Goal: Task Accomplishment & Management: Complete application form

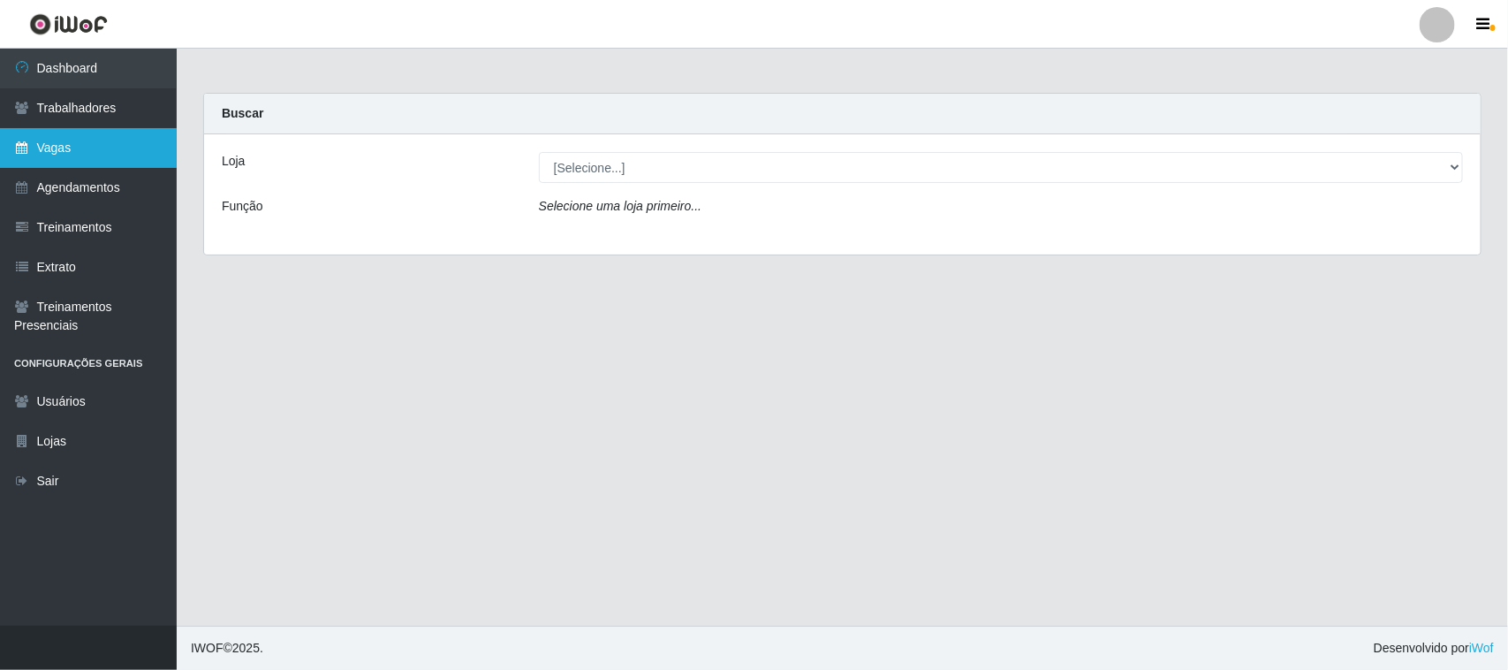
click at [64, 147] on link "Vagas" at bounding box center [88, 148] width 177 height 40
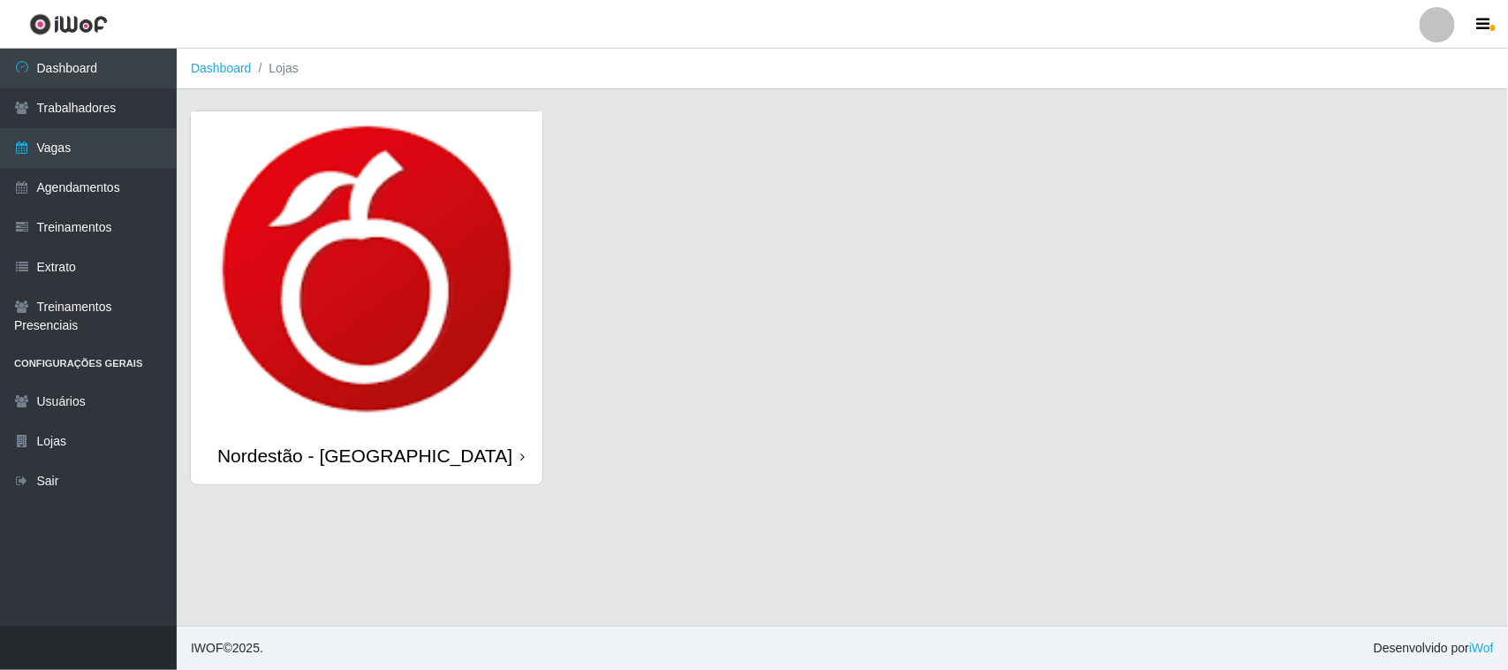
click at [526, 456] on div "Nordestão - [GEOGRAPHIC_DATA]" at bounding box center [367, 455] width 352 height 57
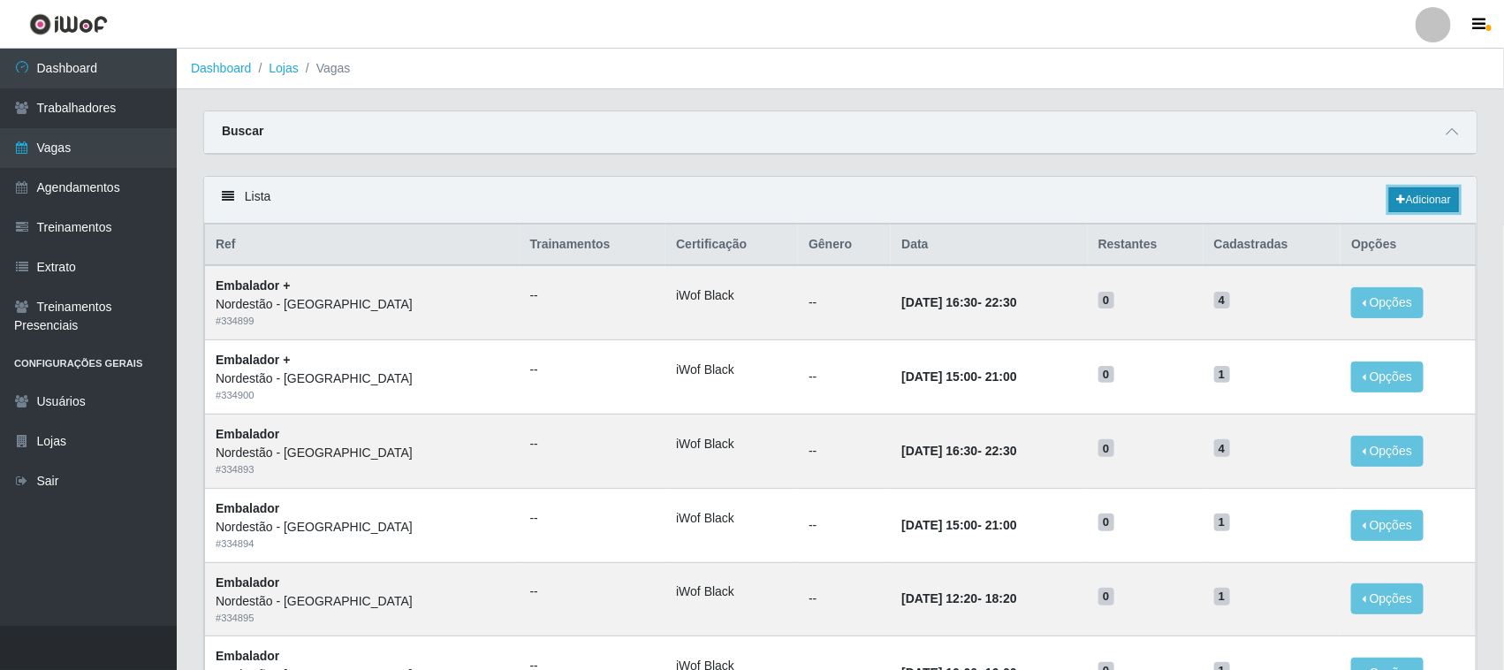
click at [1408, 203] on link "Adicionar" at bounding box center [1424, 199] width 70 height 25
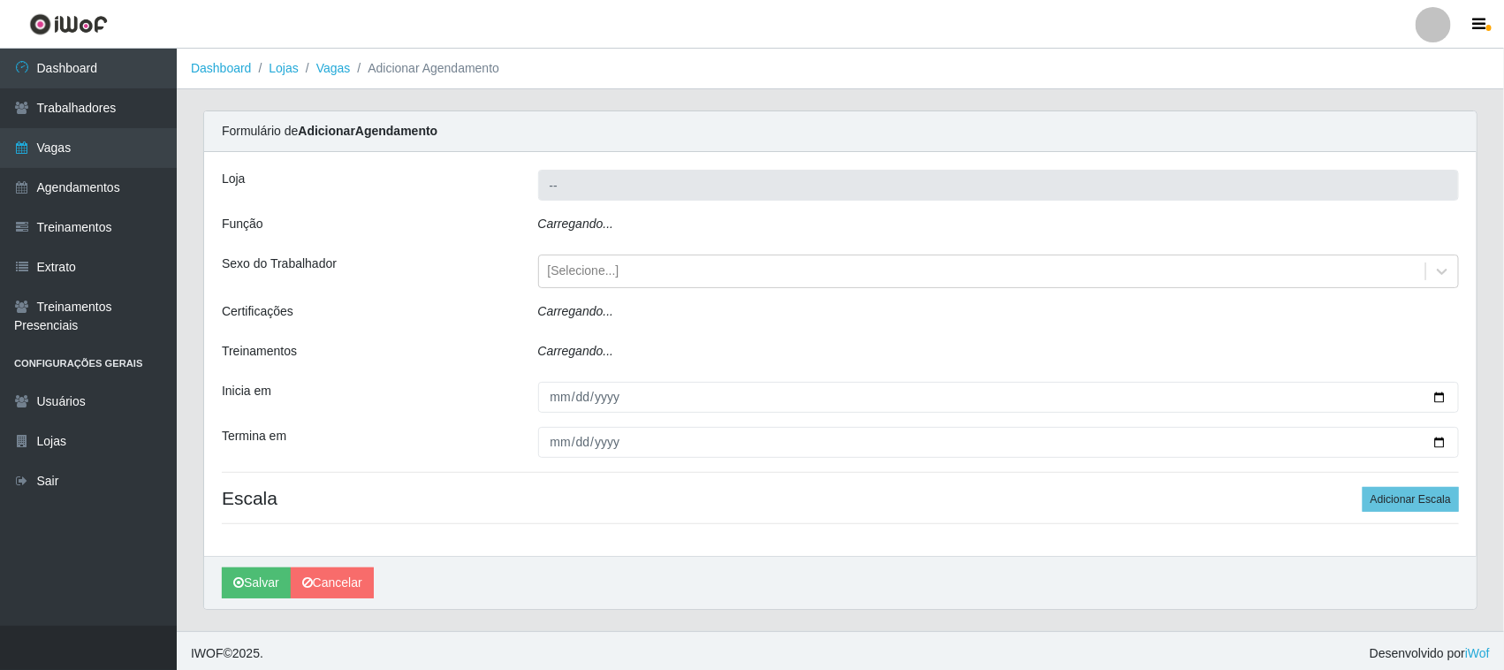
type input "Nordestão - [GEOGRAPHIC_DATA]"
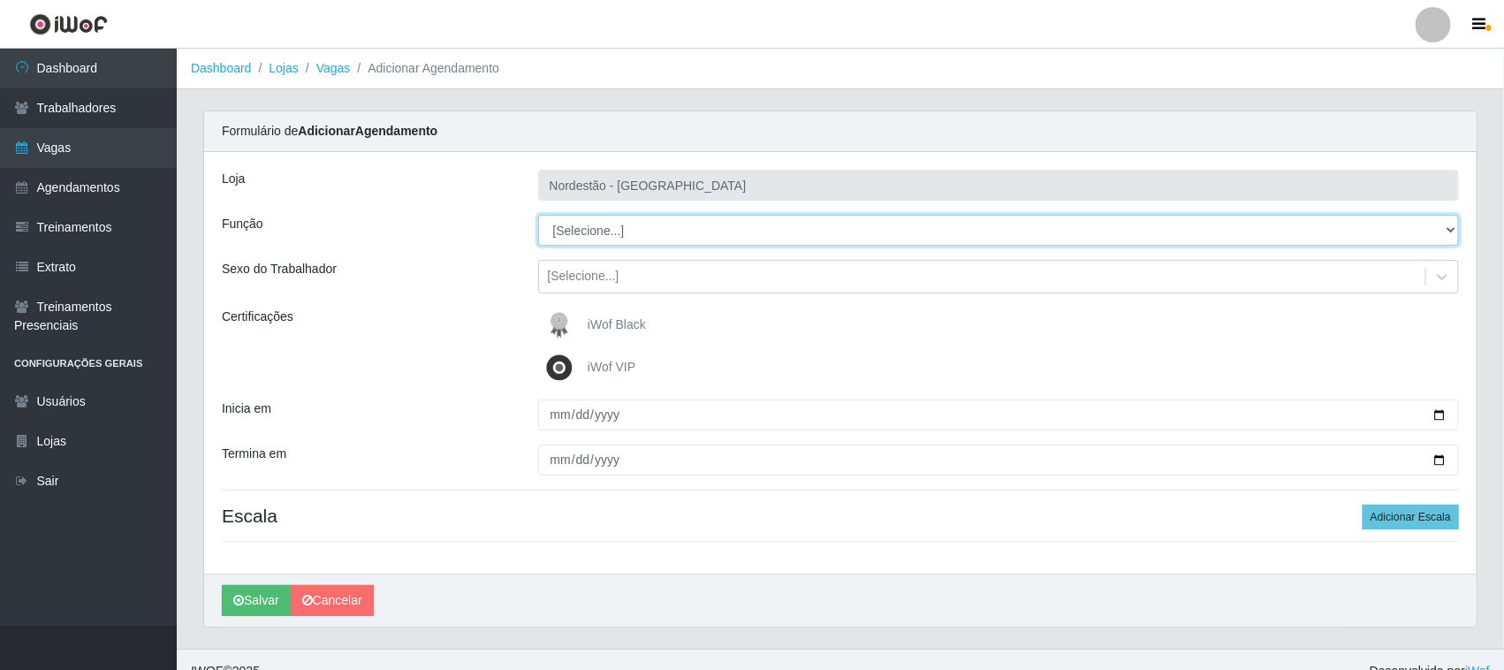
click at [598, 227] on select "[Selecione...] Embalador Embalador + Embalador ++ Operador de Caixa Operador de…" at bounding box center [999, 230] width 922 height 31
select select "22"
click at [538, 215] on select "[Selecione...] Embalador Embalador + Embalador ++ Operador de Caixa Operador de…" at bounding box center [999, 230] width 922 height 31
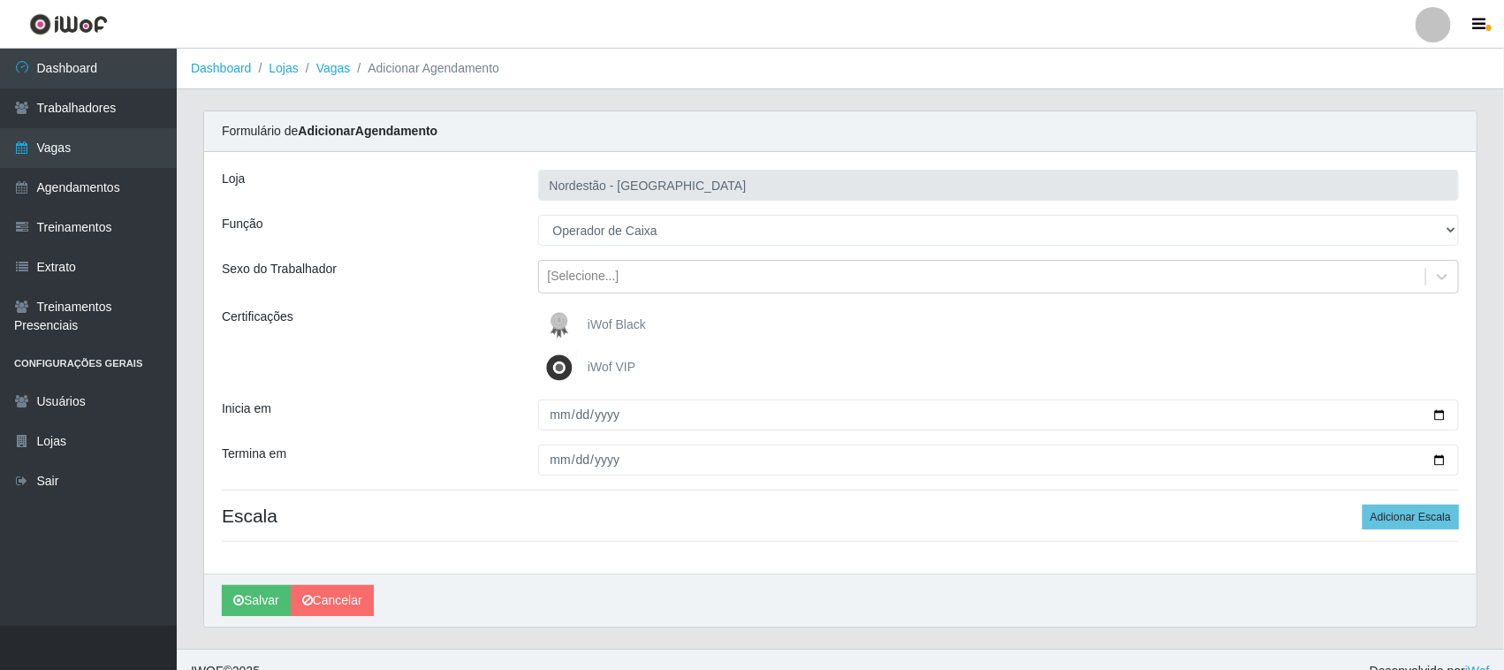
click at [583, 329] on img at bounding box center [563, 324] width 42 height 35
click at [0, 0] on input "iWof Black" at bounding box center [0, 0] width 0 height 0
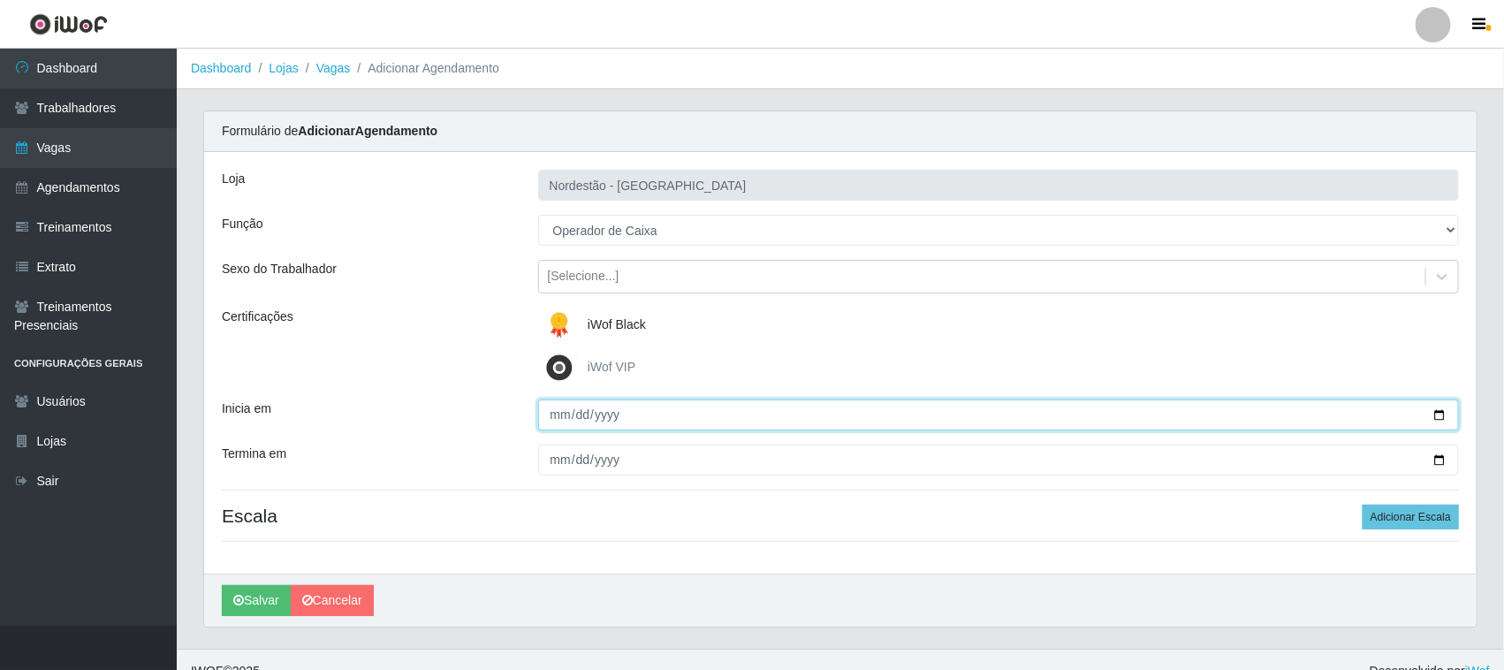
click at [1437, 416] on input "Inicia em" at bounding box center [999, 414] width 922 height 31
type input "[DATE]"
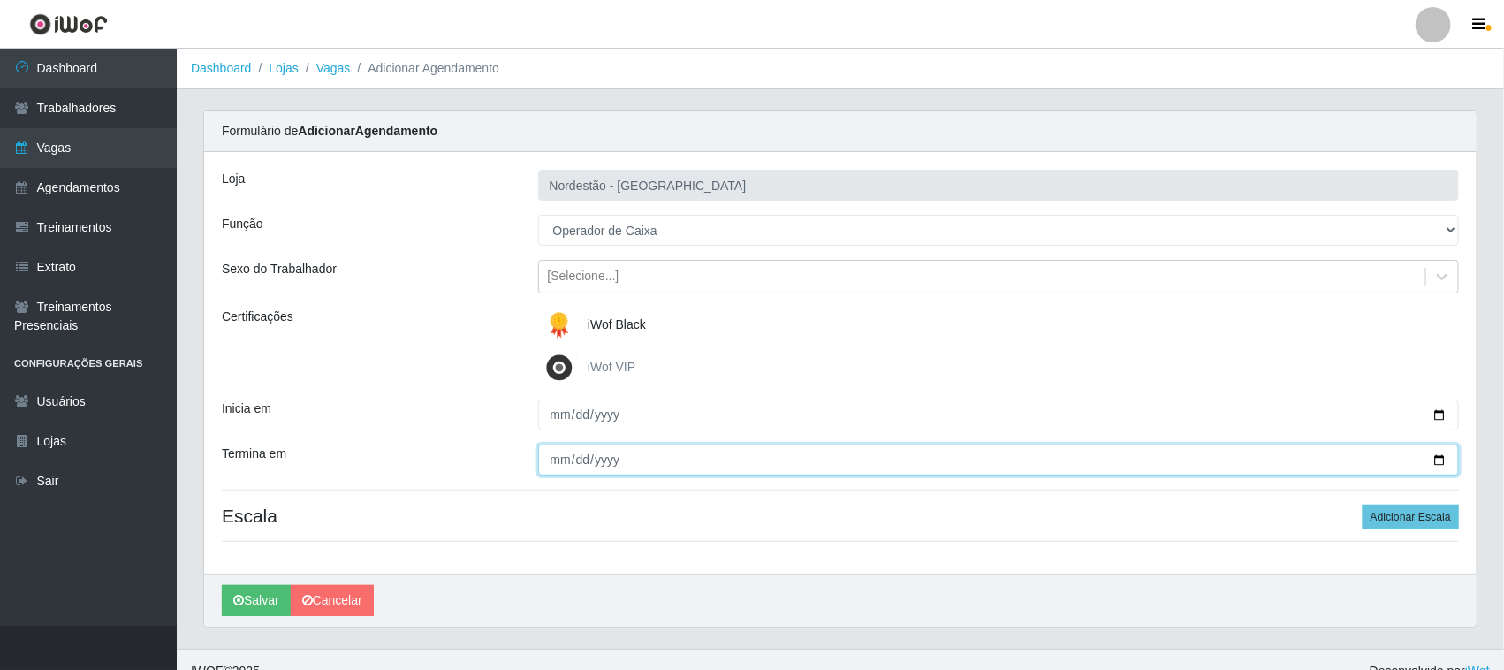
click at [1441, 461] on input "Termina em" at bounding box center [999, 459] width 922 height 31
type input "[DATE]"
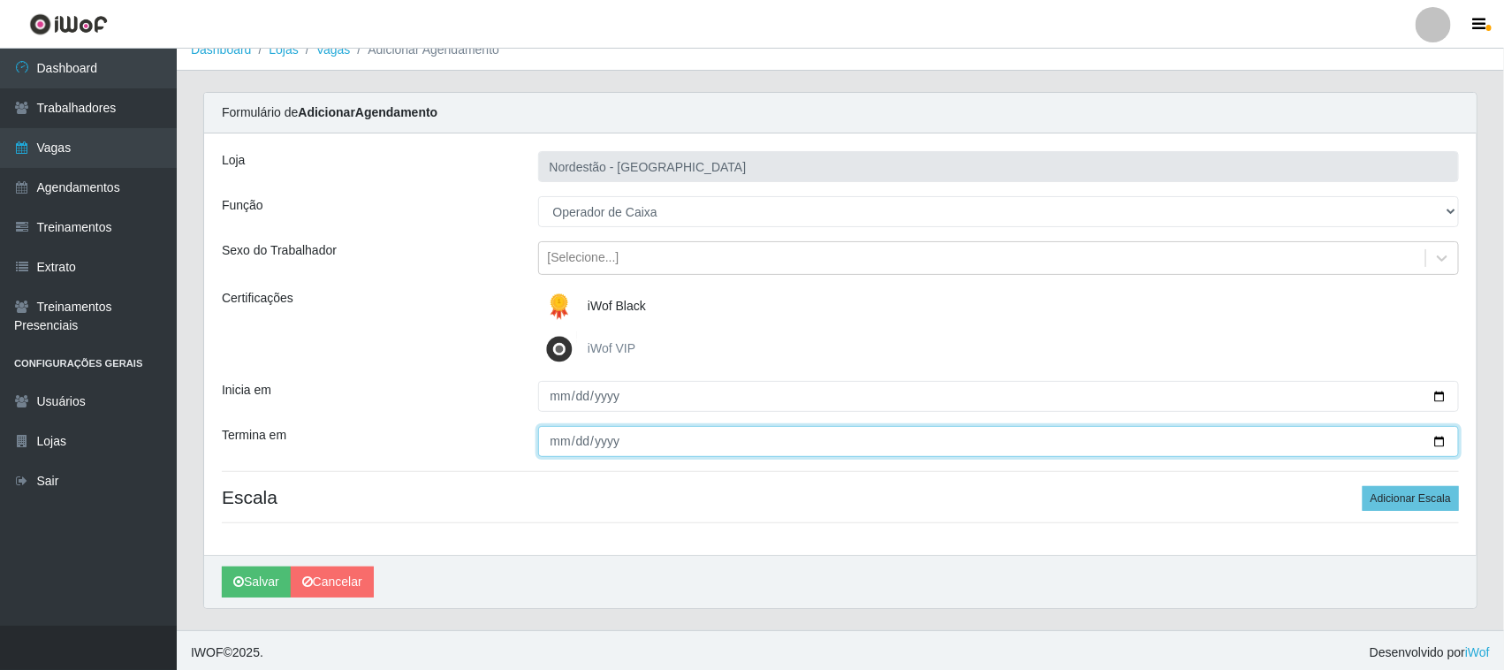
scroll to position [24, 0]
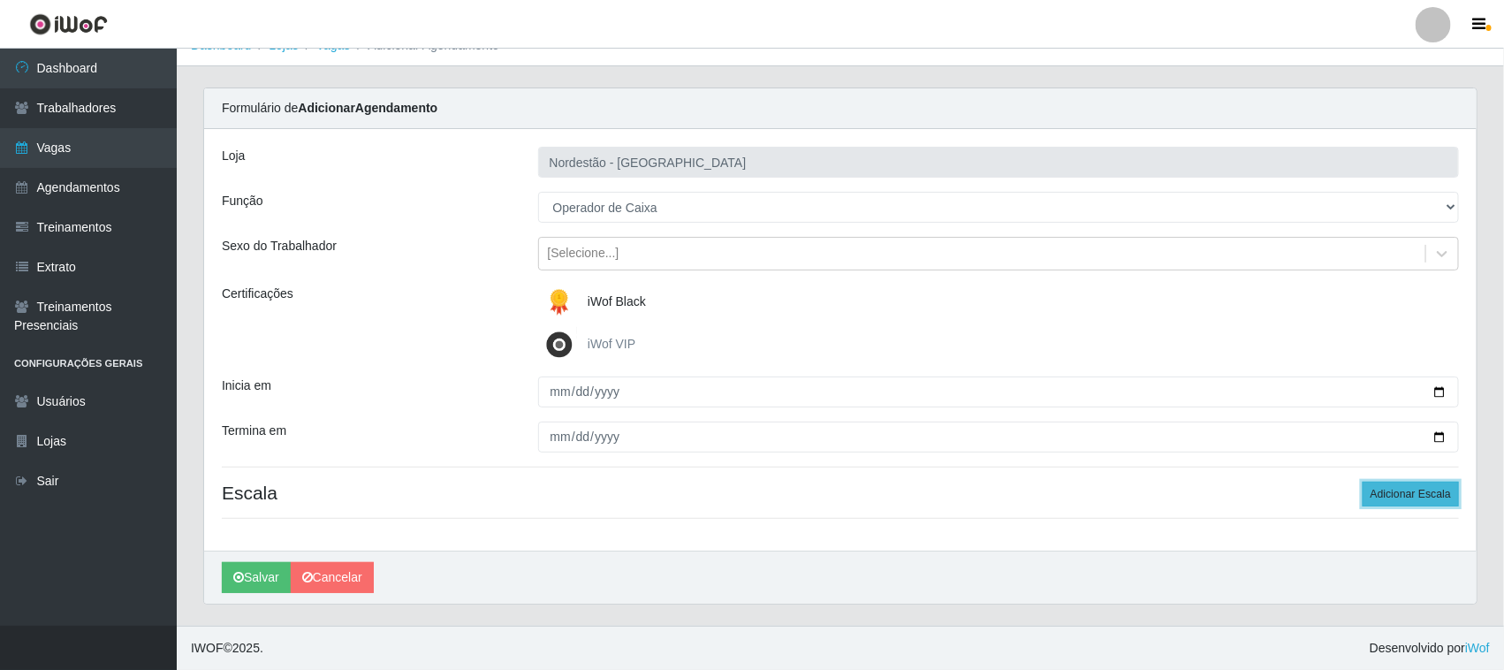
click at [1406, 493] on button "Adicionar Escala" at bounding box center [1411, 494] width 96 height 25
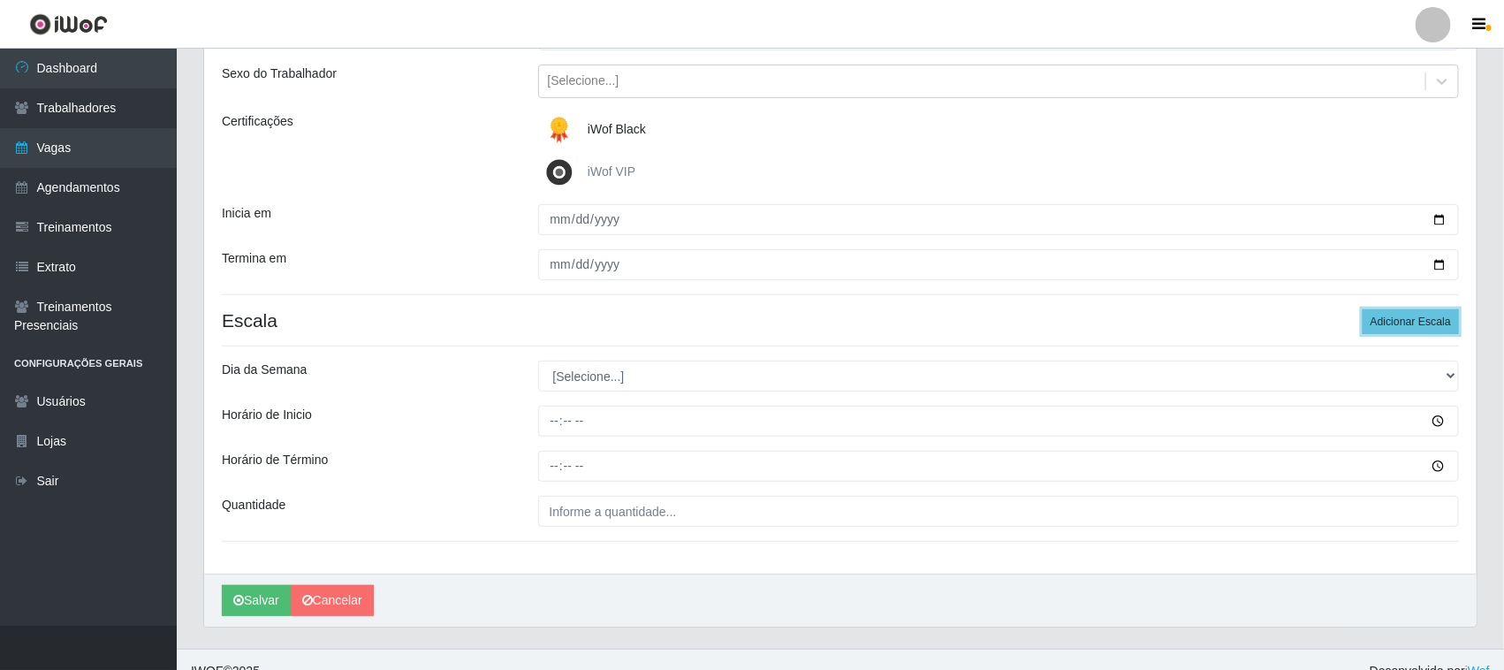
scroll to position [219, 0]
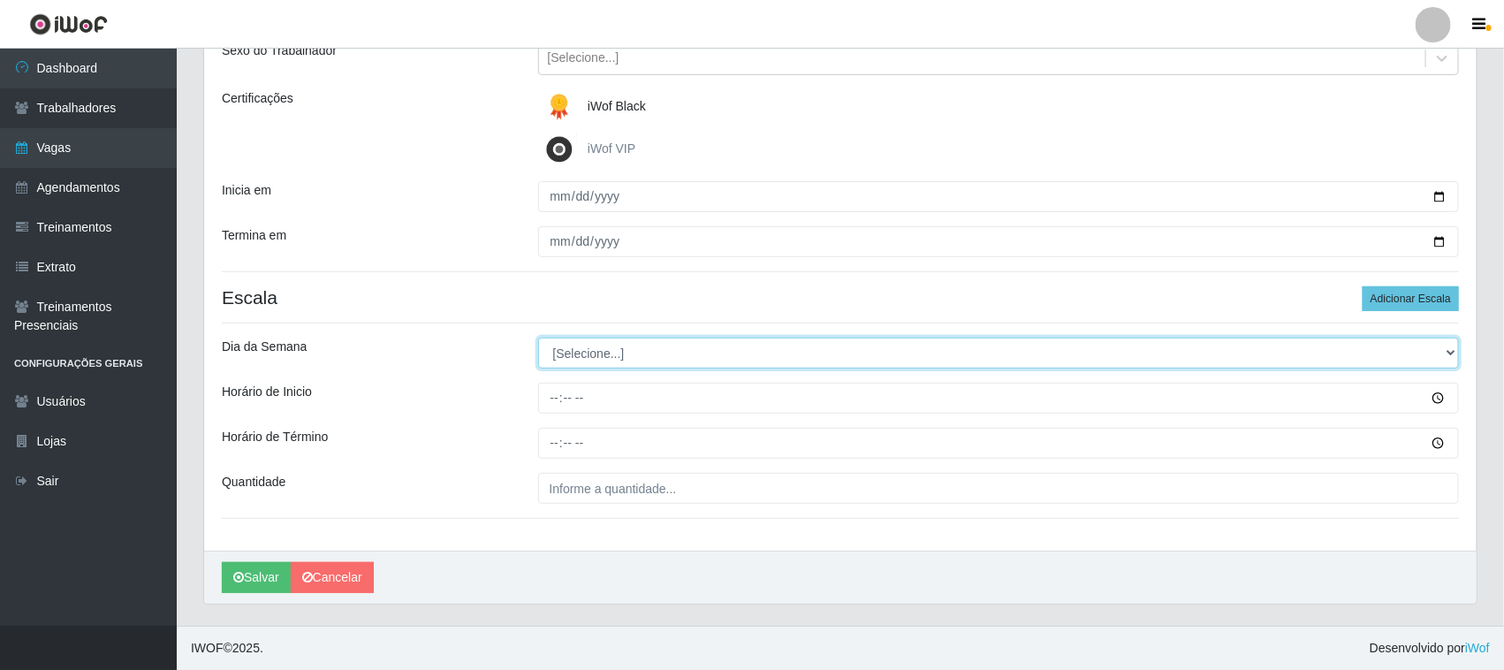
click at [586, 350] on select "[Selecione...] Segunda Terça Quarta Quinta Sexta Sábado Domingo" at bounding box center [999, 353] width 922 height 31
select select "3"
click at [538, 338] on select "[Selecione...] Segunda Terça Quarta Quinta Sexta Sábado Domingo" at bounding box center [999, 353] width 922 height 31
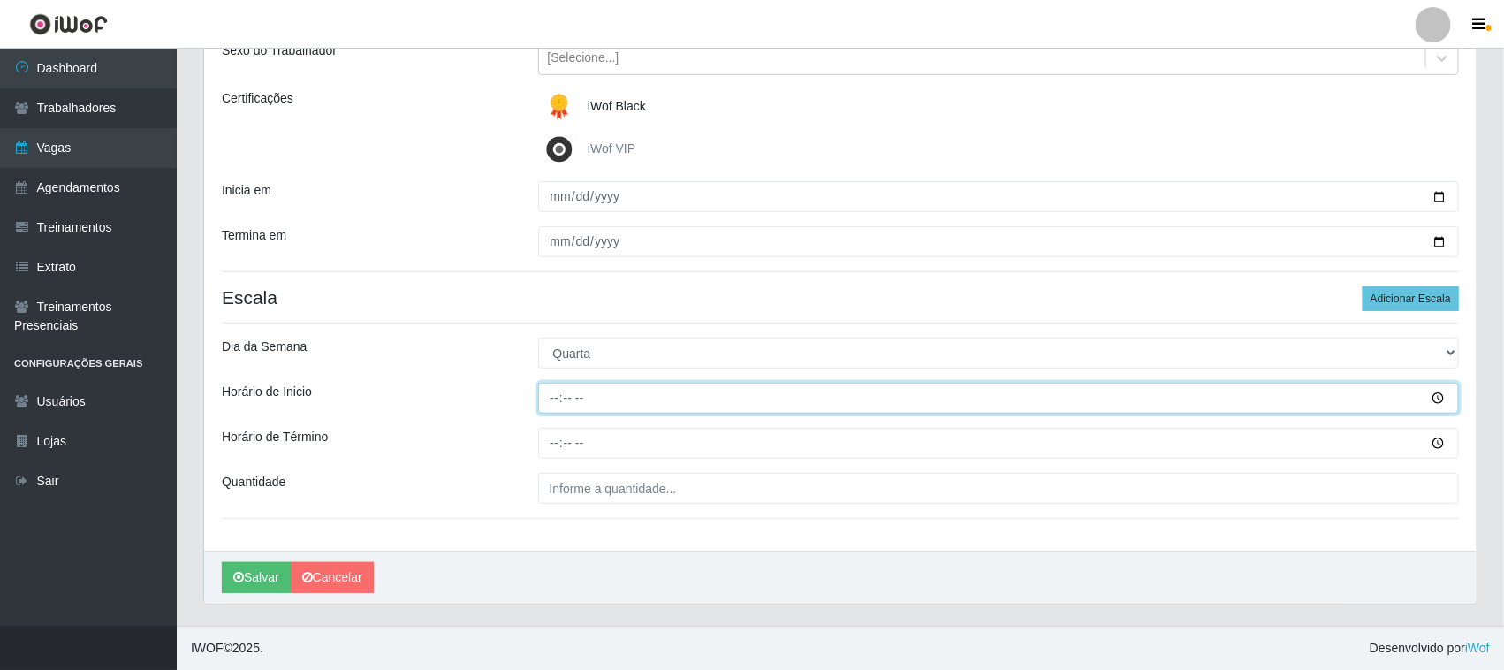
click at [553, 395] on input "Horário de Inicio" at bounding box center [999, 398] width 922 height 31
type input "11:00"
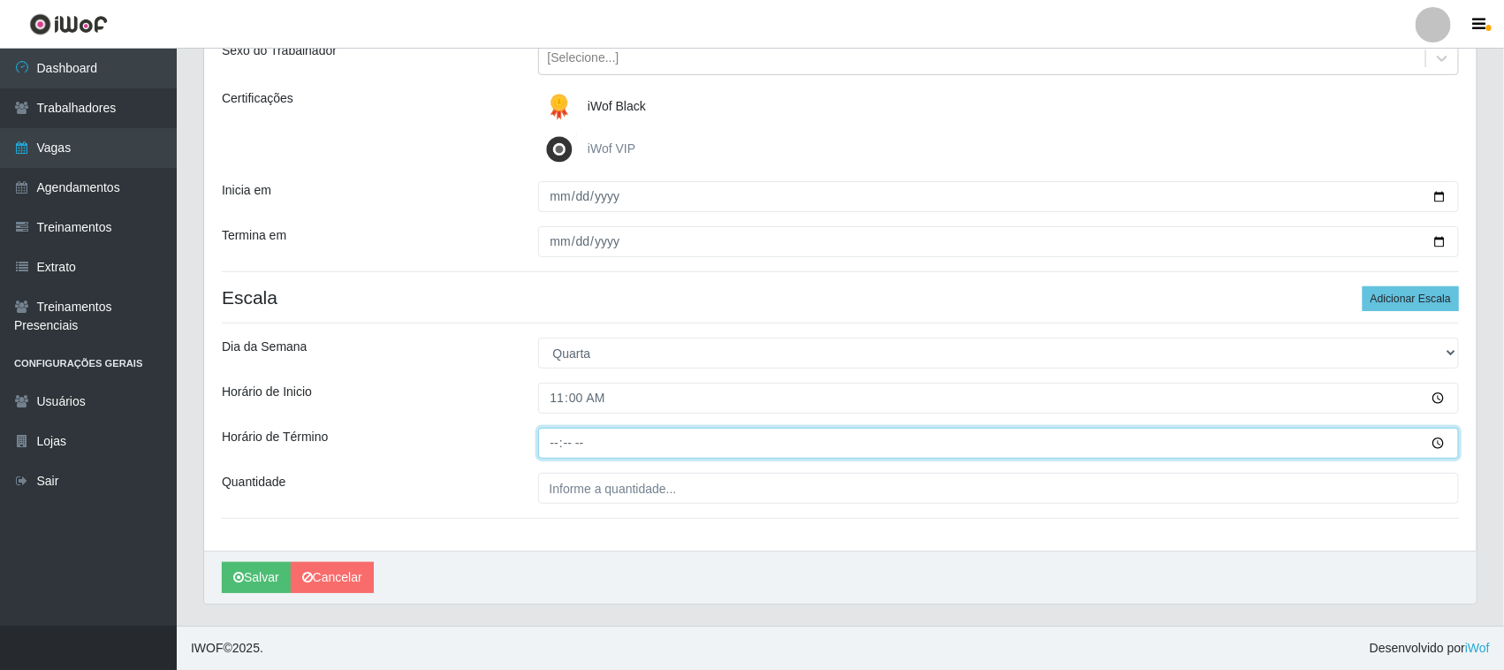
click at [553, 440] on input "Horário de Término" at bounding box center [999, 443] width 922 height 31
type input "17:00"
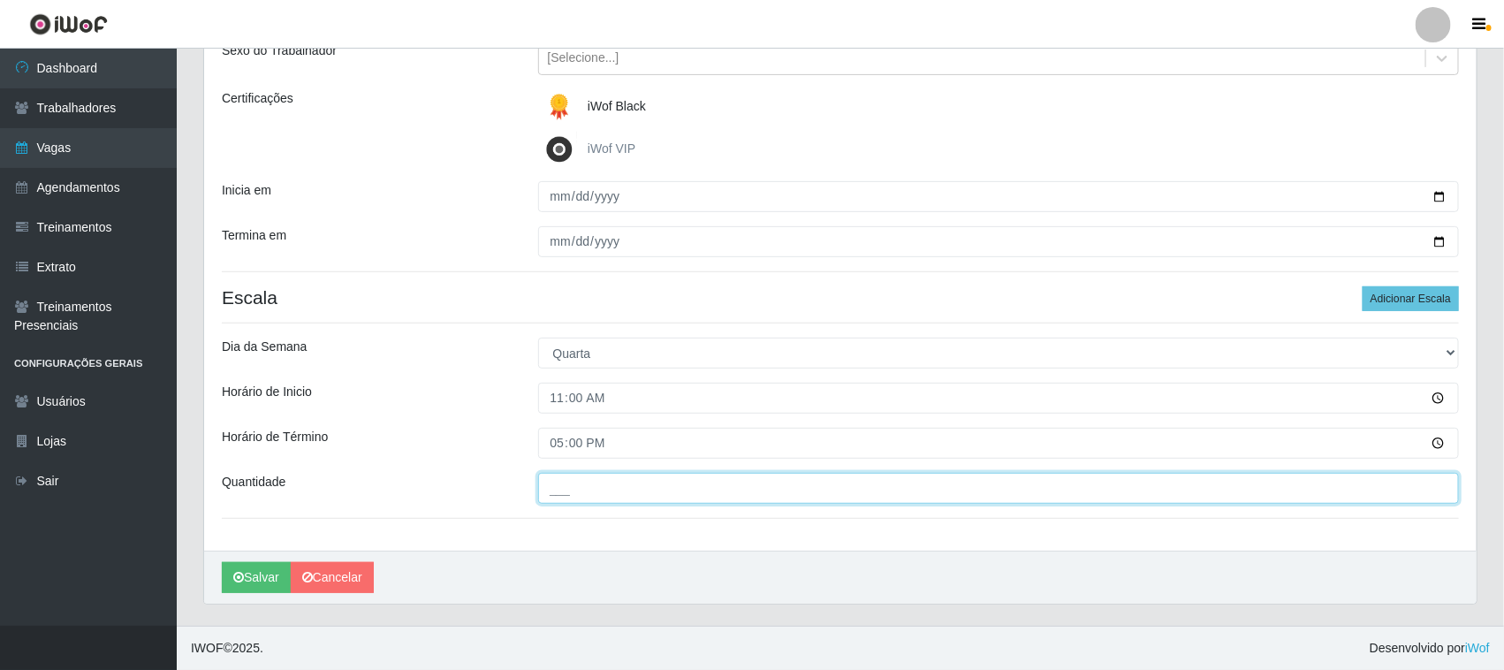
click at [567, 489] on input "___" at bounding box center [999, 488] width 922 height 31
type input "01_"
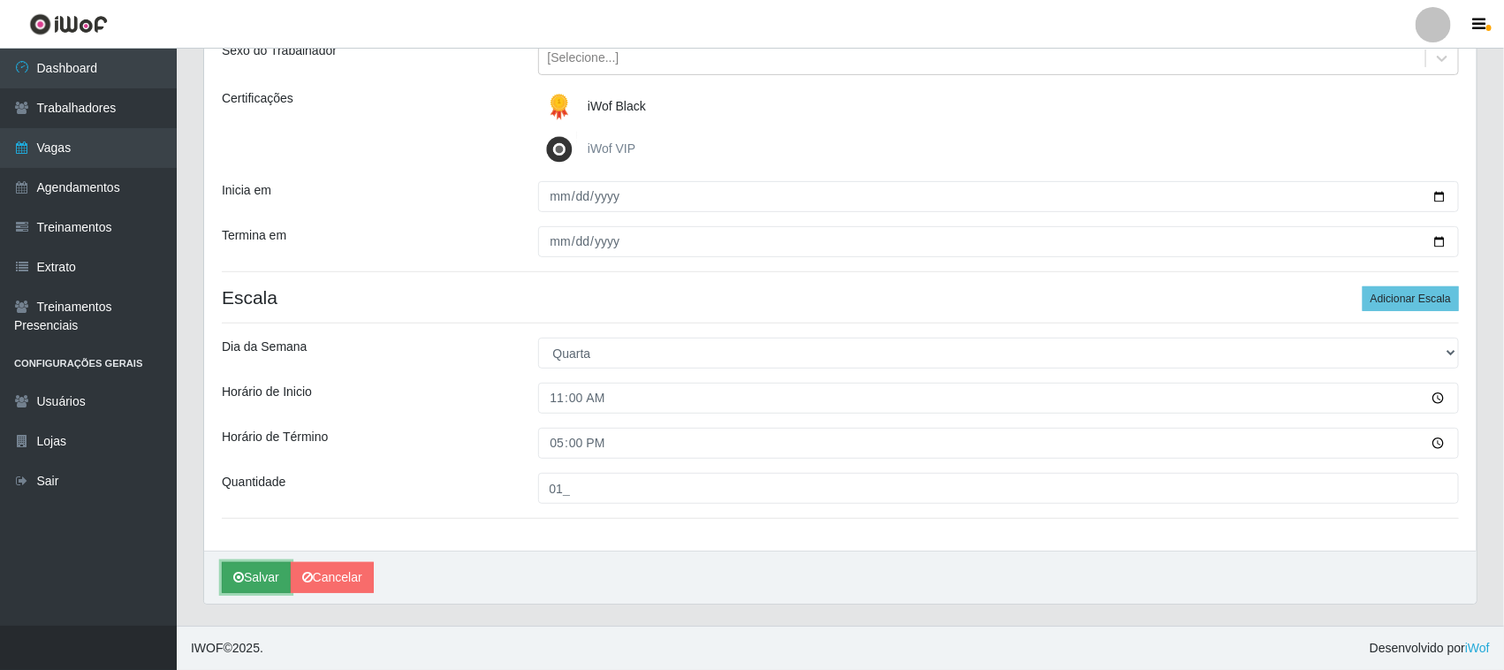
click at [258, 580] on button "Salvar" at bounding box center [256, 577] width 69 height 31
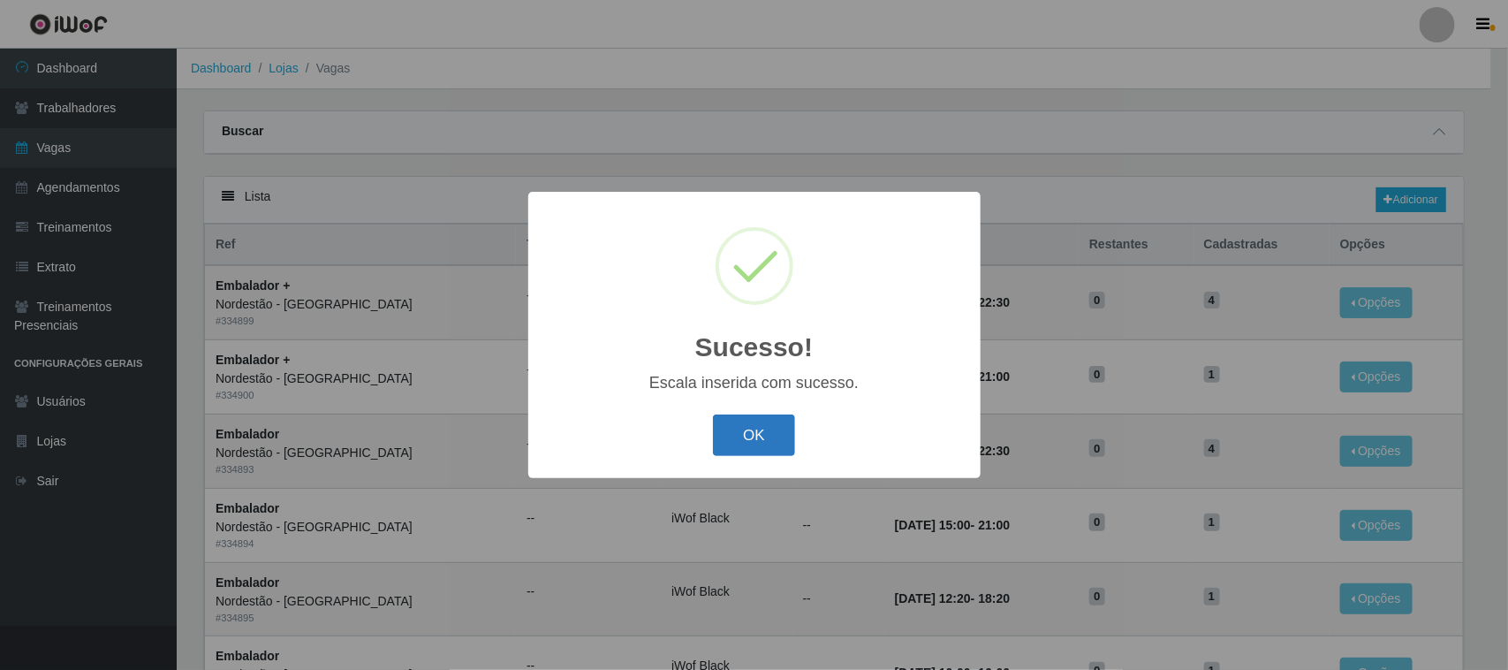
click at [757, 439] on button "OK" at bounding box center [754, 435] width 82 height 42
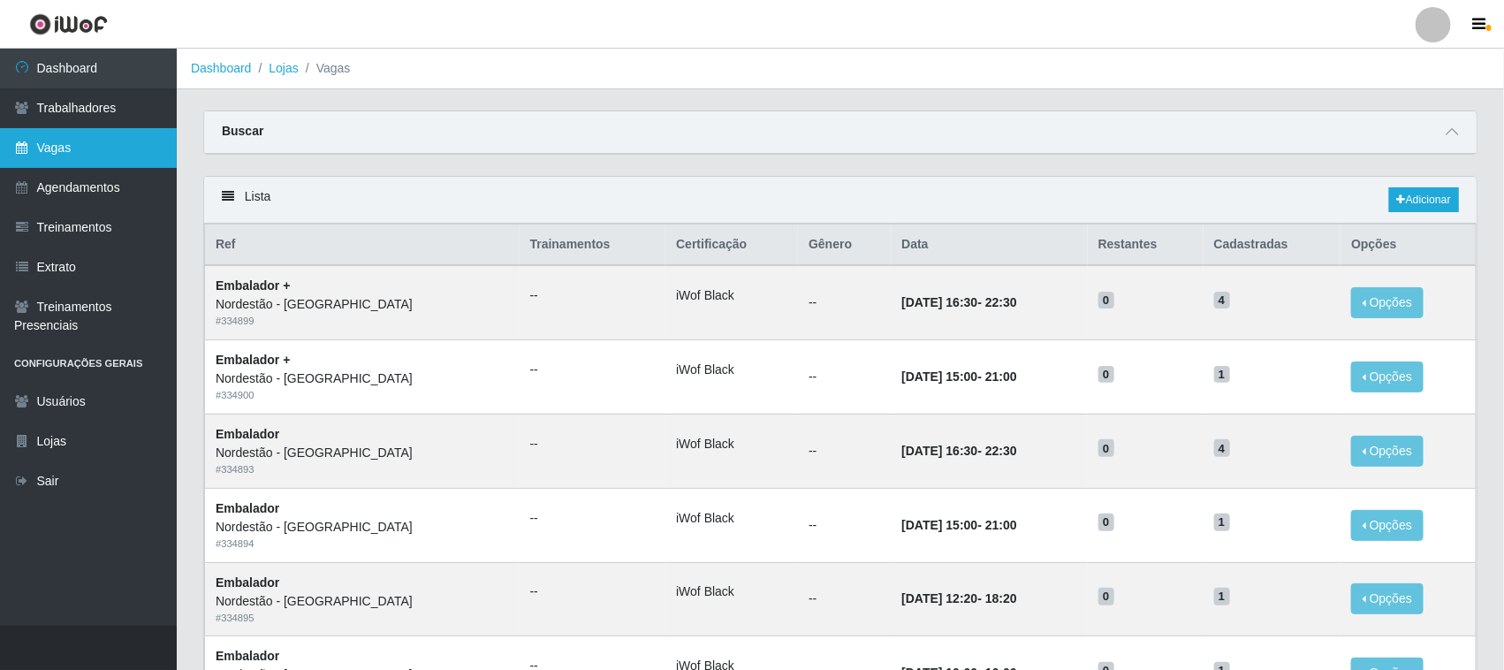
click at [102, 157] on link "Vagas" at bounding box center [88, 148] width 177 height 40
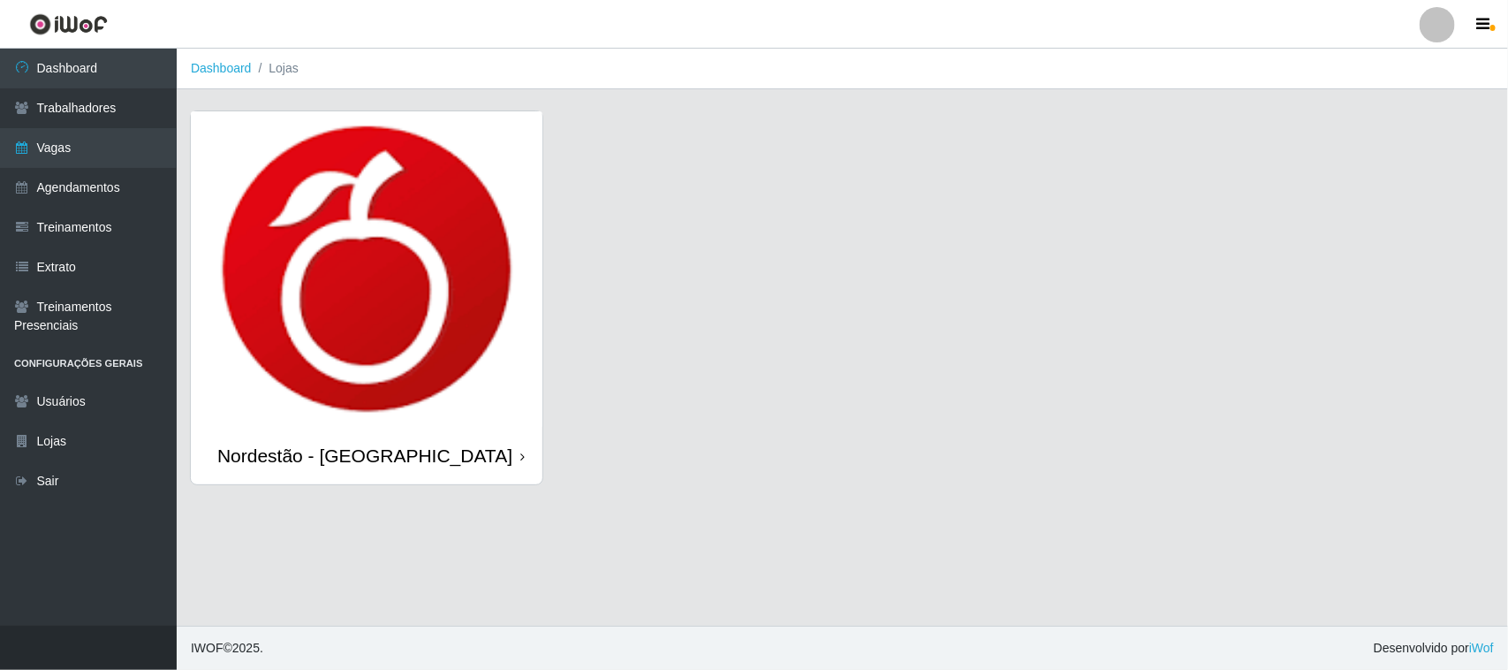
click at [519, 458] on div "Nordestão - [GEOGRAPHIC_DATA]" at bounding box center [367, 455] width 352 height 57
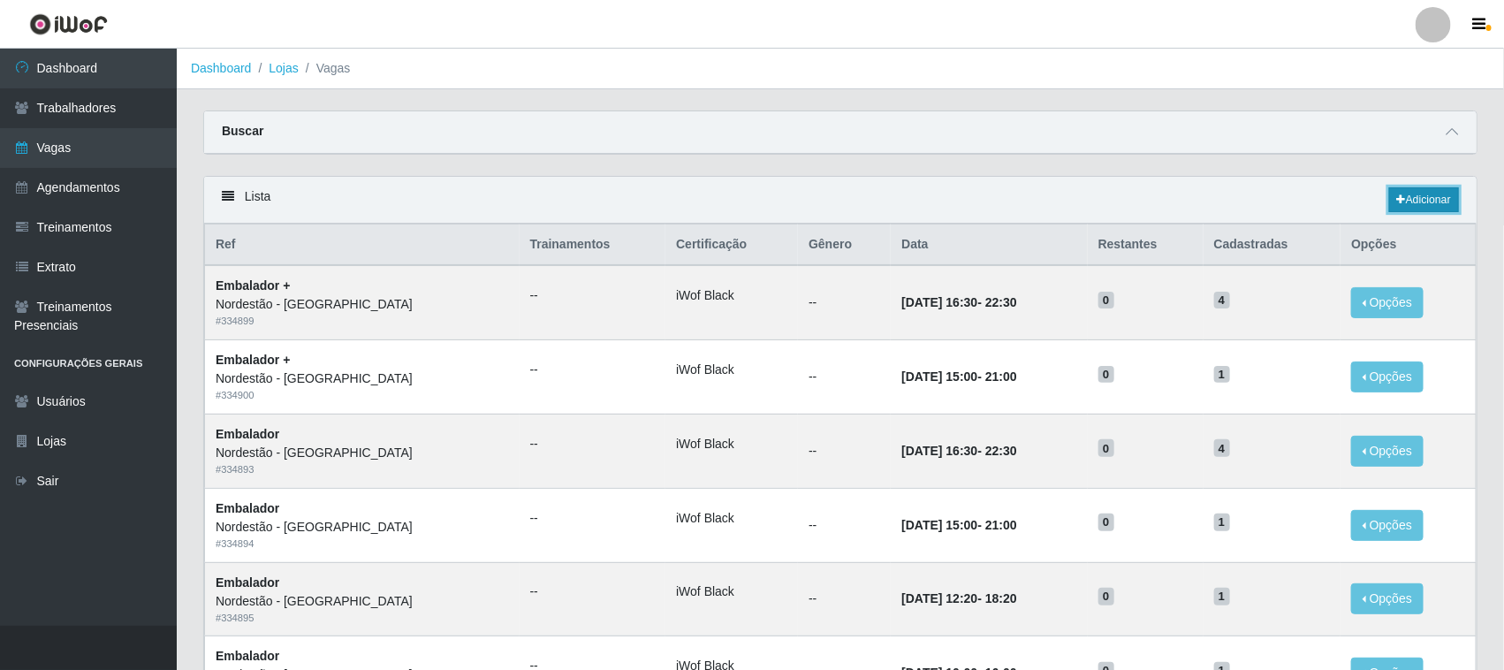
click at [1432, 197] on link "Adicionar" at bounding box center [1424, 199] width 70 height 25
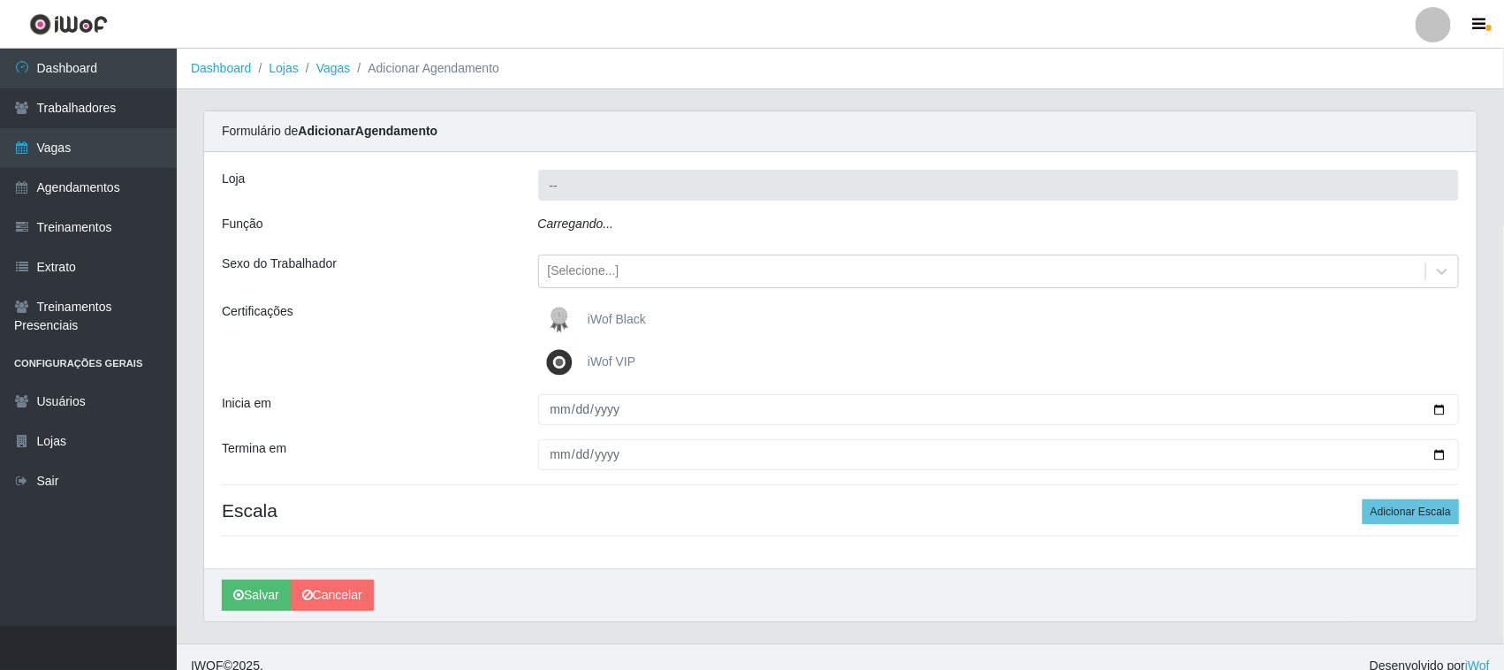
type input "Nordestão - [GEOGRAPHIC_DATA]"
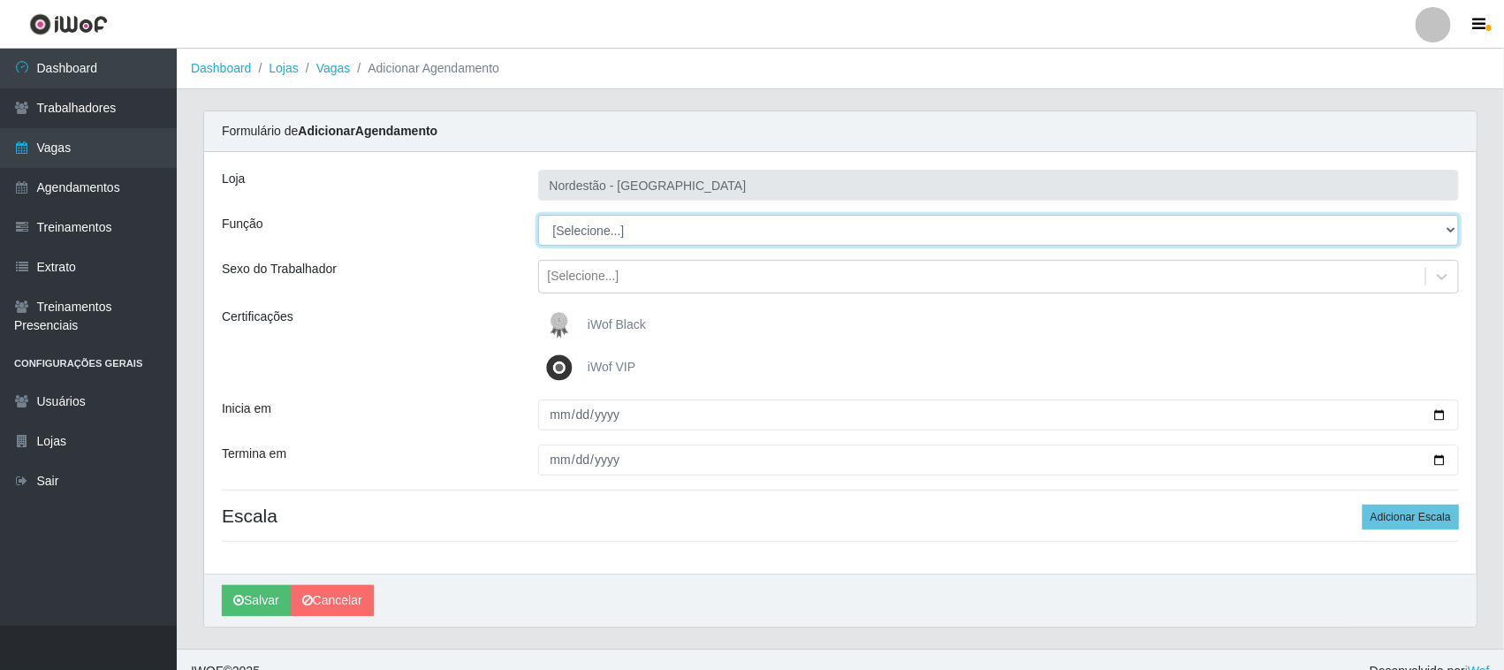
click at [641, 235] on select "[Selecione...] Embalador Embalador + Embalador ++ Operador de Caixa Operador de…" at bounding box center [999, 230] width 922 height 31
select select "22"
click at [538, 215] on select "[Selecione...] Embalador Embalador + Embalador ++ Operador de Caixa Operador de…" at bounding box center [999, 230] width 922 height 31
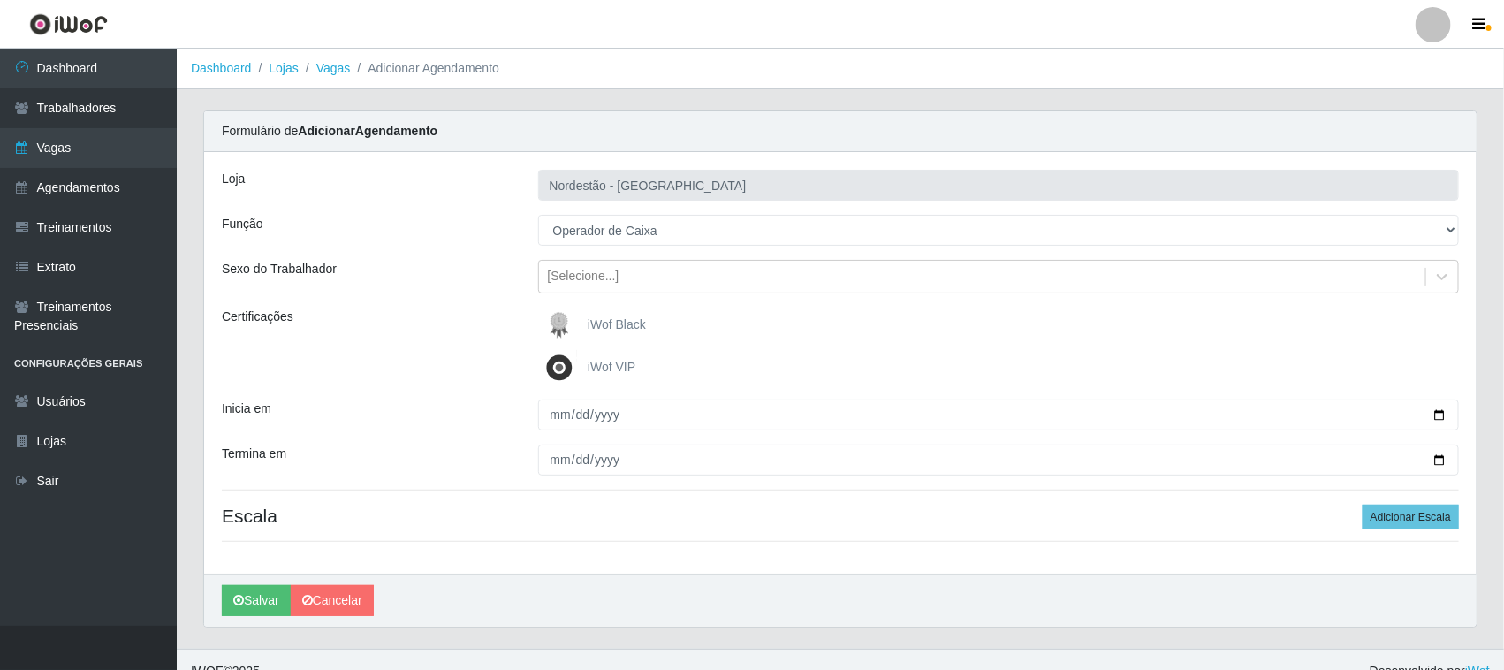
click at [566, 323] on img at bounding box center [563, 324] width 42 height 35
click at [0, 0] on input "iWof Black" at bounding box center [0, 0] width 0 height 0
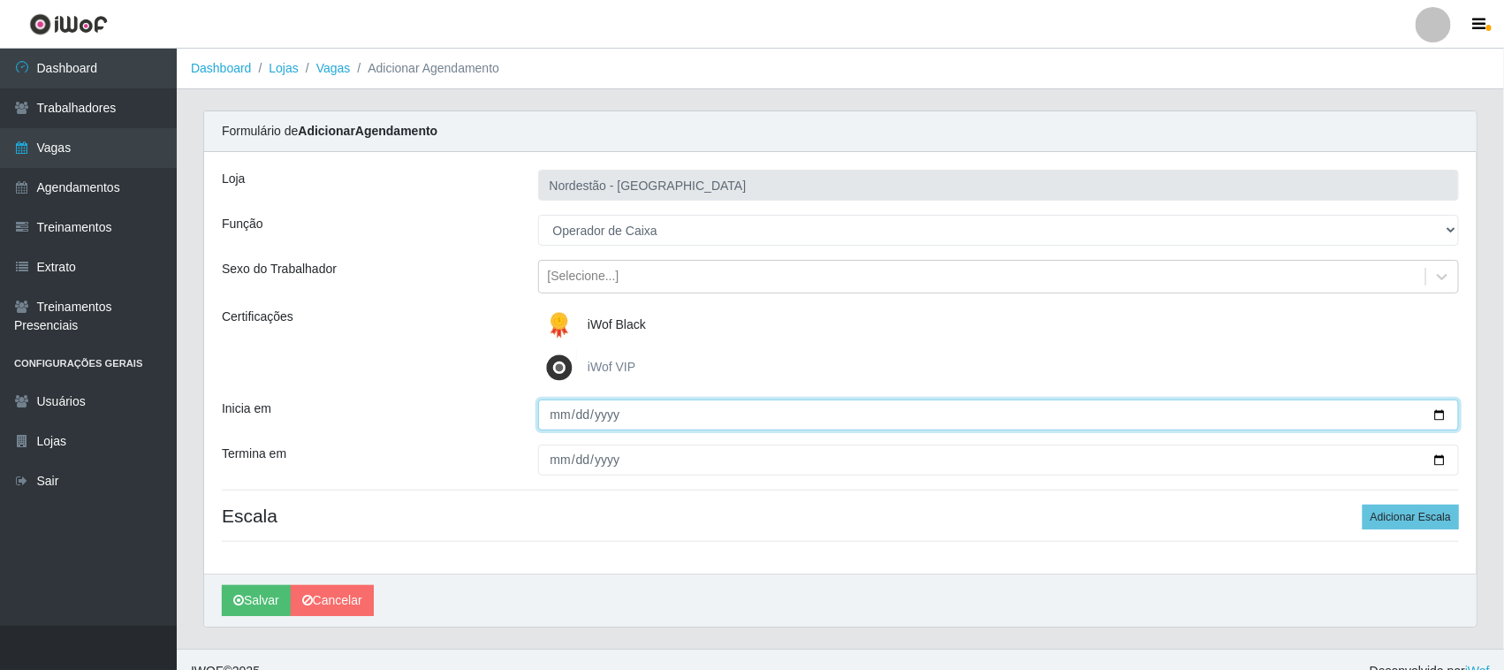
click at [1440, 413] on input "Inicia em" at bounding box center [999, 414] width 922 height 31
type input "[DATE]"
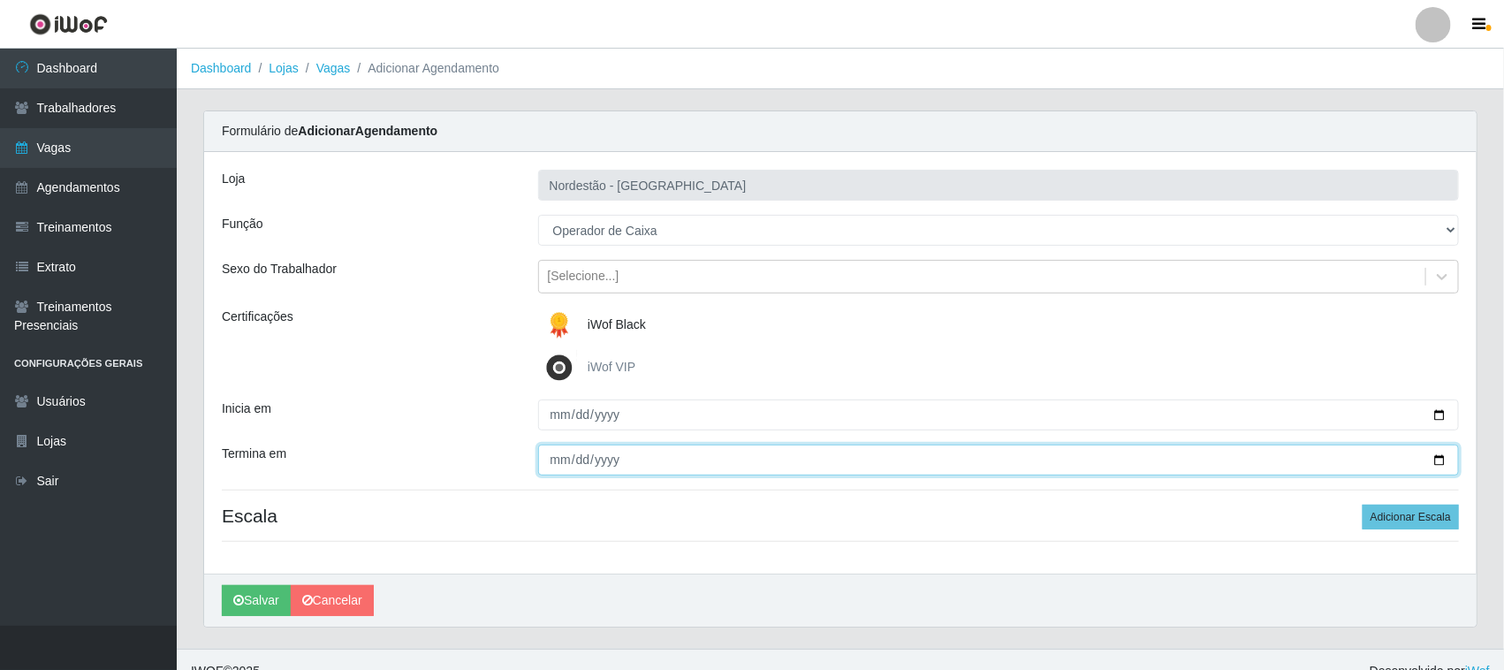
click at [1434, 458] on input "Termina em" at bounding box center [999, 459] width 922 height 31
type input "[DATE]"
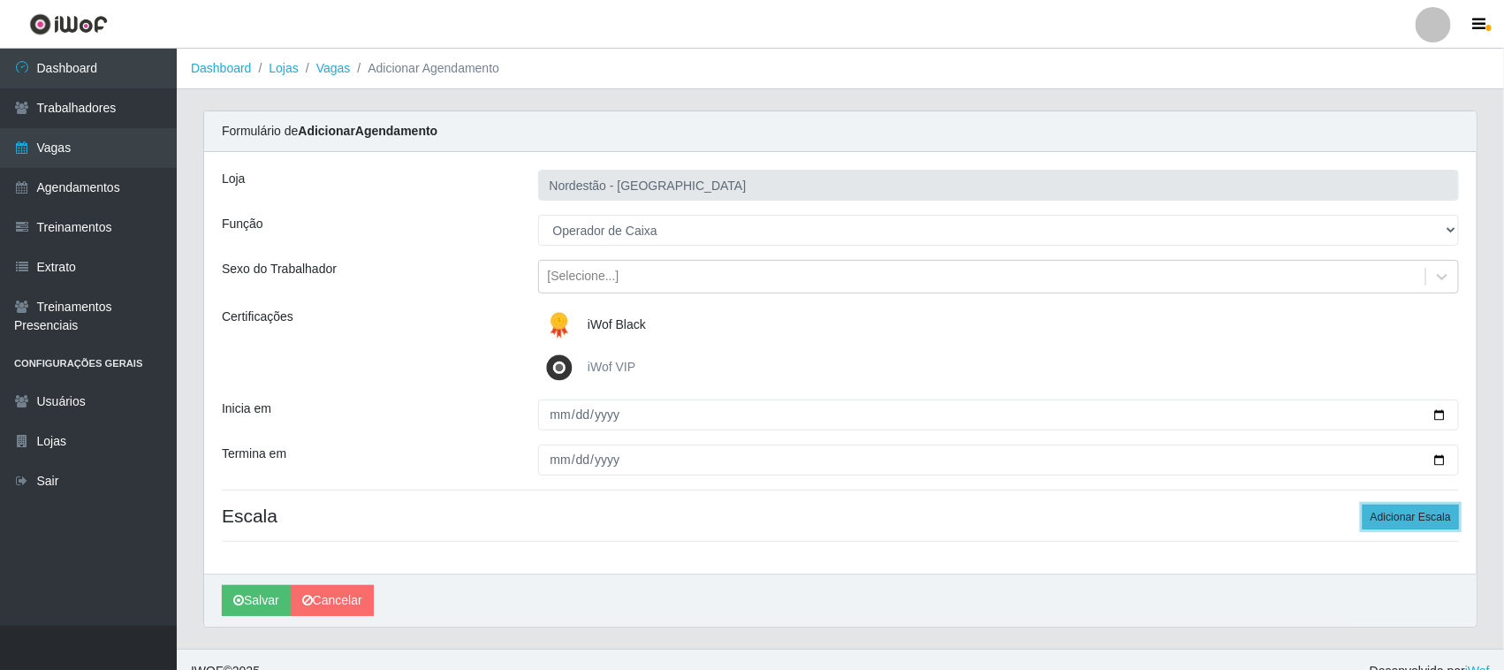
click at [1411, 513] on button "Adicionar Escala" at bounding box center [1411, 517] width 96 height 25
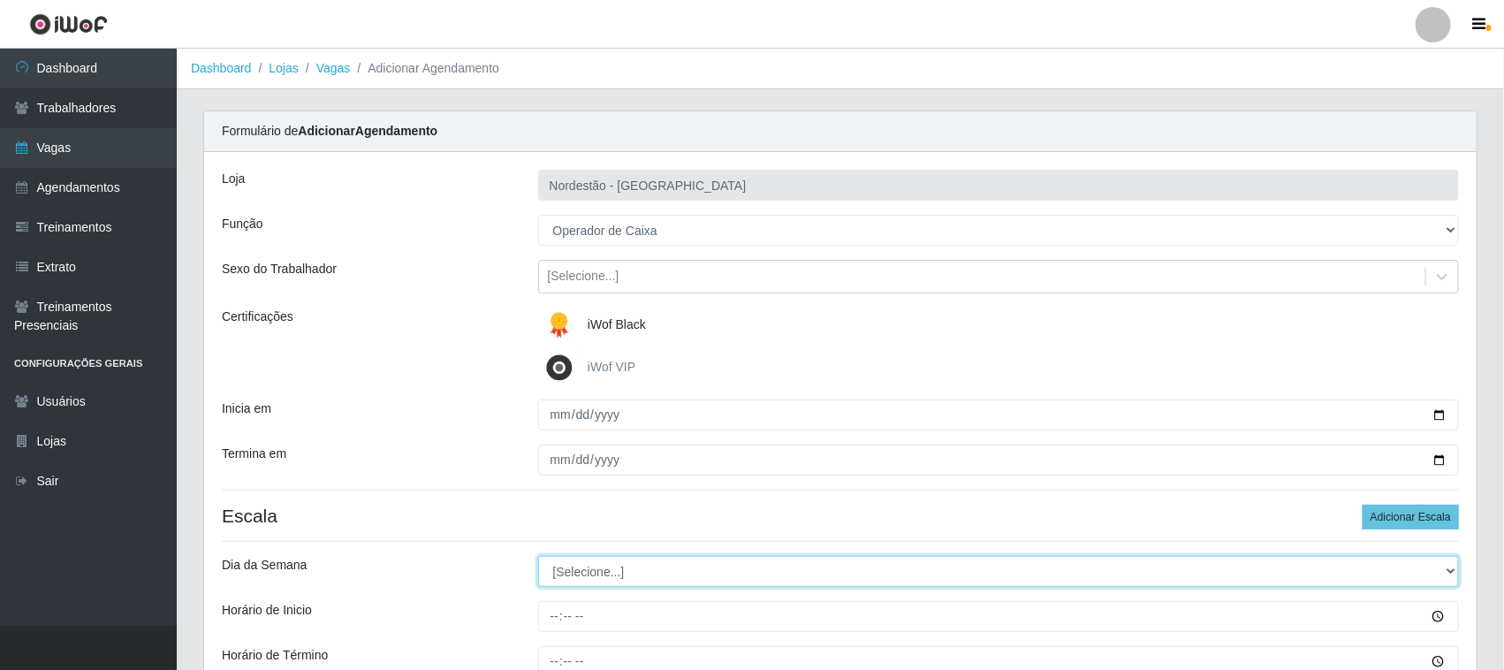
click at [585, 573] on select "[Selecione...] Segunda Terça Quarta Quinta Sexta Sábado Domingo" at bounding box center [999, 571] width 922 height 31
select select "3"
click at [538, 557] on select "[Selecione...] Segunda Terça Quarta Quinta Sexta Sábado Domingo" at bounding box center [999, 571] width 922 height 31
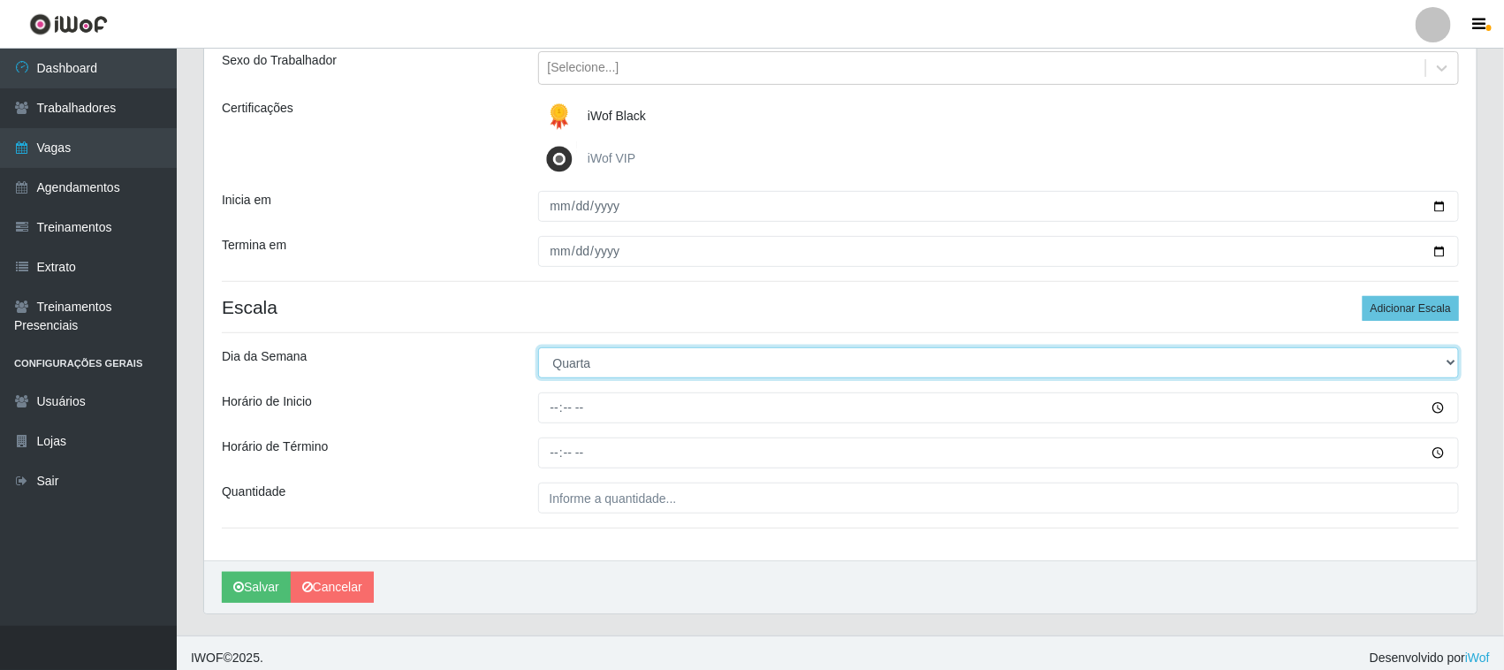
scroll to position [219, 0]
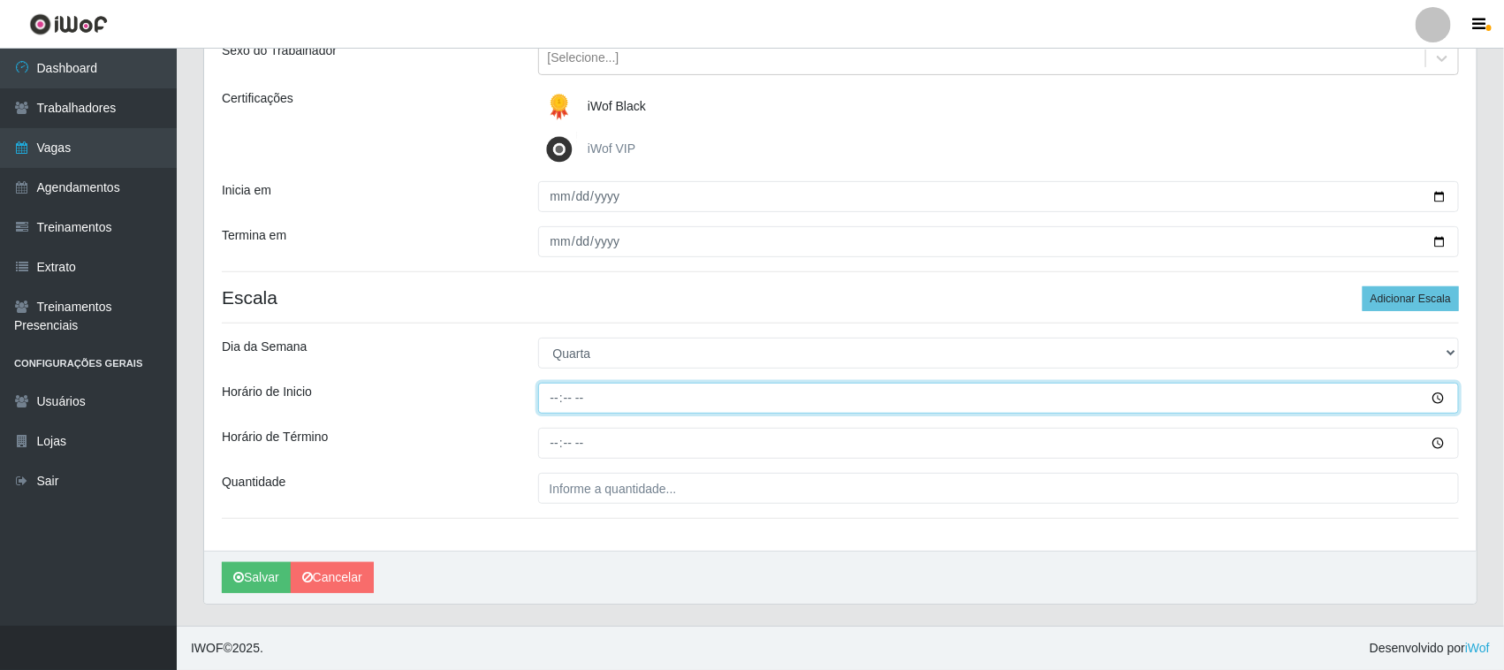
click at [555, 395] on input "Horário de Inicio" at bounding box center [999, 398] width 922 height 31
type input "16:30"
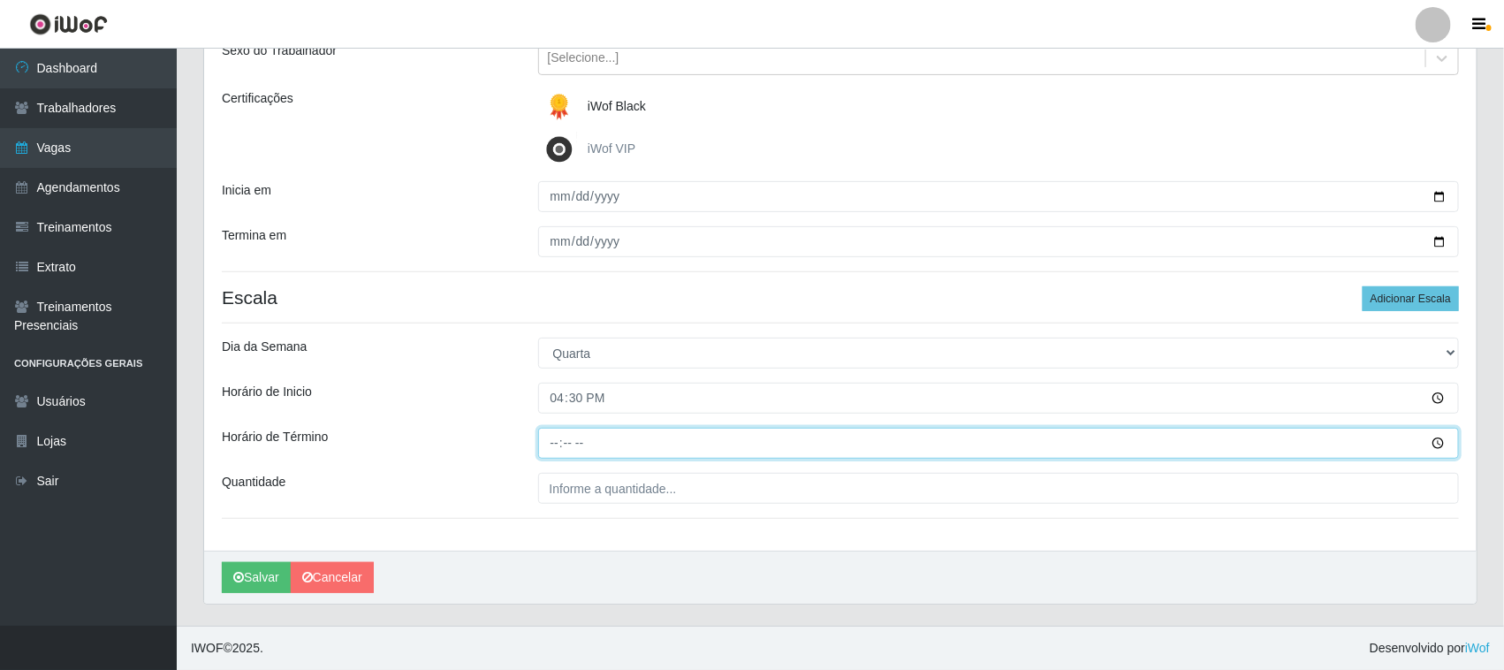
click at [545, 442] on input "Horário de Término" at bounding box center [999, 443] width 922 height 31
type input "22:30"
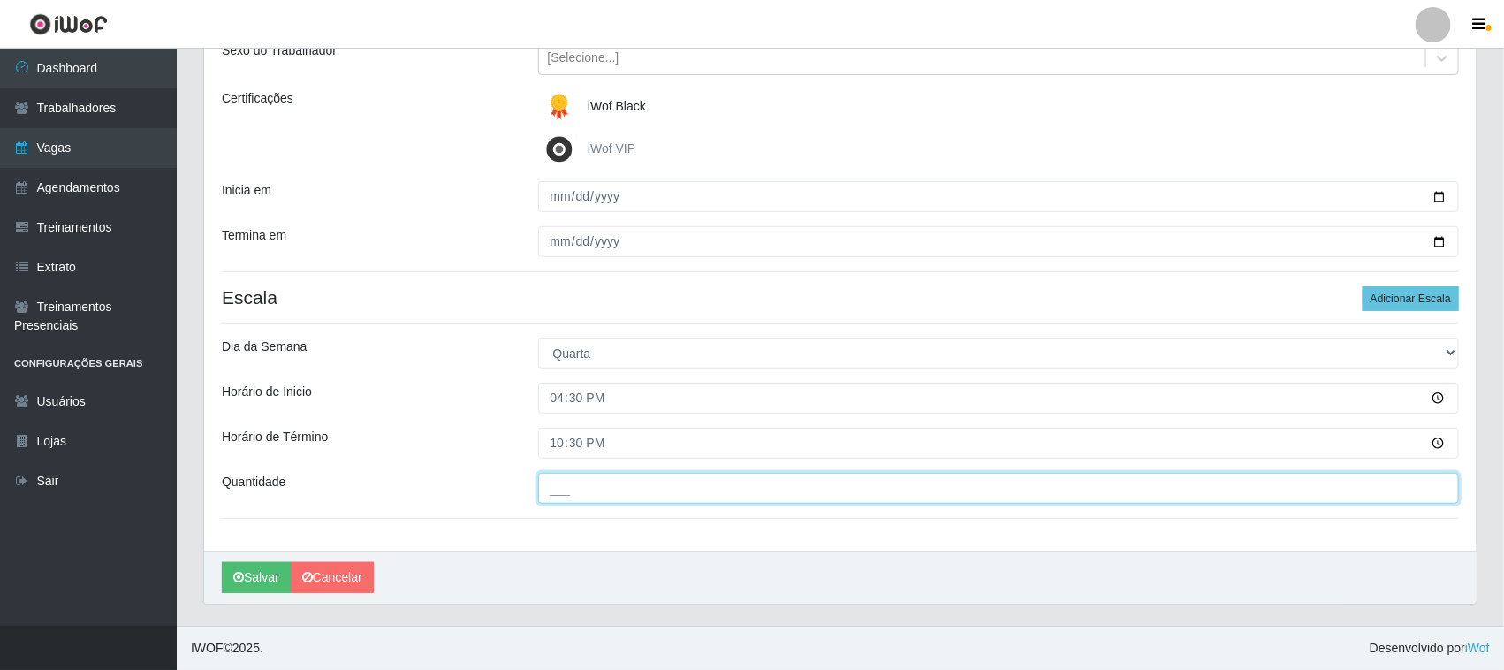
click at [588, 488] on input "___" at bounding box center [999, 488] width 922 height 31
type input "01_"
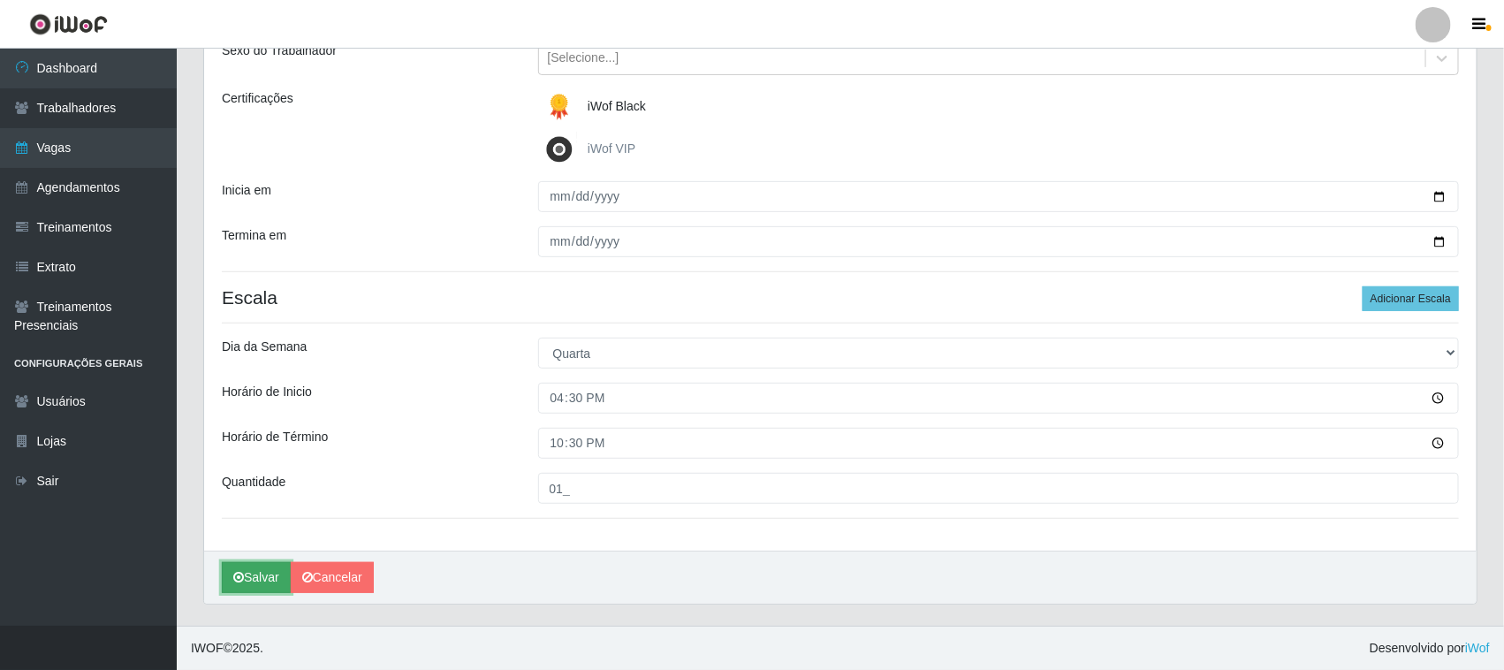
click at [252, 583] on button "Salvar" at bounding box center [256, 577] width 69 height 31
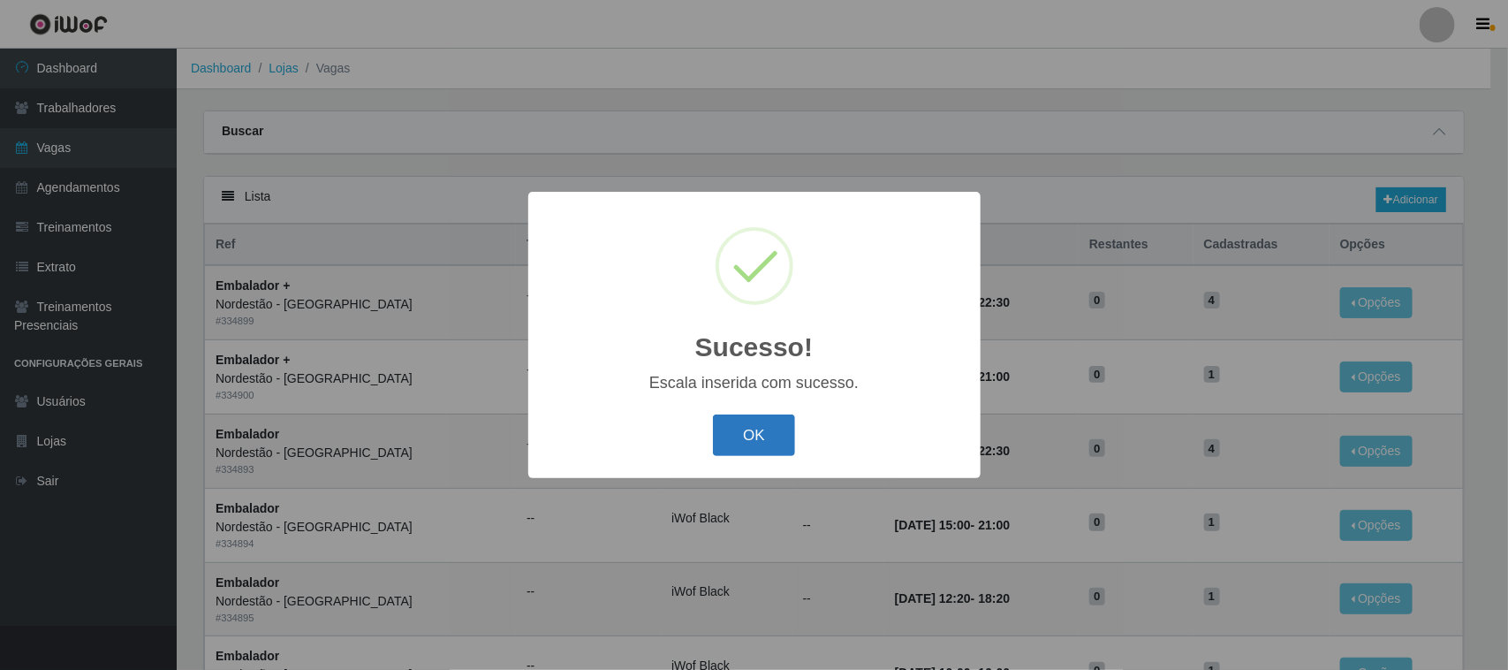
click at [764, 429] on button "OK" at bounding box center [754, 435] width 82 height 42
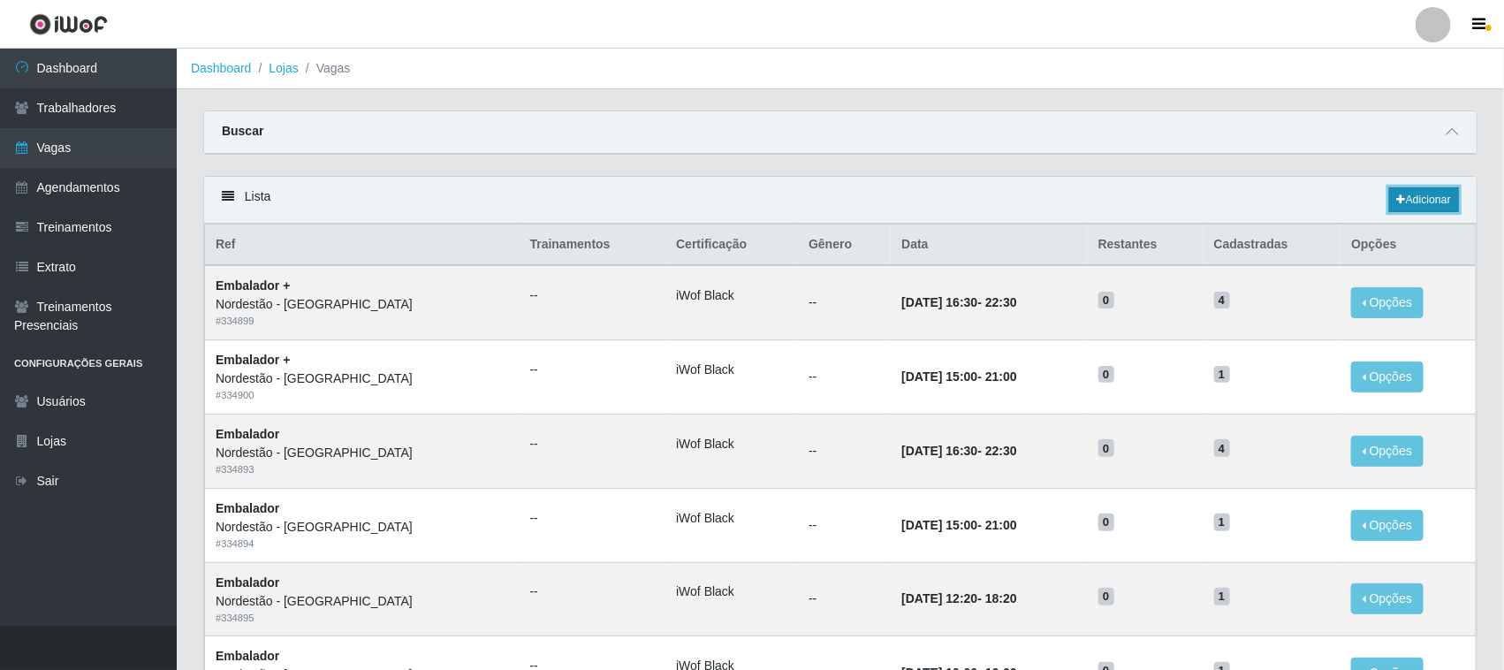
click at [1431, 201] on link "Adicionar" at bounding box center [1424, 199] width 70 height 25
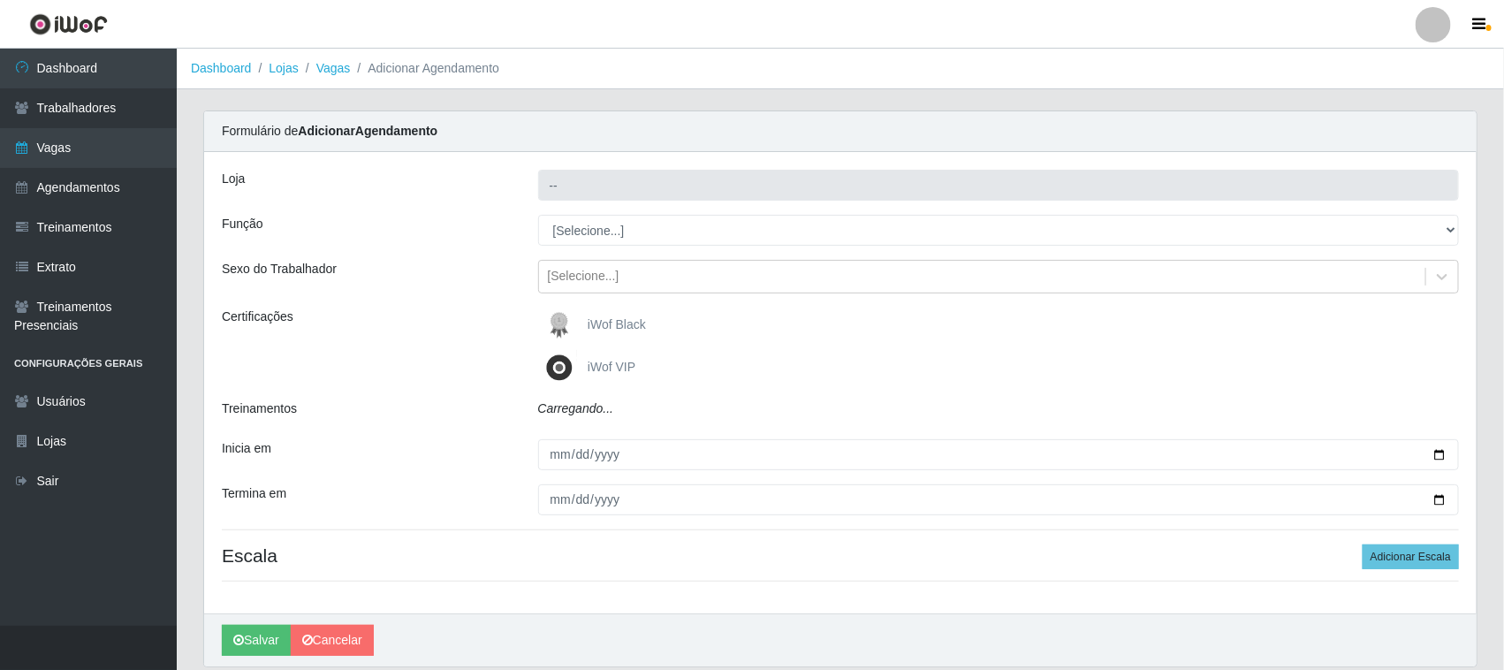
type input "Nordestão - [GEOGRAPHIC_DATA]"
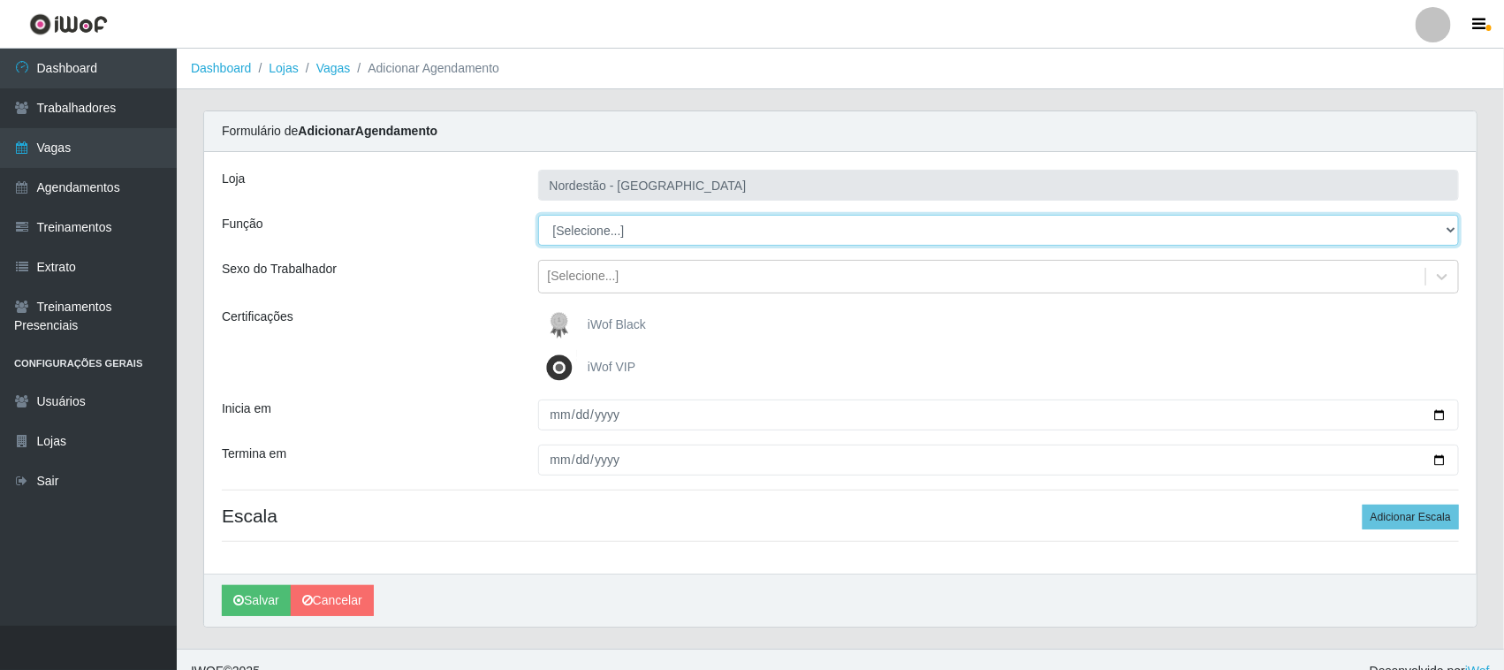
click at [597, 232] on select "[Selecione...] Embalador Embalador + Embalador ++ Operador de Caixa Operador de…" at bounding box center [999, 230] width 922 height 31
select select "22"
click at [538, 215] on select "[Selecione...] Embalador Embalador + Embalador ++ Operador de Caixa Operador de…" at bounding box center [999, 230] width 922 height 31
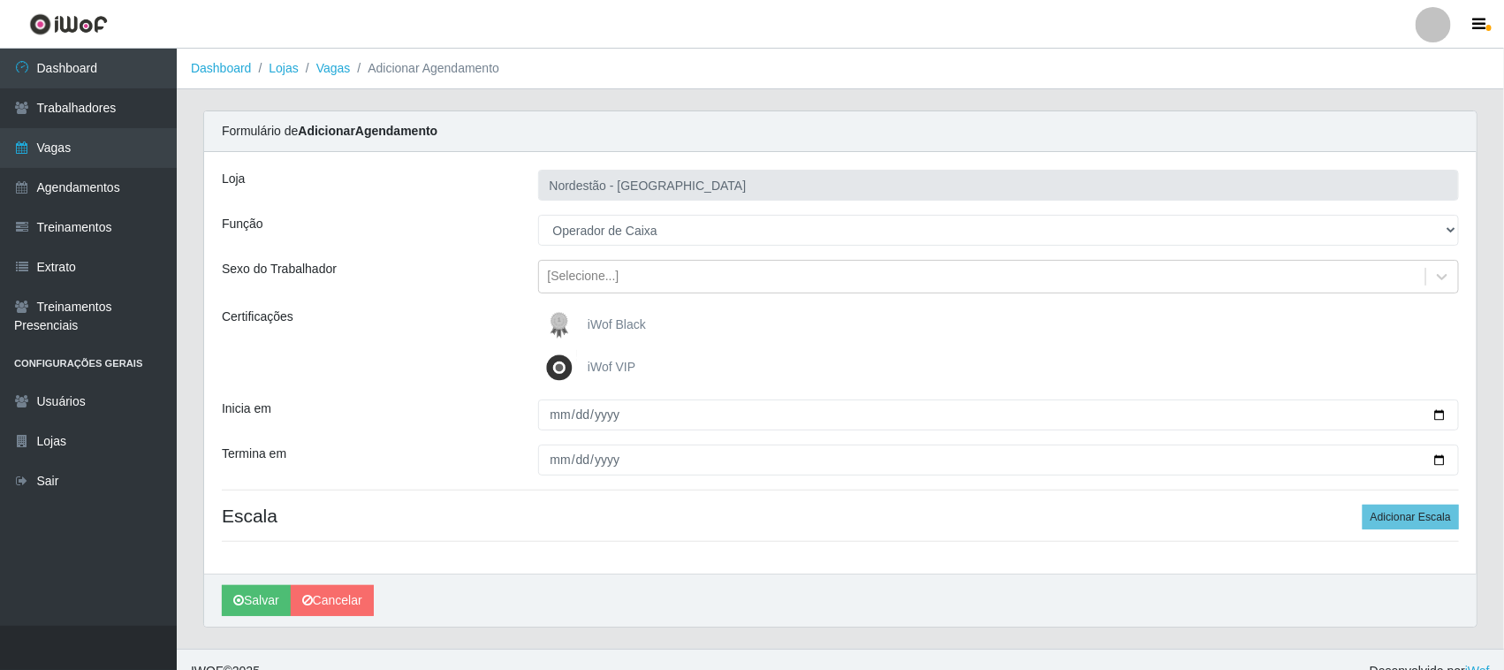
click at [611, 330] on span "iWof Black" at bounding box center [617, 324] width 58 height 14
click at [0, 0] on input "iWof Black" at bounding box center [0, 0] width 0 height 0
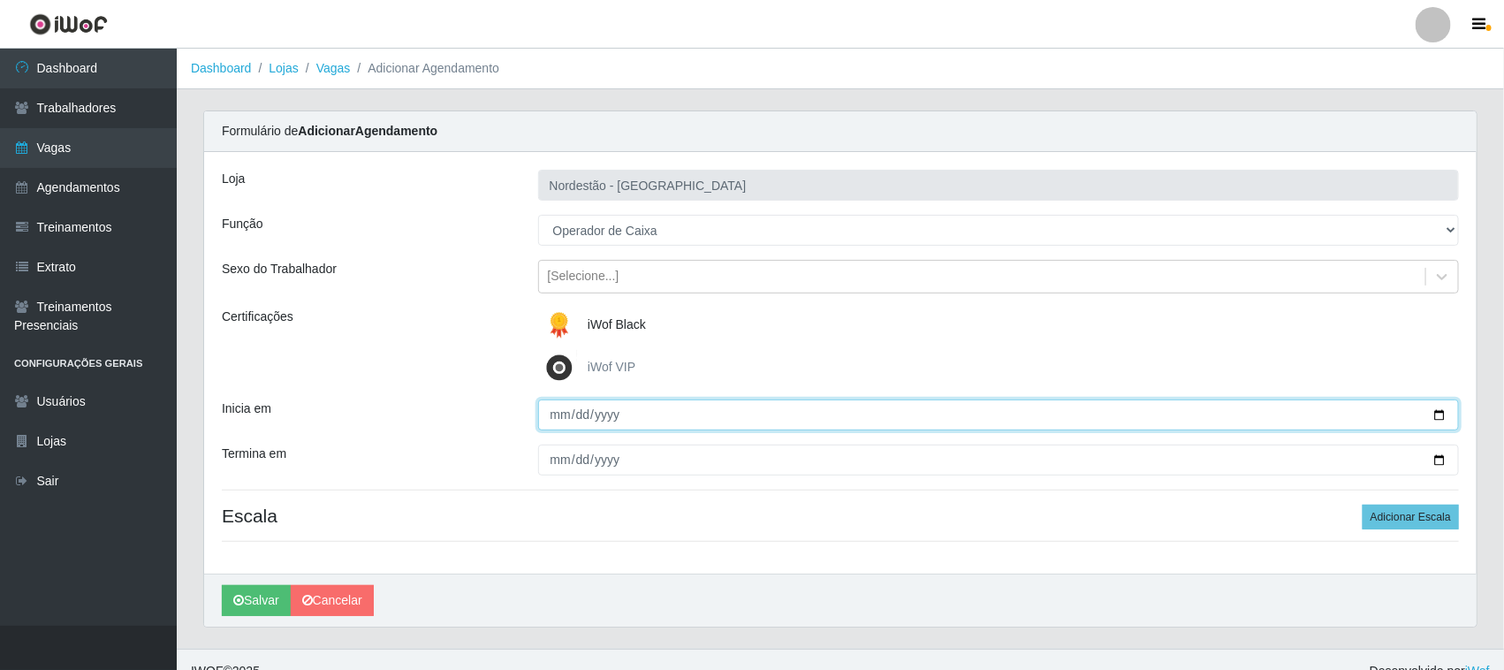
click at [1437, 417] on input "Inicia em" at bounding box center [999, 414] width 922 height 31
type input "[DATE]"
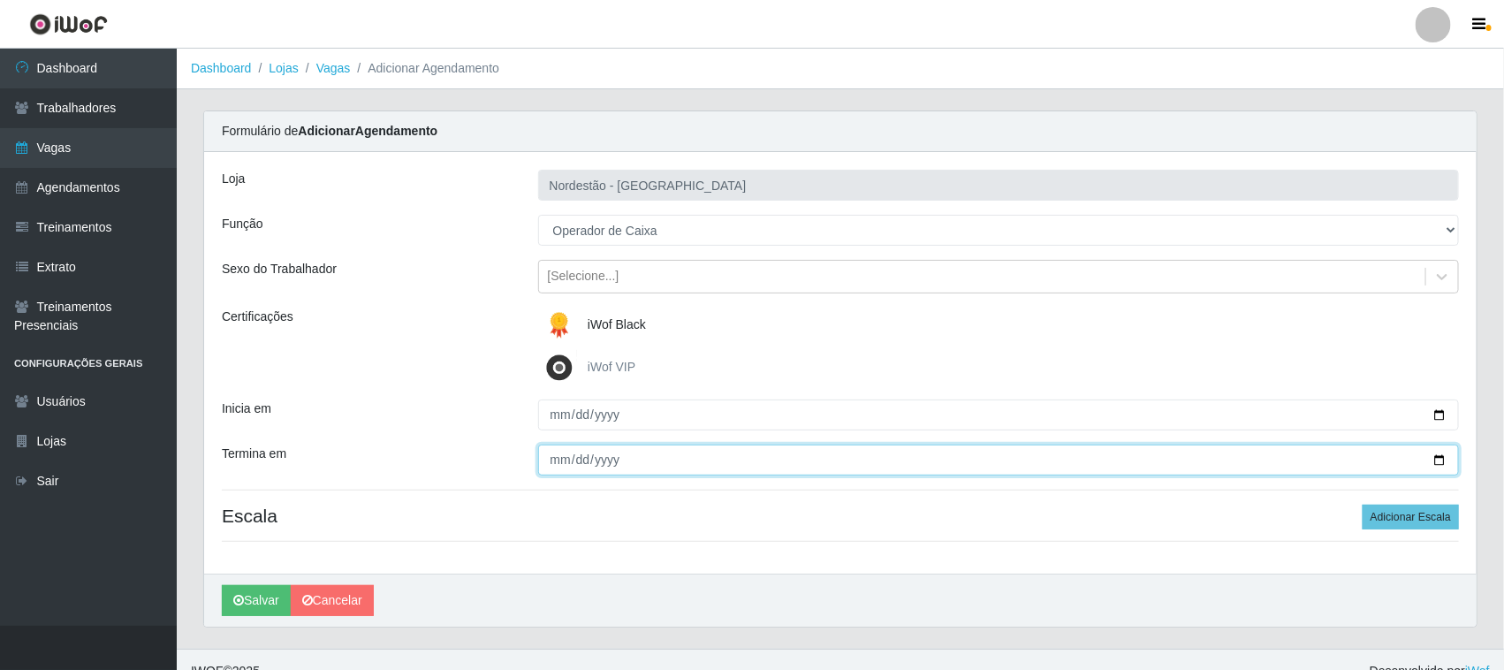
click at [1438, 460] on input "Termina em" at bounding box center [999, 459] width 922 height 31
type input "[DATE]"
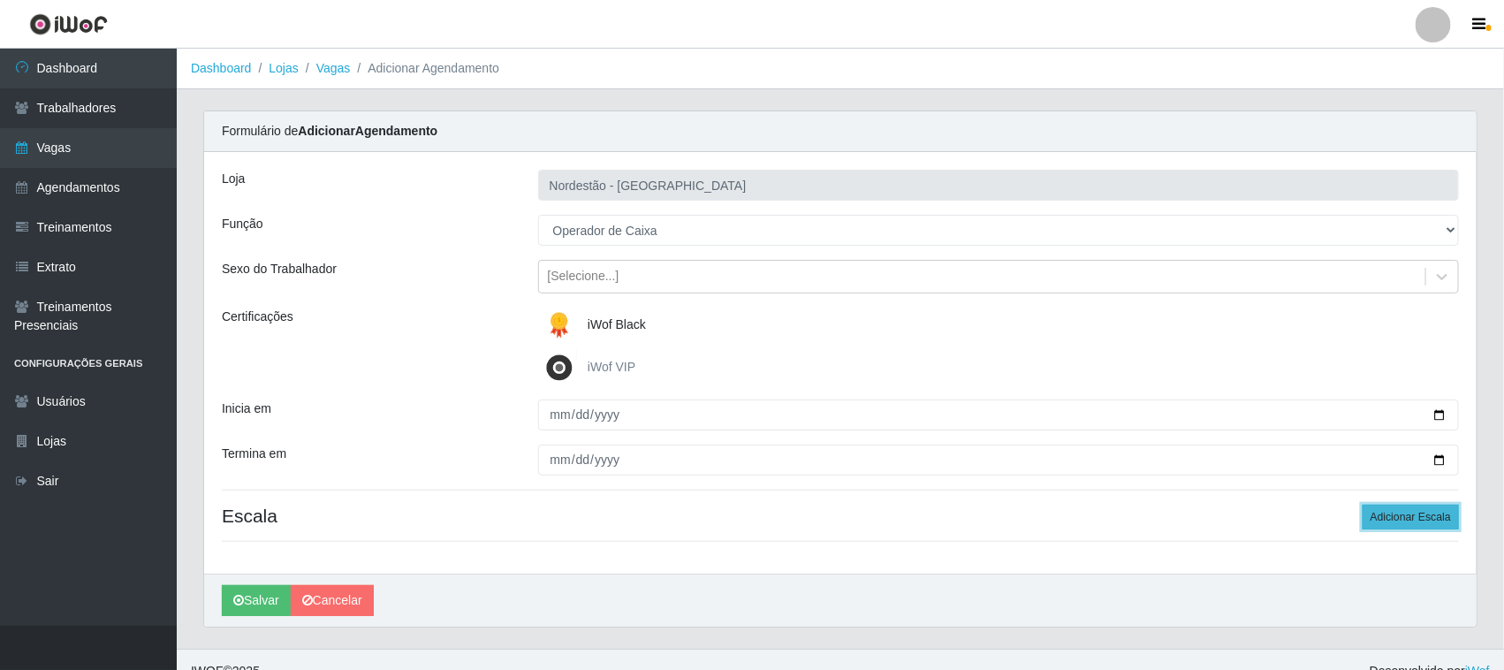
click at [1418, 519] on button "Adicionar Escala" at bounding box center [1411, 517] width 96 height 25
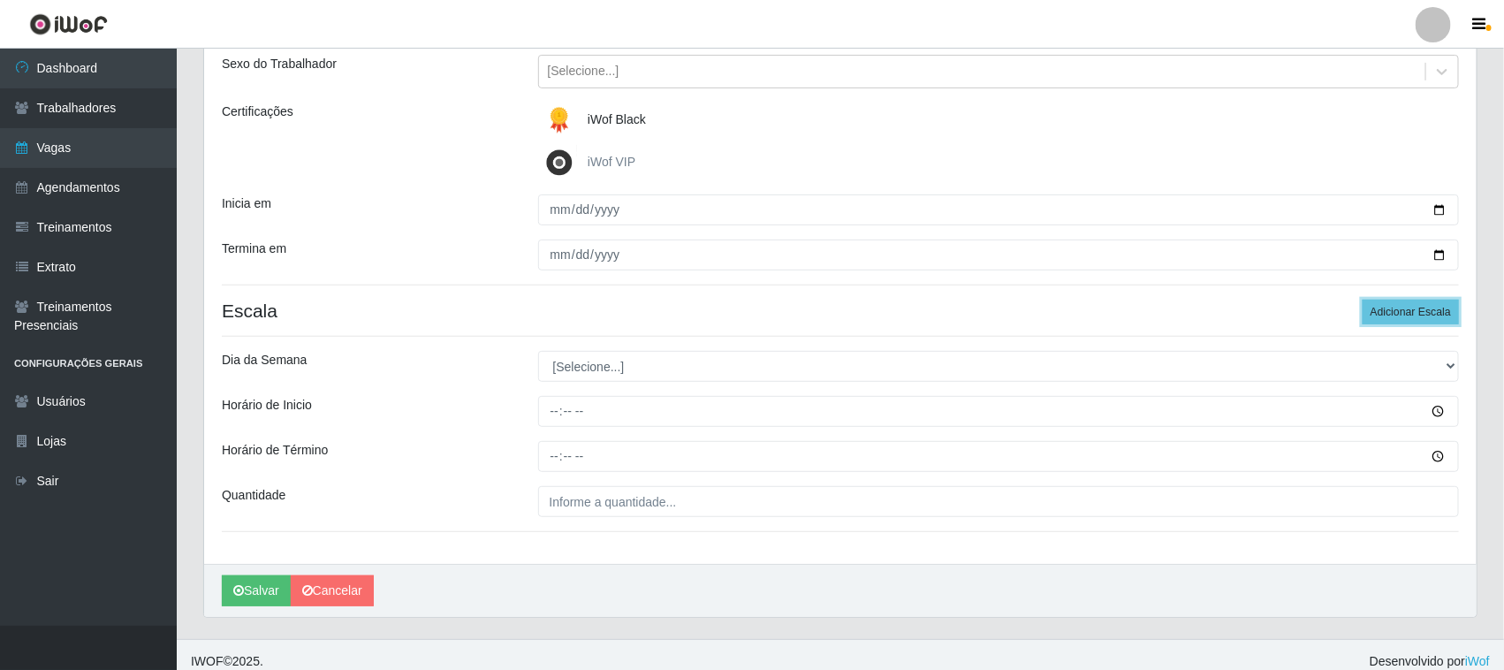
scroll to position [219, 0]
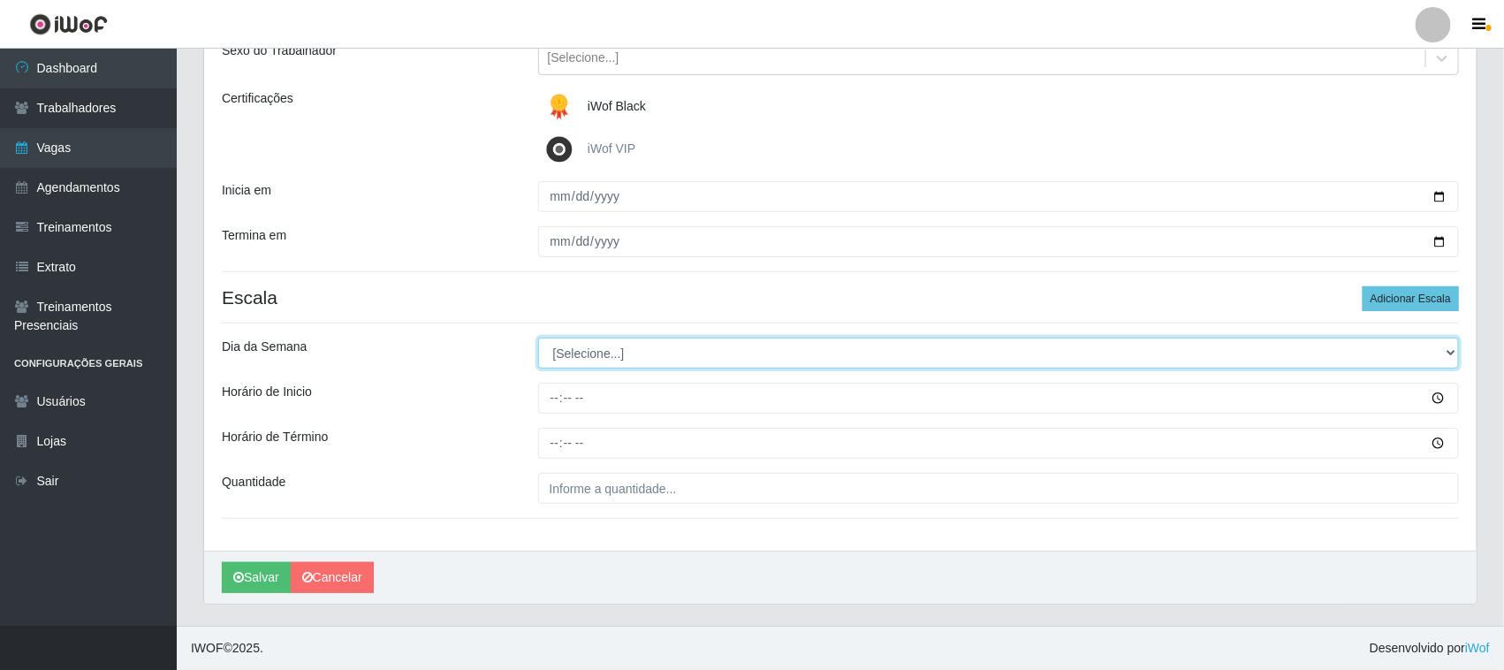
click at [616, 345] on select "[Selecione...] Segunda Terça Quarta Quinta Sexta Sábado Domingo" at bounding box center [999, 353] width 922 height 31
select select "4"
click at [538, 338] on select "[Selecione...] Segunda Terça Quarta Quinta Sexta Sábado Domingo" at bounding box center [999, 353] width 922 height 31
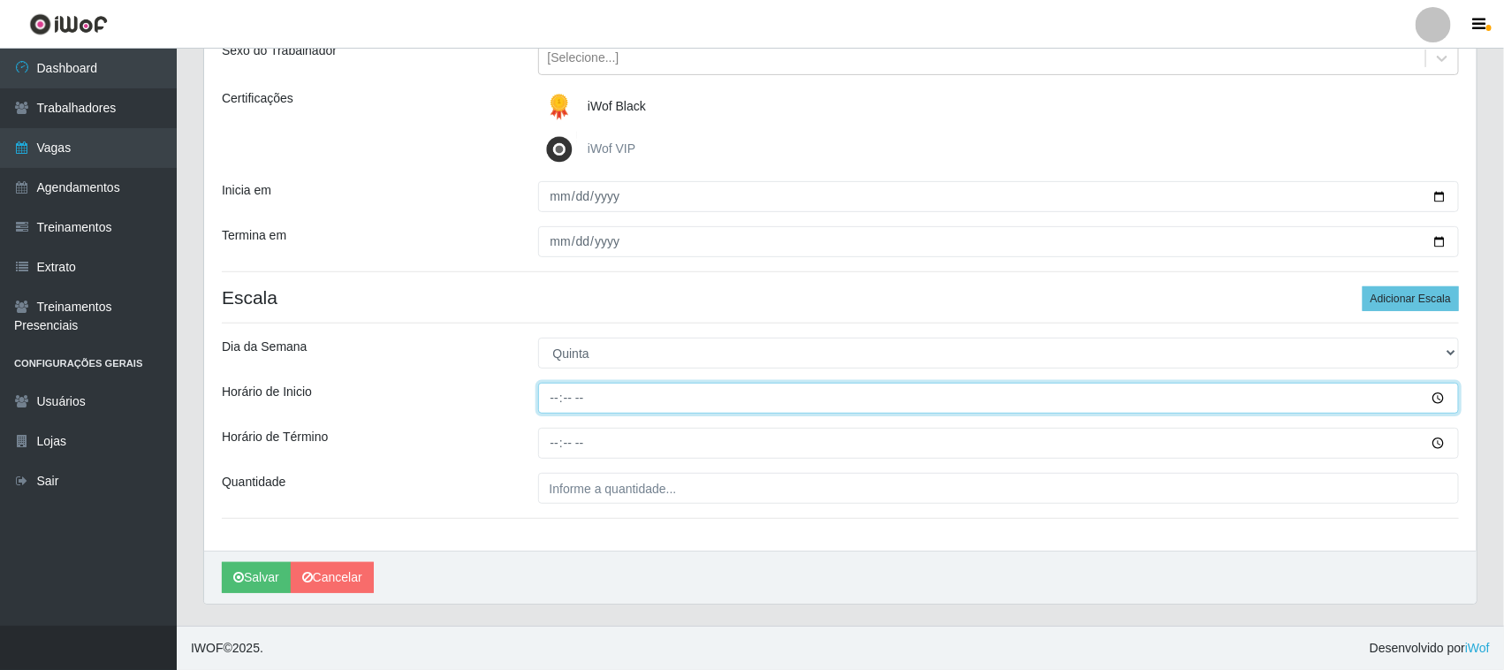
click at [546, 391] on input "Horário de Inicio" at bounding box center [999, 398] width 922 height 31
type input "11:00"
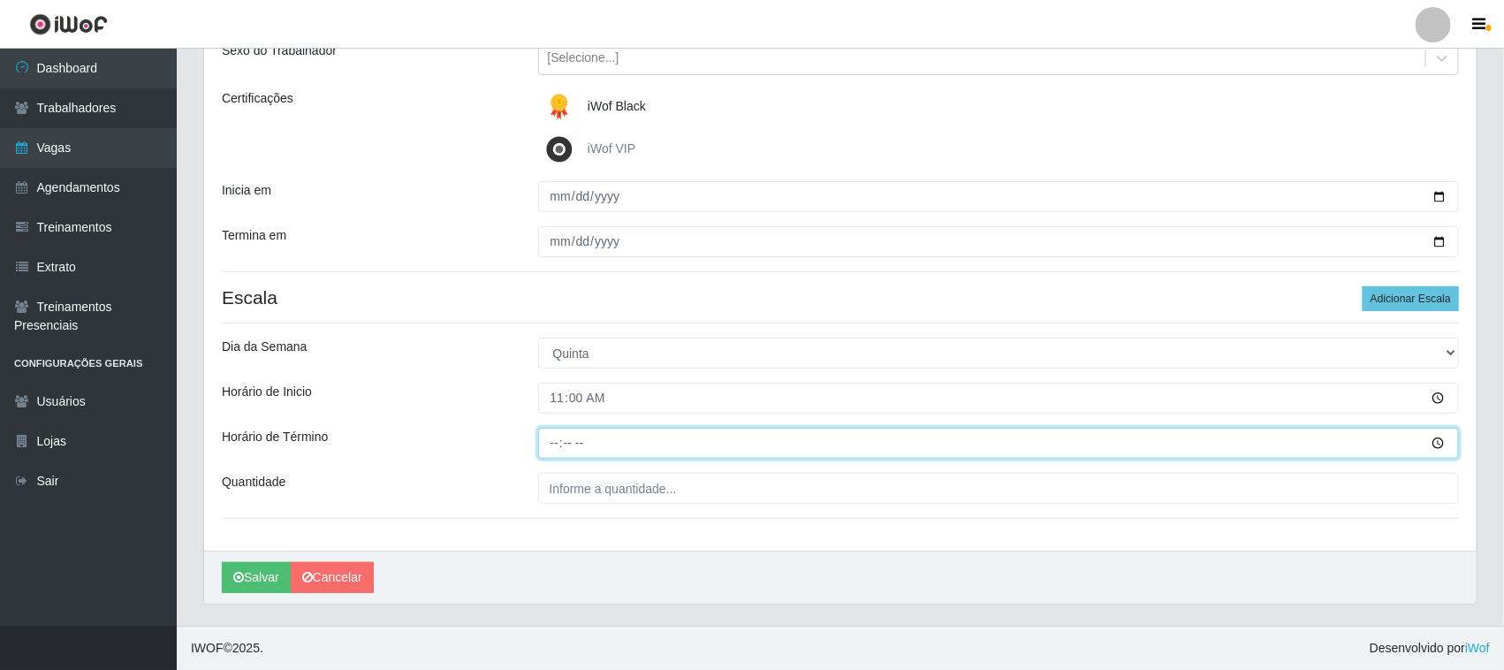
click at [554, 437] on input "Horário de Término" at bounding box center [999, 443] width 922 height 31
type input "17:00"
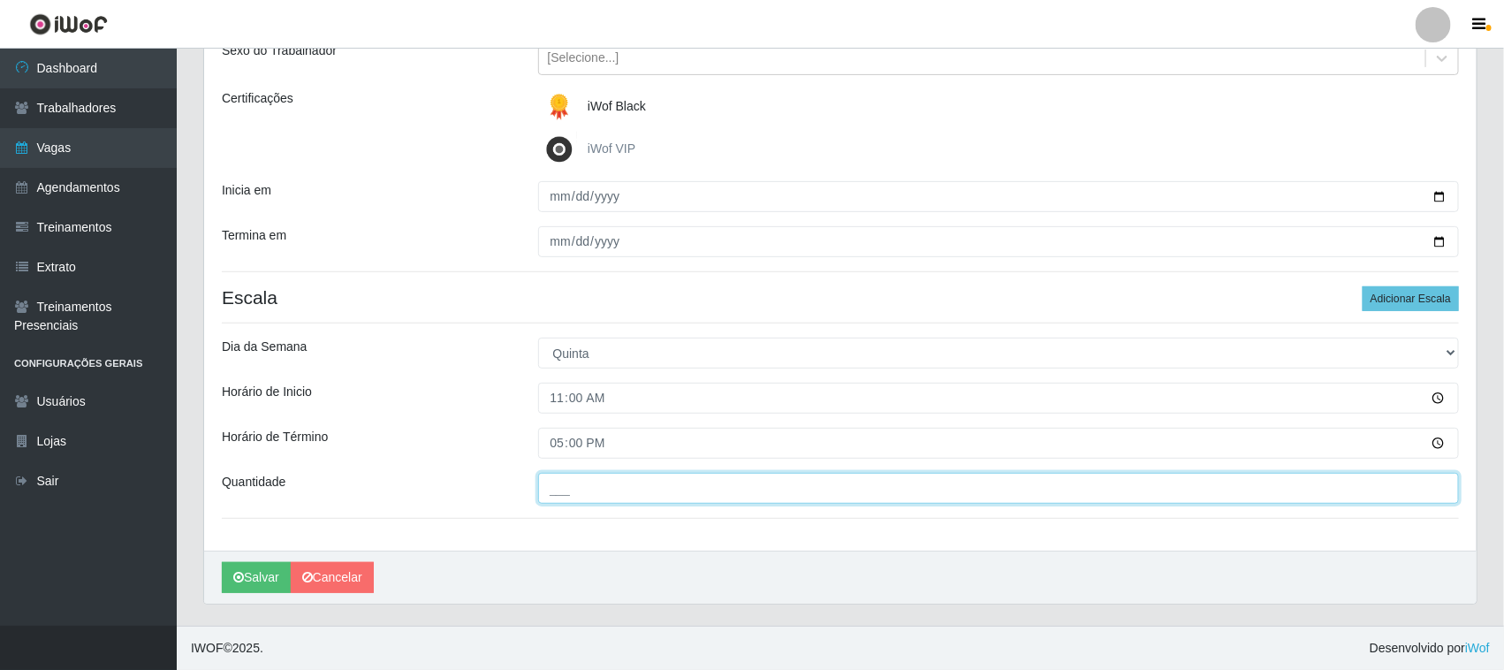
click at [611, 478] on input "___" at bounding box center [999, 488] width 922 height 31
type input "01_"
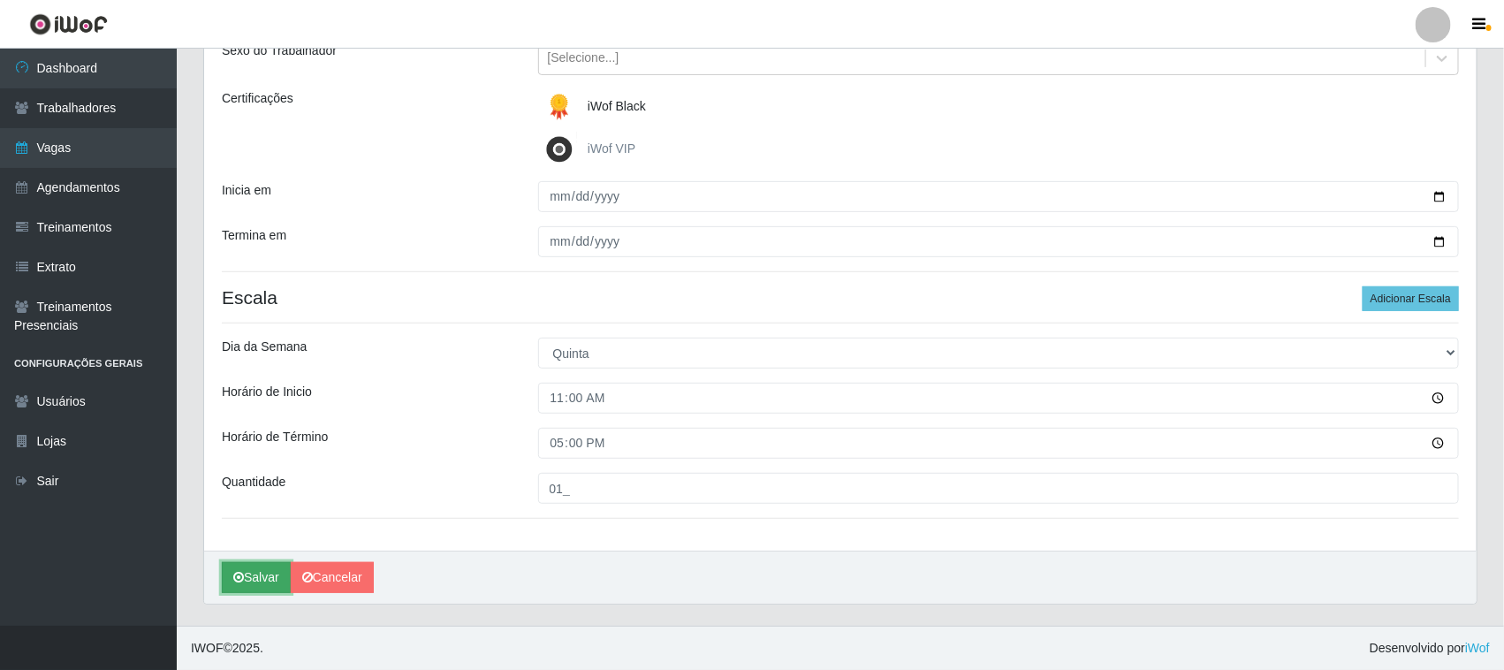
click at [253, 580] on button "Salvar" at bounding box center [256, 577] width 69 height 31
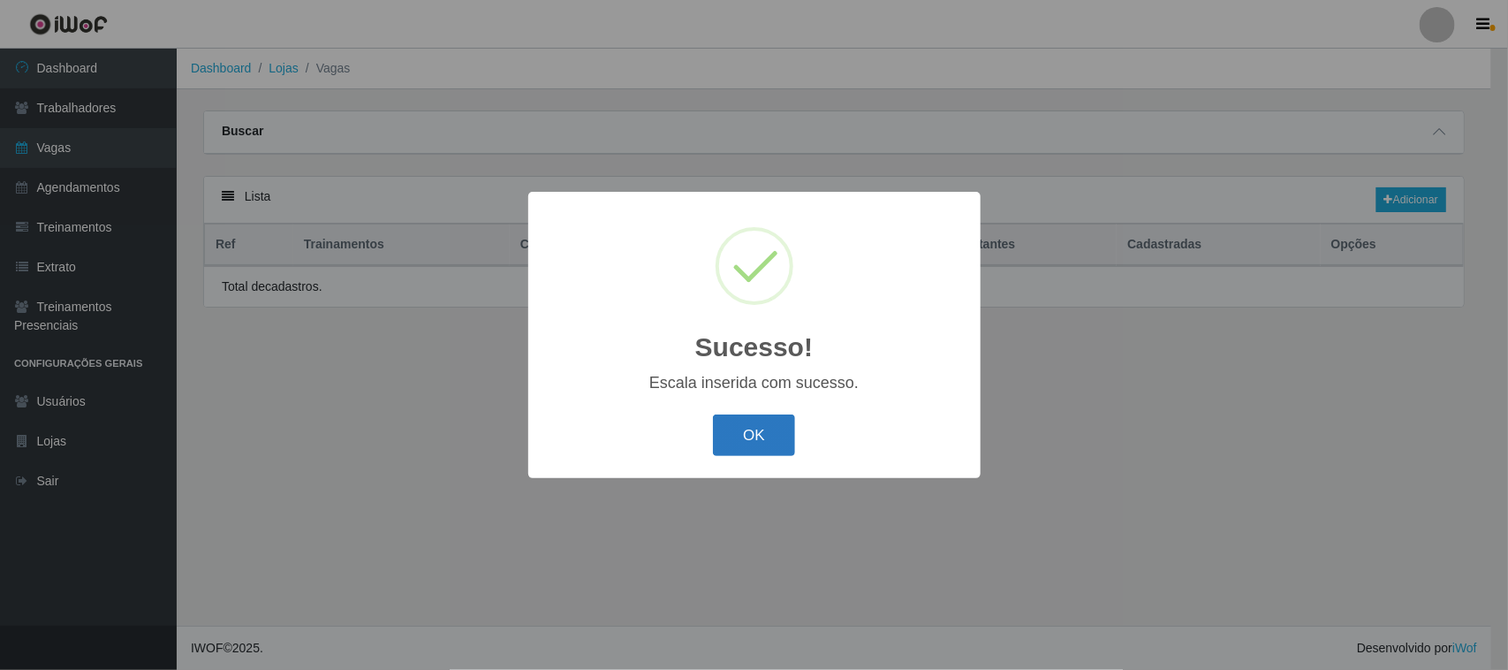
click at [748, 429] on button "OK" at bounding box center [754, 435] width 82 height 42
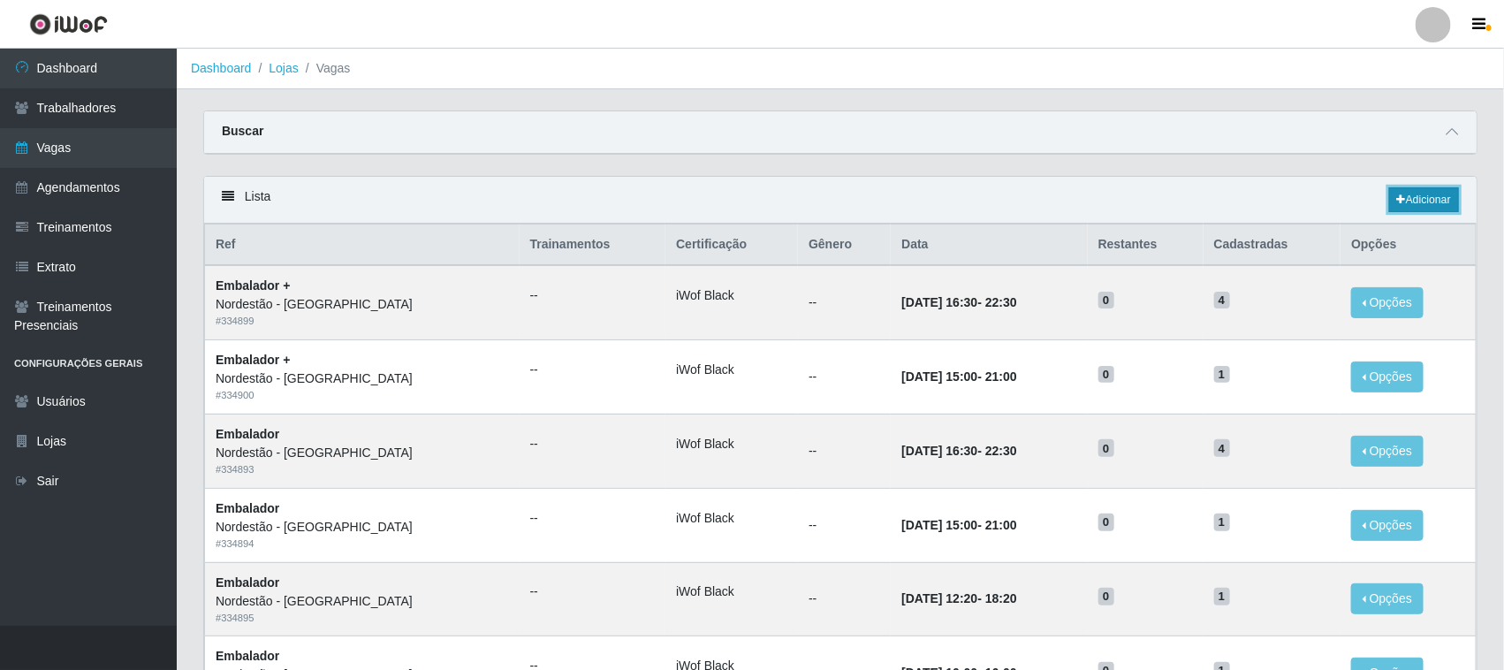
click at [1411, 188] on link "Adicionar" at bounding box center [1424, 199] width 70 height 25
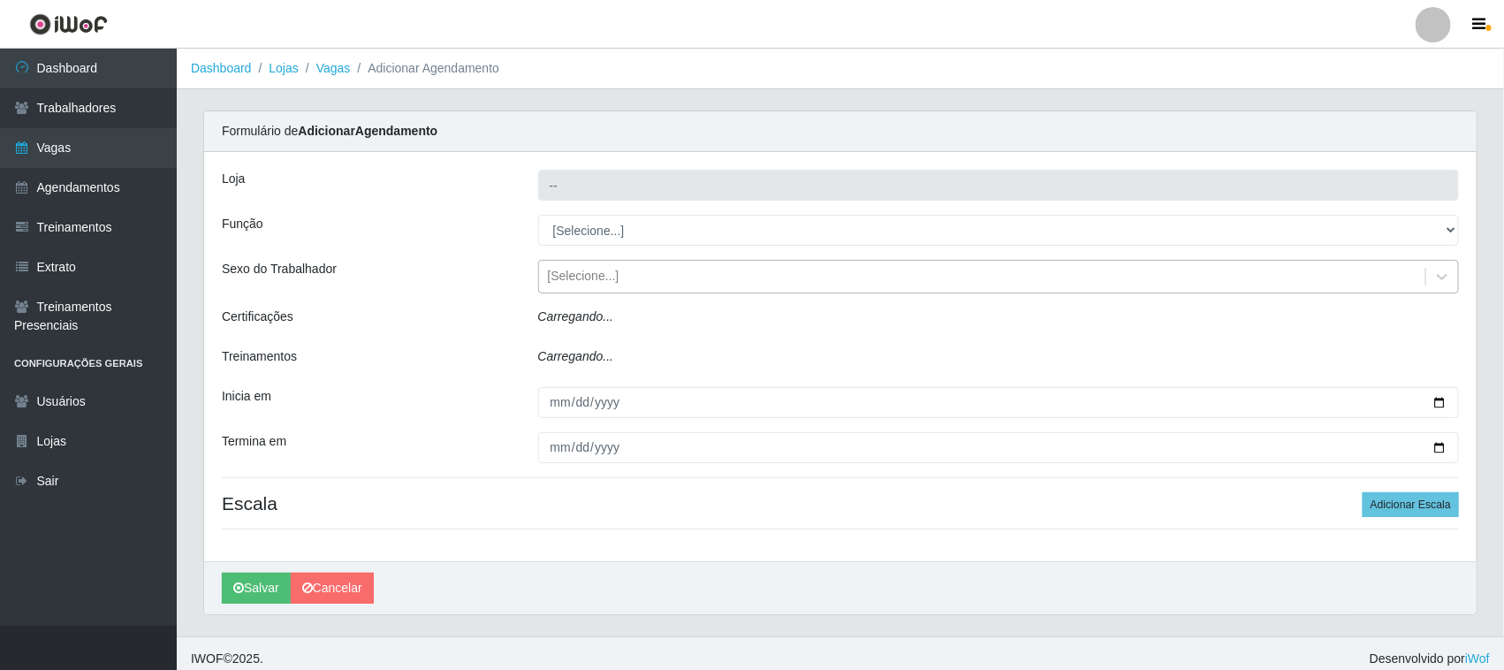
type input "Nordestão - [GEOGRAPHIC_DATA]"
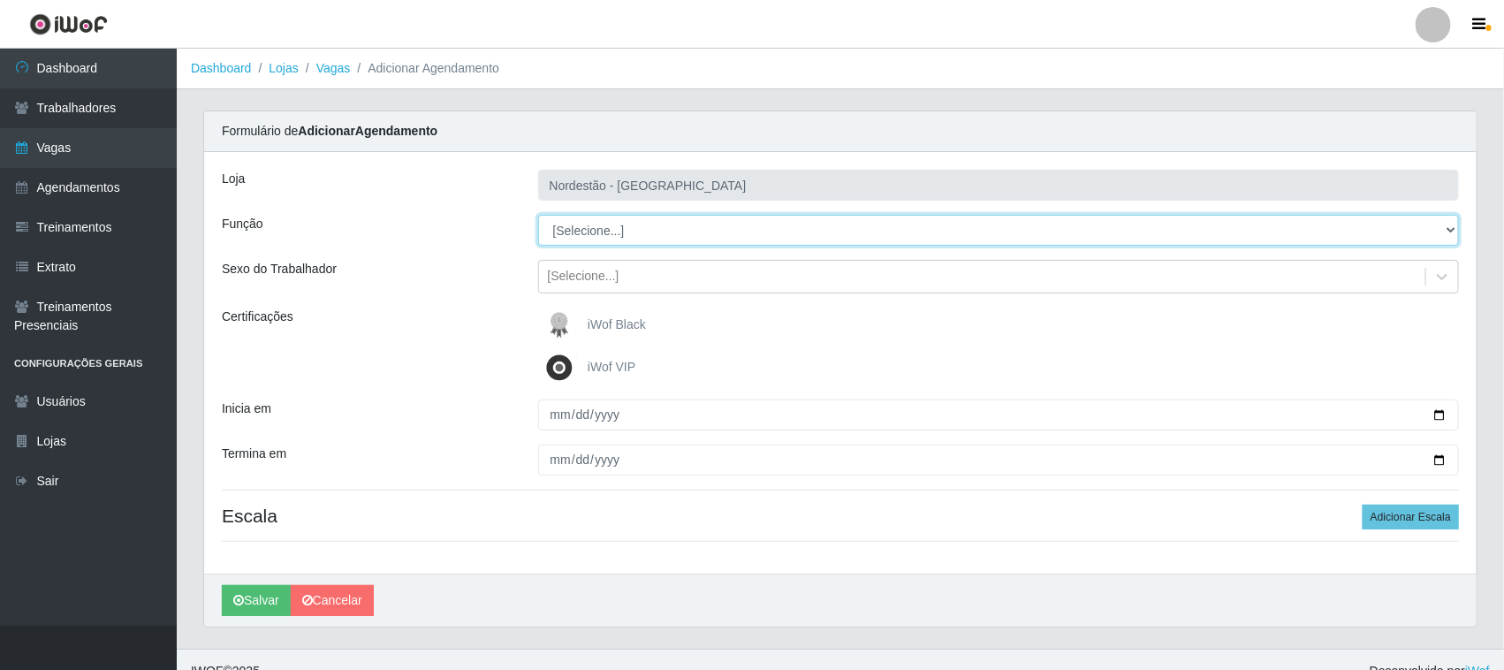
click at [579, 235] on select "[Selecione...] Embalador Embalador + Embalador ++ Operador de Caixa Operador de…" at bounding box center [999, 230] width 922 height 31
select select "22"
click at [538, 215] on select "[Selecione...] Embalador Embalador + Embalador ++ Operador de Caixa Operador de…" at bounding box center [999, 230] width 922 height 31
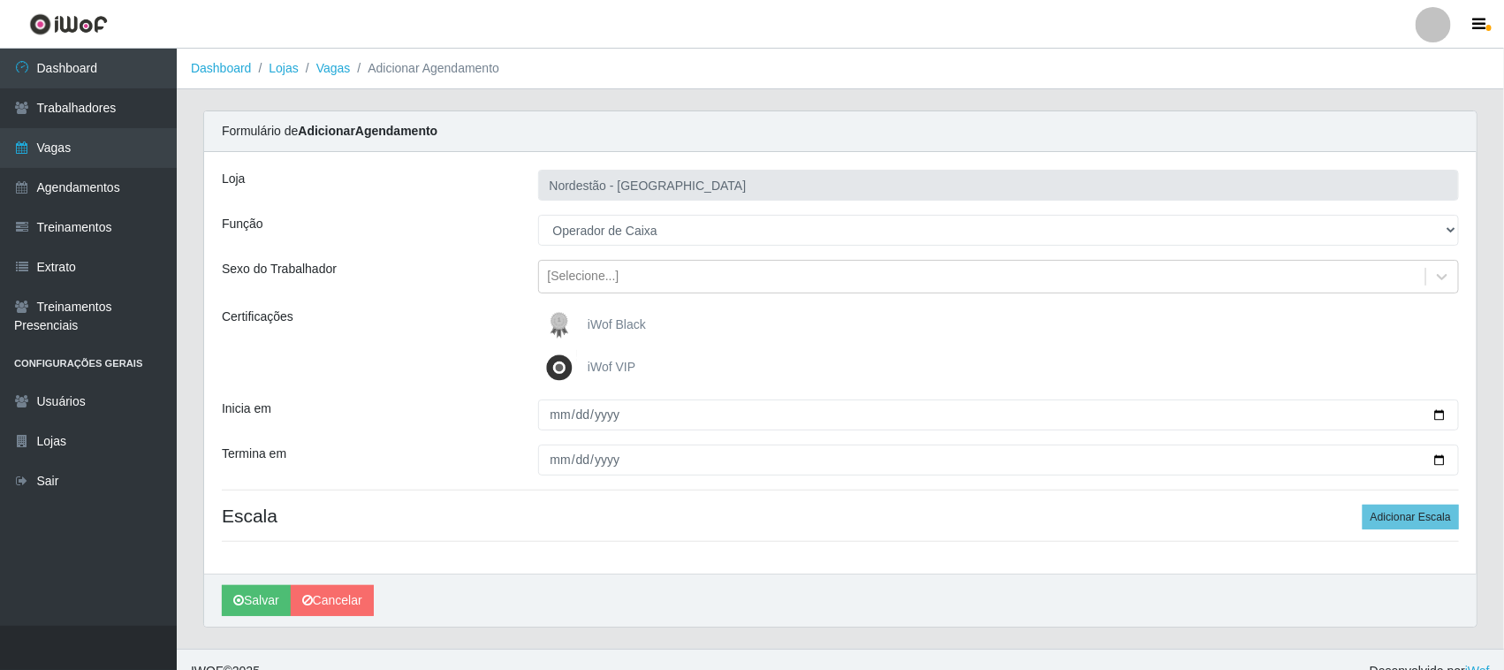
click at [617, 321] on span "iWof Black" at bounding box center [617, 324] width 58 height 14
click at [0, 0] on input "iWof Black" at bounding box center [0, 0] width 0 height 0
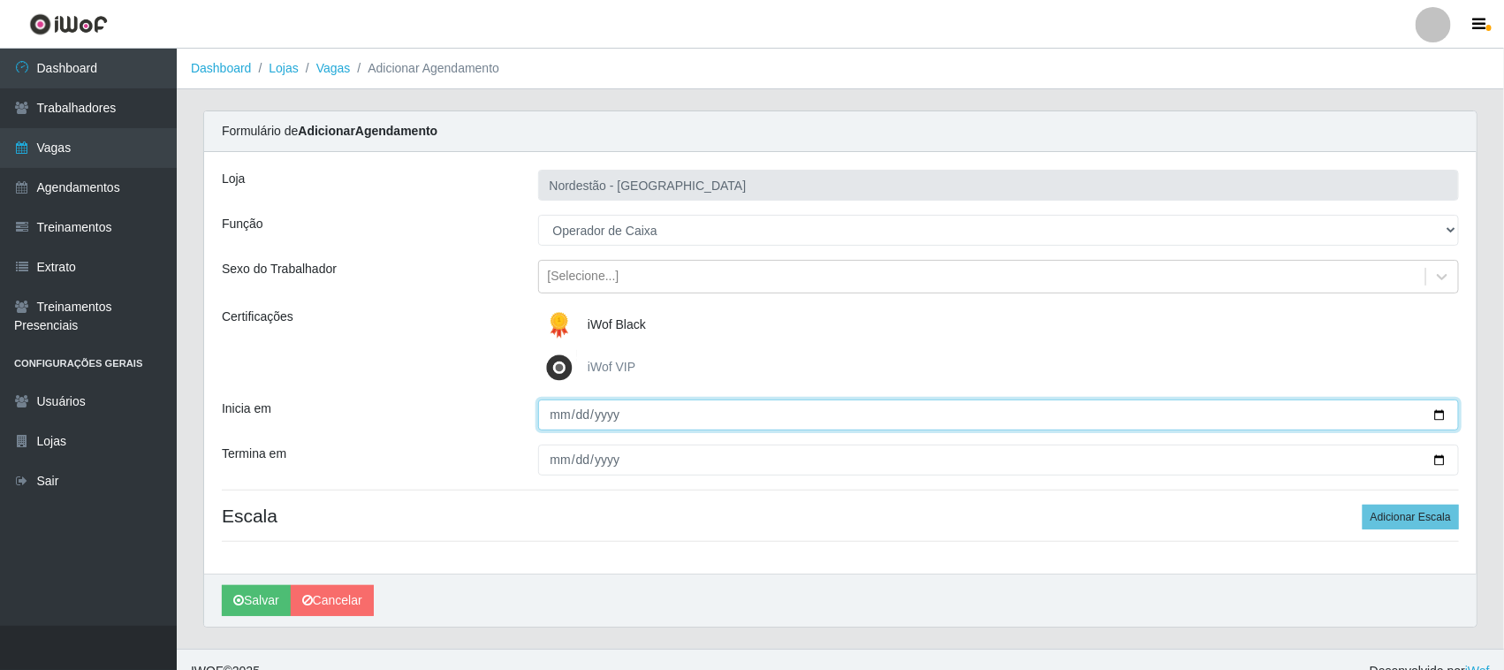
click at [1436, 411] on input "Inicia em" at bounding box center [999, 414] width 922 height 31
type input "[DATE]"
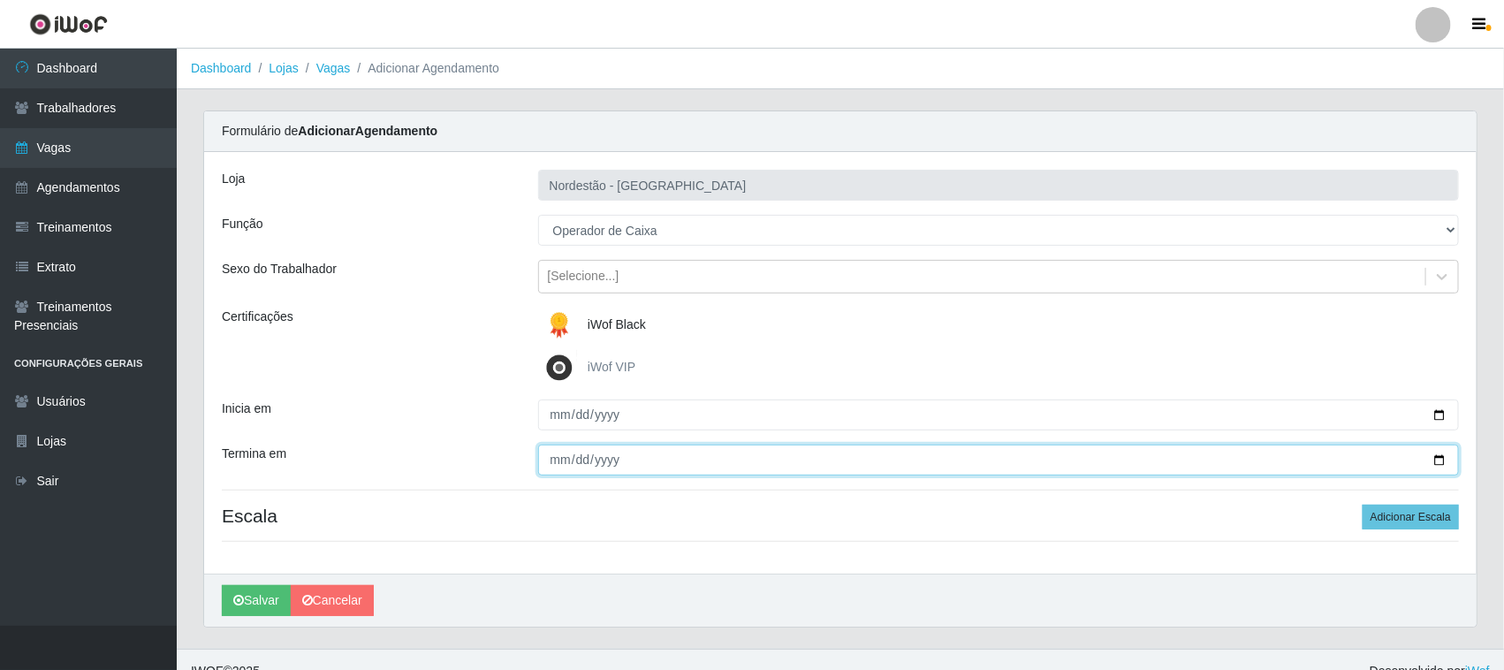
click at [1442, 457] on input "Termina em" at bounding box center [999, 459] width 922 height 31
type input "[DATE]"
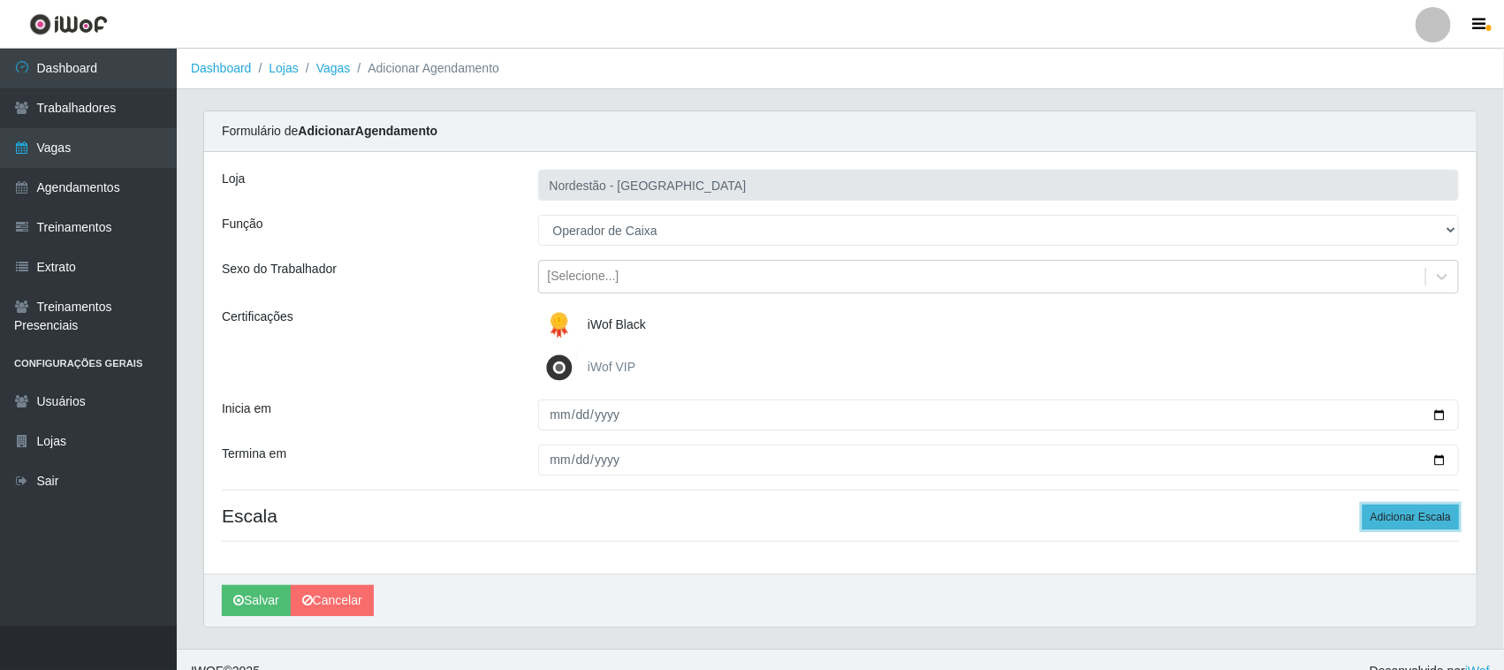
click at [1400, 511] on button "Adicionar Escala" at bounding box center [1411, 517] width 96 height 25
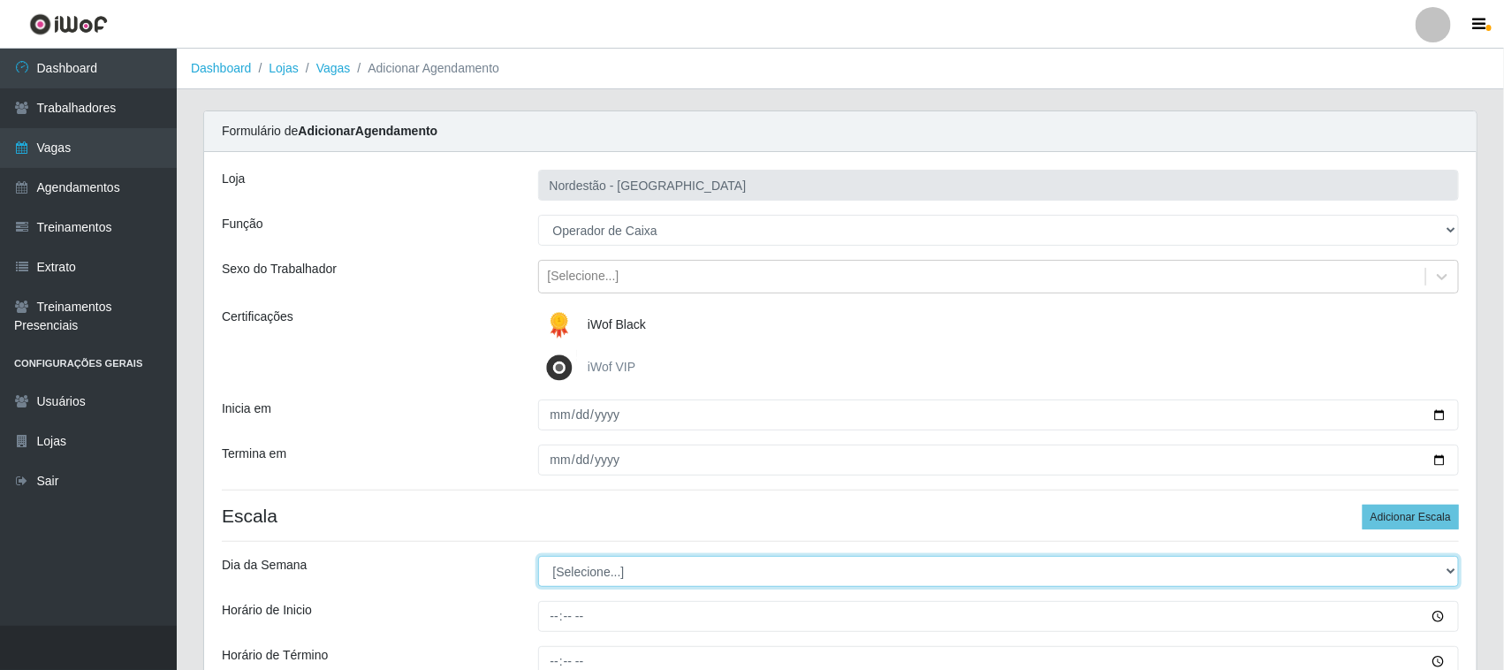
click at [571, 573] on select "[Selecione...] Segunda Terça Quarta Quinta Sexta Sábado Domingo" at bounding box center [999, 571] width 922 height 31
select select "4"
click at [538, 557] on select "[Selecione...] Segunda Terça Quarta Quinta Sexta Sábado Domingo" at bounding box center [999, 571] width 922 height 31
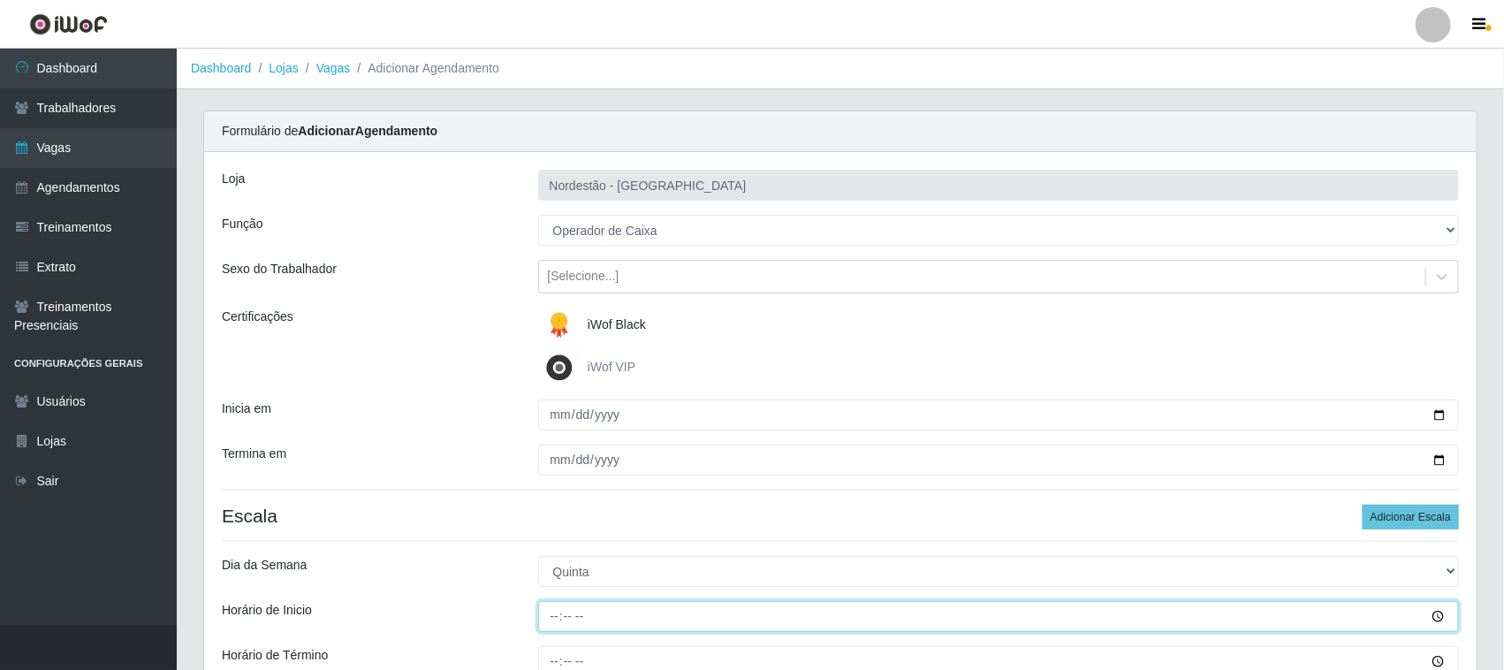
click at [555, 619] on input "Horário de Inicio" at bounding box center [999, 616] width 922 height 31
type input "16:30"
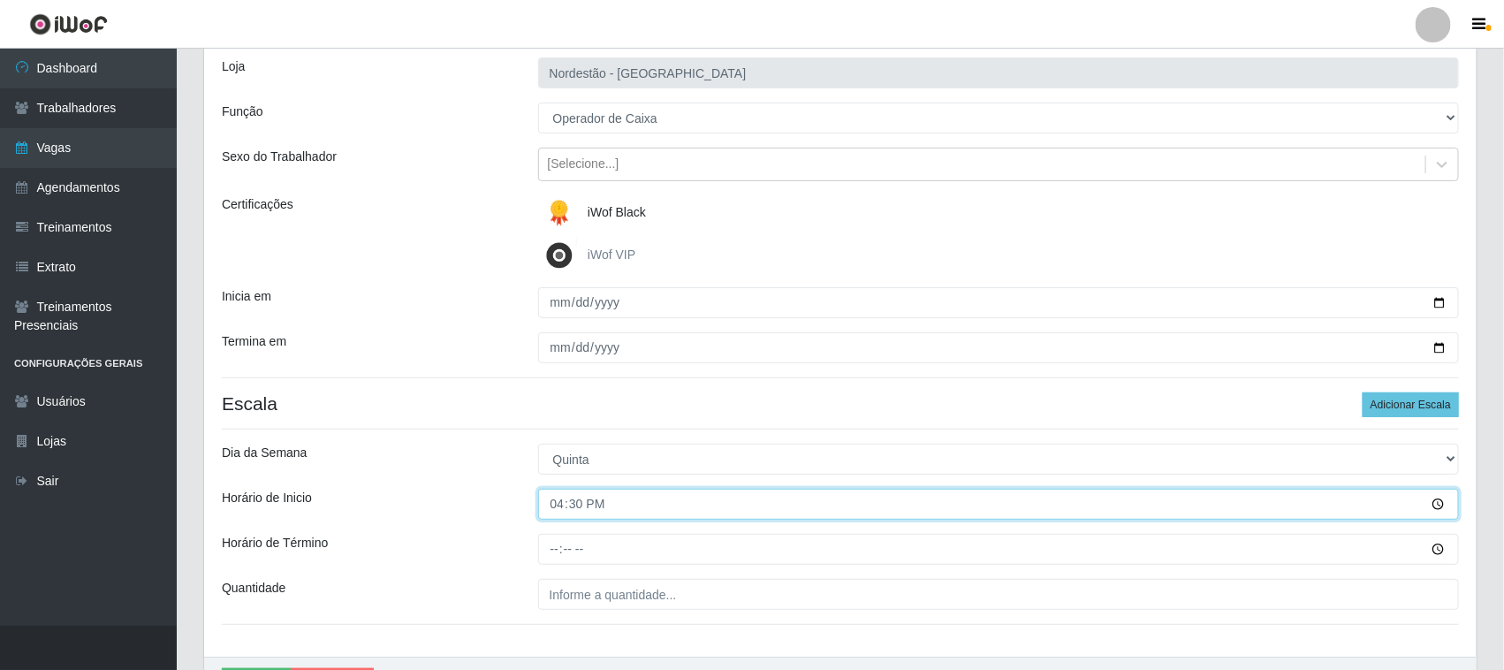
scroll to position [219, 0]
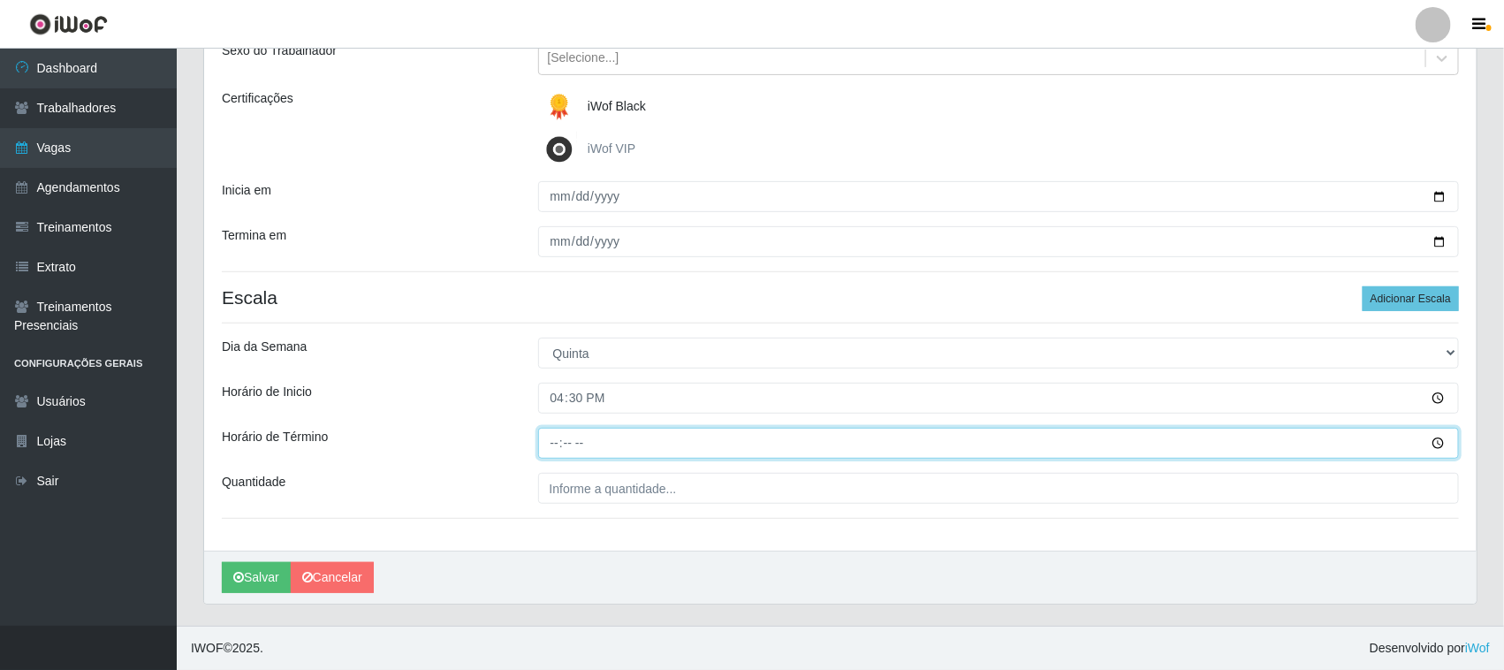
click at [552, 437] on input "Horário de Término" at bounding box center [999, 443] width 922 height 31
type input "22:30"
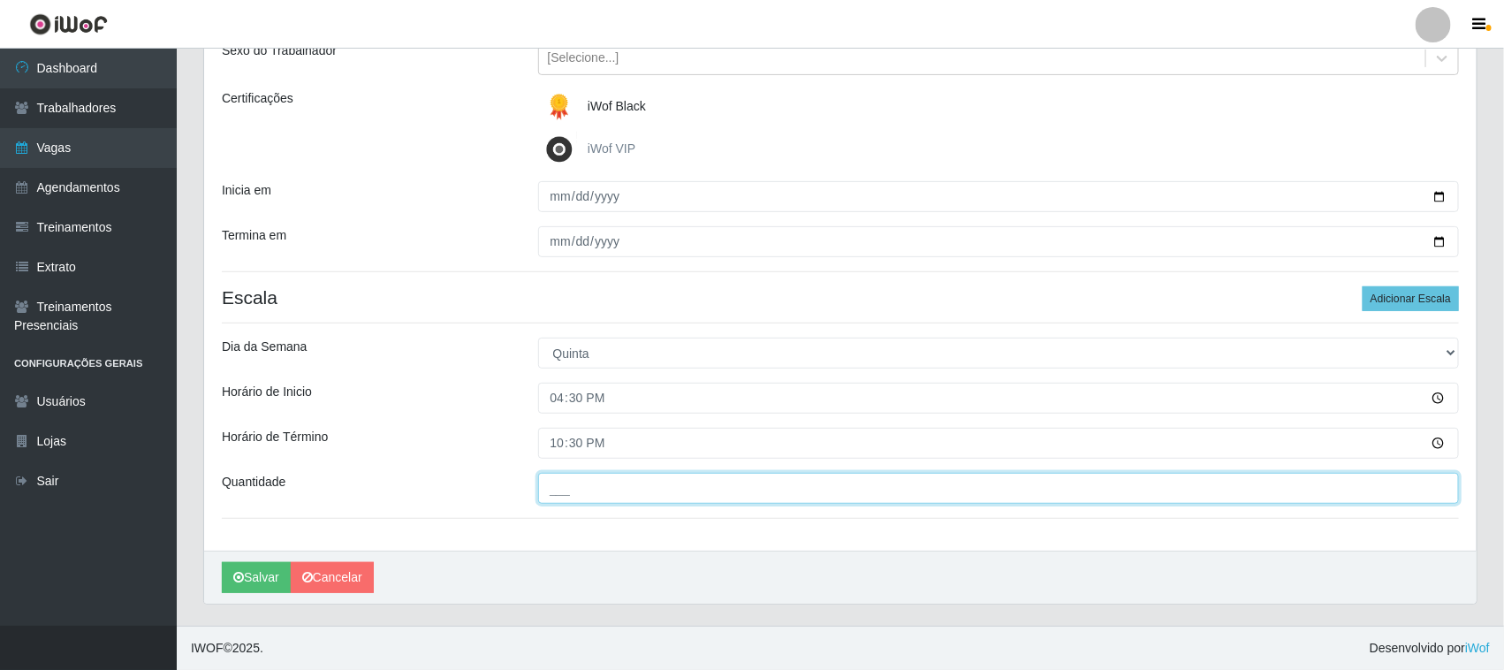
click at [585, 484] on input "___" at bounding box center [999, 488] width 922 height 31
type input "01_"
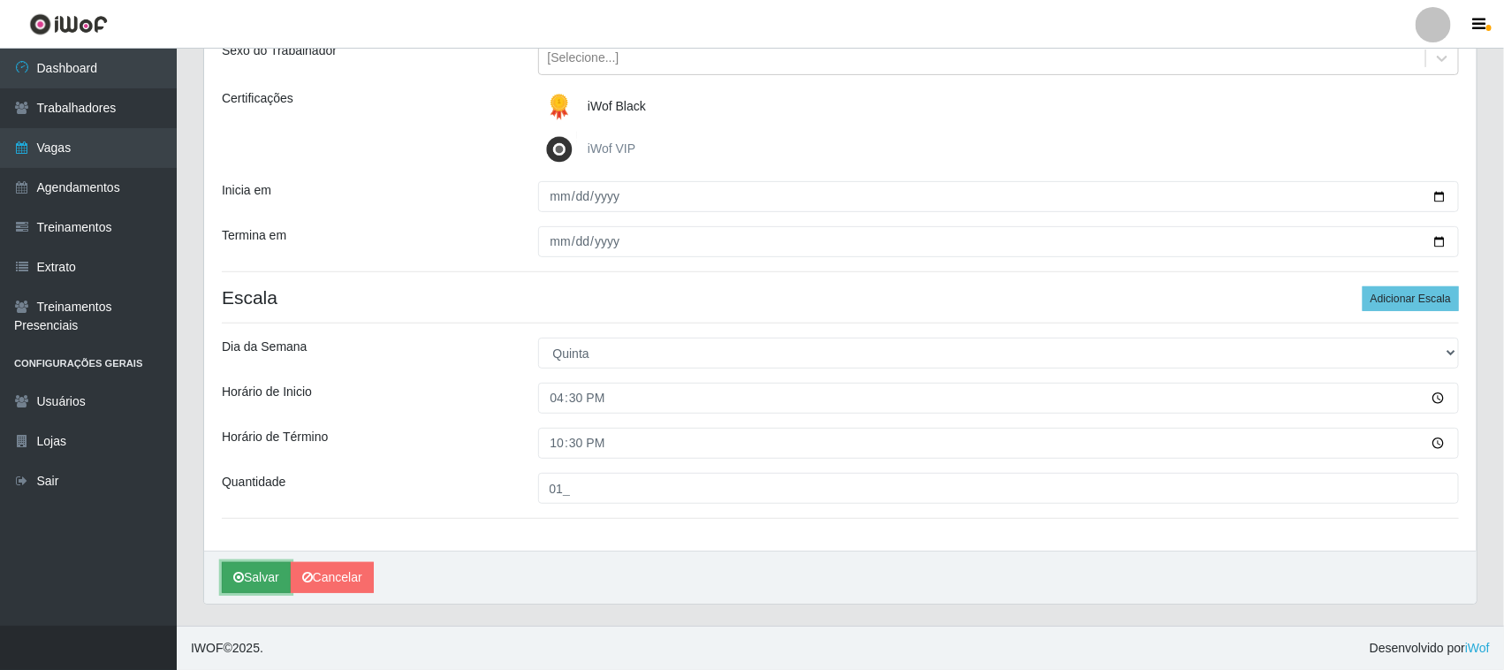
click at [274, 570] on button "Salvar" at bounding box center [256, 577] width 69 height 31
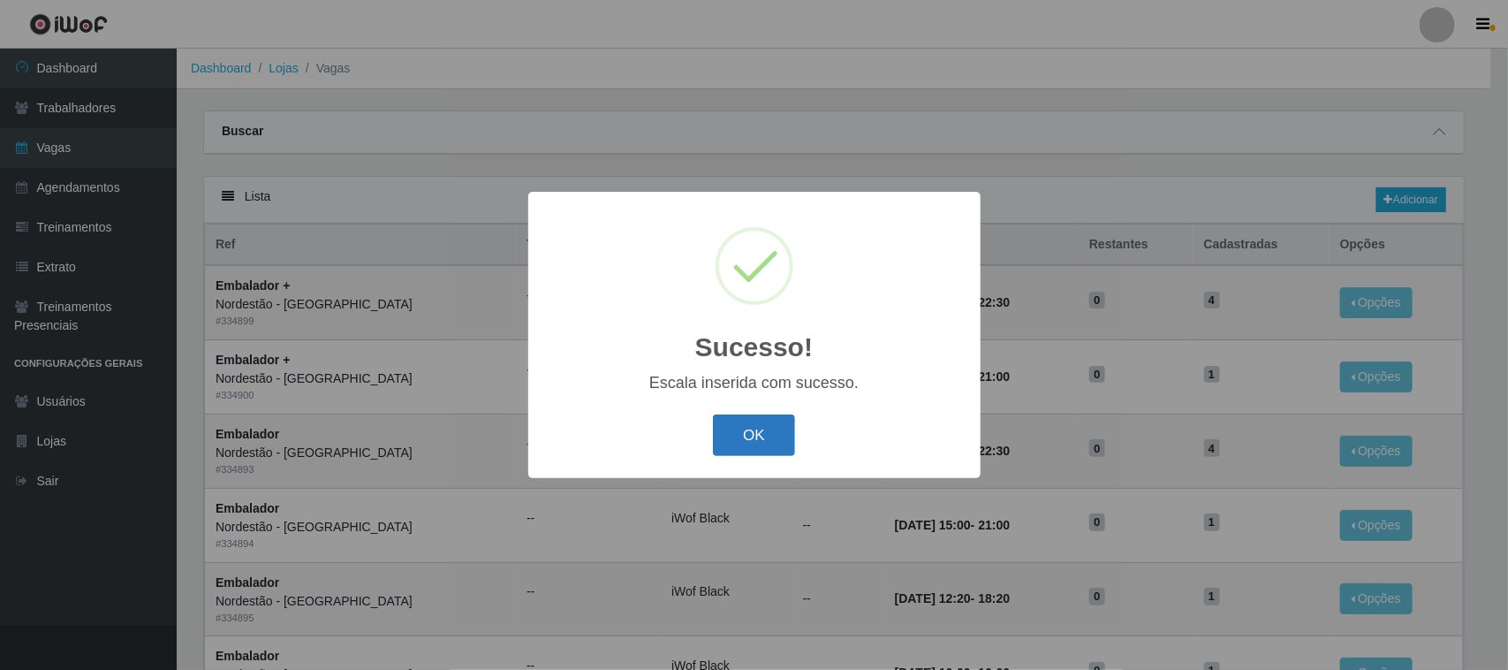
click at [748, 433] on button "OK" at bounding box center [754, 435] width 82 height 42
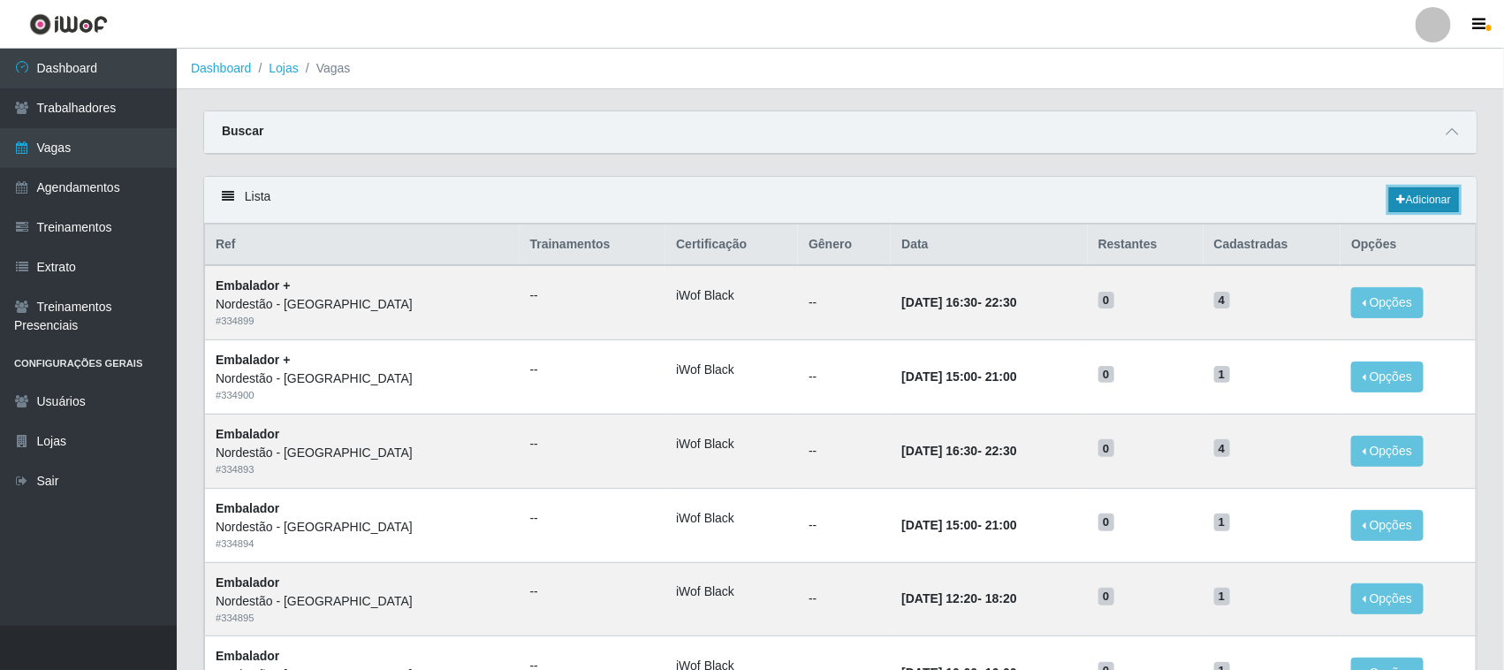
click at [1438, 203] on link "Adicionar" at bounding box center [1424, 199] width 70 height 25
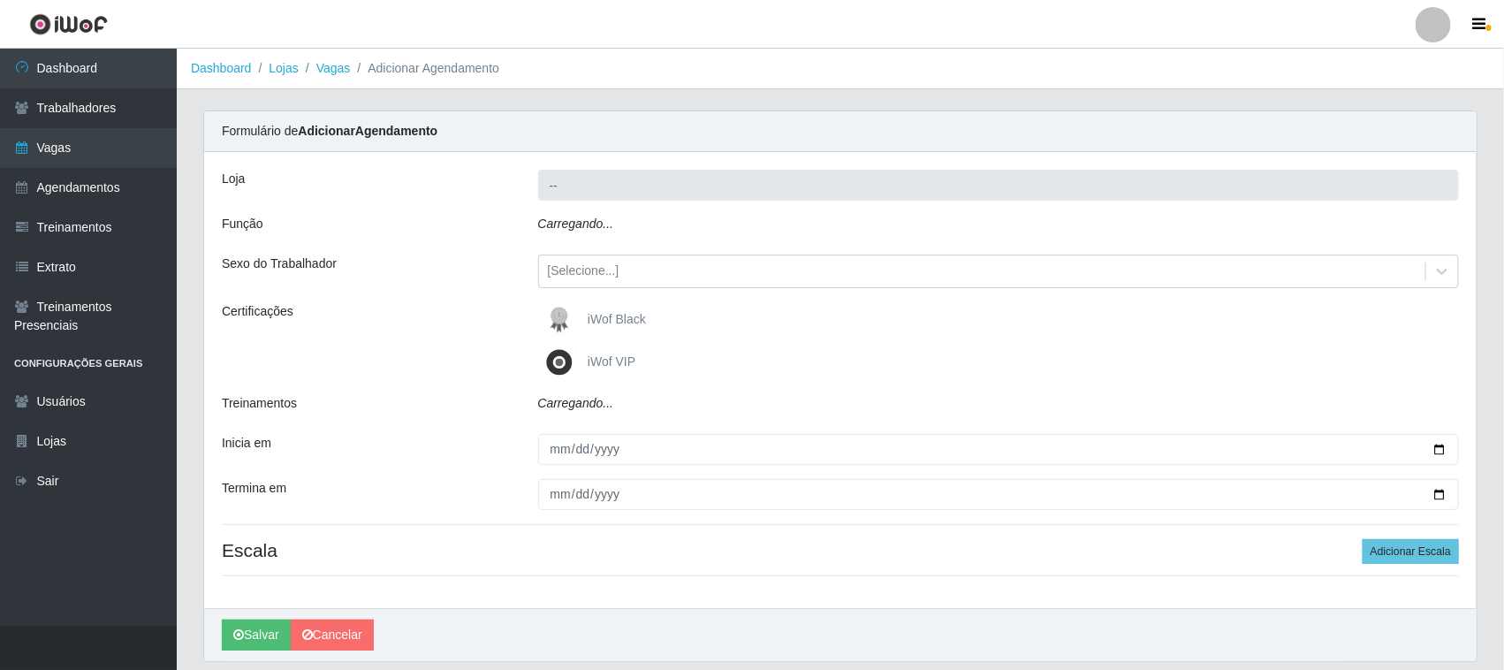
type input "Nordestão - [GEOGRAPHIC_DATA]"
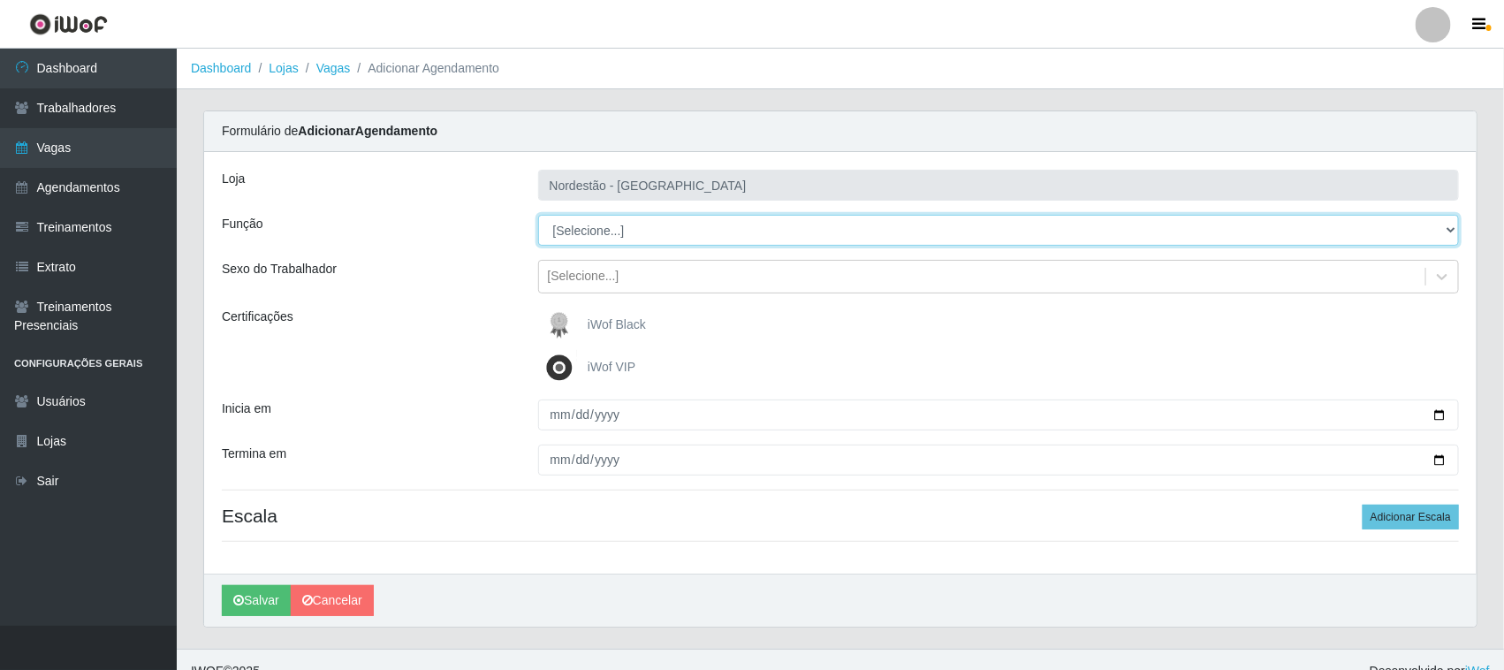
click at [594, 239] on select "[Selecione...] Embalador Embalador + Embalador ++ Operador de Caixa Operador de…" at bounding box center [999, 230] width 922 height 31
select select "22"
click at [538, 215] on select "[Selecione...] Embalador Embalador + Embalador ++ Operador de Caixa Operador de…" at bounding box center [999, 230] width 922 height 31
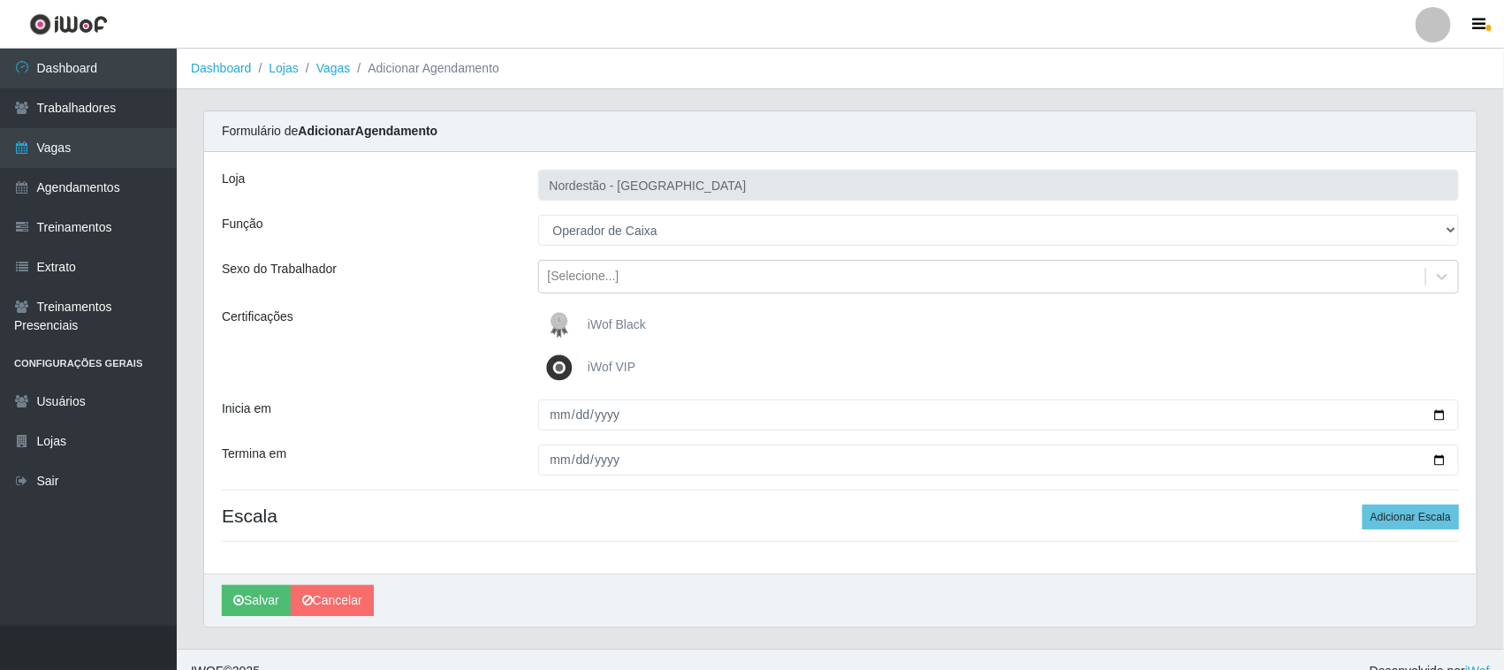
click at [566, 324] on img at bounding box center [563, 324] width 42 height 35
click at [0, 0] on input "iWof Black" at bounding box center [0, 0] width 0 height 0
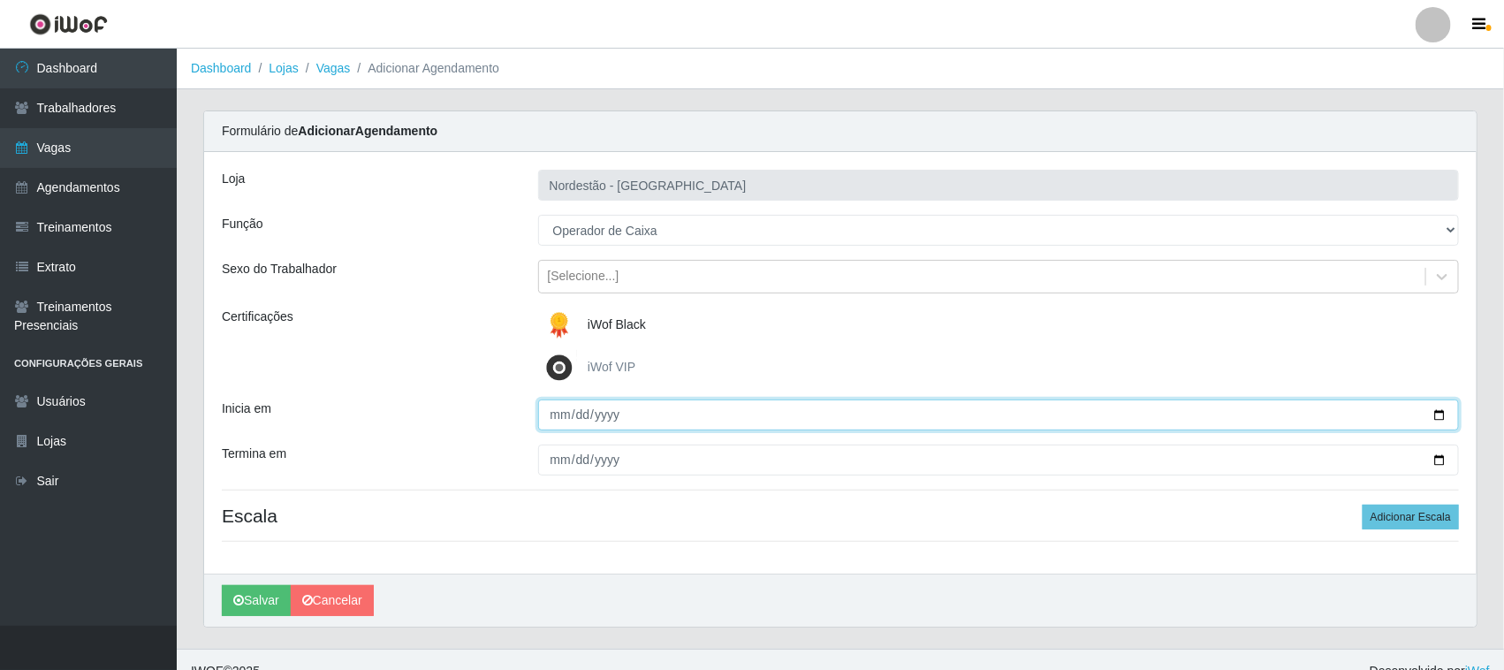
click at [1433, 418] on input "Inicia em" at bounding box center [999, 414] width 922 height 31
type input "[DATE]"
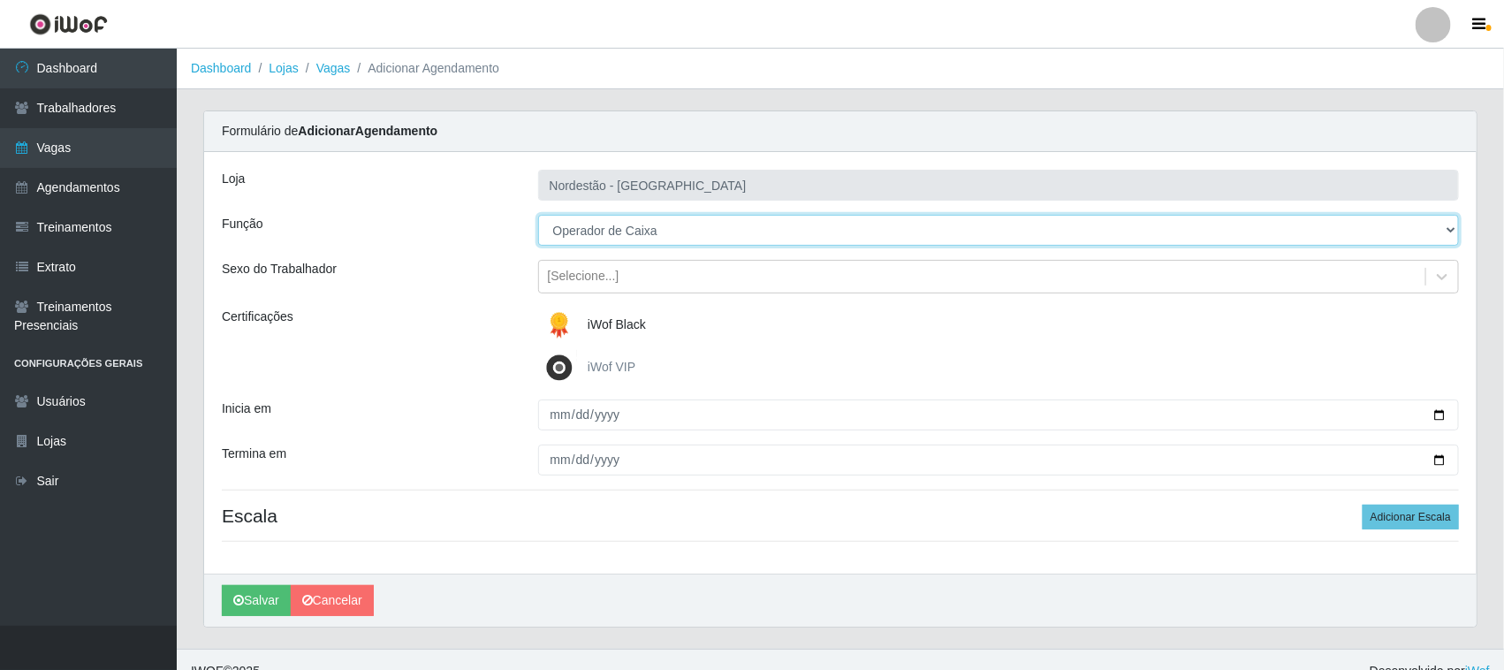
click at [1442, 231] on select "[Selecione...] Embalador Embalador + Embalador ++ Operador de Caixa Operador de…" at bounding box center [999, 230] width 922 height 31
select select "72"
click at [538, 215] on select "[Selecione...] Embalador Embalador + Embalador ++ Operador de Caixa Operador de…" at bounding box center [999, 230] width 922 height 31
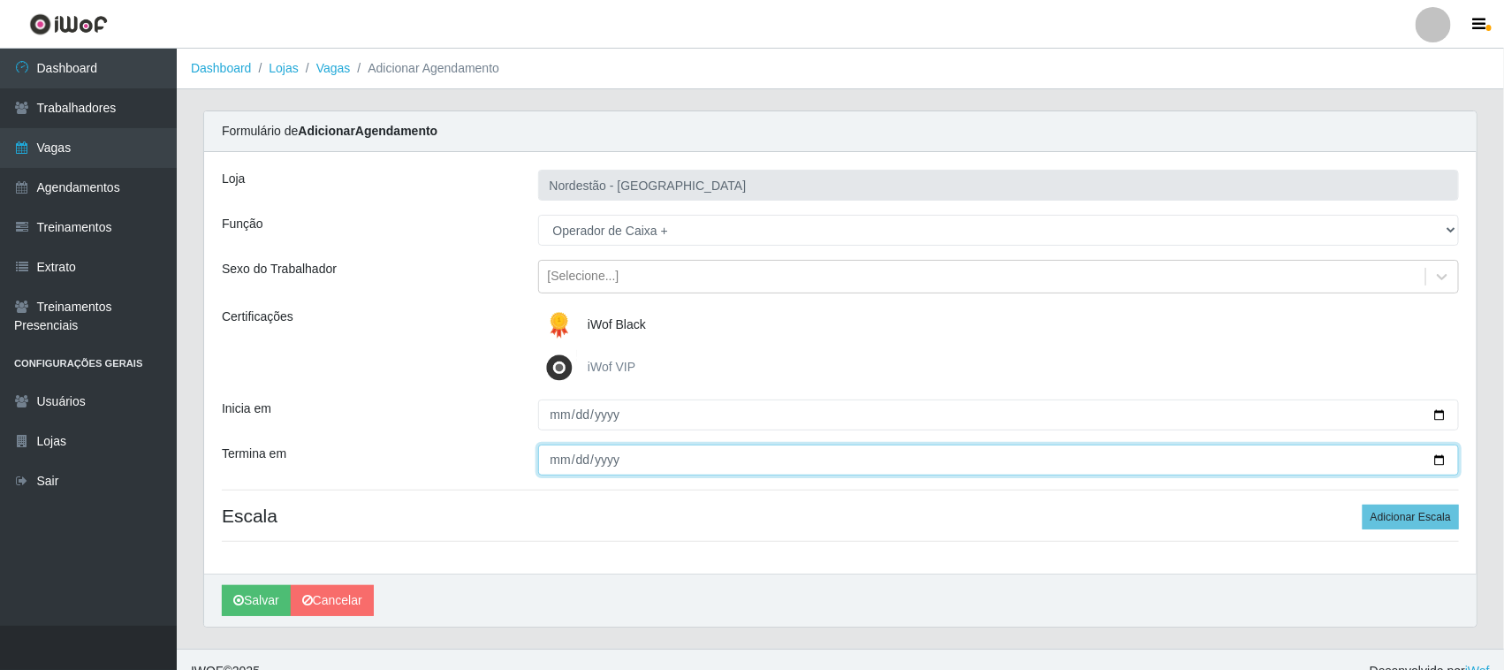
click at [1445, 458] on input "Termina em" at bounding box center [999, 459] width 922 height 31
type input "[DATE]"
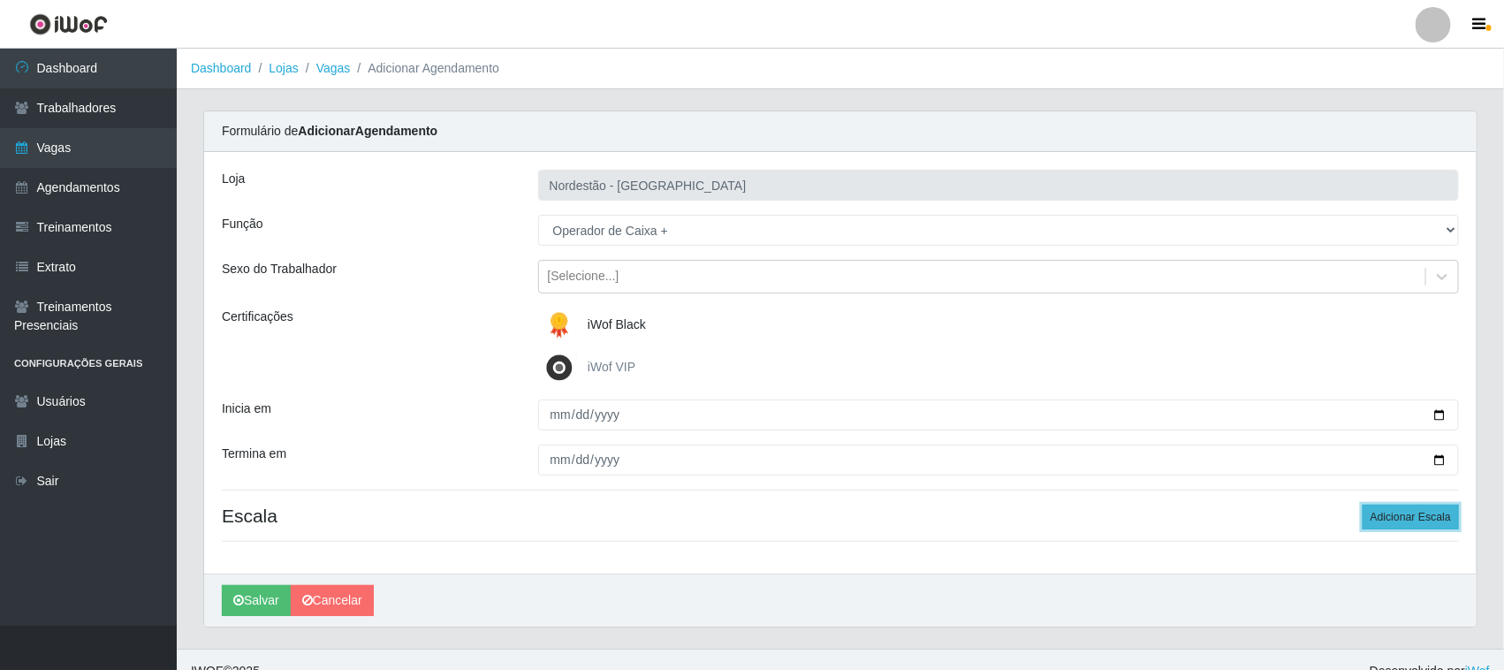
click at [1406, 511] on button "Adicionar Escala" at bounding box center [1411, 517] width 96 height 25
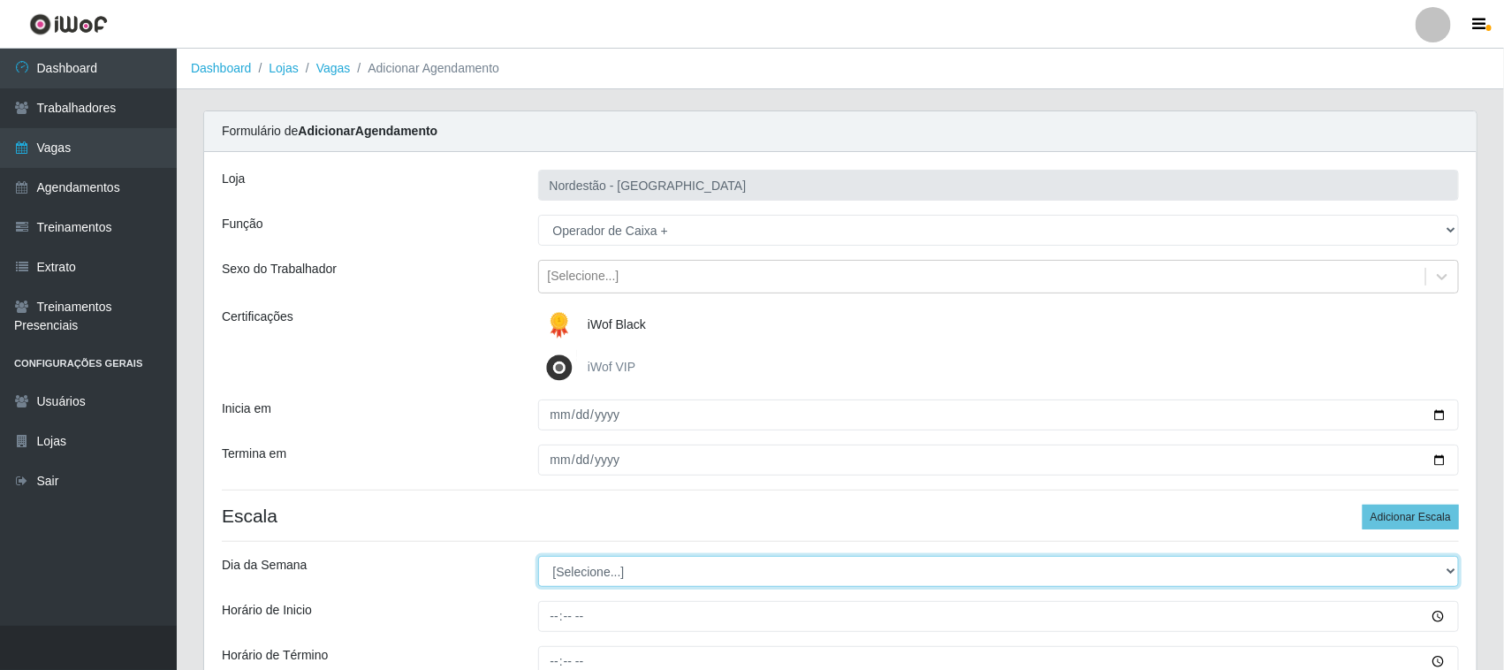
click at [588, 575] on select "[Selecione...] Segunda Terça Quarta Quinta Sexta Sábado Domingo" at bounding box center [999, 571] width 922 height 31
select select "6"
click at [538, 557] on select "[Selecione...] Segunda Terça Quarta Quinta Sexta Sábado Domingo" at bounding box center [999, 571] width 922 height 31
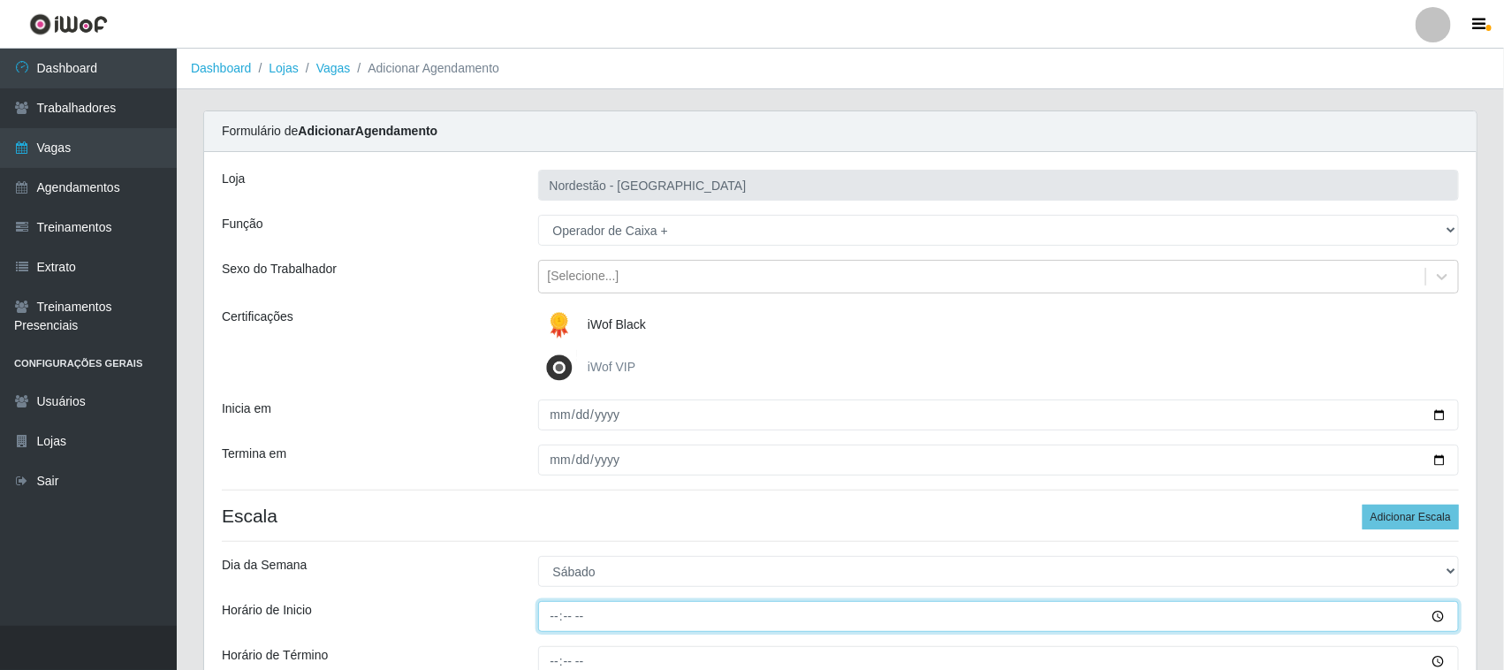
click at [555, 619] on input "Horário de Inicio" at bounding box center [999, 616] width 922 height 31
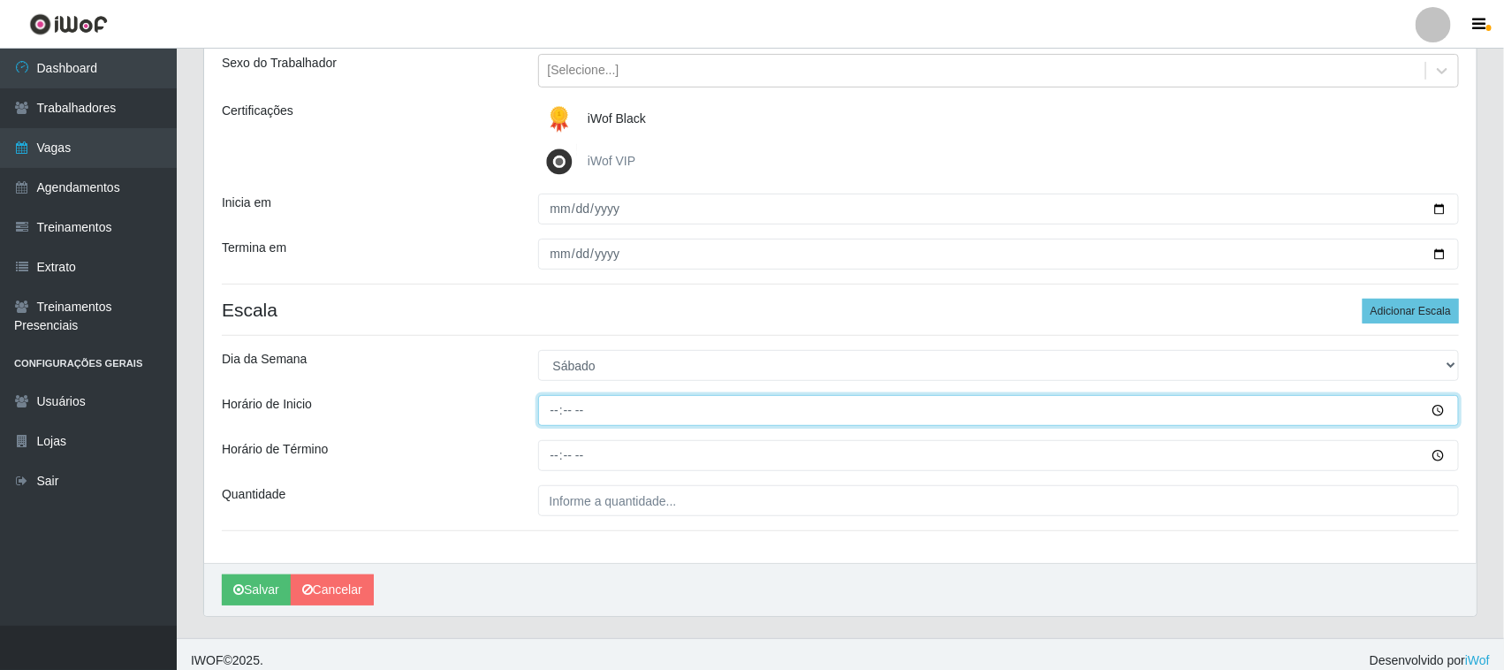
scroll to position [219, 0]
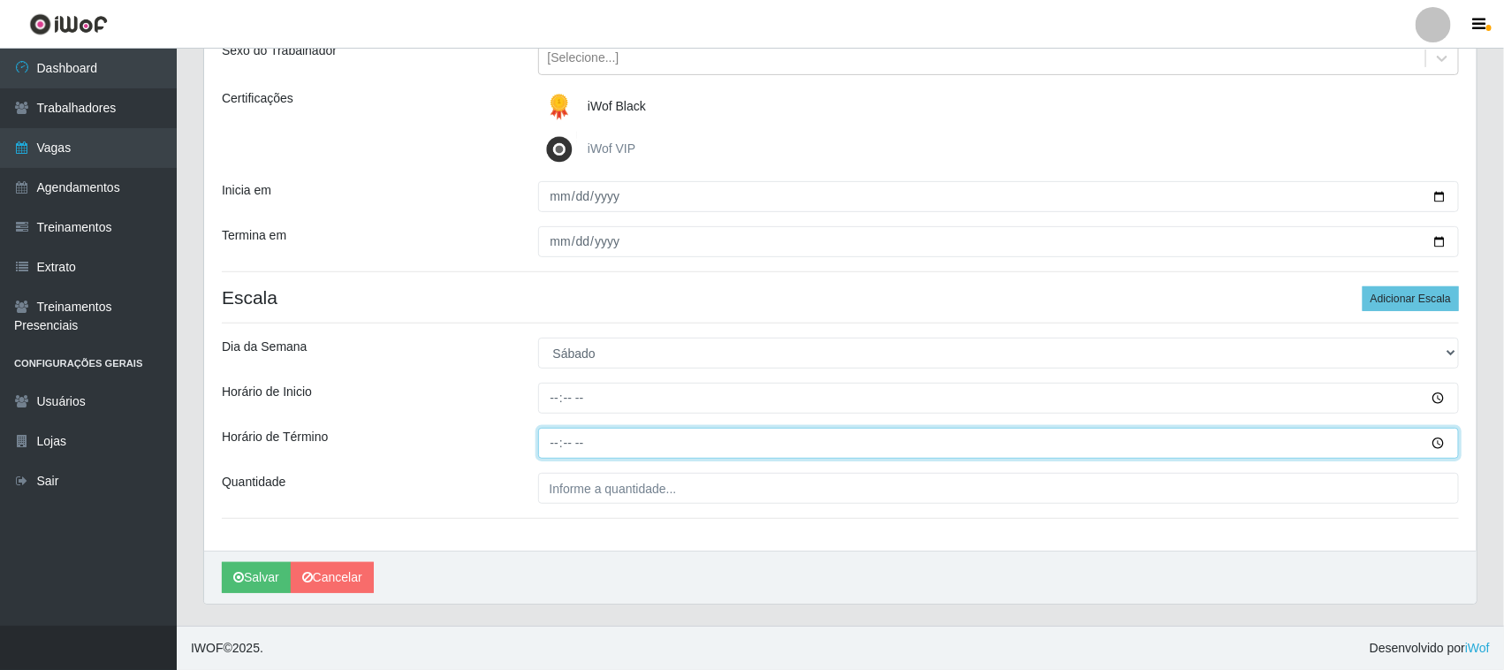
click at [550, 448] on input "Horário de Término" at bounding box center [999, 443] width 922 height 31
type input "17:00"
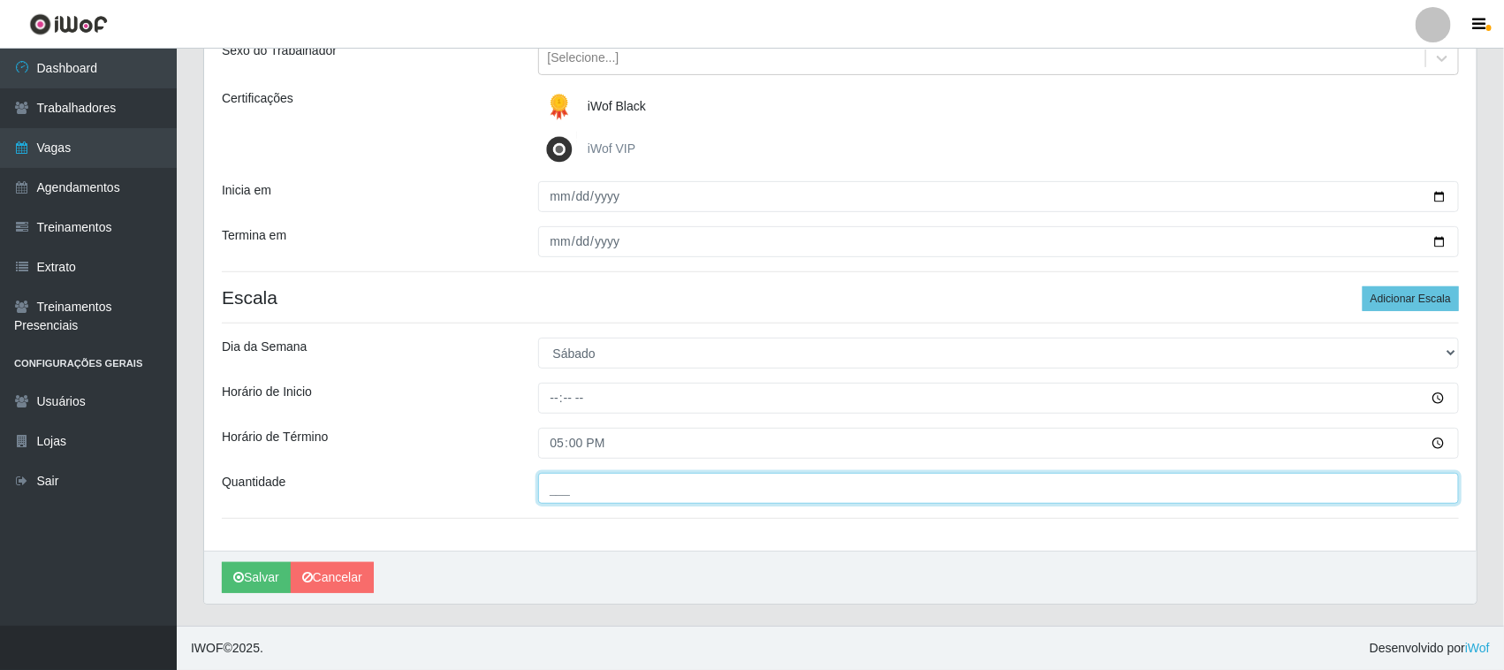
click at [590, 489] on input "___" at bounding box center [999, 488] width 922 height 31
type input "01_"
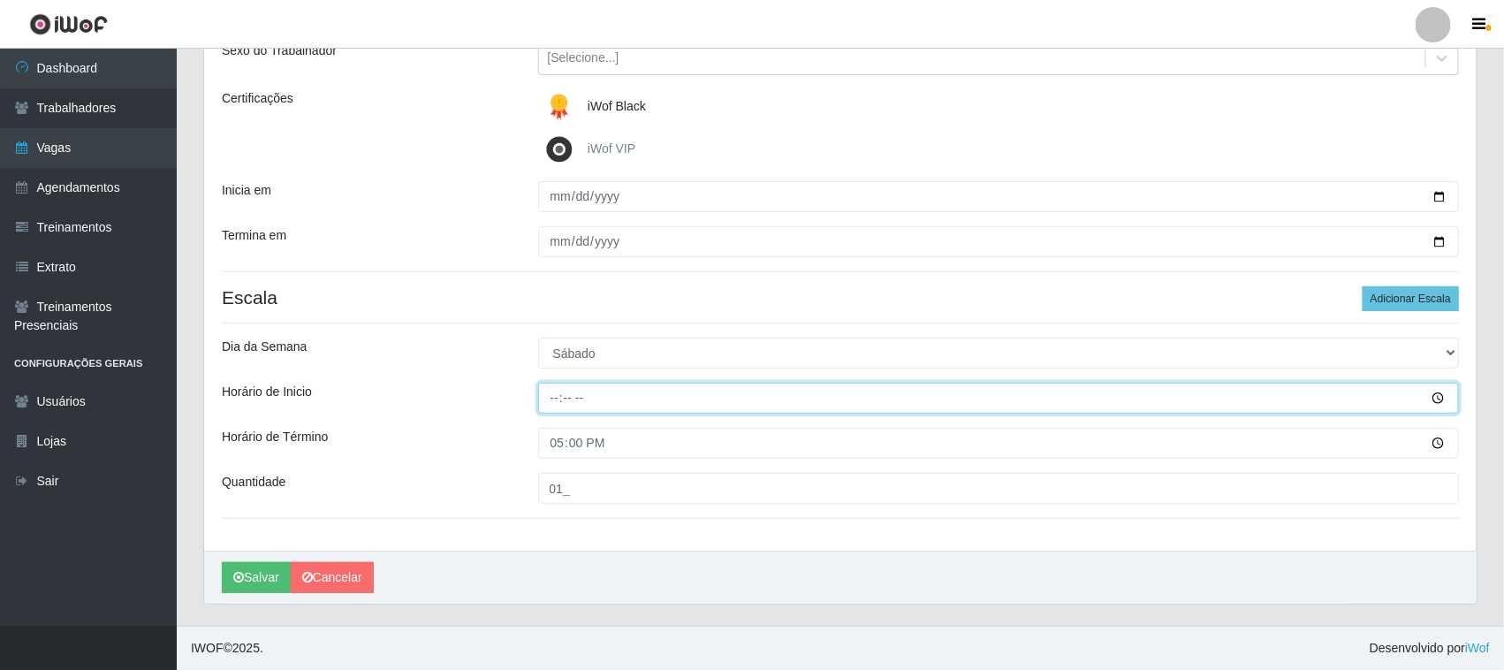
click at [571, 395] on input "Horário de Inicio" at bounding box center [999, 398] width 922 height 31
type input "11:00"
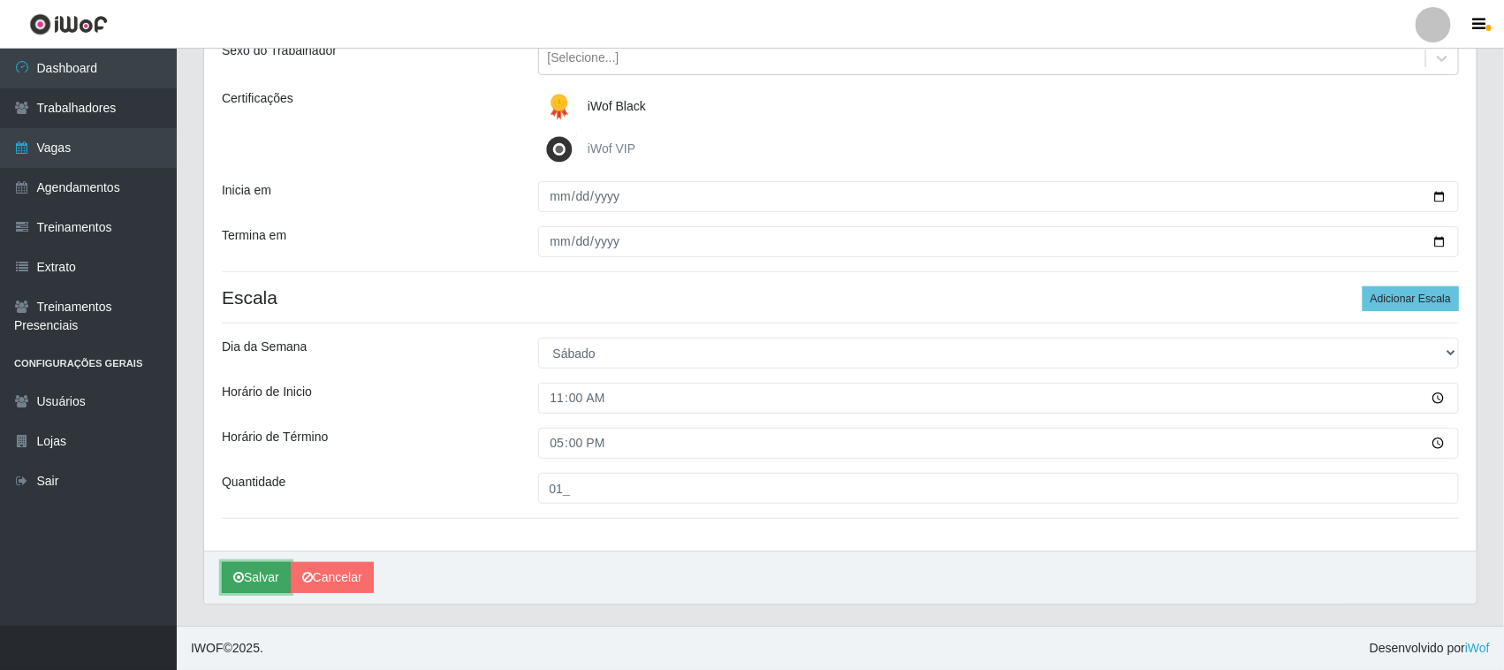
click at [263, 577] on button "Salvar" at bounding box center [256, 577] width 69 height 31
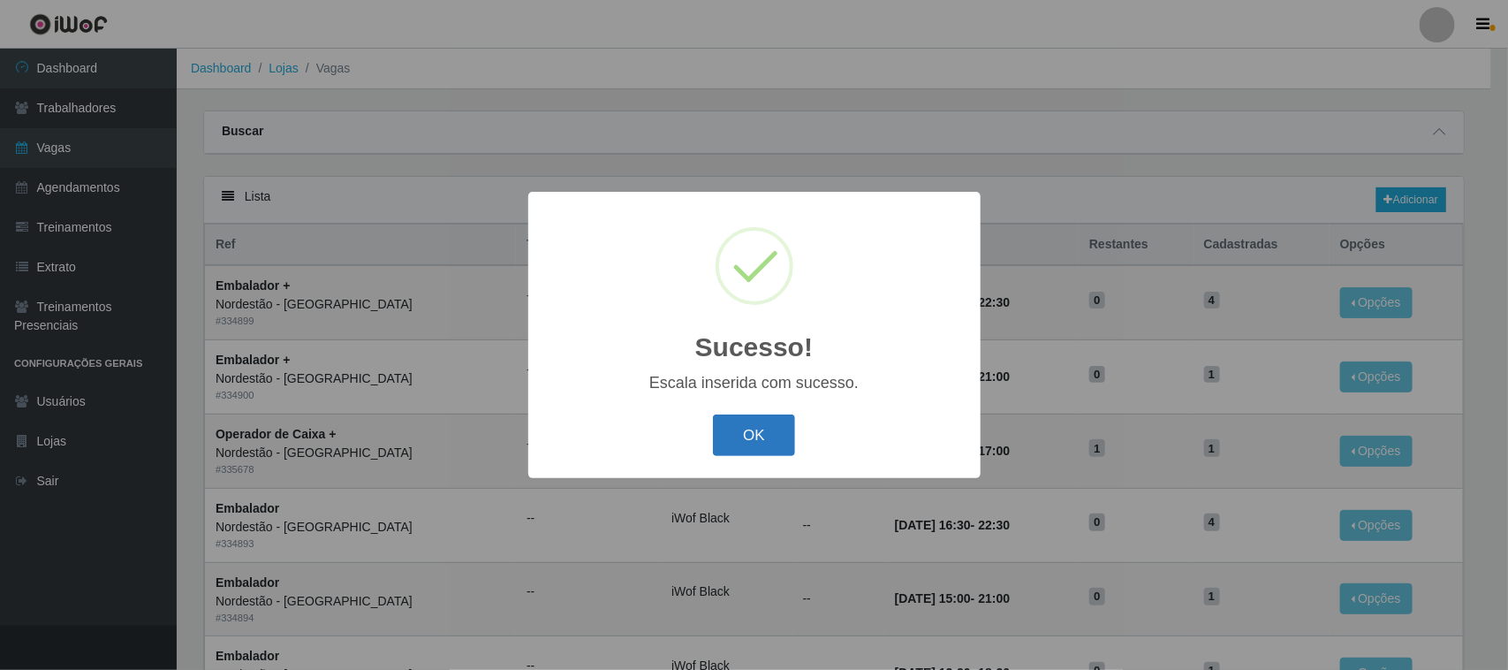
click at [769, 429] on button "OK" at bounding box center [754, 435] width 82 height 42
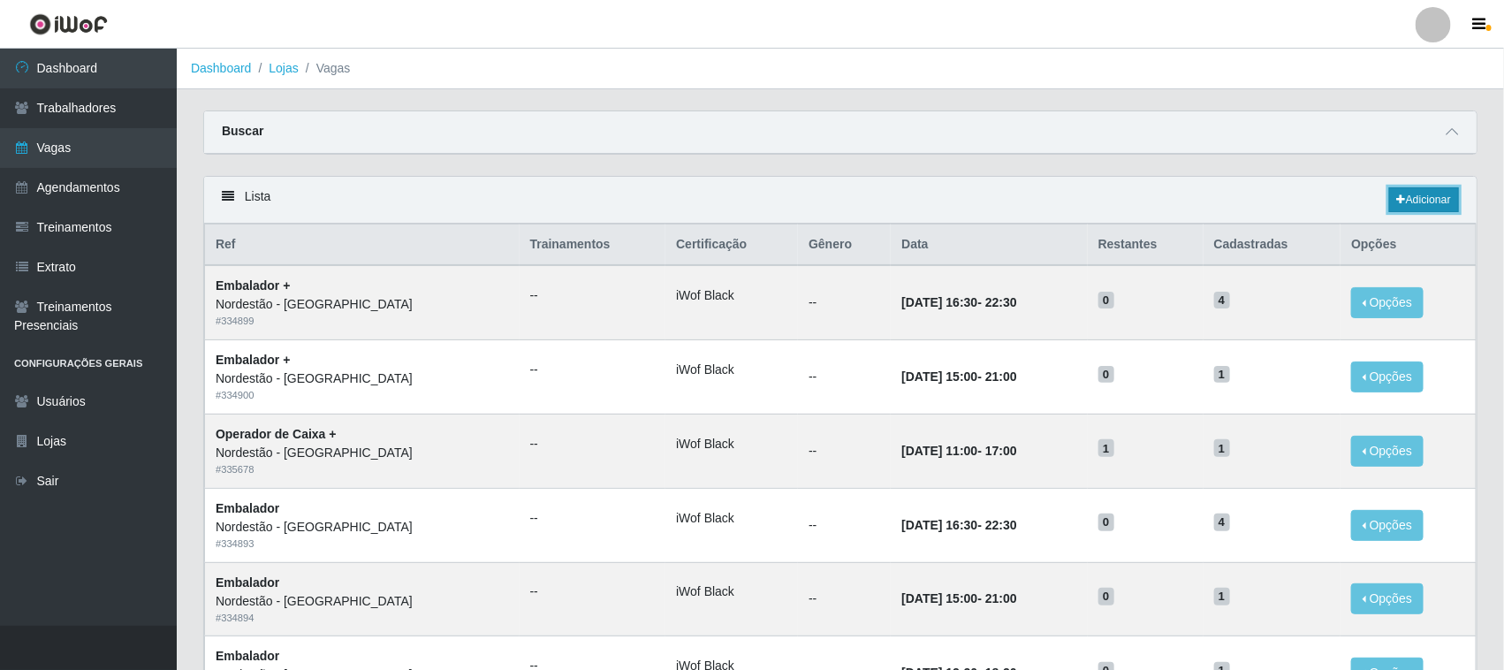
click at [1416, 203] on link "Adicionar" at bounding box center [1424, 199] width 70 height 25
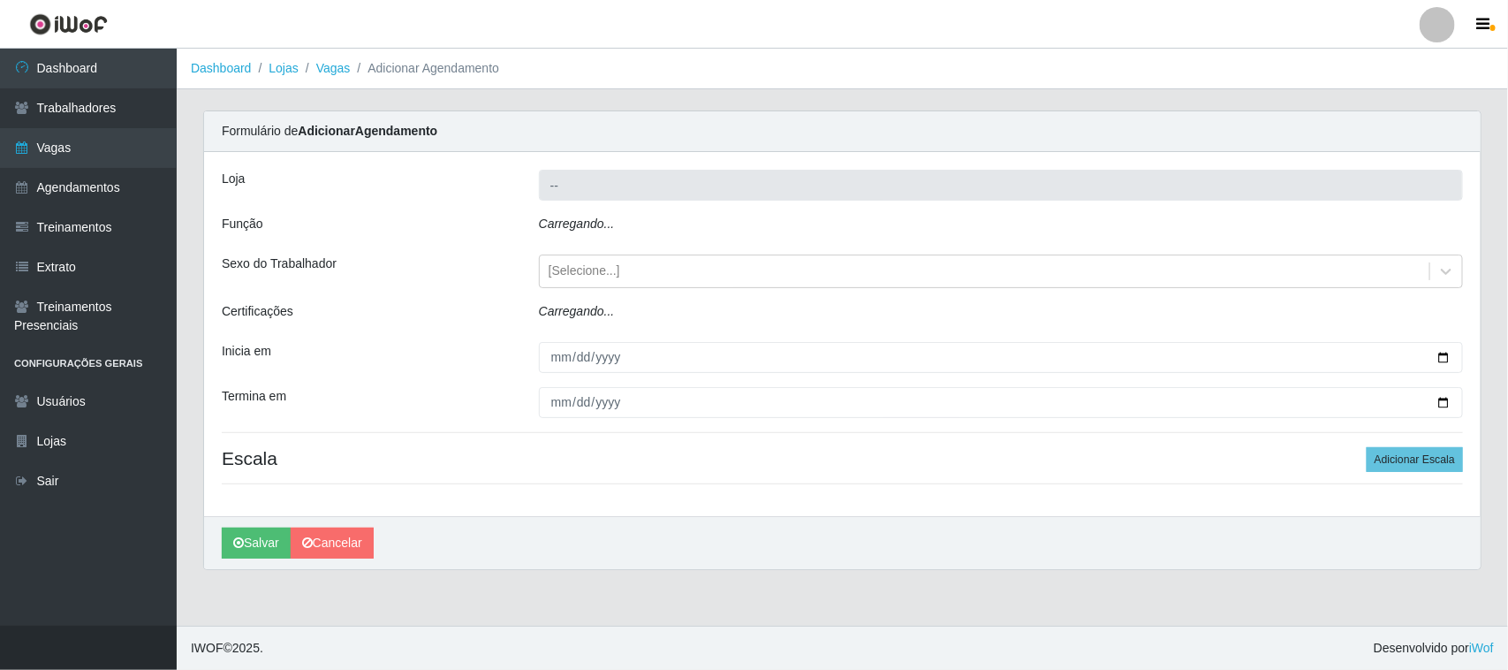
type input "Nordestão - [GEOGRAPHIC_DATA]"
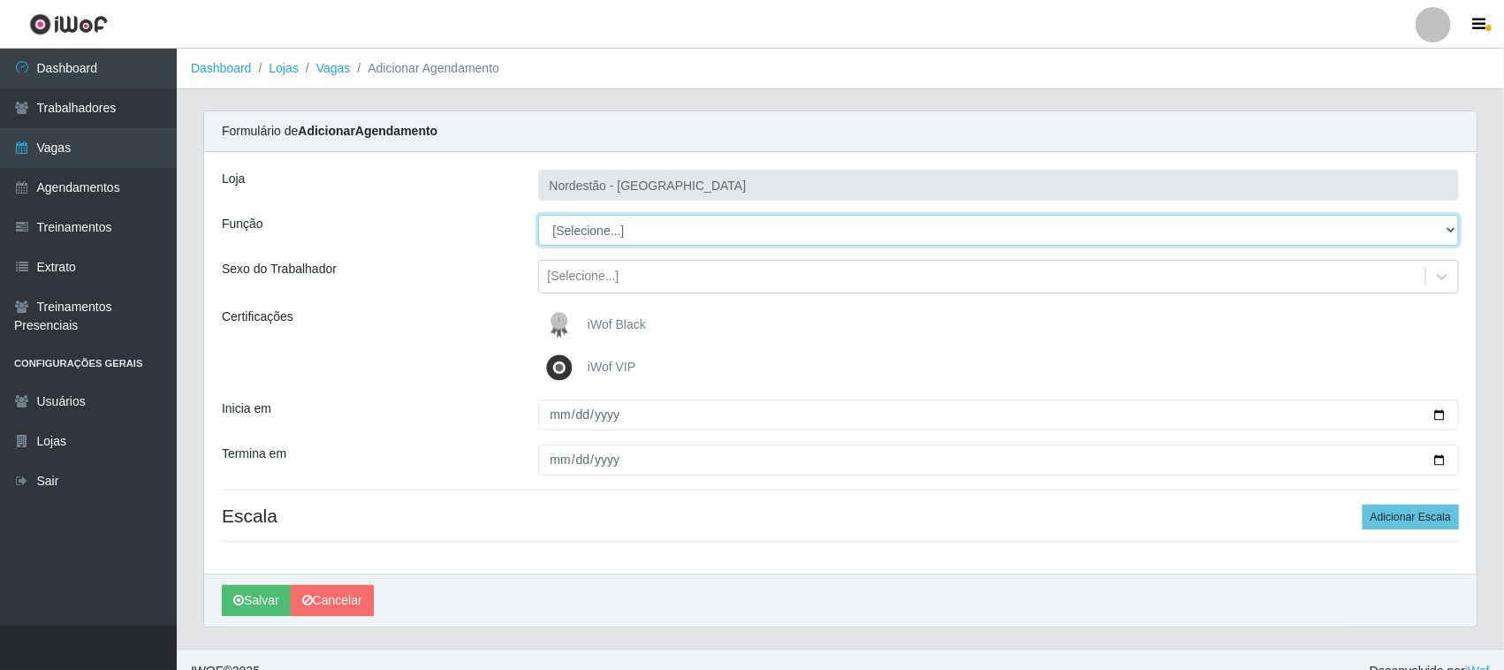
click at [583, 227] on select "[Selecione...] Embalador Embalador + Embalador ++ Operador de Caixa Operador de…" at bounding box center [999, 230] width 922 height 31
select select "72"
click at [538, 215] on select "[Selecione...] Embalador Embalador + Embalador ++ Operador de Caixa Operador de…" at bounding box center [999, 230] width 922 height 31
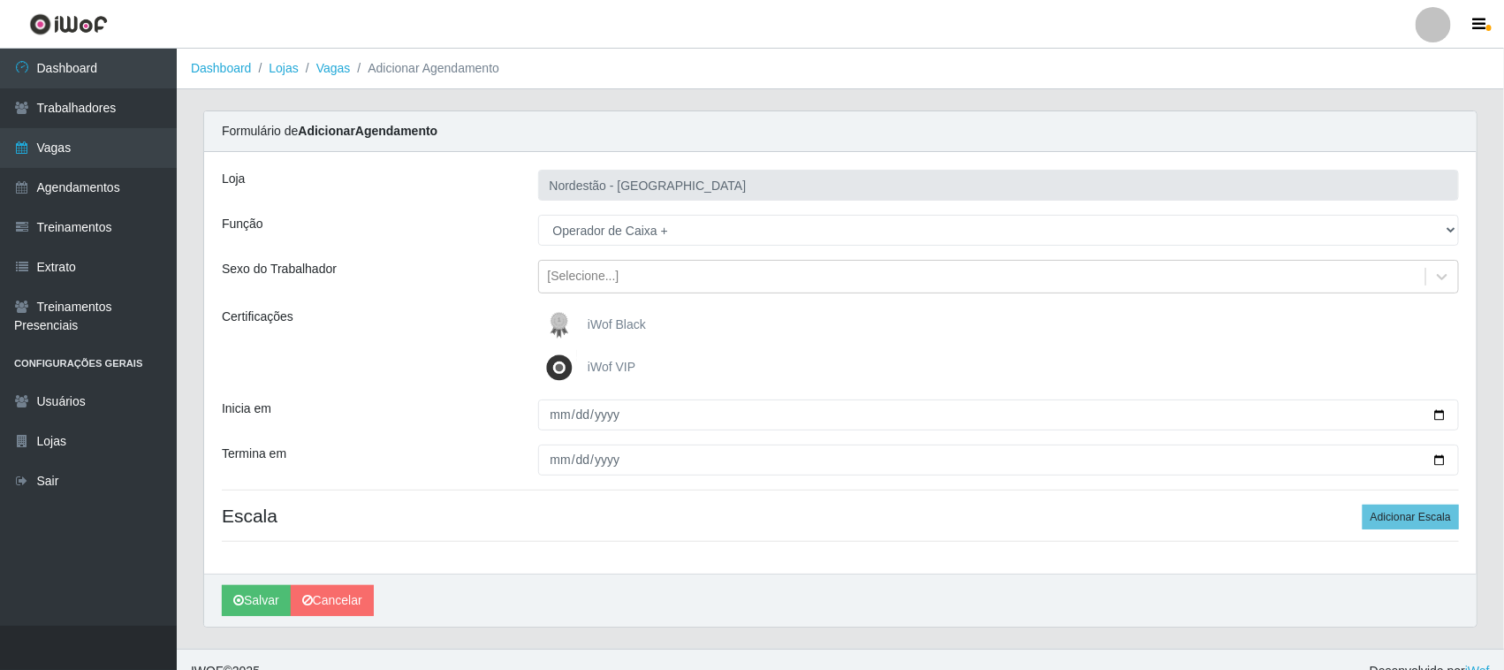
click at [593, 320] on span "iWof Black" at bounding box center [617, 324] width 58 height 14
click at [0, 0] on input "iWof Black" at bounding box center [0, 0] width 0 height 0
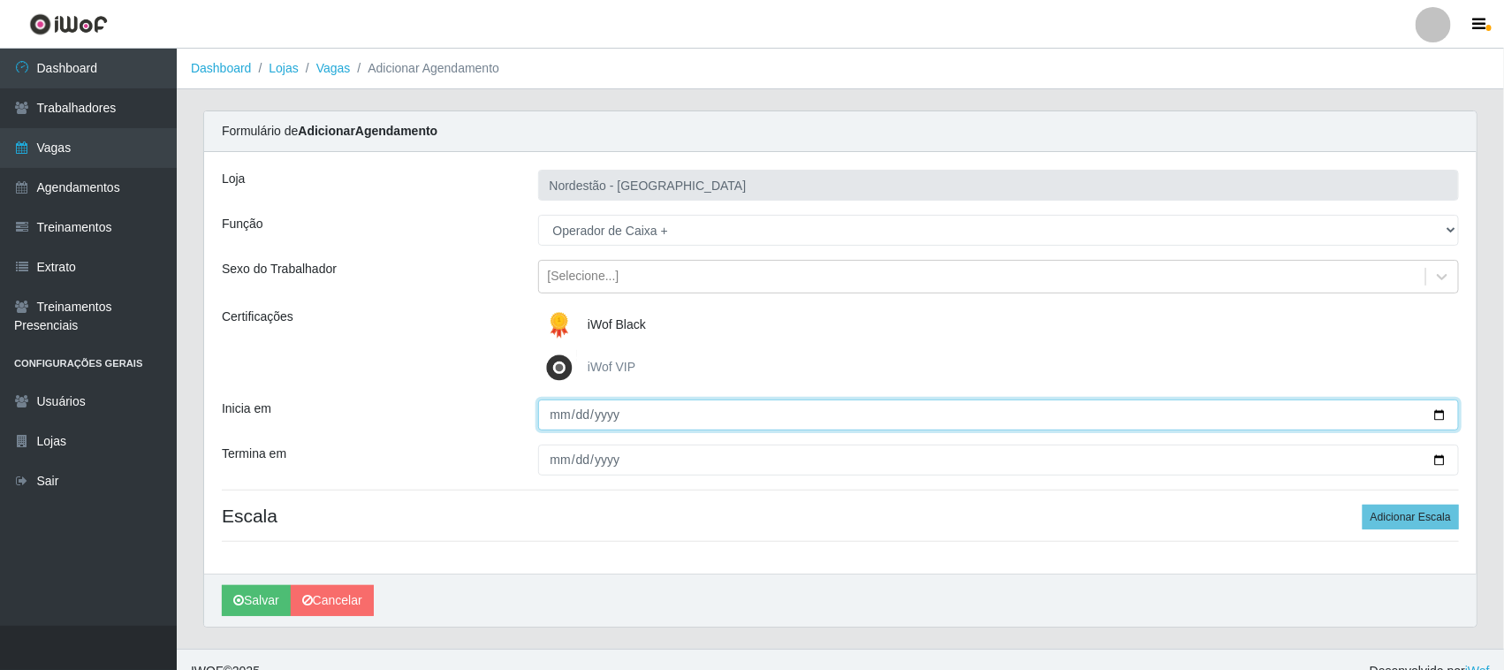
click at [1434, 417] on input "Inicia em" at bounding box center [999, 414] width 922 height 31
type input "[DATE]"
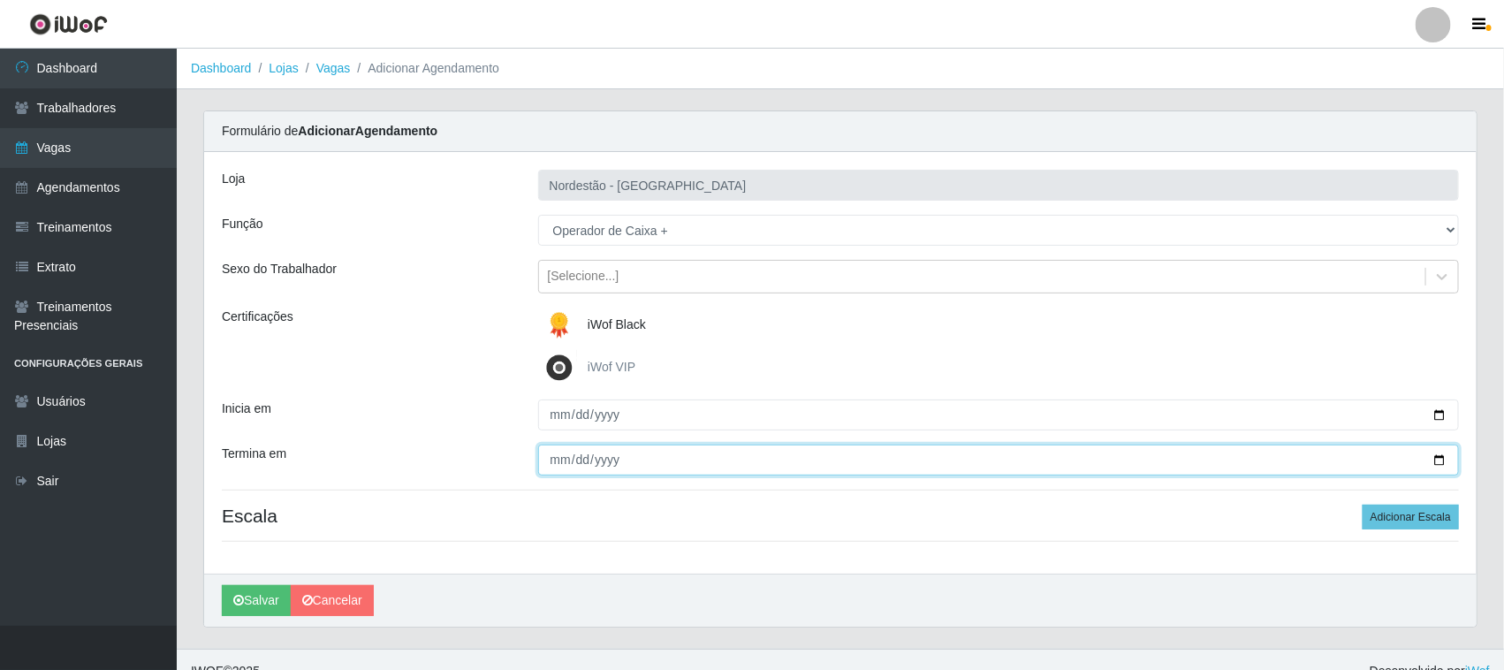
click at [1438, 462] on input "Termina em" at bounding box center [999, 459] width 922 height 31
type input "[DATE]"
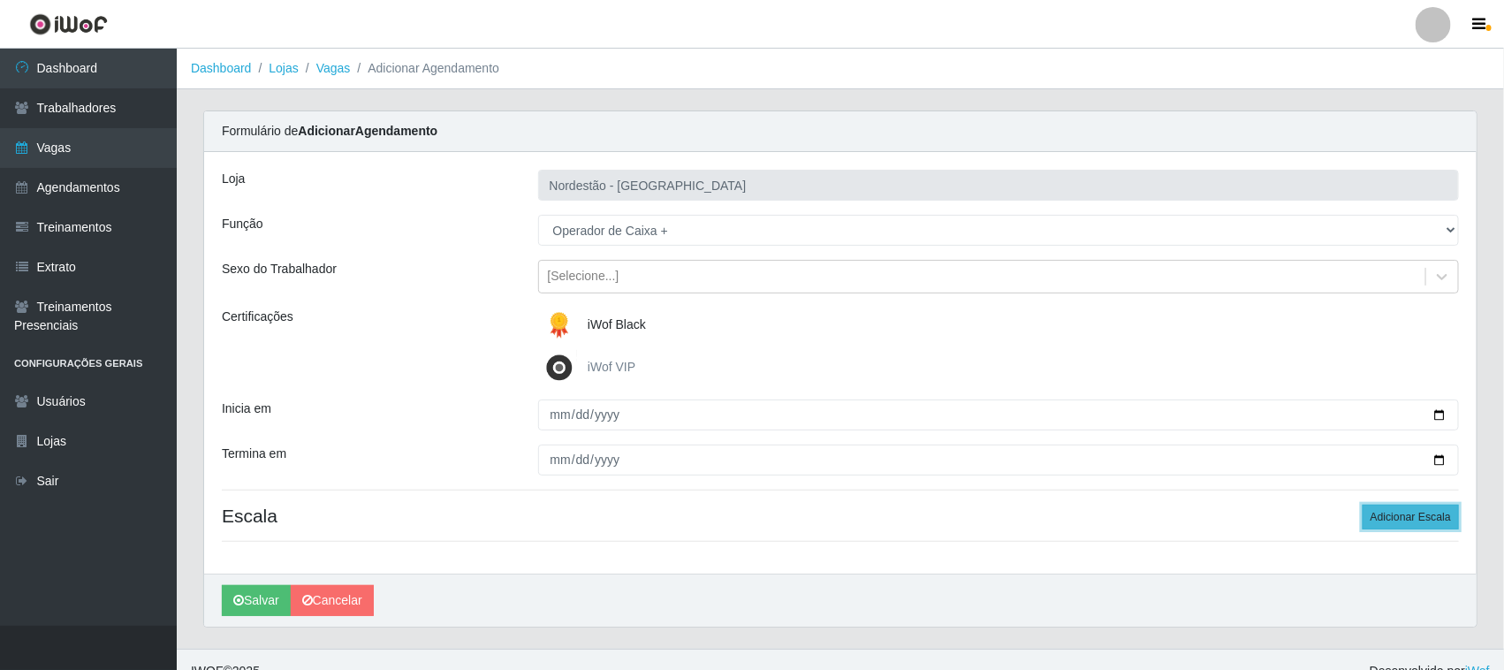
click at [1381, 517] on button "Adicionar Escala" at bounding box center [1411, 517] width 96 height 25
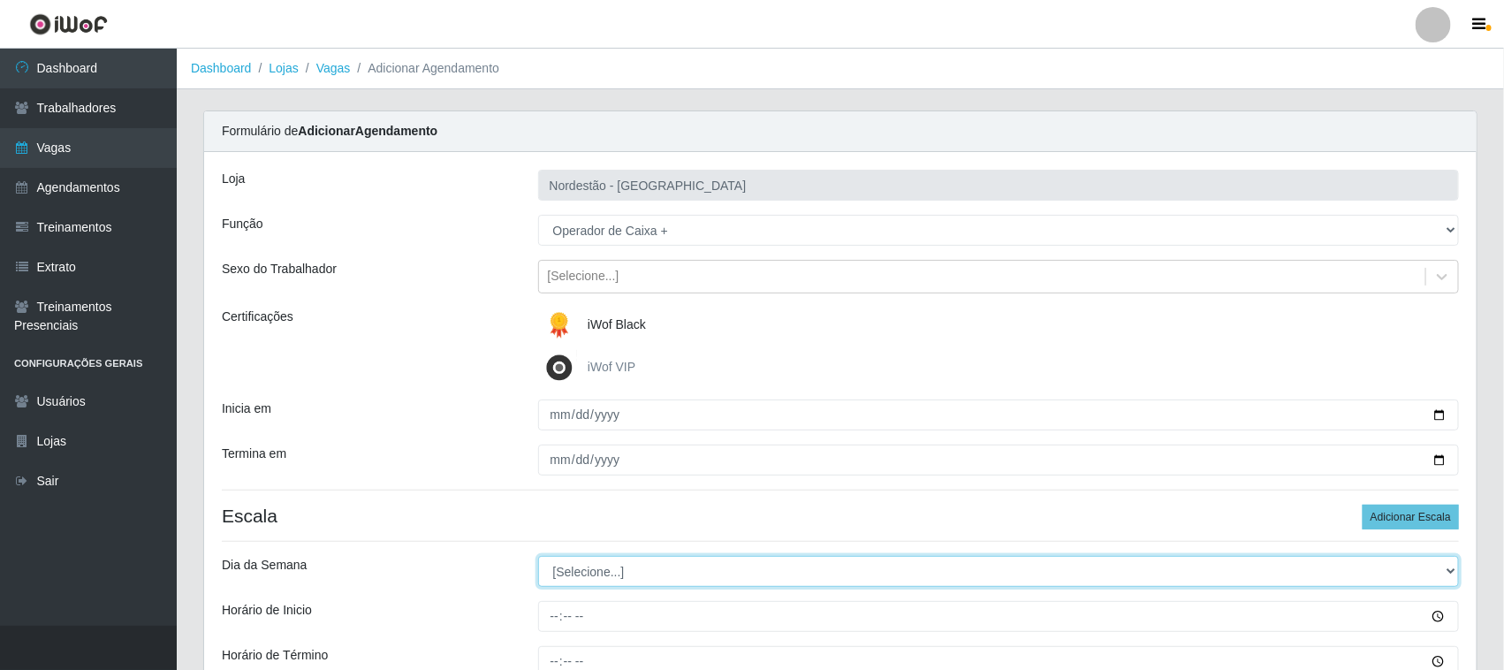
click at [589, 575] on select "[Selecione...] Segunda Terça Quarta Quinta Sexta Sábado Domingo" at bounding box center [999, 571] width 922 height 31
select select "6"
click at [538, 557] on select "[Selecione...] Segunda Terça Quarta Quinta Sexta Sábado Domingo" at bounding box center [999, 571] width 922 height 31
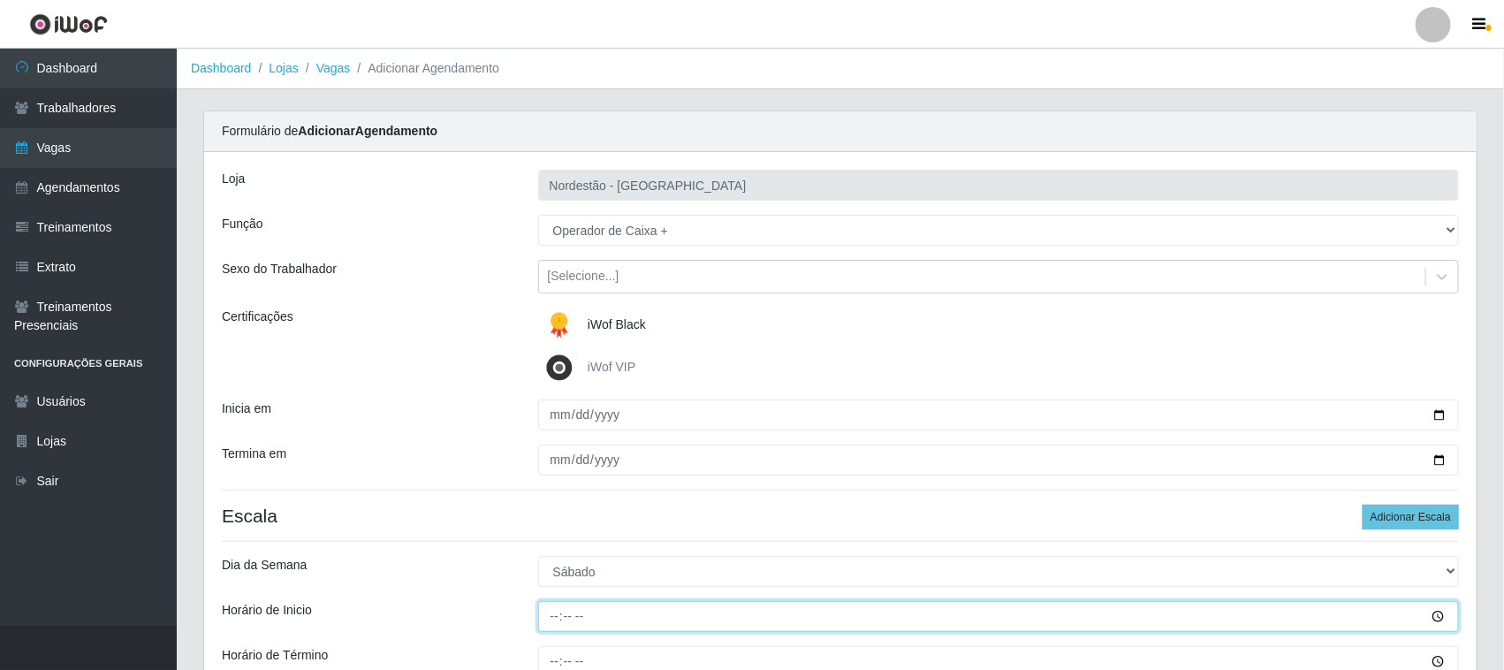
click at [550, 614] on input "Horário de Inicio" at bounding box center [999, 616] width 922 height 31
type input "16:30"
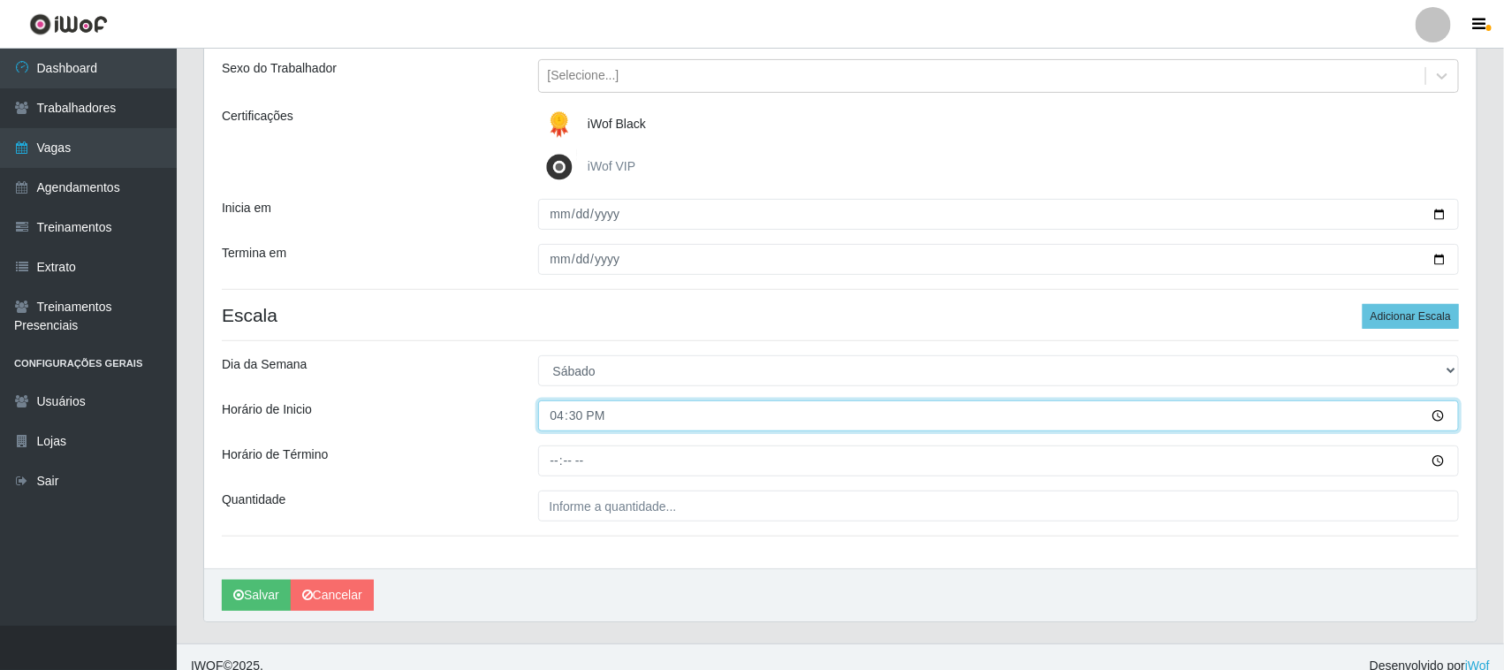
scroll to position [219, 0]
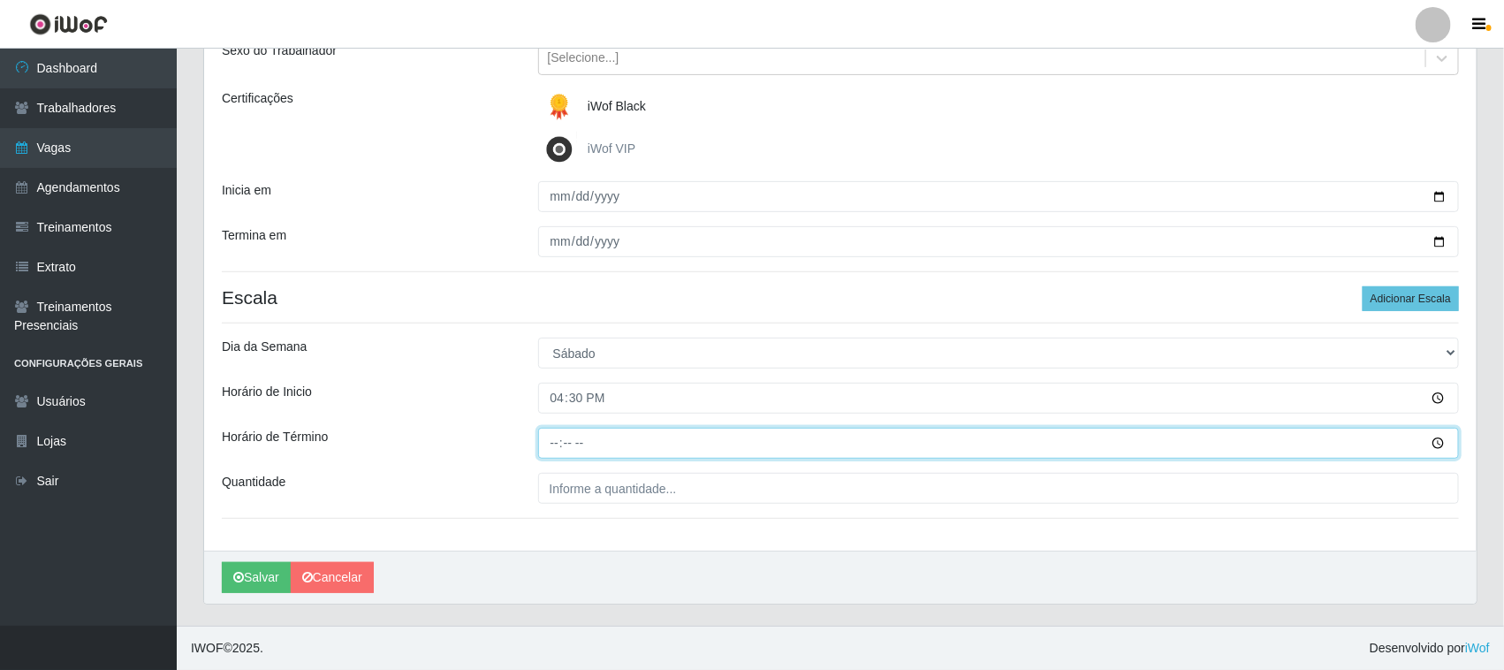
click at [550, 439] on input "Horário de Término" at bounding box center [999, 443] width 922 height 31
type input "22:30"
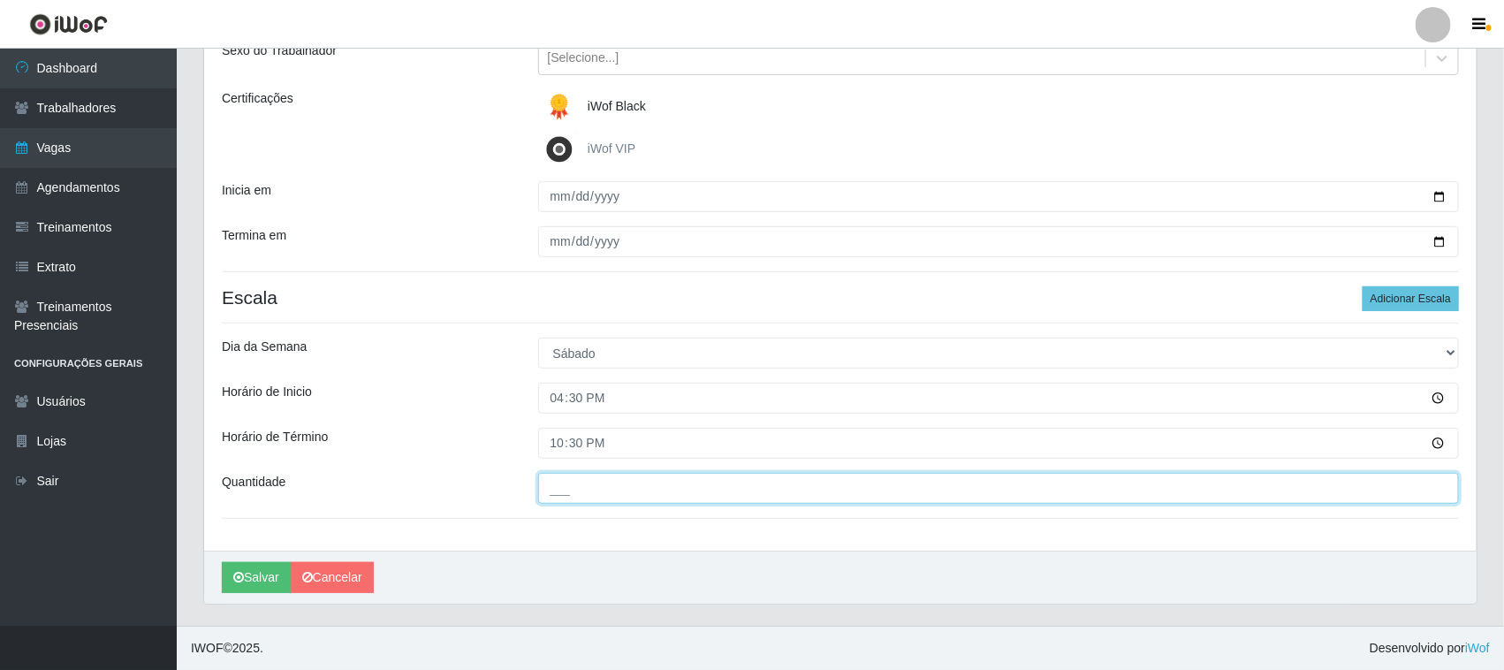
click at [566, 492] on input "___" at bounding box center [999, 488] width 922 height 31
type input "01_"
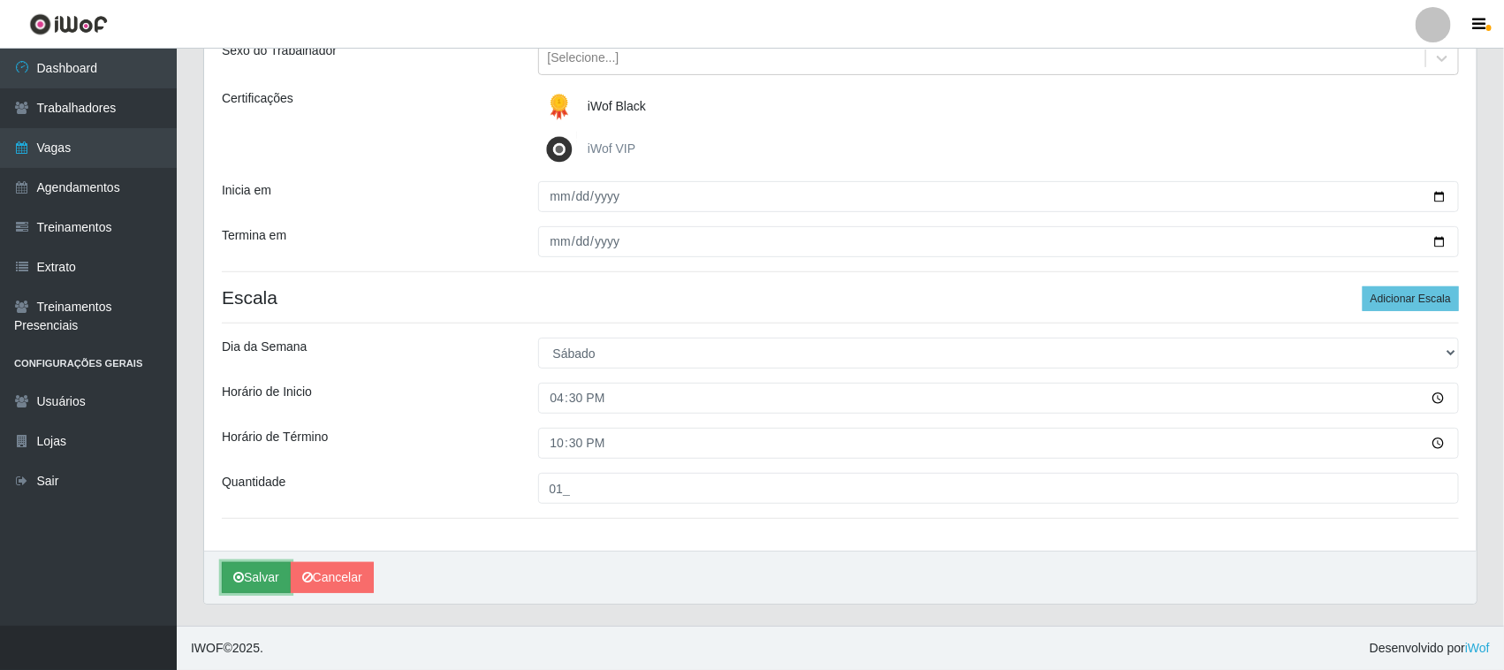
click at [269, 584] on button "Salvar" at bounding box center [256, 577] width 69 height 31
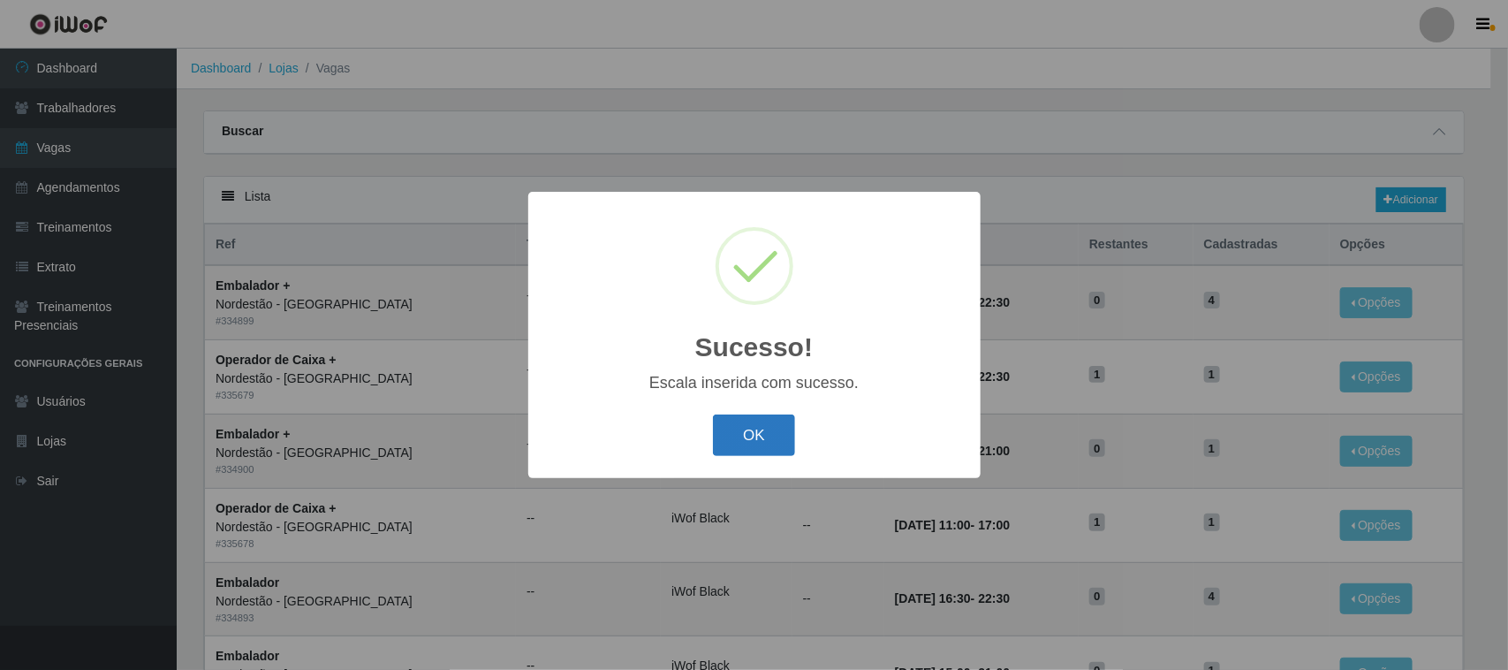
click at [747, 434] on button "OK" at bounding box center [754, 435] width 82 height 42
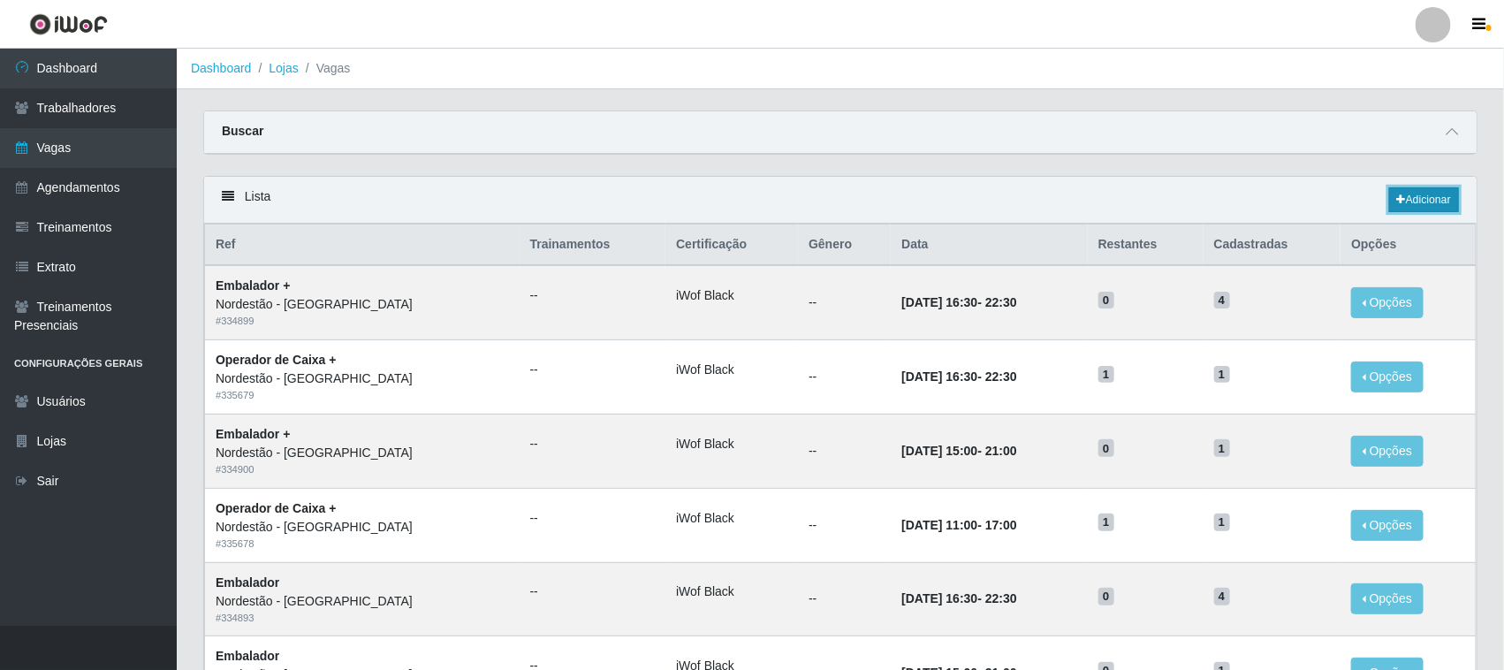
click at [1412, 201] on link "Adicionar" at bounding box center [1424, 199] width 70 height 25
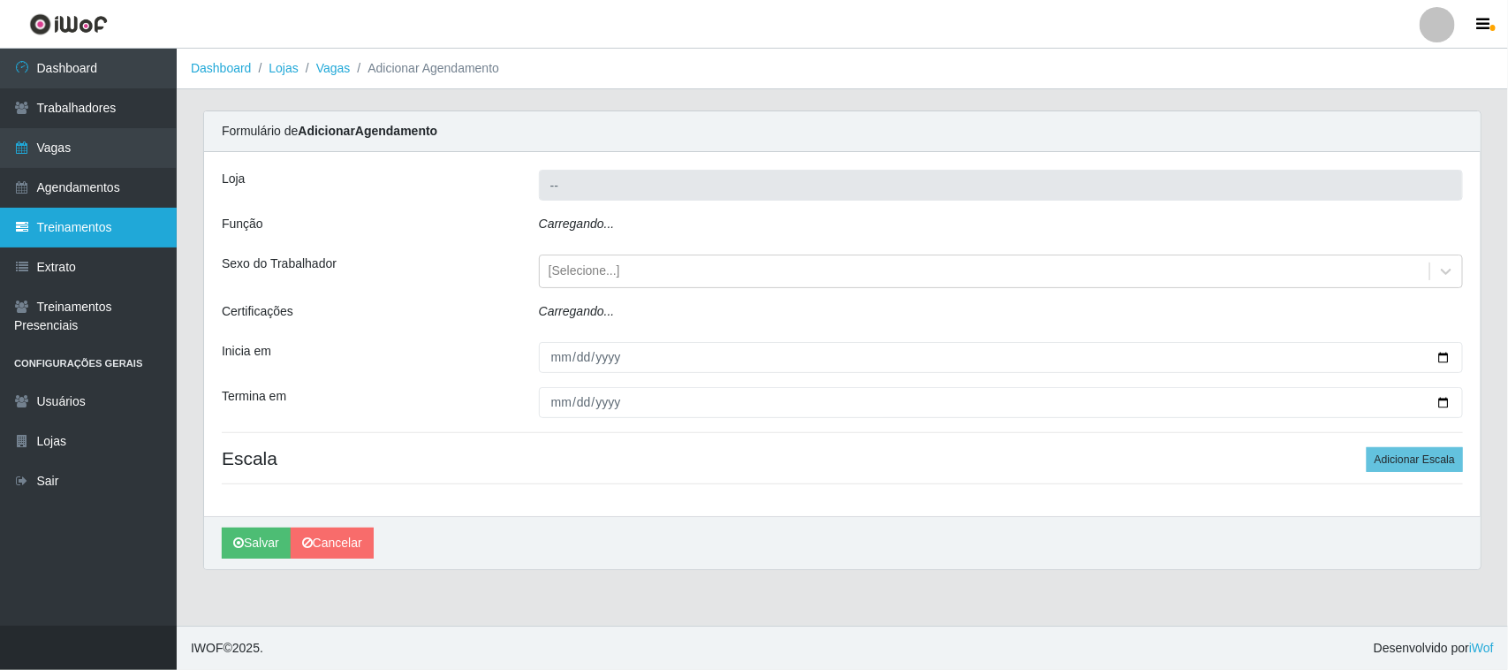
type input "Nordestão - [GEOGRAPHIC_DATA]"
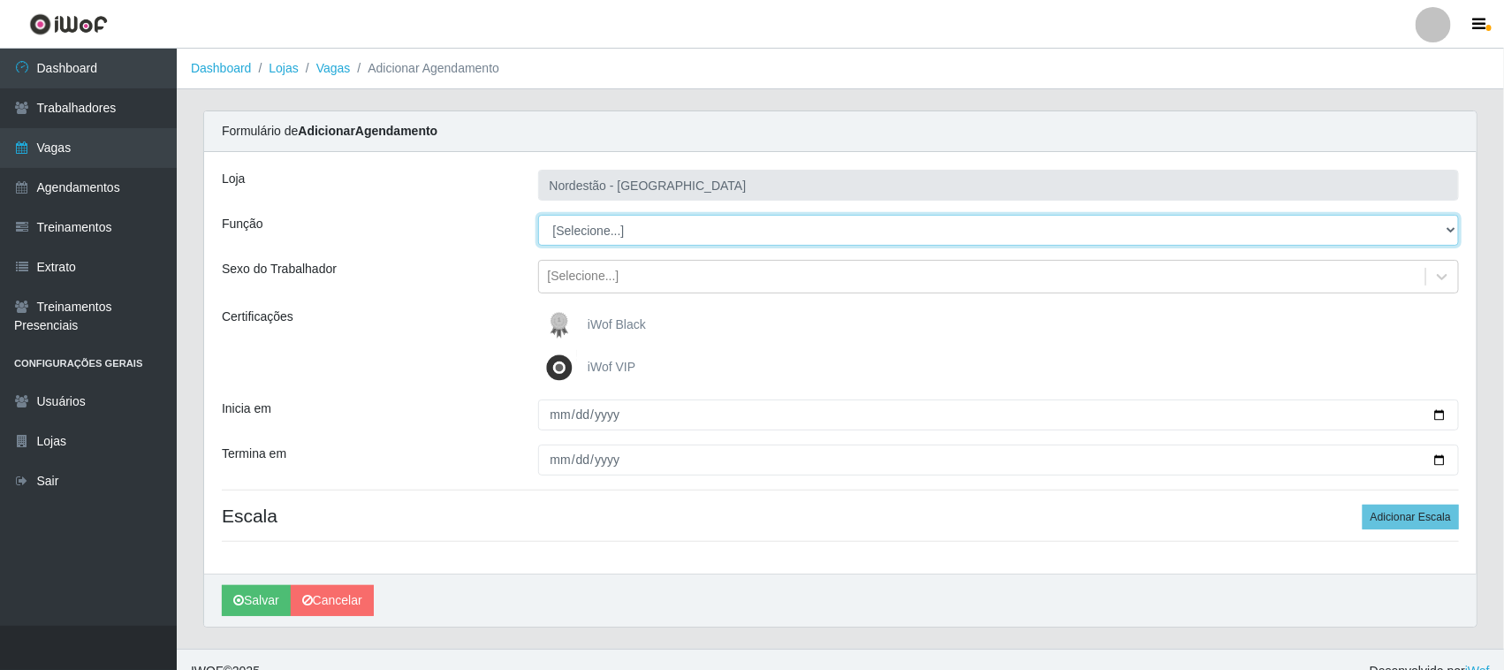
click at [637, 231] on select "[Selecione...] Embalador Embalador + Embalador ++ Operador de Caixa Operador de…" at bounding box center [999, 230] width 922 height 31
select select "70"
click at [538, 215] on select "[Selecione...] Embalador Embalador + Embalador ++ Operador de Caixa Operador de…" at bounding box center [999, 230] width 922 height 31
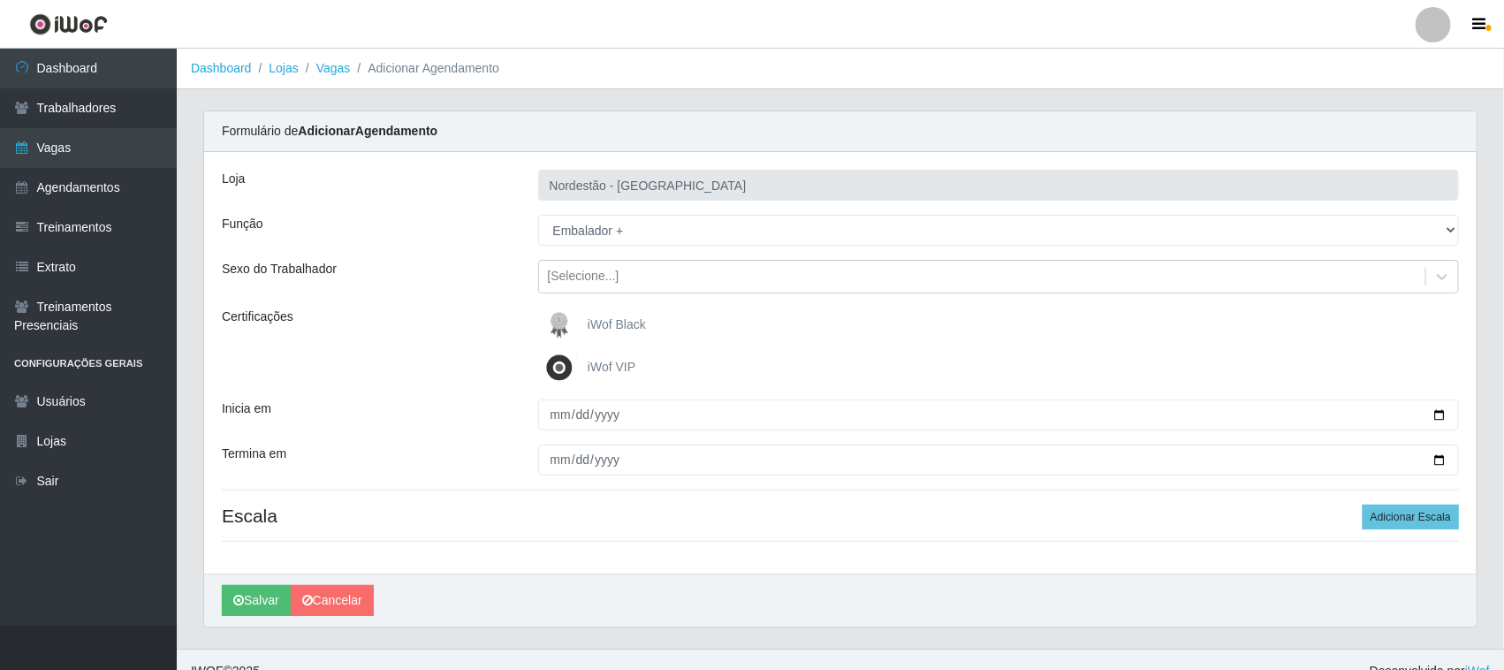
click at [619, 317] on span "iWof Black" at bounding box center [617, 324] width 58 height 14
click at [0, 0] on input "iWof Black" at bounding box center [0, 0] width 0 height 0
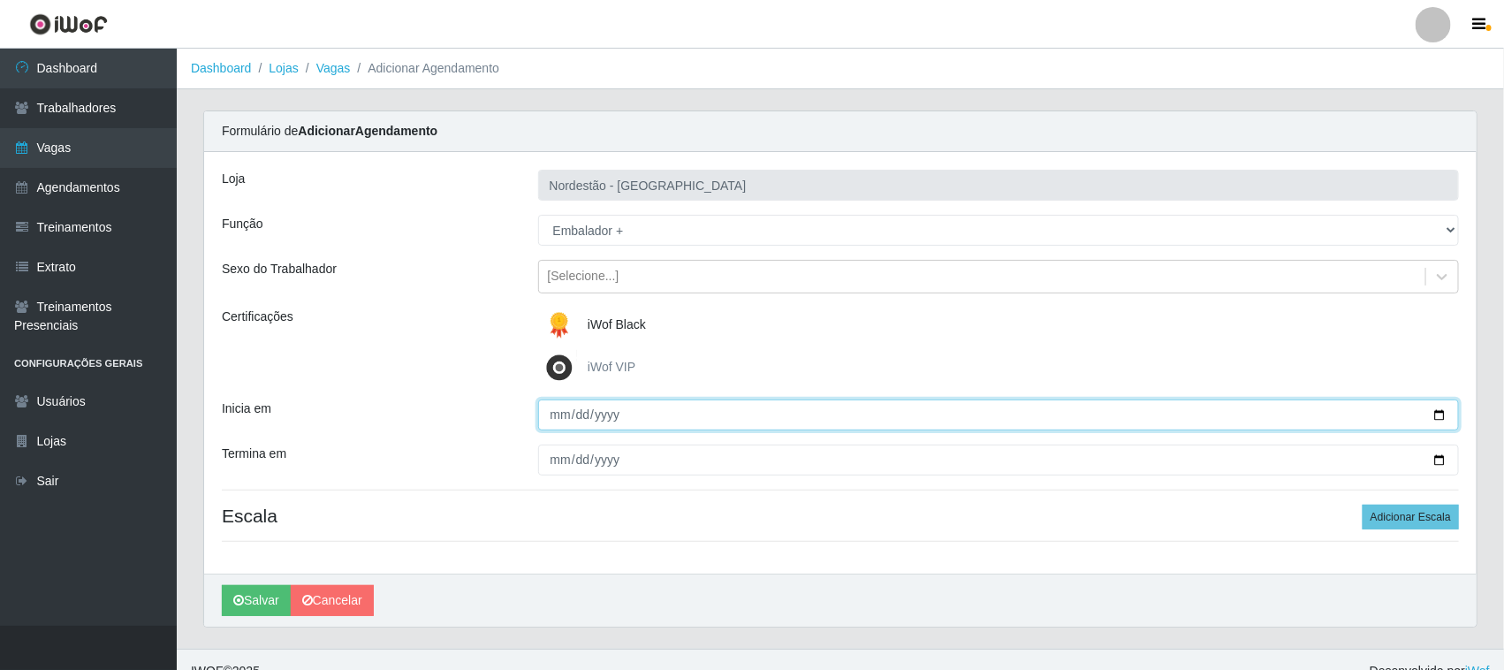
click at [1430, 416] on input "Inicia em" at bounding box center [999, 414] width 922 height 31
click at [1438, 412] on input "Inicia em" at bounding box center [999, 414] width 922 height 31
type input "[DATE]"
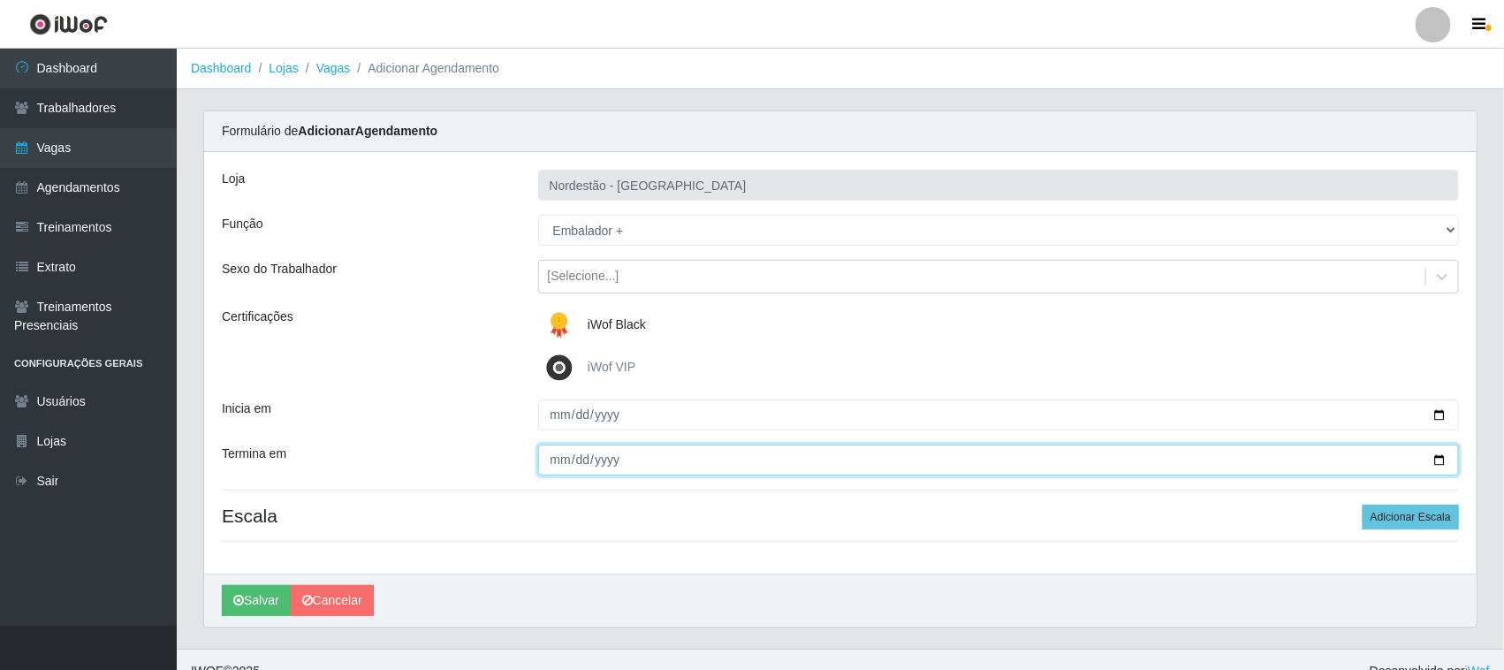
click at [1441, 460] on input "Termina em" at bounding box center [999, 459] width 922 height 31
type input "[DATE]"
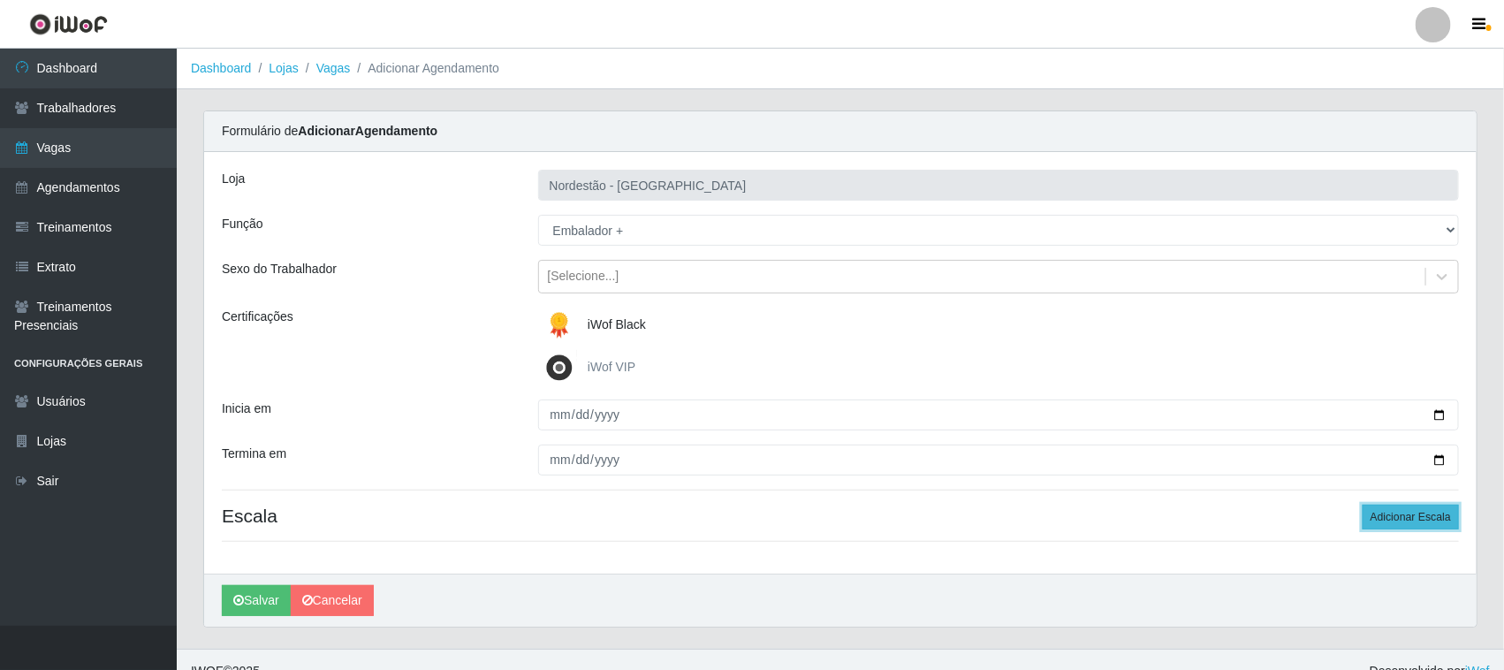
click at [1398, 512] on button "Adicionar Escala" at bounding box center [1411, 517] width 96 height 25
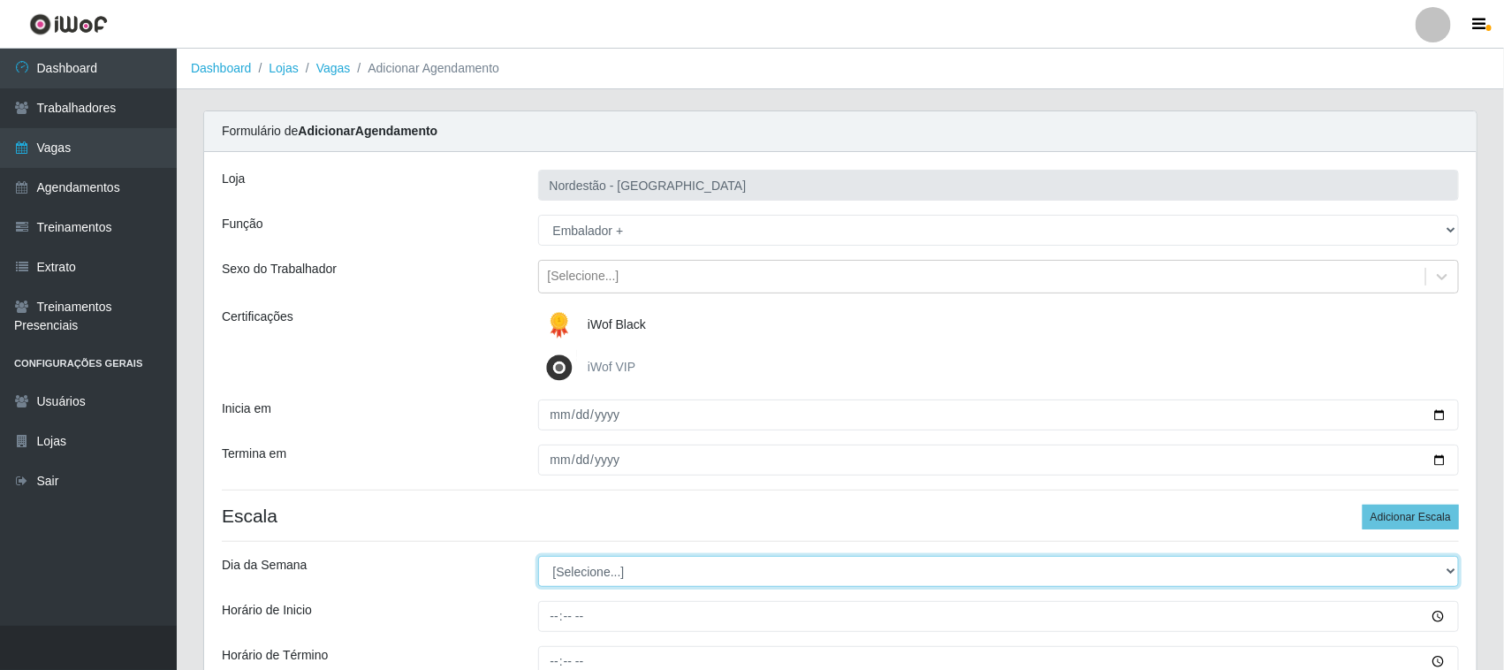
click at [628, 576] on select "[Selecione...] Segunda Terça Quarta Quinta Sexta Sábado Domingo" at bounding box center [999, 571] width 922 height 31
select select "6"
click at [538, 557] on select "[Selecione...] Segunda Terça Quarta Quinta Sexta Sábado Domingo" at bounding box center [999, 571] width 922 height 31
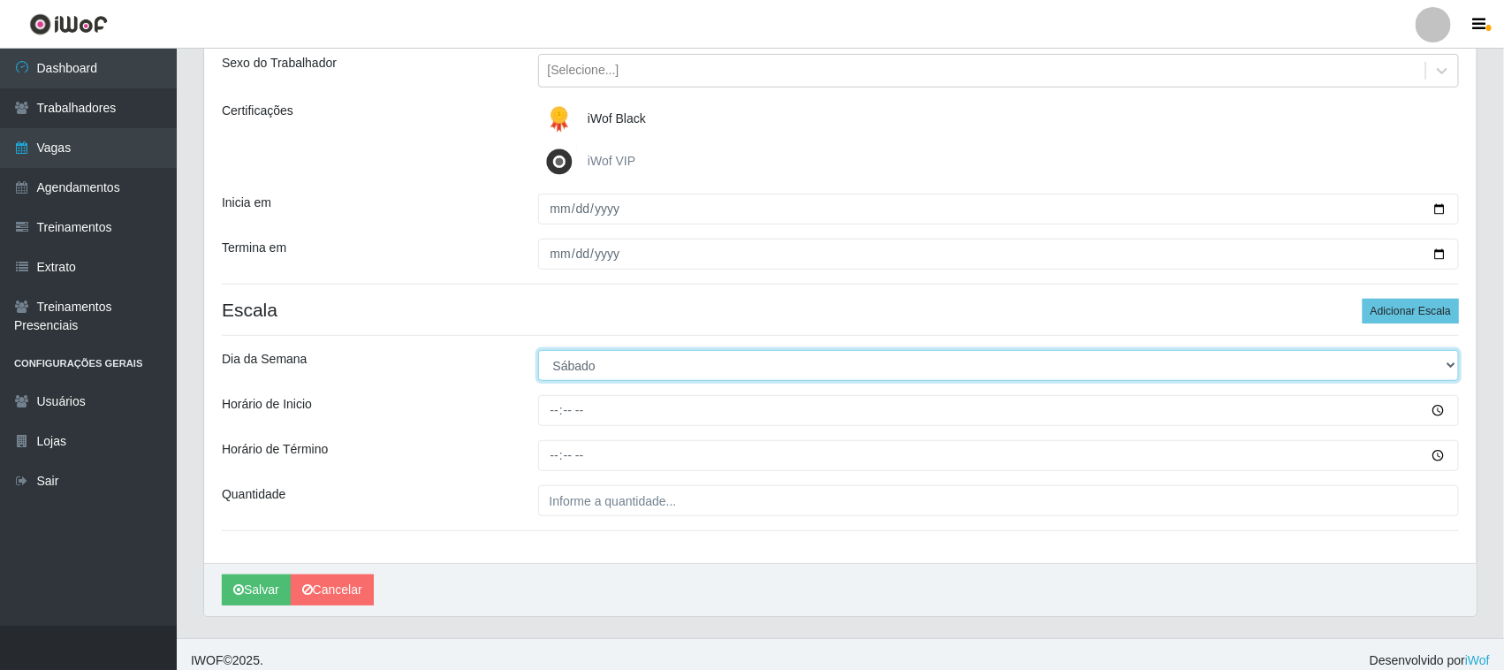
scroll to position [219, 0]
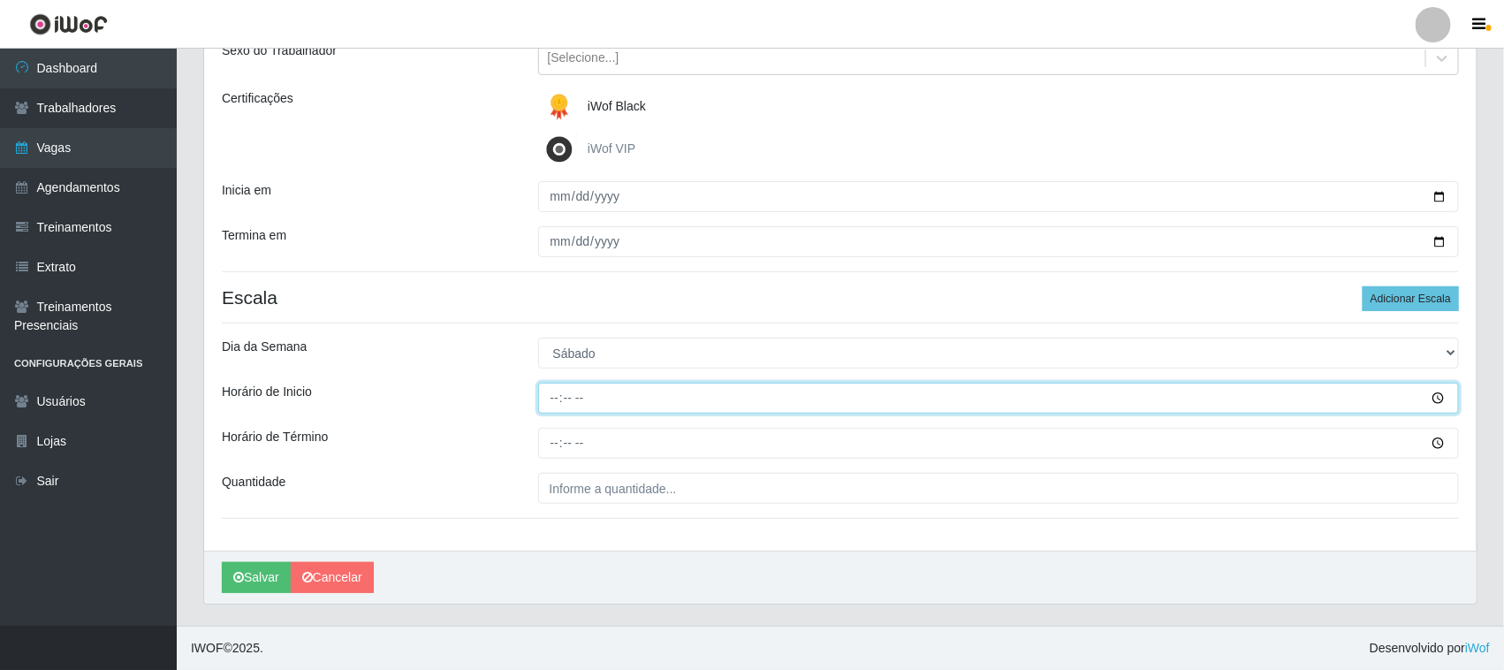
click at [550, 398] on input "Horário de Inicio" at bounding box center [999, 398] width 922 height 31
type input "08:00"
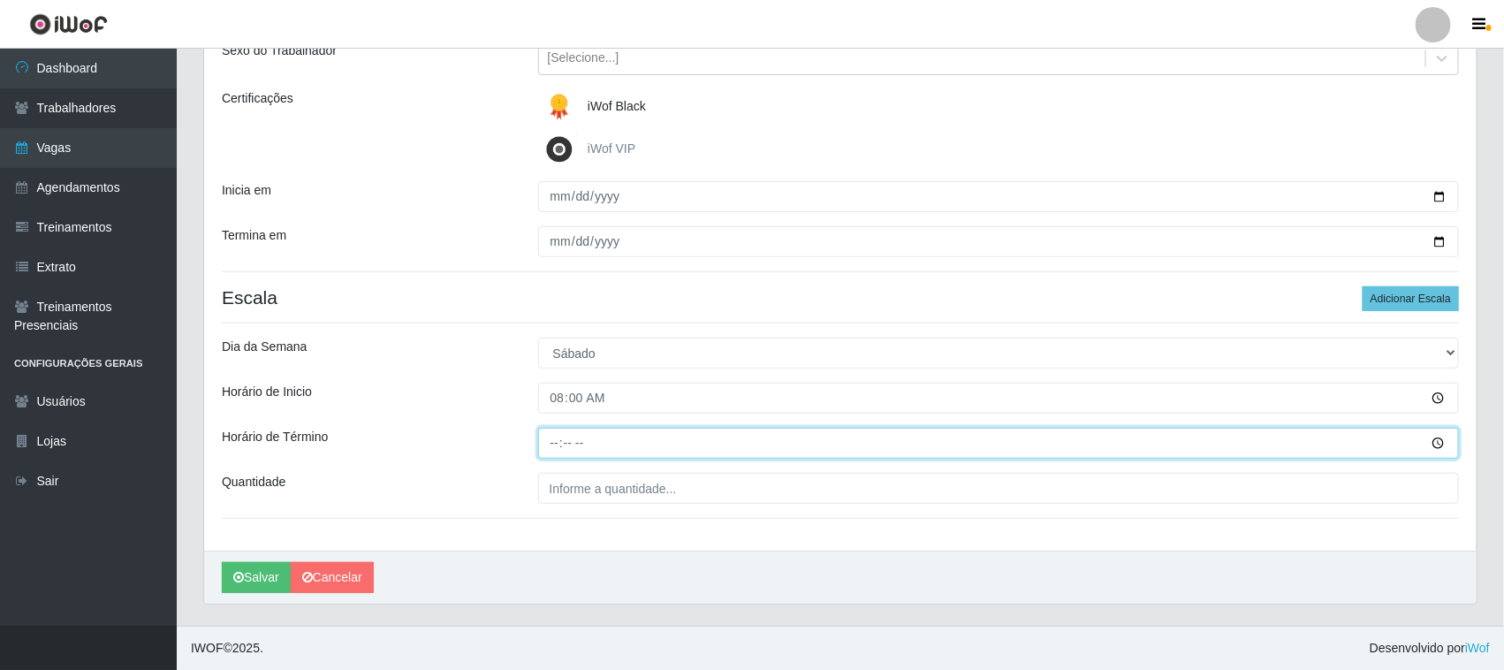
click at [559, 439] on input "Horário de Término" at bounding box center [999, 443] width 922 height 31
type input "14:00"
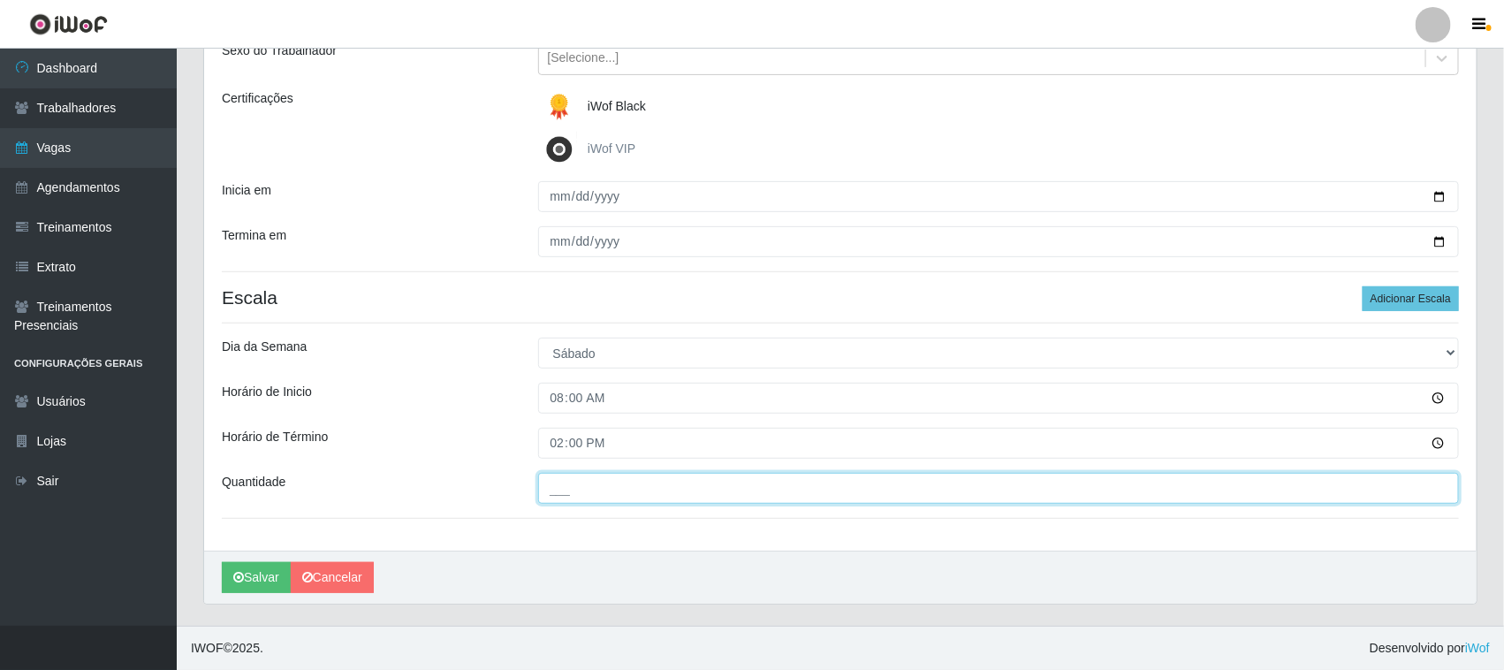
click at [562, 487] on input "___" at bounding box center [999, 488] width 922 height 31
type input "01_"
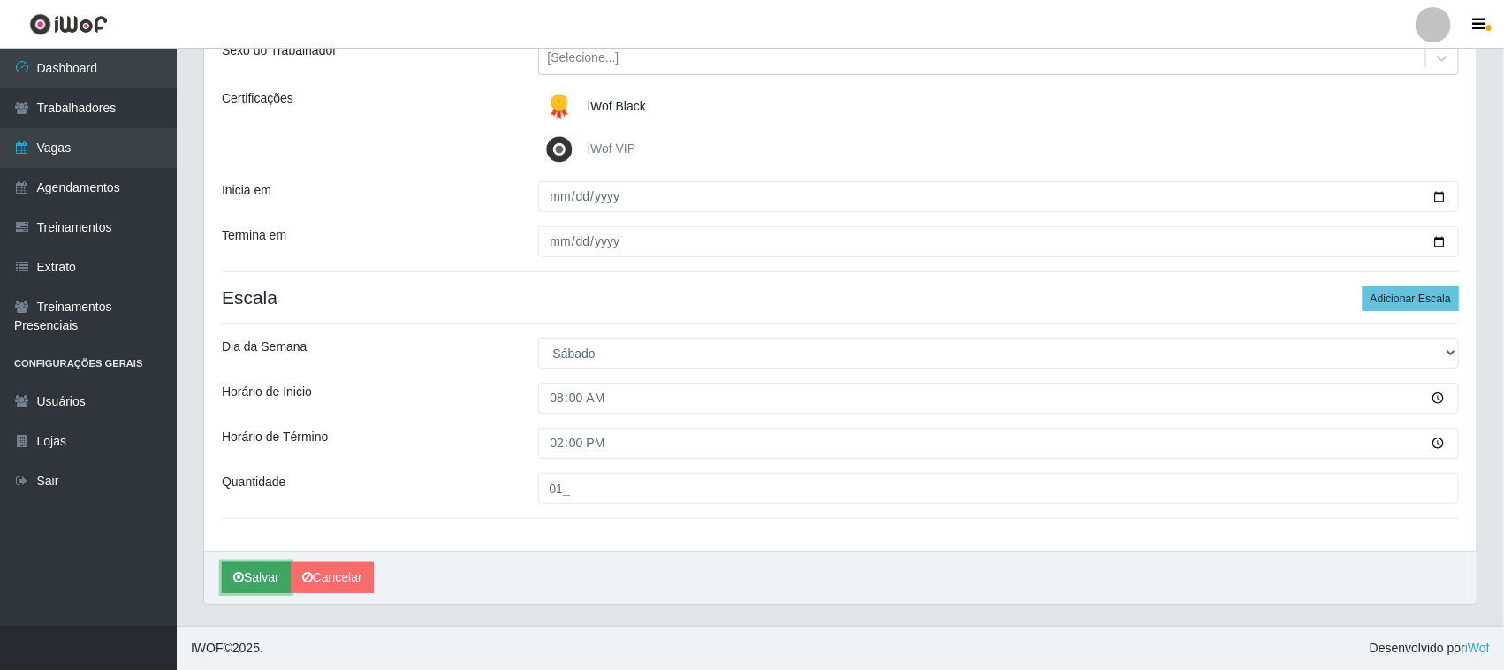
click at [256, 575] on button "Salvar" at bounding box center [256, 577] width 69 height 31
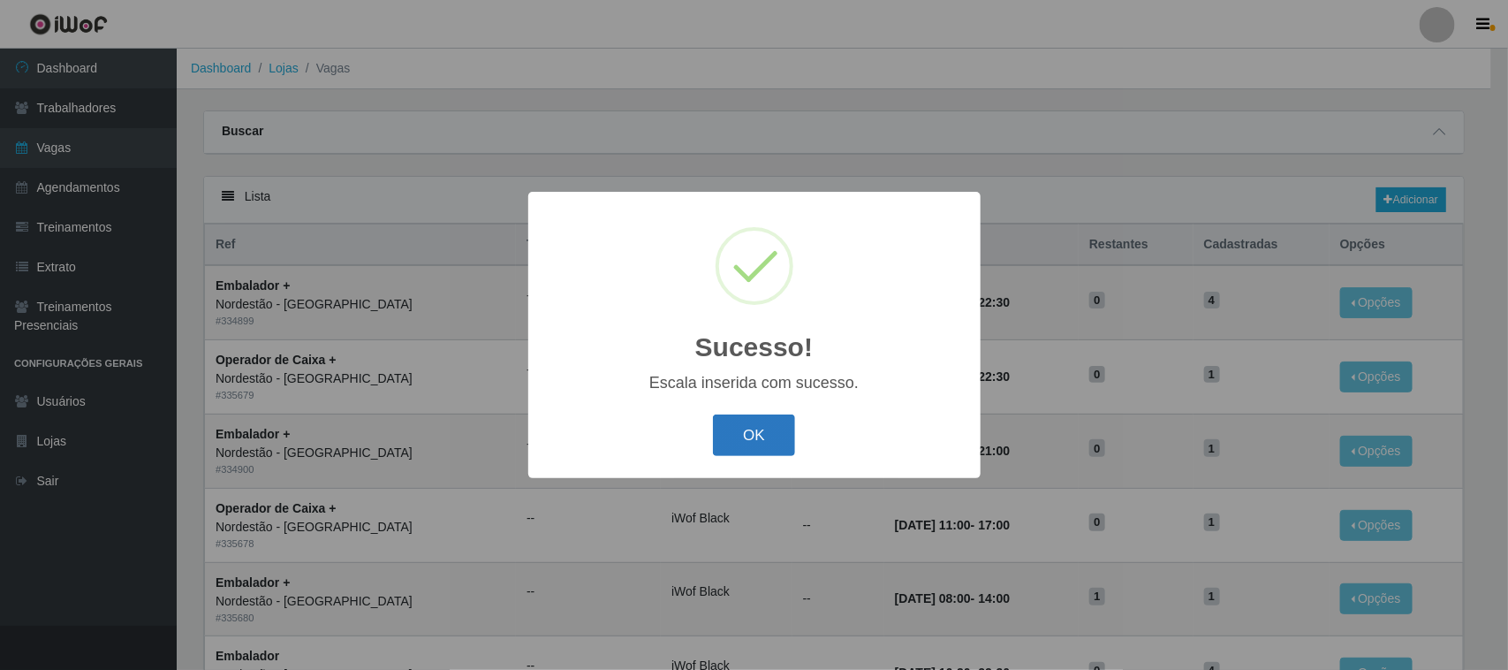
click at [765, 436] on button "OK" at bounding box center [754, 435] width 82 height 42
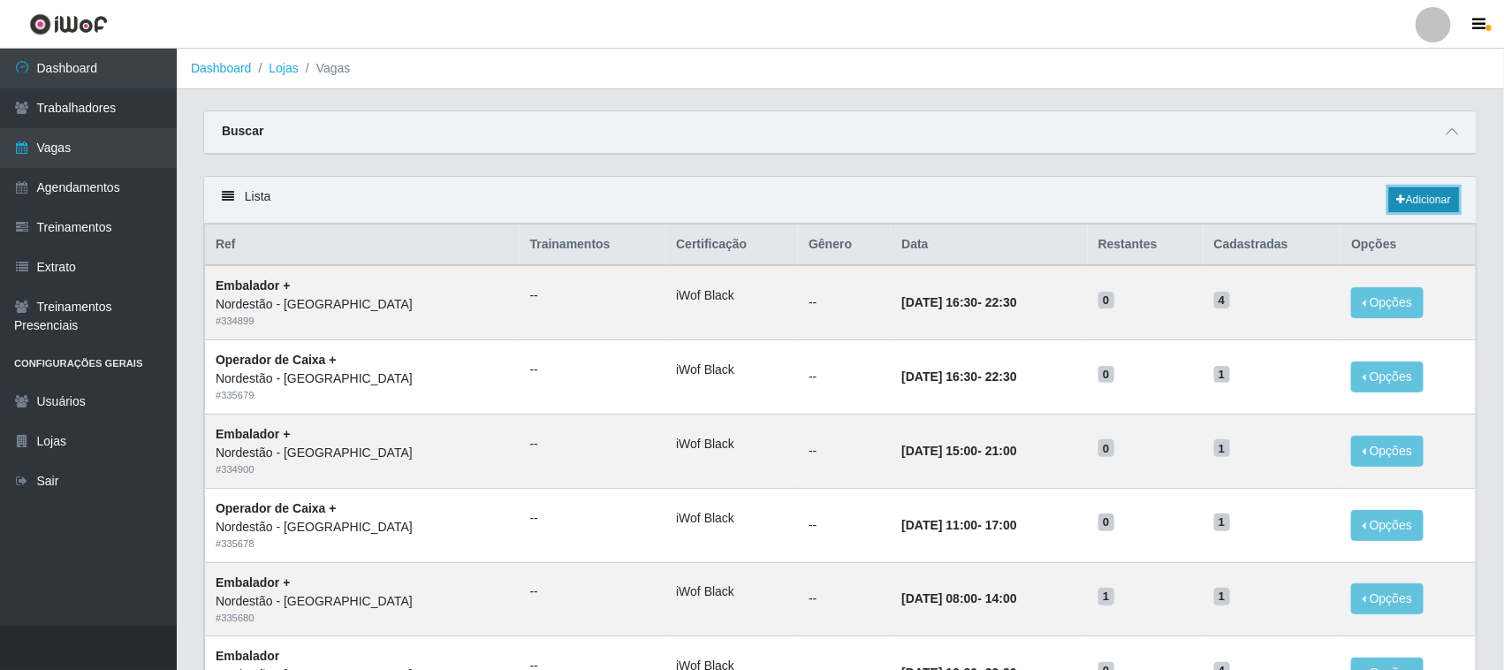
click at [1434, 200] on link "Adicionar" at bounding box center [1424, 199] width 70 height 25
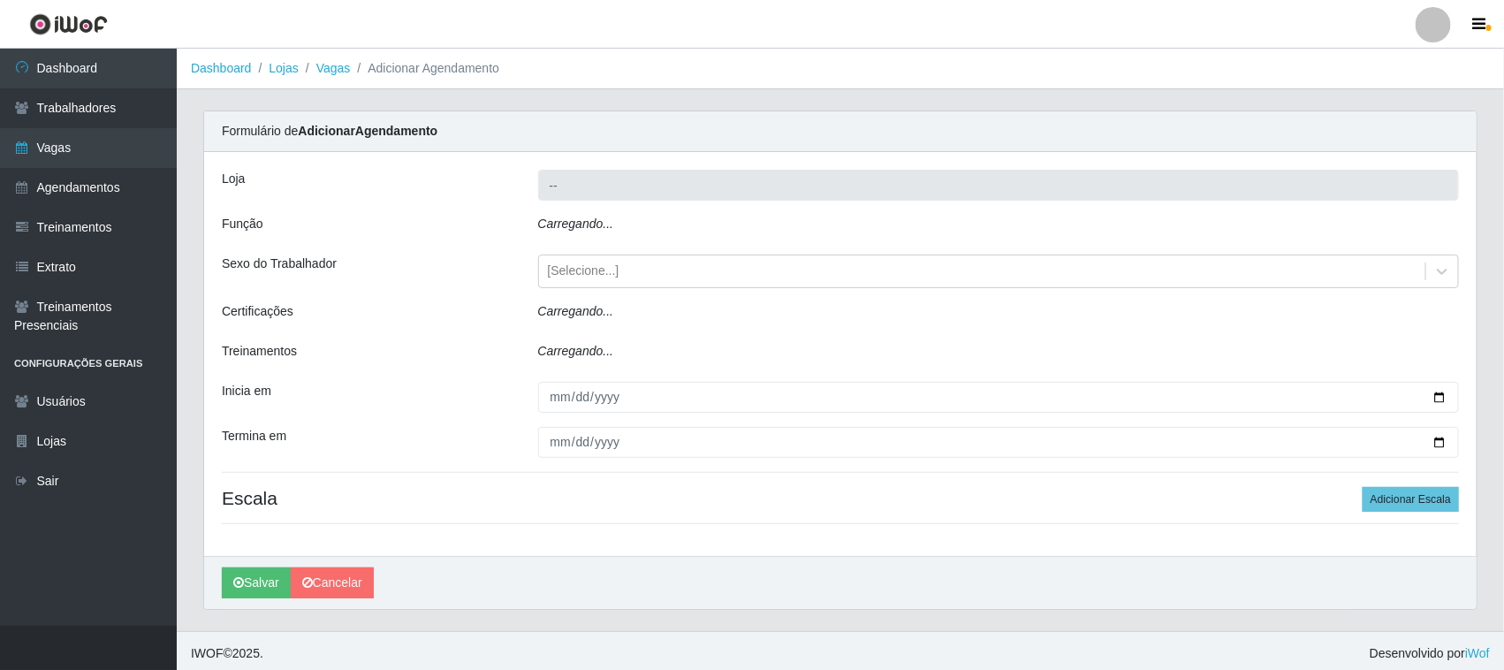
type input "Nordestão - [GEOGRAPHIC_DATA]"
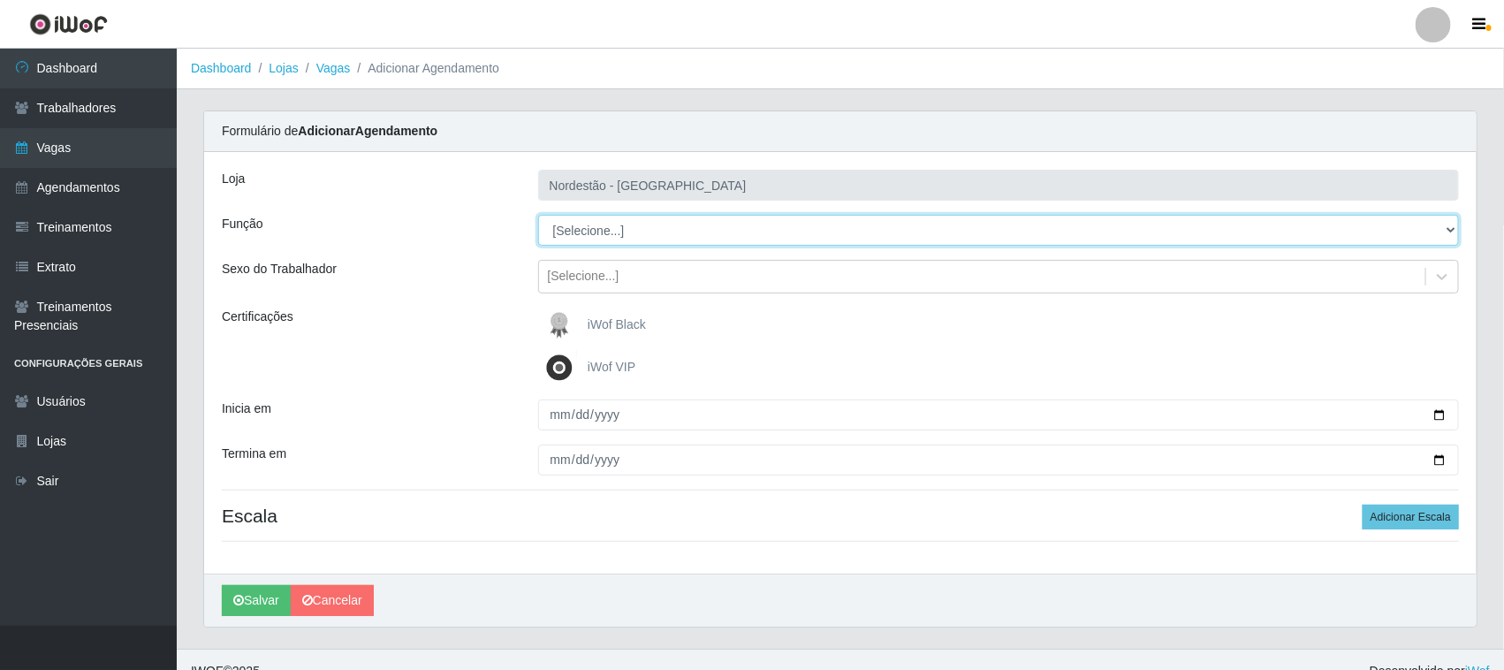
click at [634, 239] on select "[Selecione...] Embalador Embalador + Embalador ++ Operador de Caixa Operador de…" at bounding box center [999, 230] width 922 height 31
click at [634, 231] on select "[Selecione...] Embalador Embalador + Embalador ++ Operador de Caixa Operador de…" at bounding box center [999, 230] width 922 height 31
select select "70"
click at [538, 215] on select "[Selecione...] Embalador Embalador + Embalador ++ Operador de Caixa Operador de…" at bounding box center [999, 230] width 922 height 31
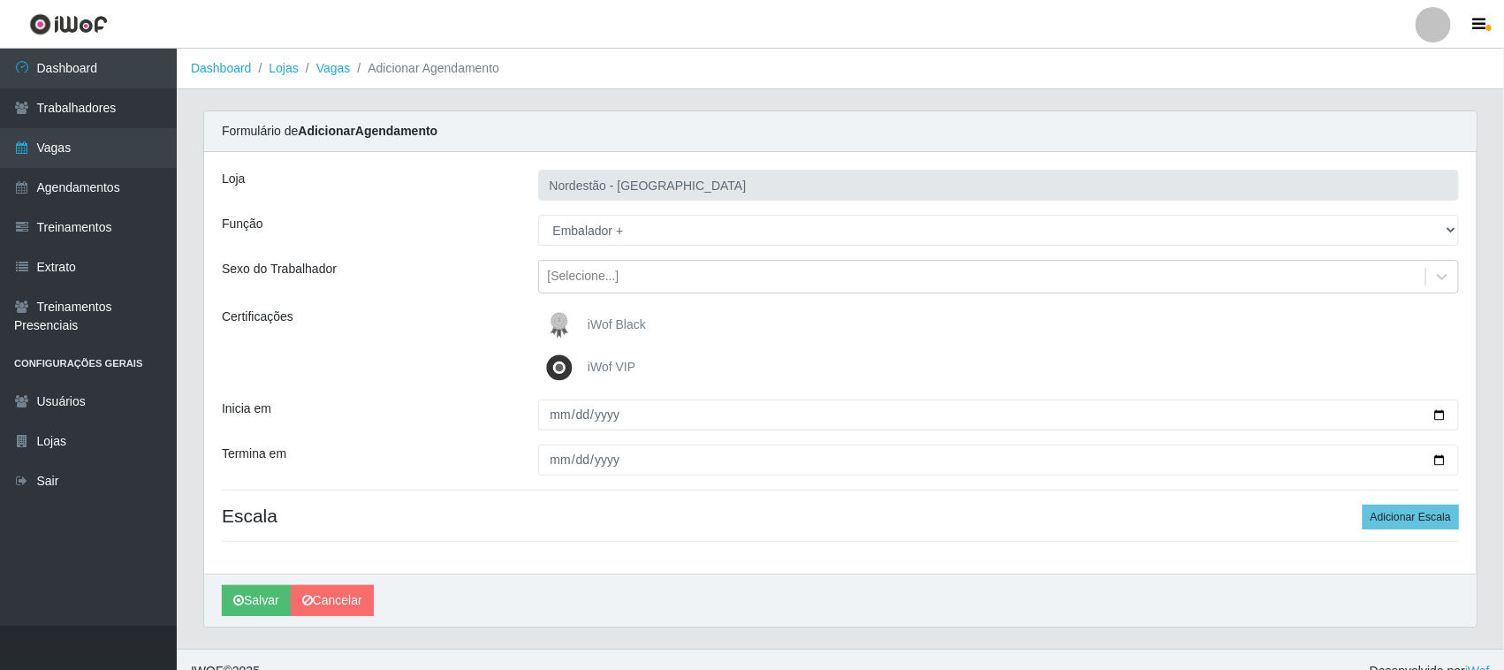
click at [619, 325] on span "iWof Black" at bounding box center [617, 324] width 58 height 14
click at [0, 0] on input "iWof Black" at bounding box center [0, 0] width 0 height 0
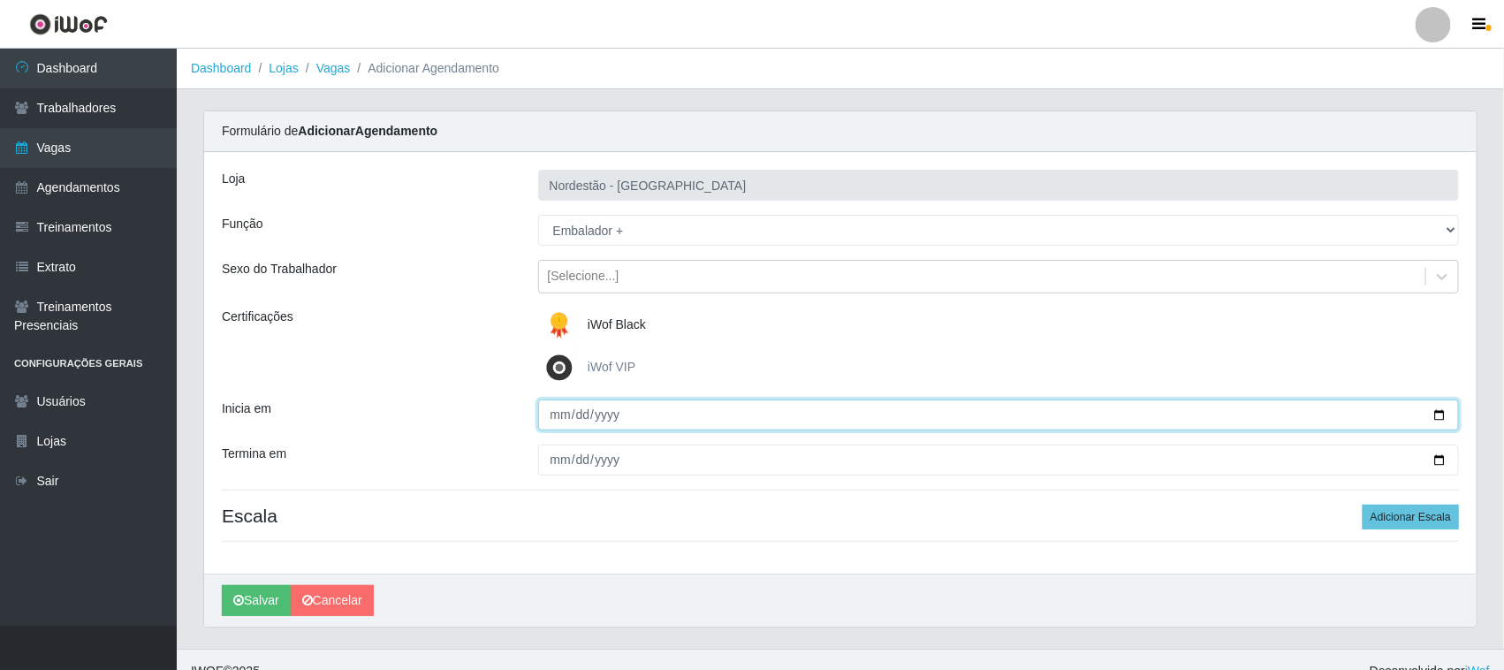
click at [1438, 418] on input "Inicia em" at bounding box center [999, 414] width 922 height 31
type input "[DATE]"
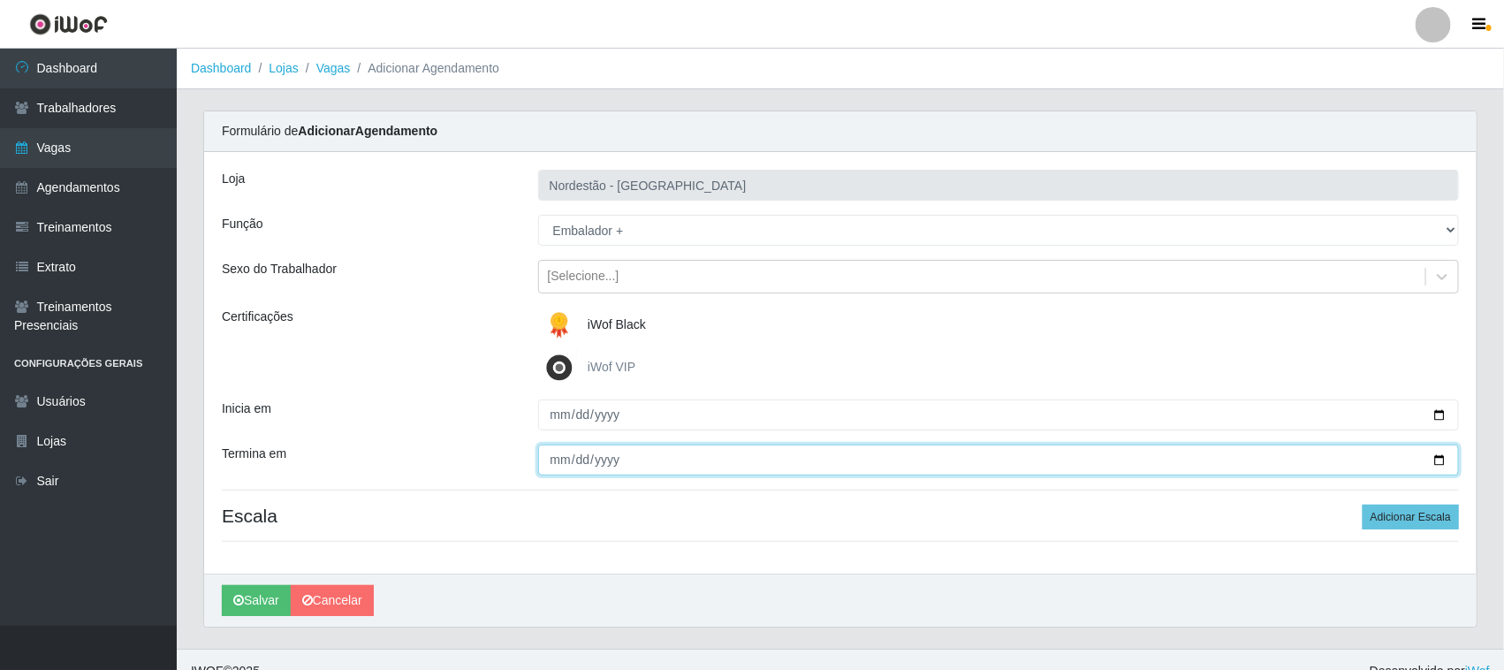
click at [1433, 459] on input "Termina em" at bounding box center [999, 459] width 922 height 31
type input "[DATE]"
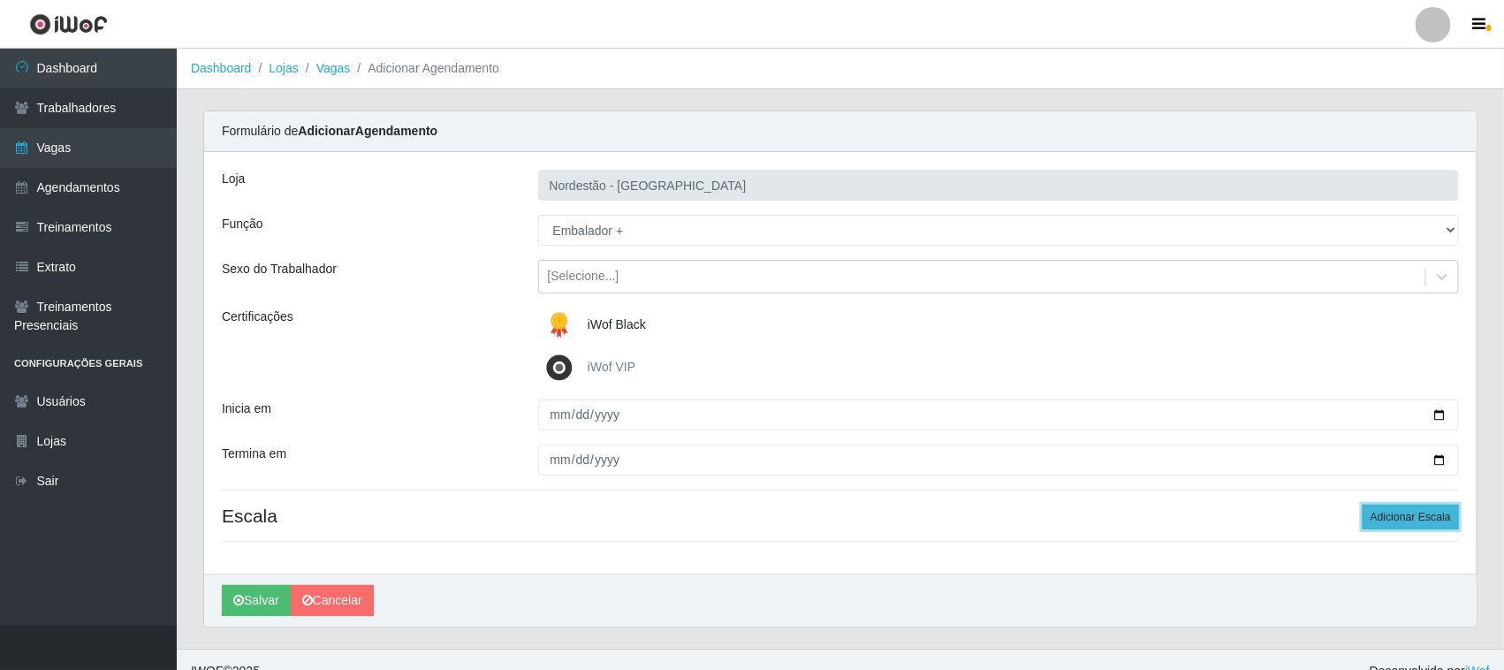
click at [1416, 517] on button "Adicionar Escala" at bounding box center [1411, 517] width 96 height 25
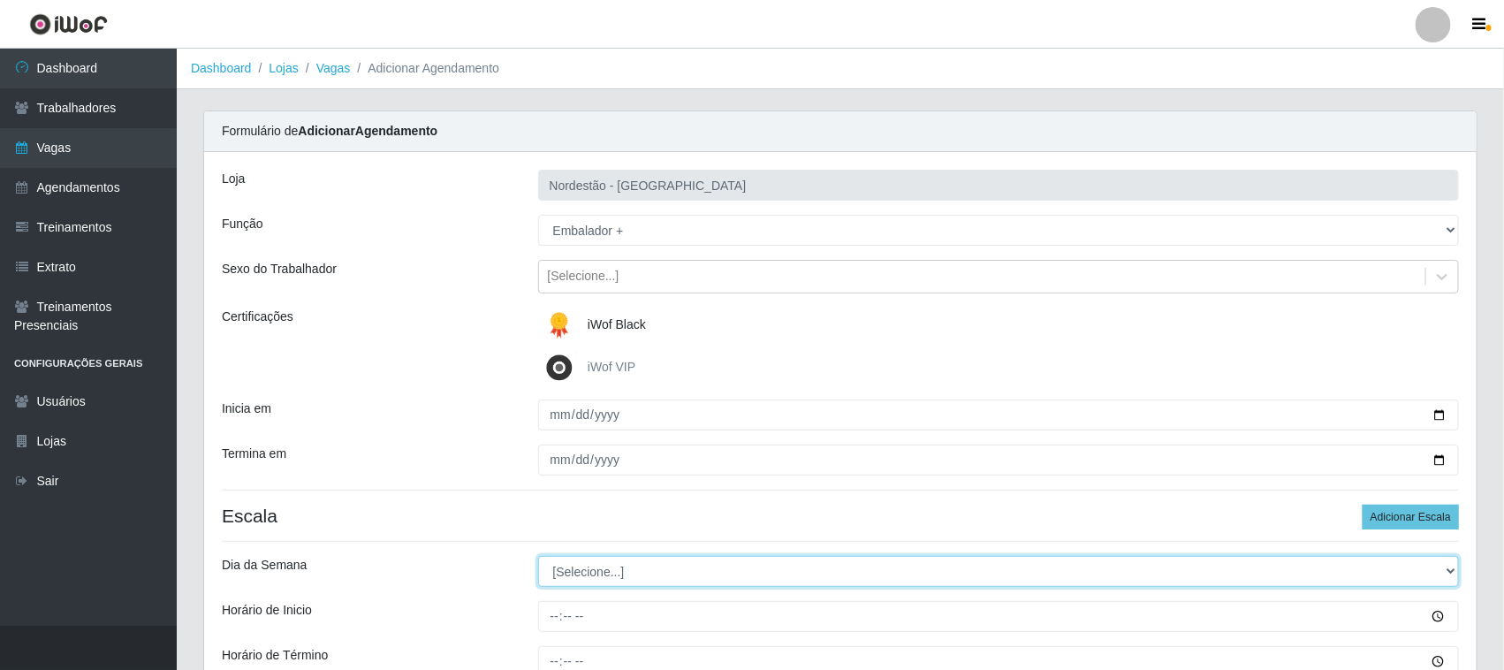
click at [599, 576] on select "[Selecione...] Segunda Terça Quarta Quinta Sexta Sábado Domingo" at bounding box center [999, 571] width 922 height 31
select select "6"
click at [538, 557] on select "[Selecione...] Segunda Terça Quarta Quinta Sexta Sábado Domingo" at bounding box center [999, 571] width 922 height 31
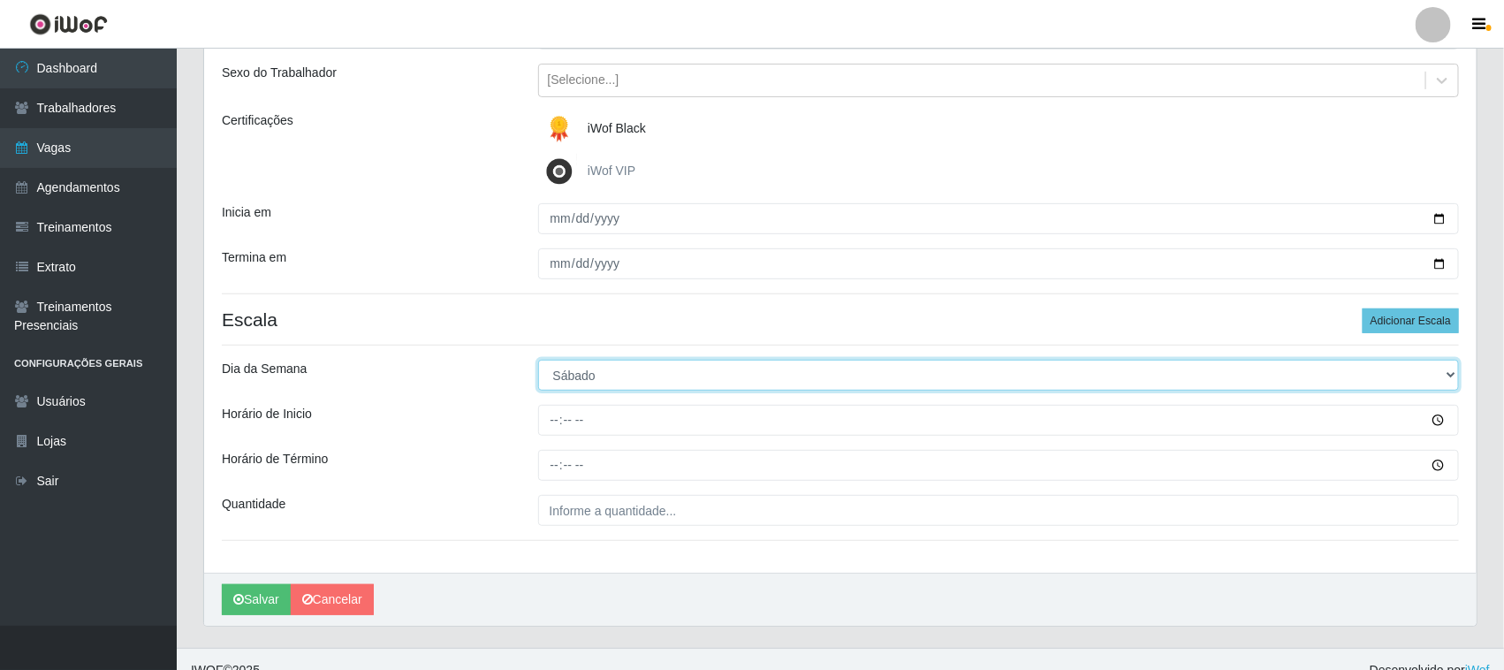
scroll to position [219, 0]
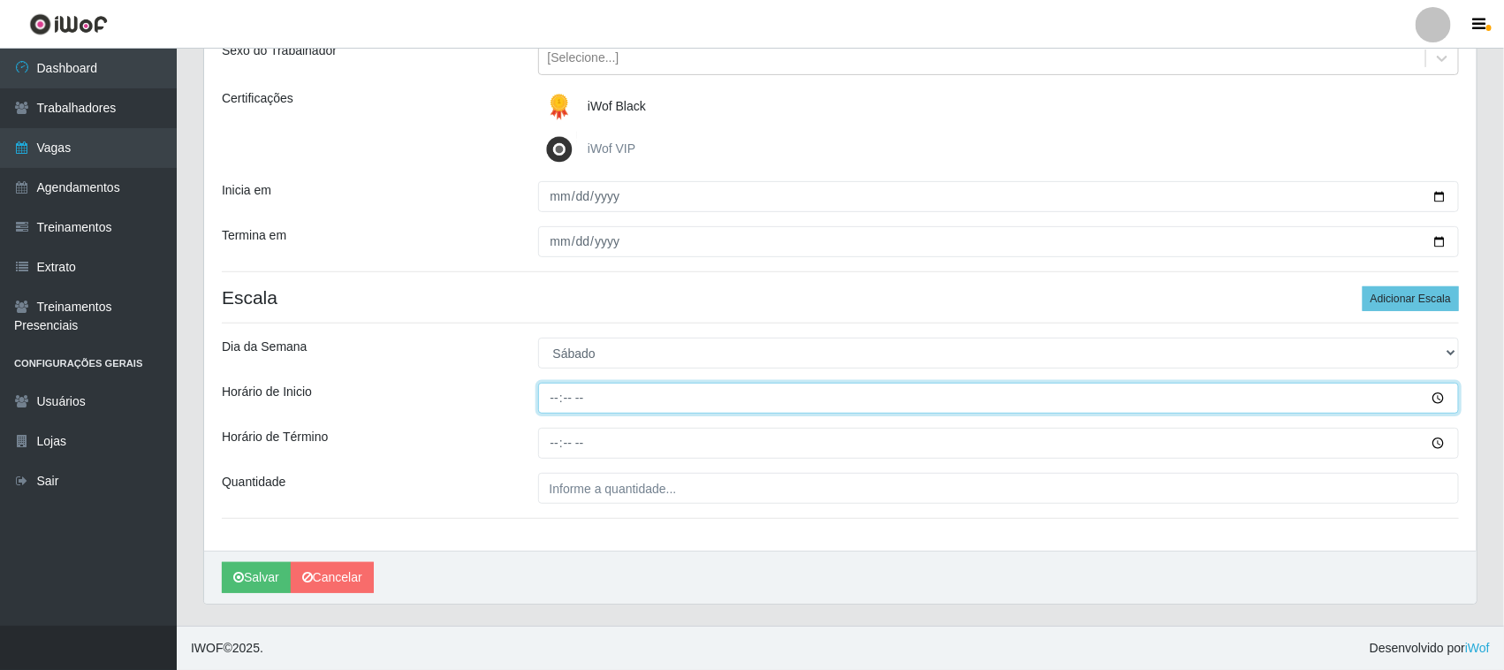
click at [552, 396] on input "Horário de Inicio" at bounding box center [999, 398] width 922 height 31
type input "09:00"
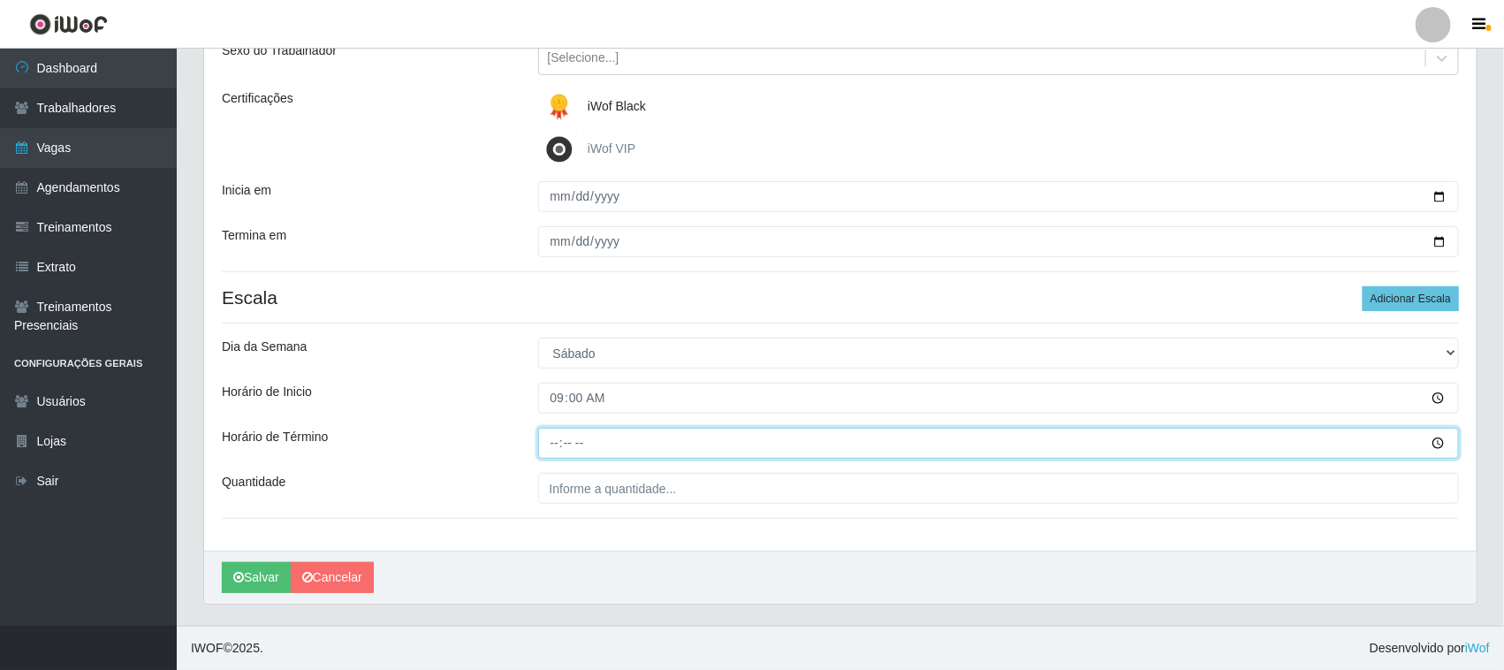
click at [546, 437] on input "Horário de Término" at bounding box center [999, 443] width 922 height 31
click at [553, 446] on input "16:00" at bounding box center [999, 443] width 922 height 31
type input "15:00"
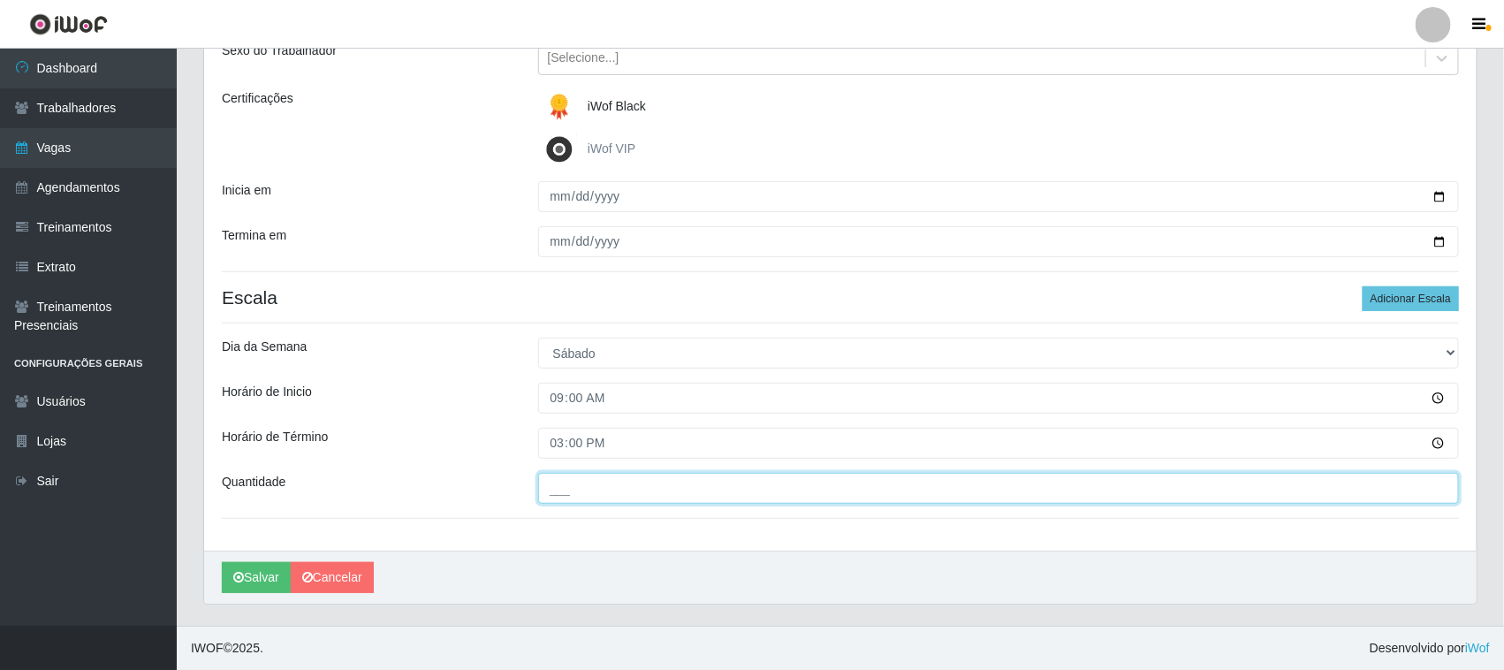
click at [598, 491] on input "___" at bounding box center [999, 488] width 922 height 31
type input "01_"
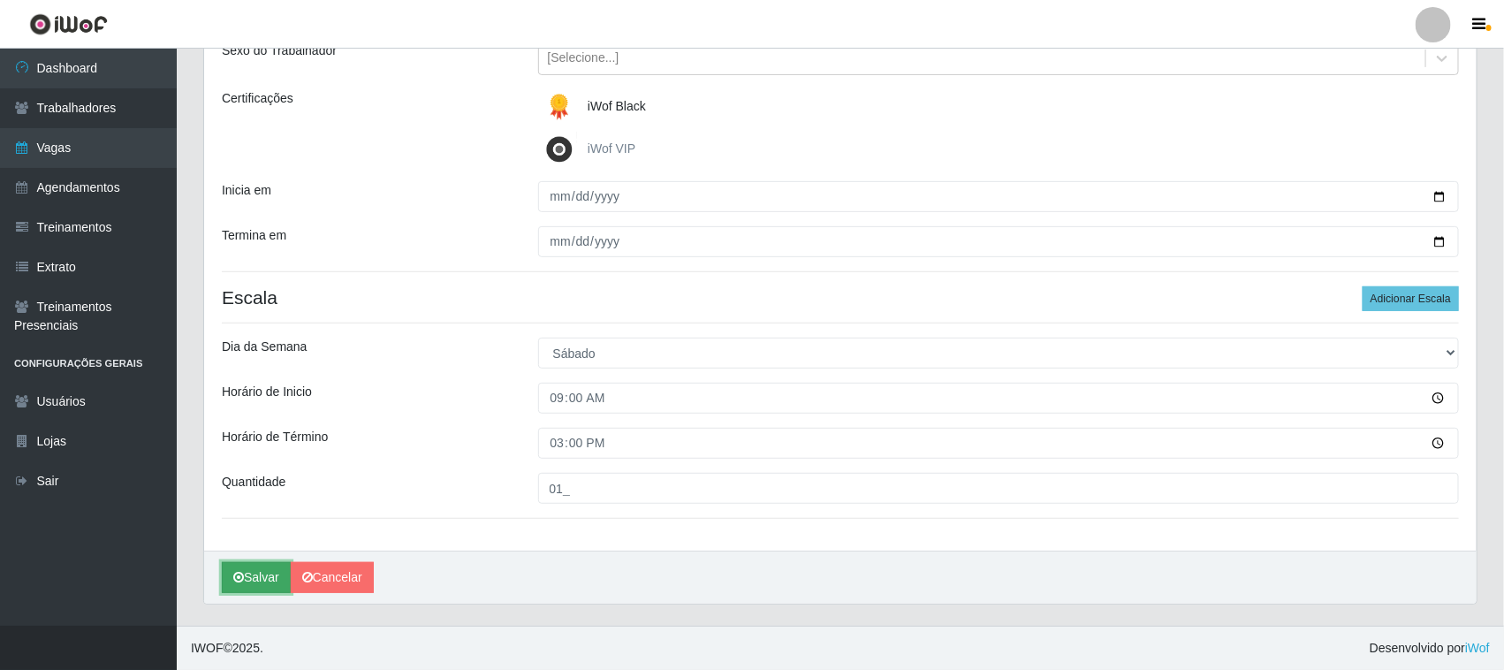
click at [283, 579] on button "Salvar" at bounding box center [256, 577] width 69 height 31
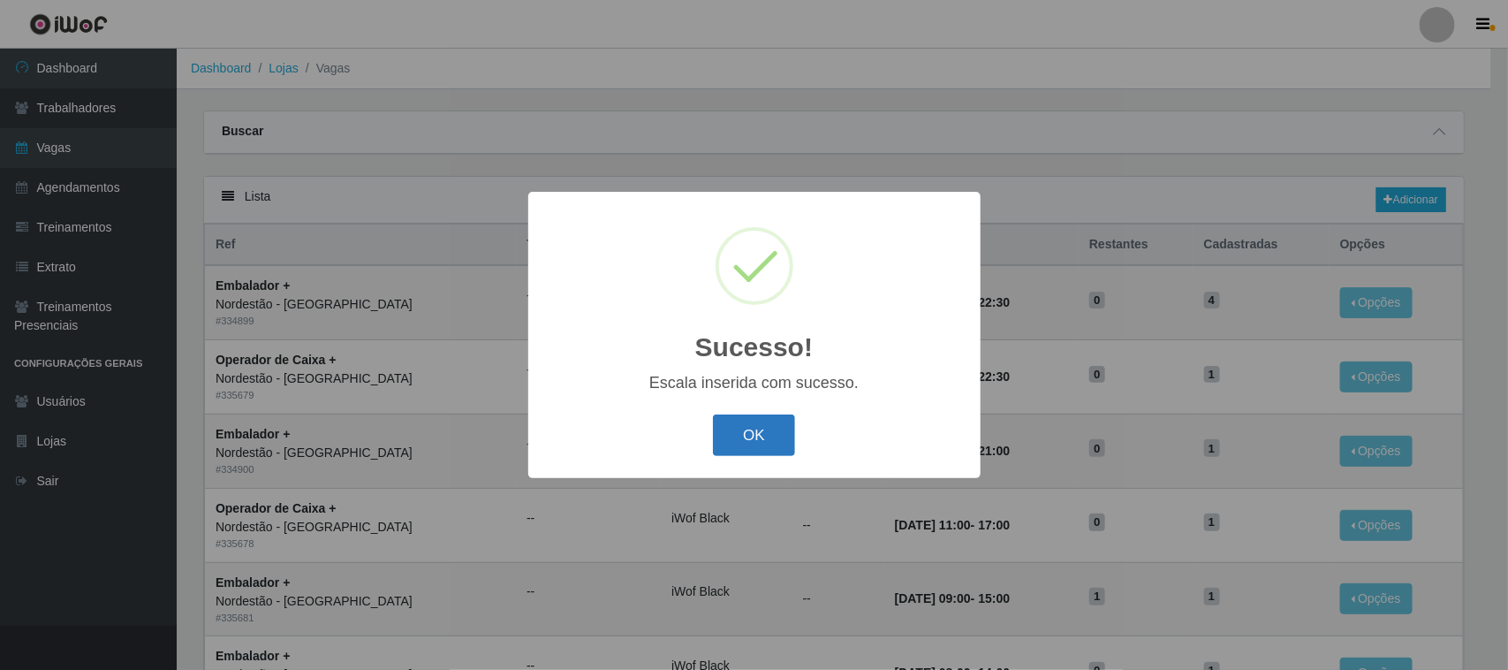
click at [740, 427] on button "OK" at bounding box center [754, 435] width 82 height 42
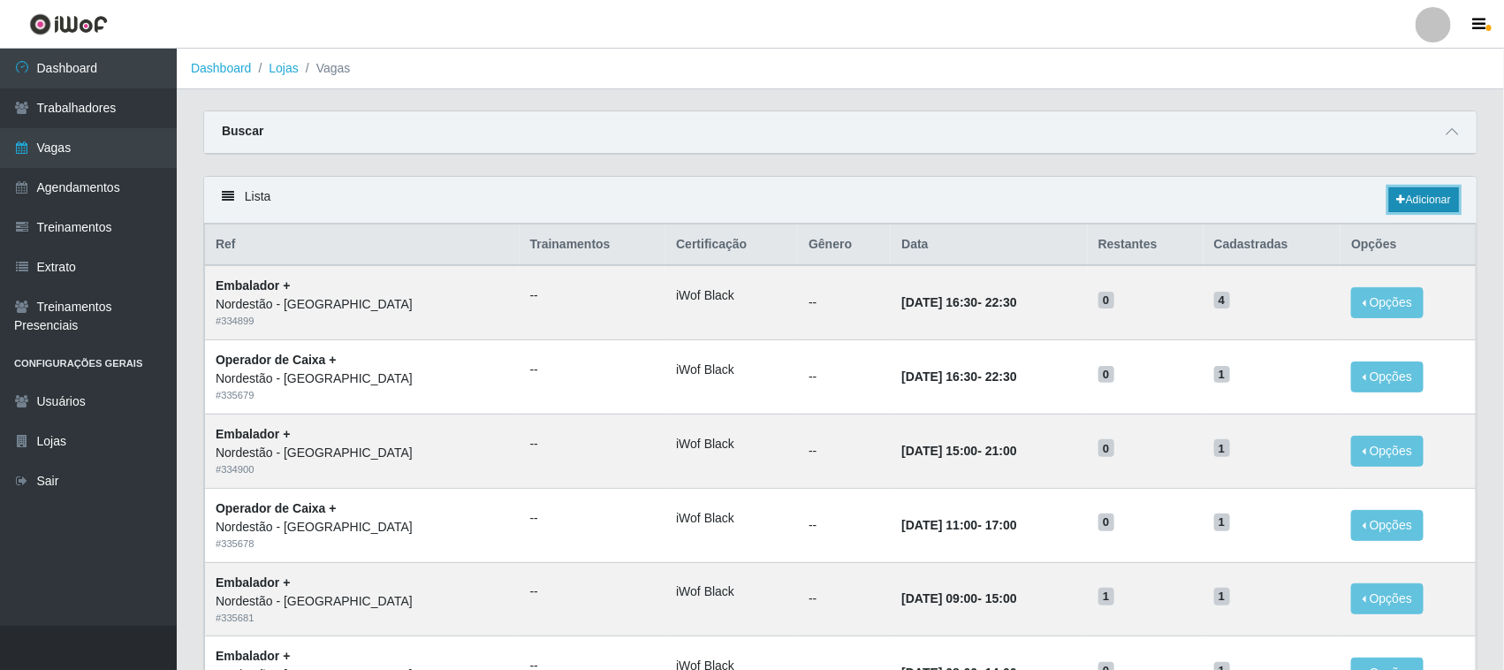
click at [1423, 201] on link "Adicionar" at bounding box center [1424, 199] width 70 height 25
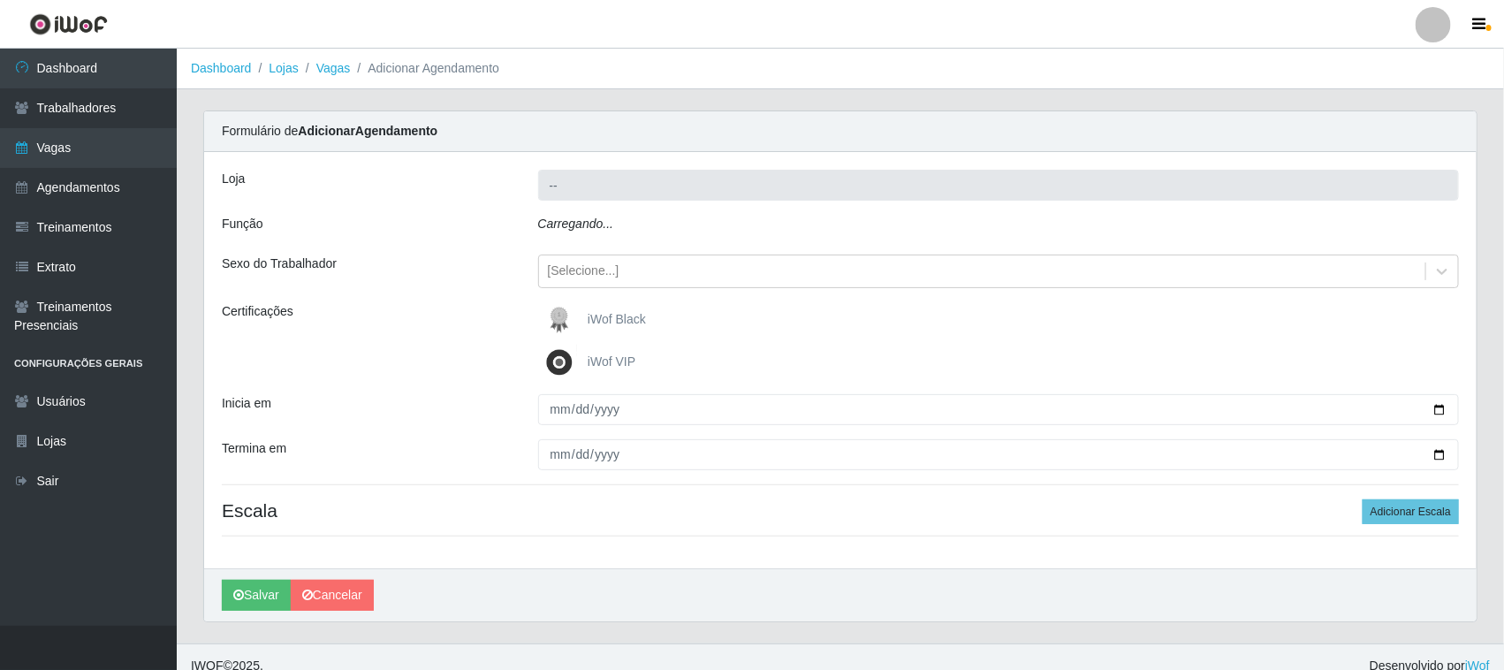
type input "Nordestão - [GEOGRAPHIC_DATA]"
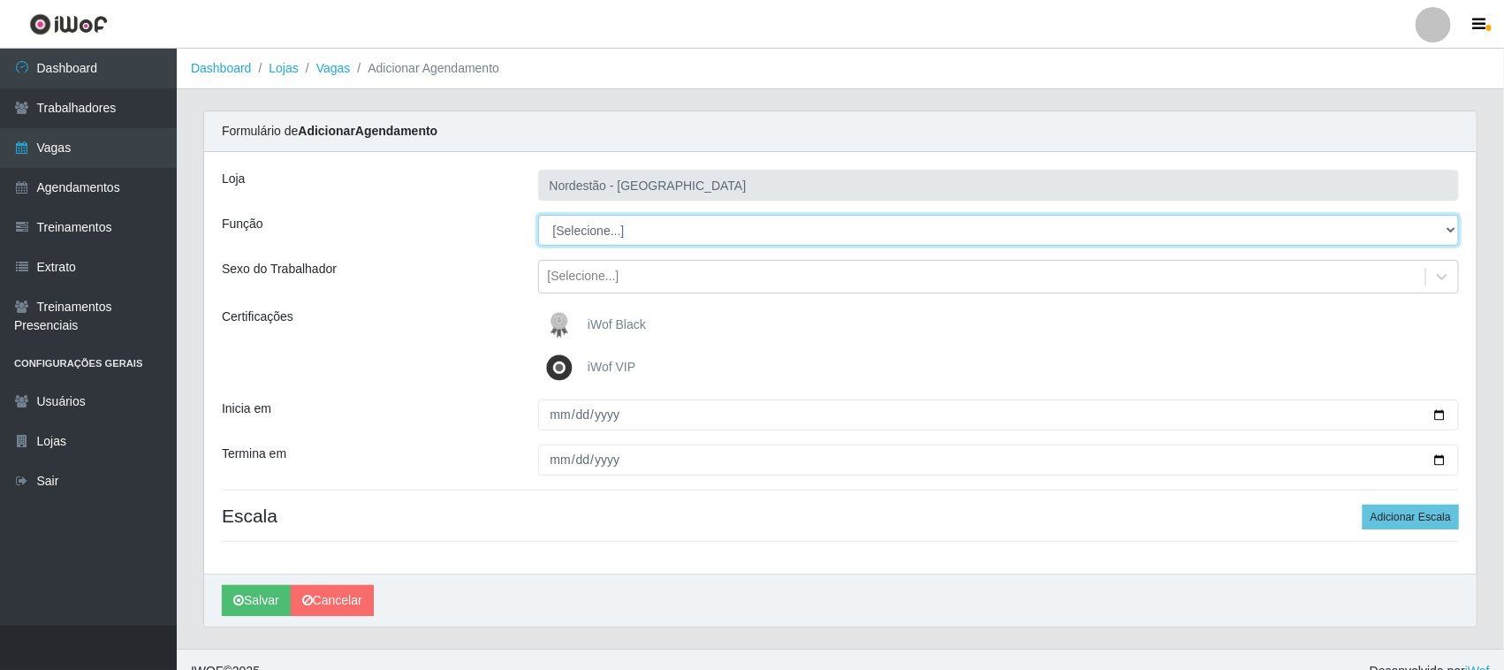
drag, startPoint x: 655, startPoint y: 214, endPoint x: 641, endPoint y: 228, distance: 20.0
click at [641, 228] on select "[Selecione...] Embalador Embalador + Embalador ++ Operador de Caixa Operador de…" at bounding box center [999, 230] width 922 height 31
select select "70"
click at [538, 215] on select "[Selecione...] Embalador Embalador + Embalador ++ Operador de Caixa Operador de…" at bounding box center [999, 230] width 922 height 31
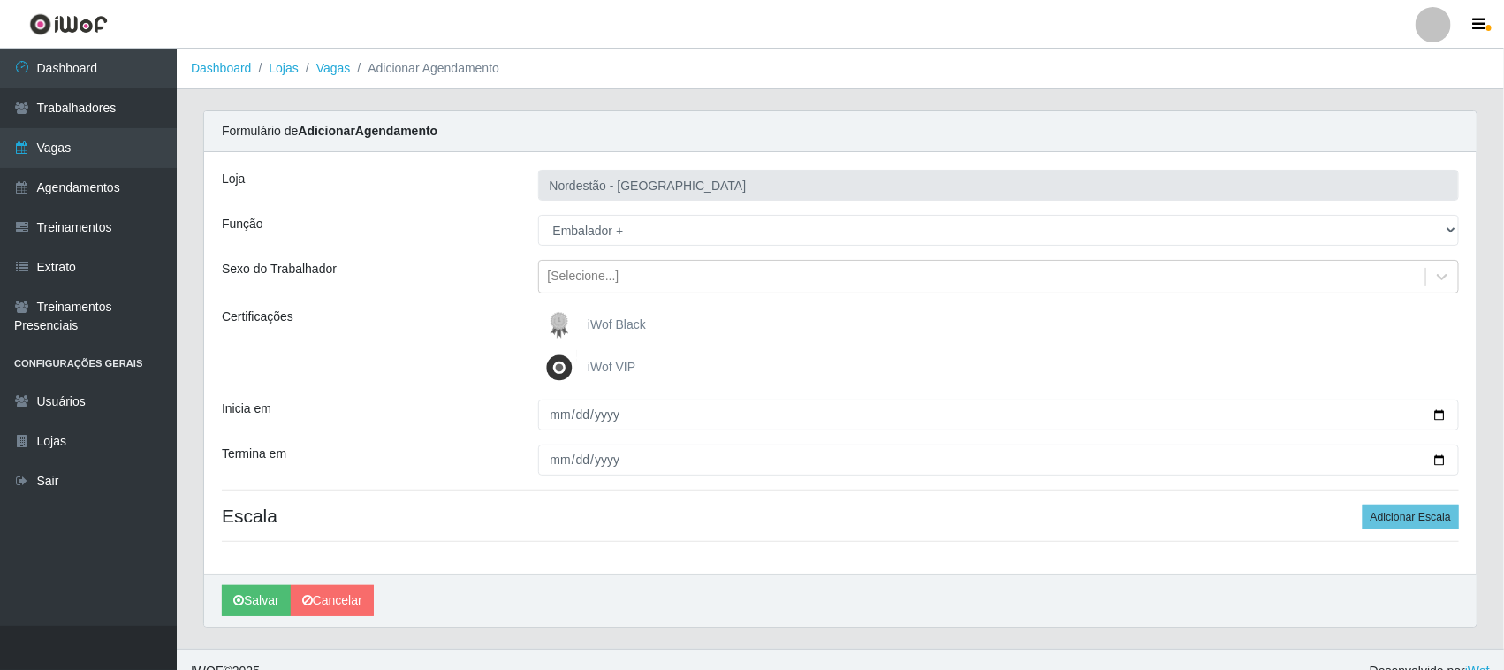
click at [595, 320] on span "iWof Black" at bounding box center [617, 324] width 58 height 14
click at [0, 0] on input "iWof Black" at bounding box center [0, 0] width 0 height 0
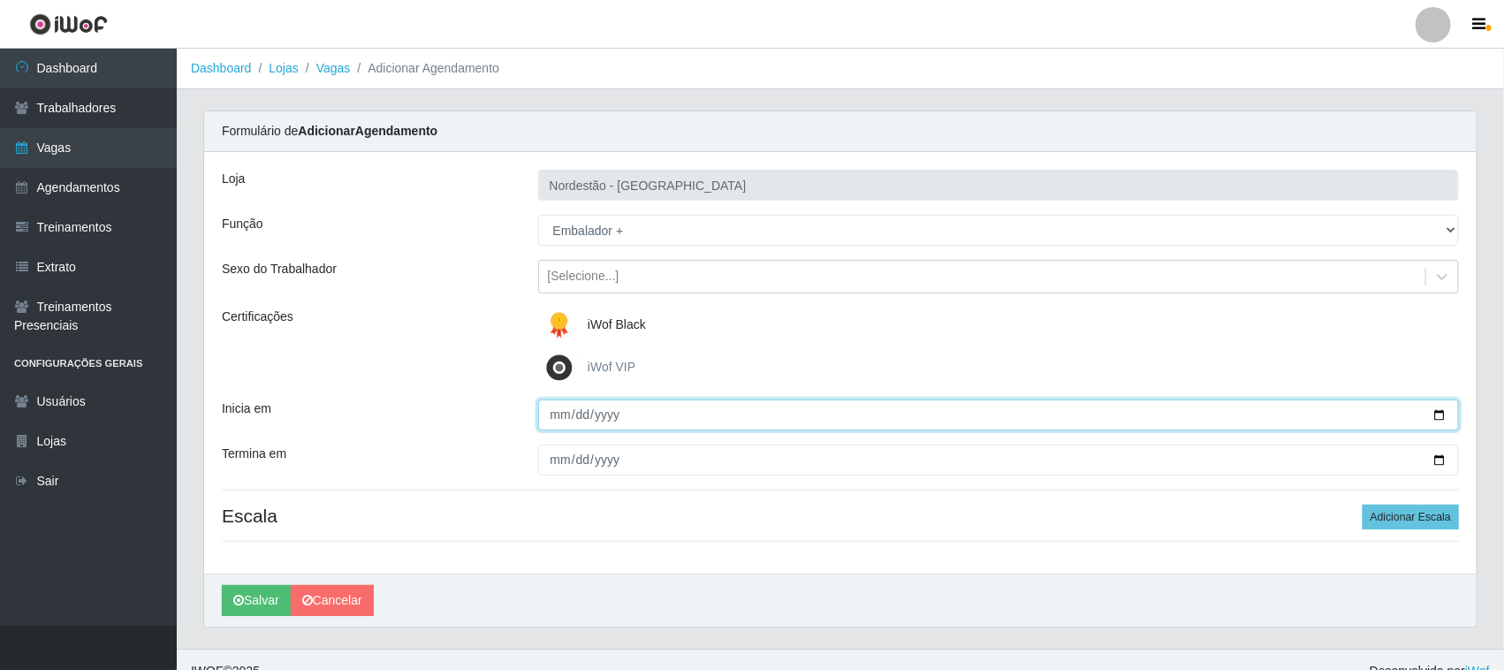
click at [1438, 417] on input "Inicia em" at bounding box center [999, 414] width 922 height 31
type input "[DATE]"
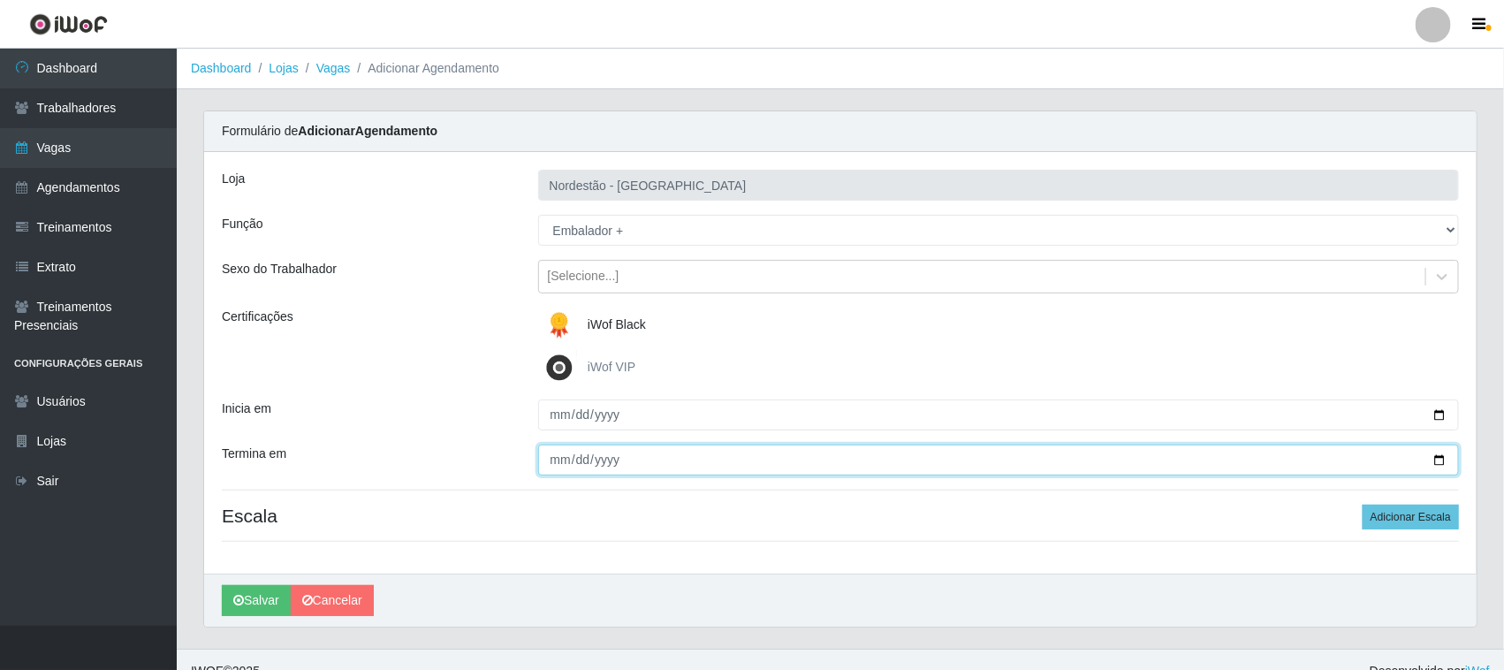
click at [1438, 456] on input "Termina em" at bounding box center [999, 459] width 922 height 31
type input "[DATE]"
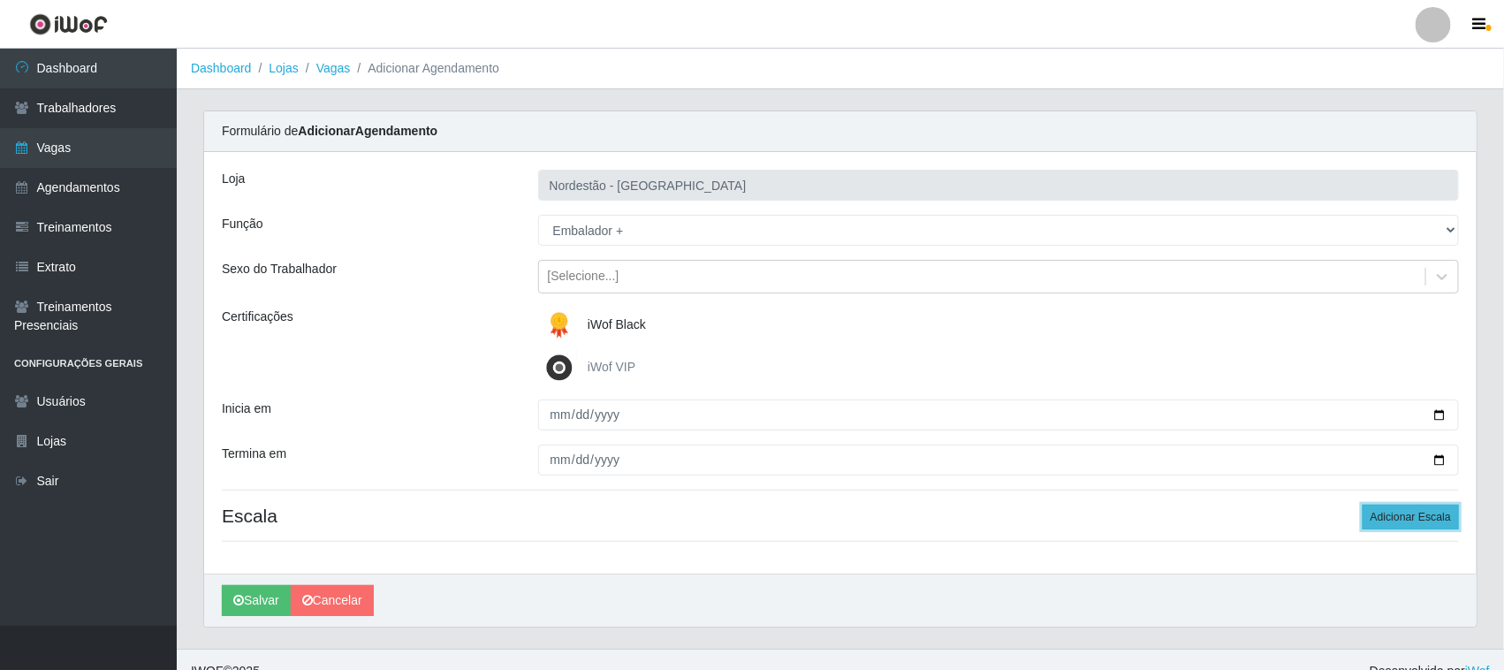
click at [1401, 513] on button "Adicionar Escala" at bounding box center [1411, 517] width 96 height 25
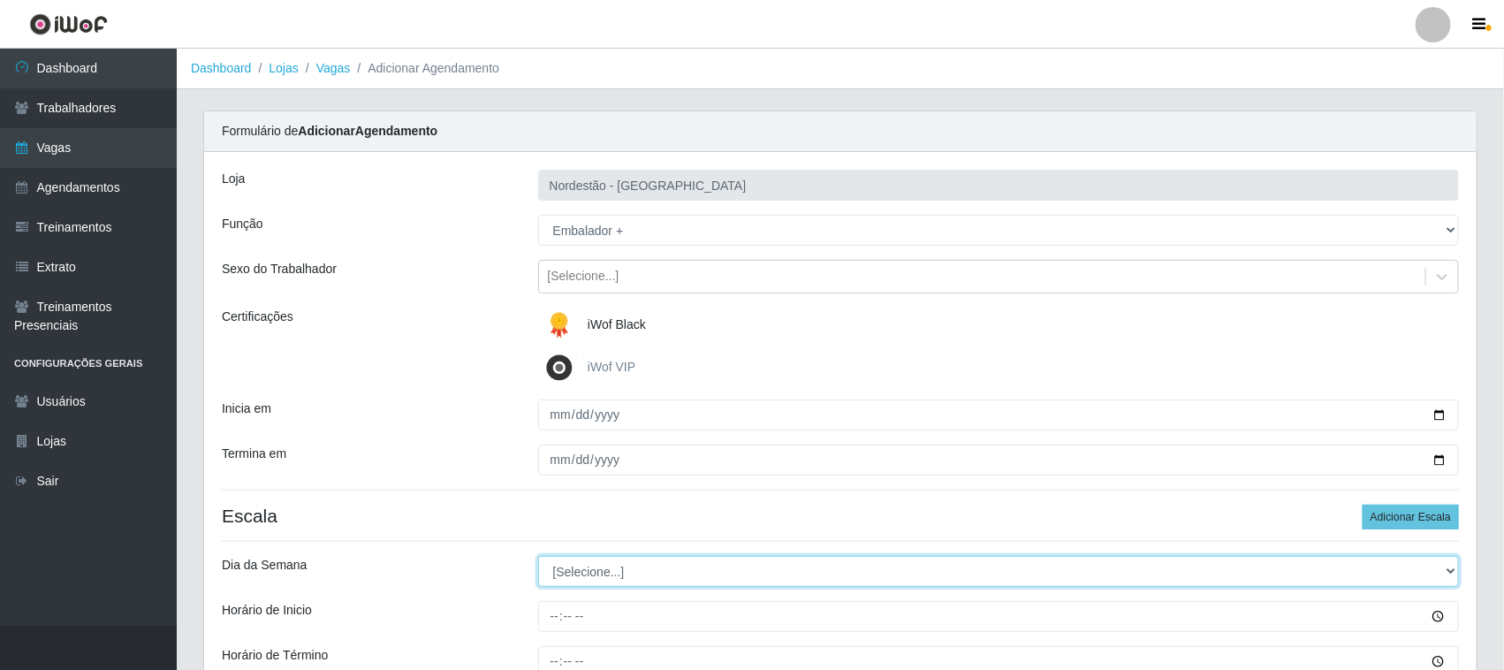
click at [628, 573] on select "[Selecione...] Segunda Terça Quarta Quinta Sexta Sábado Domingo" at bounding box center [999, 571] width 922 height 31
select select "6"
click at [538, 557] on select "[Selecione...] Segunda Terça Quarta Quinta Sexta Sábado Domingo" at bounding box center [999, 571] width 922 height 31
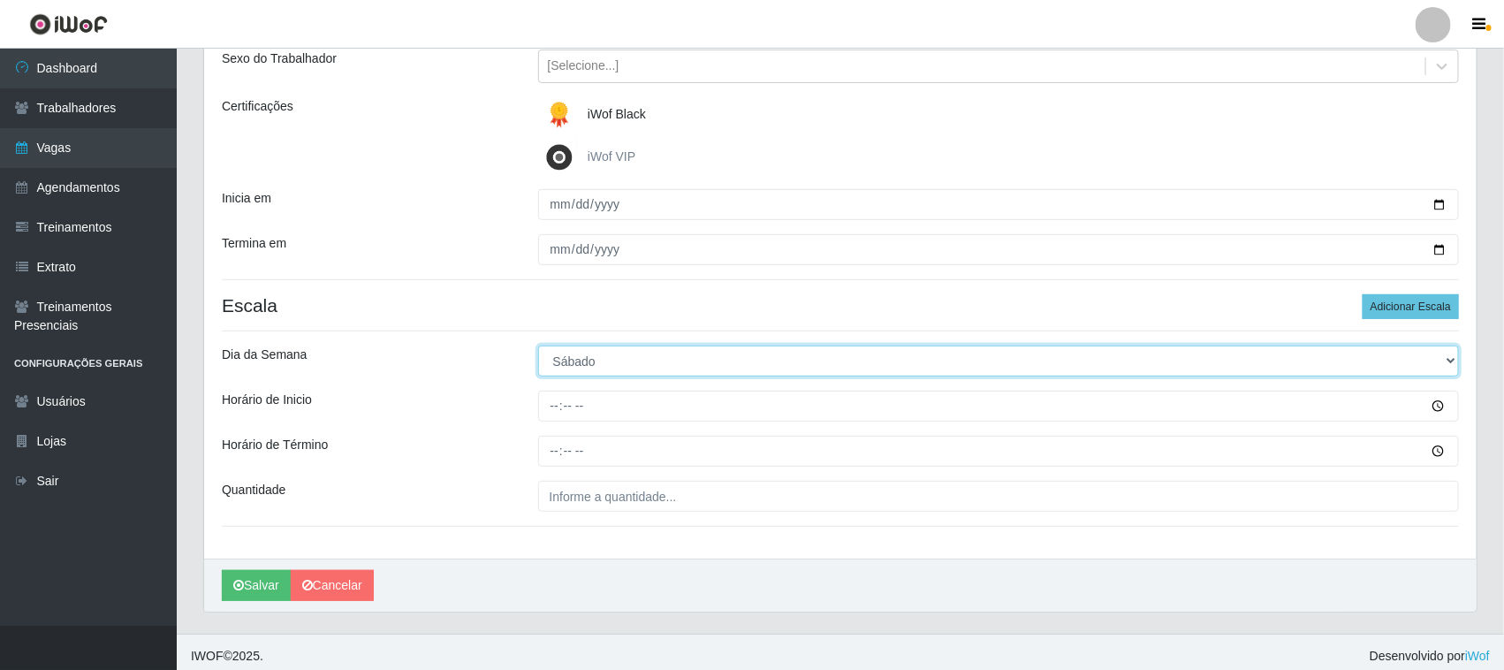
scroll to position [219, 0]
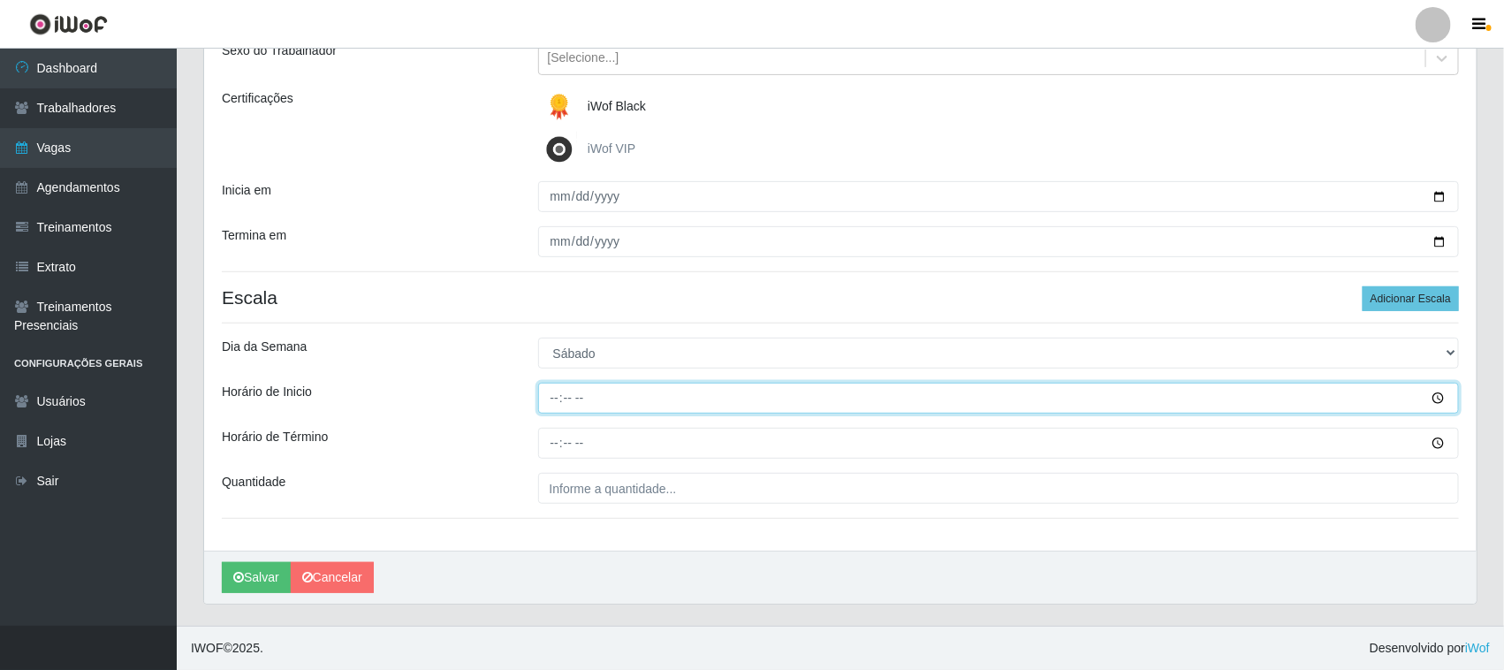
click at [545, 394] on input "Horário de Inicio" at bounding box center [999, 398] width 922 height 31
type input "10:00"
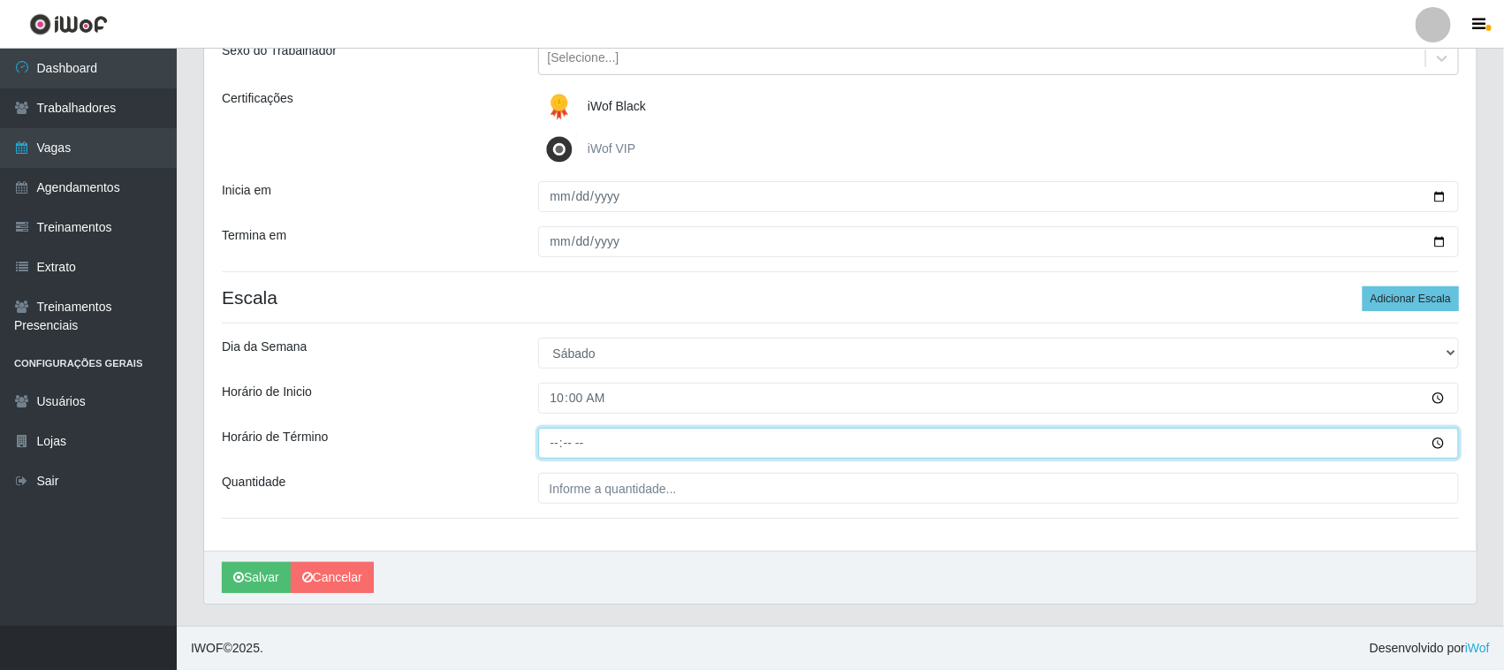
click at [555, 446] on input "Horário de Término" at bounding box center [999, 443] width 922 height 31
type input "16:00"
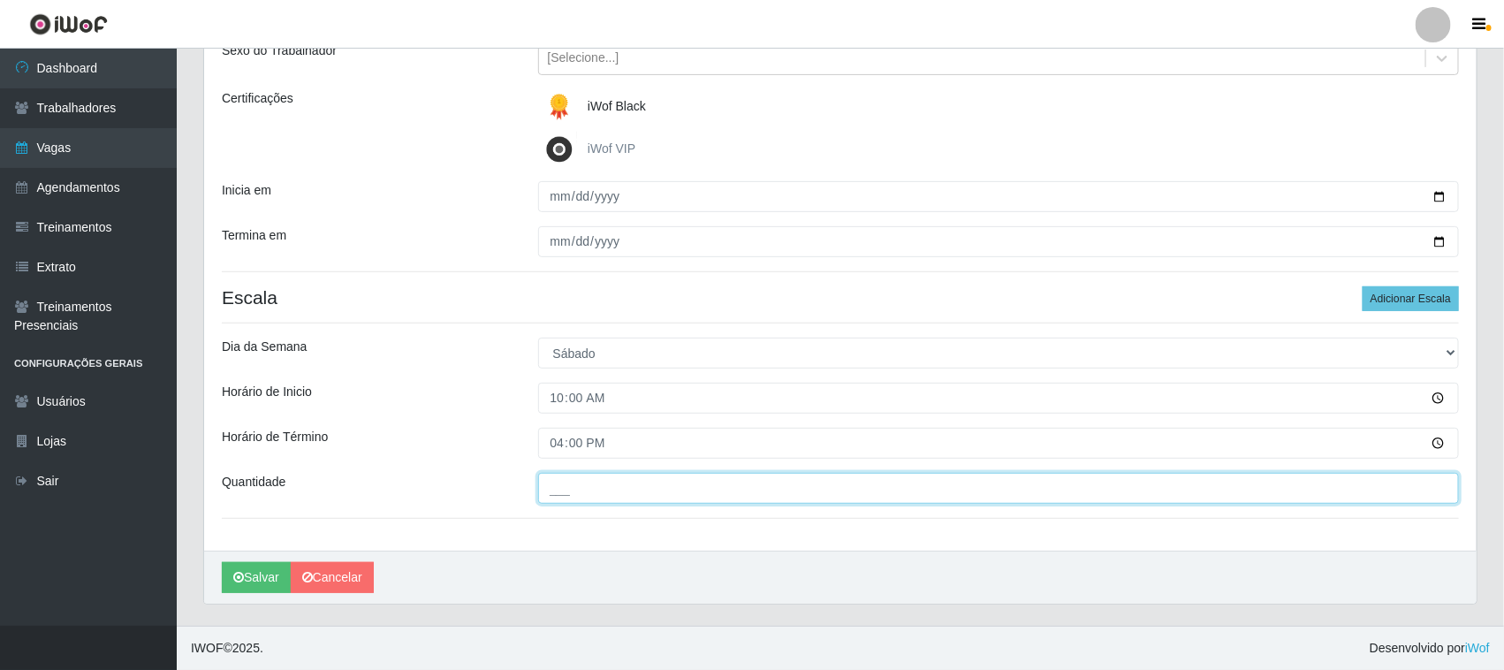
click at [566, 488] on input "___" at bounding box center [999, 488] width 922 height 31
type input "01_"
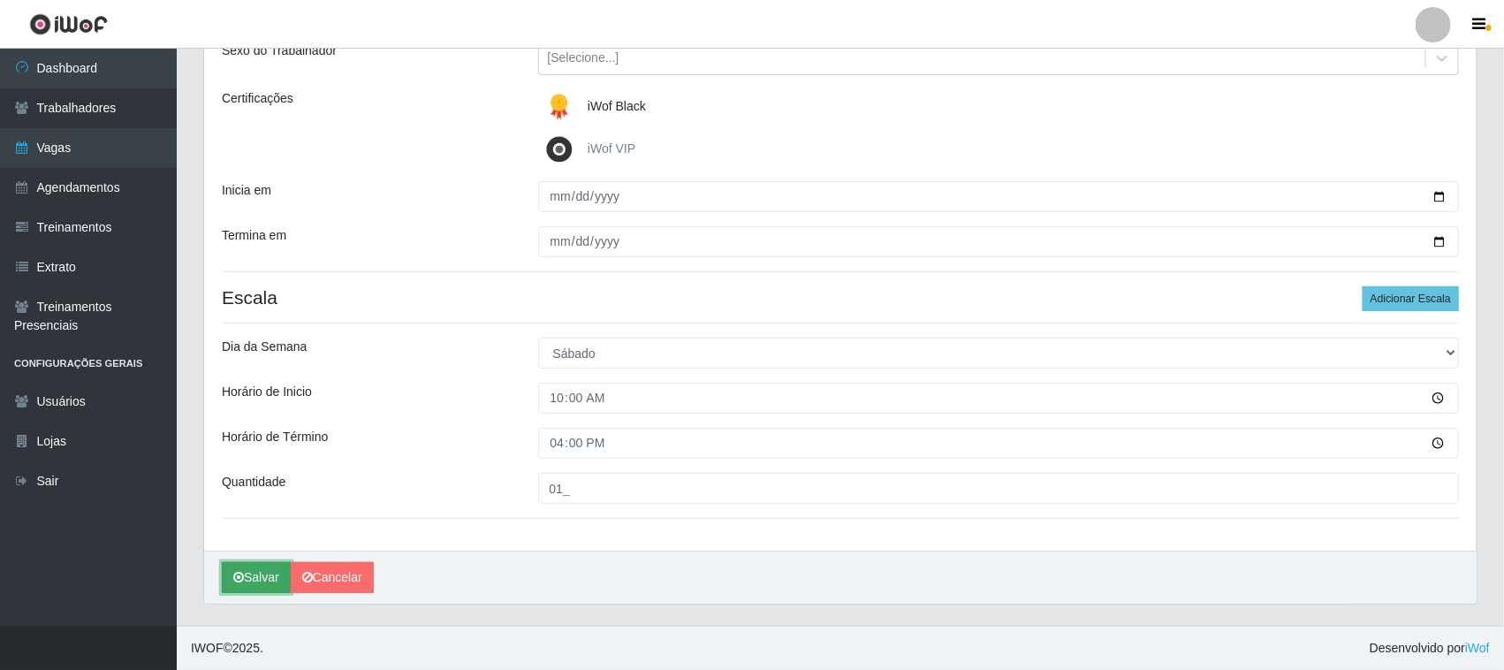
click at [254, 577] on button "Salvar" at bounding box center [256, 577] width 69 height 31
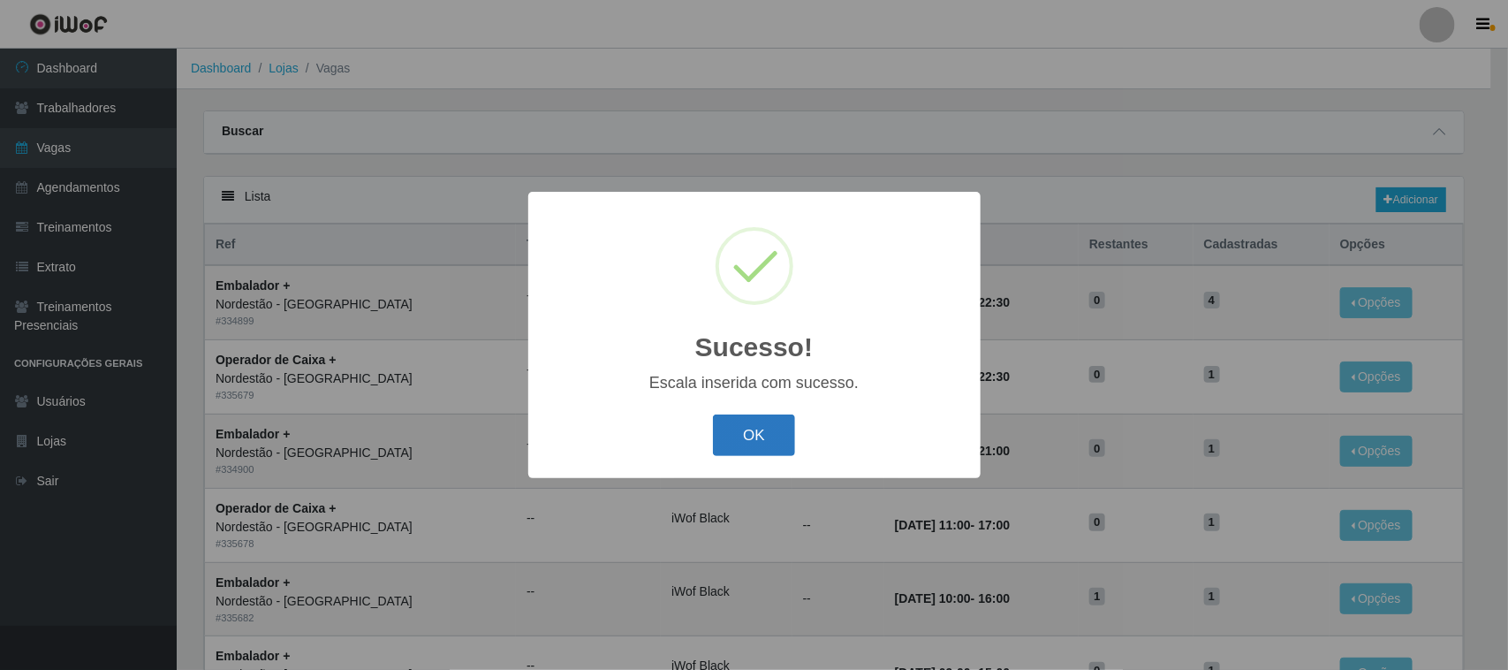
click at [775, 435] on button "OK" at bounding box center [754, 435] width 82 height 42
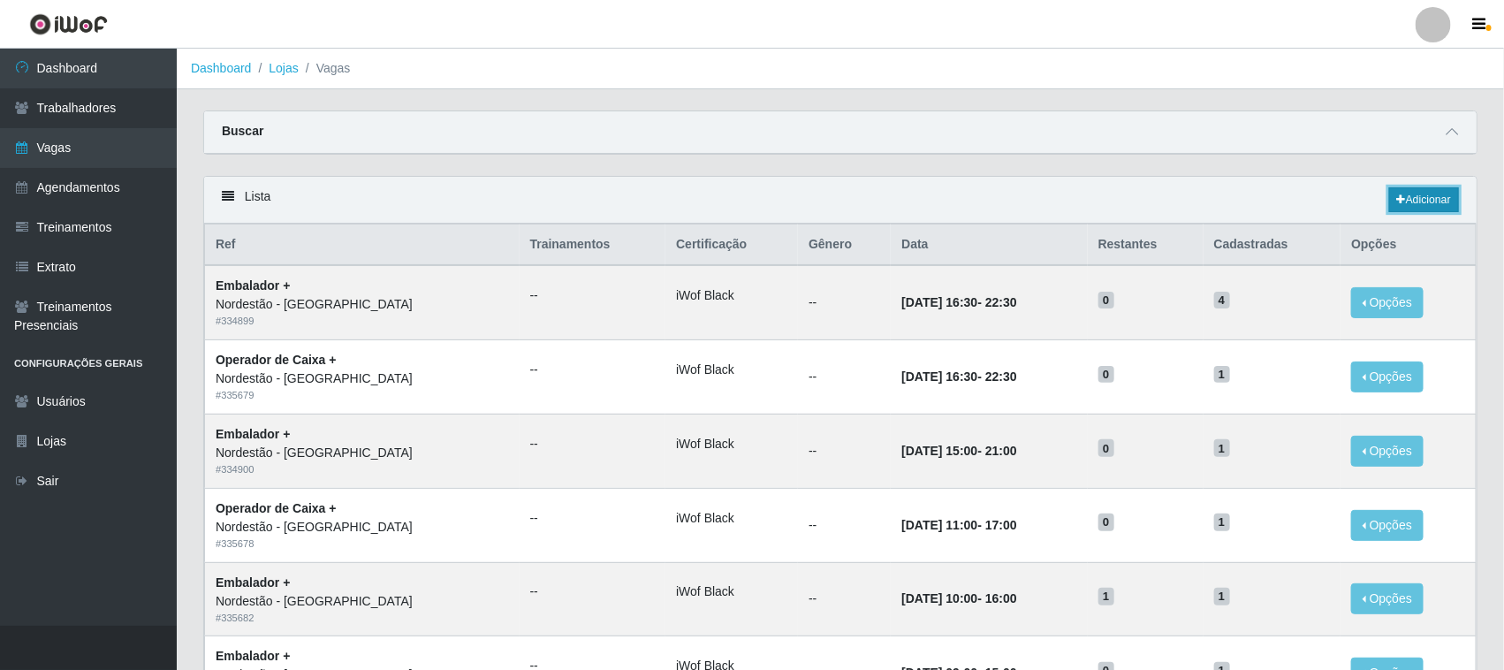
click at [1436, 190] on link "Adicionar" at bounding box center [1424, 199] width 70 height 25
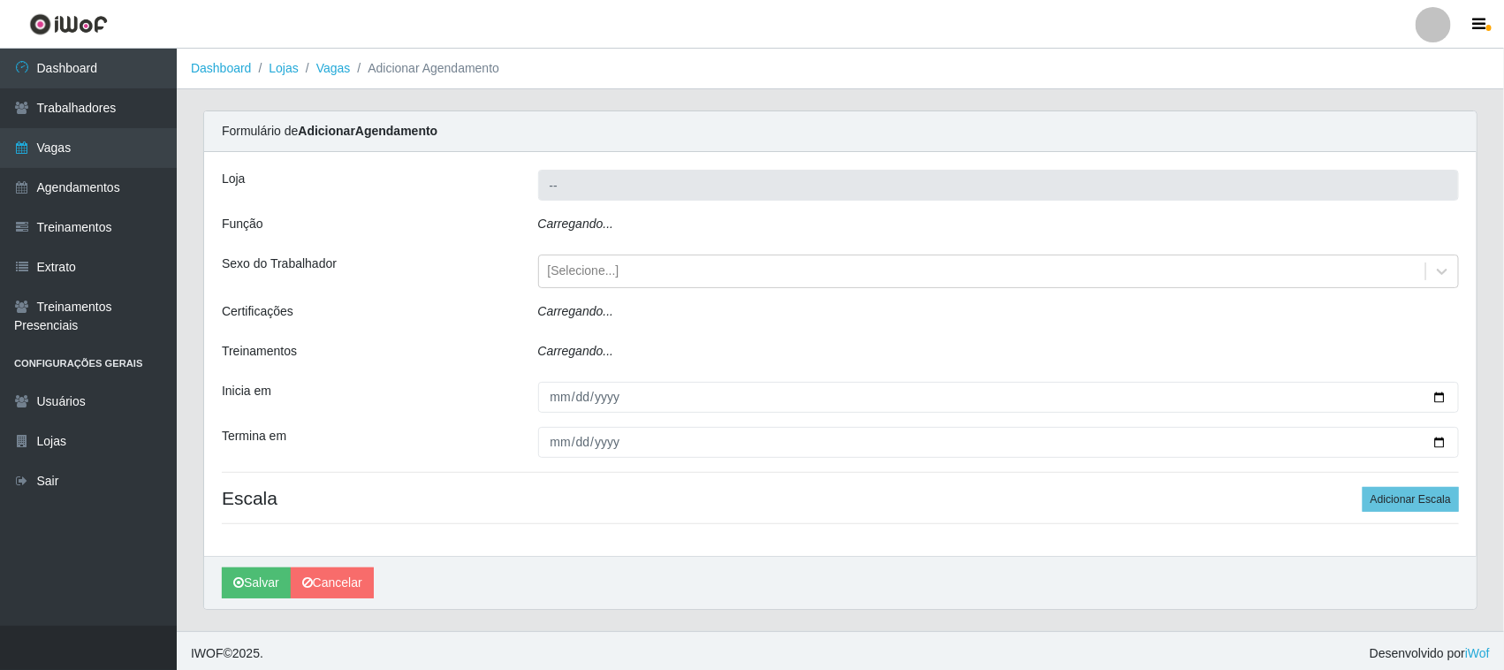
type input "Nordestão - [GEOGRAPHIC_DATA]"
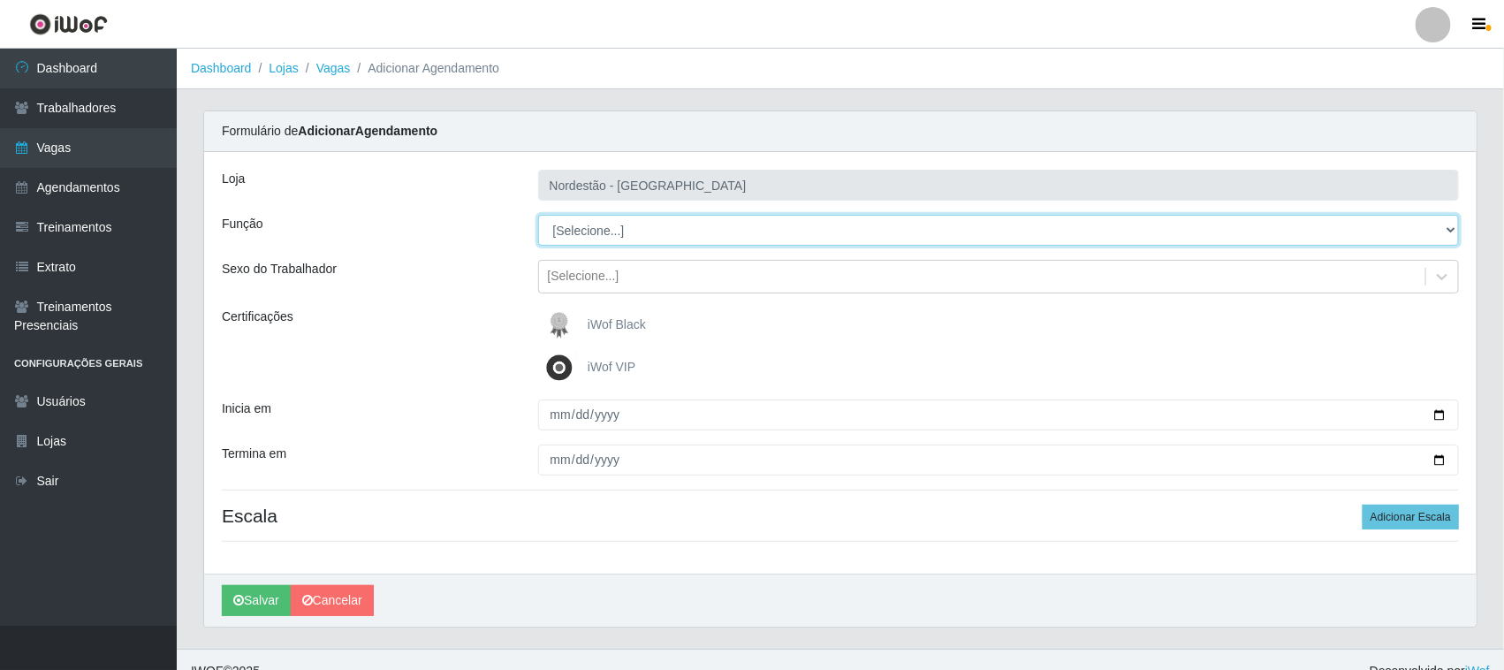
click at [584, 231] on select "[Selecione...] Embalador Embalador + Embalador ++ Operador de Caixa Operador de…" at bounding box center [999, 230] width 922 height 31
select select "71"
click at [538, 215] on select "[Selecione...] Embalador Embalador + Embalador ++ Operador de Caixa Operador de…" at bounding box center [999, 230] width 922 height 31
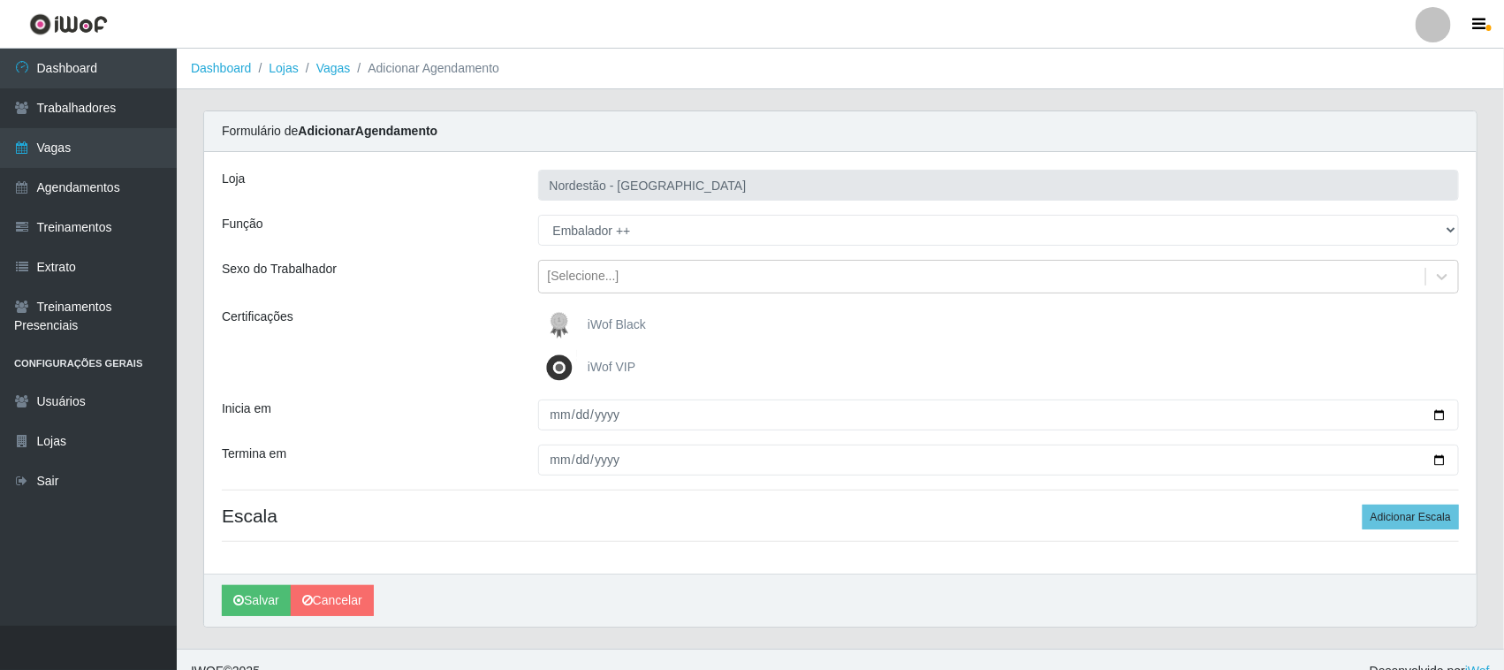
click at [608, 320] on span "iWof Black" at bounding box center [617, 324] width 58 height 14
click at [0, 0] on input "iWof Black" at bounding box center [0, 0] width 0 height 0
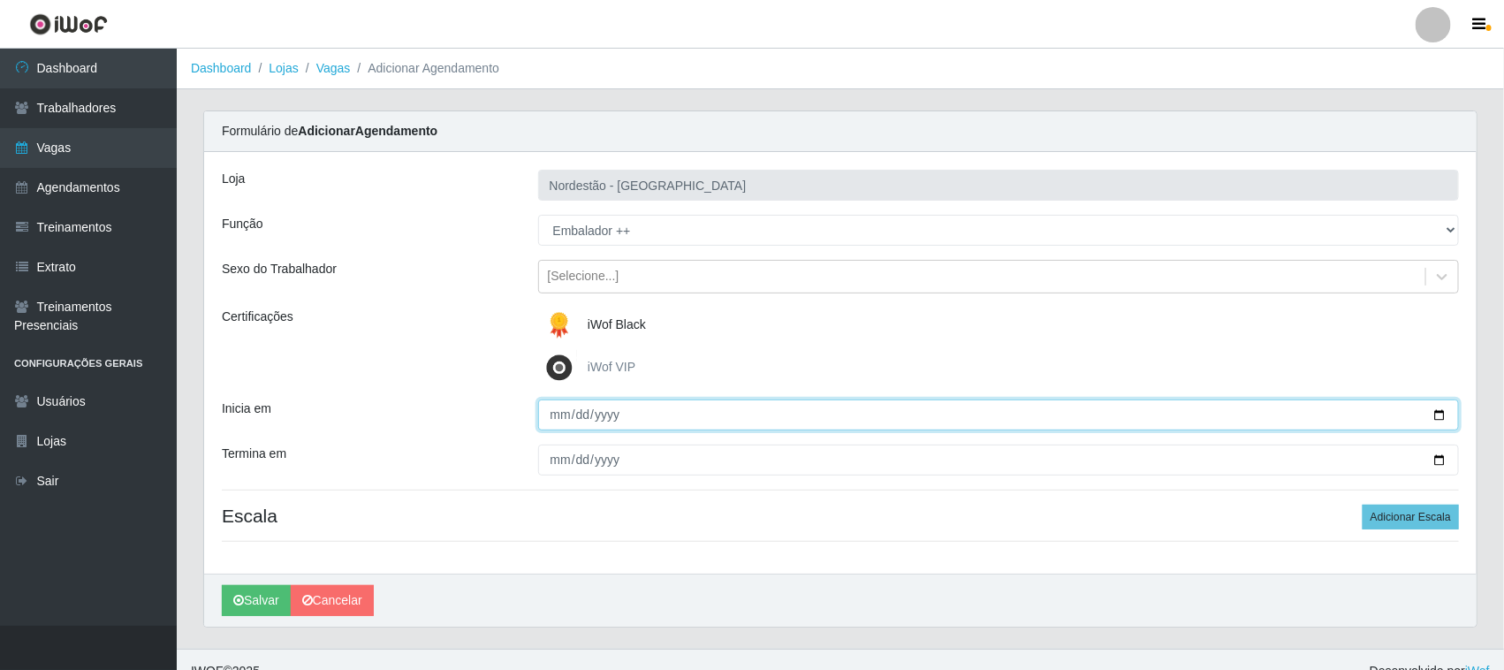
click at [1433, 411] on input "Inicia em" at bounding box center [999, 414] width 922 height 31
type input "[DATE]"
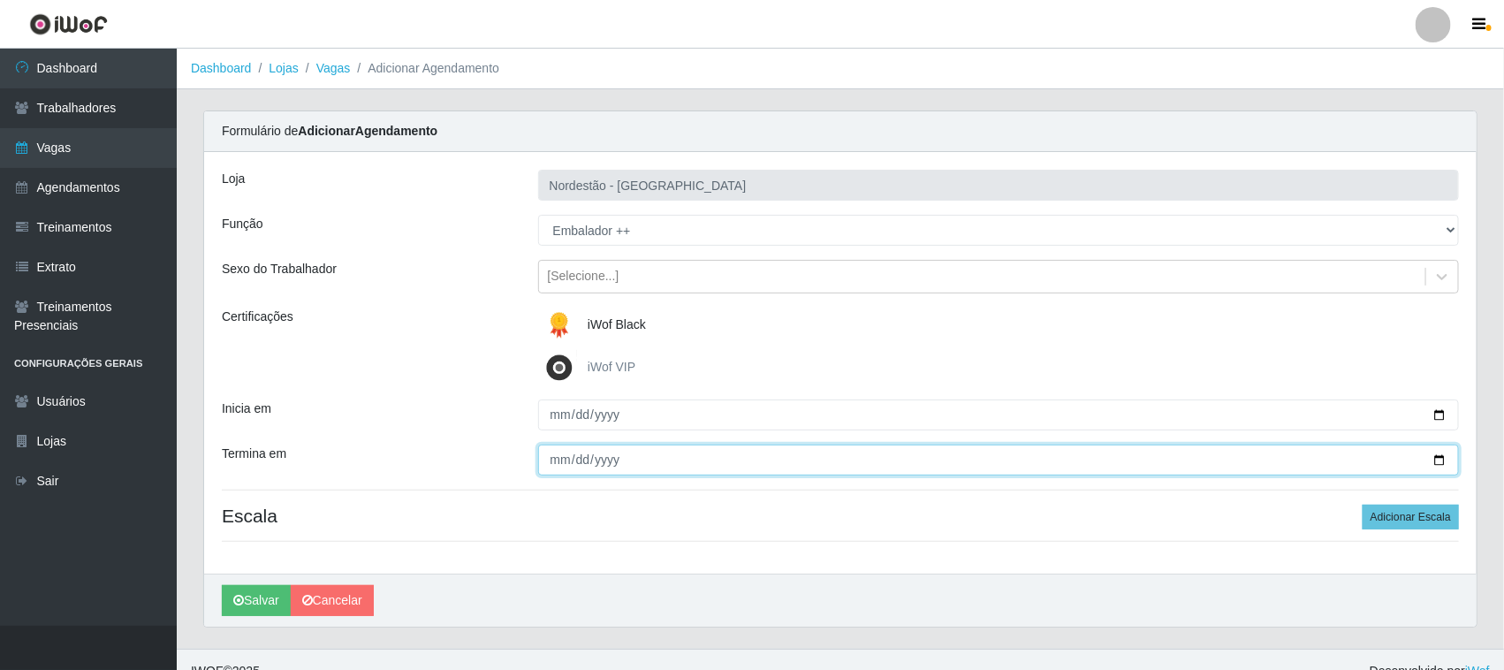
click at [1440, 457] on input "Termina em" at bounding box center [999, 459] width 922 height 31
type input "[DATE]"
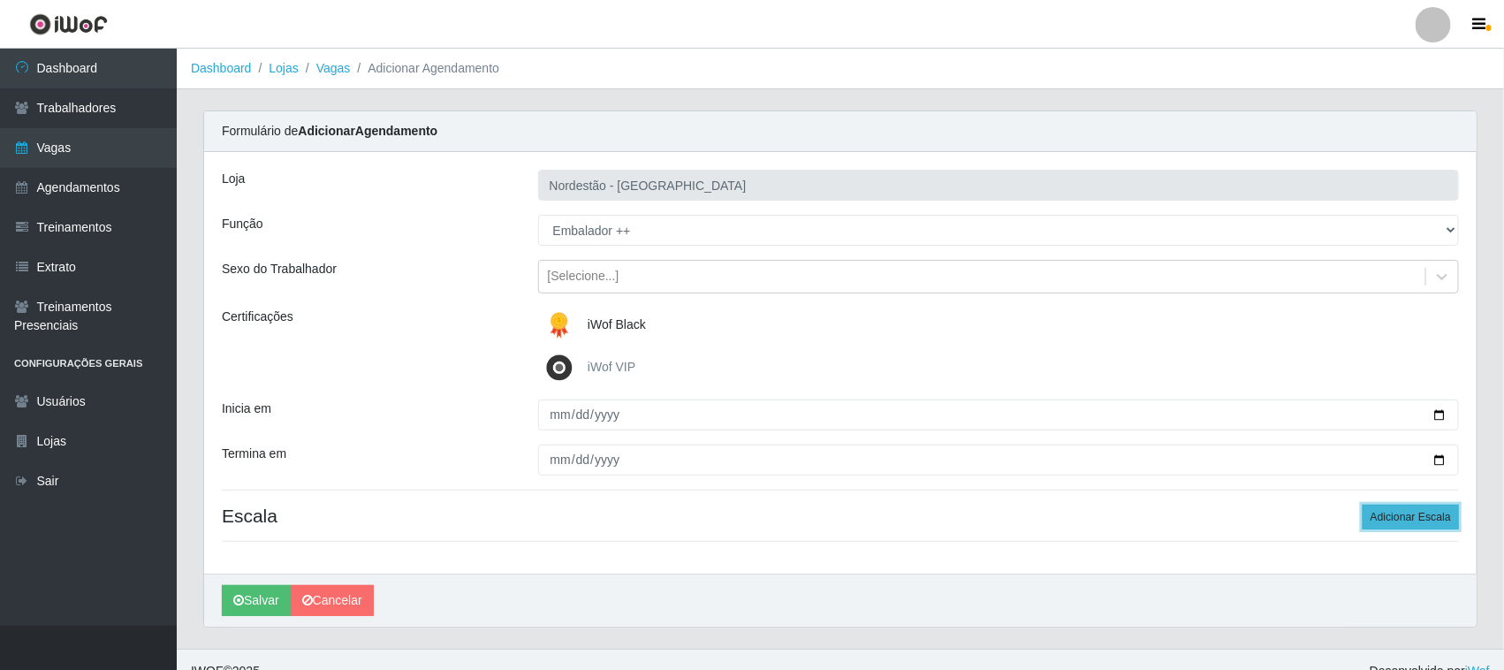
click at [1400, 519] on button "Adicionar Escala" at bounding box center [1411, 517] width 96 height 25
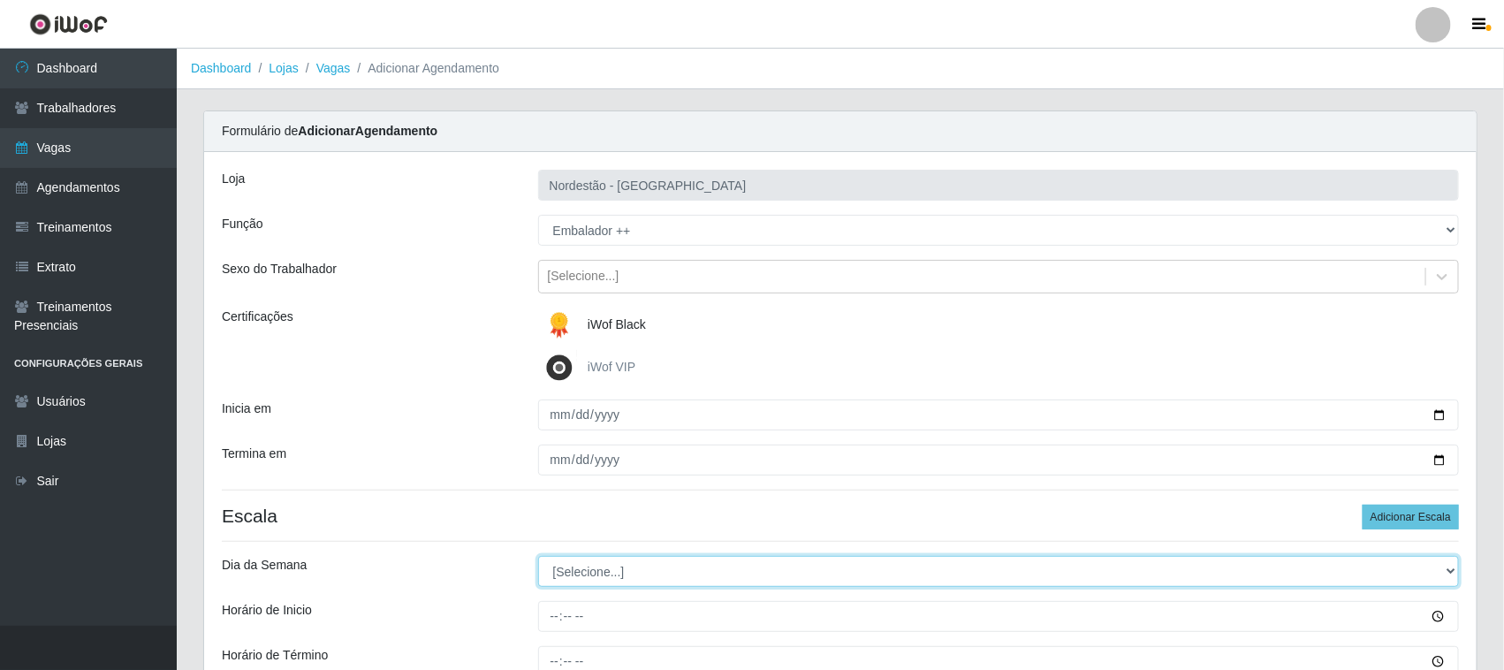
click at [577, 574] on select "[Selecione...] Segunda Terça Quarta Quinta Sexta Sábado Domingo" at bounding box center [999, 571] width 922 height 31
select select "0"
click at [538, 557] on select "[Selecione...] Segunda Terça Quarta Quinta Sexta Sábado Domingo" at bounding box center [999, 571] width 922 height 31
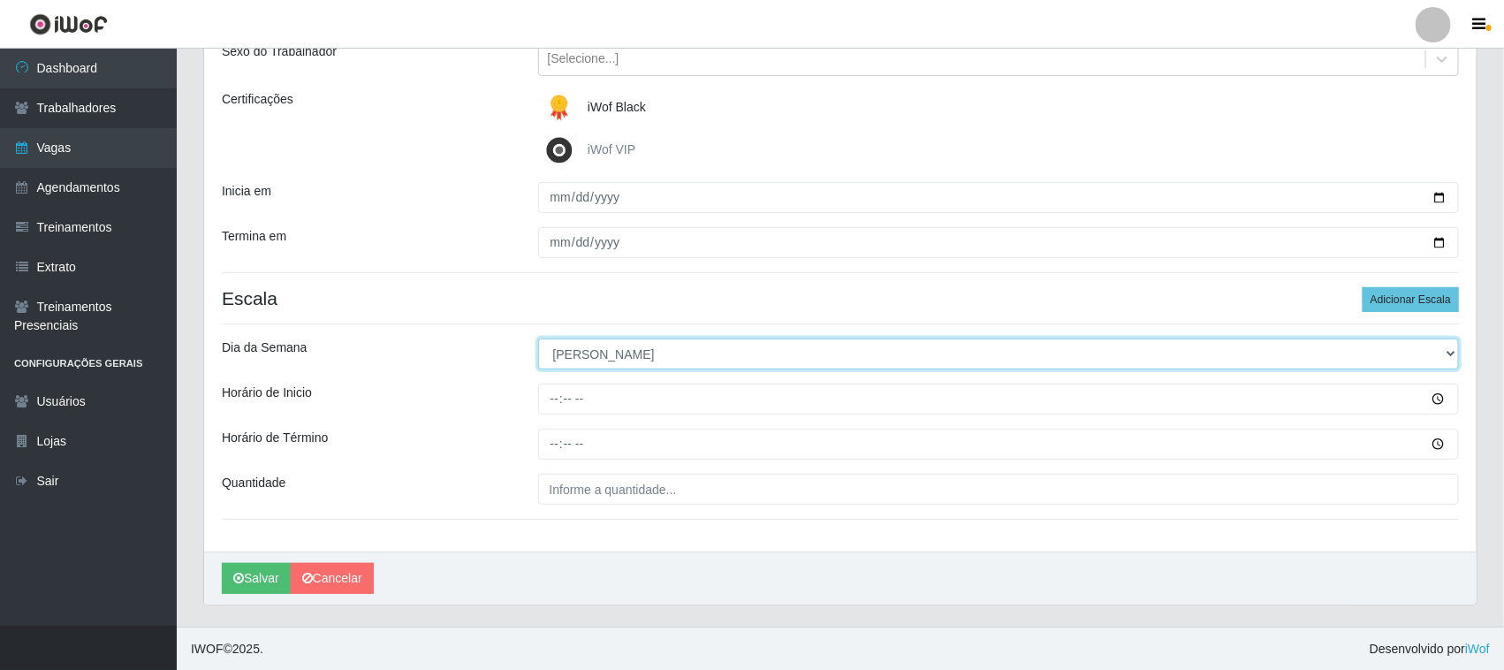
scroll to position [219, 0]
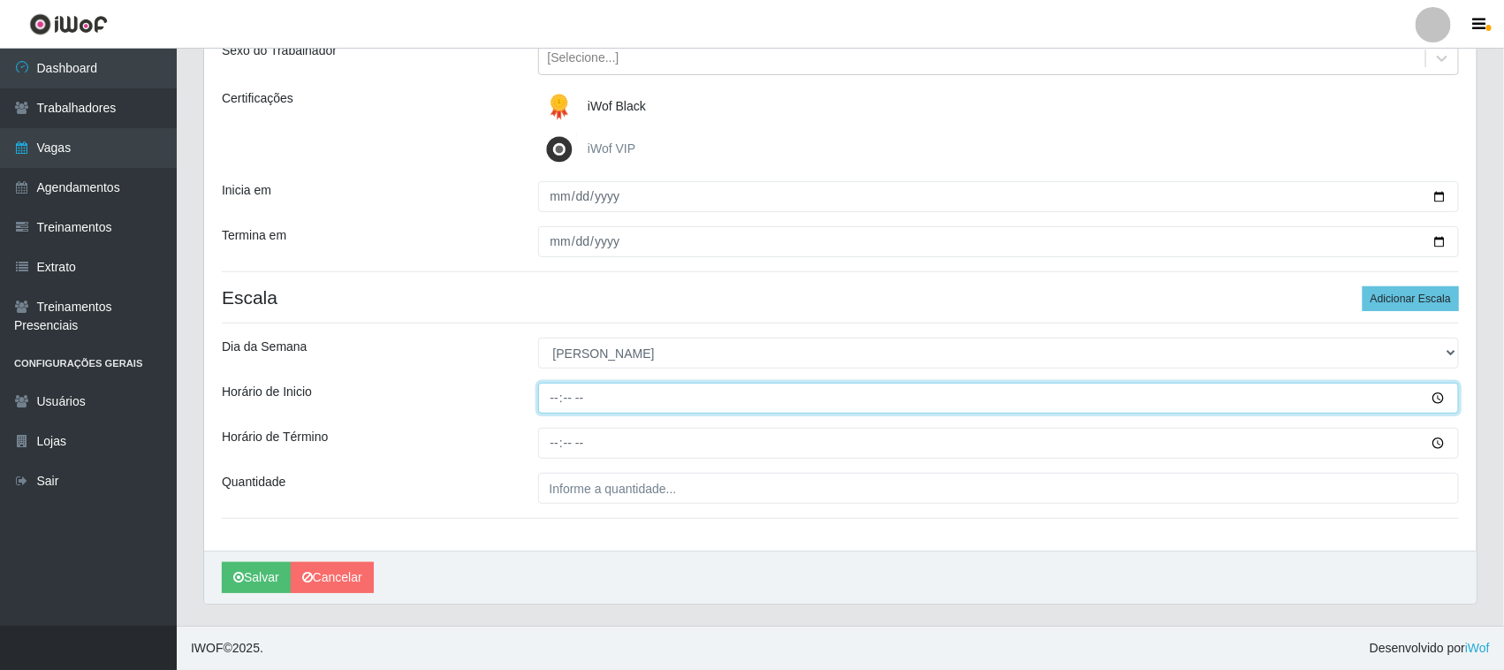
click at [553, 395] on input "Horário de Inicio" at bounding box center [999, 398] width 922 height 31
type input "16:30"
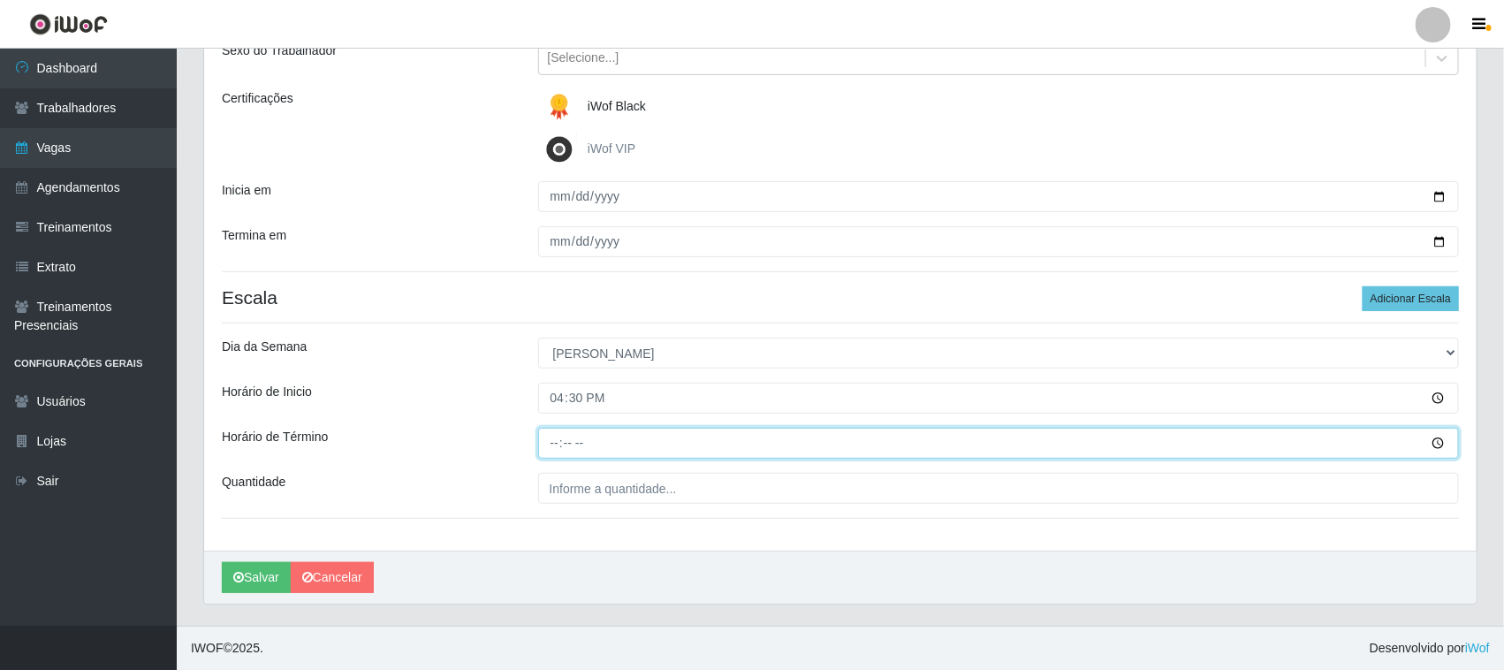
click at [553, 444] on input "Horário de Término" at bounding box center [999, 443] width 922 height 31
type input "22:30"
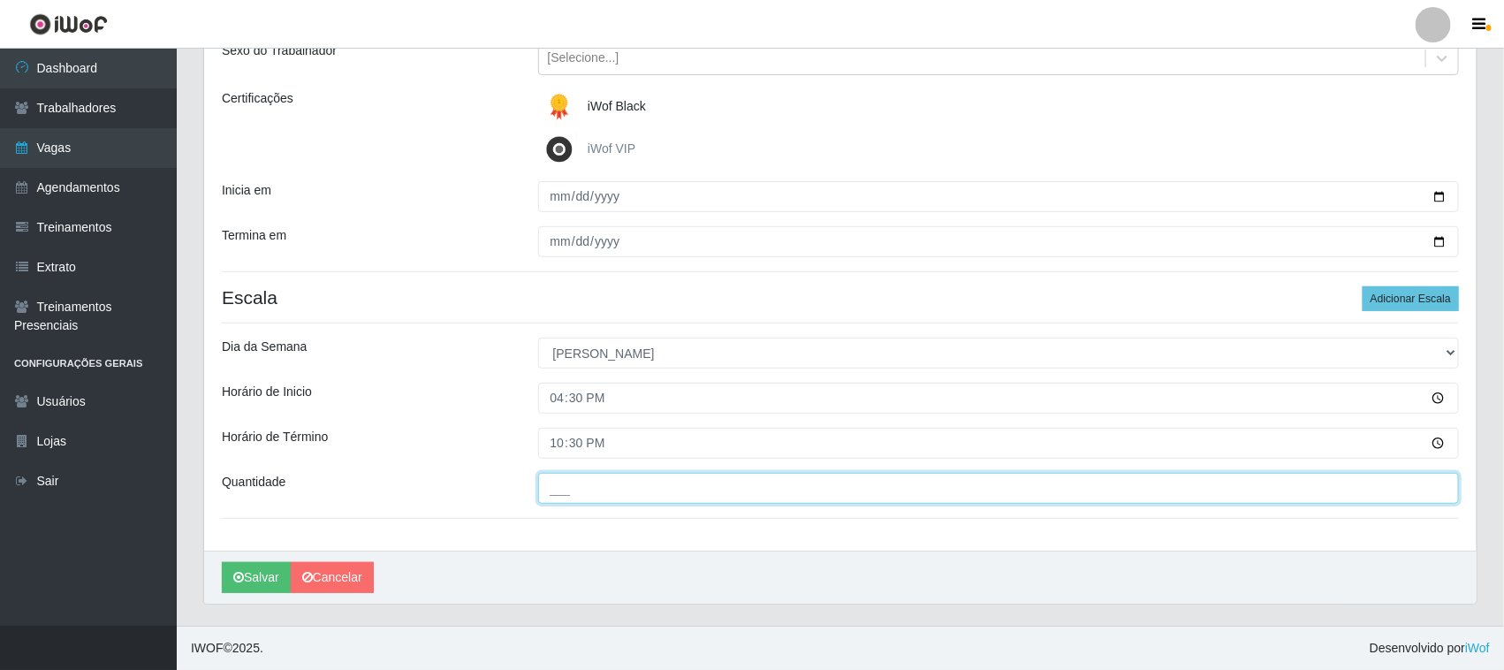
click at [564, 492] on input "___" at bounding box center [999, 488] width 922 height 31
type input "04_"
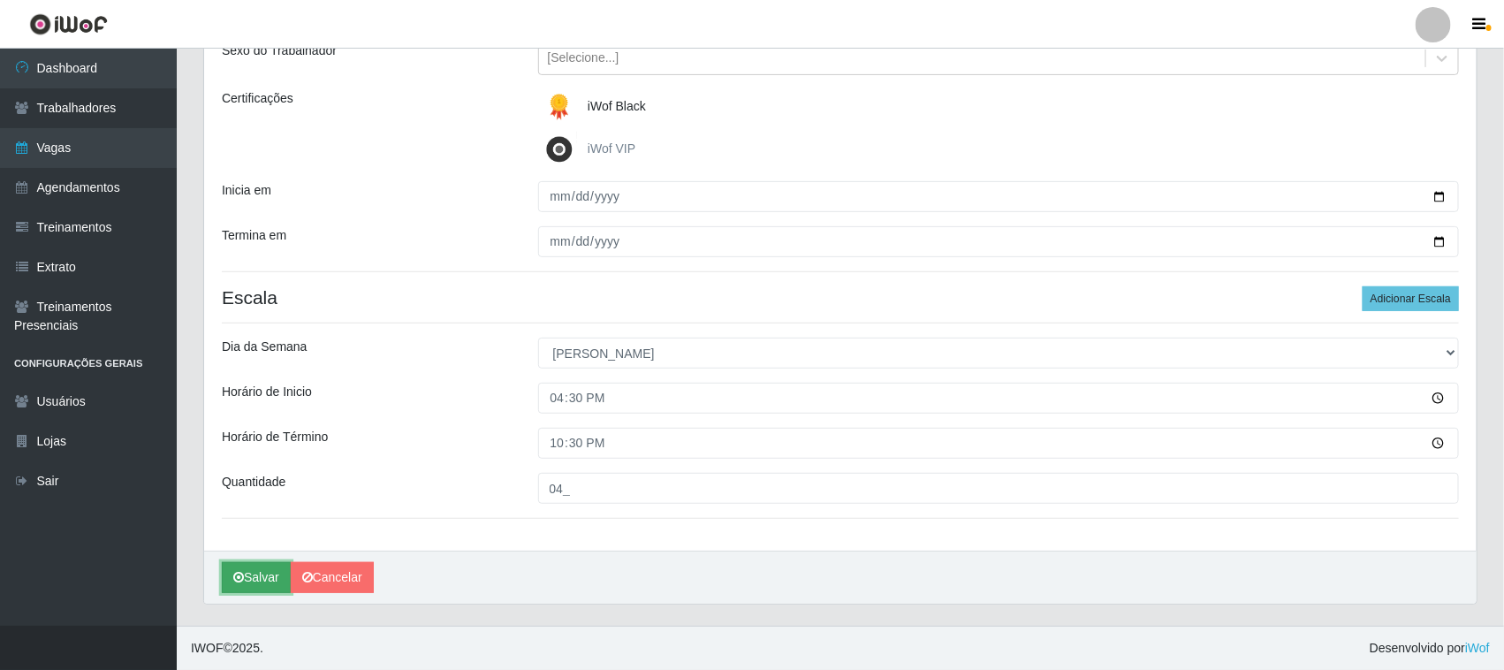
click at [271, 575] on button "Salvar" at bounding box center [256, 577] width 69 height 31
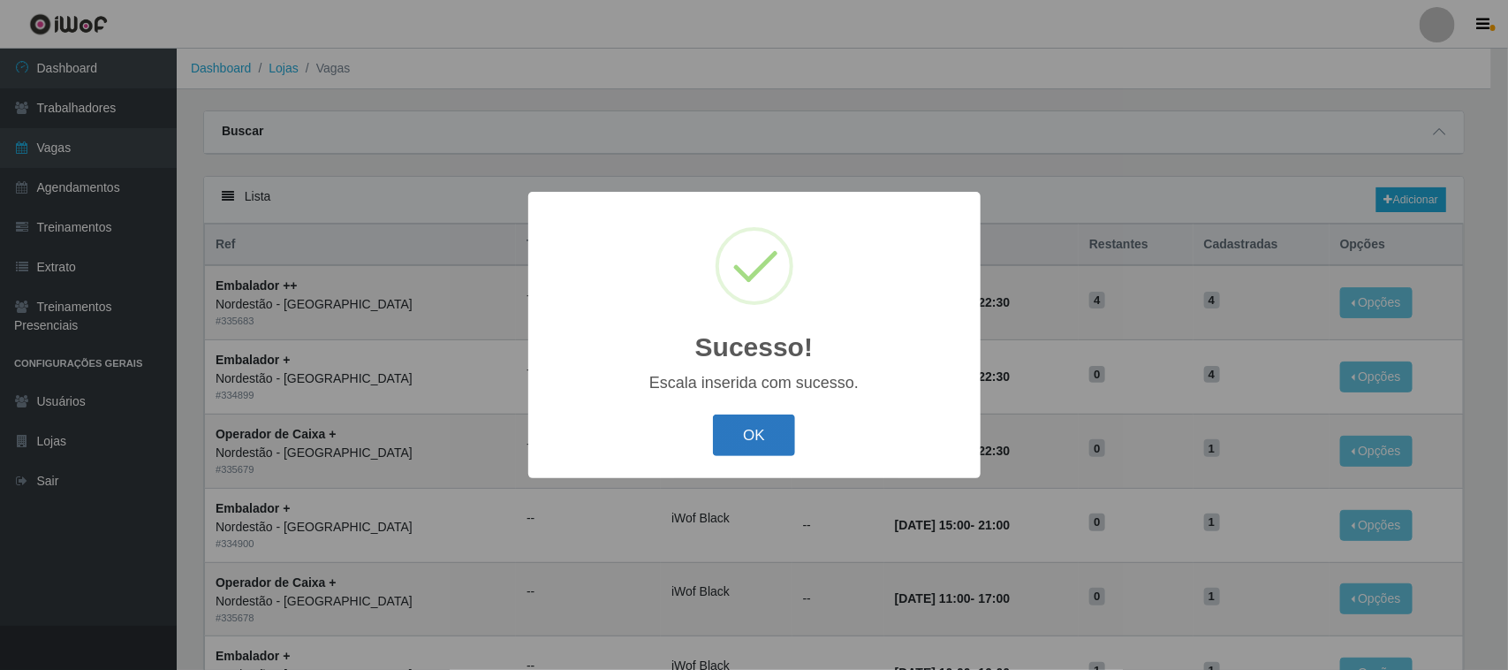
click at [740, 431] on button "OK" at bounding box center [754, 435] width 82 height 42
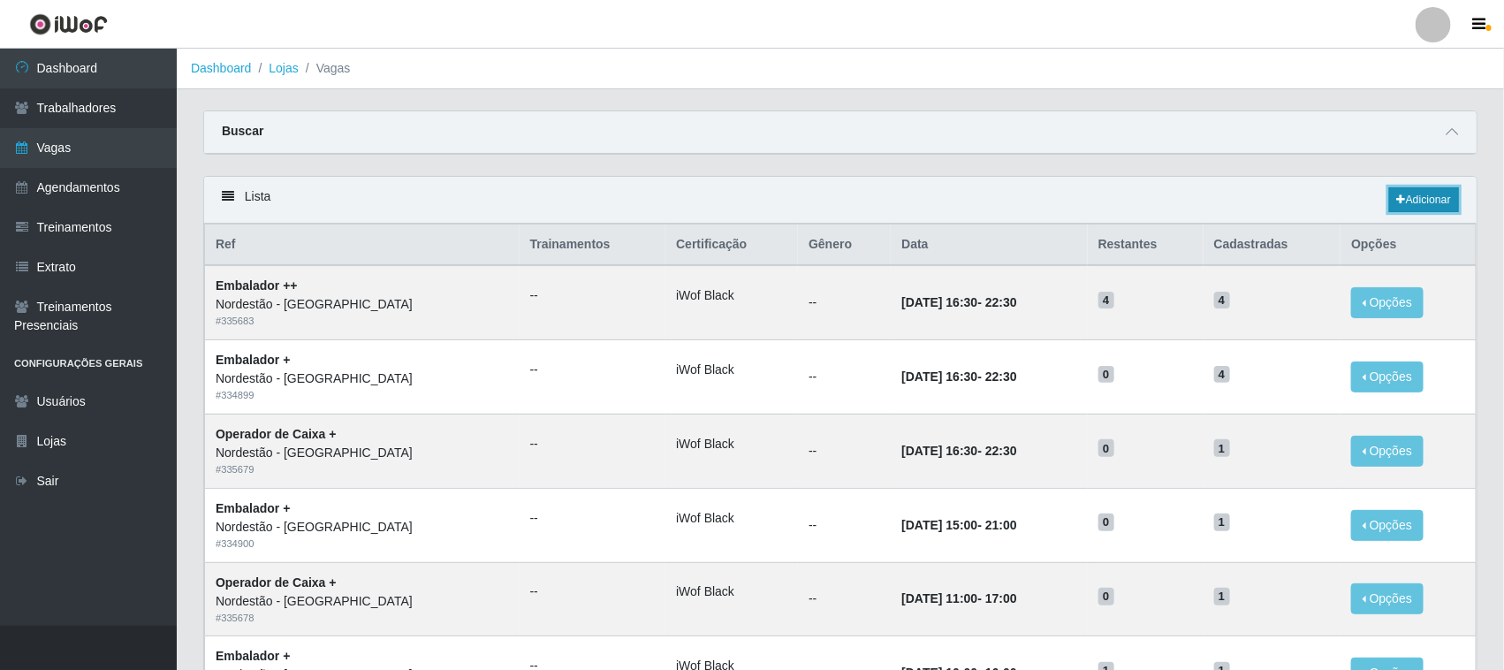
click at [1430, 199] on link "Adicionar" at bounding box center [1424, 199] width 70 height 25
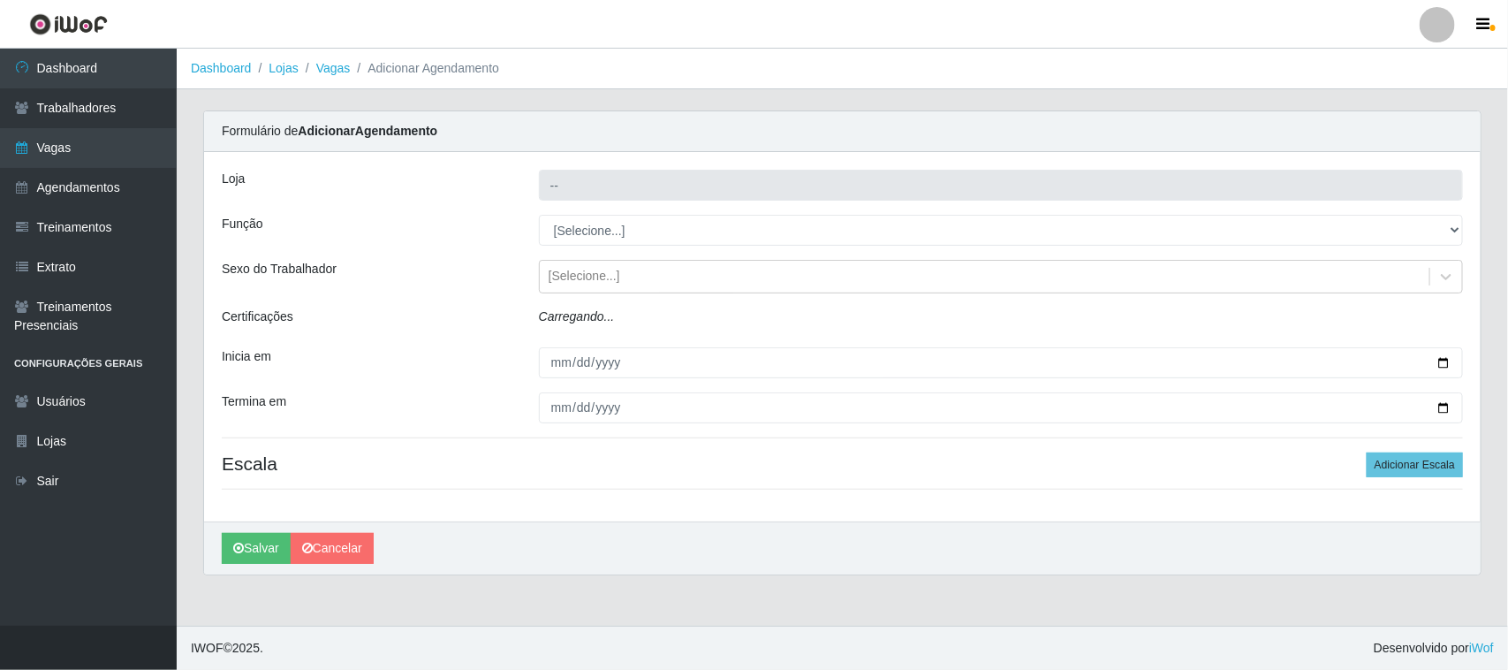
type input "Nordestão - [GEOGRAPHIC_DATA]"
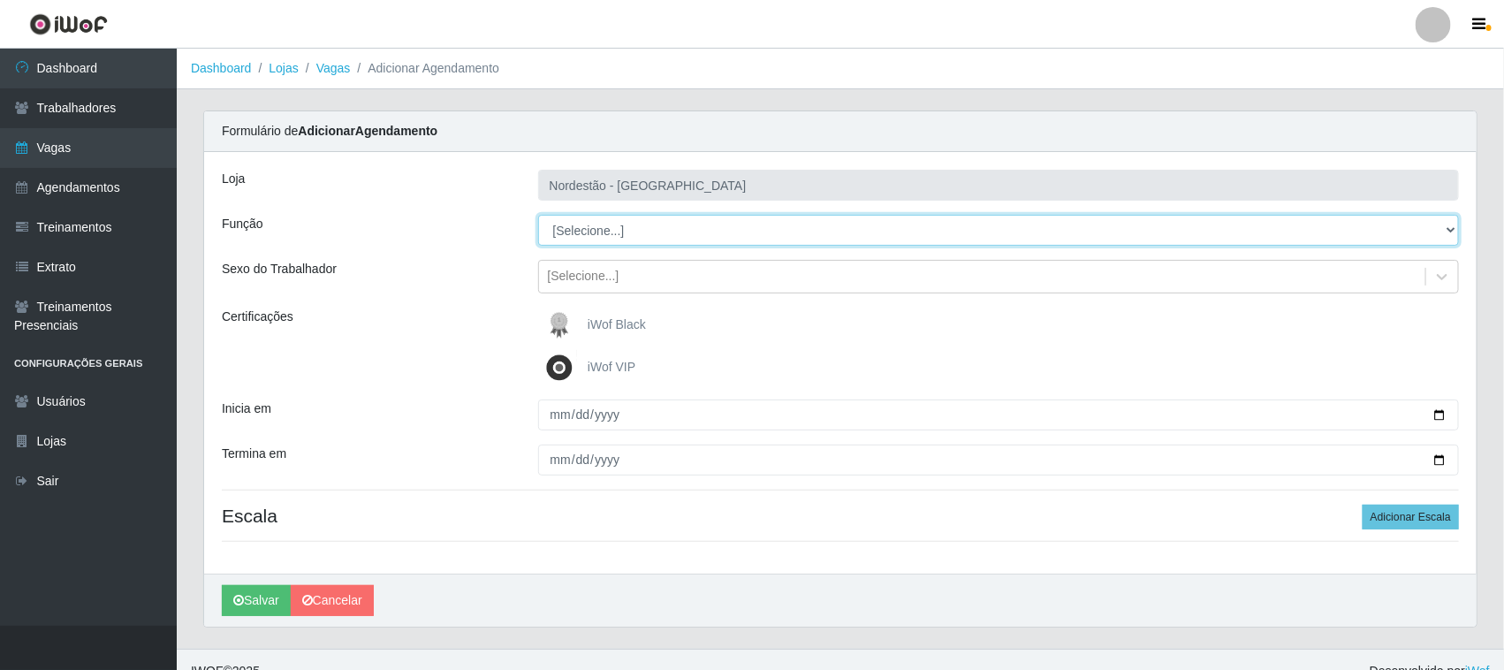
click at [563, 227] on select "[Selecione...] Embalador Embalador + Embalador ++ Operador de Caixa Operador de…" at bounding box center [999, 230] width 922 height 31
select select "71"
click at [538, 215] on select "[Selecione...] Embalador Embalador + Embalador ++ Operador de Caixa Operador de…" at bounding box center [999, 230] width 922 height 31
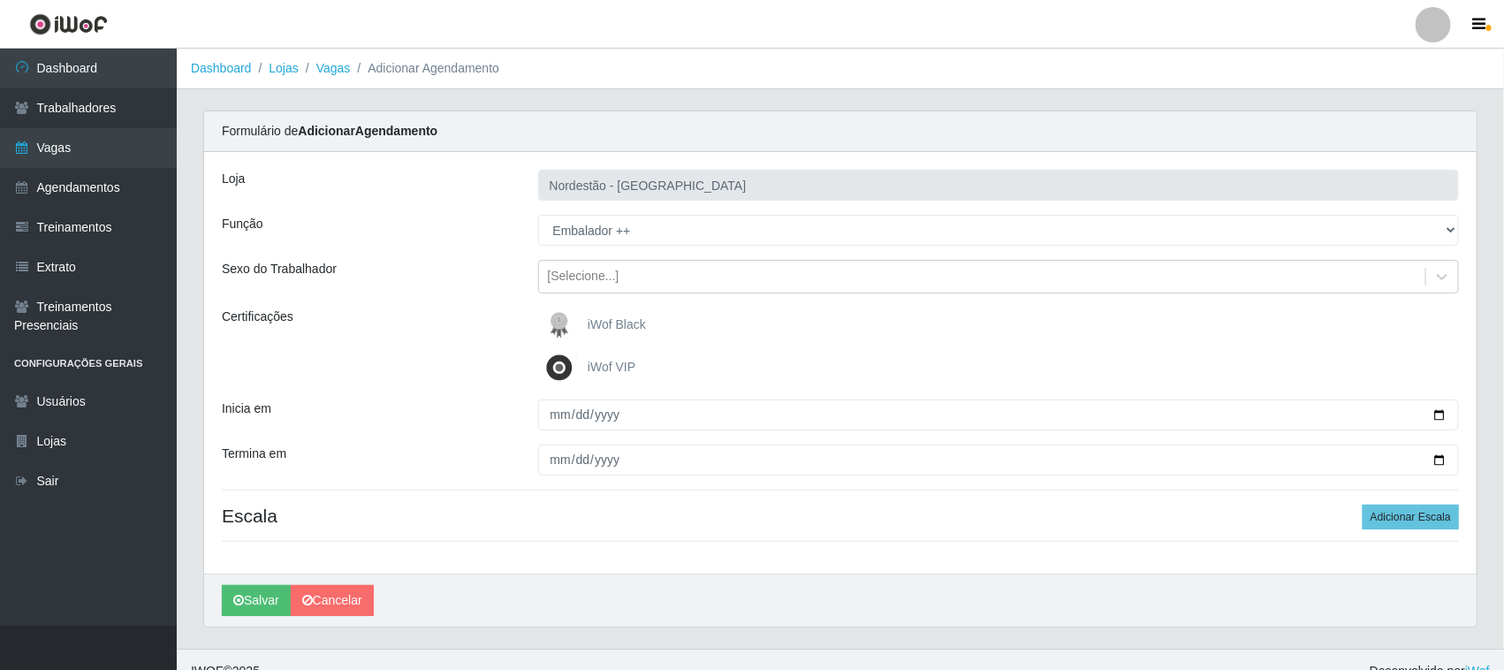
click at [583, 324] on img at bounding box center [563, 324] width 42 height 35
click at [0, 0] on input "iWof Black" at bounding box center [0, 0] width 0 height 0
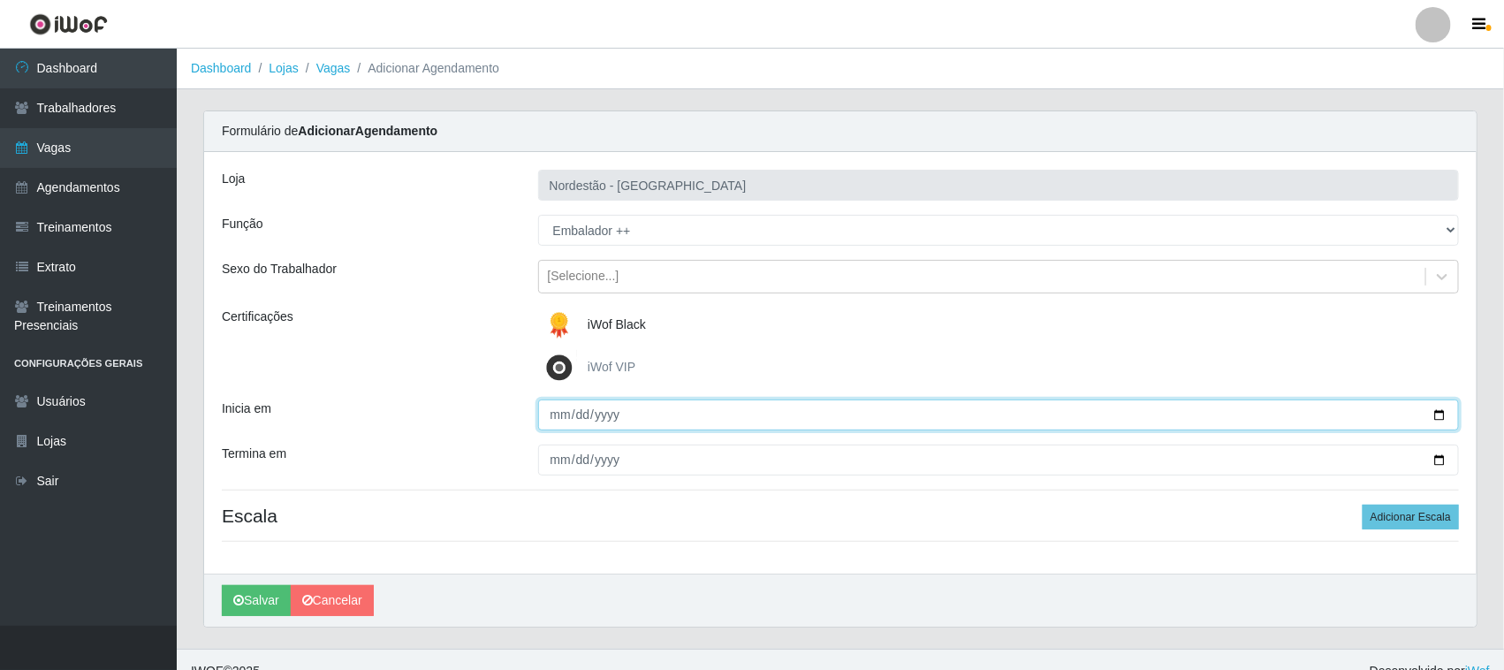
click at [1437, 415] on input "Inicia em" at bounding box center [999, 414] width 922 height 31
type input "[DATE]"
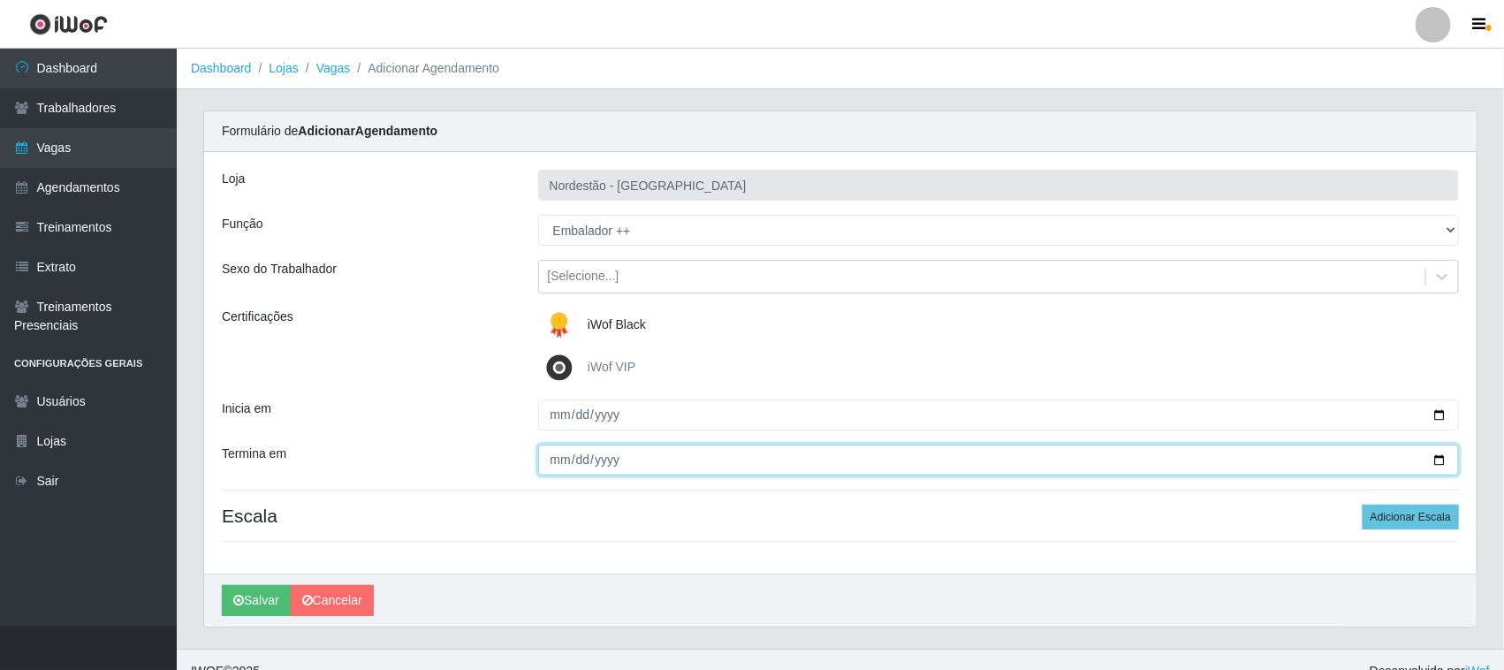
click at [1437, 459] on input "Termina em" at bounding box center [999, 459] width 922 height 31
type input "[DATE]"
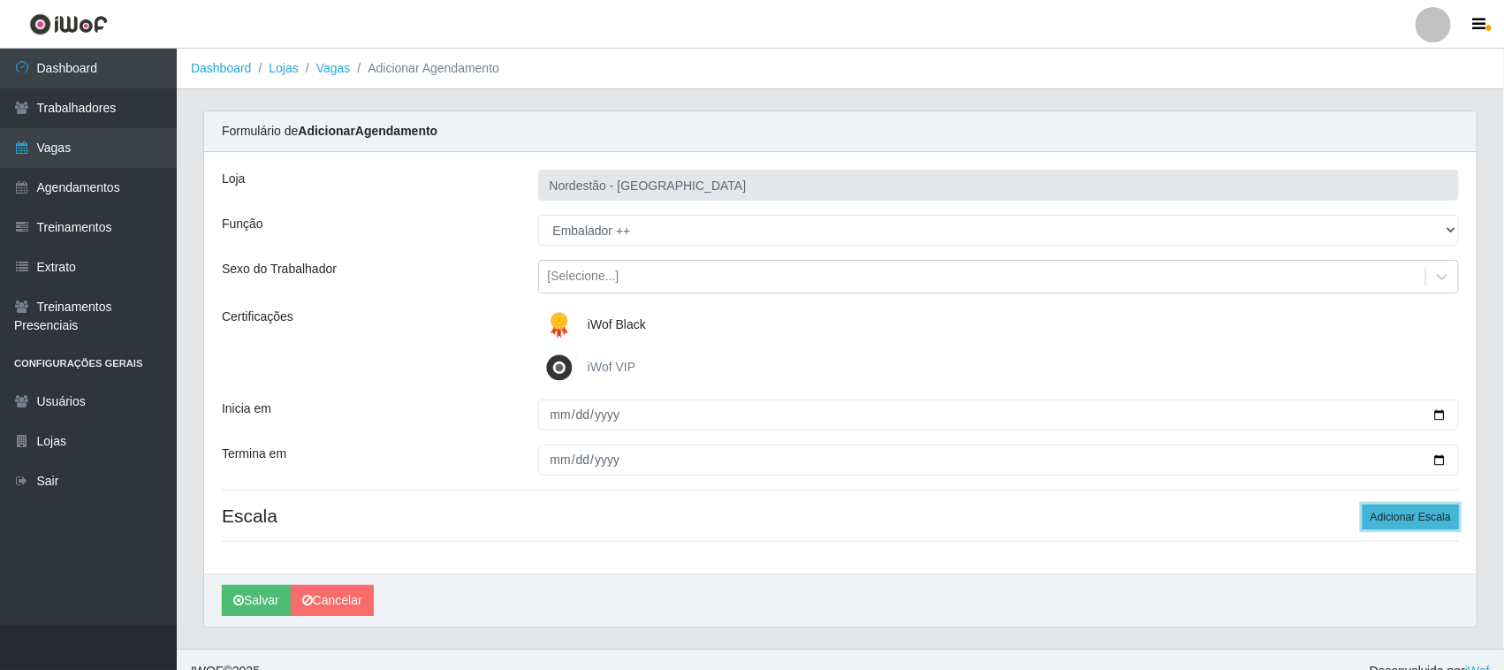
click at [1408, 519] on button "Adicionar Escala" at bounding box center [1411, 517] width 96 height 25
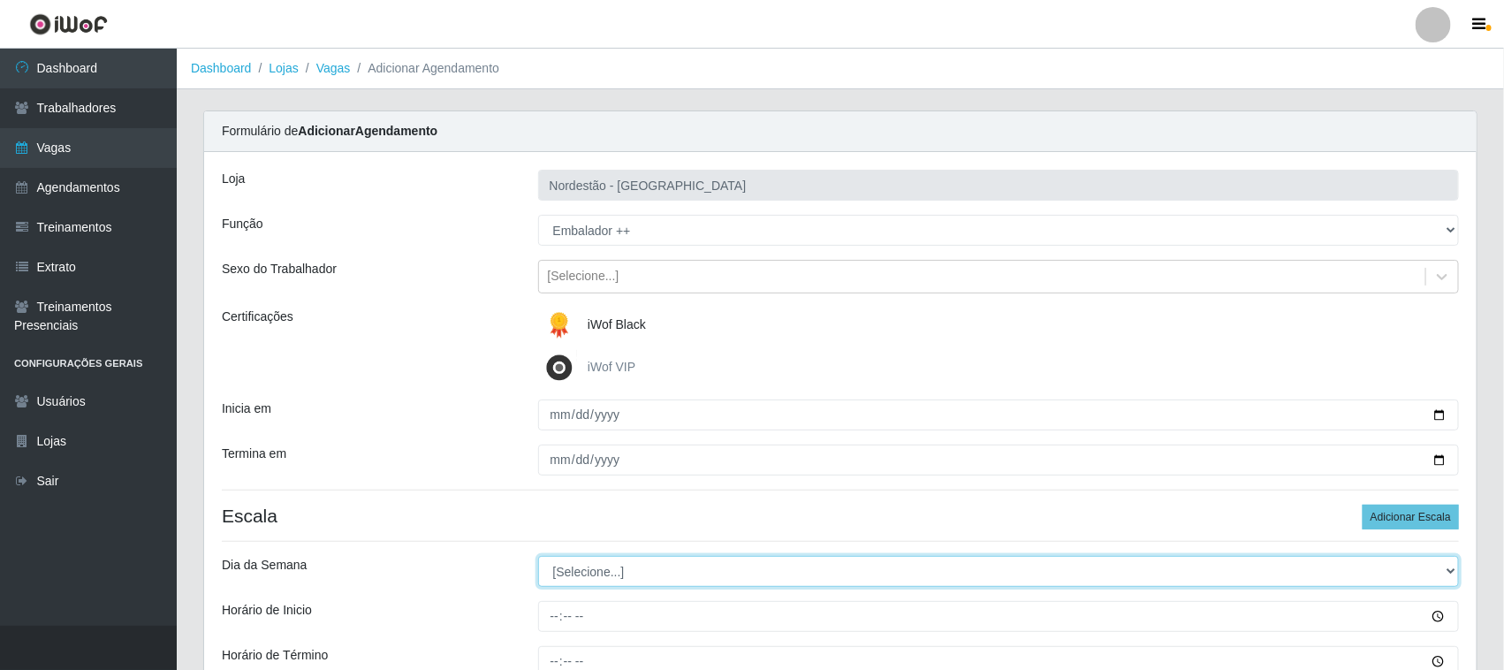
click at [557, 571] on select "[Selecione...] Segunda Terça Quarta Quinta Sexta Sábado Domingo" at bounding box center [999, 571] width 922 height 31
select select "0"
click at [538, 557] on select "[Selecione...] Segunda Terça Quarta Quinta Sexta Sábado Domingo" at bounding box center [999, 571] width 922 height 31
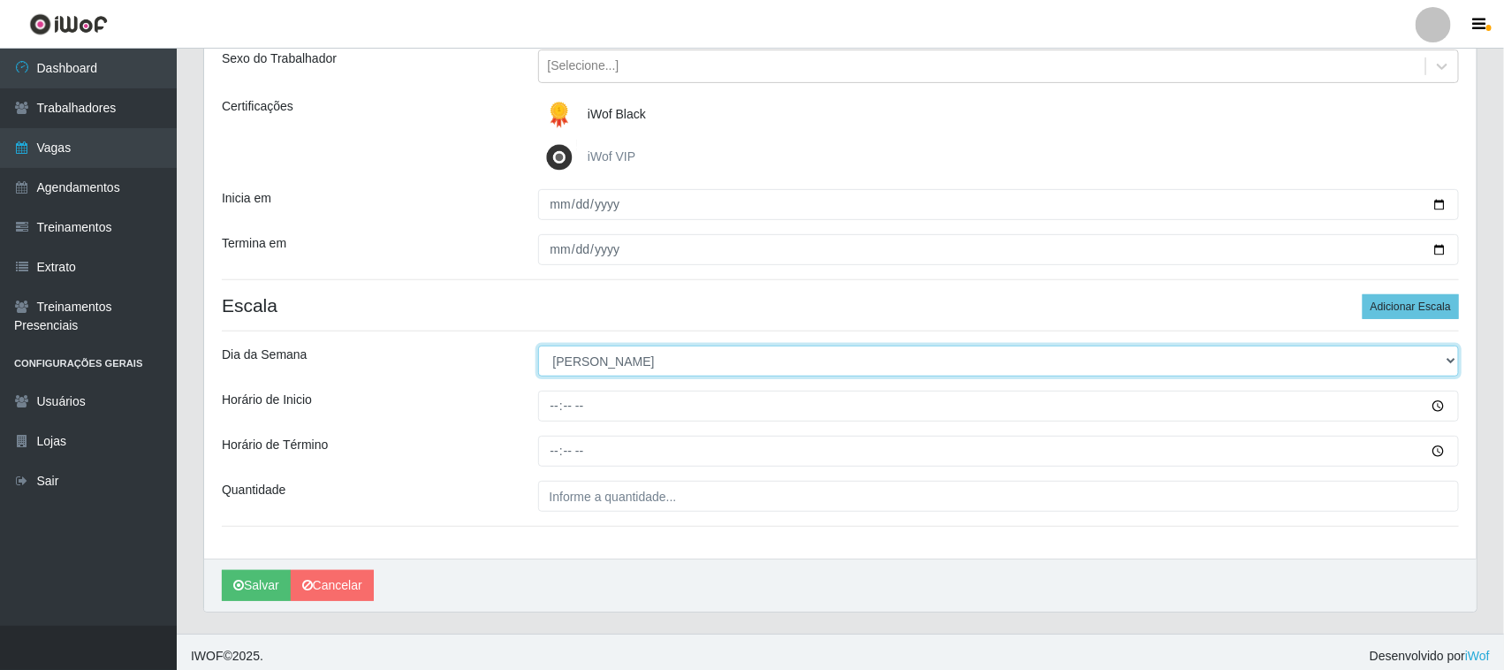
scroll to position [219, 0]
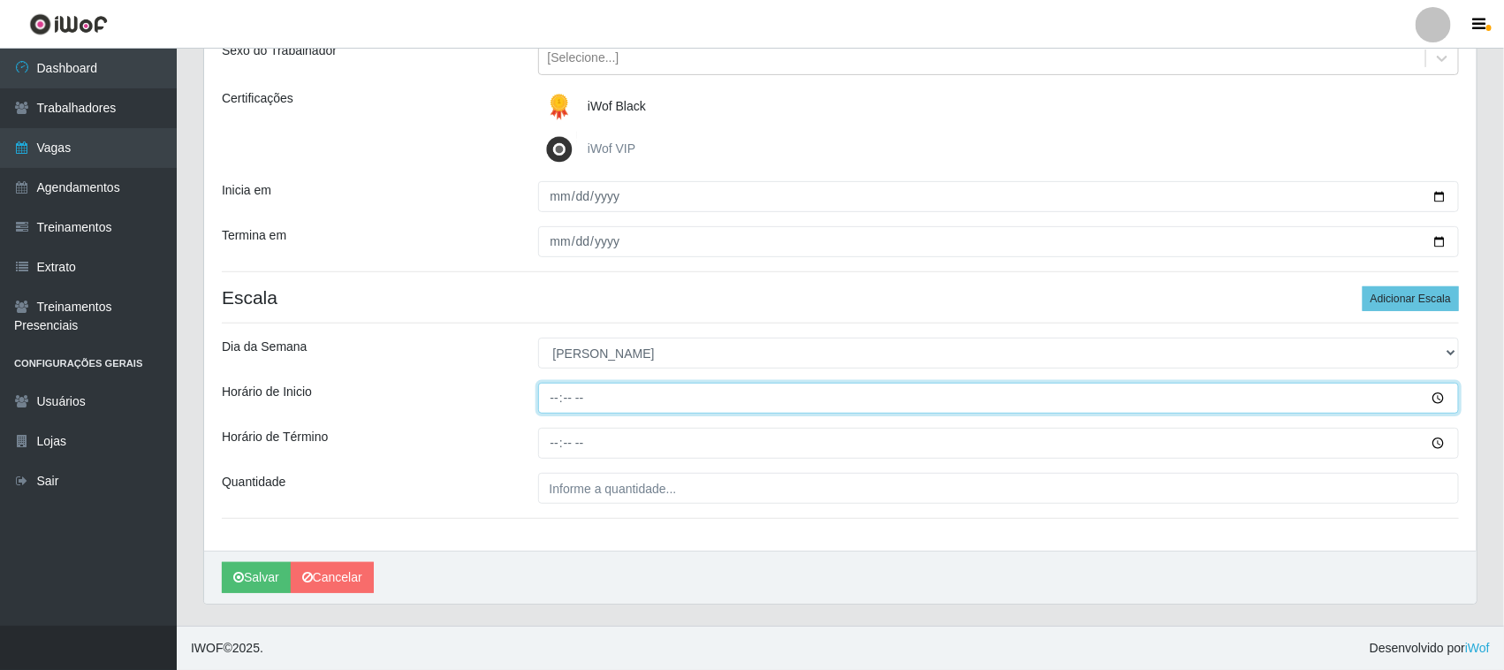
click at [545, 395] on input "Horário de Inicio" at bounding box center [999, 398] width 922 height 31
type input "08:00"
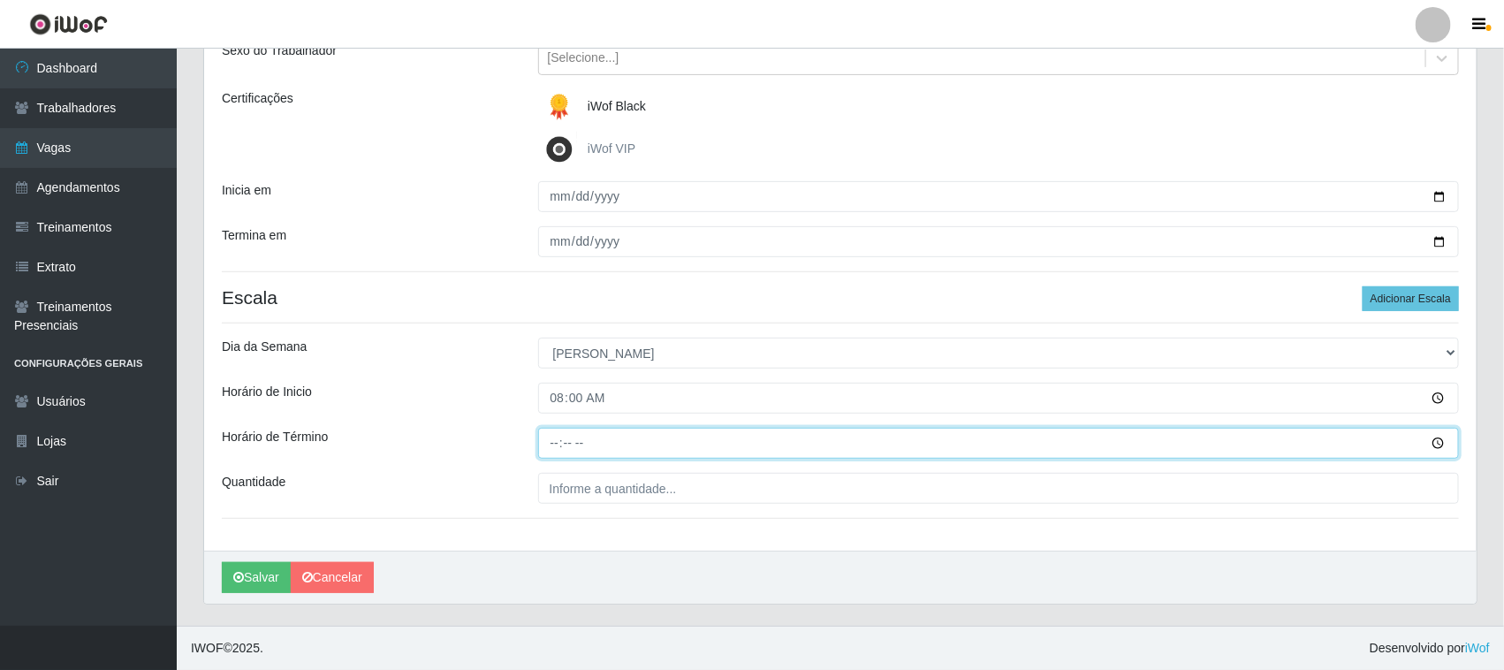
click at [550, 438] on input "Horário de Término" at bounding box center [999, 443] width 922 height 31
type input "14:00"
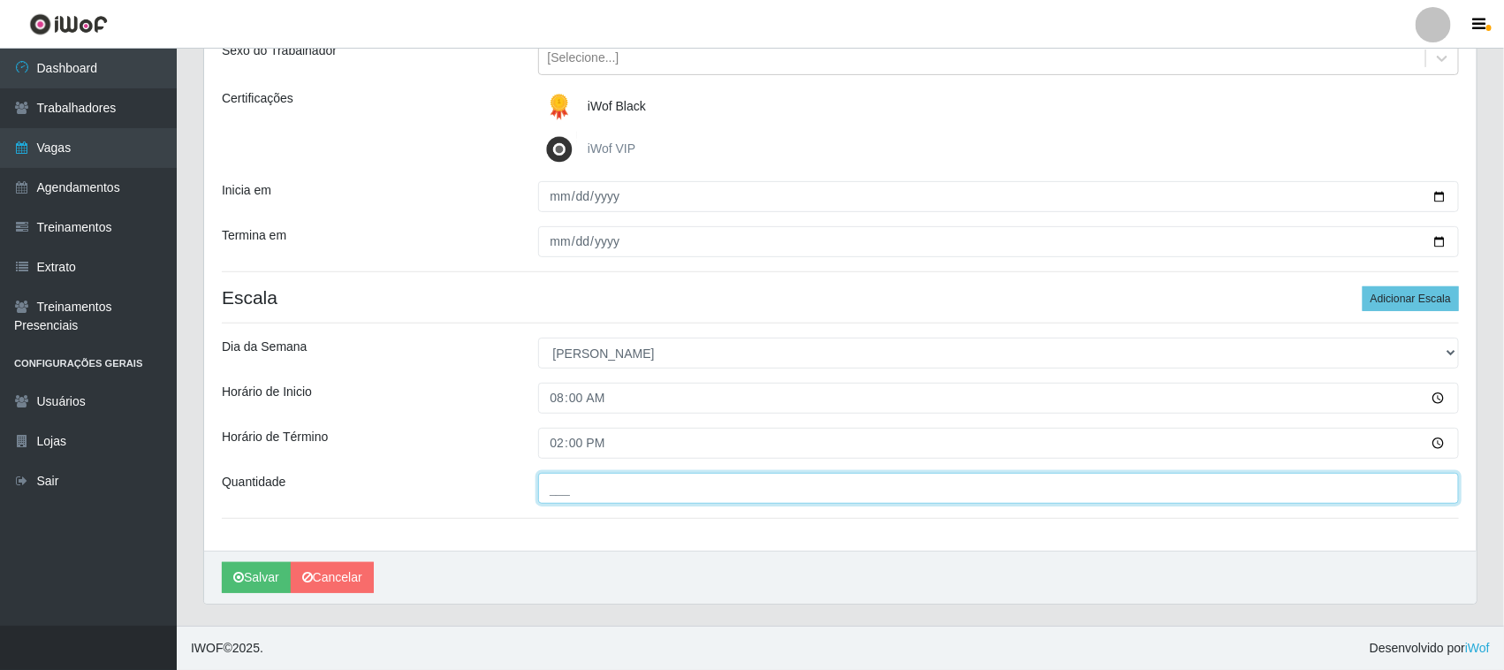
click at [568, 492] on input "___" at bounding box center [999, 488] width 922 height 31
type input "01_"
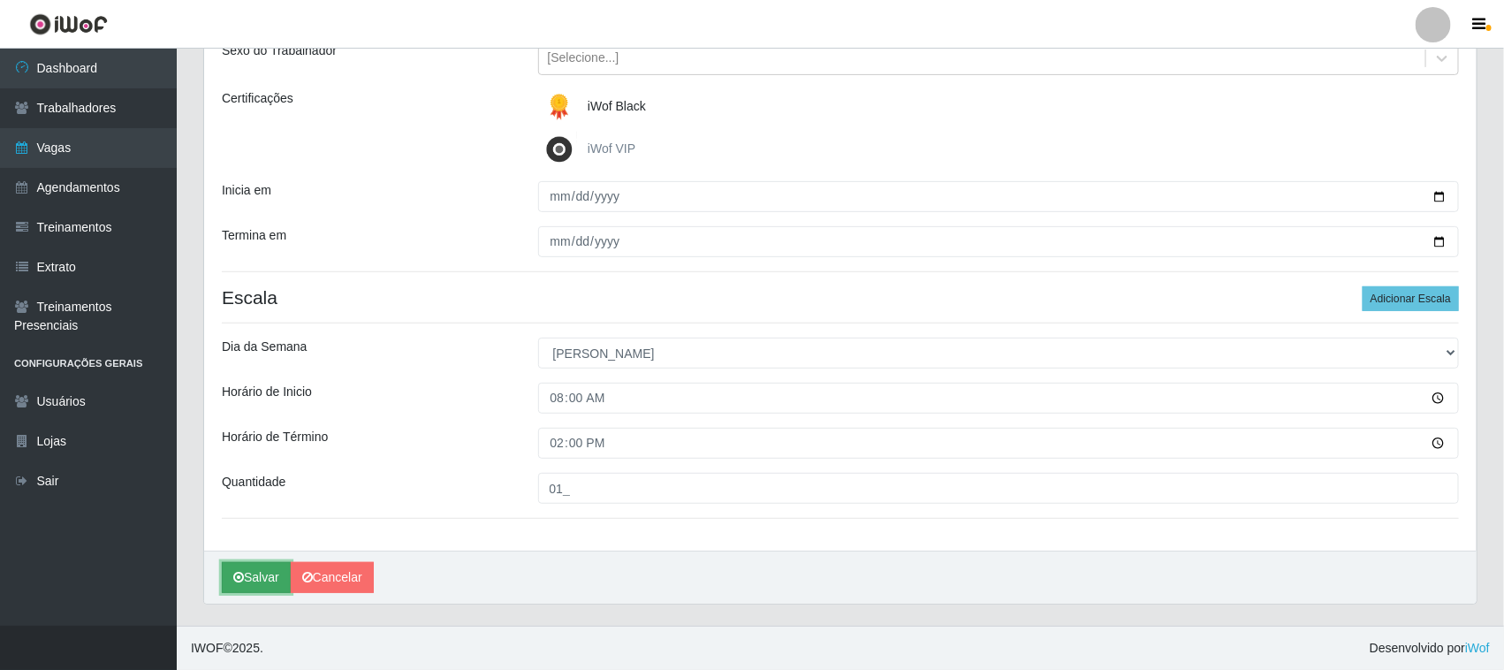
click at [253, 572] on button "Salvar" at bounding box center [256, 577] width 69 height 31
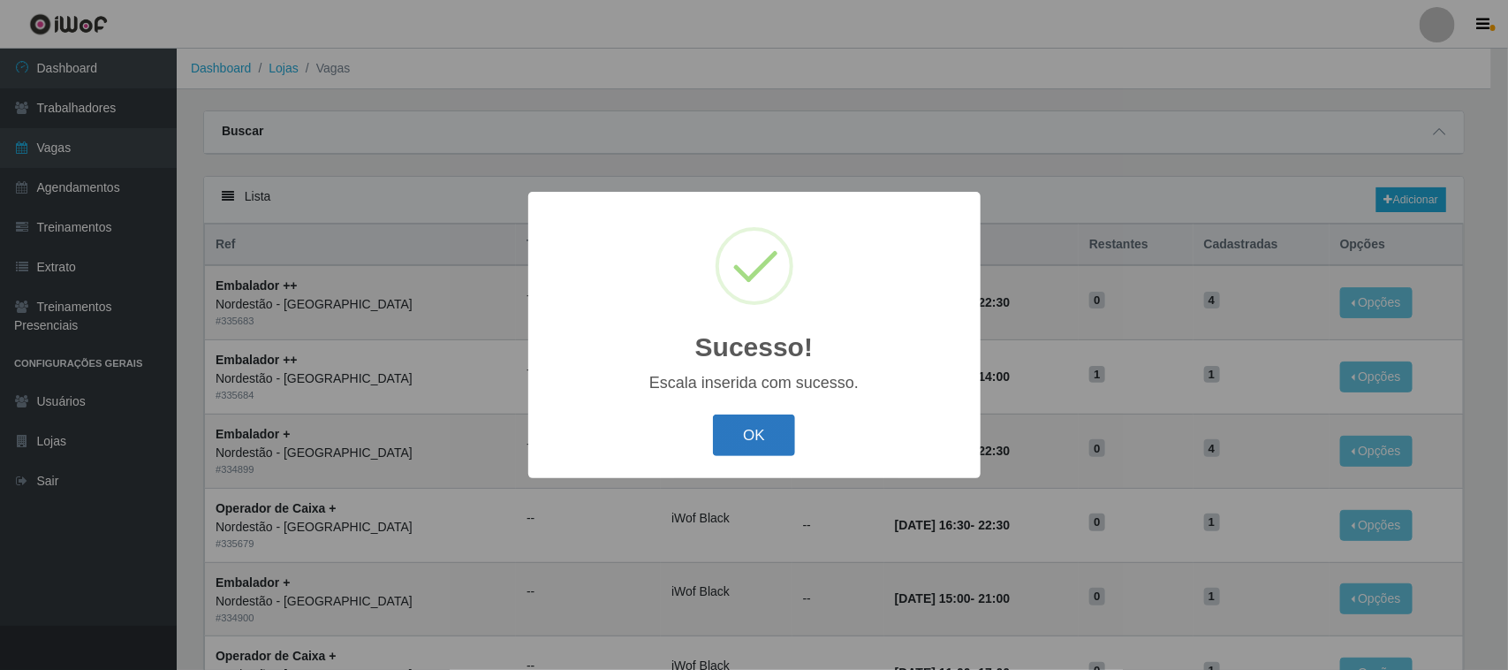
click at [735, 434] on button "OK" at bounding box center [754, 435] width 82 height 42
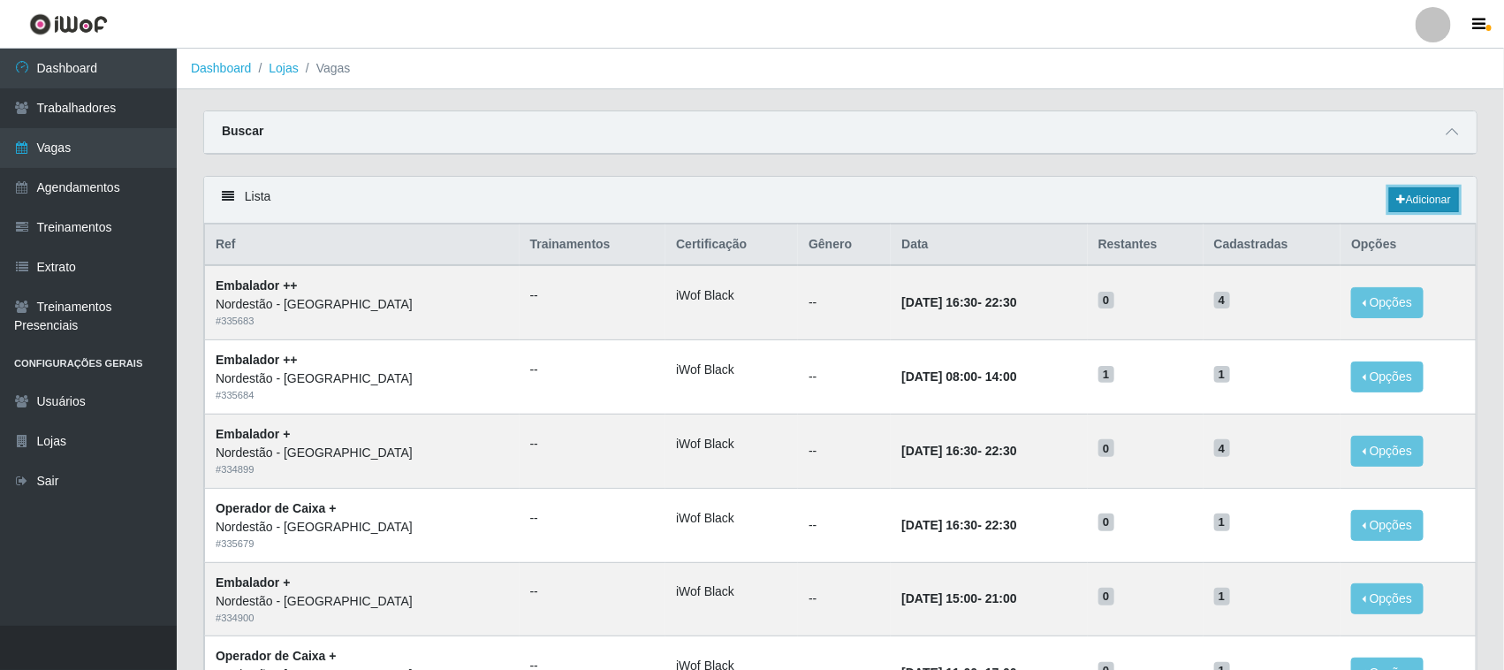
click at [1416, 193] on link "Adicionar" at bounding box center [1424, 199] width 70 height 25
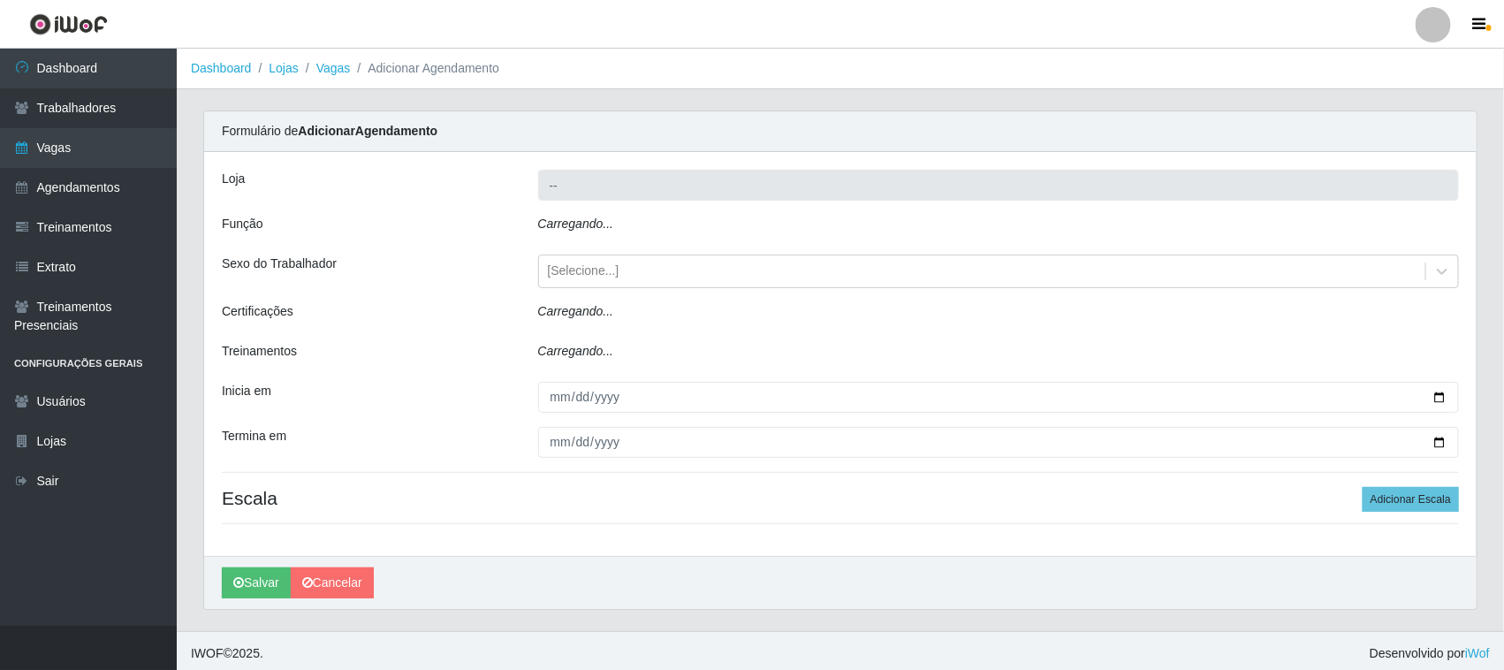
type input "Nordestão - [GEOGRAPHIC_DATA]"
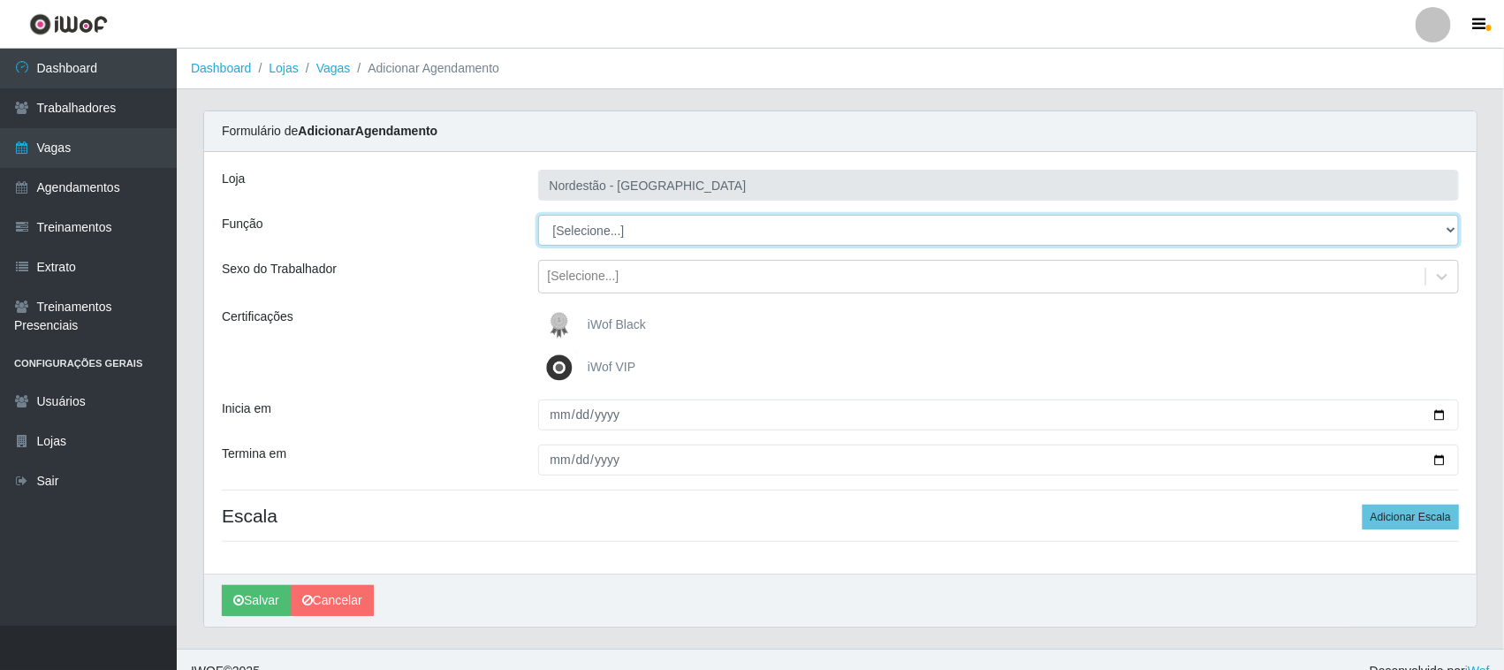
click at [625, 227] on select "[Selecione...] Embalador Embalador + Embalador ++ Operador de Caixa Operador de…" at bounding box center [999, 230] width 922 height 31
select select "71"
click at [538, 215] on select "[Selecione...] Embalador Embalador + Embalador ++ Operador de Caixa Operador de…" at bounding box center [999, 230] width 922 height 31
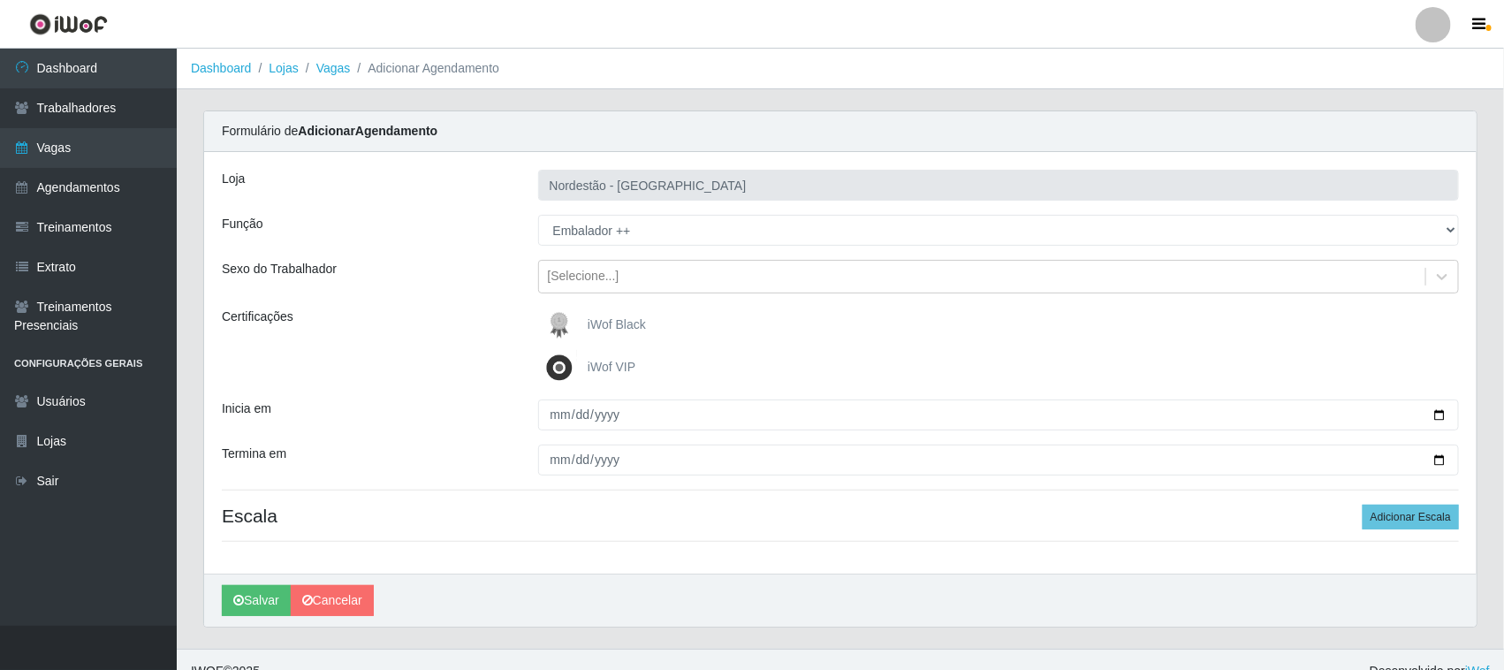
click at [603, 321] on span "iWof Black" at bounding box center [617, 324] width 58 height 14
click at [0, 0] on input "iWof Black" at bounding box center [0, 0] width 0 height 0
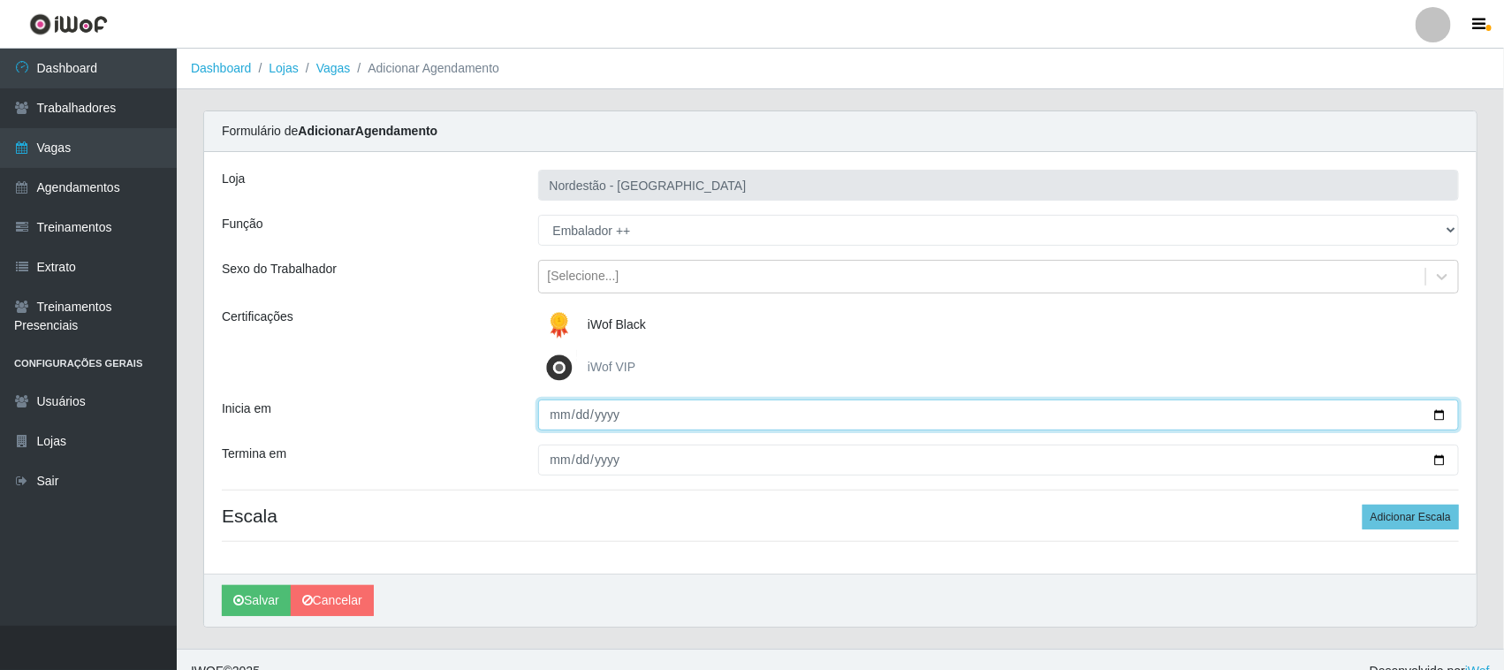
click at [1437, 412] on input "Inicia em" at bounding box center [999, 414] width 922 height 31
type input "[DATE]"
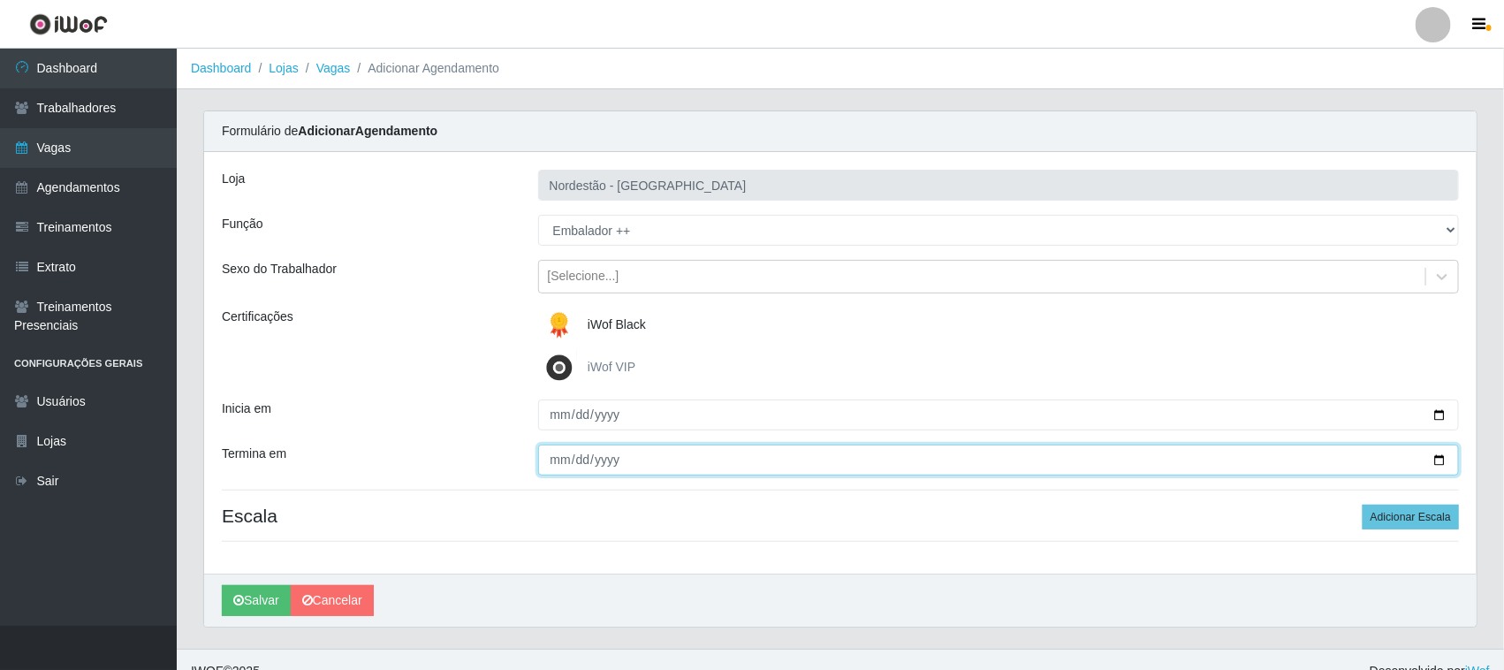
click at [1447, 459] on input "Termina em" at bounding box center [999, 459] width 922 height 31
click at [1438, 453] on input "Termina em" at bounding box center [999, 459] width 922 height 31
type input "[DATE]"
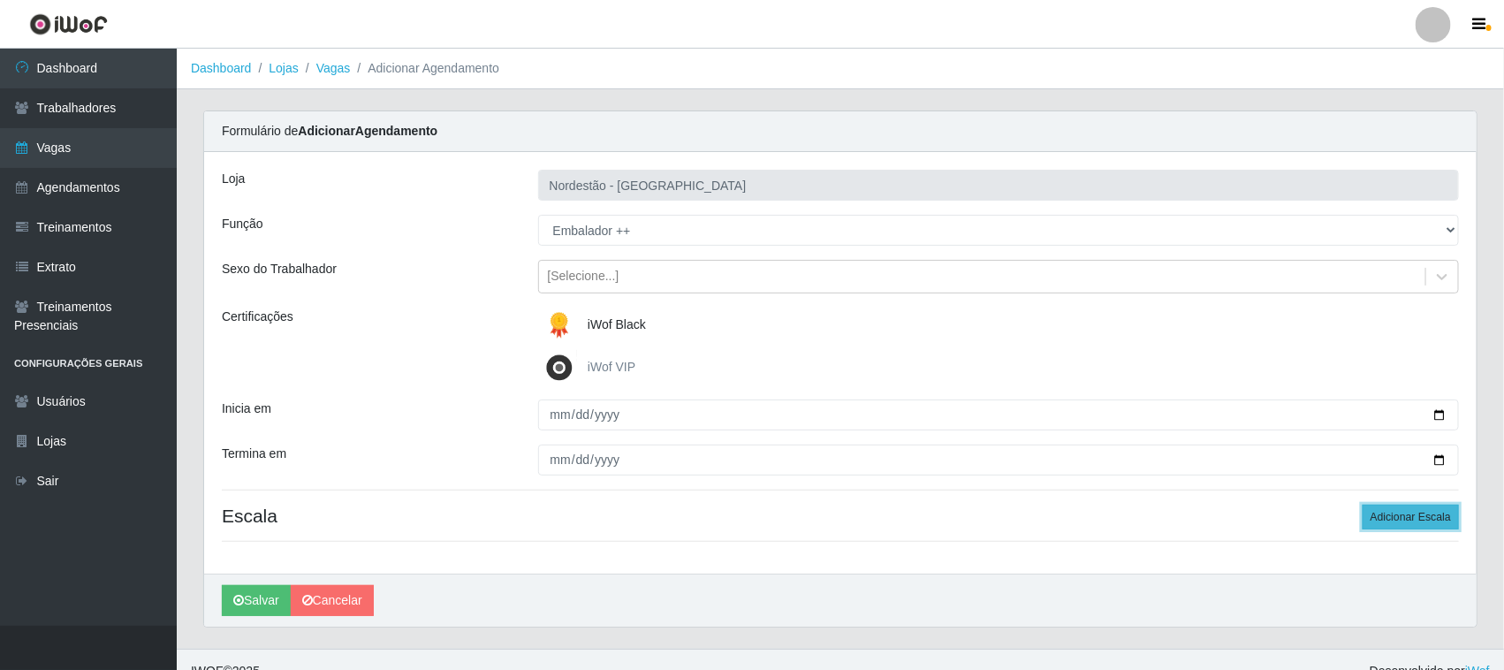
click at [1424, 518] on button "Adicionar Escala" at bounding box center [1411, 517] width 96 height 25
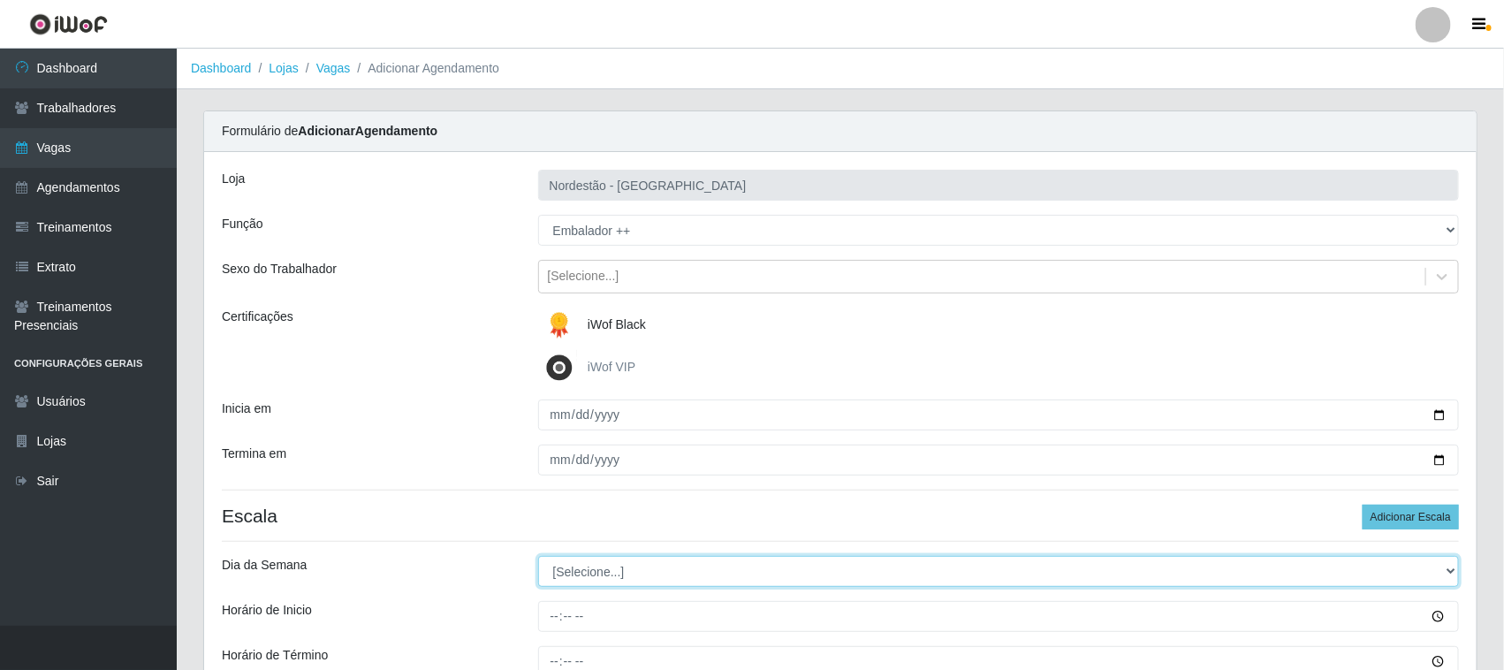
click at [583, 571] on select "[Selecione...] Segunda Terça Quarta Quinta Sexta Sábado Domingo" at bounding box center [999, 571] width 922 height 31
select select "0"
click at [538, 557] on select "[Selecione...] Segunda Terça Quarta Quinta Sexta Sábado Domingo" at bounding box center [999, 571] width 922 height 31
click at [568, 580] on select "[Selecione...] Segunda Terça Quarta Quinta Sexta Sábado Domingo" at bounding box center [999, 571] width 922 height 31
click at [538, 557] on select "[Selecione...] Segunda Terça Quarta Quinta Sexta Sábado Domingo" at bounding box center [999, 571] width 922 height 31
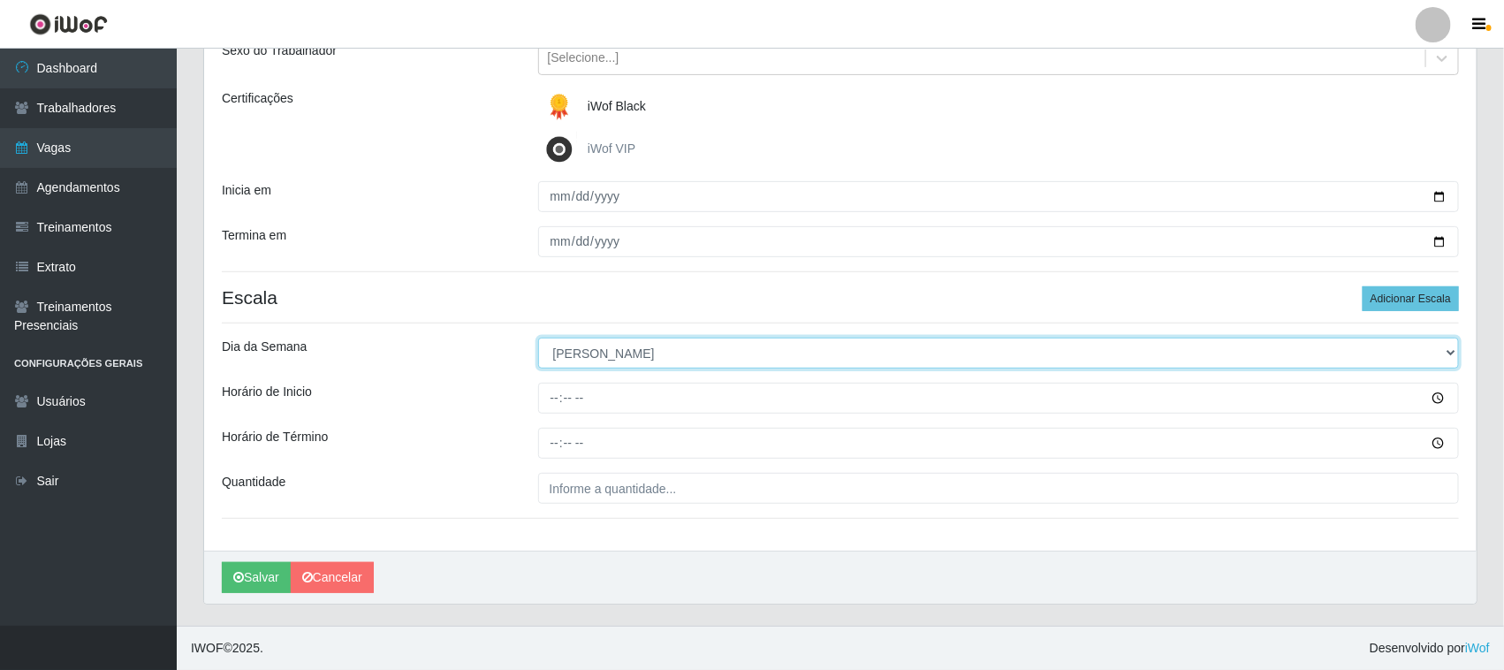
scroll to position [219, 0]
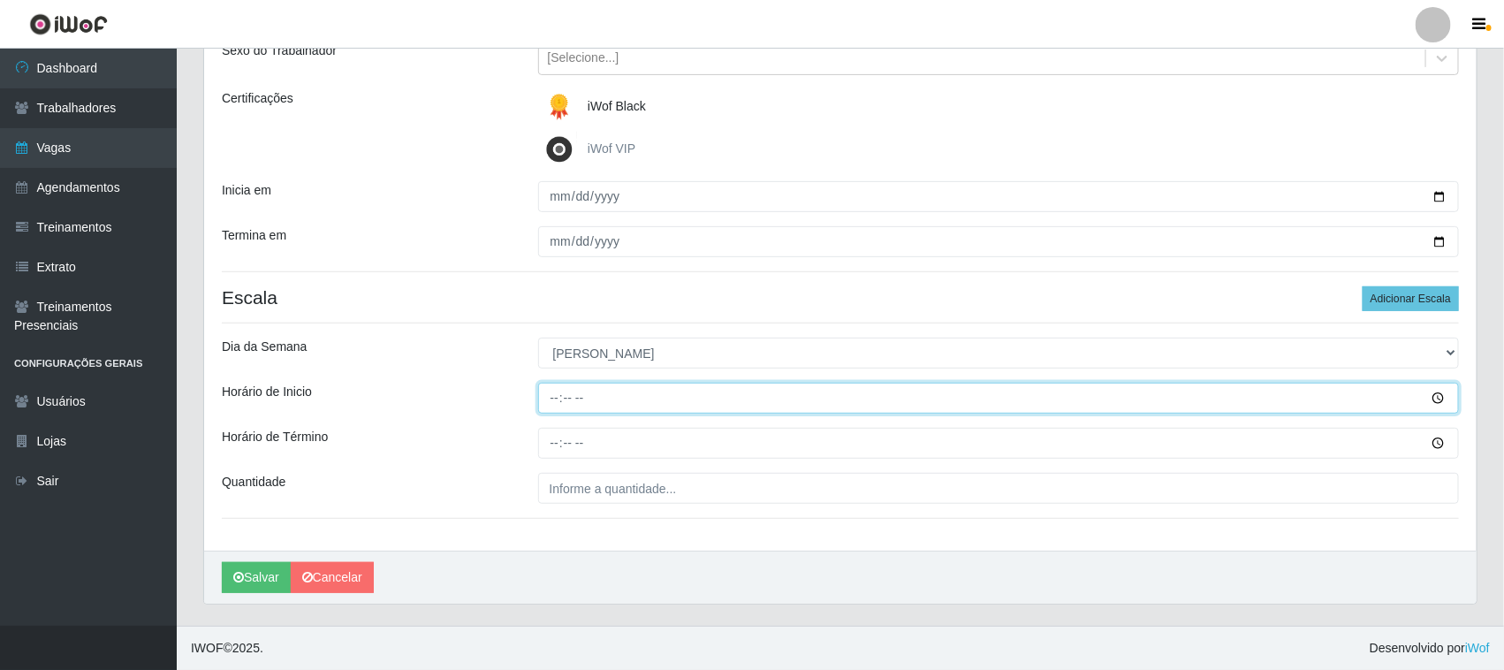
click at [559, 391] on input "Horário de Inicio" at bounding box center [999, 398] width 922 height 31
type input "09:00"
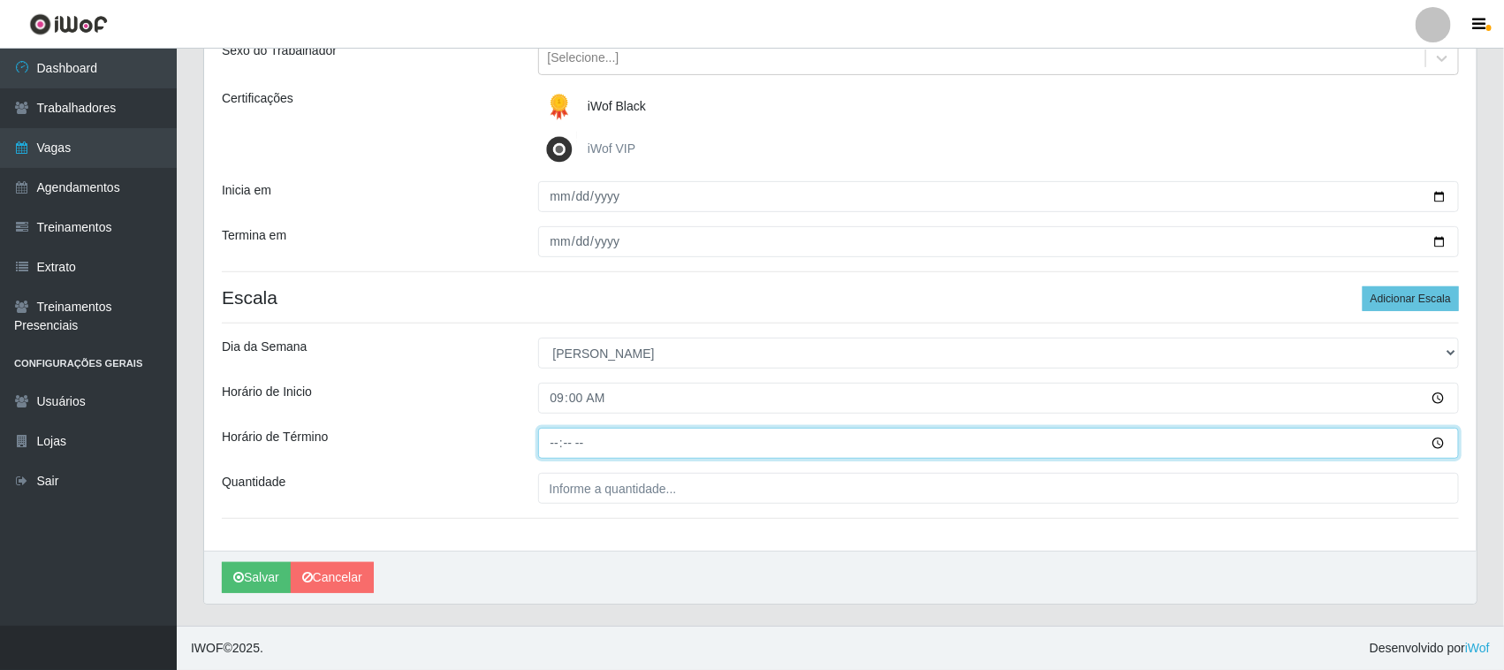
click at [545, 440] on input "Horário de Término" at bounding box center [999, 443] width 922 height 31
type input "15:00"
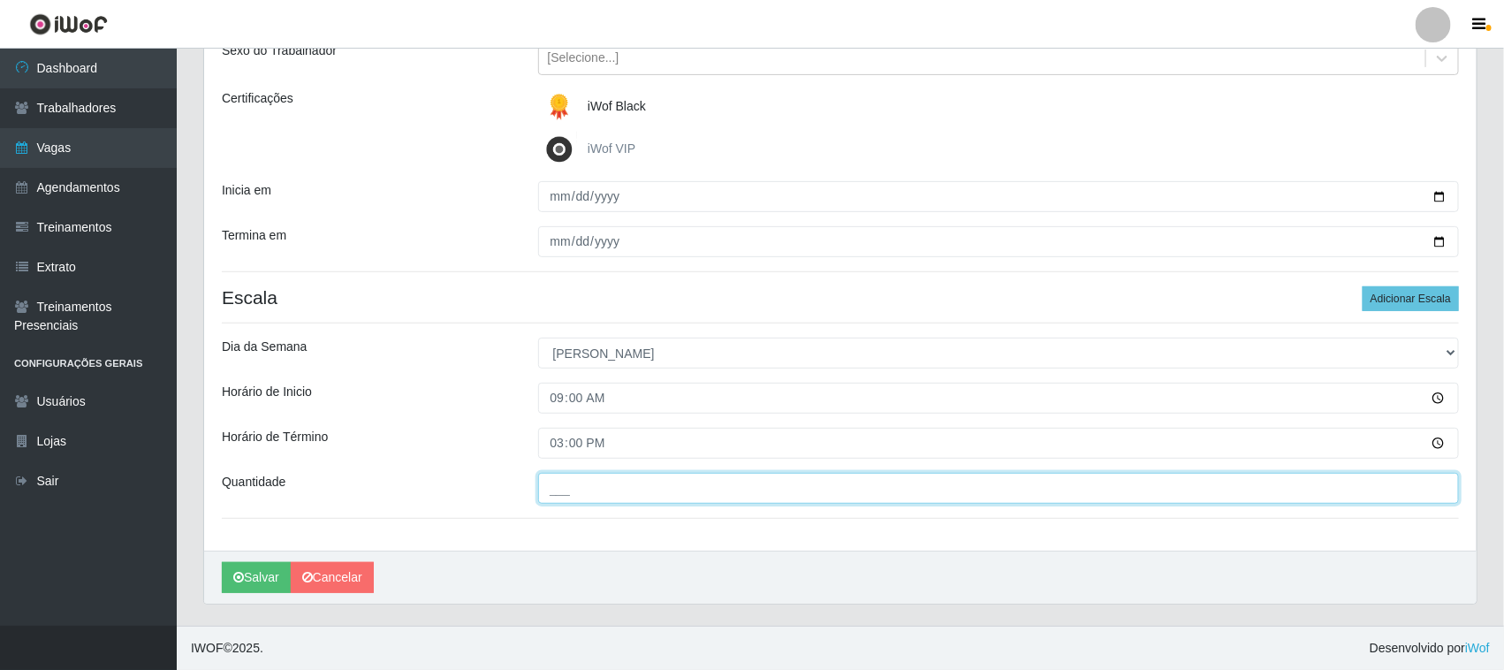
click at [625, 488] on input "___" at bounding box center [999, 488] width 922 height 31
type input "01_"
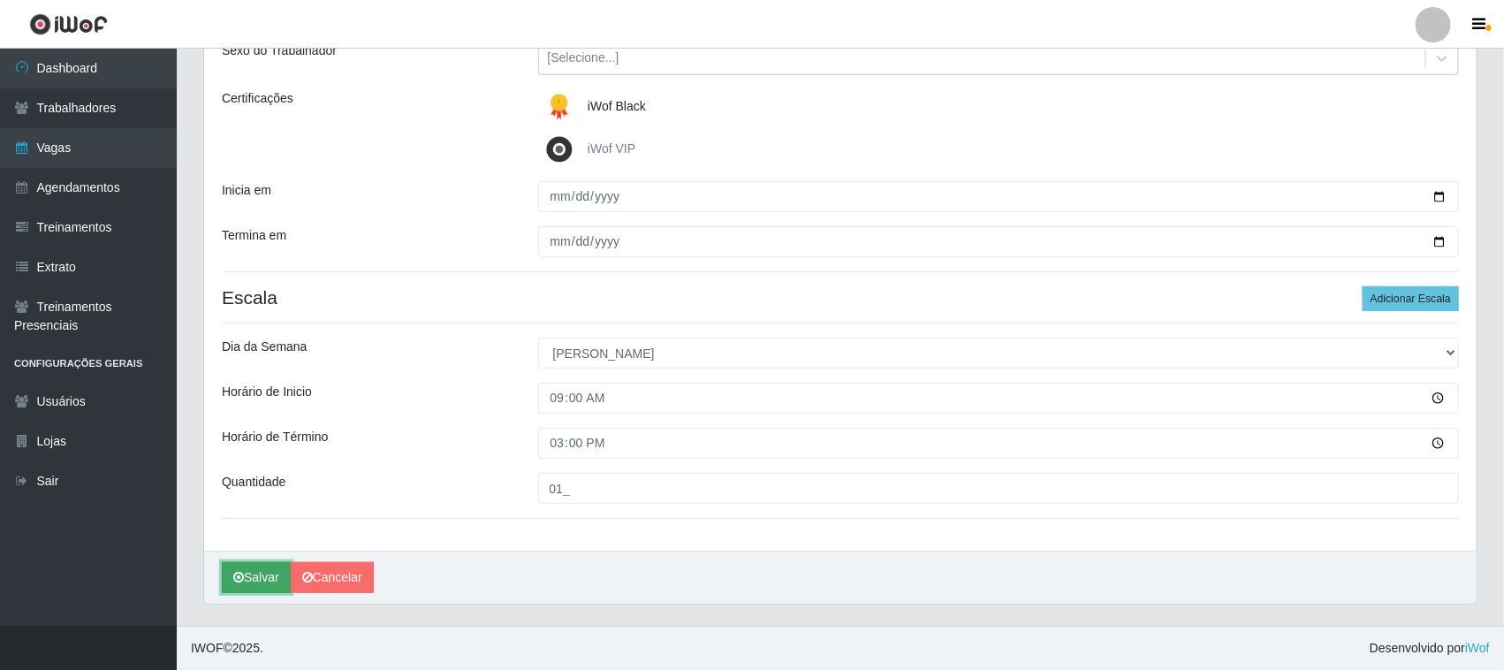
click at [253, 575] on button "Salvar" at bounding box center [256, 577] width 69 height 31
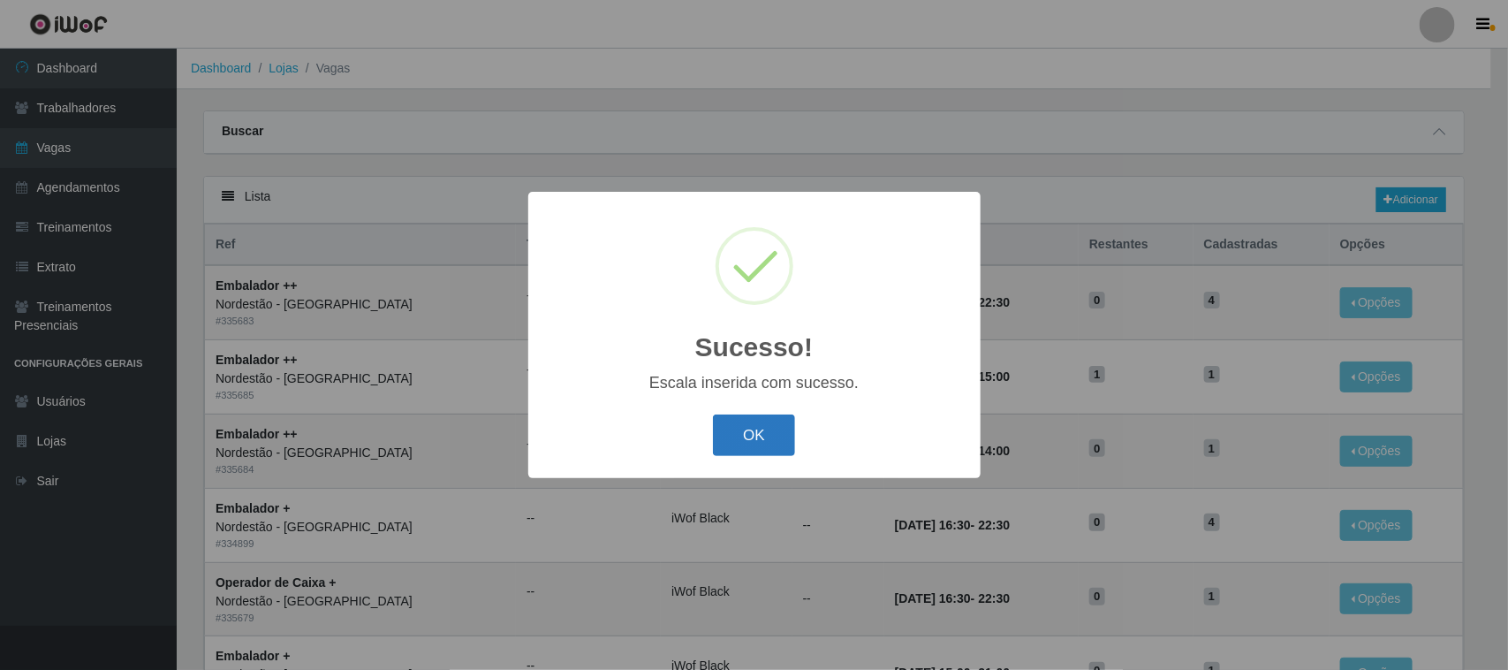
click at [730, 429] on button "OK" at bounding box center [754, 435] width 82 height 42
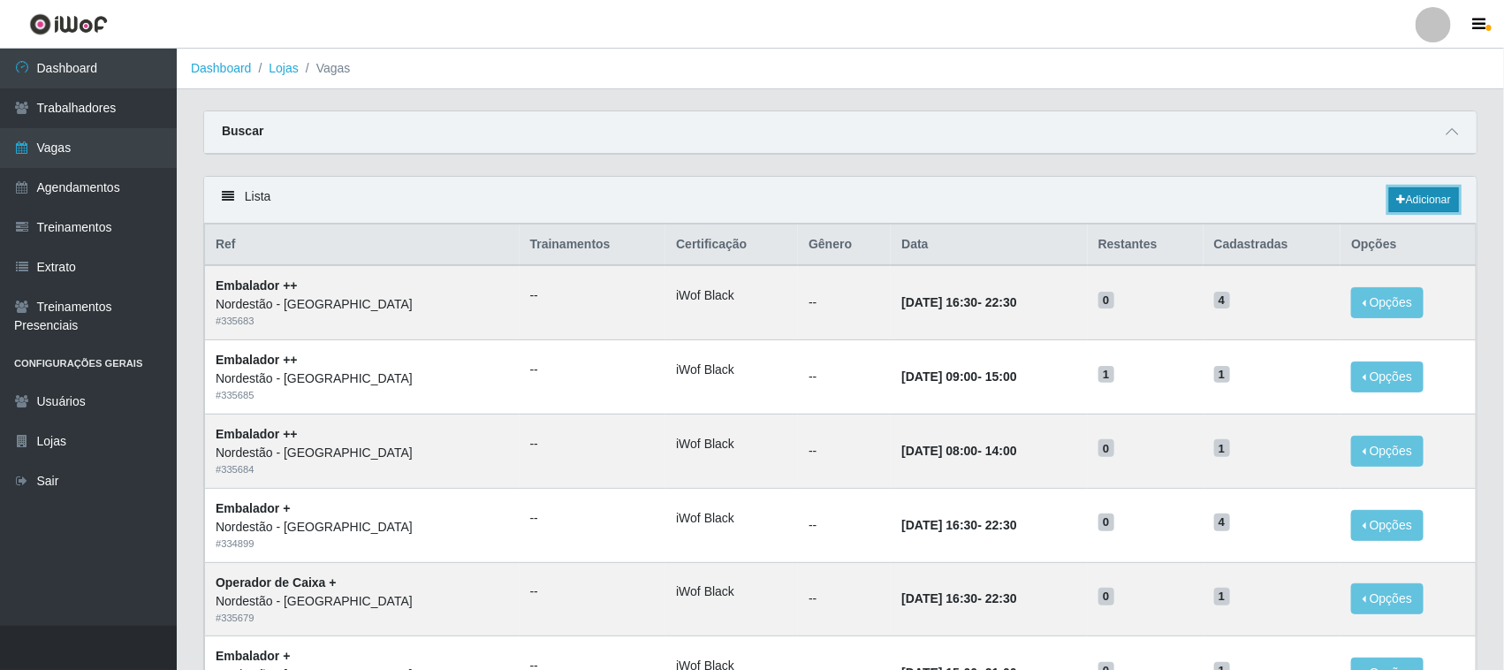
click at [1411, 192] on link "Adicionar" at bounding box center [1424, 199] width 70 height 25
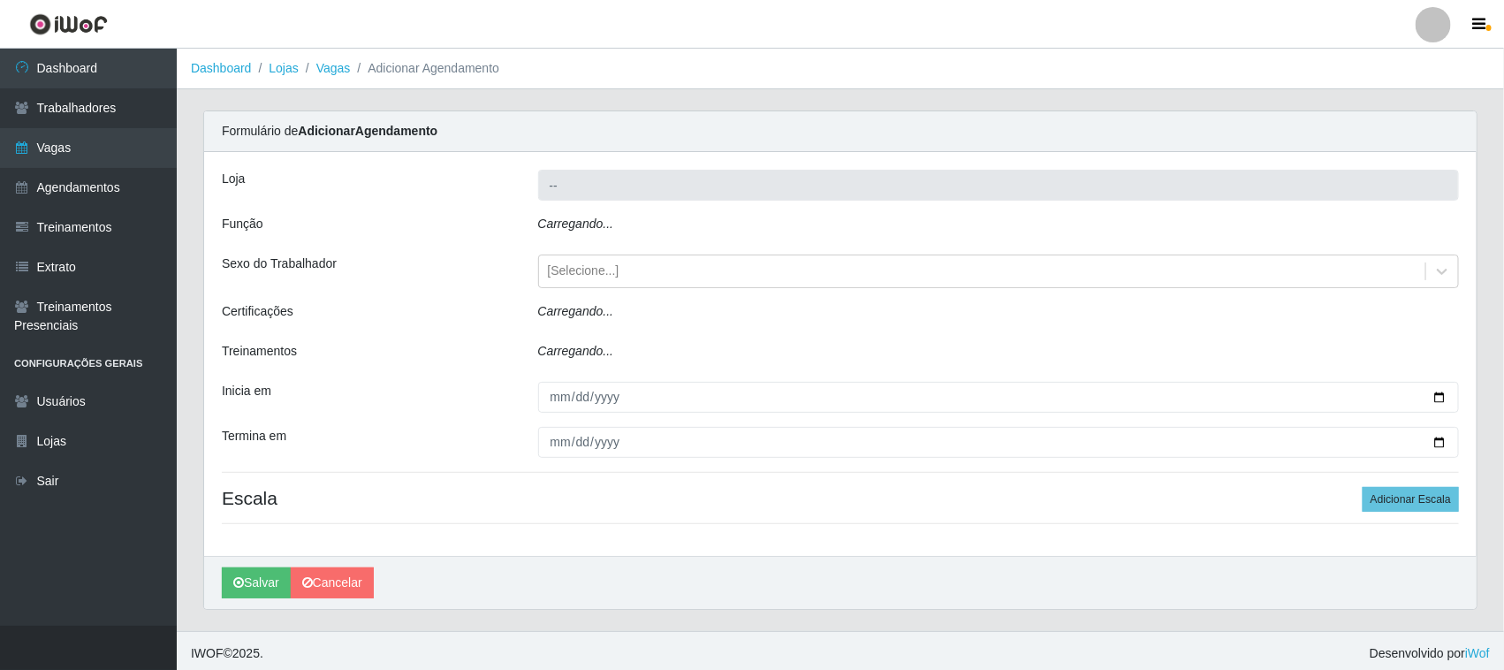
type input "Nordestão - [GEOGRAPHIC_DATA]"
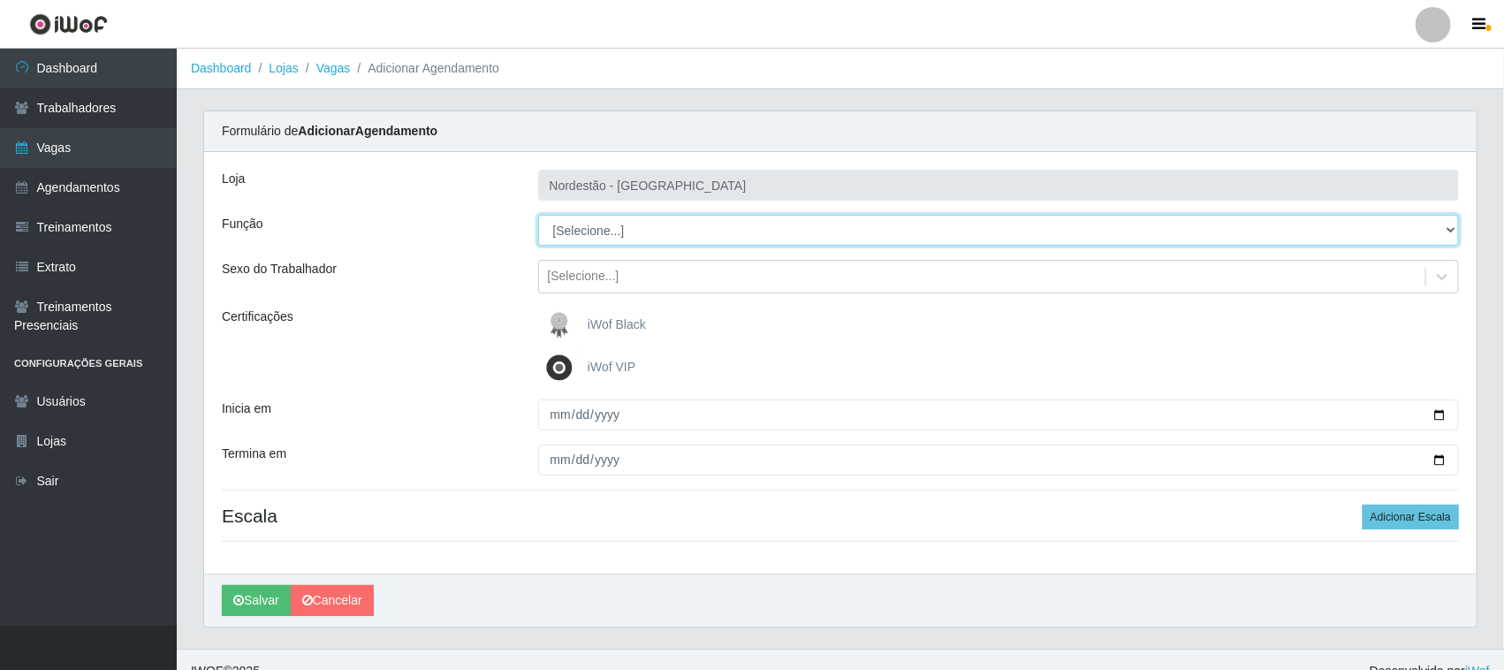
click at [588, 226] on select "[Selecione...] Embalador Embalador + Embalador ++ Operador de Caixa Operador de…" at bounding box center [999, 230] width 922 height 31
select select "71"
click at [538, 215] on select "[Selecione...] Embalador Embalador + Embalador ++ Operador de Caixa Operador de…" at bounding box center [999, 230] width 922 height 31
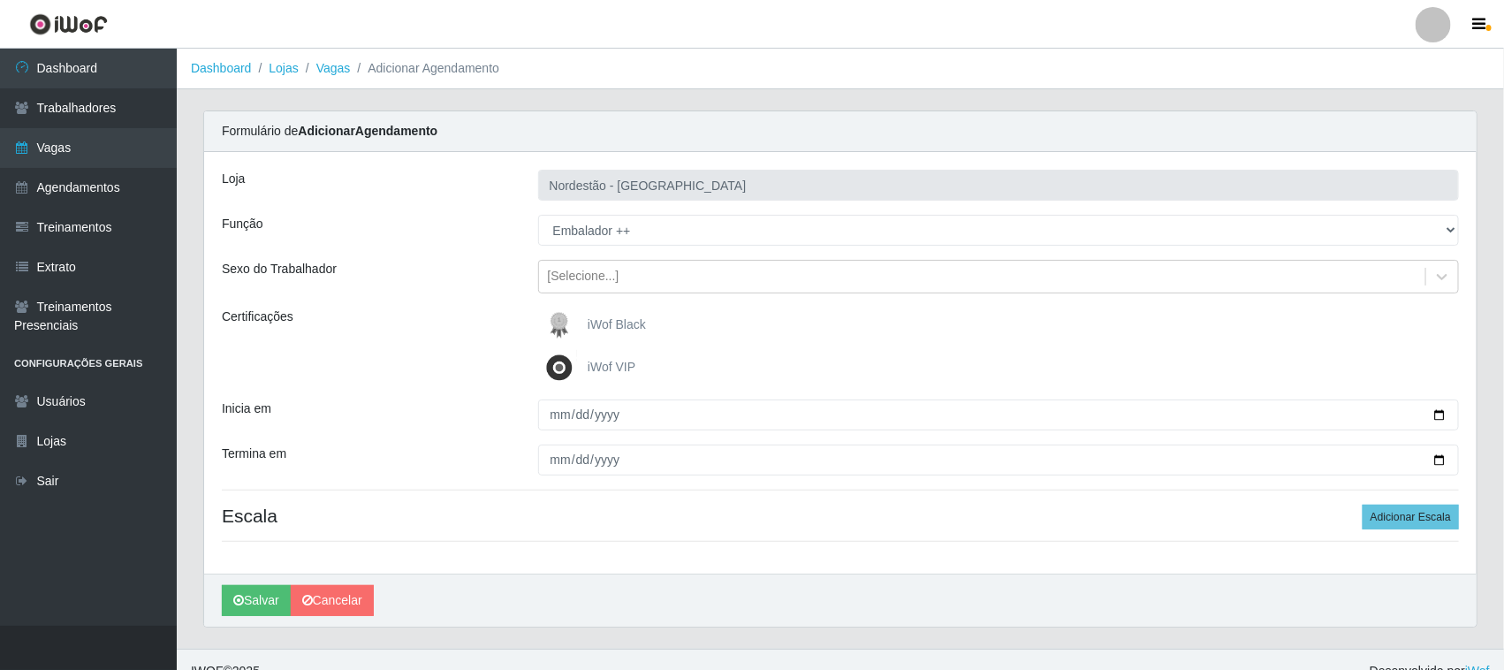
click at [602, 331] on span "iWof Black" at bounding box center [617, 324] width 58 height 14
click at [0, 0] on input "iWof Black" at bounding box center [0, 0] width 0 height 0
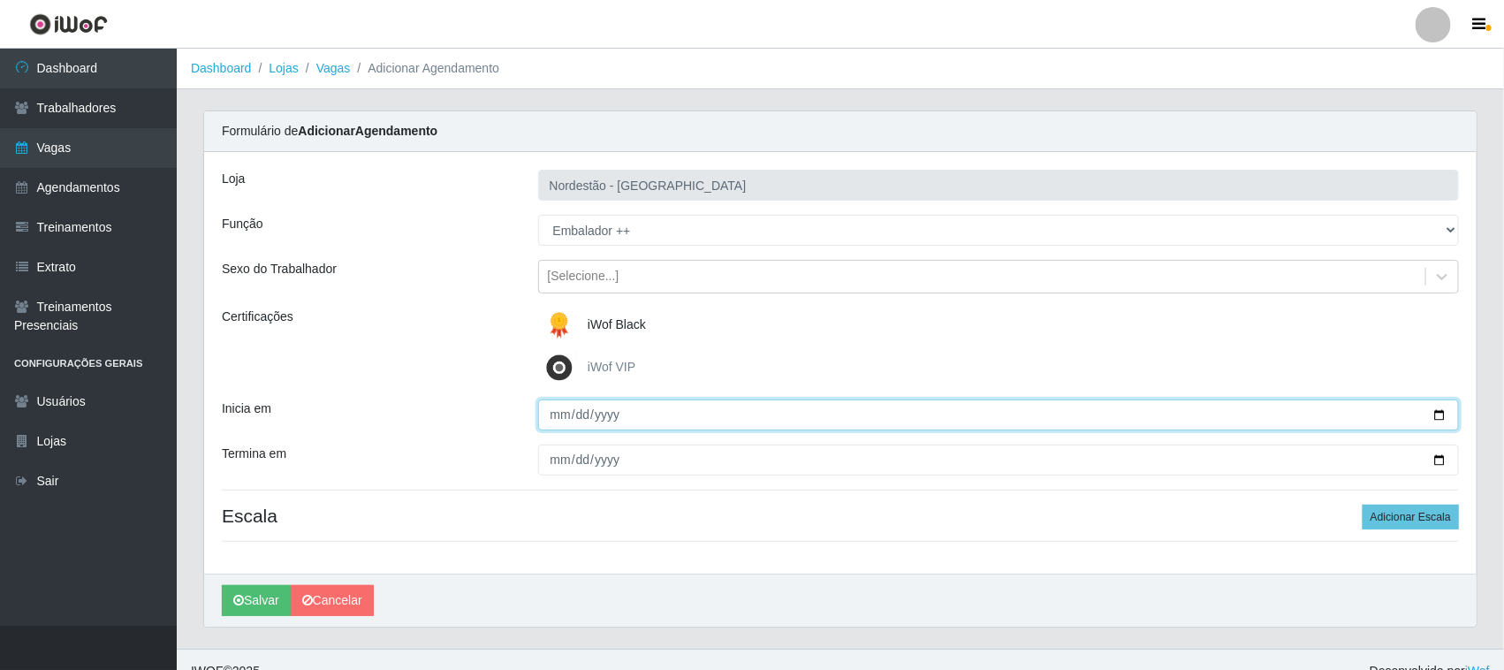
click at [1440, 408] on input "Inicia em" at bounding box center [999, 414] width 922 height 31
type input "[DATE]"
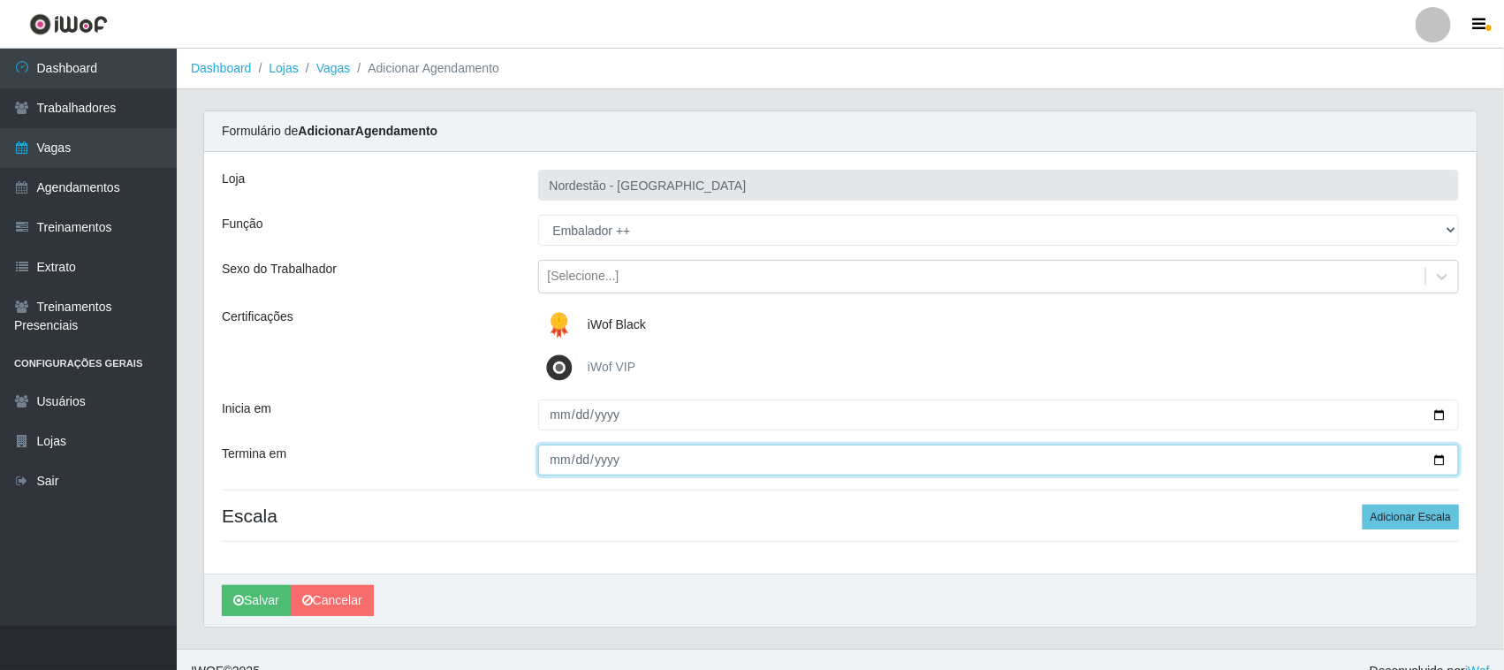
click at [1433, 458] on input "Termina em" at bounding box center [999, 459] width 922 height 31
type input "[DATE]"
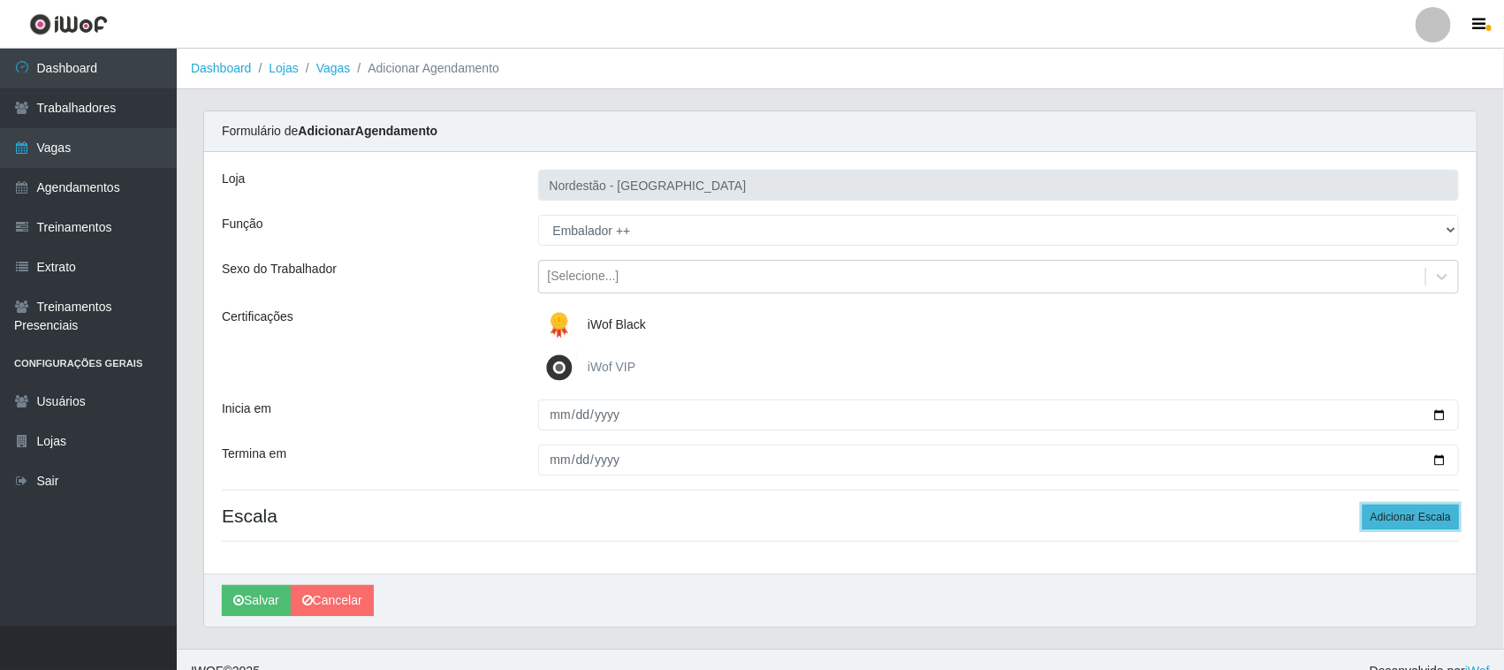
click at [1385, 514] on button "Adicionar Escala" at bounding box center [1411, 517] width 96 height 25
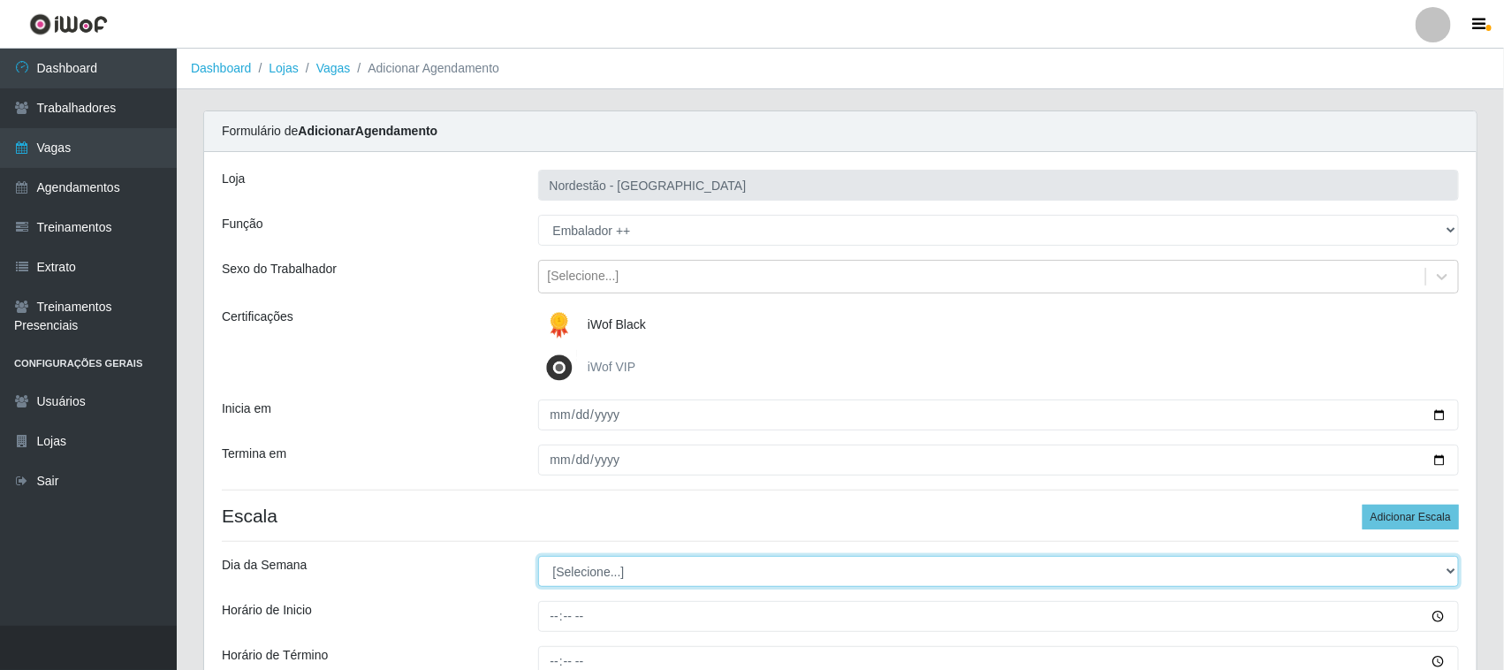
click at [577, 572] on select "[Selecione...] Segunda Terça Quarta Quinta Sexta Sábado Domingo" at bounding box center [999, 571] width 922 height 31
select select "0"
click at [538, 557] on select "[Selecione...] Segunda Terça Quarta Quinta Sexta Sábado Domingo" at bounding box center [999, 571] width 922 height 31
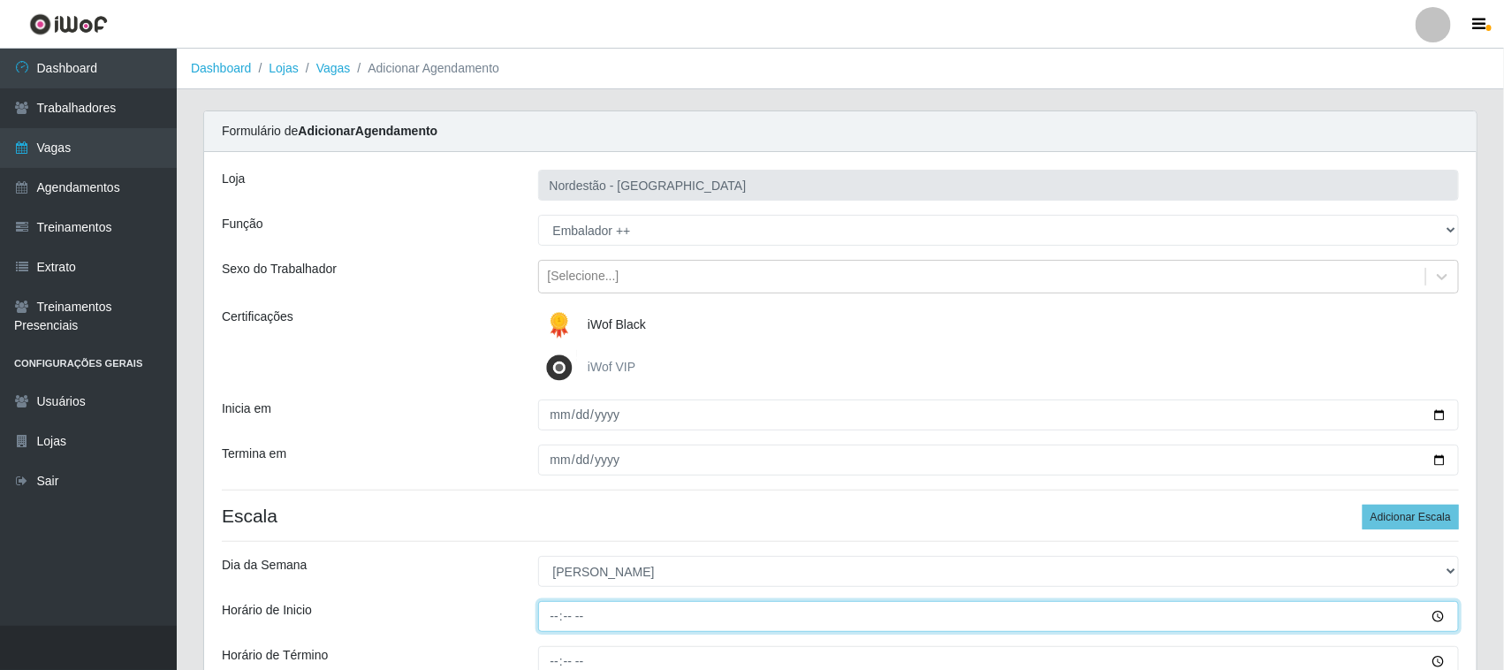
drag, startPoint x: 550, startPoint y: 616, endPoint x: 558, endPoint y: 611, distance: 9.6
click at [552, 614] on input "Horário de Inicio" at bounding box center [999, 616] width 922 height 31
type input "10:00"
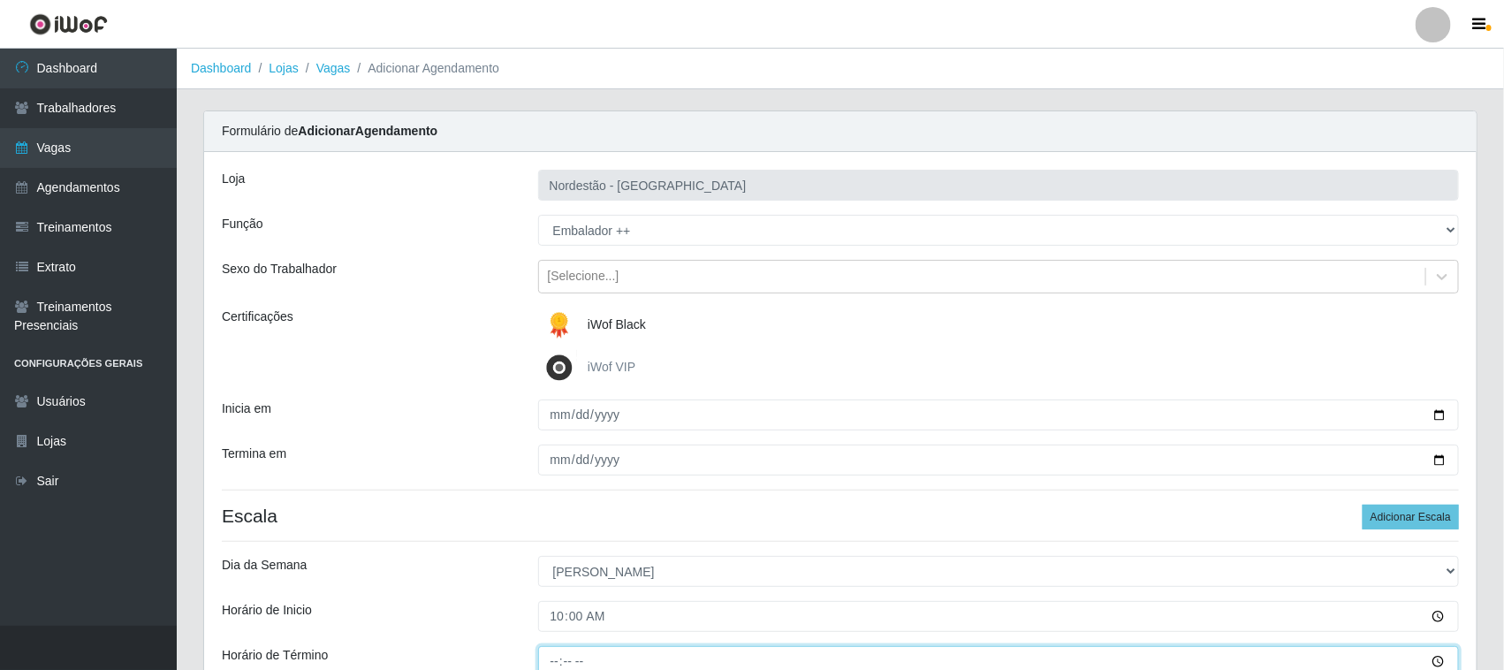
click at [557, 664] on input "Horário de Término" at bounding box center [999, 661] width 922 height 31
type input "16:00"
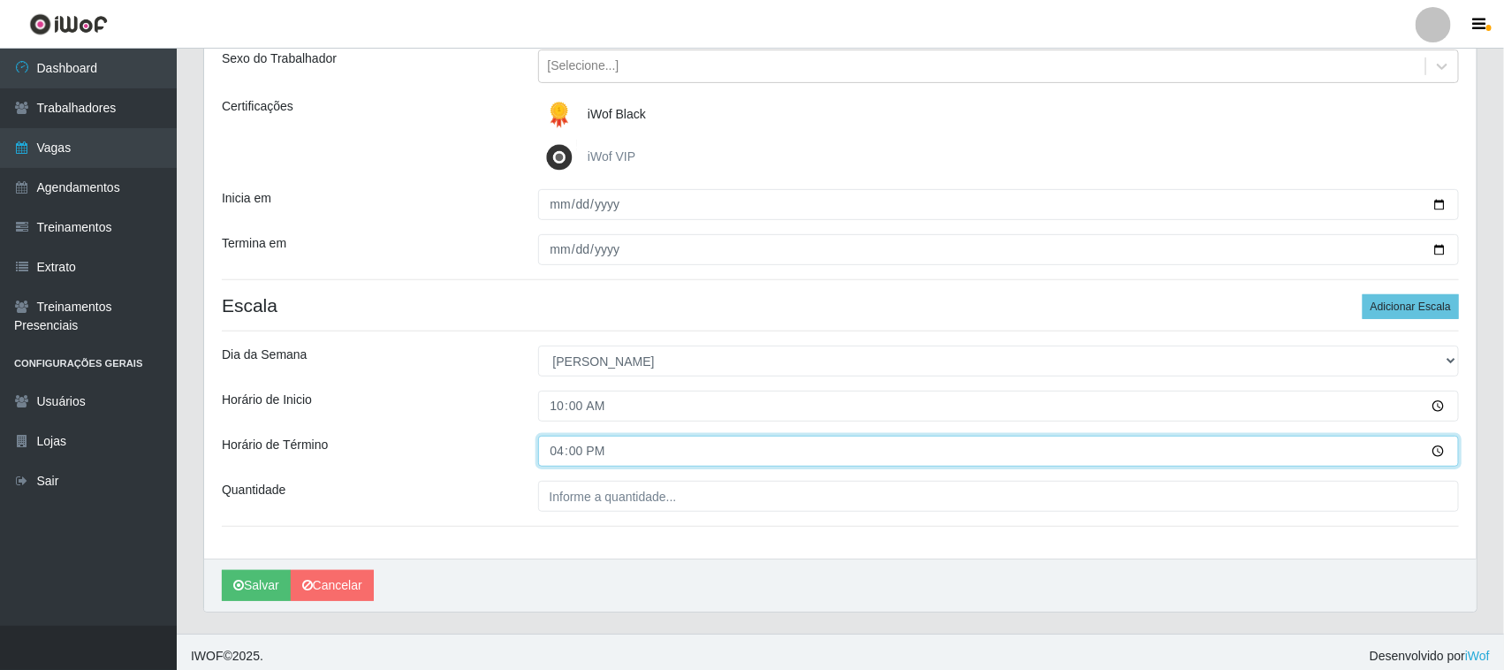
scroll to position [219, 0]
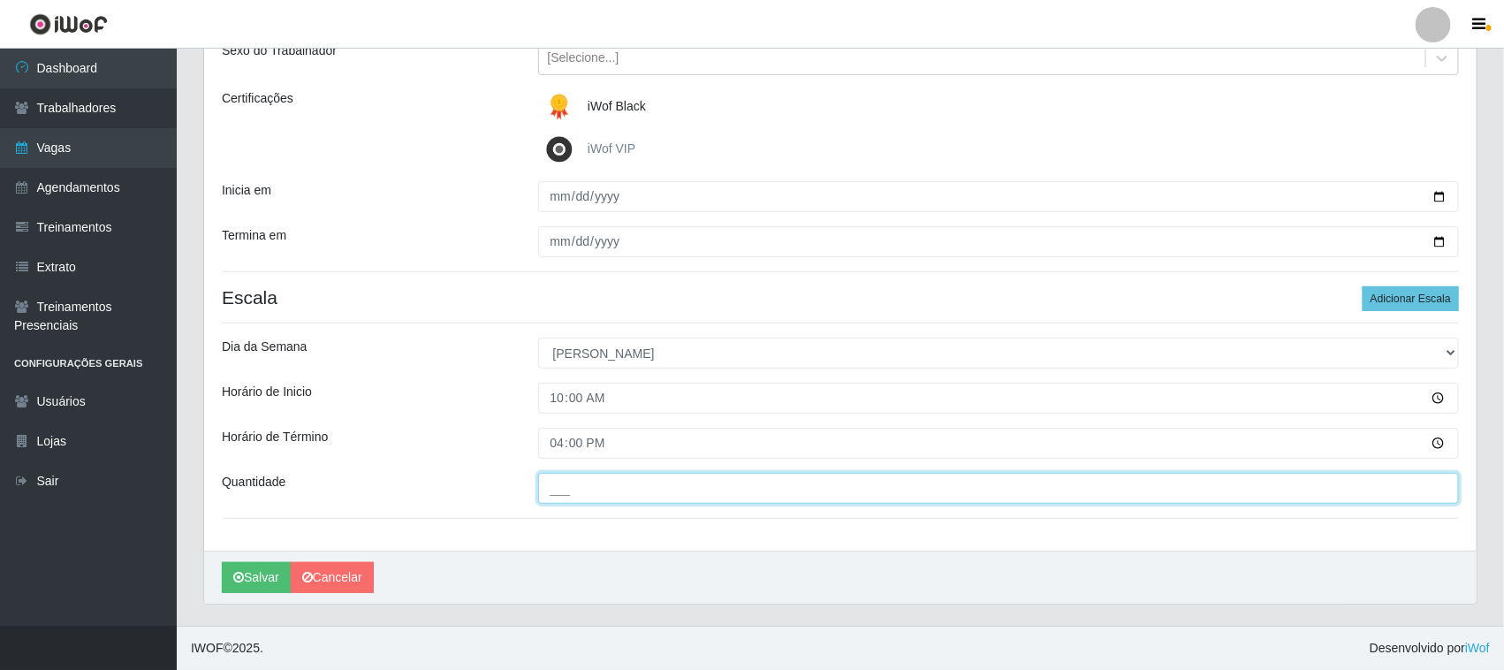
click at [566, 489] on input "___" at bounding box center [999, 488] width 922 height 31
type input "01_"
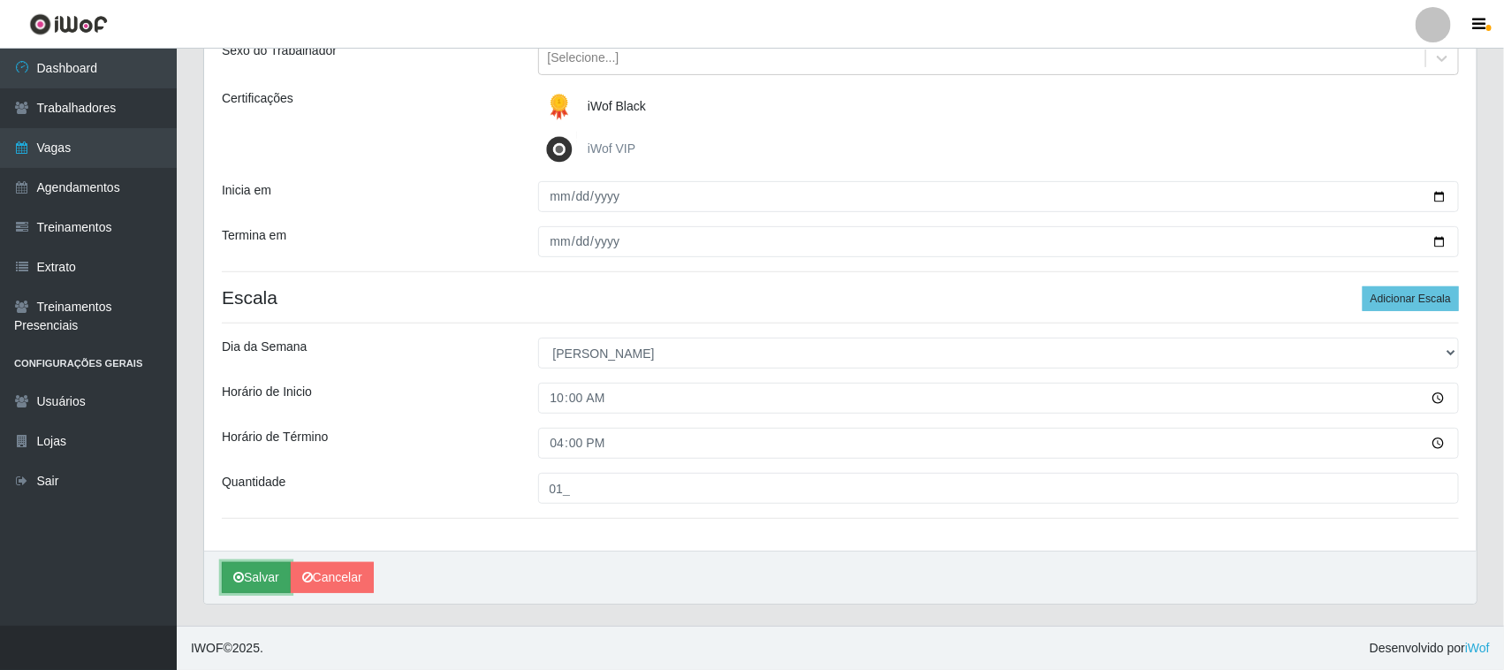
click at [266, 577] on button "Salvar" at bounding box center [256, 577] width 69 height 31
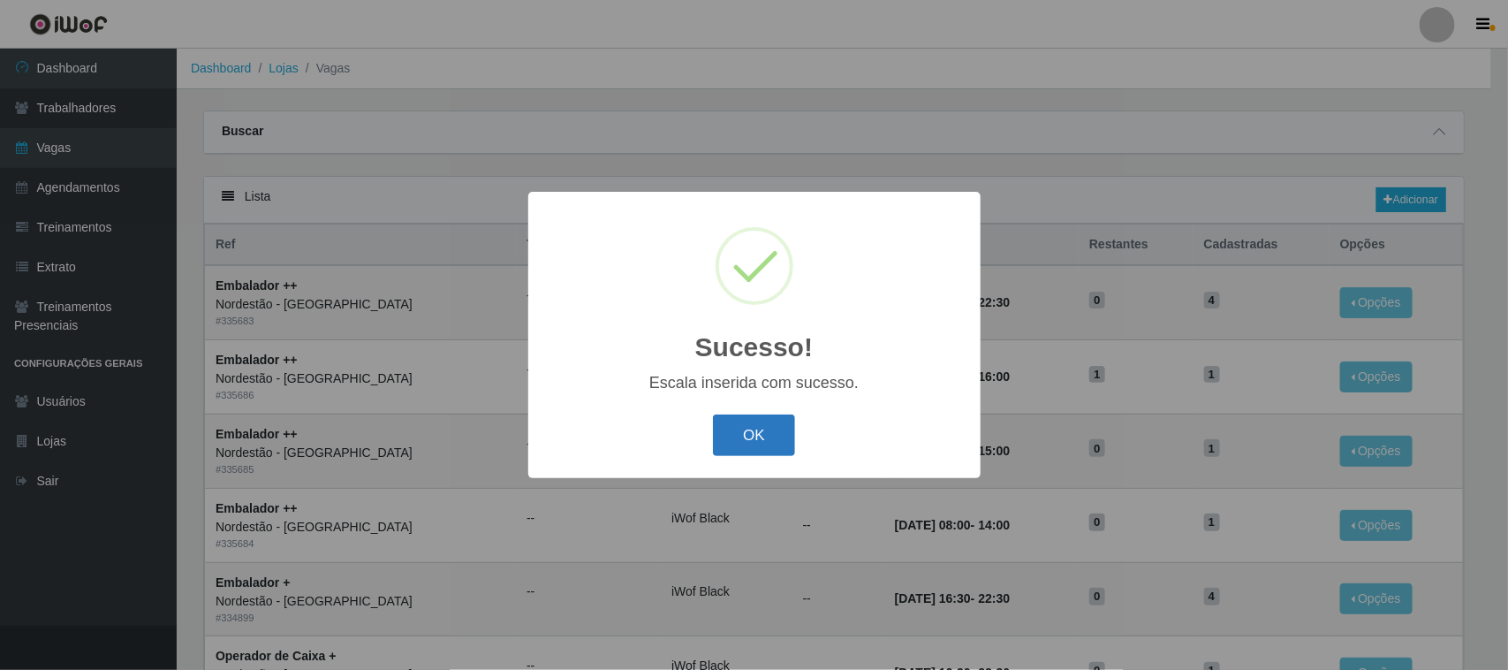
click at [756, 430] on button "OK" at bounding box center [754, 435] width 82 height 42
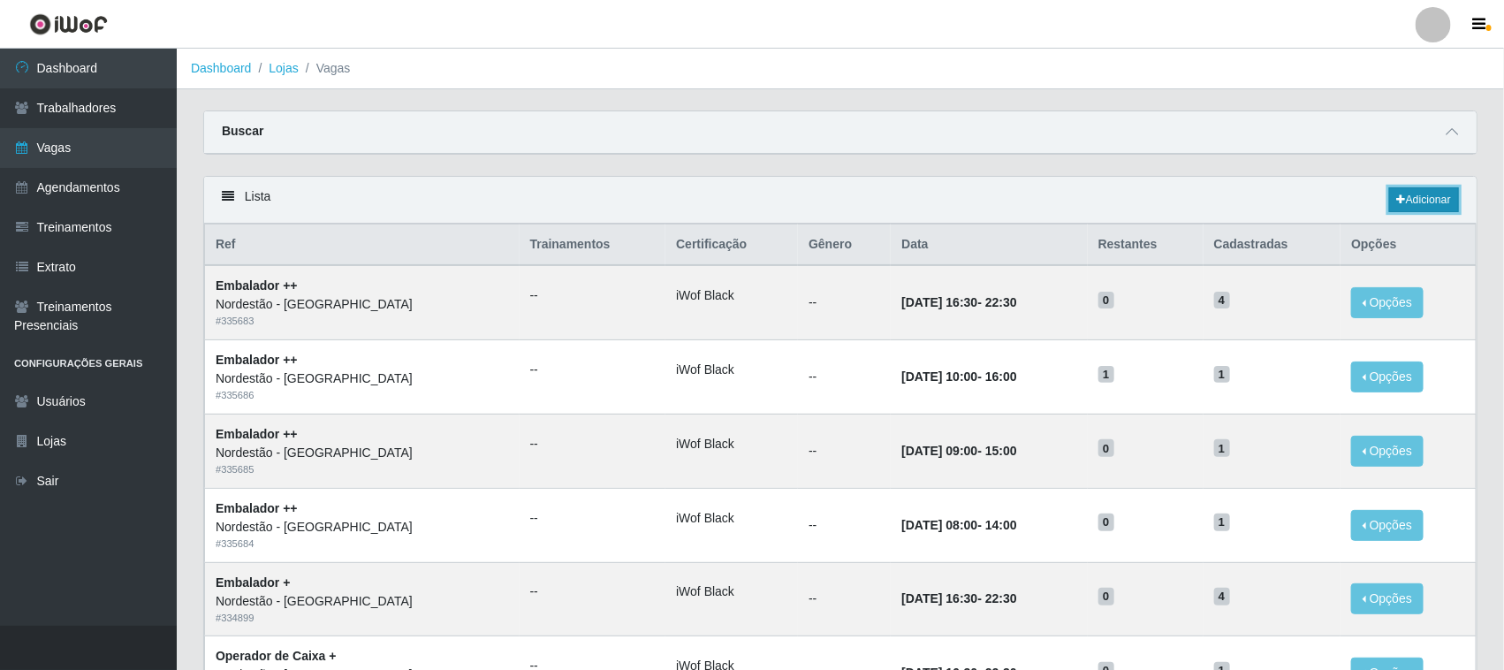
click at [1430, 195] on link "Adicionar" at bounding box center [1424, 199] width 70 height 25
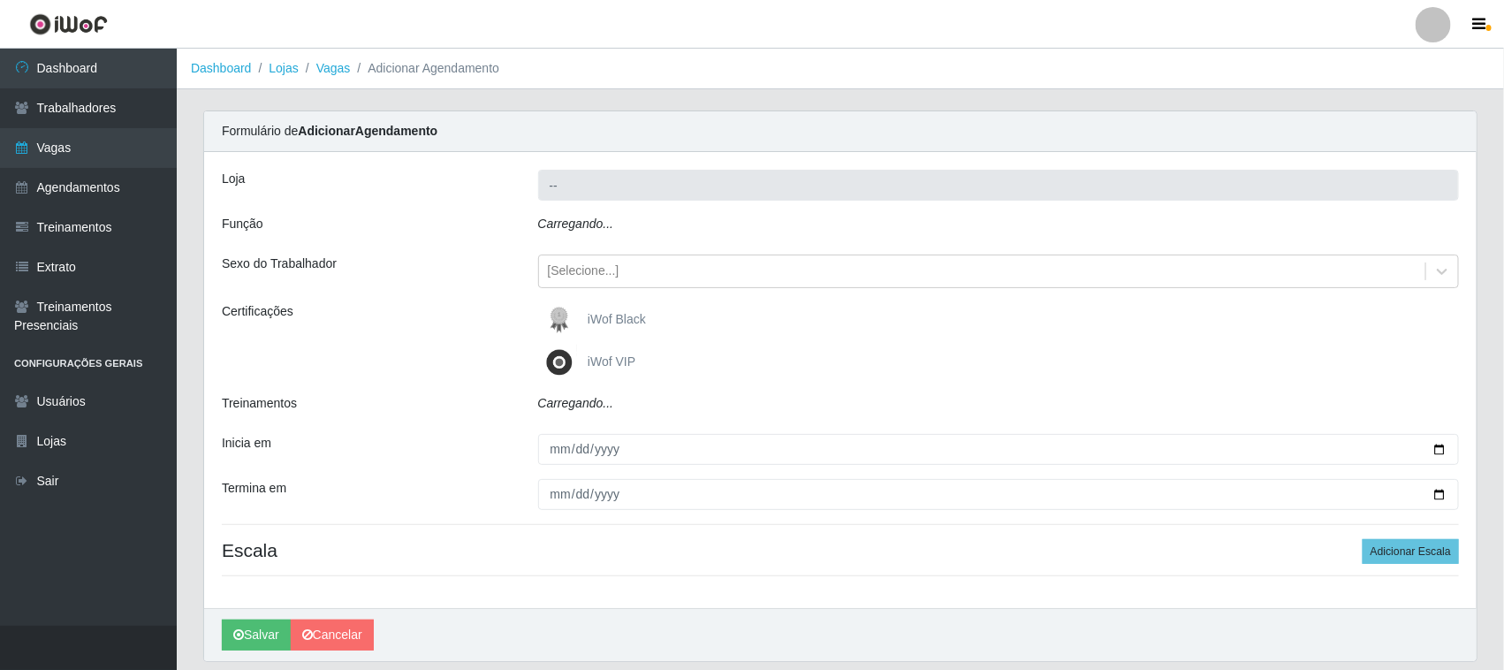
type input "Nordestão - [GEOGRAPHIC_DATA]"
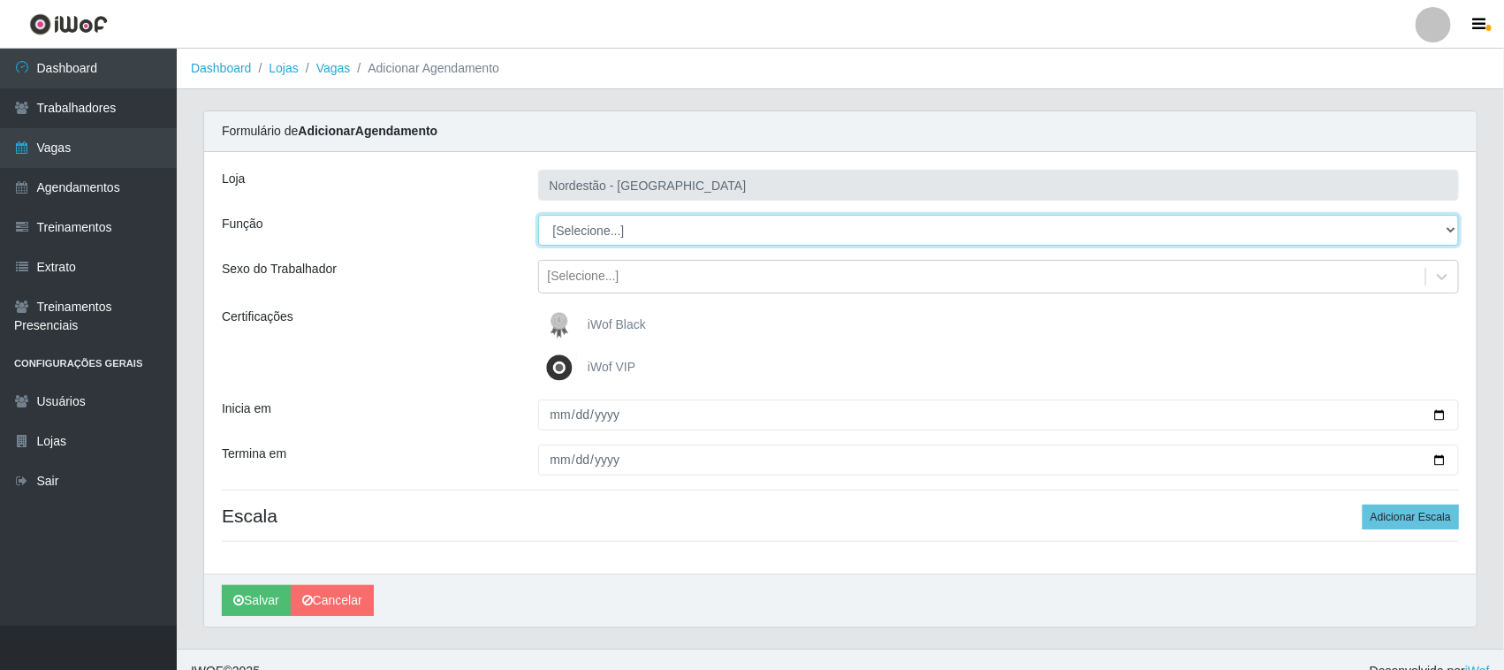
click at [606, 232] on select "[Selecione...] Embalador Embalador + Embalador ++ Operador de Caixa Operador de…" at bounding box center [999, 230] width 922 height 31
select select "71"
click at [538, 215] on select "[Selecione...] Embalador Embalador + Embalador ++ Operador de Caixa Operador de…" at bounding box center [999, 230] width 922 height 31
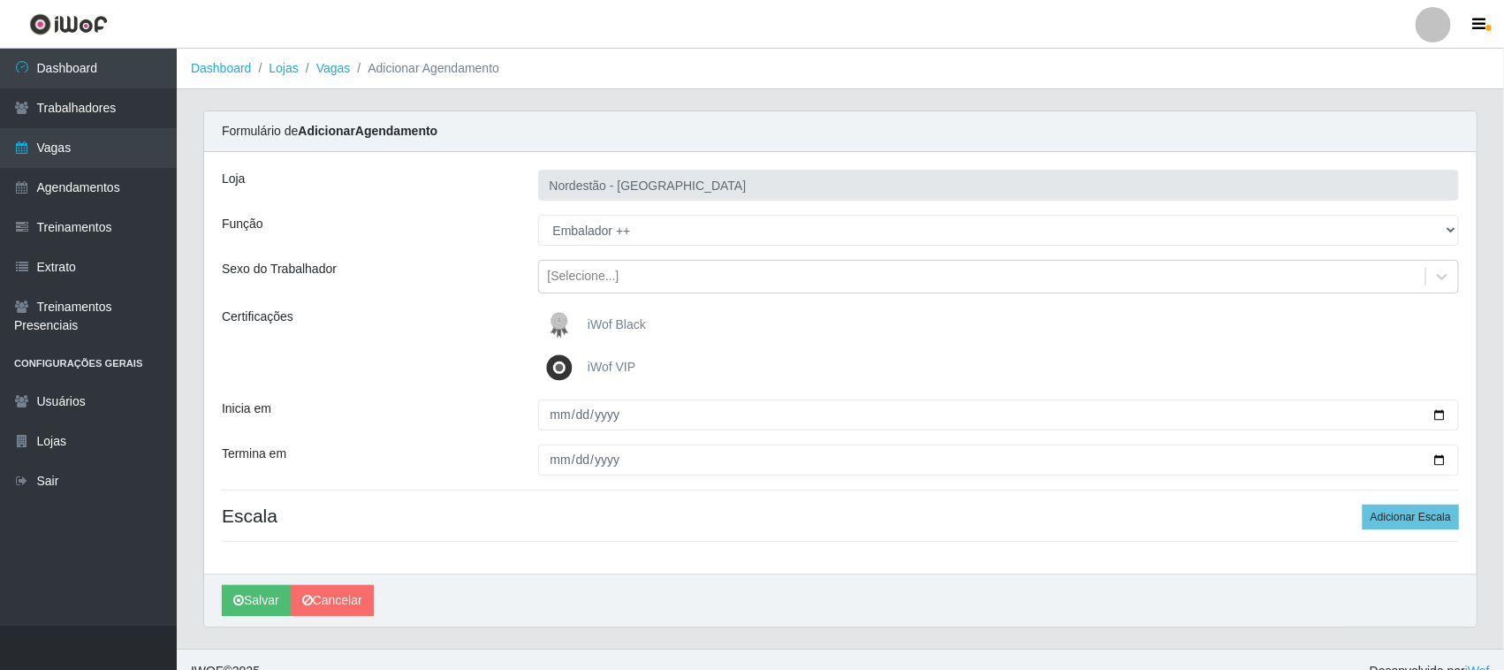
click at [570, 321] on img at bounding box center [563, 324] width 42 height 35
click at [0, 0] on input "iWof Black" at bounding box center [0, 0] width 0 height 0
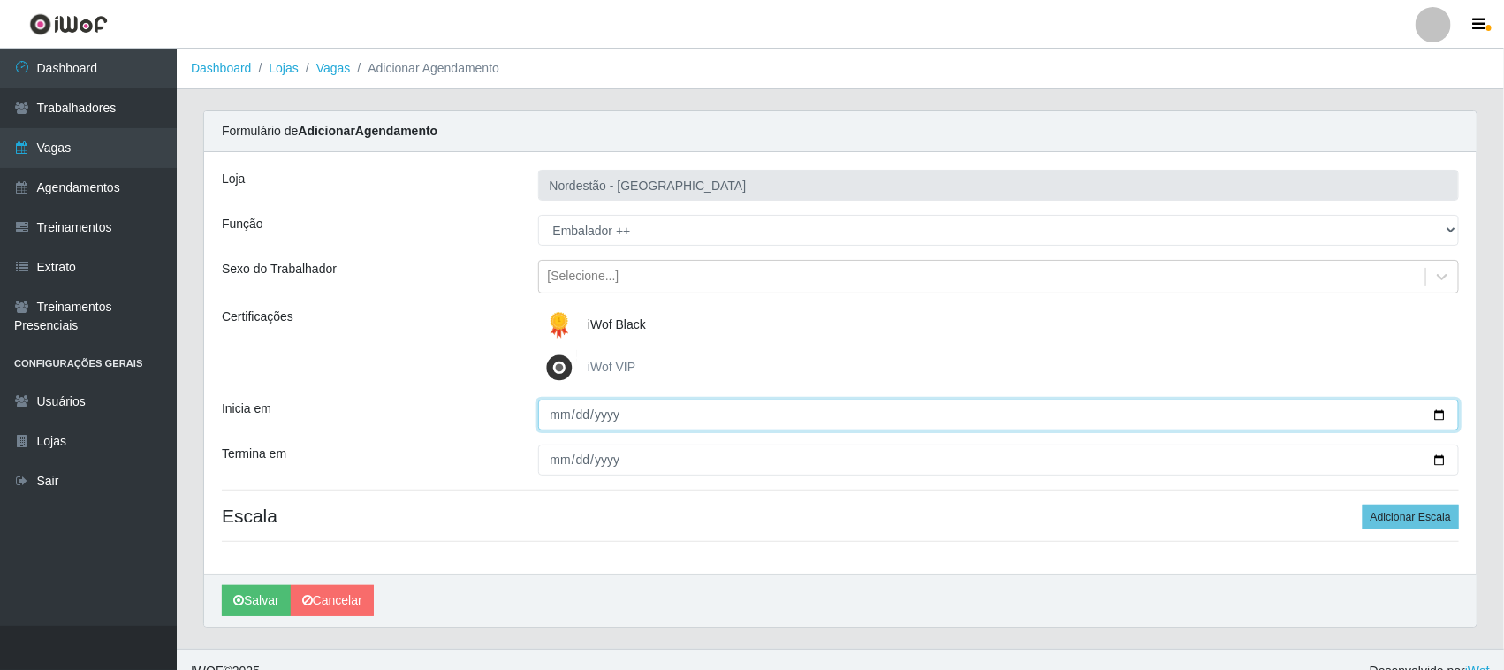
click at [1438, 417] on input "Inicia em" at bounding box center [999, 414] width 922 height 31
type input "[DATE]"
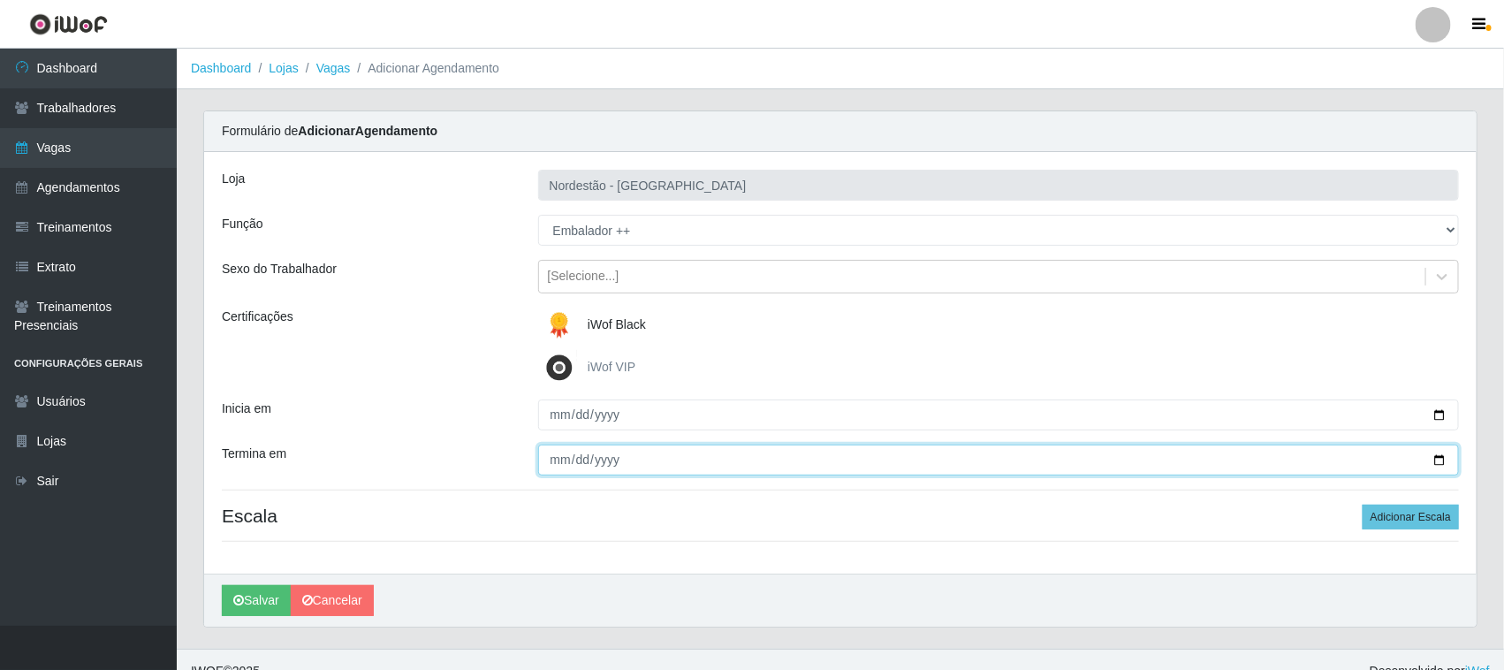
click at [1440, 457] on input "Termina em" at bounding box center [999, 459] width 922 height 31
type input "[DATE]"
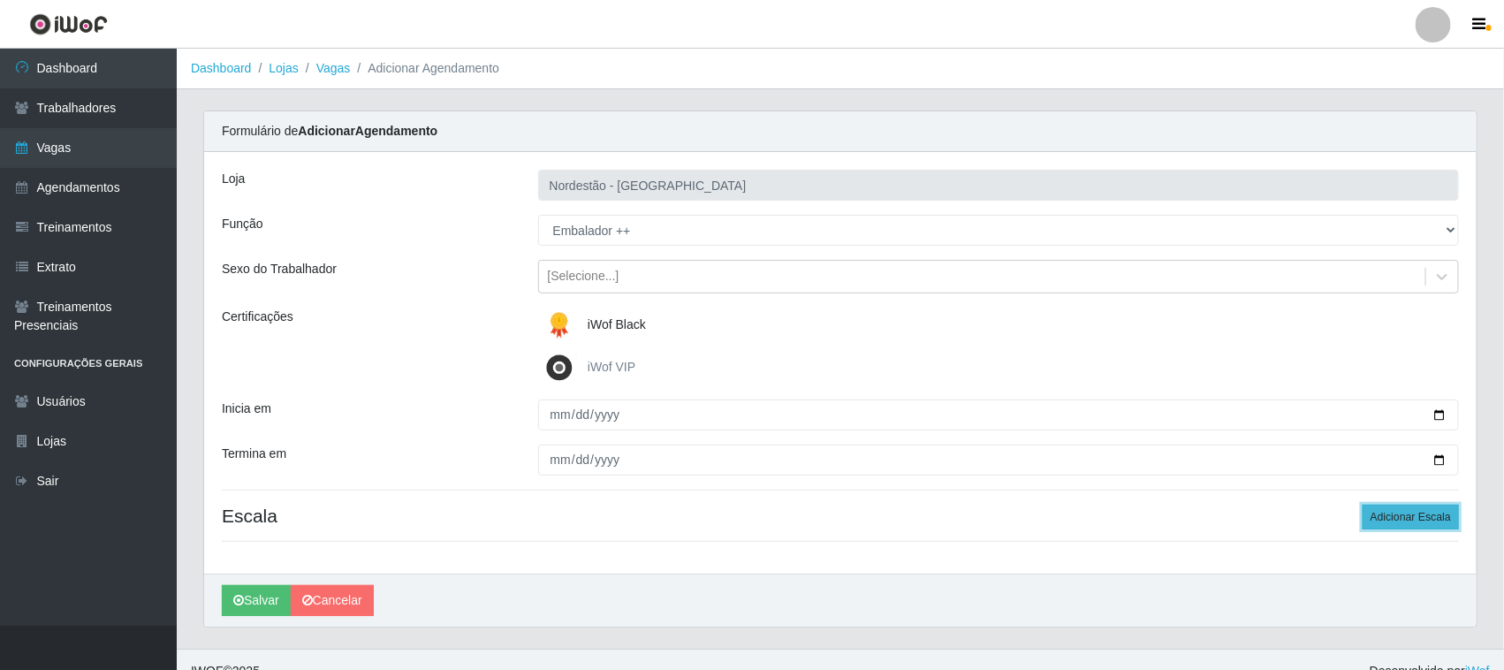
click at [1383, 517] on button "Adicionar Escala" at bounding box center [1411, 517] width 96 height 25
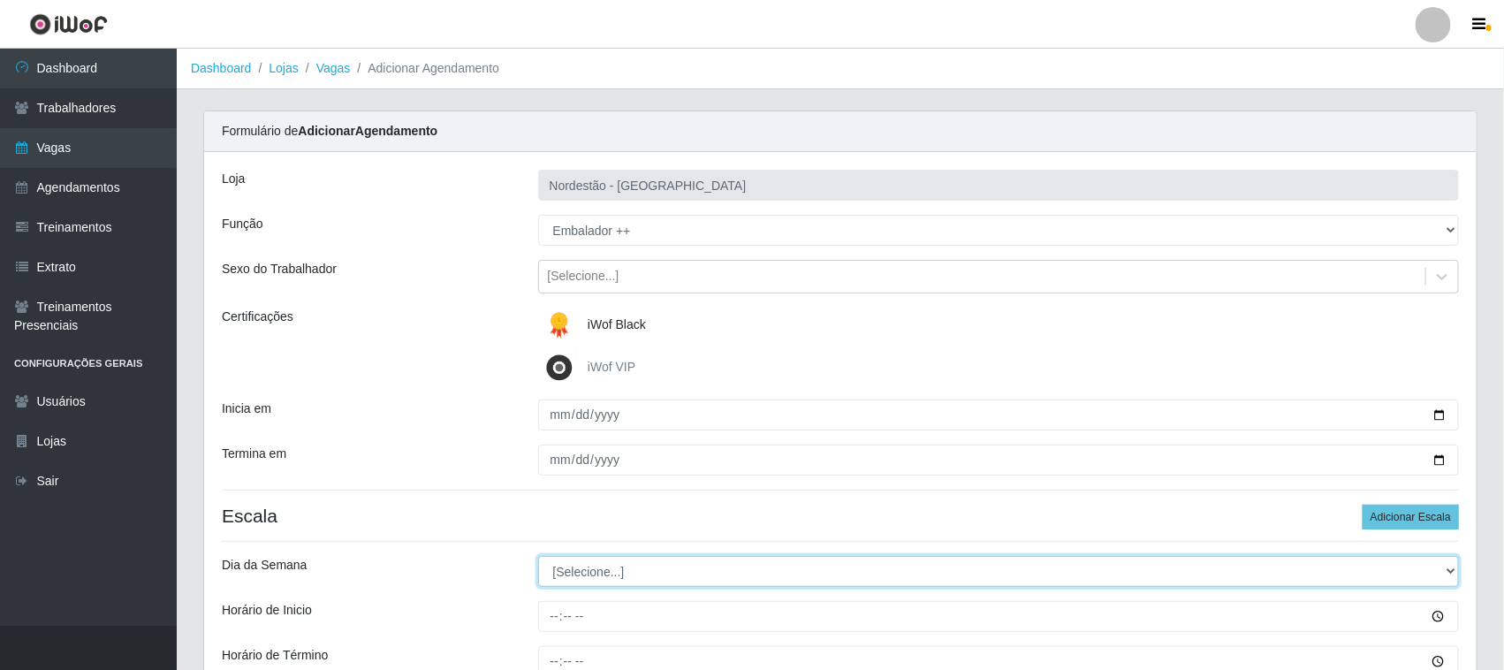
click at [649, 580] on select "[Selecione...] Segunda Terça Quarta Quinta Sexta Sábado Domingo" at bounding box center [999, 571] width 922 height 31
select select "0"
click at [538, 557] on select "[Selecione...] Segunda Terça Quarta Quinta Sexta Sábado Domingo" at bounding box center [999, 571] width 922 height 31
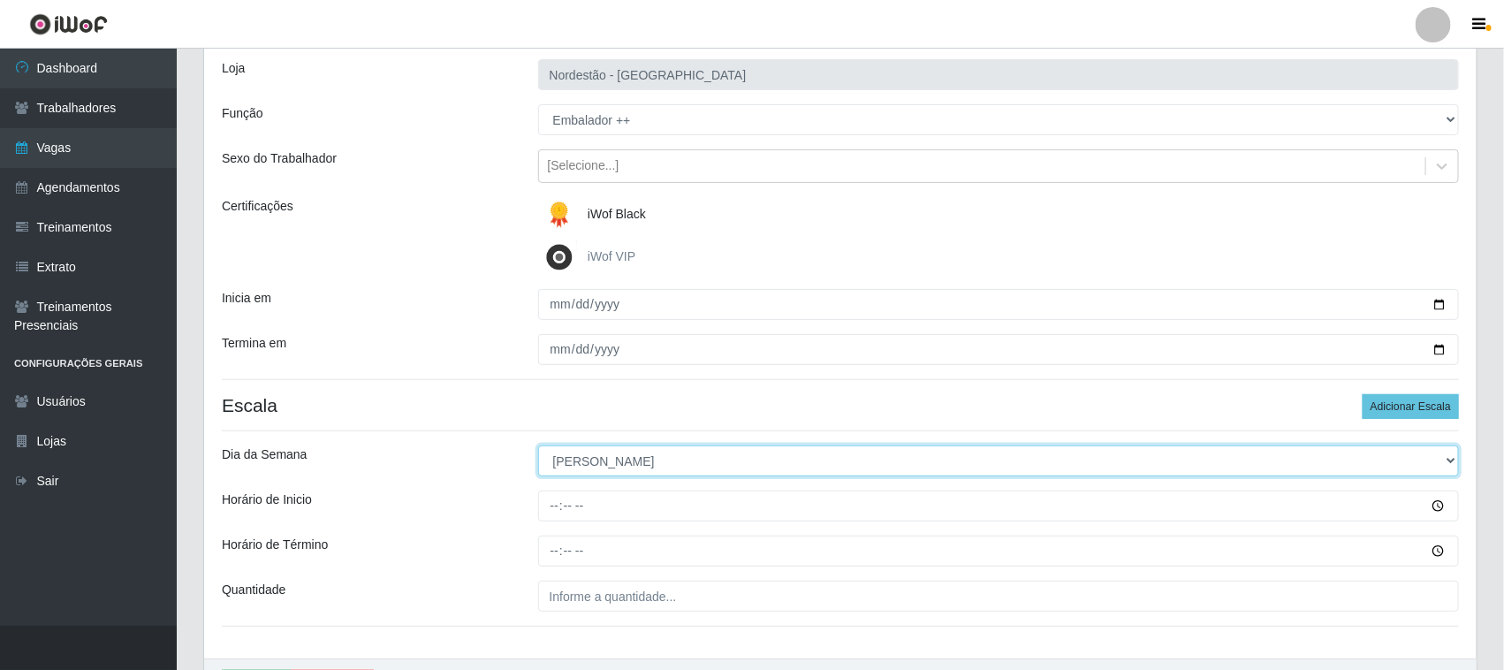
scroll to position [219, 0]
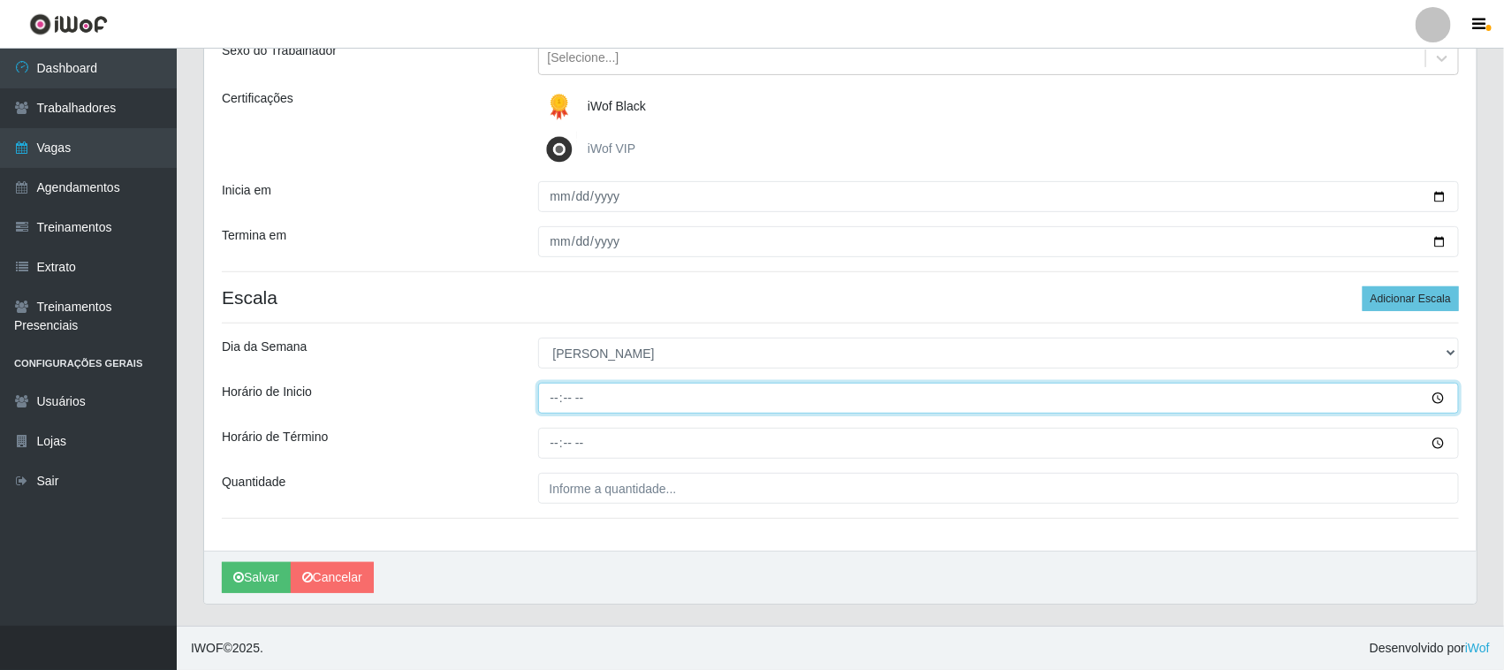
click at [550, 394] on input "Horário de Inicio" at bounding box center [999, 398] width 922 height 31
type input "12:20"
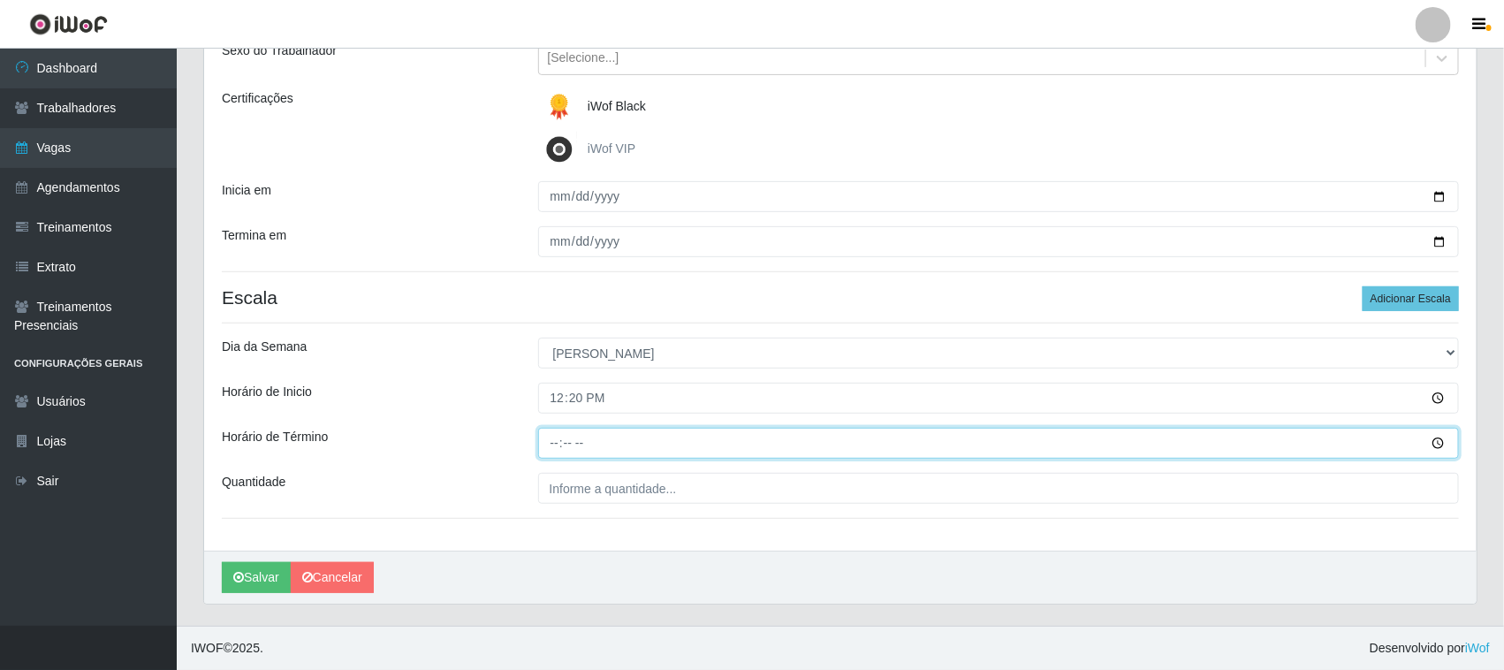
click at [548, 444] on input "Horário de Término" at bounding box center [999, 443] width 922 height 31
type input "18:20"
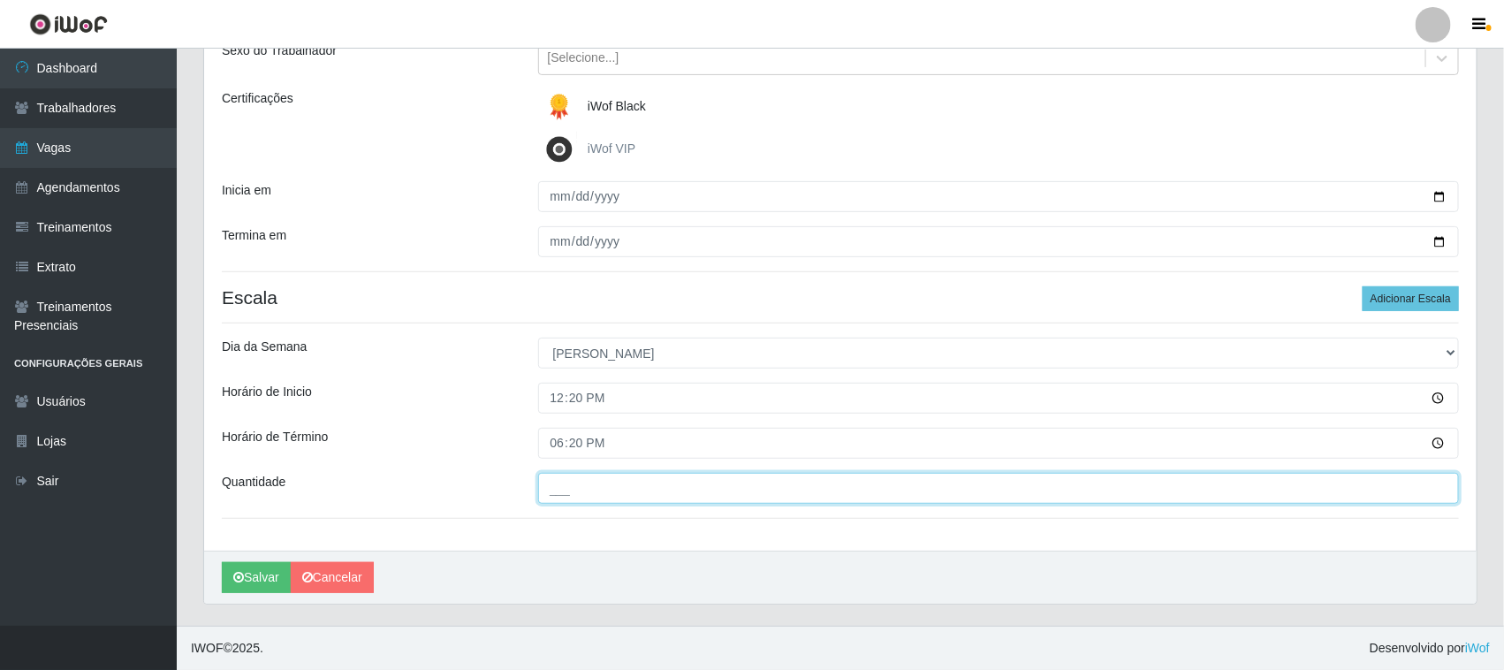
click at [585, 488] on input "___" at bounding box center [999, 488] width 922 height 31
type input "01_"
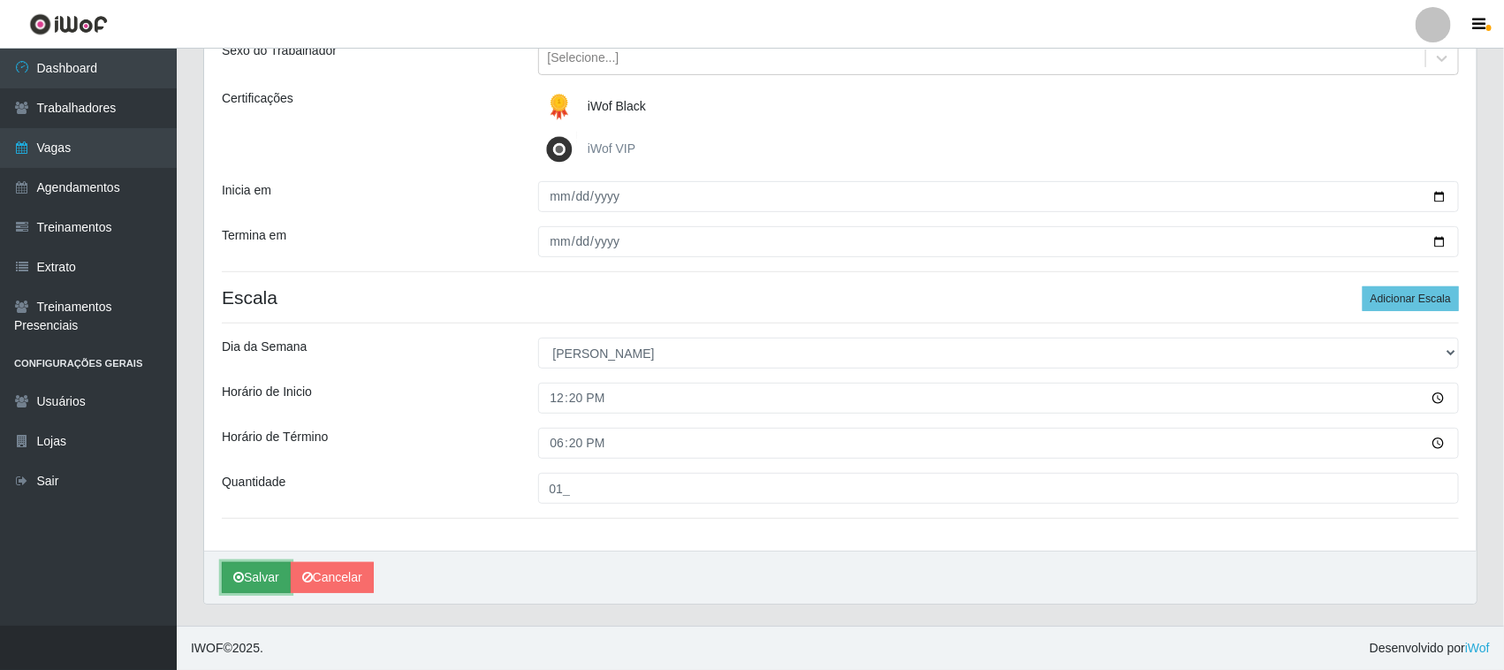
click at [249, 577] on button "Salvar" at bounding box center [256, 577] width 69 height 31
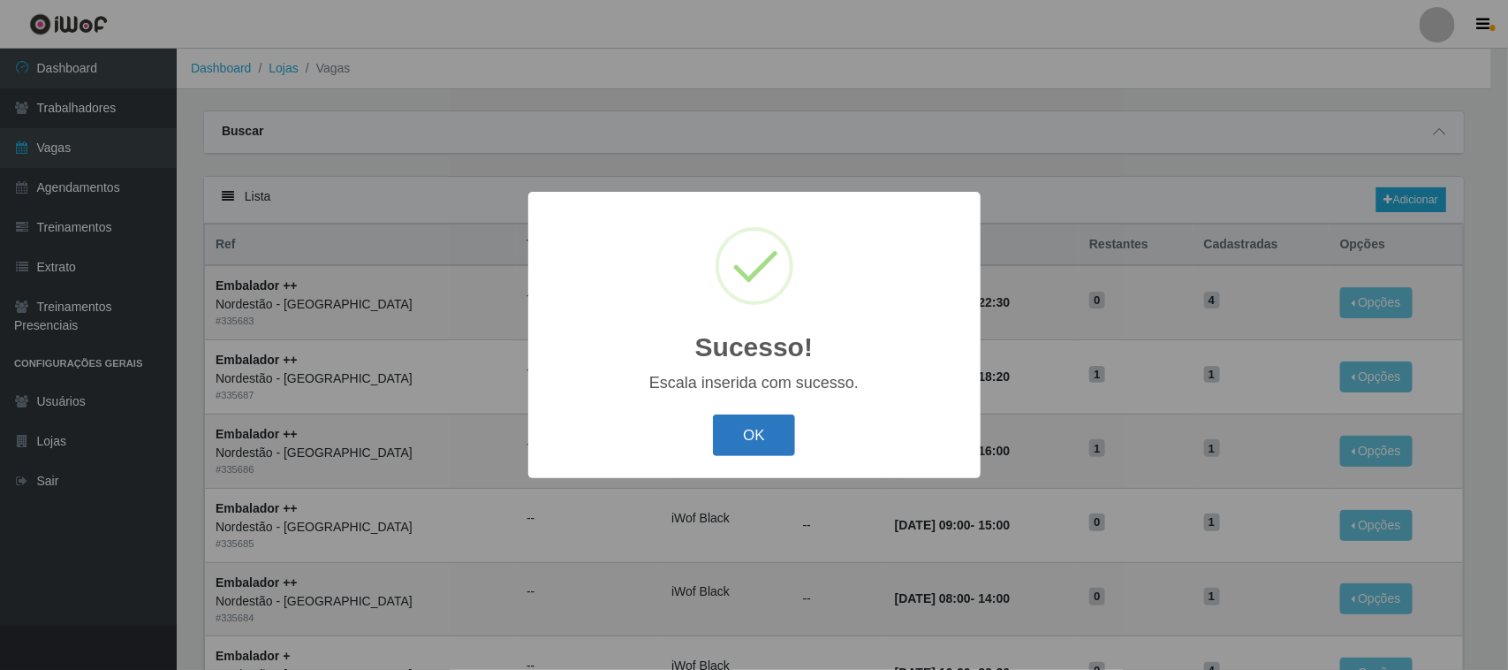
click at [753, 435] on button "OK" at bounding box center [754, 435] width 82 height 42
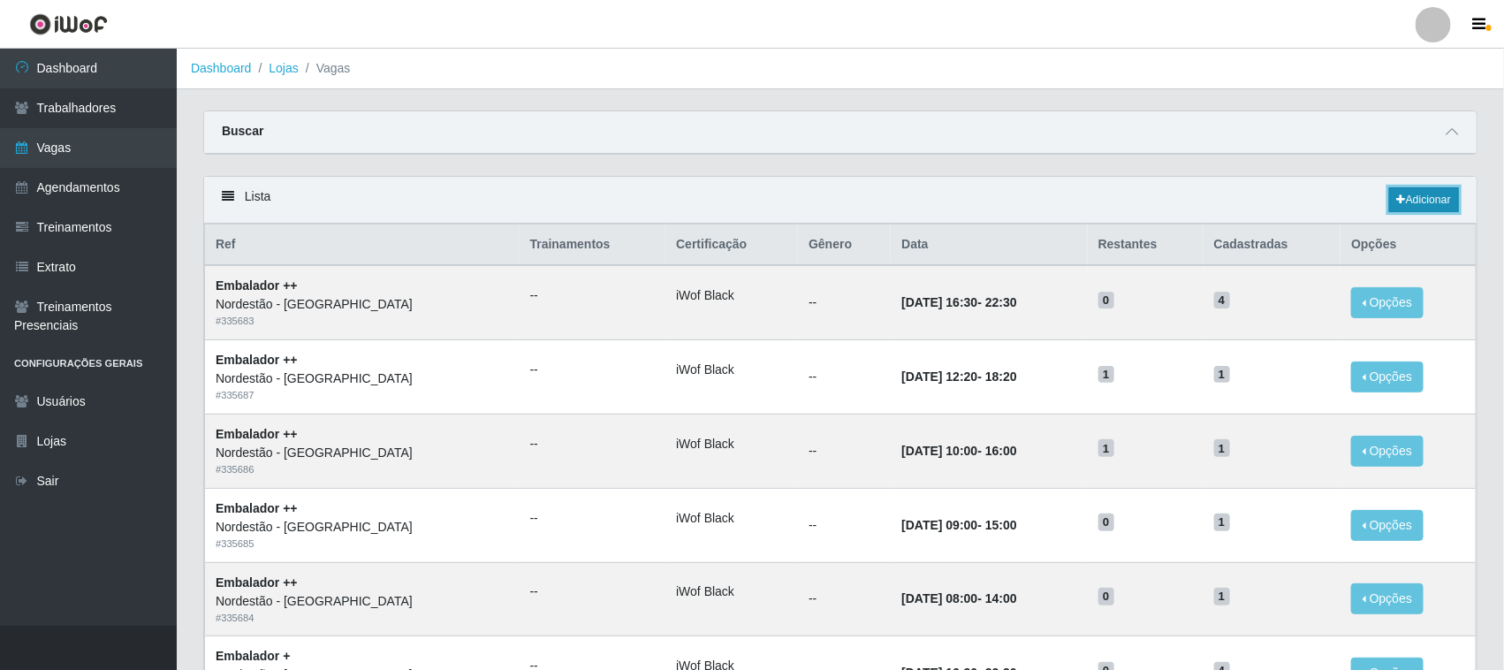
click at [1436, 200] on link "Adicionar" at bounding box center [1424, 199] width 70 height 25
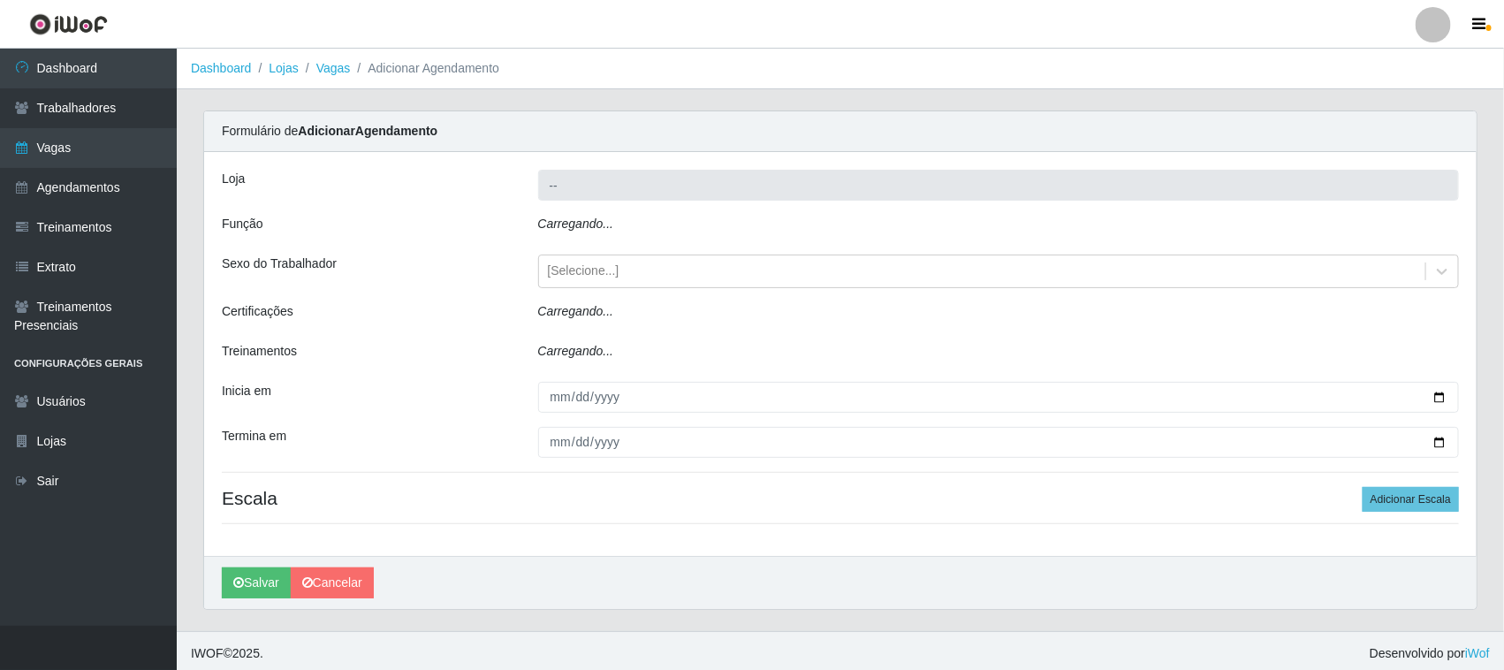
type input "Nordestão - [GEOGRAPHIC_DATA]"
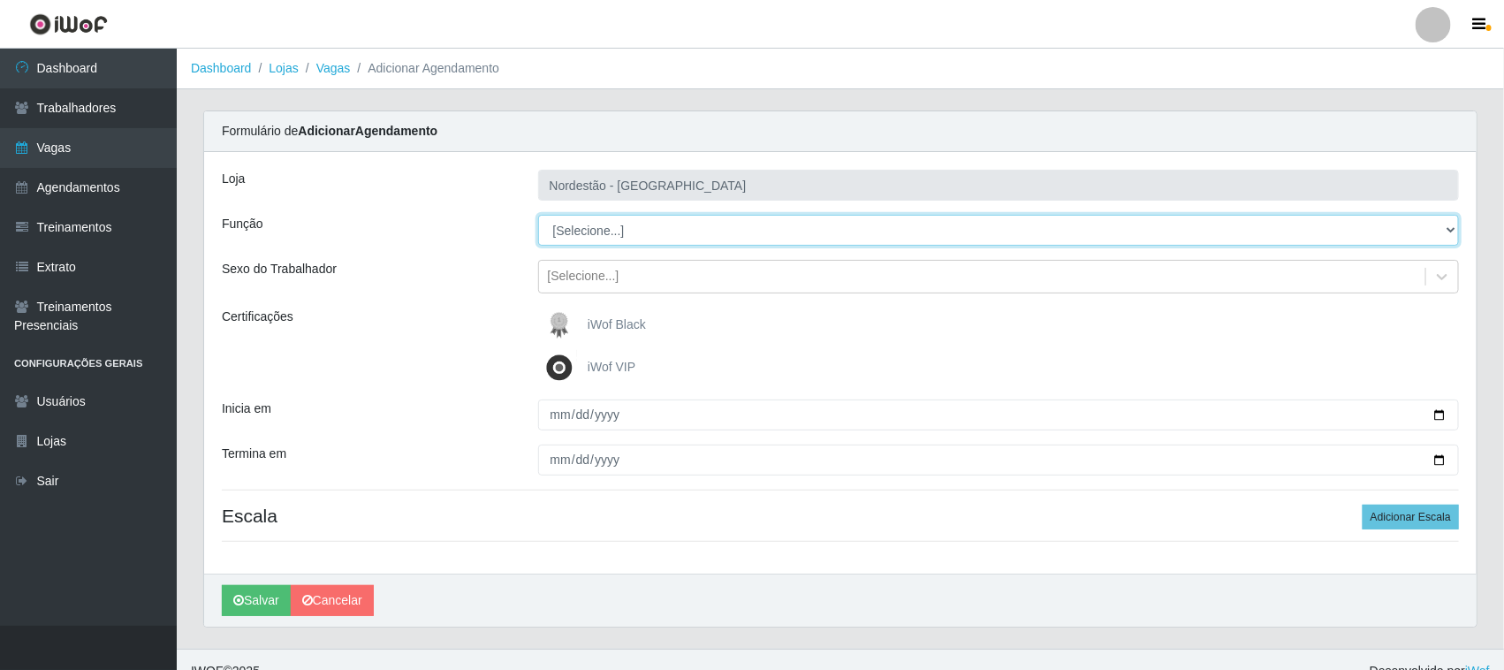
click at [601, 223] on select "[Selecione...] Embalador Embalador + Embalador ++ Operador de Caixa Operador de…" at bounding box center [999, 230] width 922 height 31
select select "1"
click at [538, 215] on select "[Selecione...] Embalador Embalador + Embalador ++ Operador de Caixa Operador de…" at bounding box center [999, 230] width 922 height 31
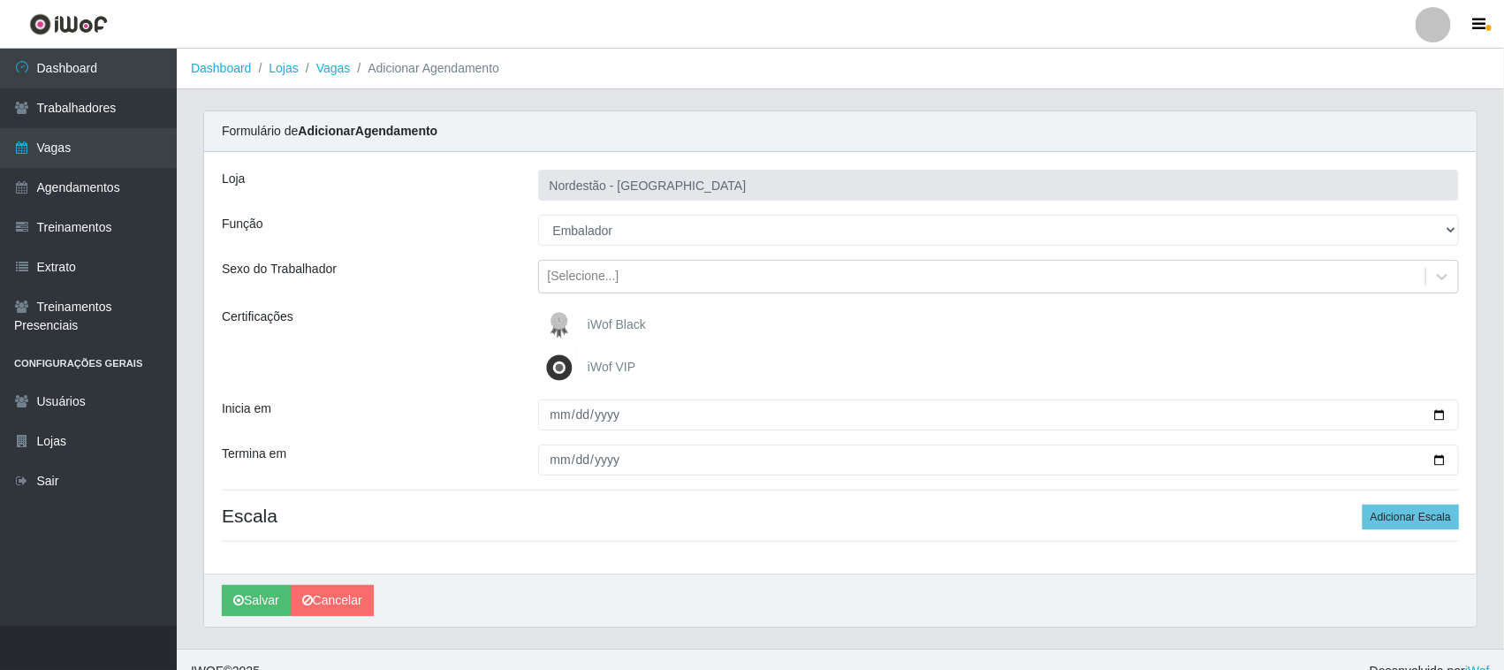
click at [584, 320] on img at bounding box center [563, 324] width 42 height 35
click at [0, 0] on input "iWof Black" at bounding box center [0, 0] width 0 height 0
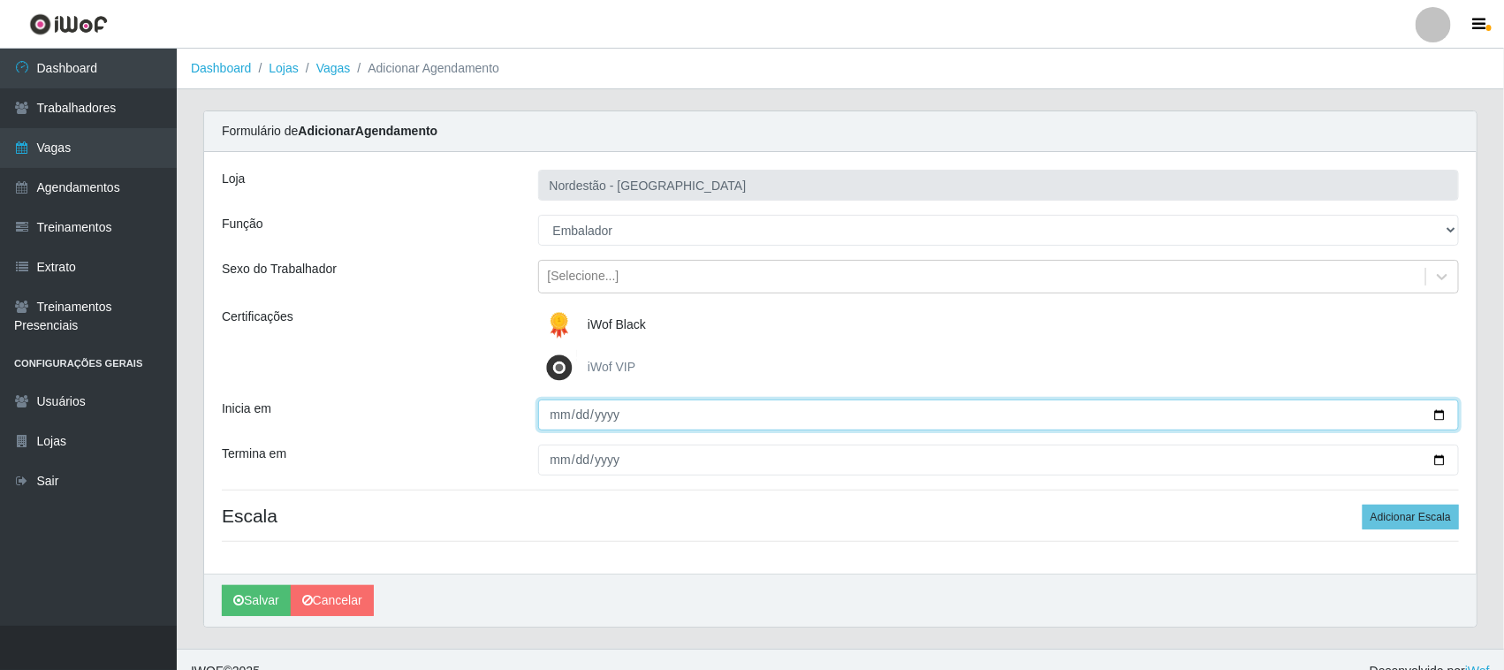
click at [1437, 407] on input "Inicia em" at bounding box center [999, 414] width 922 height 31
type input "[DATE]"
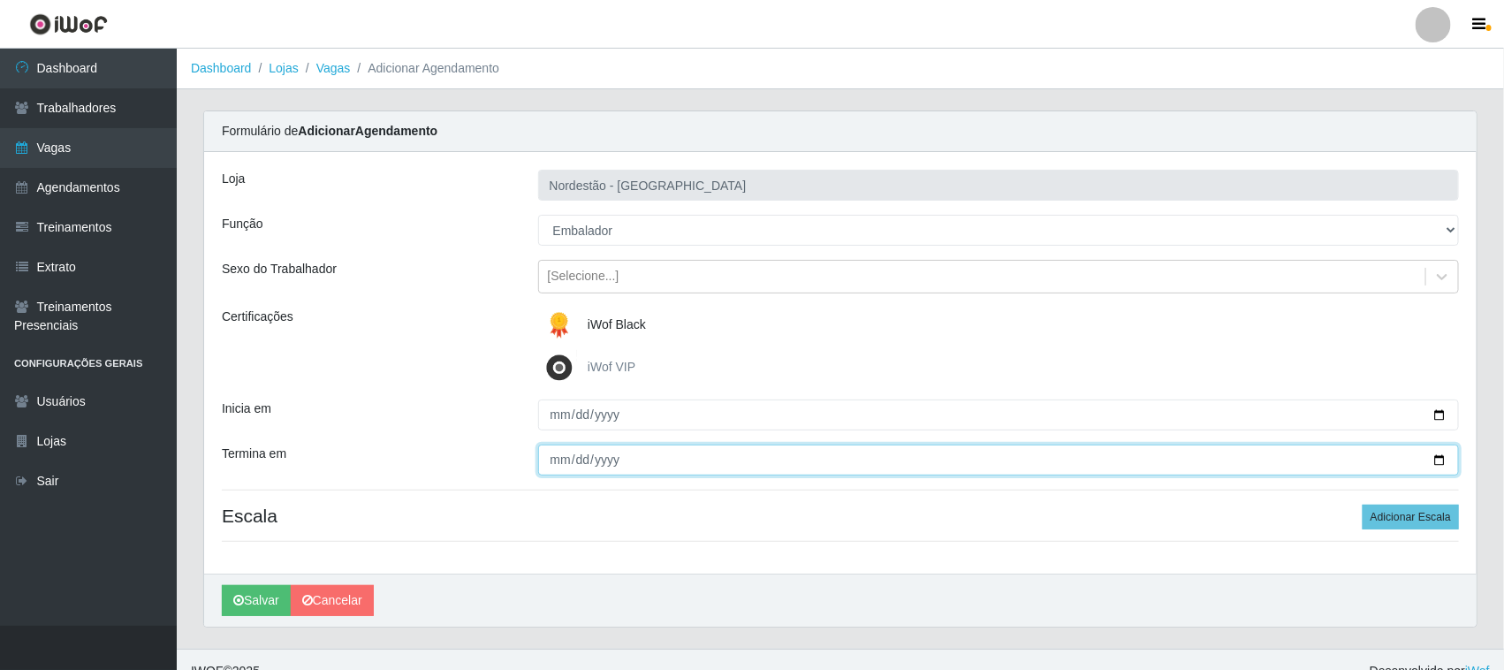
click at [1436, 459] on input "Termina em" at bounding box center [999, 459] width 922 height 31
type input "[DATE]"
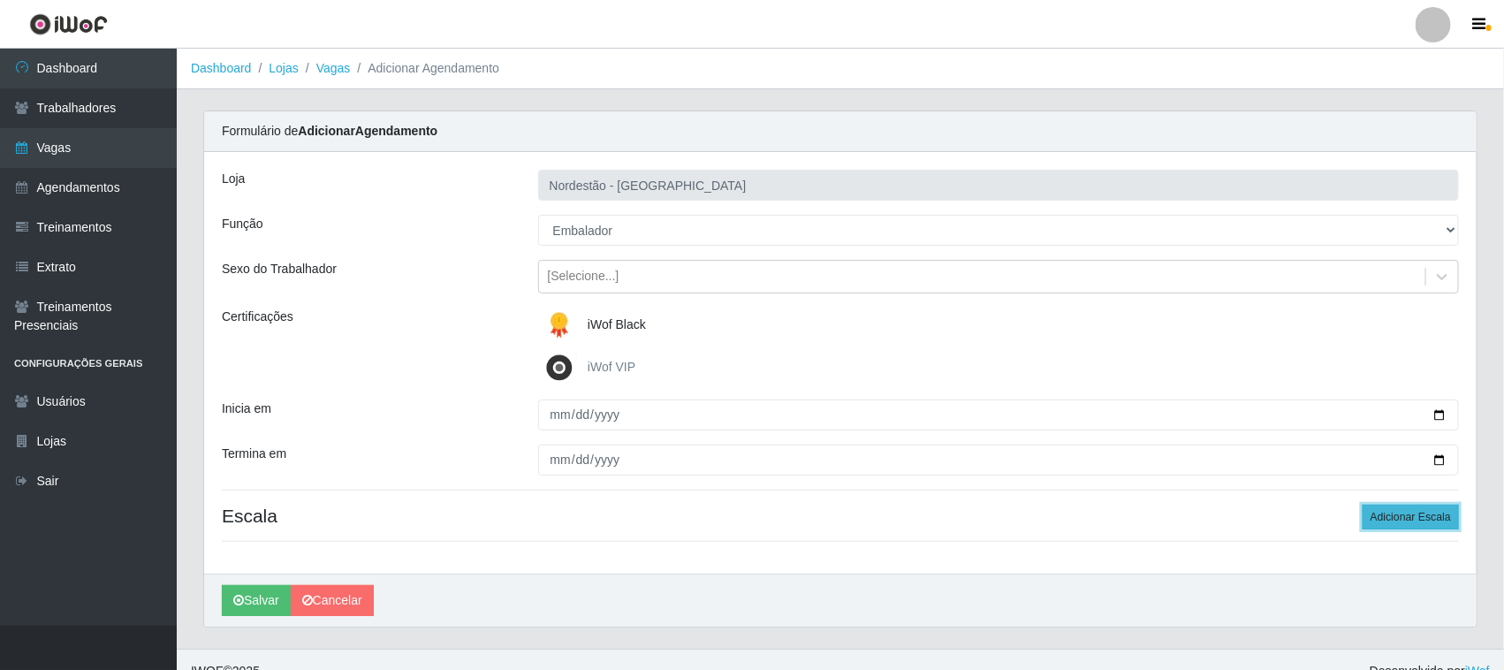
click at [1418, 513] on button "Adicionar Escala" at bounding box center [1411, 517] width 96 height 25
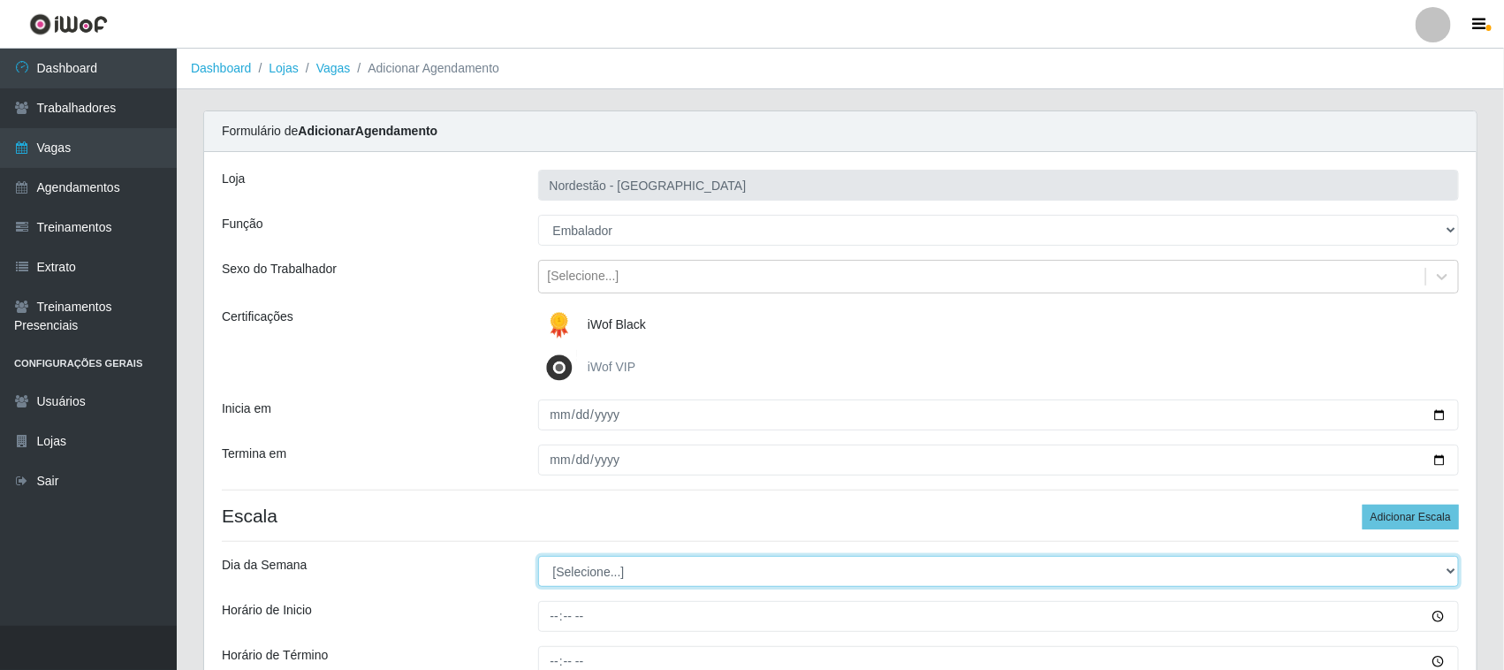
click at [579, 573] on select "[Selecione...] Segunda Terça Quarta Quinta Sexta Sábado Domingo" at bounding box center [999, 571] width 922 height 31
select select "1"
click at [538, 557] on select "[Selecione...] Segunda Terça Quarta Quinta Sexta Sábado Domingo" at bounding box center [999, 571] width 922 height 31
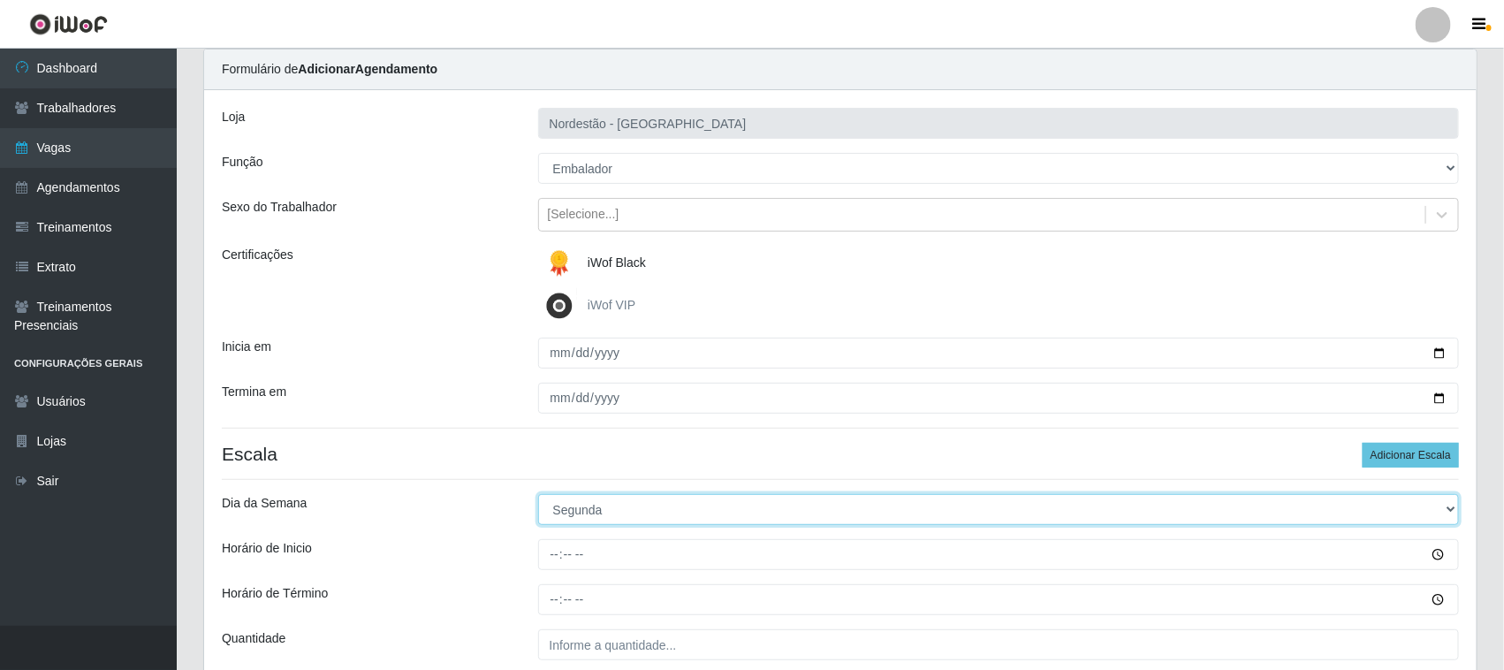
scroll to position [110, 0]
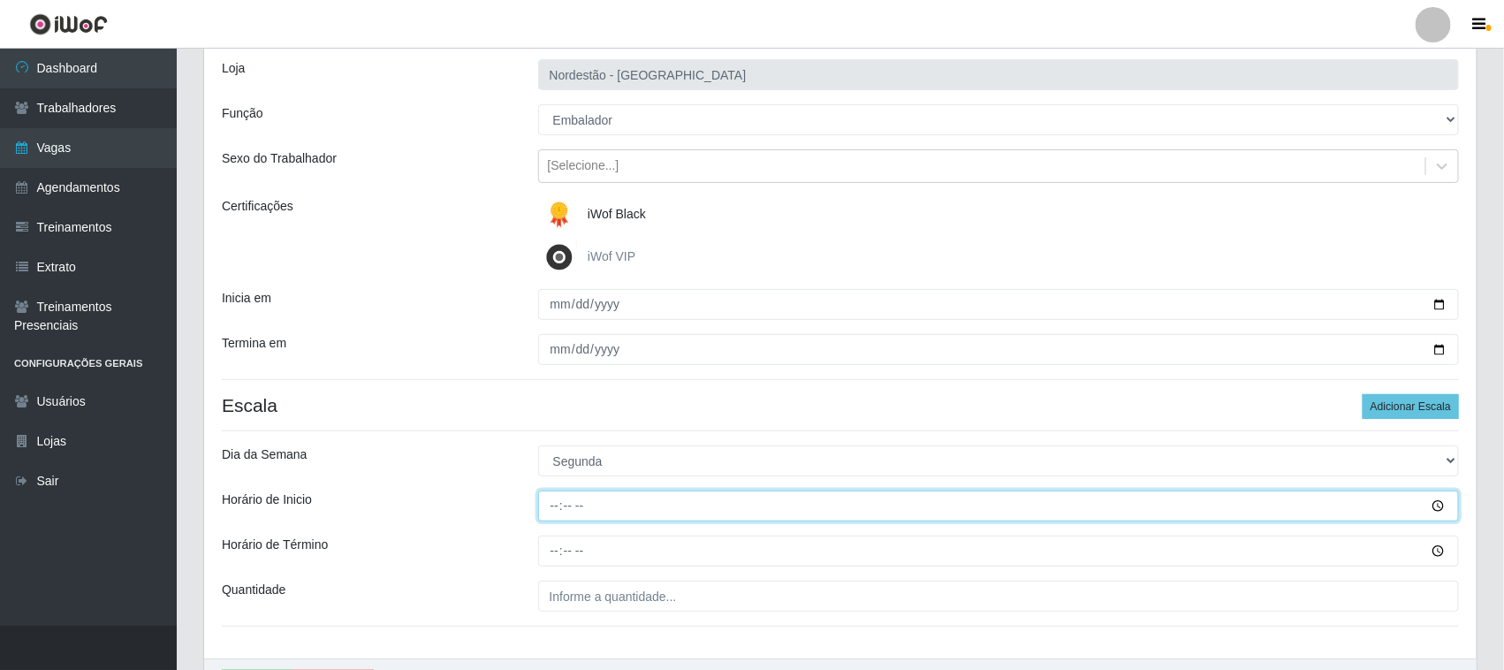
click at [554, 508] on input "Horário de Inicio" at bounding box center [999, 505] width 922 height 31
type input "16:30"
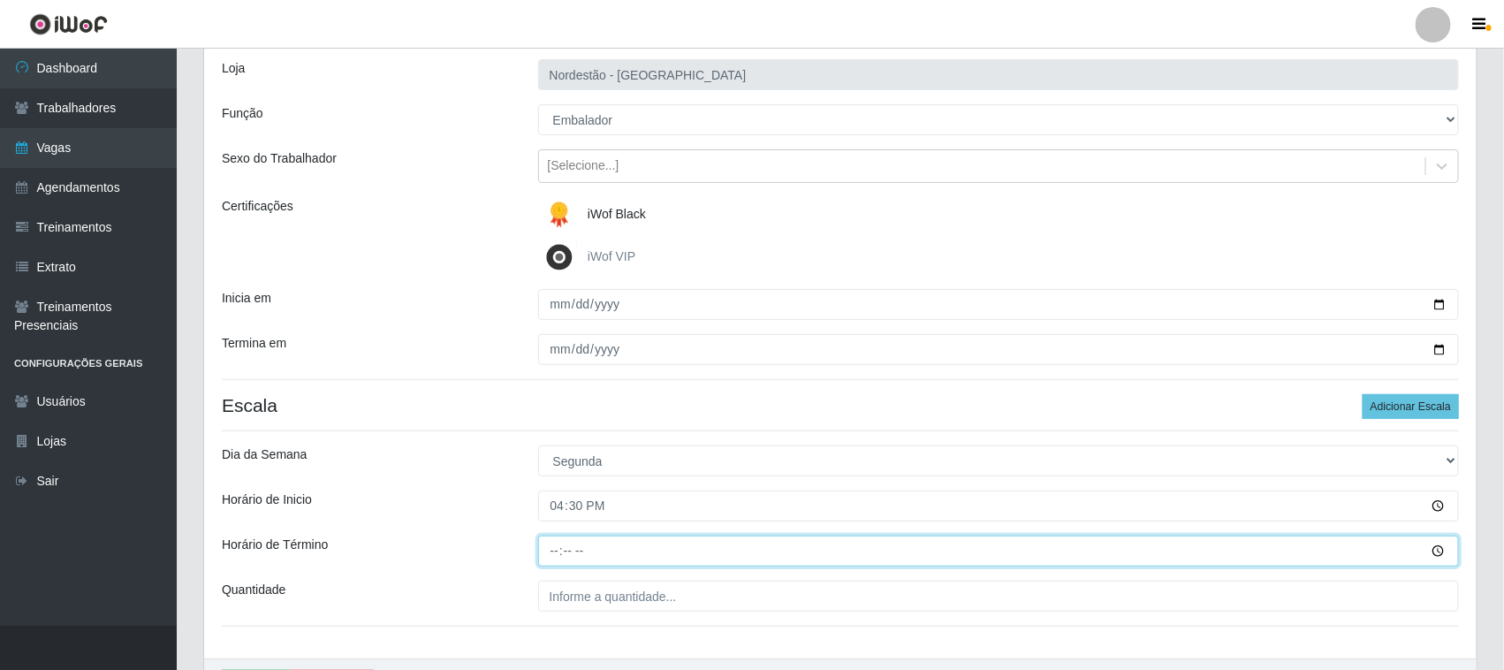
click at [558, 552] on input "Horário de Término" at bounding box center [999, 550] width 922 height 31
type input "22:30"
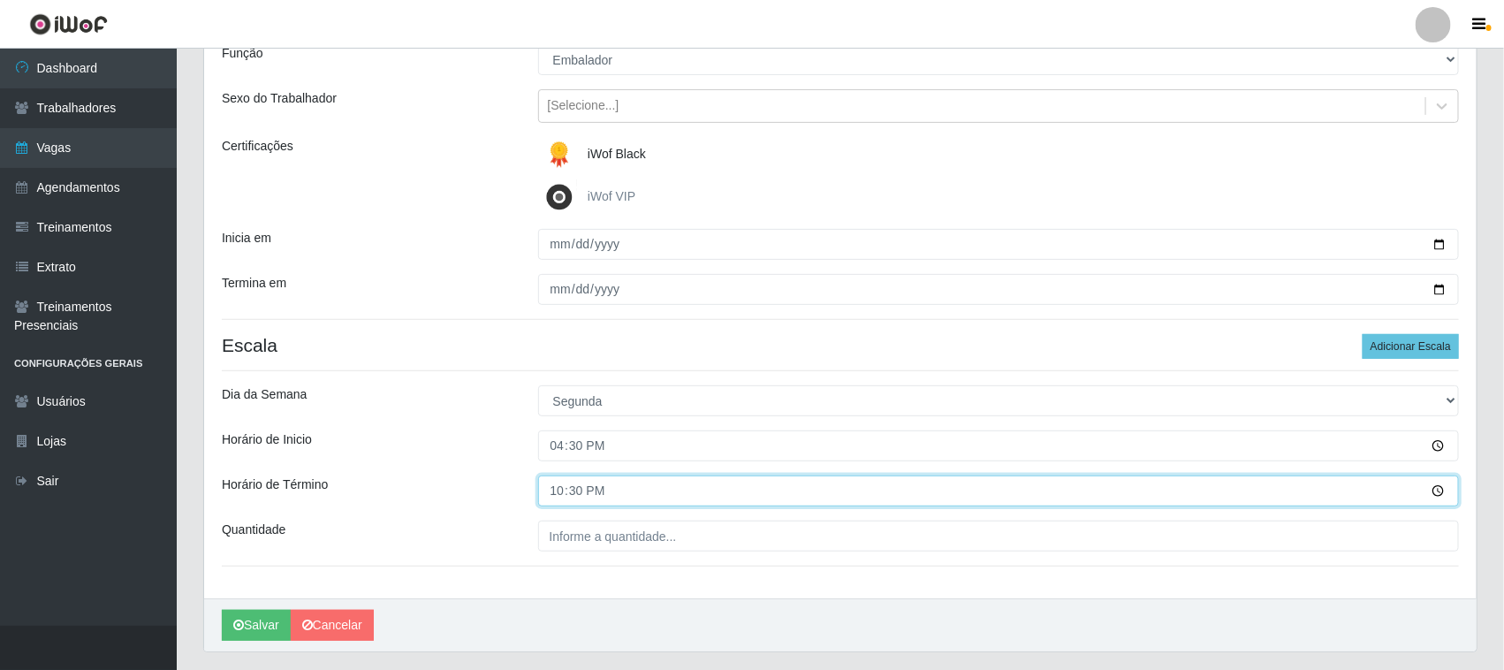
scroll to position [219, 0]
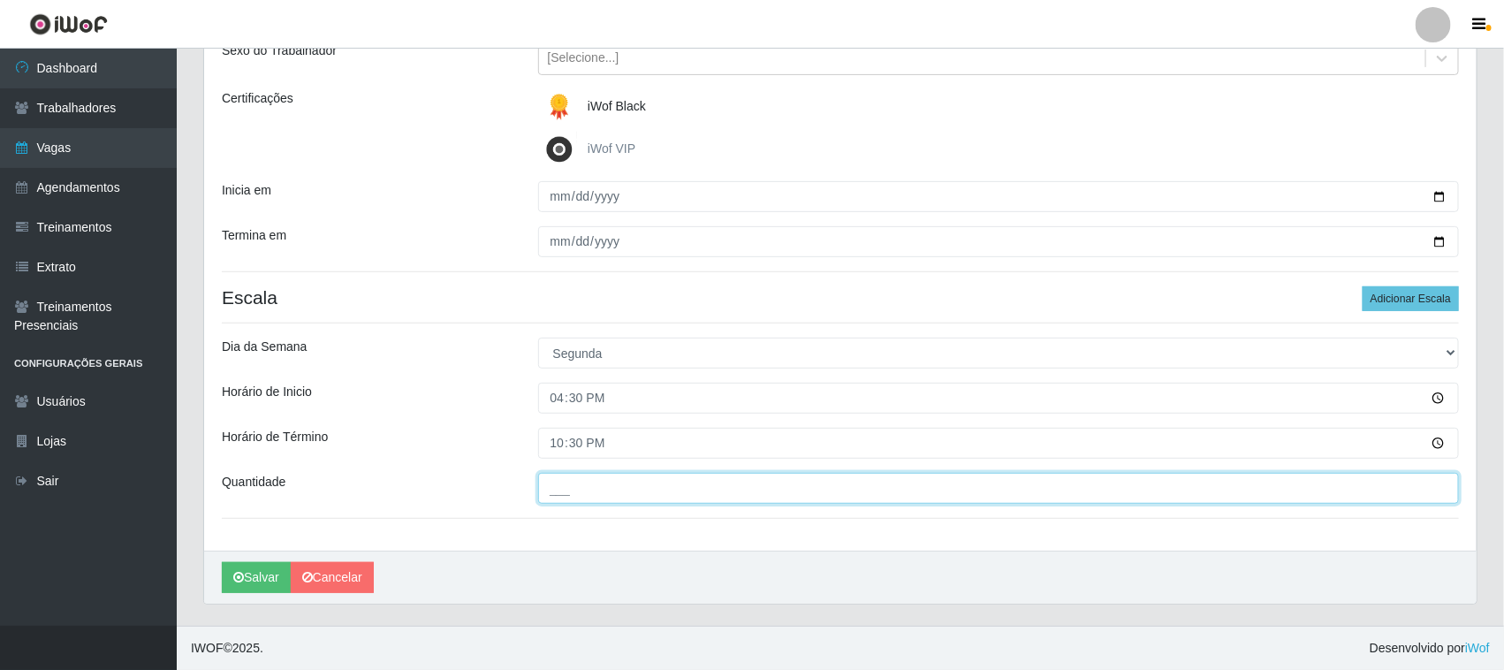
click at [588, 487] on input "___" at bounding box center [999, 488] width 922 height 31
type input "02_"
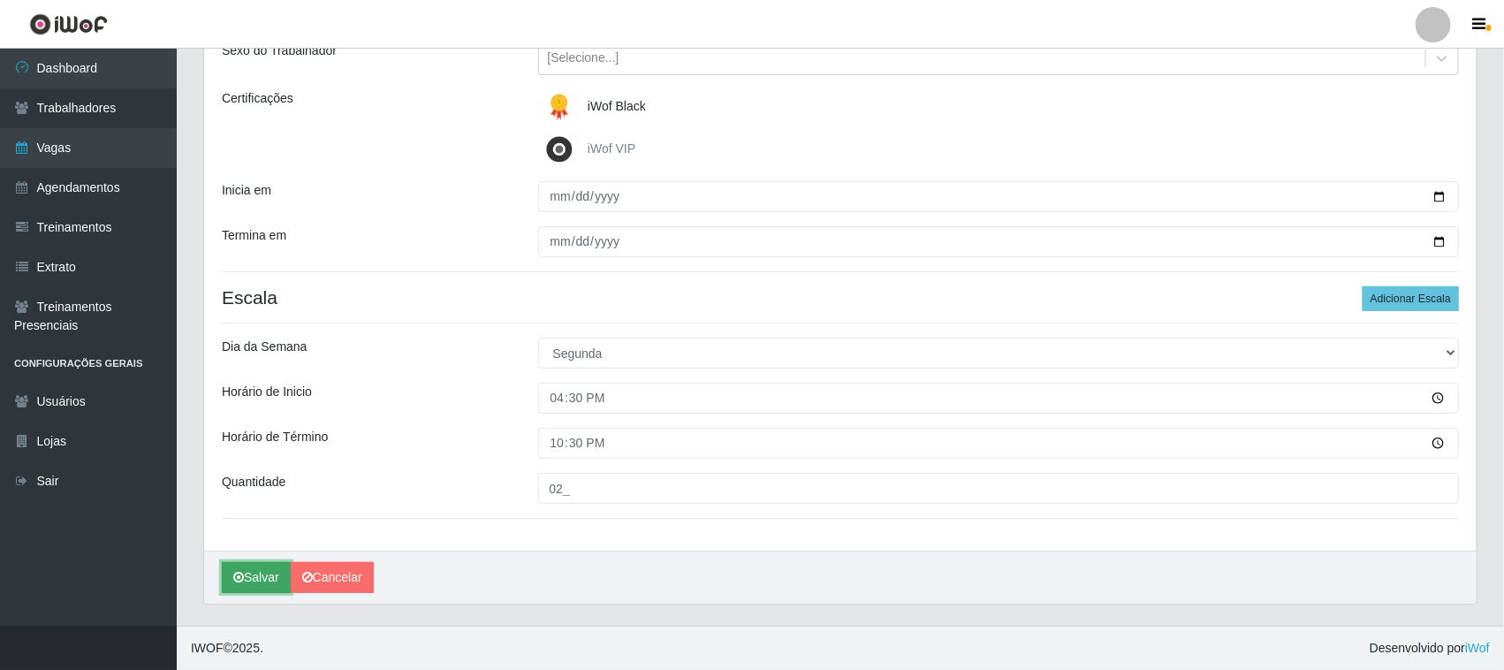
click at [266, 568] on button "Salvar" at bounding box center [256, 577] width 69 height 31
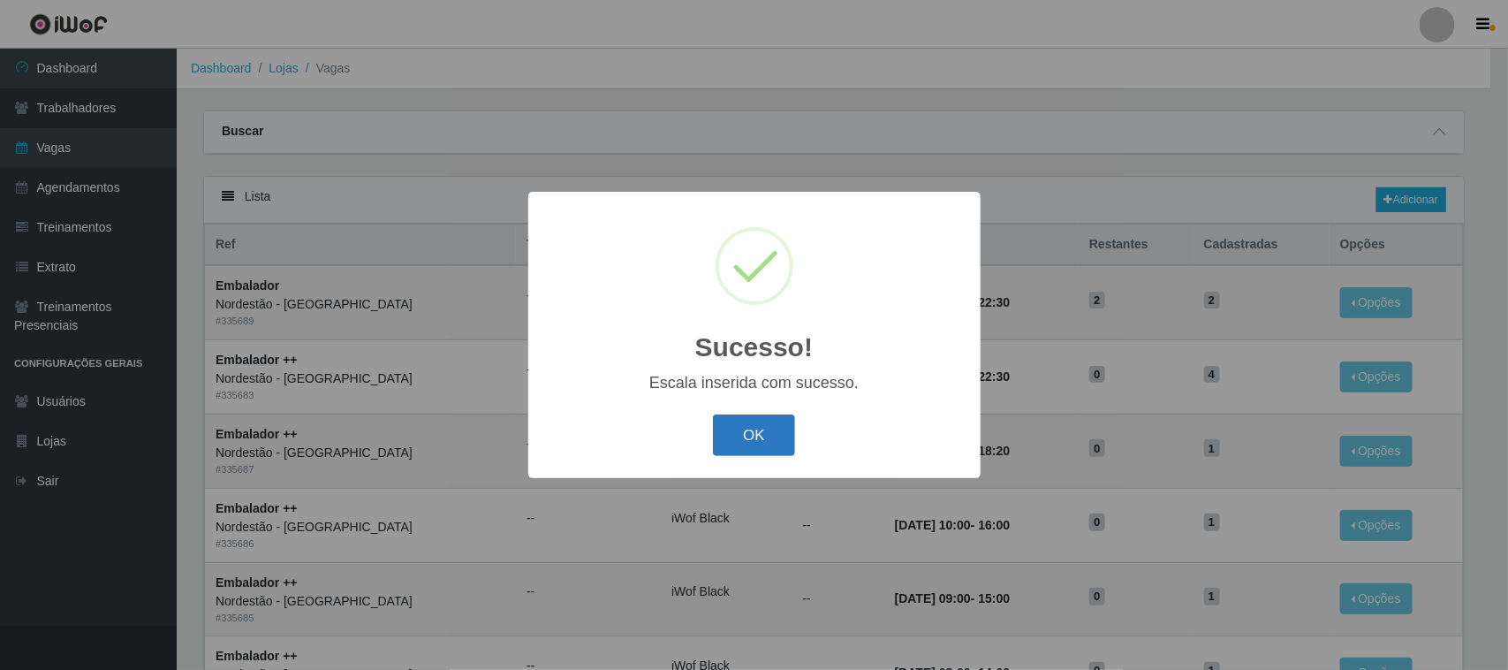
click at [748, 438] on button "OK" at bounding box center [754, 435] width 82 height 42
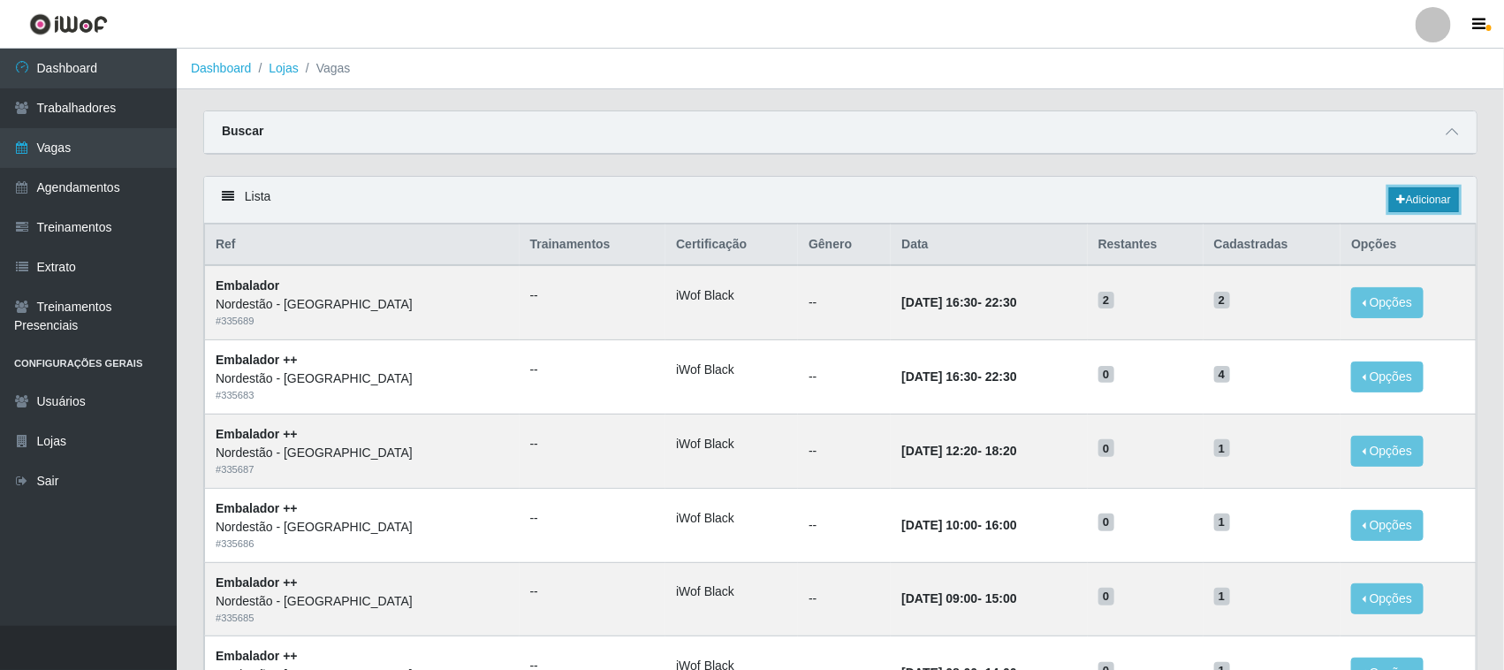
click at [1433, 196] on link "Adicionar" at bounding box center [1424, 199] width 70 height 25
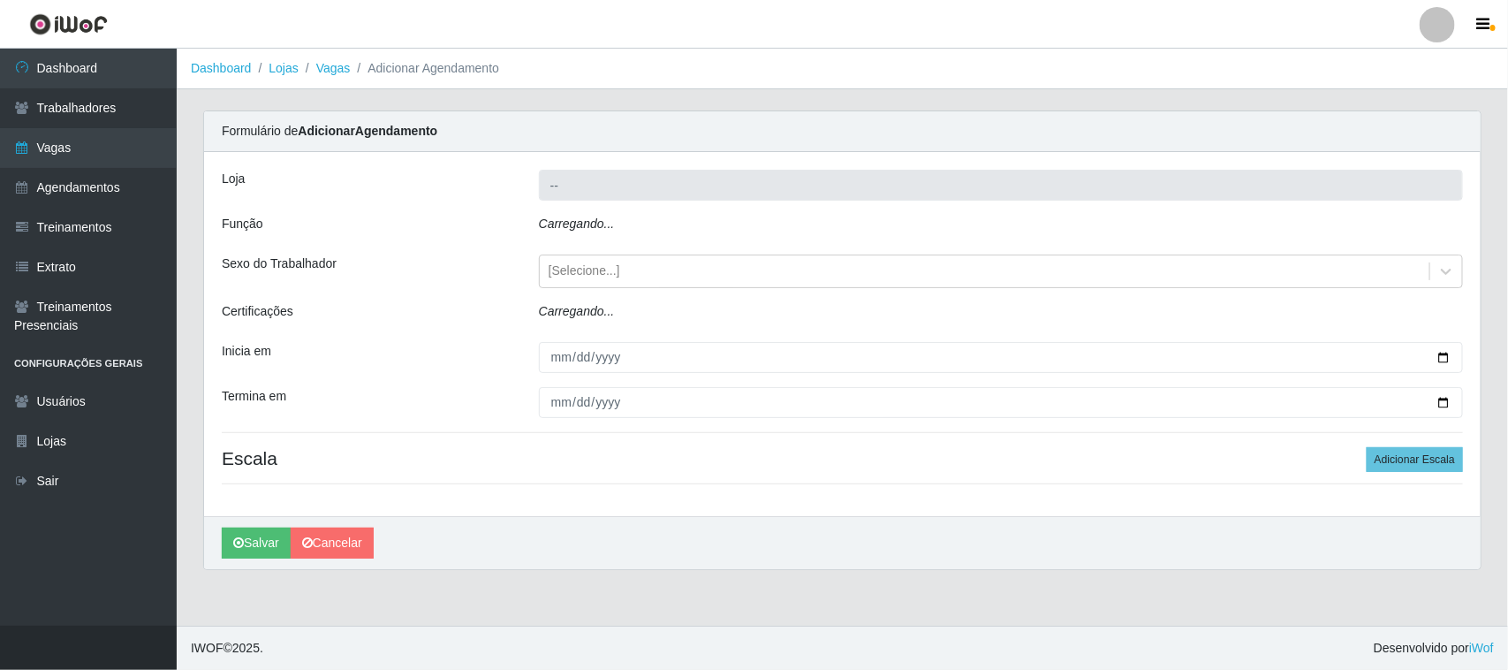
type input "Nordestão - [GEOGRAPHIC_DATA]"
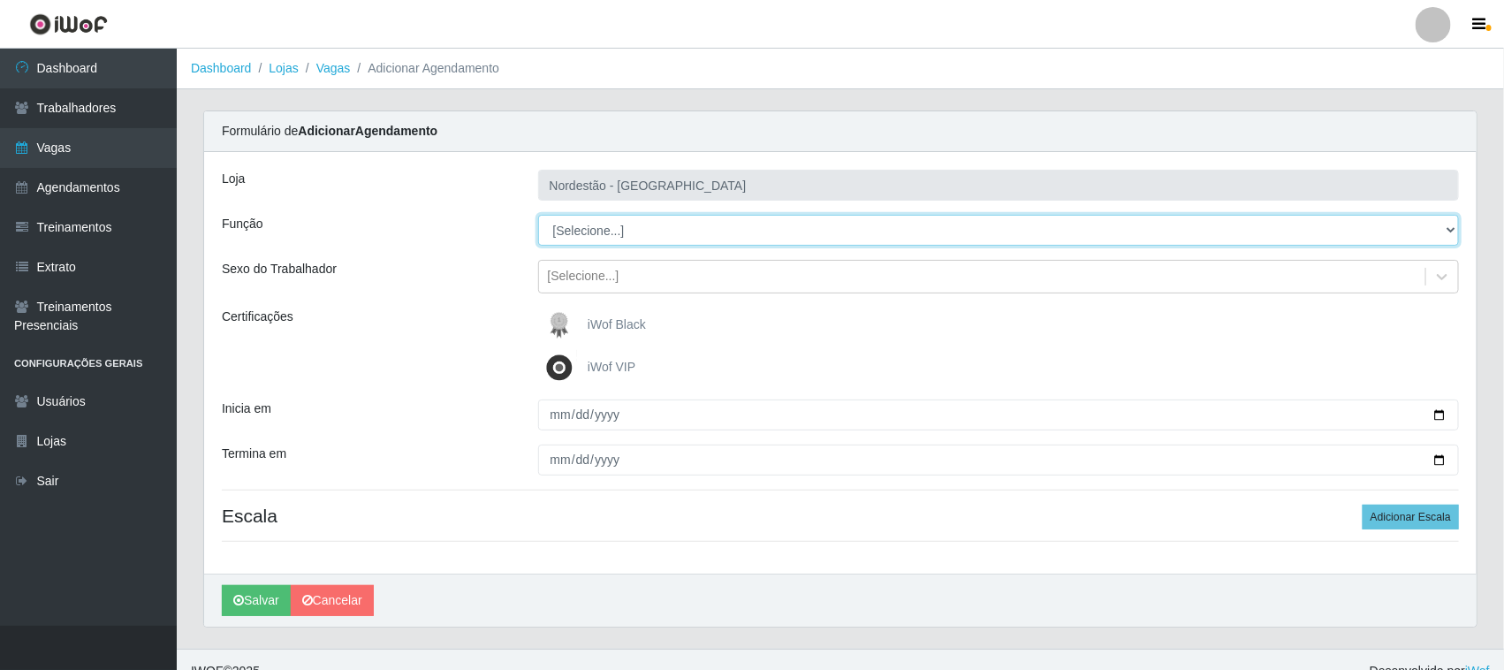
click at [594, 228] on select "[Selecione...] Embalador Embalador + Embalador ++ Operador de Caixa Operador de…" at bounding box center [999, 230] width 922 height 31
select select "1"
click at [538, 215] on select "[Selecione...] Embalador Embalador + Embalador ++ Operador de Caixa Operador de…" at bounding box center [999, 230] width 922 height 31
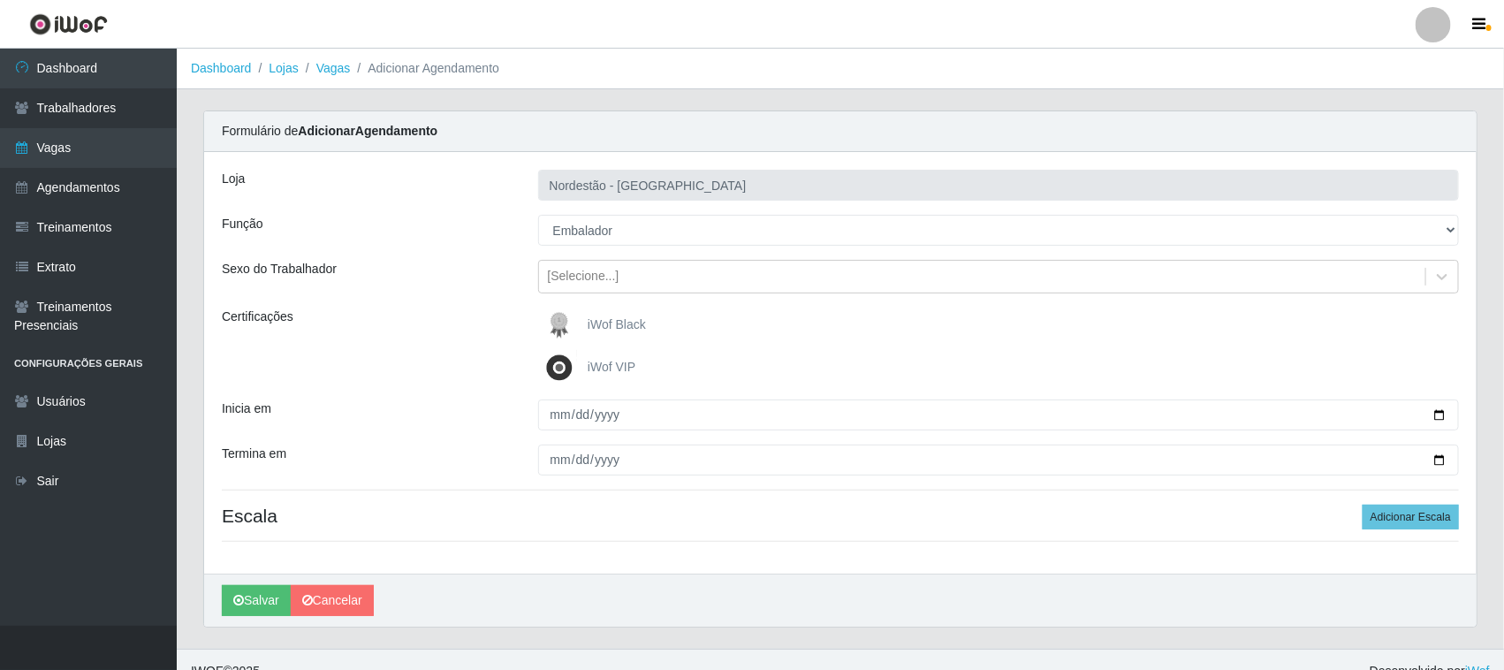
click at [576, 324] on img at bounding box center [563, 324] width 42 height 35
click at [0, 0] on input "iWof Black" at bounding box center [0, 0] width 0 height 0
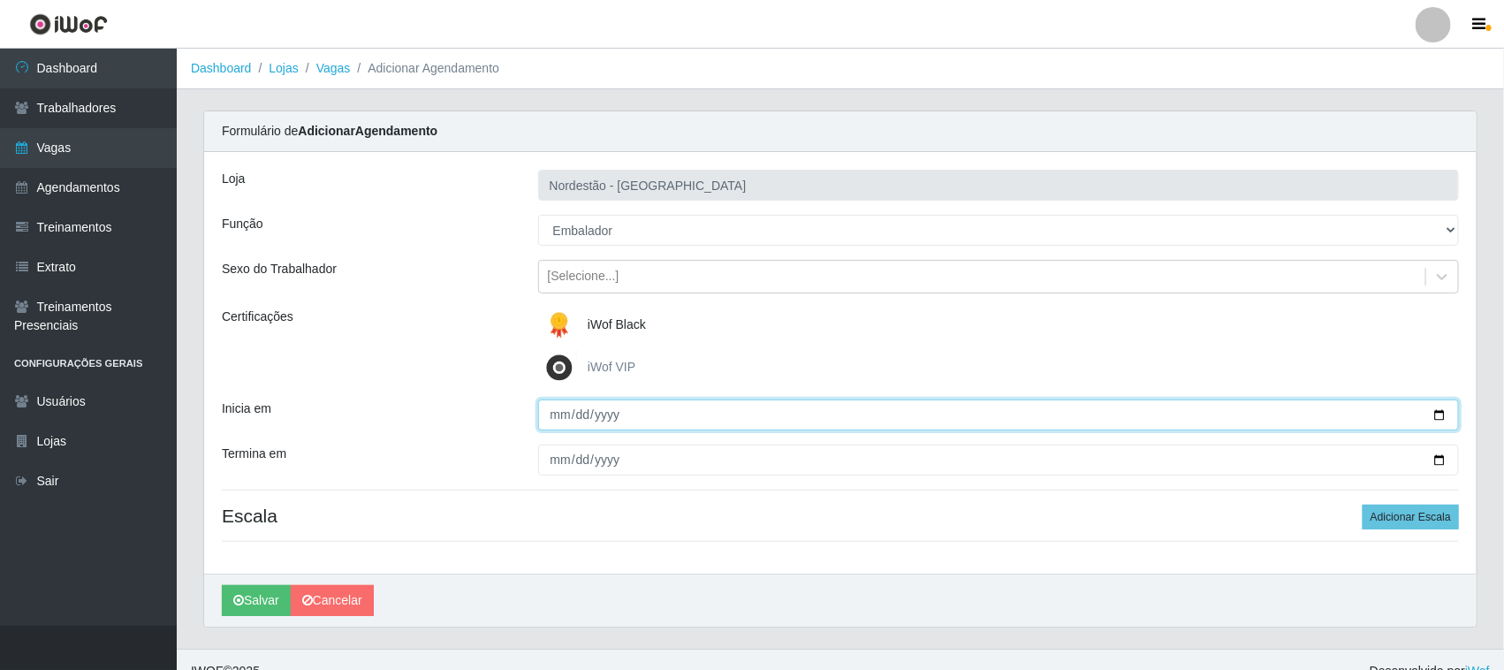
click at [1436, 413] on input "Inicia em" at bounding box center [999, 414] width 922 height 31
type input "[DATE]"
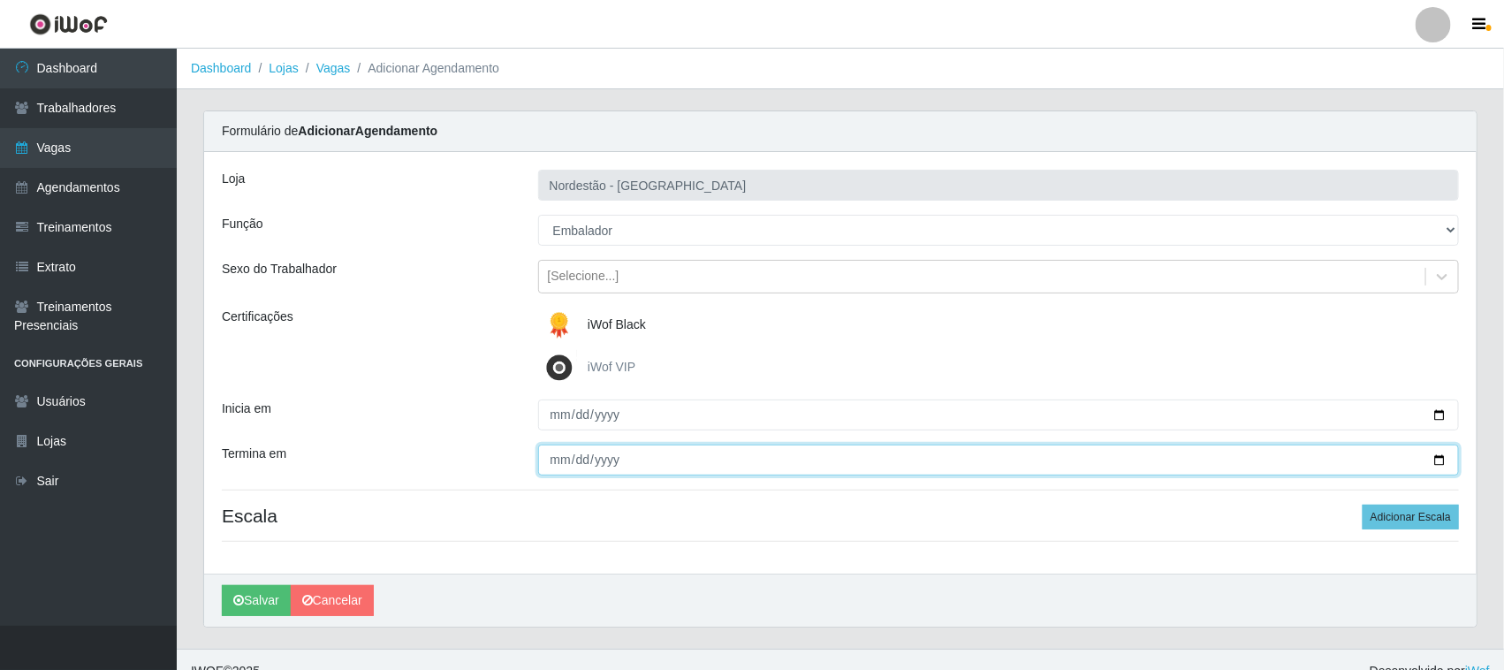
click at [1440, 462] on input "Termina em" at bounding box center [999, 459] width 922 height 31
type input "[DATE]"
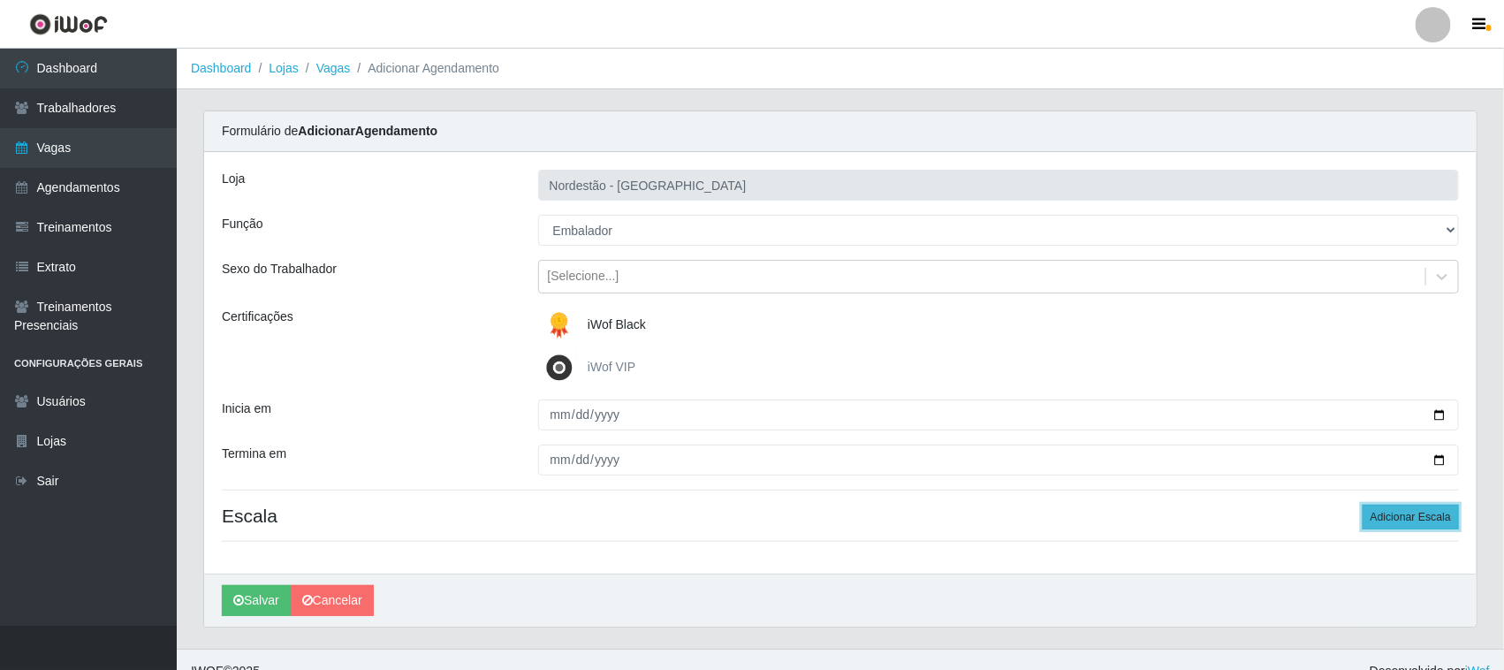
click at [1403, 522] on button "Adicionar Escala" at bounding box center [1411, 517] width 96 height 25
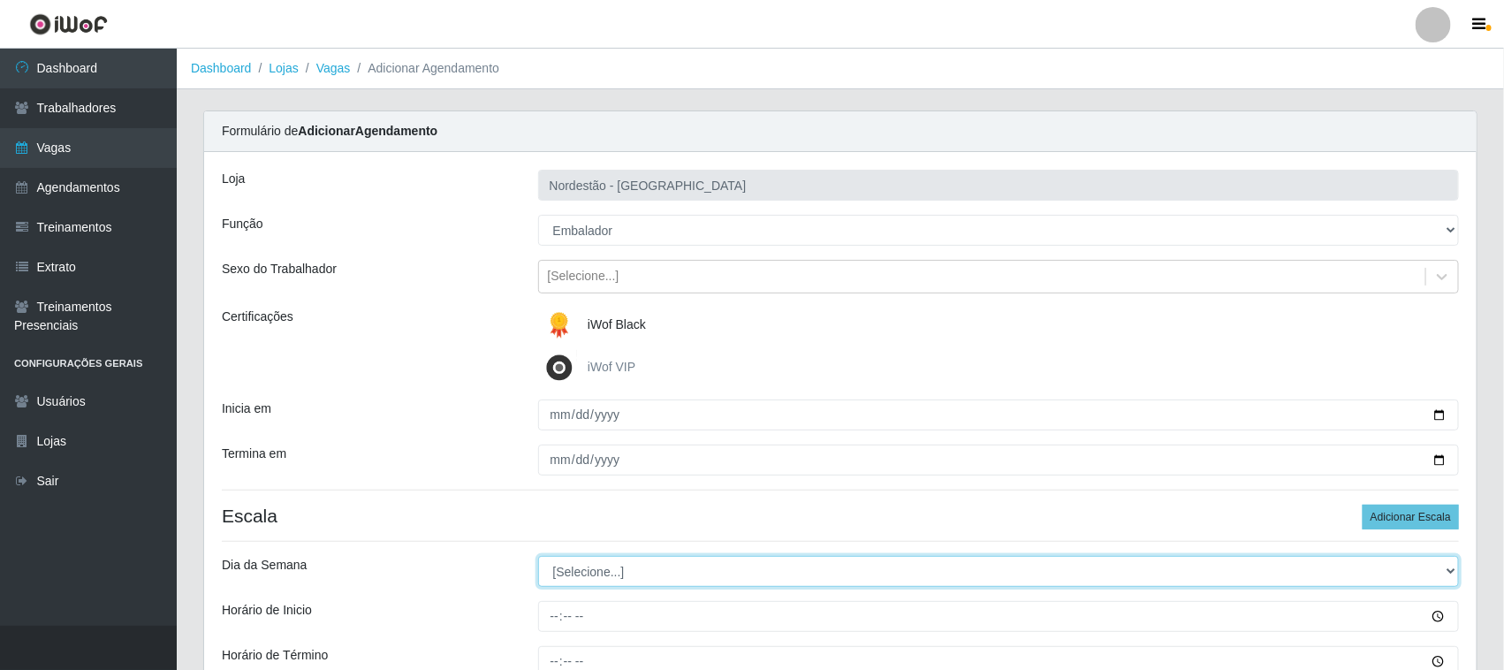
click at [577, 567] on select "[Selecione...] Segunda Terça Quarta Quinta Sexta Sábado Domingo" at bounding box center [999, 571] width 922 height 31
select select "1"
click at [538, 557] on select "[Selecione...] Segunda Terça Quarta Quinta Sexta Sábado Domingo" at bounding box center [999, 571] width 922 height 31
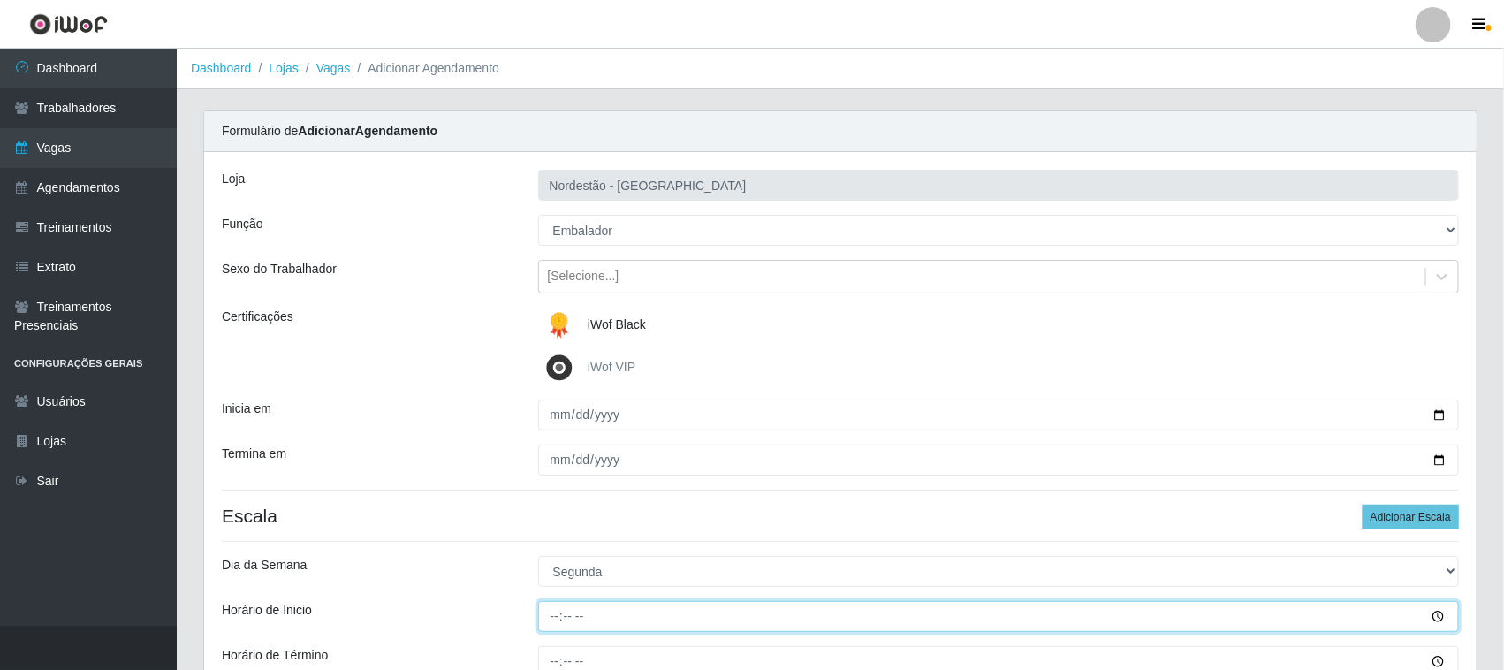
click at [552, 611] on input "Horário de Inicio" at bounding box center [999, 616] width 922 height 31
type input "16:30"
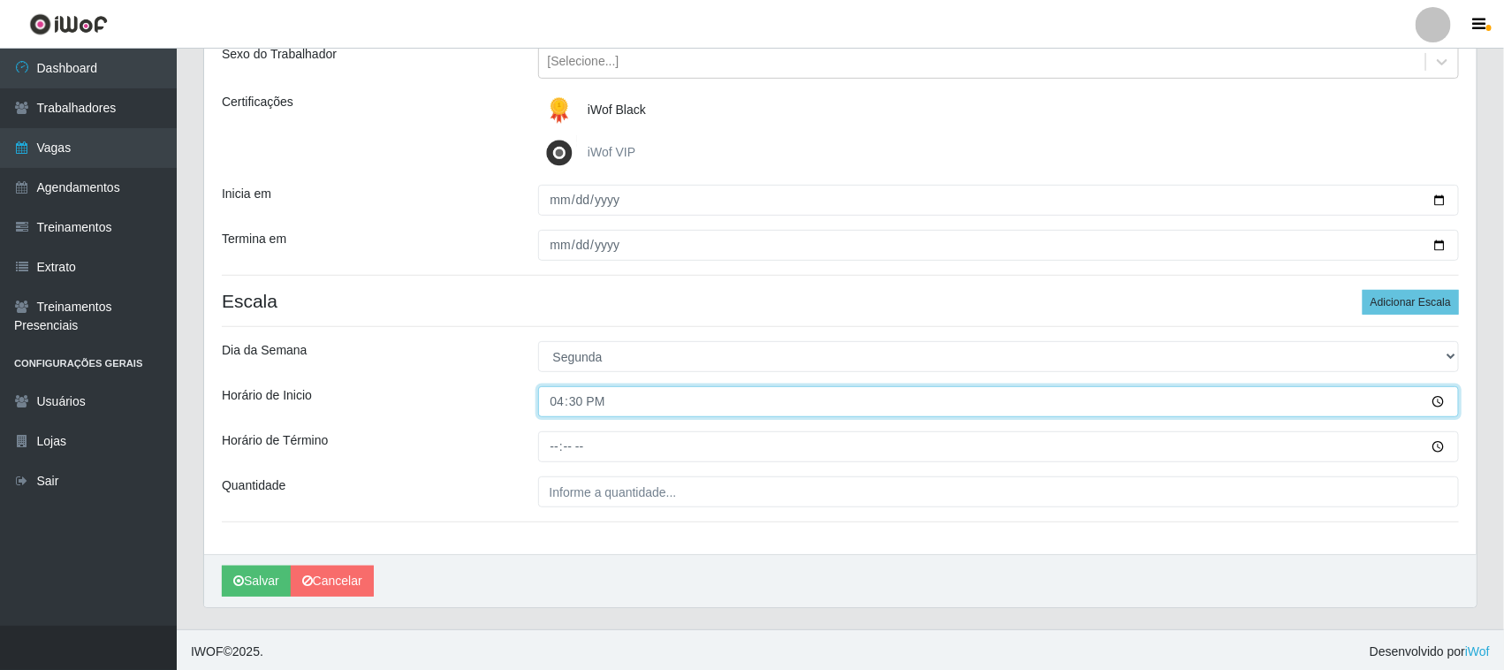
scroll to position [219, 0]
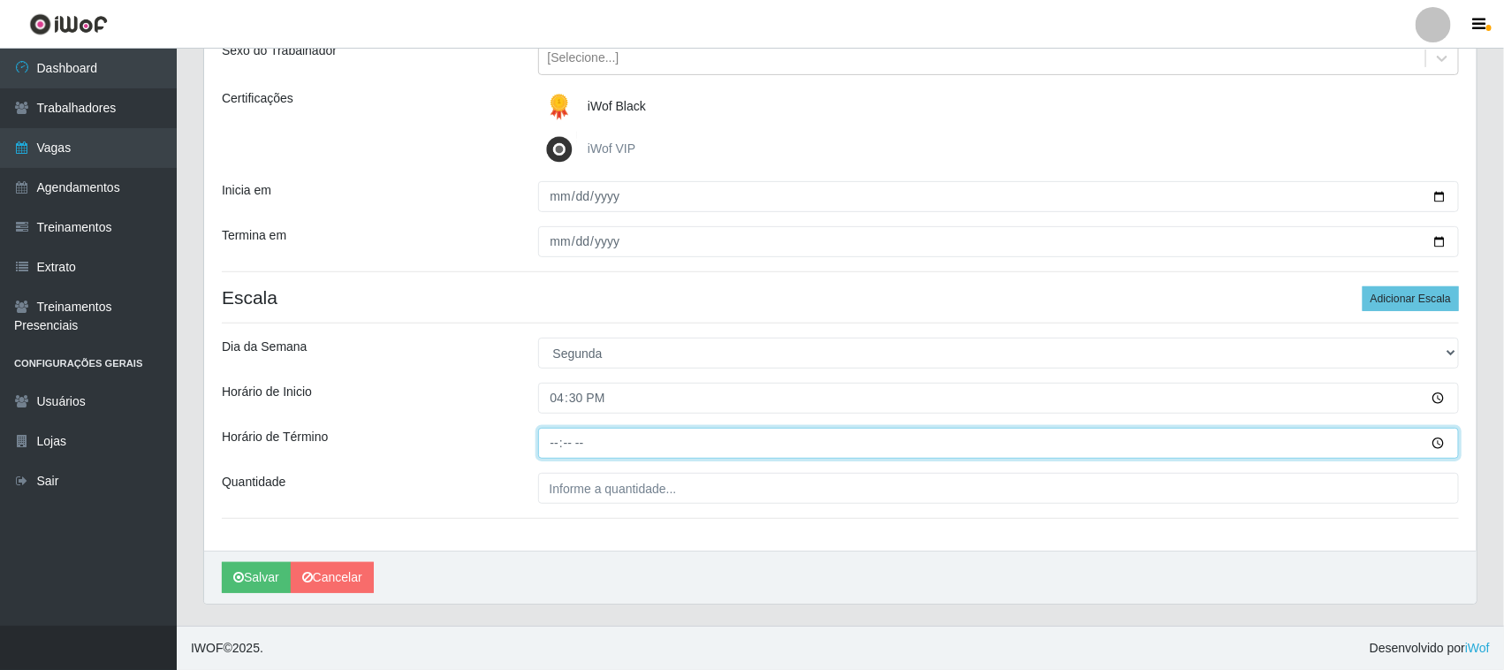
click at [558, 447] on input "Horário de Término" at bounding box center [999, 443] width 922 height 31
type input "11:30"
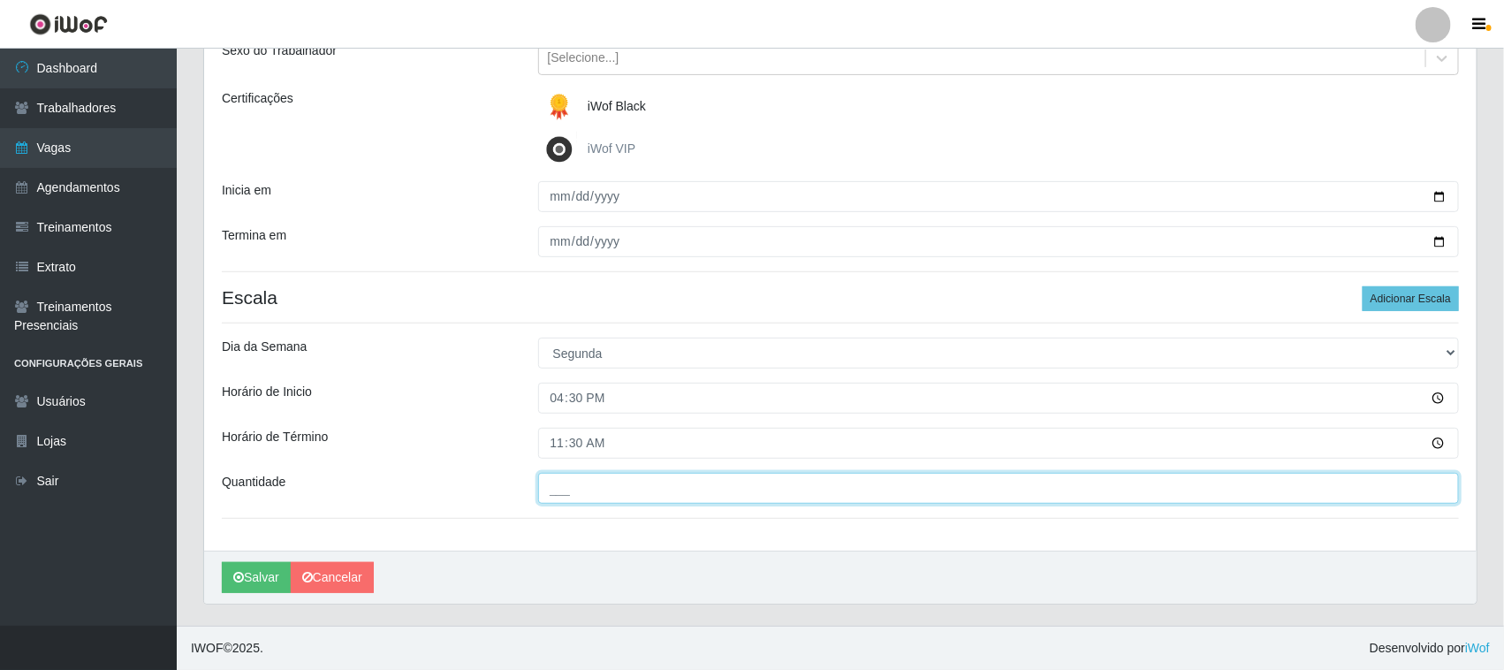
click at [580, 497] on input "___" at bounding box center [999, 488] width 922 height 31
type input "01_"
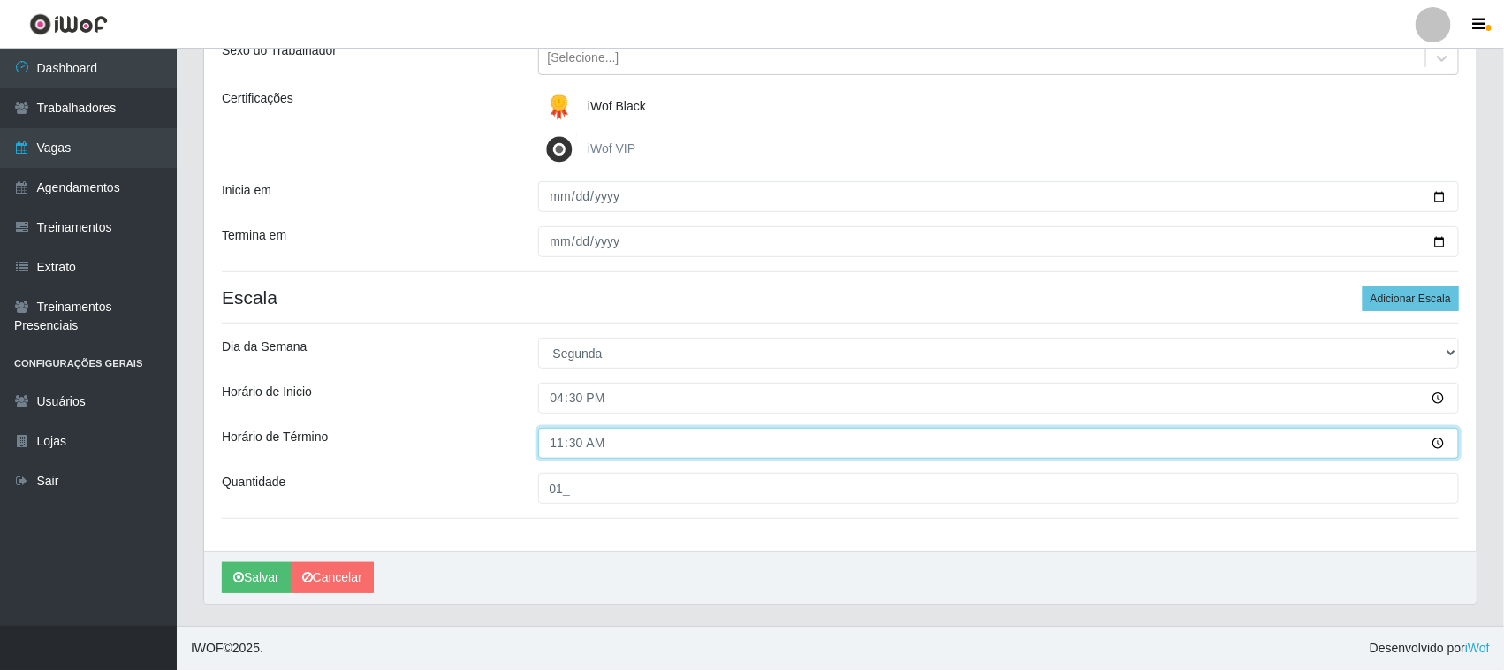
click at [568, 446] on input "11:30" at bounding box center [999, 443] width 922 height 31
click at [545, 439] on input "11:30" at bounding box center [999, 443] width 922 height 31
click at [553, 444] on input "11:30" at bounding box center [999, 443] width 922 height 31
type input "22:30"
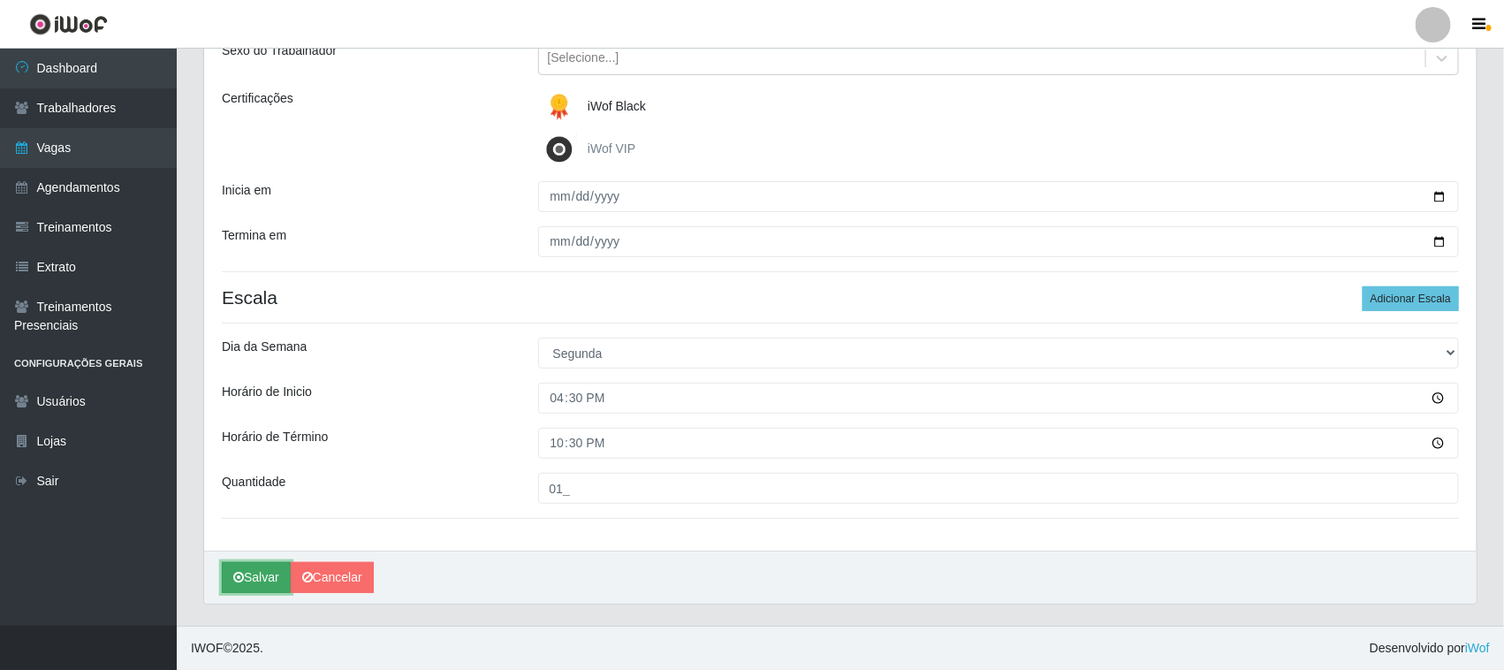
click at [265, 583] on button "Salvar" at bounding box center [256, 577] width 69 height 31
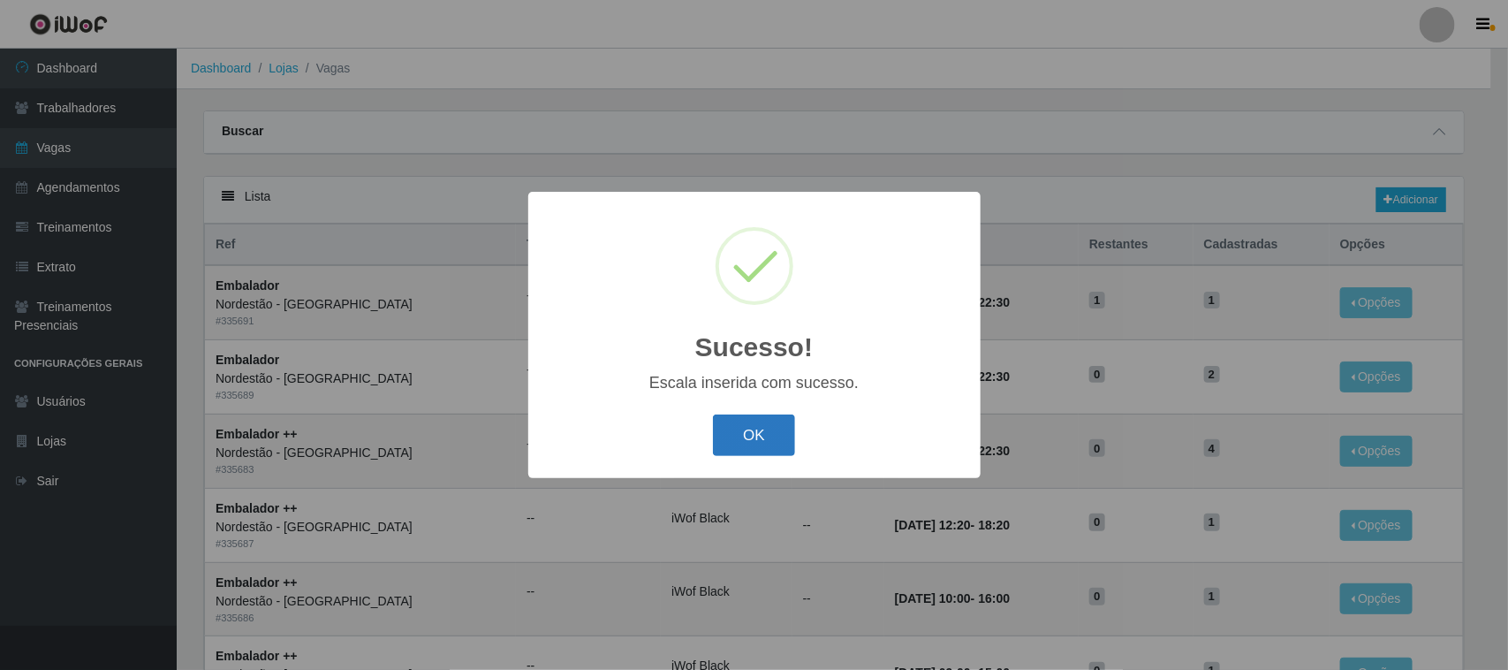
click at [764, 440] on button "OK" at bounding box center [754, 435] width 82 height 42
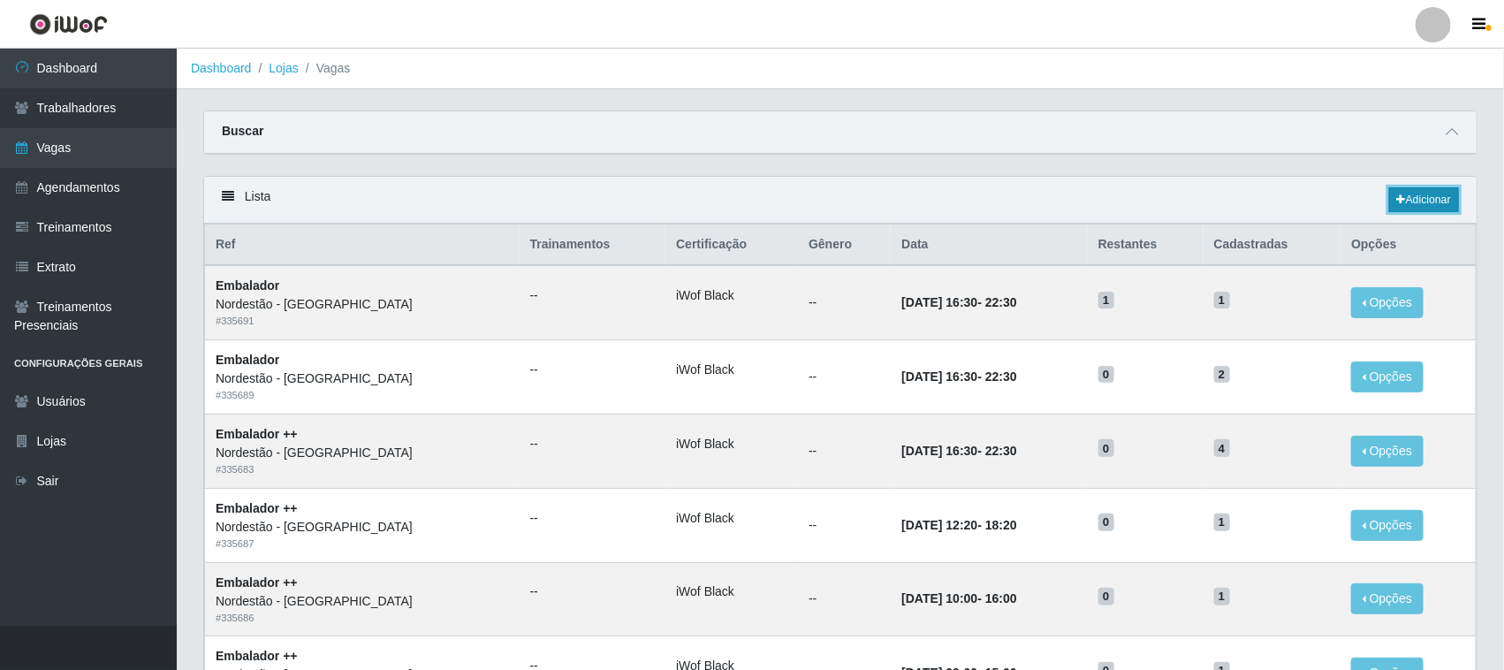
click at [1427, 201] on link "Adicionar" at bounding box center [1424, 199] width 70 height 25
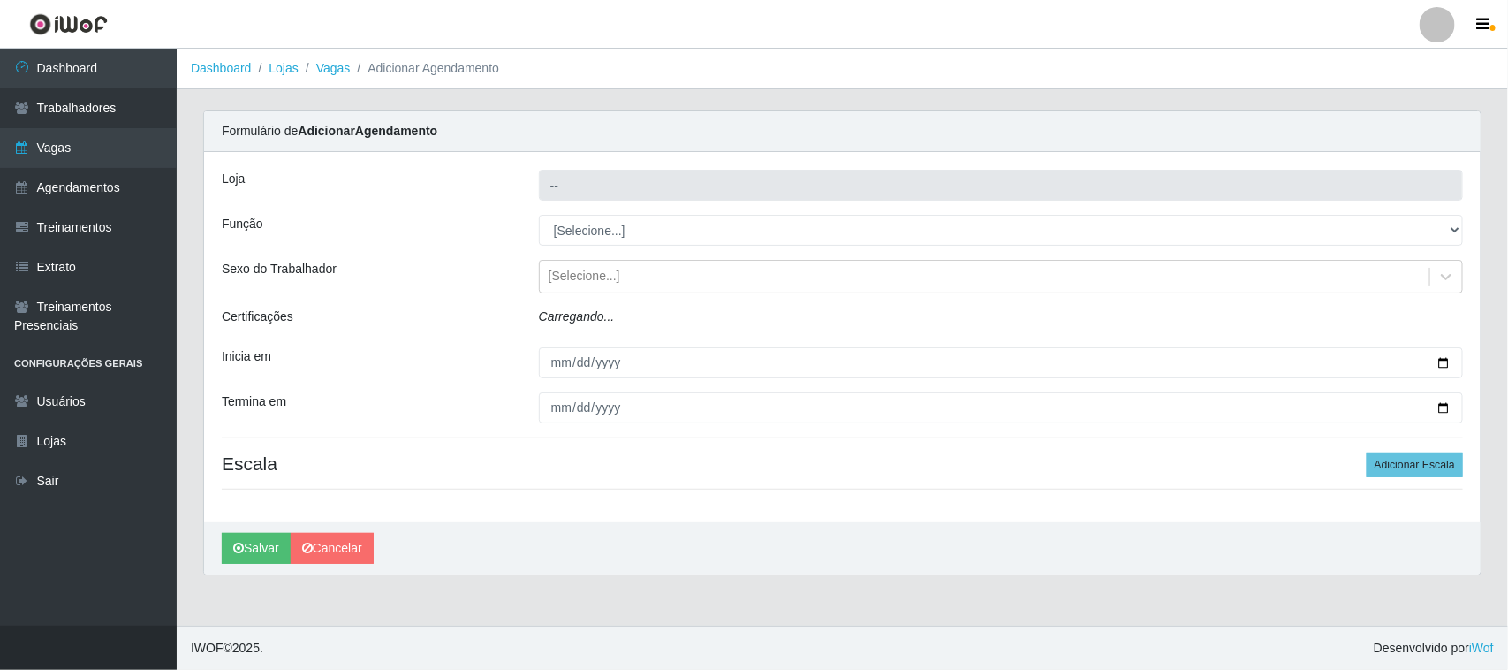
type input "Nordestão - [GEOGRAPHIC_DATA]"
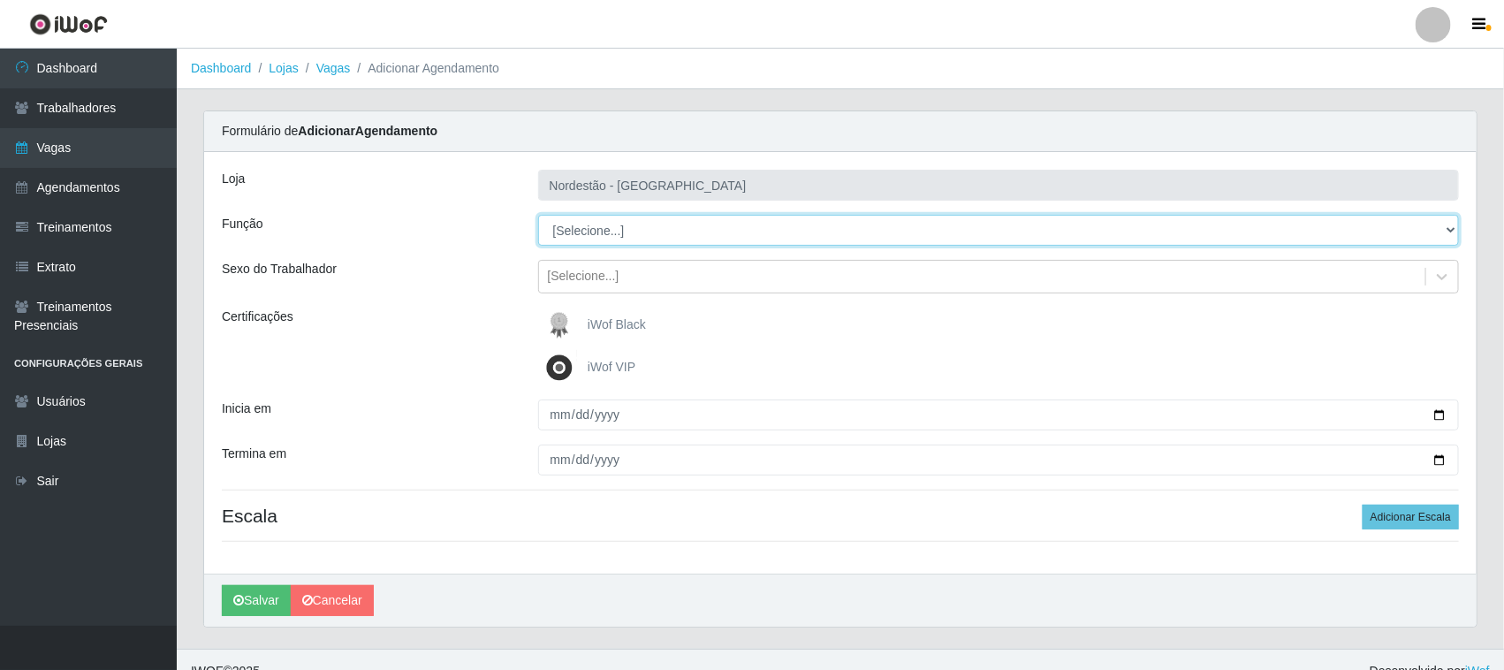
click at [633, 231] on select "[Selecione...] Embalador Embalador + Embalador ++ Operador de Caixa Operador de…" at bounding box center [999, 230] width 922 height 31
select select "1"
click at [538, 215] on select "[Selecione...] Embalador Embalador + Embalador ++ Operador de Caixa Operador de…" at bounding box center [999, 230] width 922 height 31
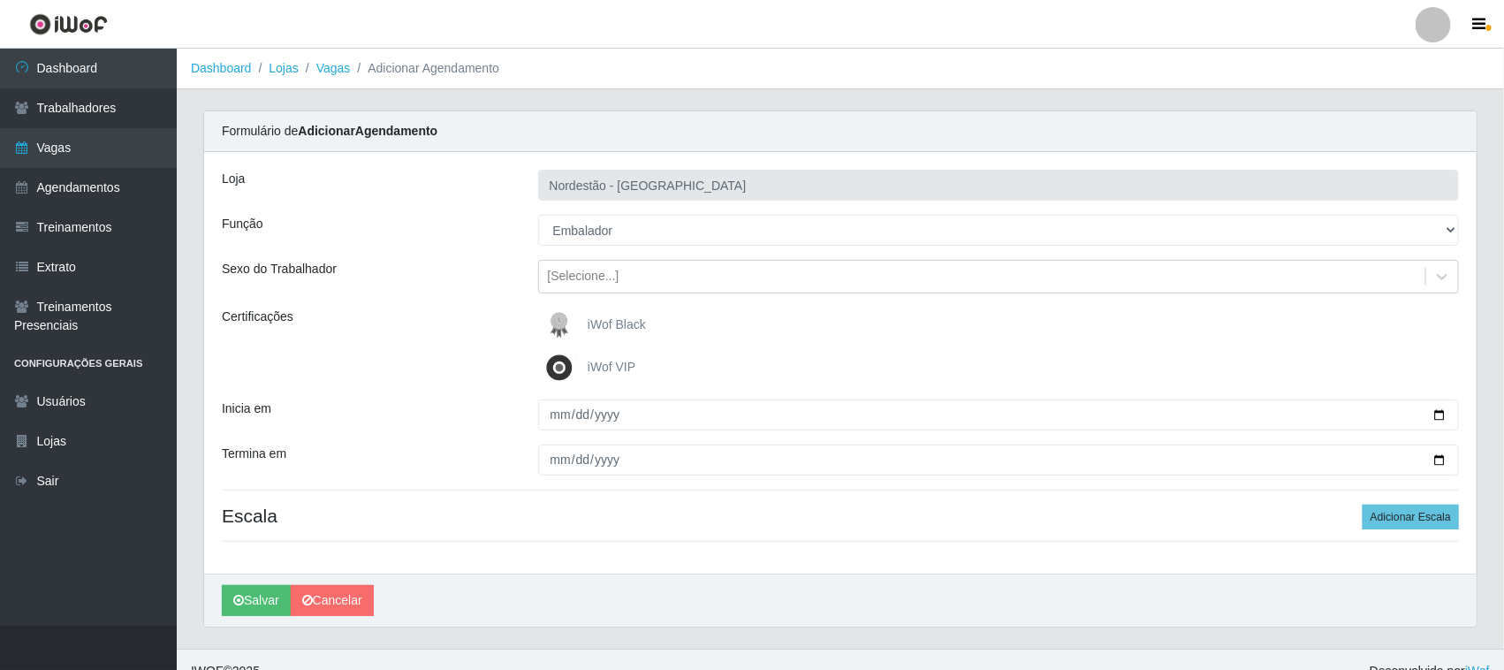
click at [603, 318] on span "iWof Black" at bounding box center [617, 324] width 58 height 14
click at [0, 0] on input "iWof Black" at bounding box center [0, 0] width 0 height 0
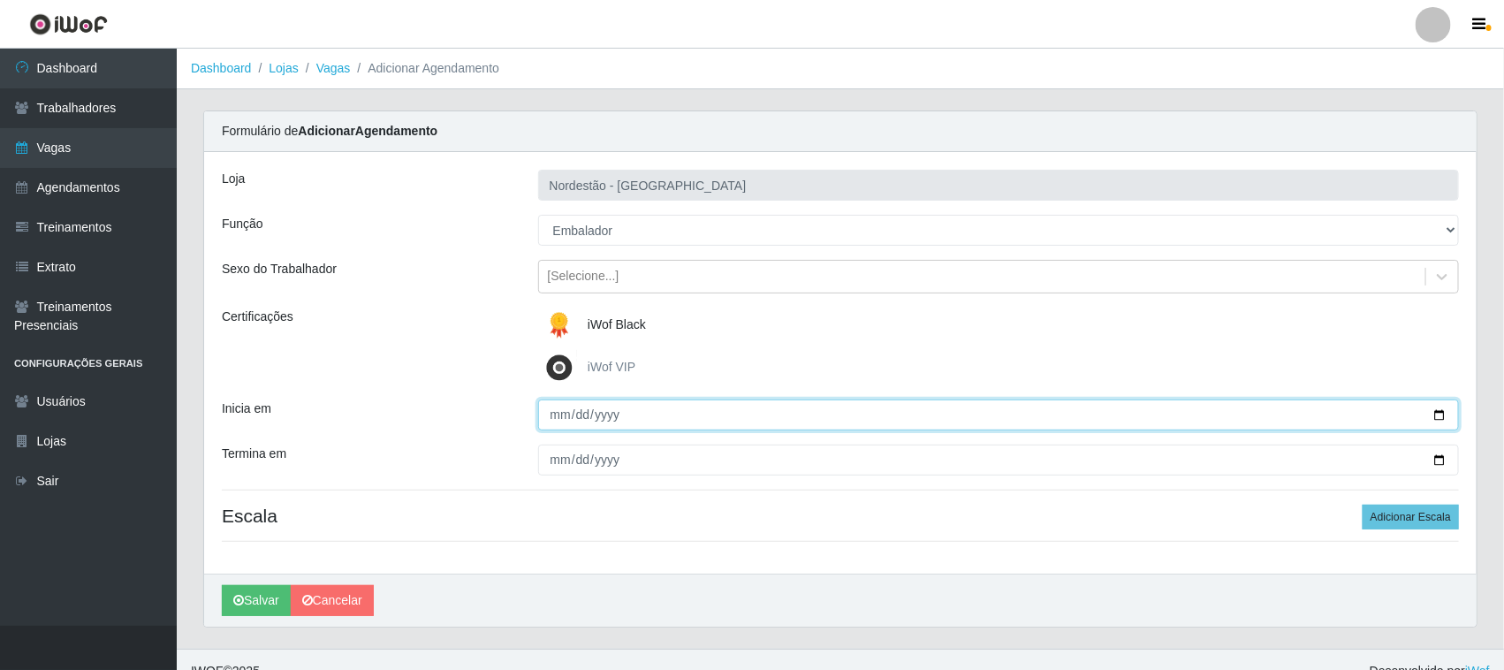
click at [1438, 418] on input "Inicia em" at bounding box center [999, 414] width 922 height 31
type input "[DATE]"
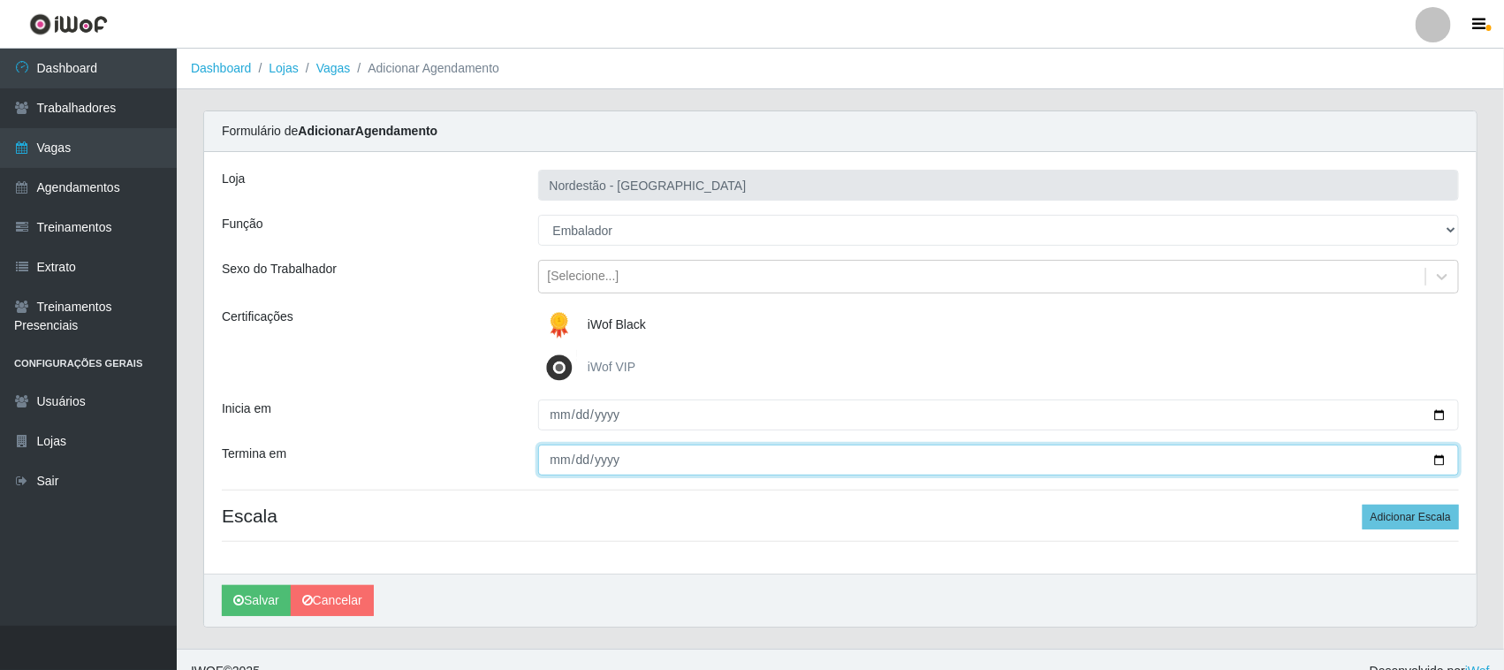
click at [1438, 453] on input "Termina em" at bounding box center [999, 459] width 922 height 31
type input "[DATE]"
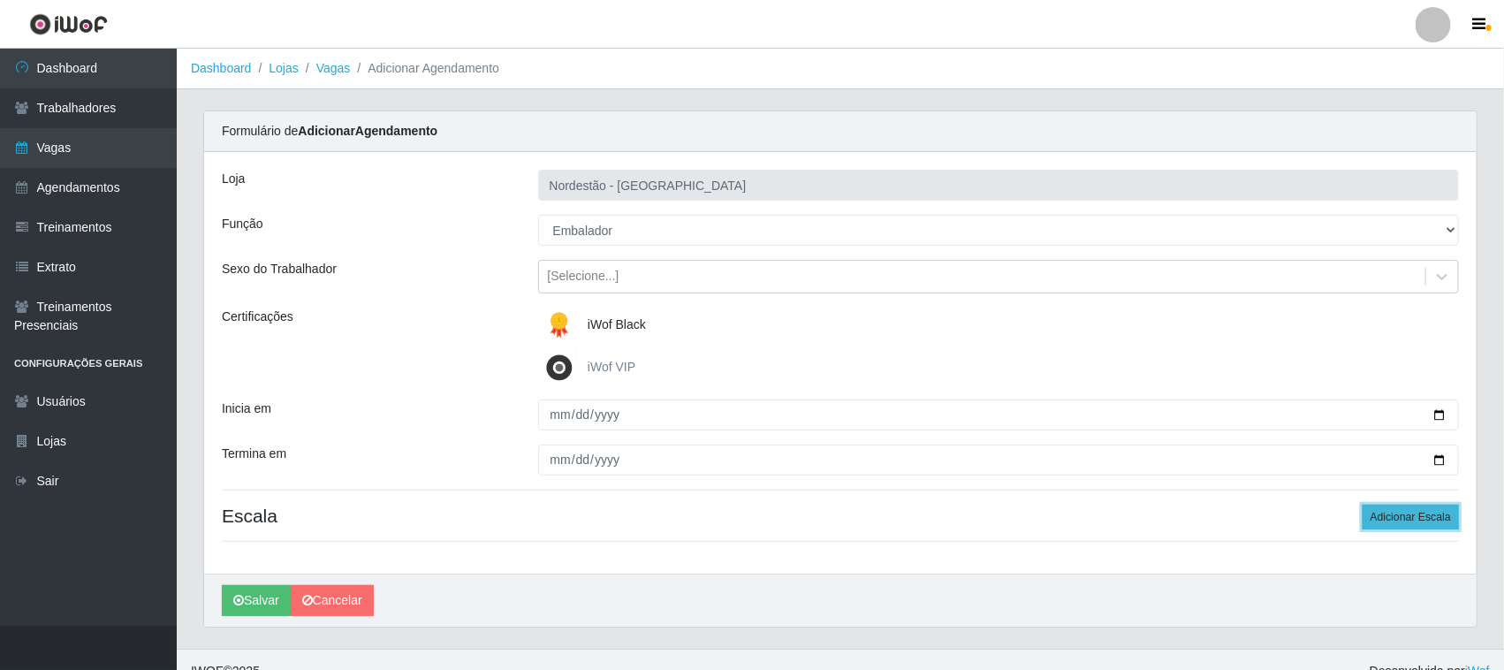
click at [1415, 515] on button "Adicionar Escala" at bounding box center [1411, 517] width 96 height 25
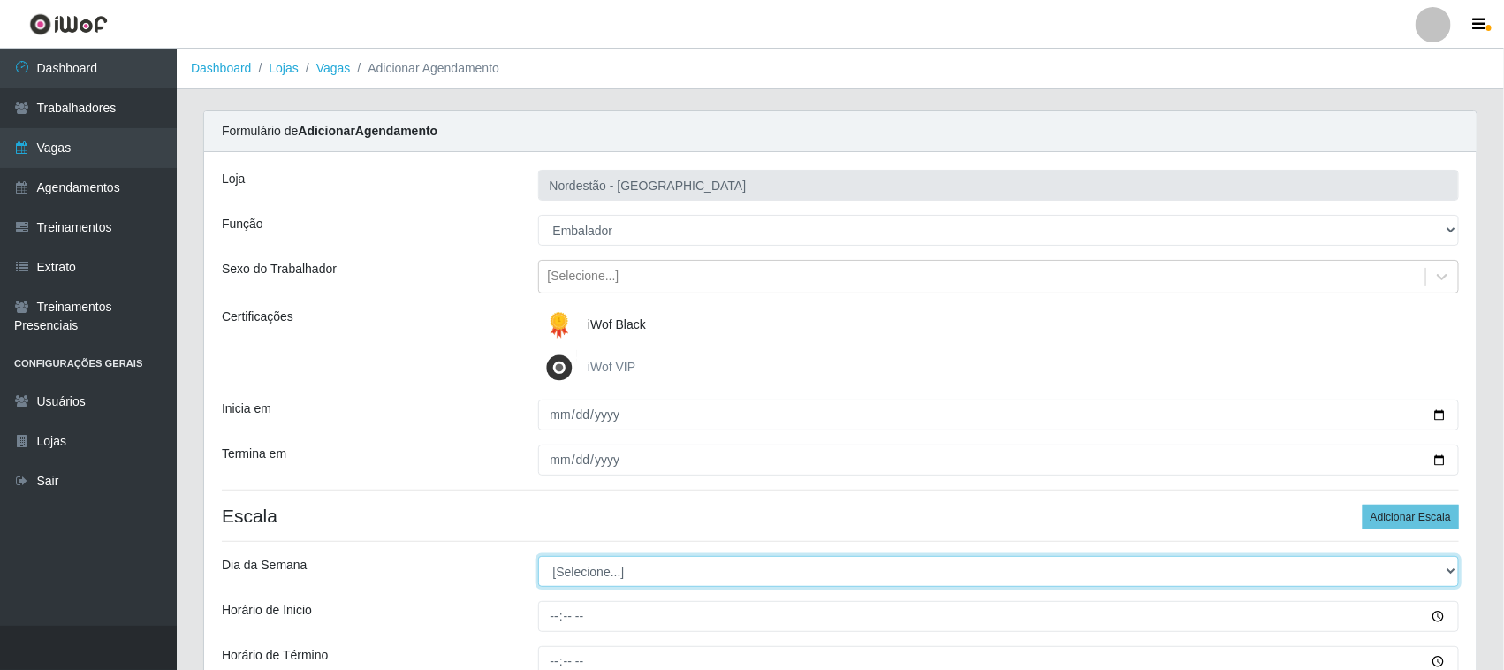
click at [554, 570] on select "[Selecione...] Segunda Terça Quarta Quinta Sexta Sábado Domingo" at bounding box center [999, 571] width 922 height 31
select select "1"
click at [538, 557] on select "[Selecione...] Segunda Terça Quarta Quinta Sexta Sábado Domingo" at bounding box center [999, 571] width 922 height 31
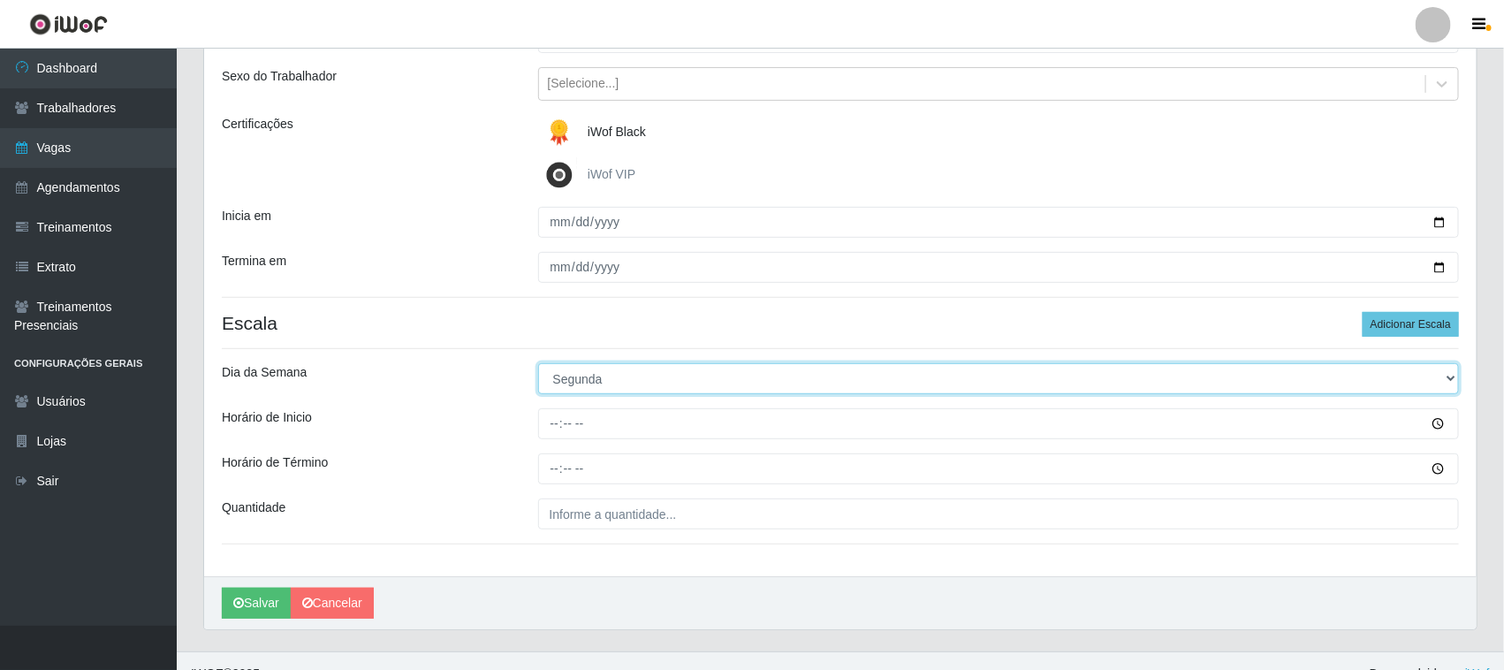
scroll to position [219, 0]
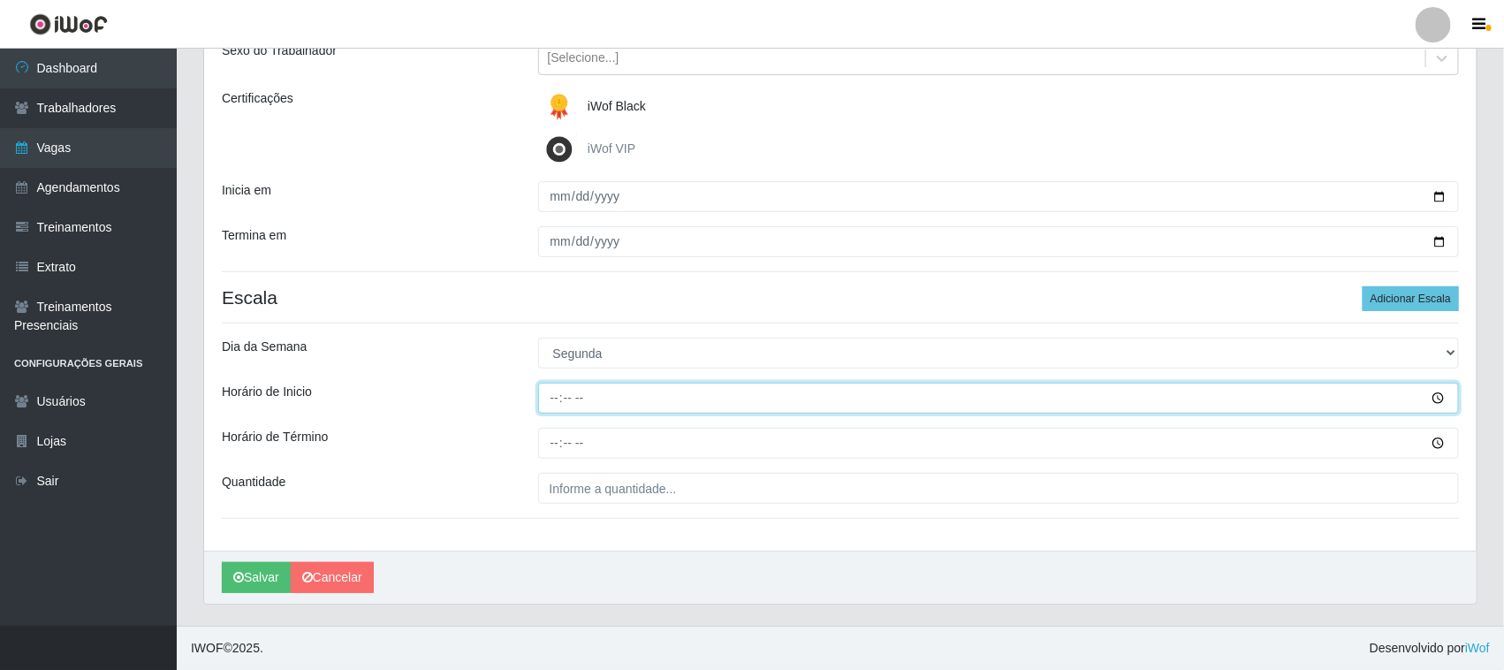
click at [554, 399] on input "Horário de Inicio" at bounding box center [999, 398] width 922 height 31
type input "08:00"
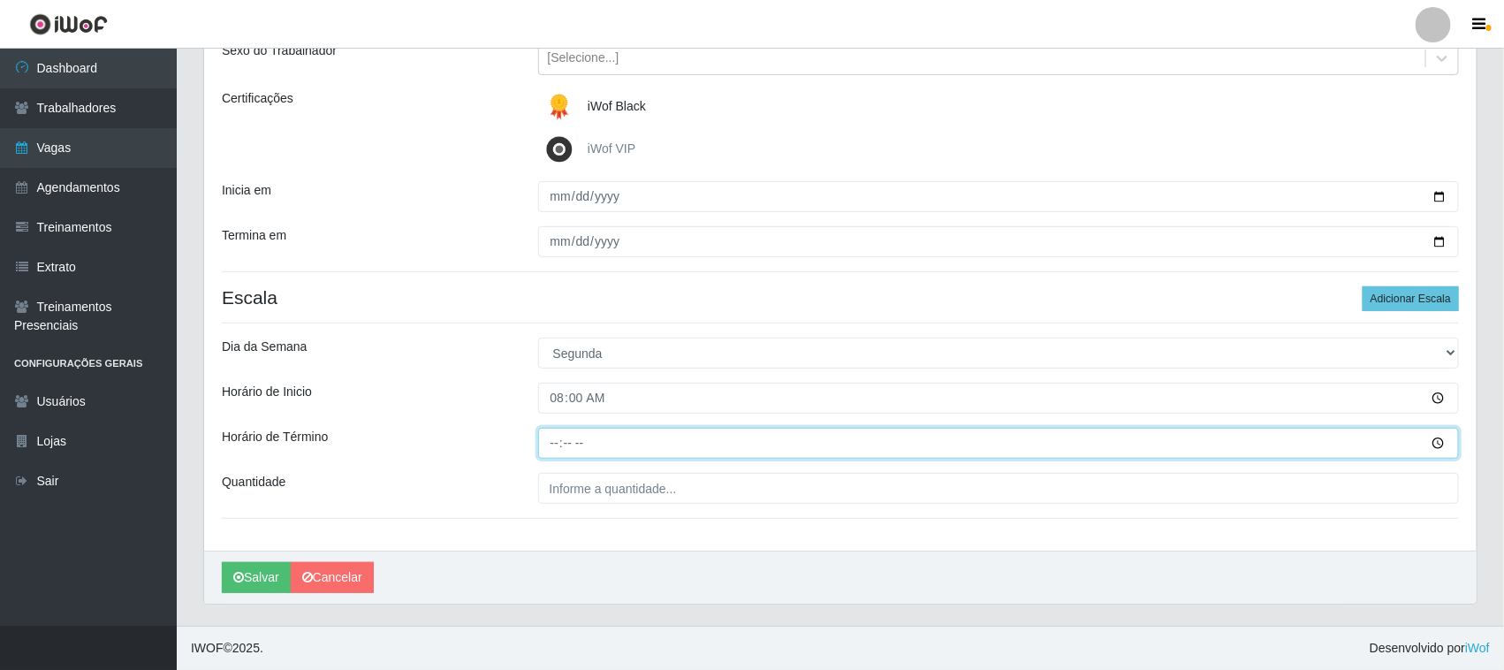
click at [554, 439] on input "Horário de Término" at bounding box center [999, 443] width 922 height 31
type input "14:00"
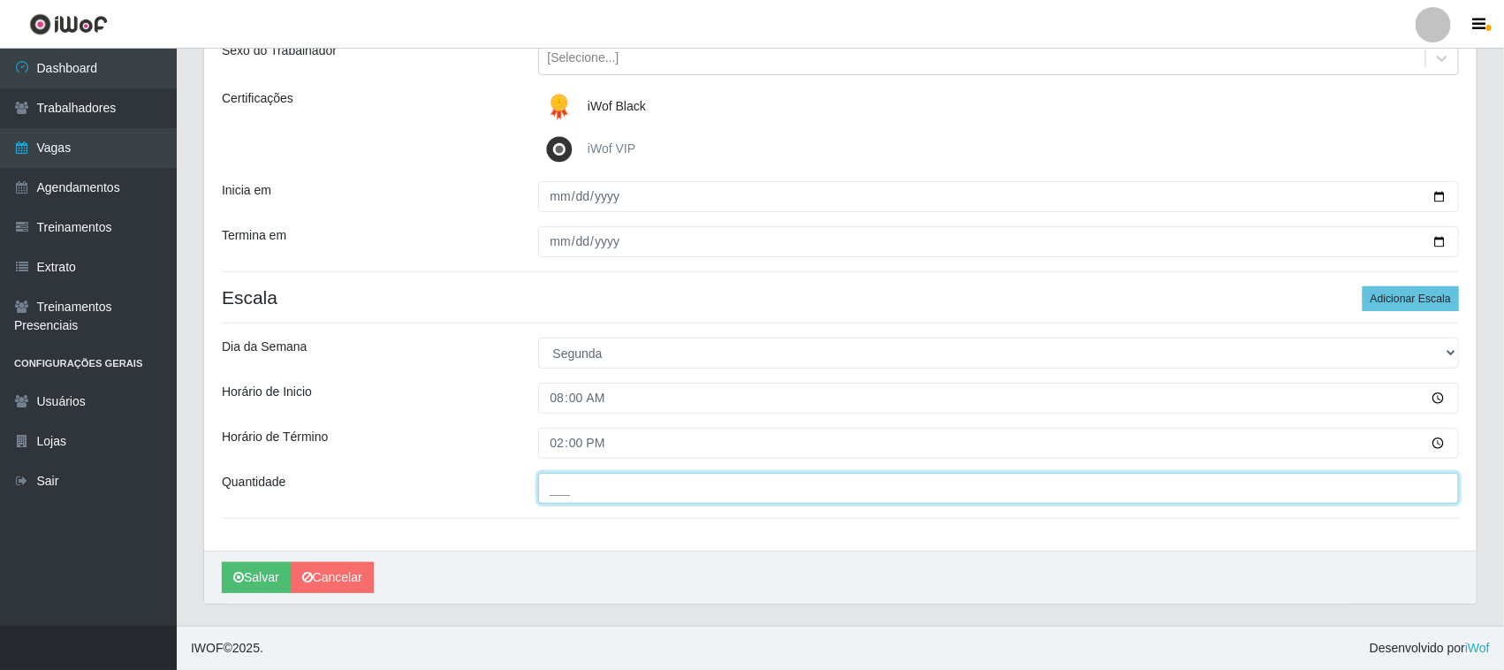
click at [574, 483] on input "___" at bounding box center [999, 488] width 922 height 31
type input "01_"
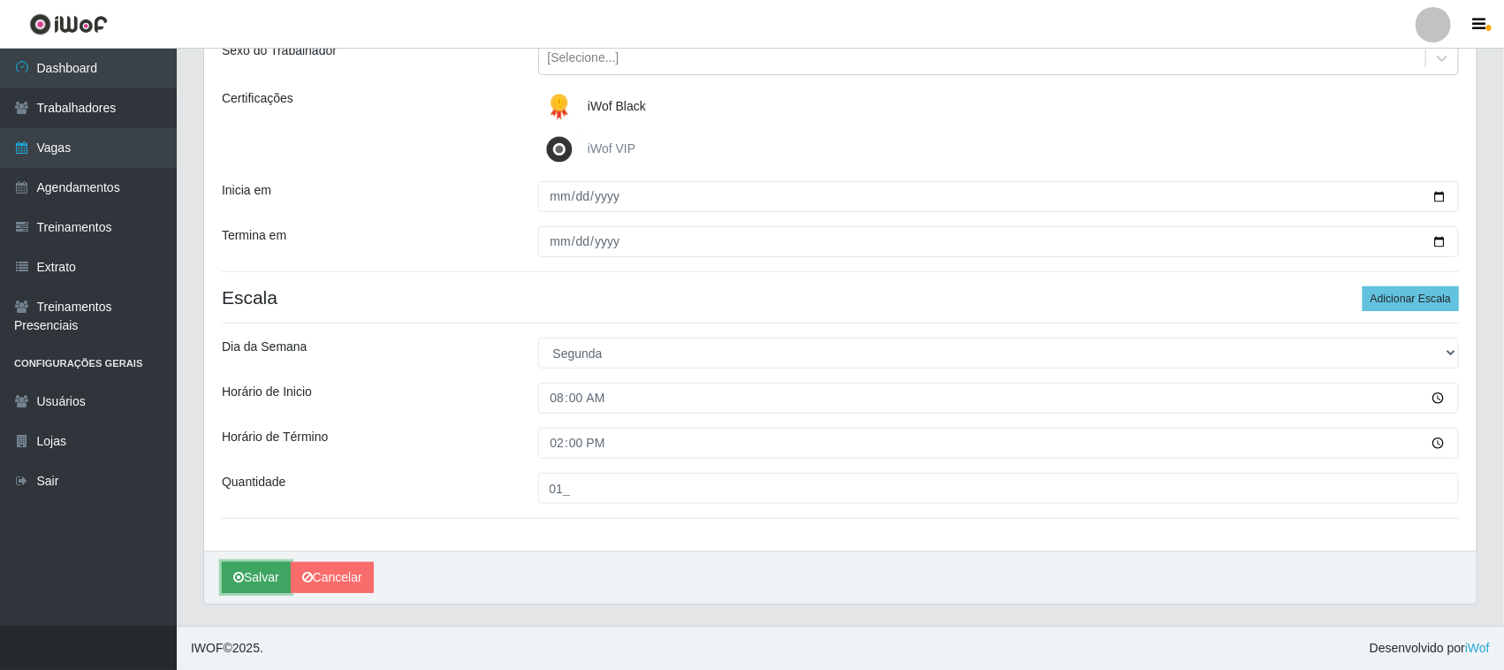
click at [274, 576] on button "Salvar" at bounding box center [256, 577] width 69 height 31
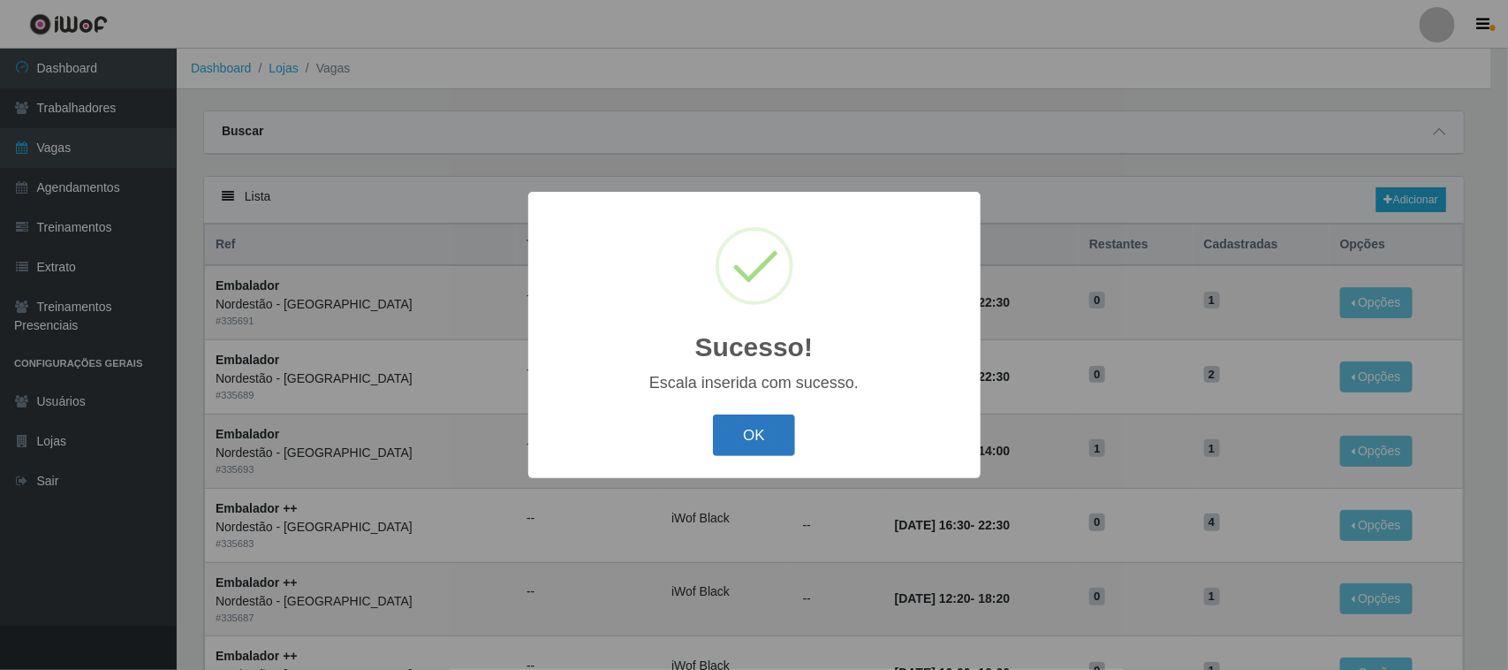
click at [760, 436] on button "OK" at bounding box center [754, 435] width 82 height 42
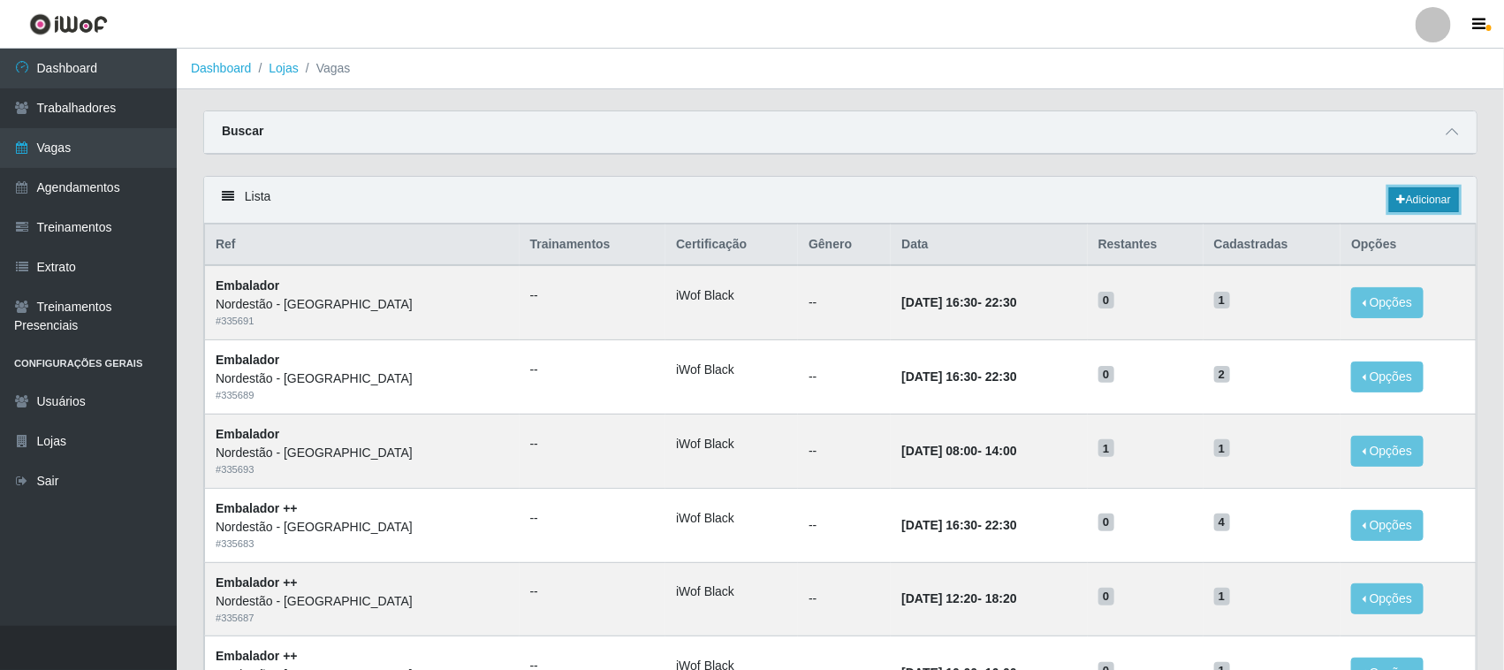
click at [1416, 200] on link "Adicionar" at bounding box center [1424, 199] width 70 height 25
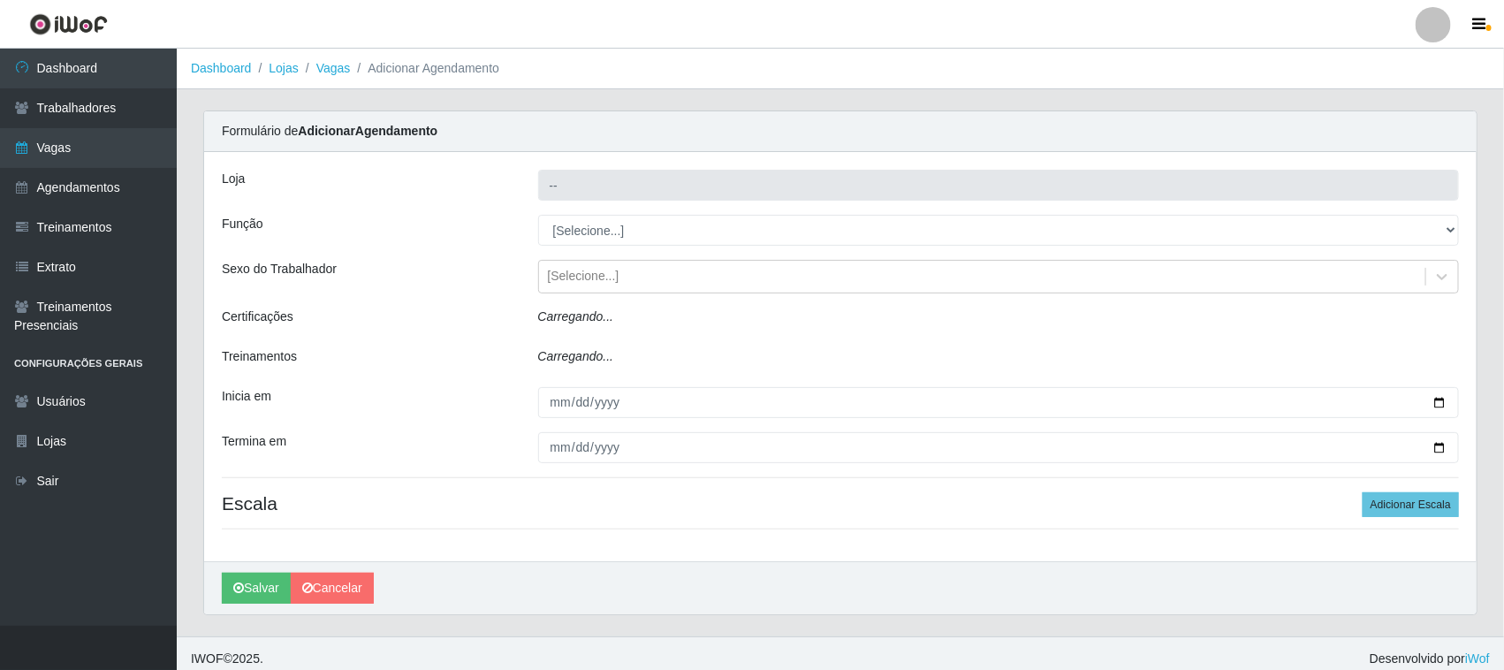
type input "Nordestão - [GEOGRAPHIC_DATA]"
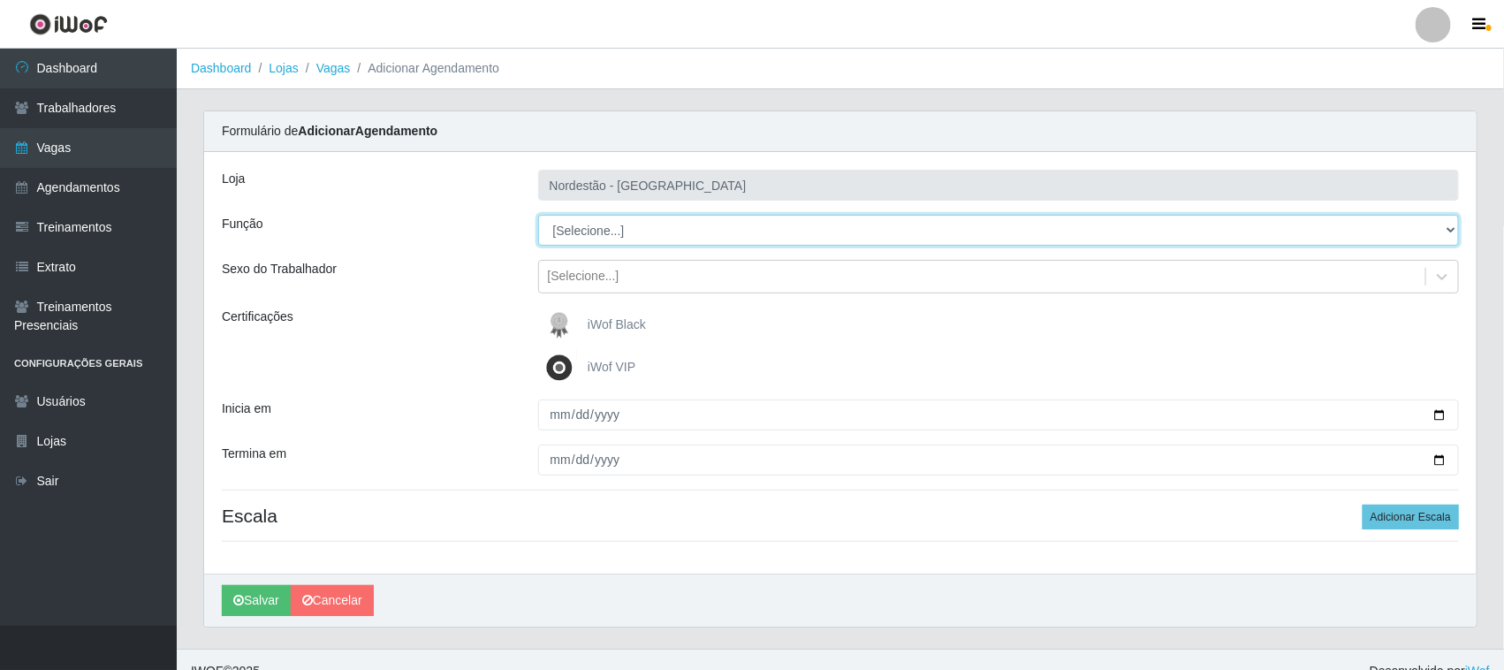
click at [620, 231] on select "[Selecione...] Embalador Embalador + Embalador ++ Operador de Caixa Operador de…" at bounding box center [999, 230] width 922 height 31
select select "1"
click at [538, 215] on select "[Selecione...] Embalador Embalador + Embalador ++ Operador de Caixa Operador de…" at bounding box center [999, 230] width 922 height 31
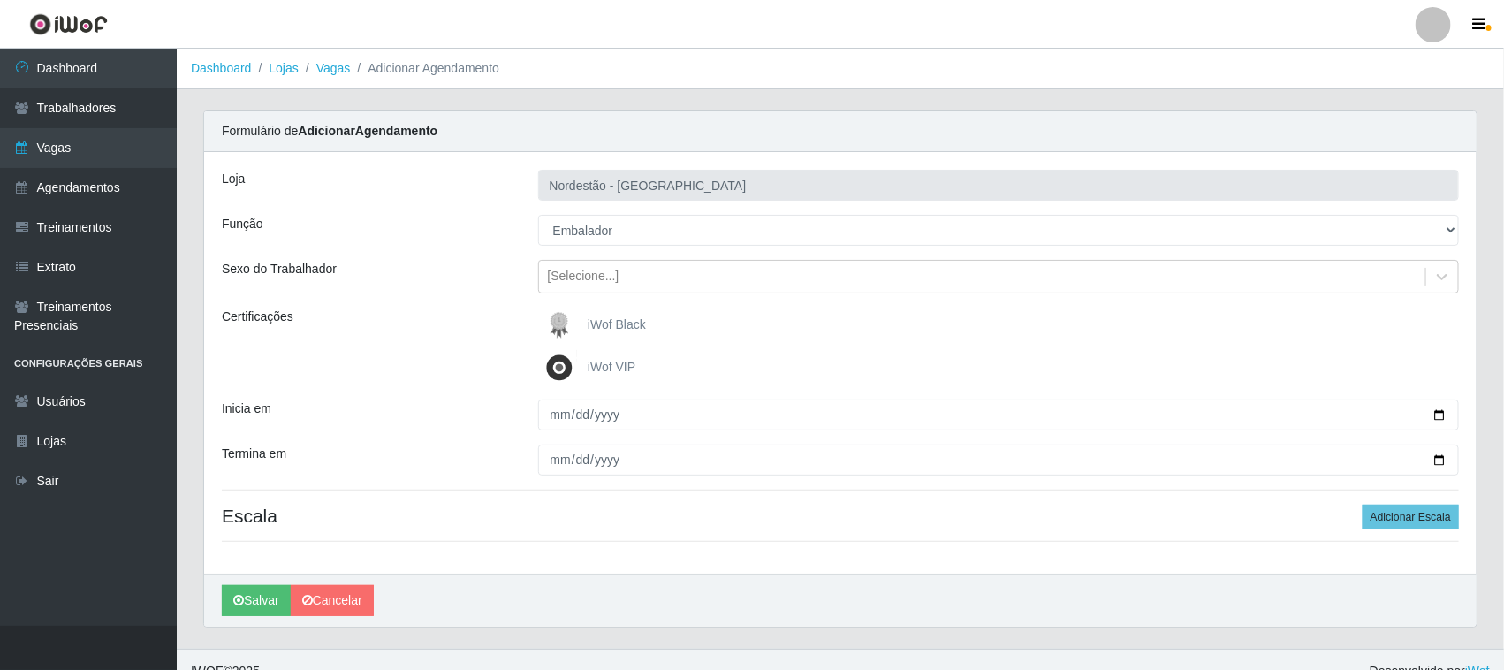
click at [605, 320] on span "iWof Black" at bounding box center [617, 324] width 58 height 14
click at [0, 0] on input "iWof Black" at bounding box center [0, 0] width 0 height 0
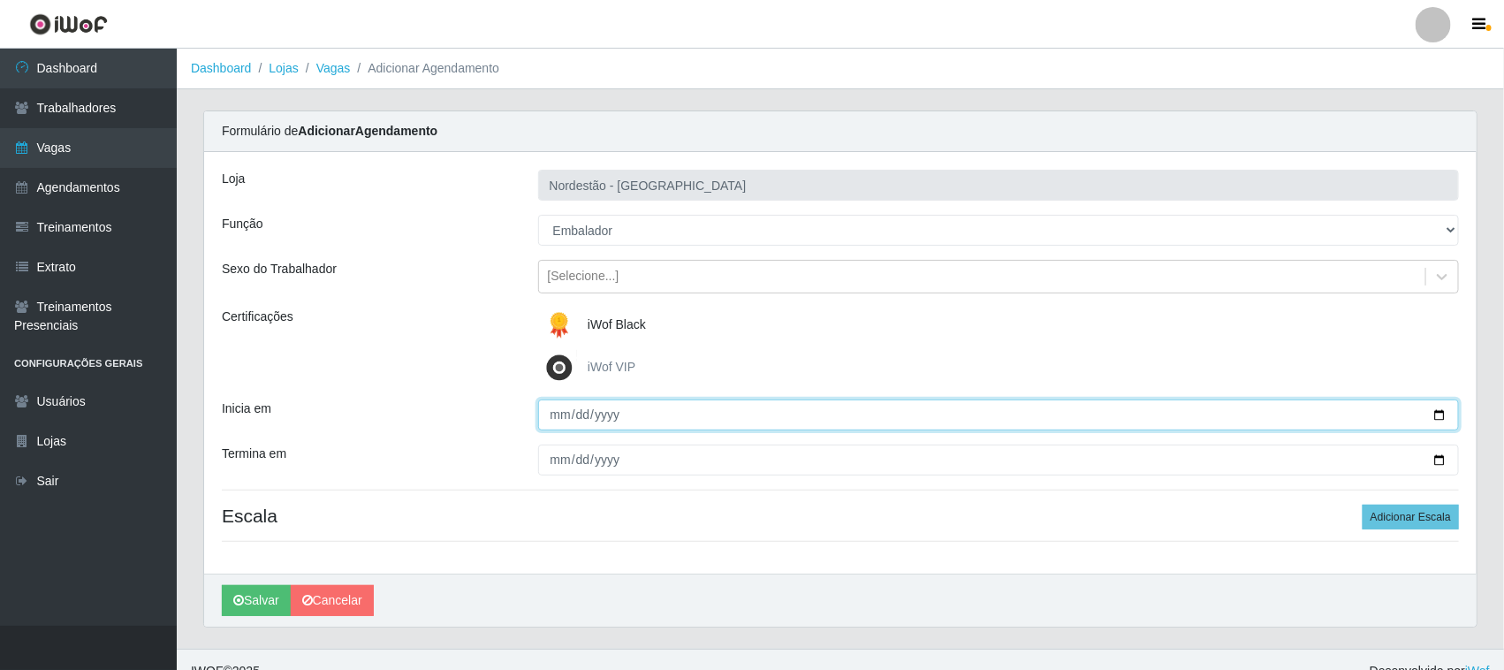
click at [1438, 413] on input "Inicia em" at bounding box center [999, 414] width 922 height 31
type input "[DATE]"
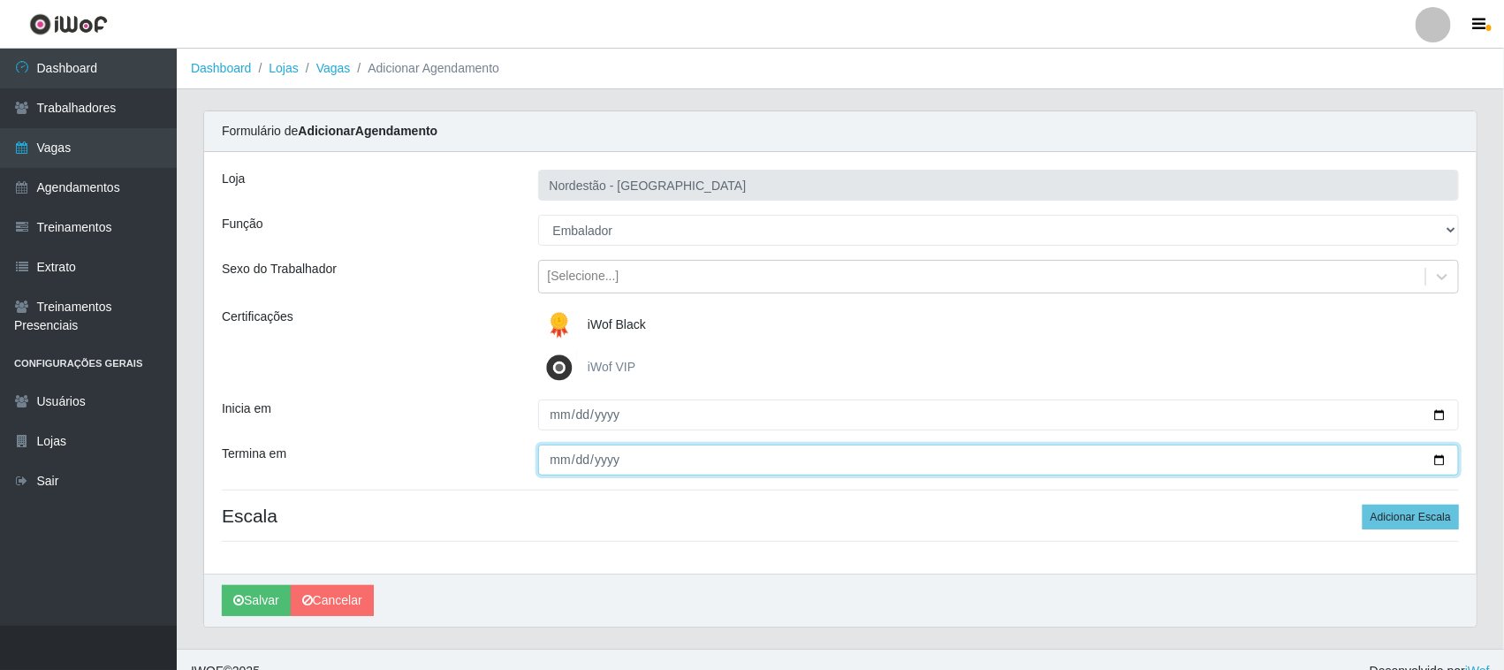
click at [1438, 457] on input "Termina em" at bounding box center [999, 459] width 922 height 31
type input "[DATE]"
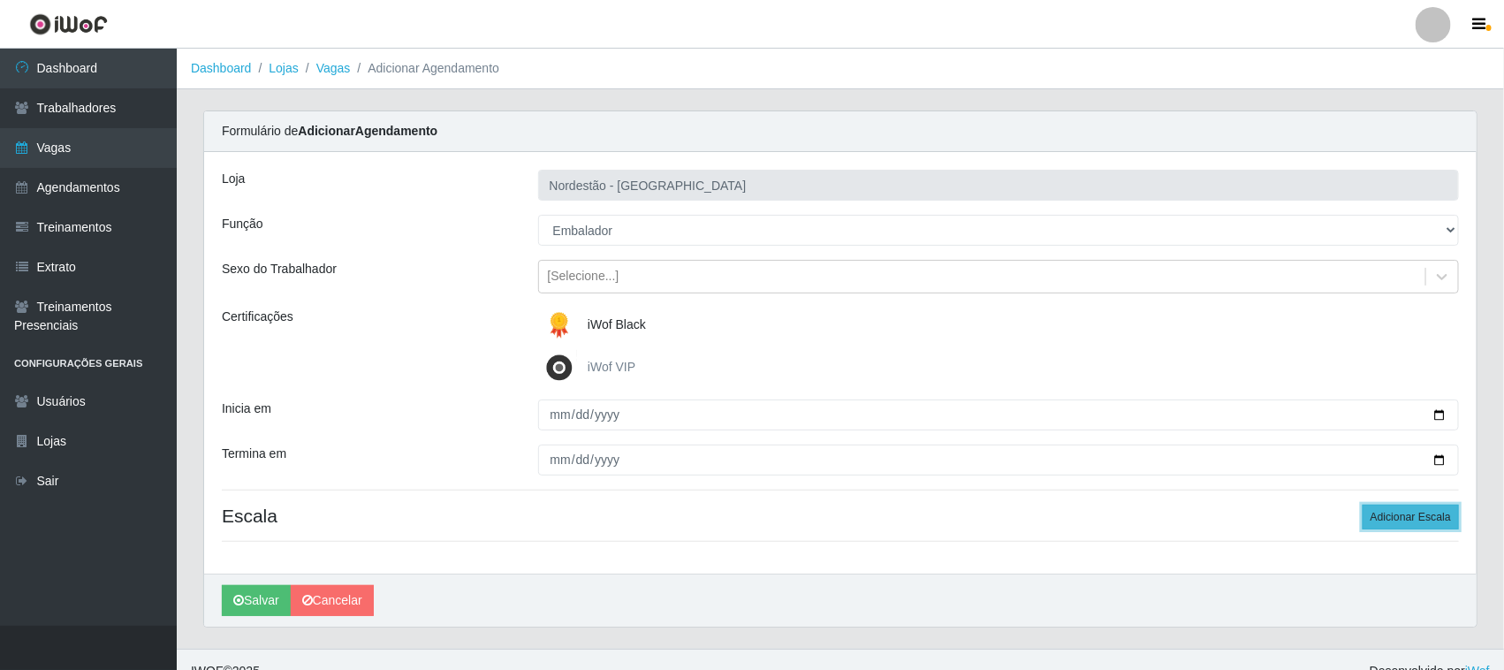
click at [1428, 514] on button "Adicionar Escala" at bounding box center [1411, 517] width 96 height 25
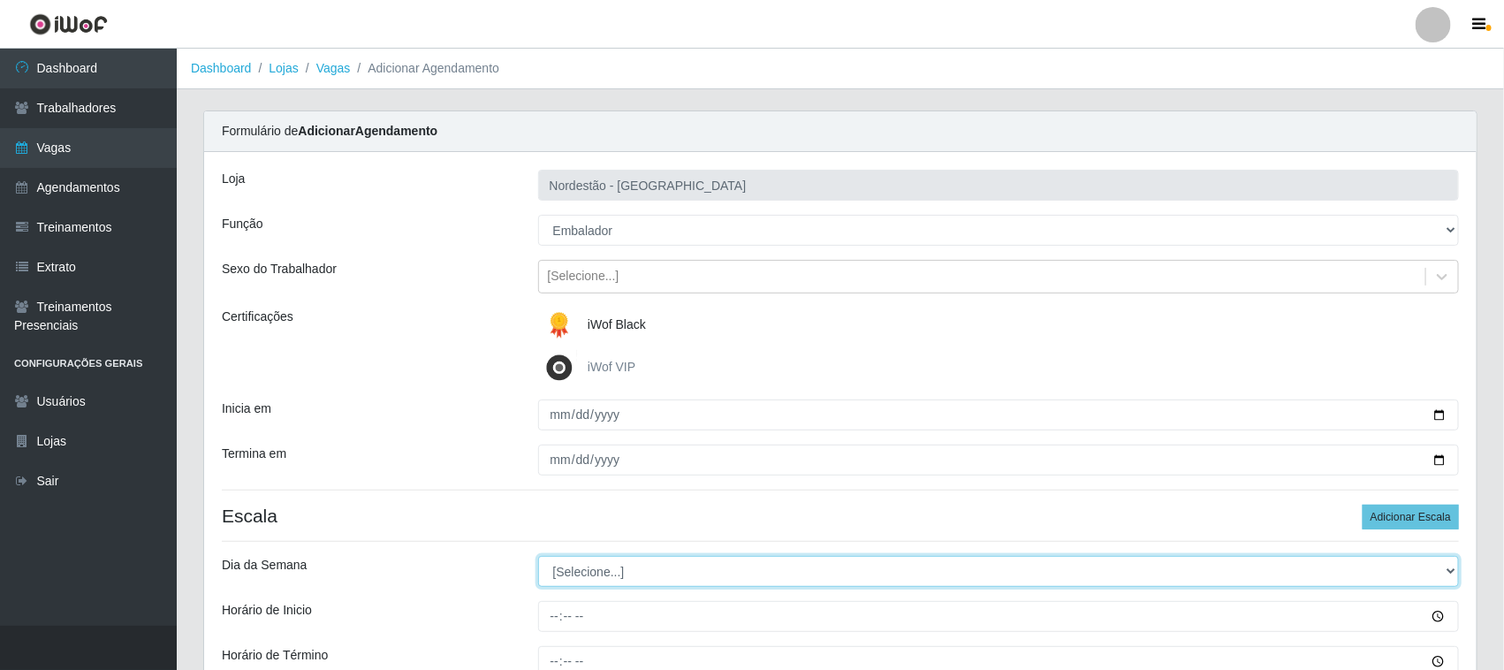
click at [650, 566] on select "[Selecione...] Segunda Terça Quarta Quinta Sexta Sábado Domingo" at bounding box center [999, 571] width 922 height 31
select select "1"
click at [538, 557] on select "[Selecione...] Segunda Terça Quarta Quinta Sexta Sábado Domingo" at bounding box center [999, 571] width 922 height 31
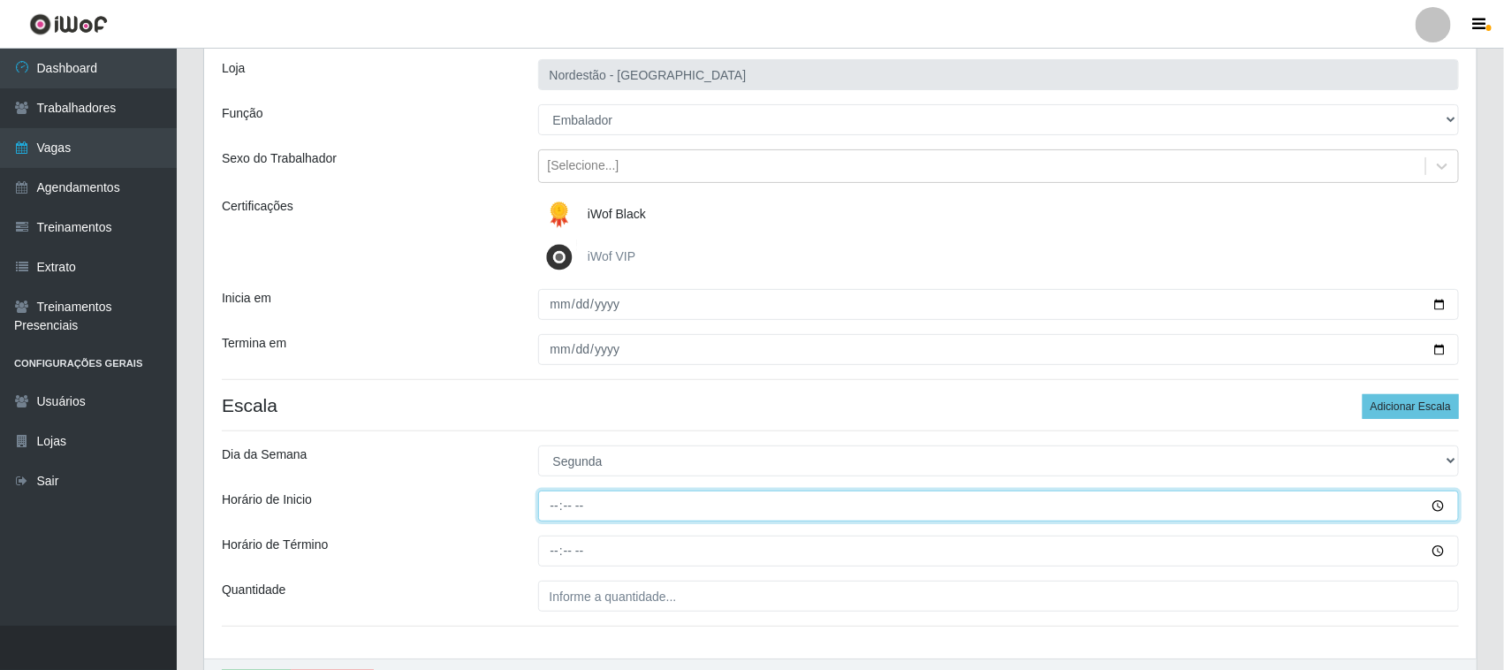
click at [554, 502] on input "Horário de Inicio" at bounding box center [999, 505] width 922 height 31
type input "09:00"
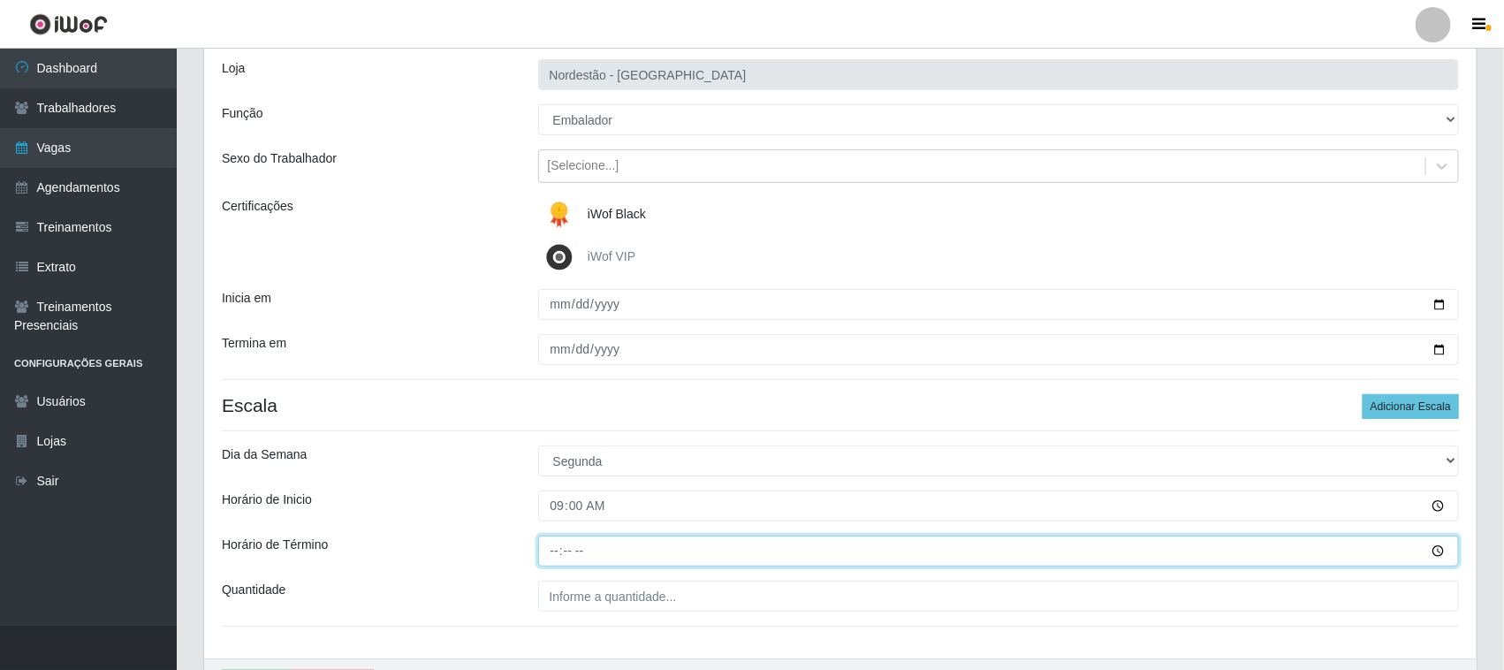
click at [550, 550] on input "Horário de Término" at bounding box center [999, 550] width 922 height 31
type input "15:00"
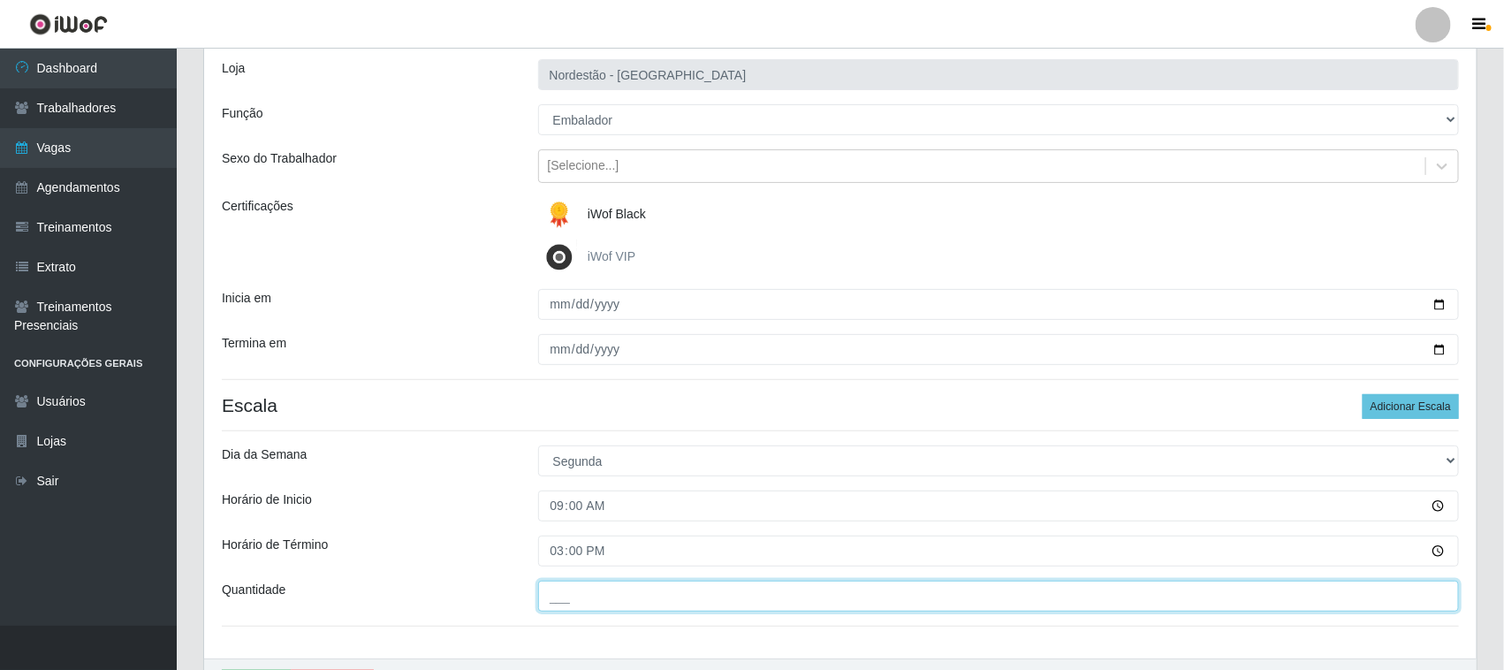
click at [579, 601] on input "___" at bounding box center [999, 596] width 922 height 31
type input "01_"
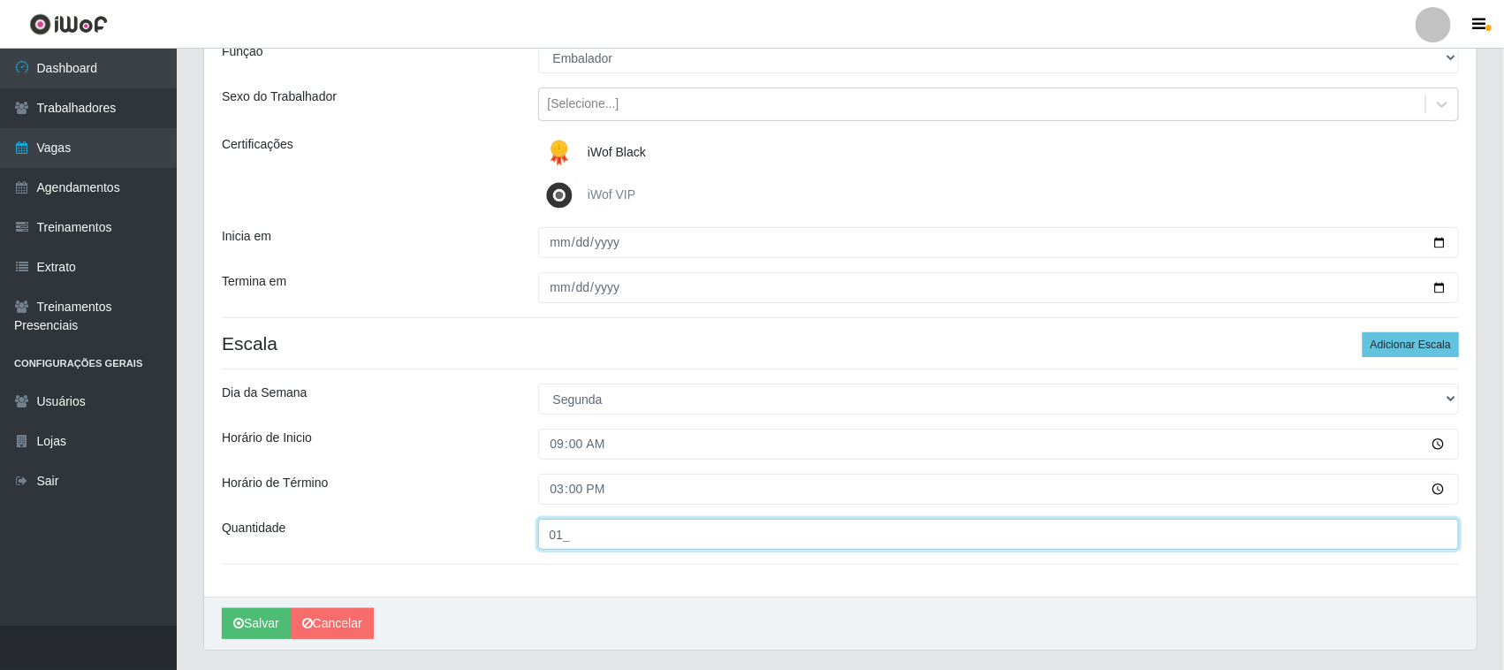
scroll to position [219, 0]
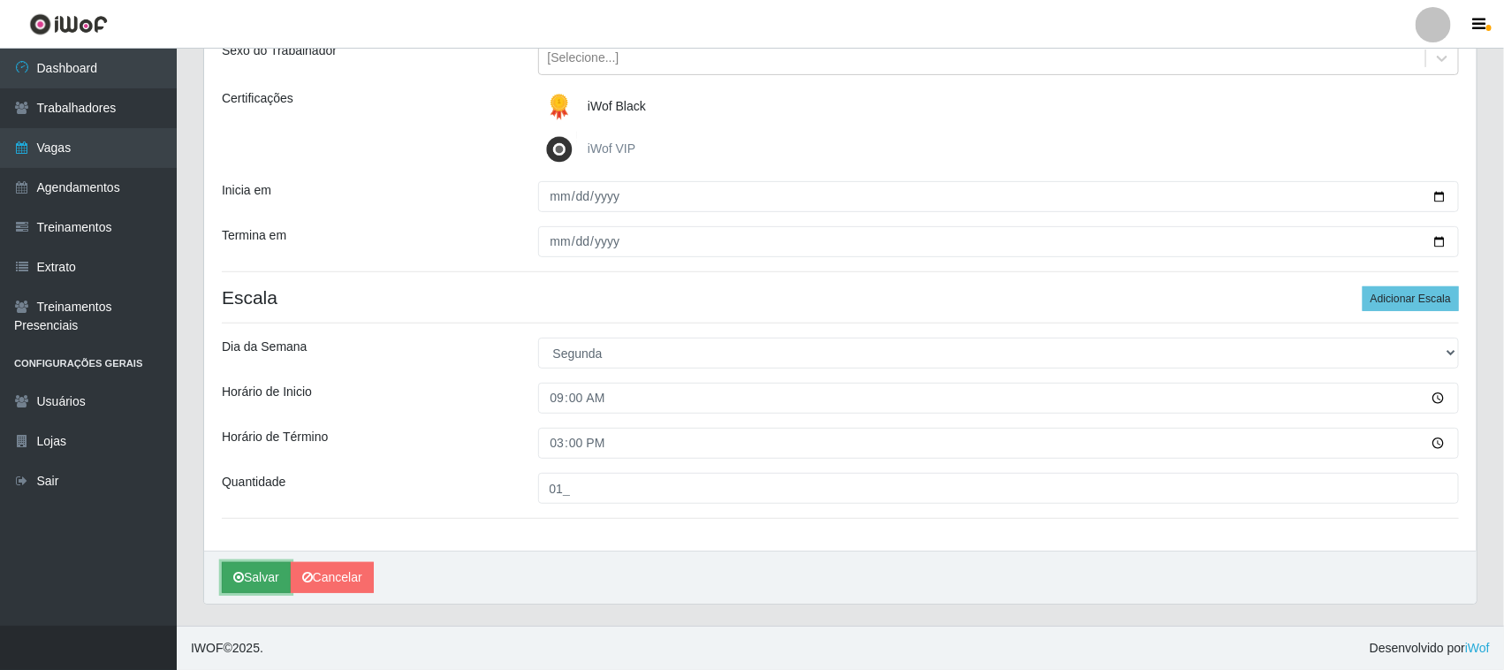
click at [261, 584] on button "Salvar" at bounding box center [256, 577] width 69 height 31
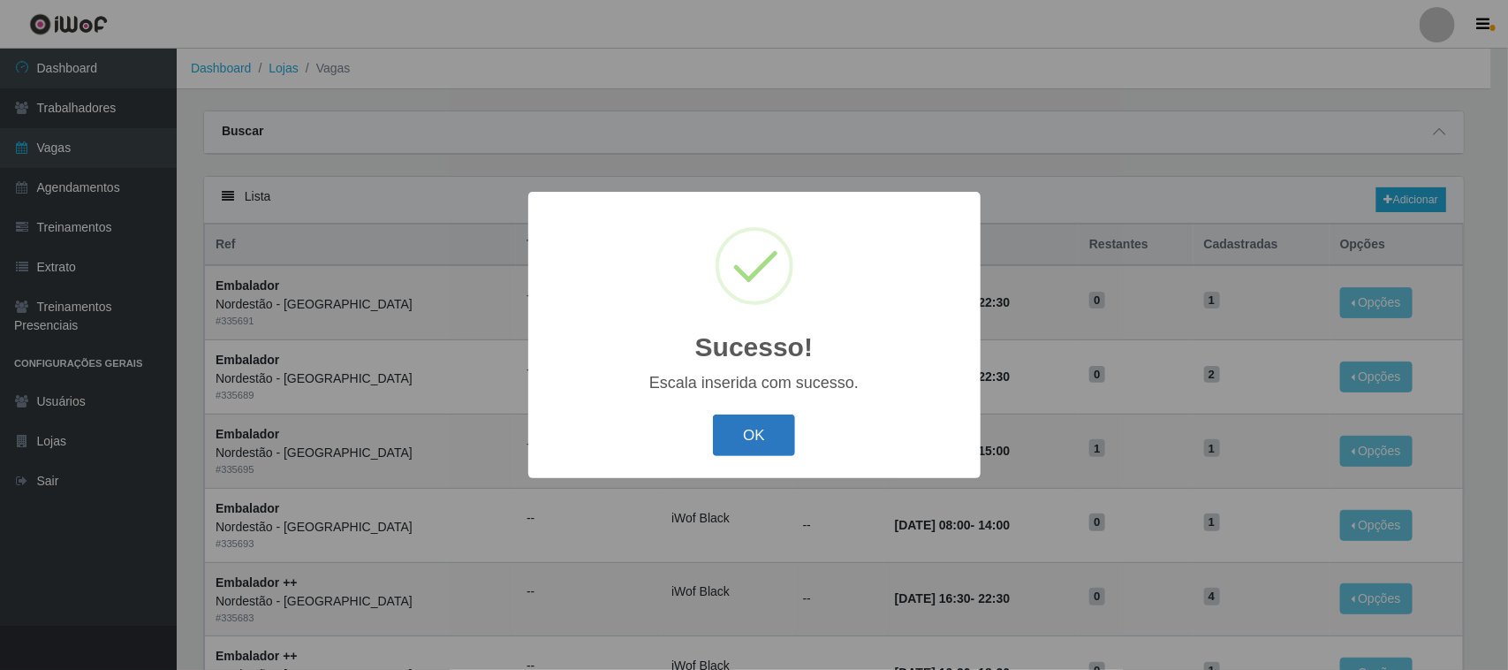
click at [783, 436] on button "OK" at bounding box center [754, 435] width 82 height 42
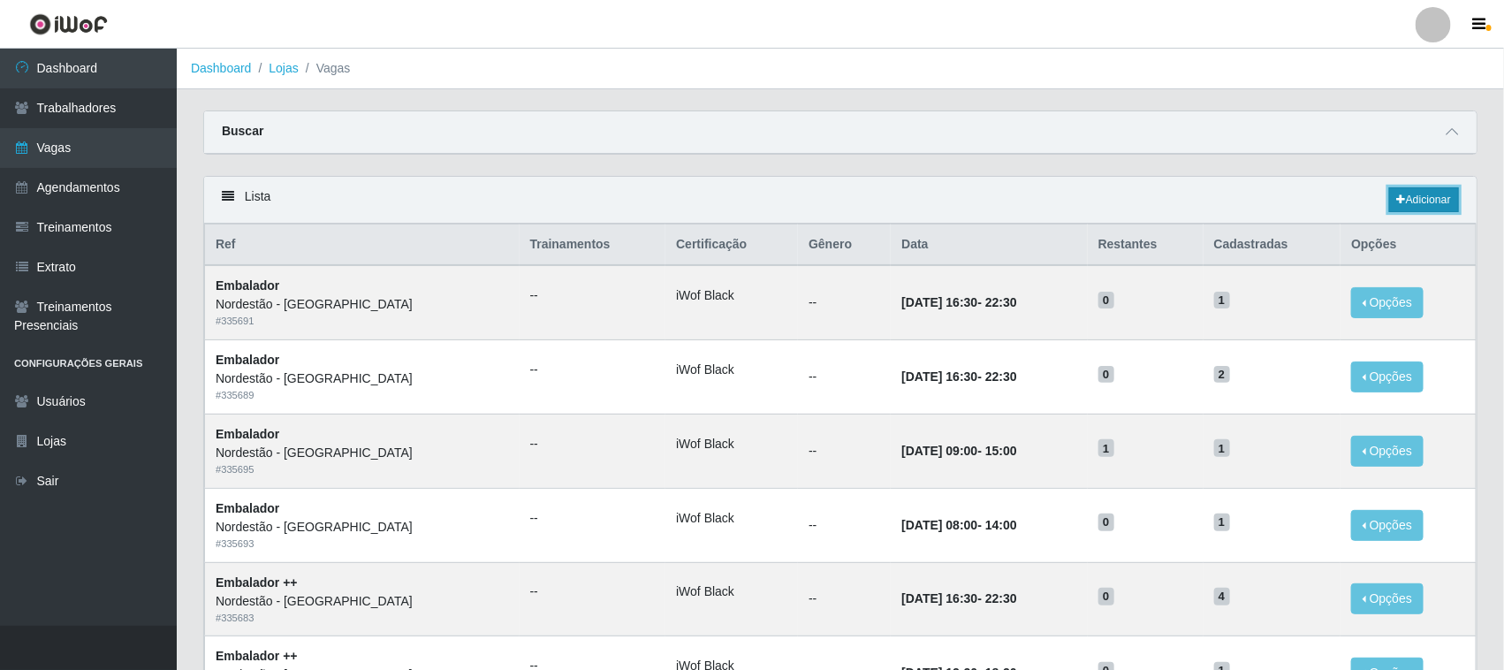
click at [1415, 195] on link "Adicionar" at bounding box center [1424, 199] width 70 height 25
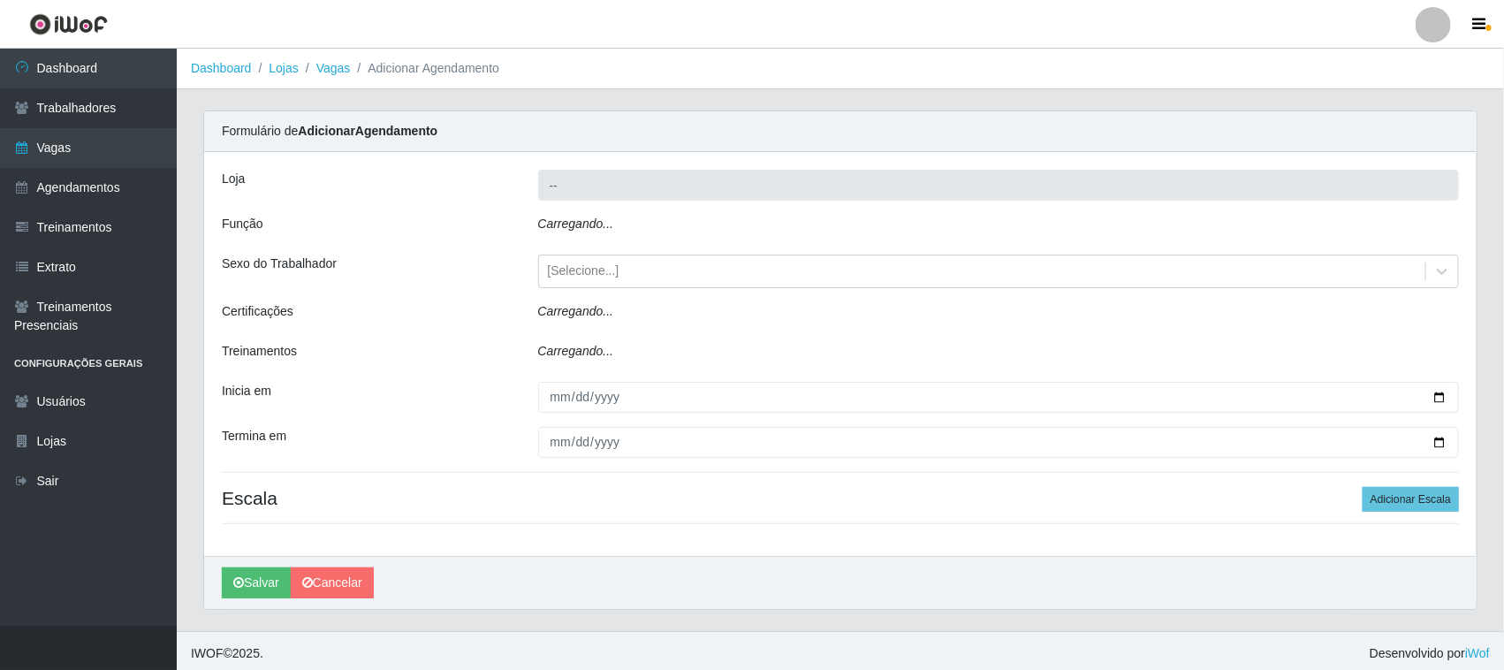
type input "Nordestão - [GEOGRAPHIC_DATA]"
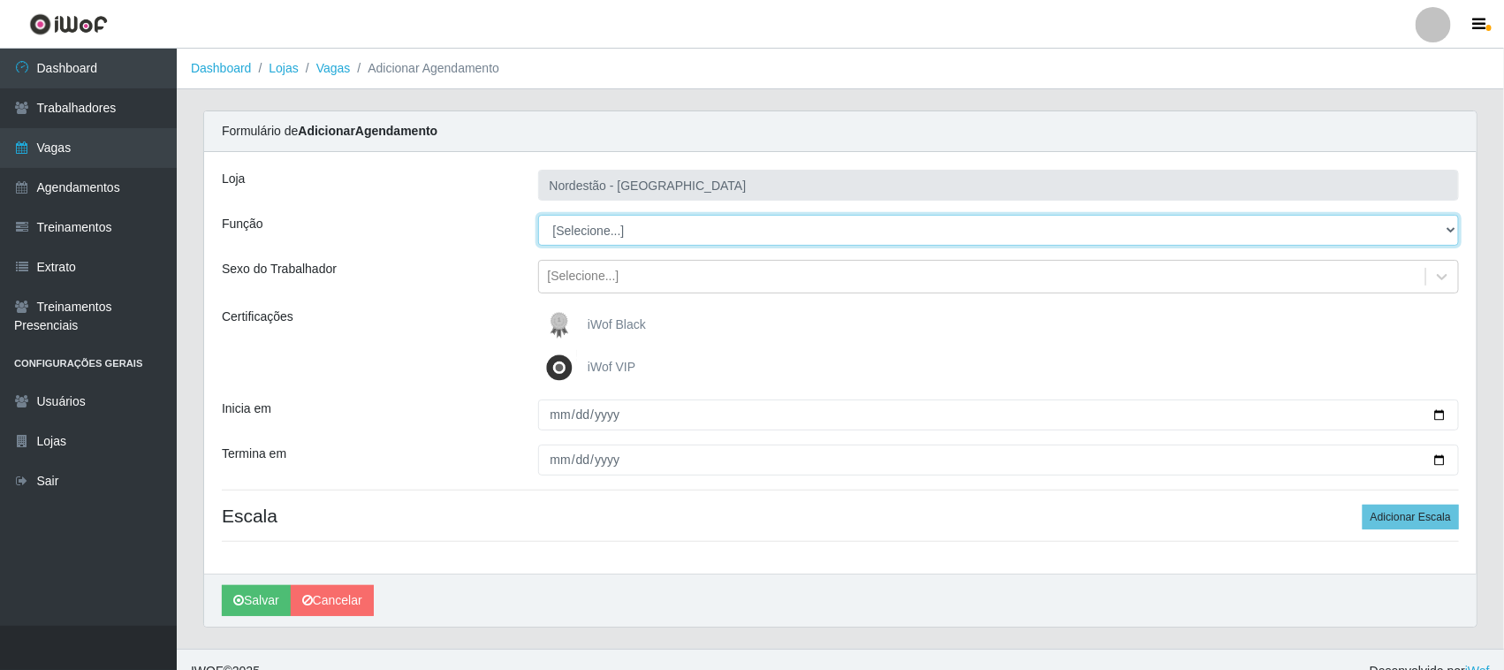
click at [580, 232] on select "[Selecione...] Embalador Embalador + Embalador ++ Operador de Caixa Operador de…" at bounding box center [999, 230] width 922 height 31
select select "1"
click at [538, 215] on select "[Selecione...] Embalador Embalador + Embalador ++ Operador de Caixa Operador de…" at bounding box center [999, 230] width 922 height 31
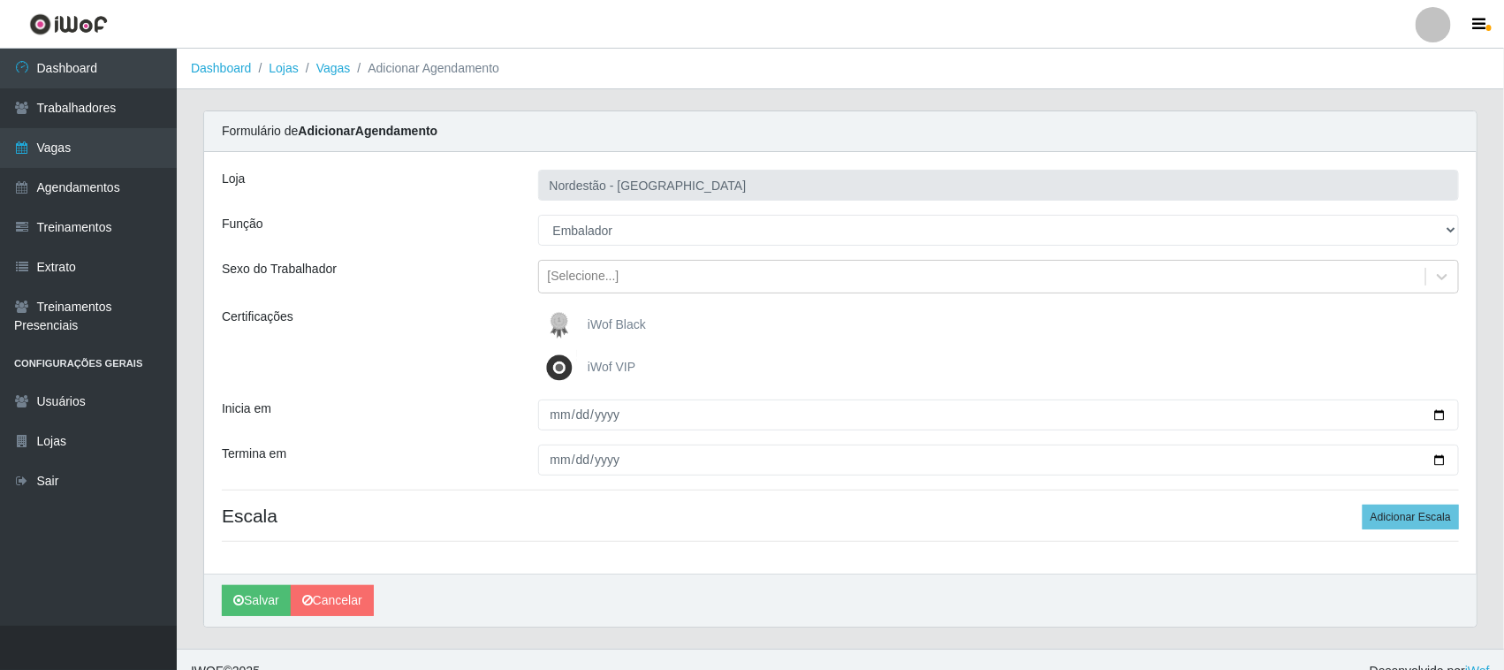
click at [580, 325] on img at bounding box center [563, 324] width 42 height 35
click at [0, 0] on input "iWof Black" at bounding box center [0, 0] width 0 height 0
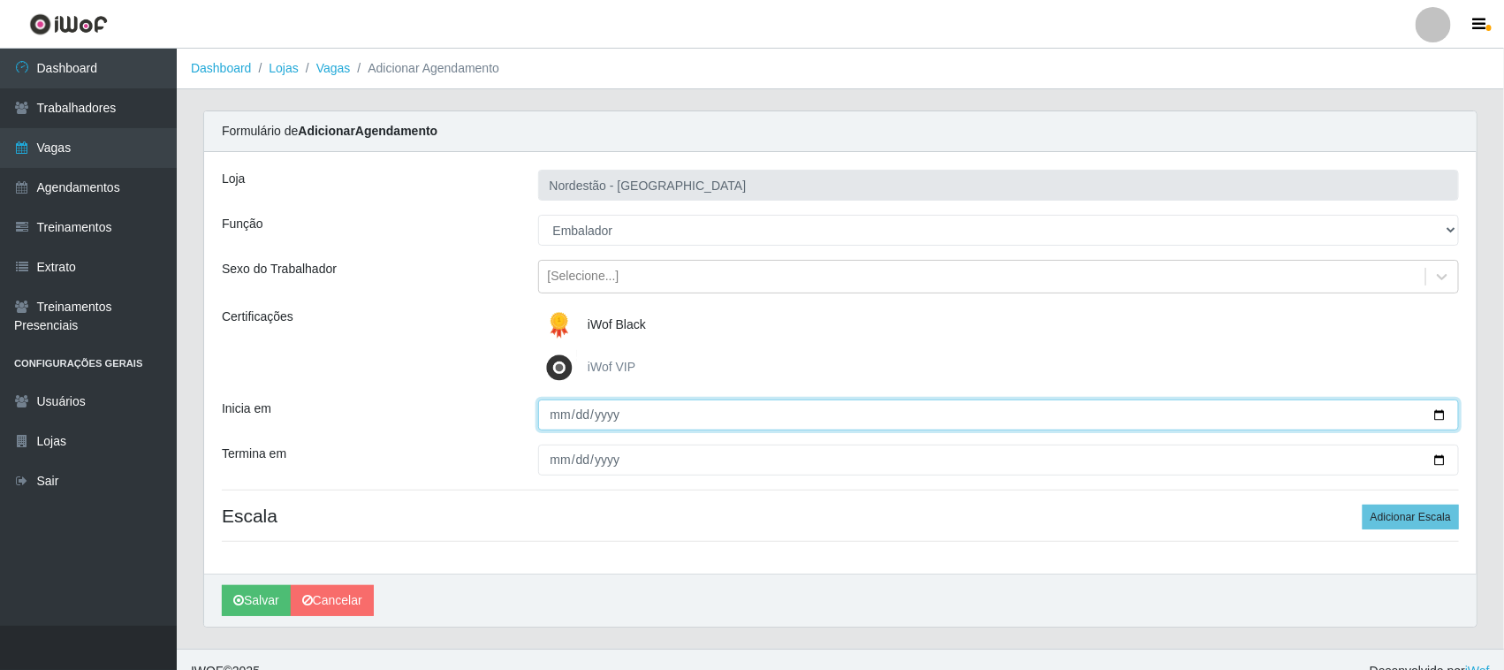
click at [1443, 408] on input "Inicia em" at bounding box center [999, 414] width 922 height 31
type input "[DATE]"
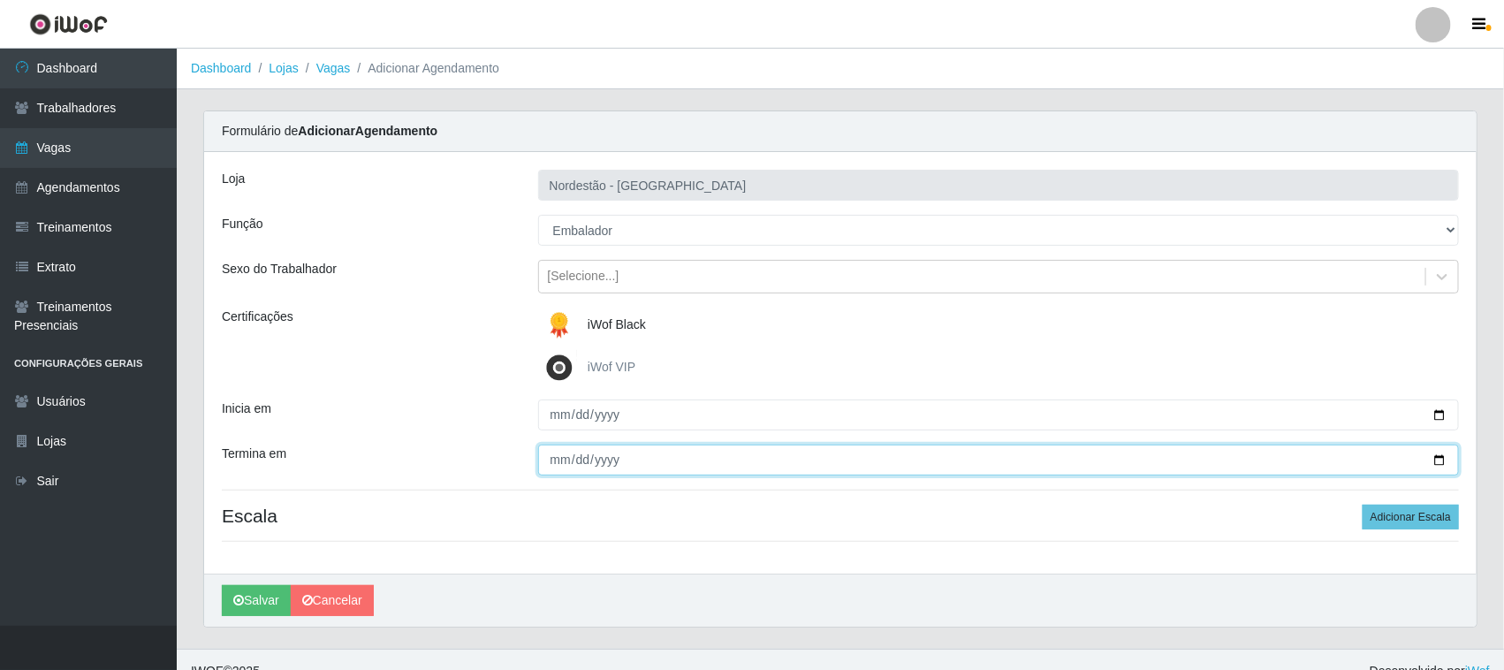
click at [1438, 457] on input "Termina em" at bounding box center [999, 459] width 922 height 31
type input "[DATE]"
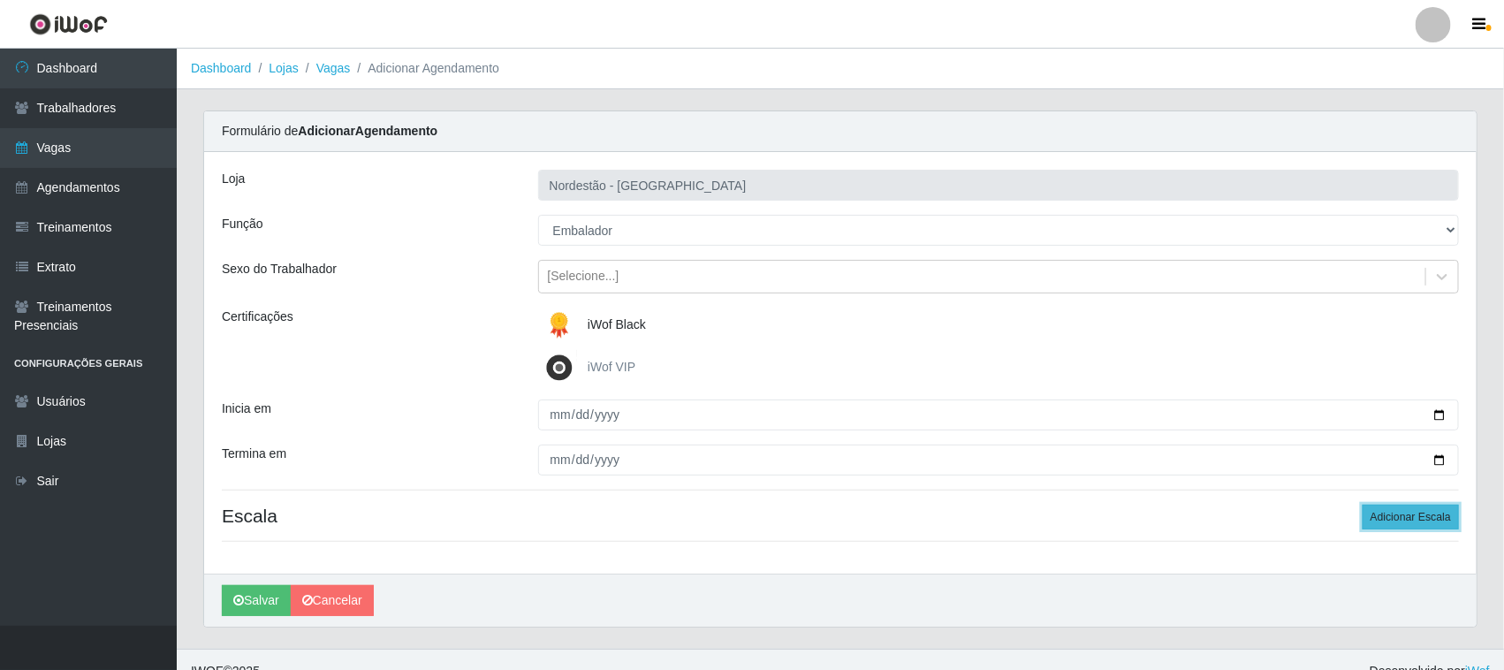
click at [1402, 517] on button "Adicionar Escala" at bounding box center [1411, 517] width 96 height 25
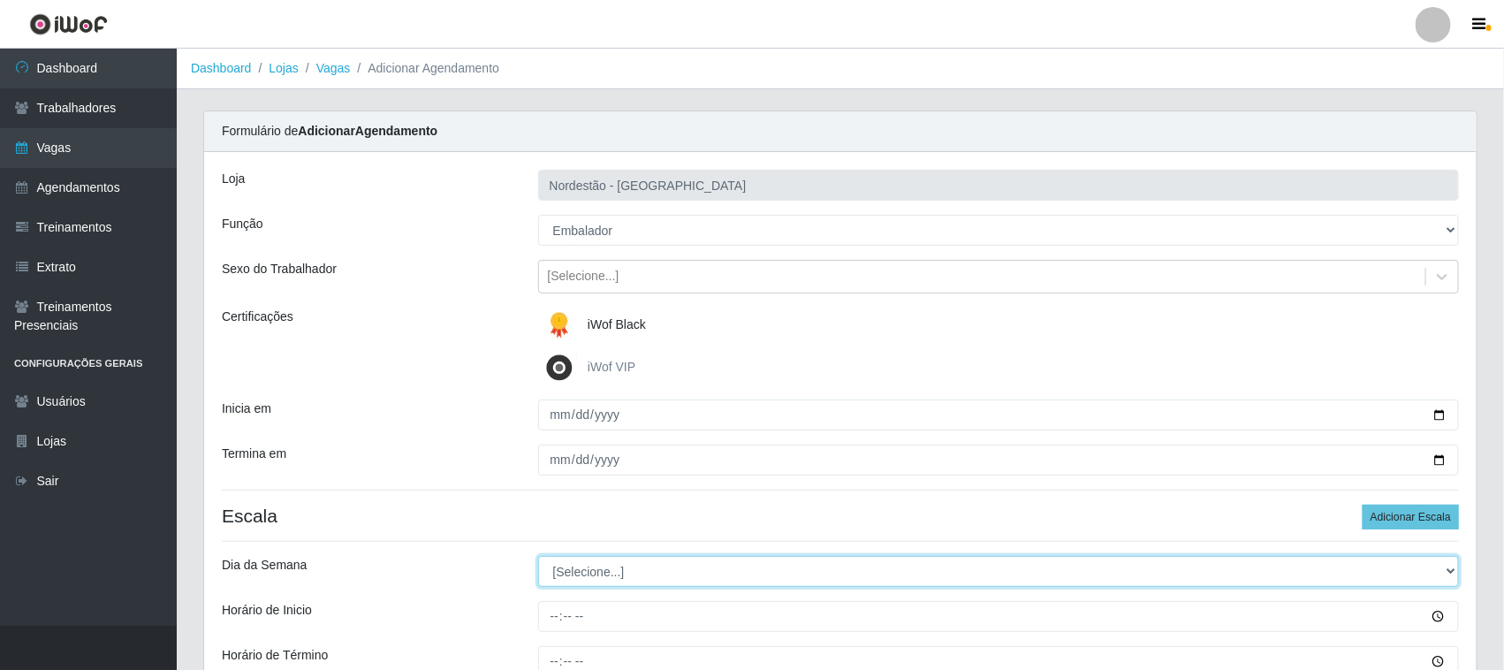
click at [608, 572] on select "[Selecione...] Segunda Terça Quarta Quinta Sexta Sábado Domingo" at bounding box center [999, 571] width 922 height 31
select select "1"
click at [538, 557] on select "[Selecione...] Segunda Terça Quarta Quinta Sexta Sábado Domingo" at bounding box center [999, 571] width 922 height 31
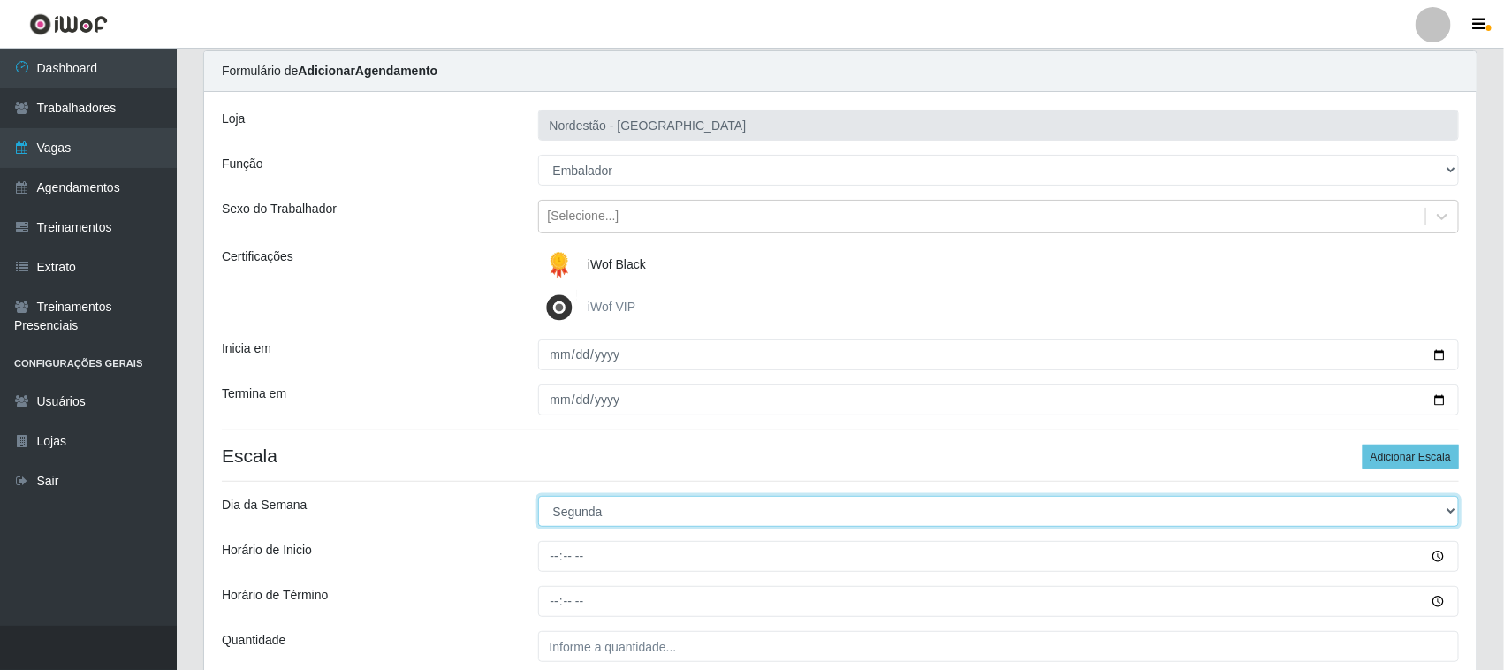
scroll to position [219, 0]
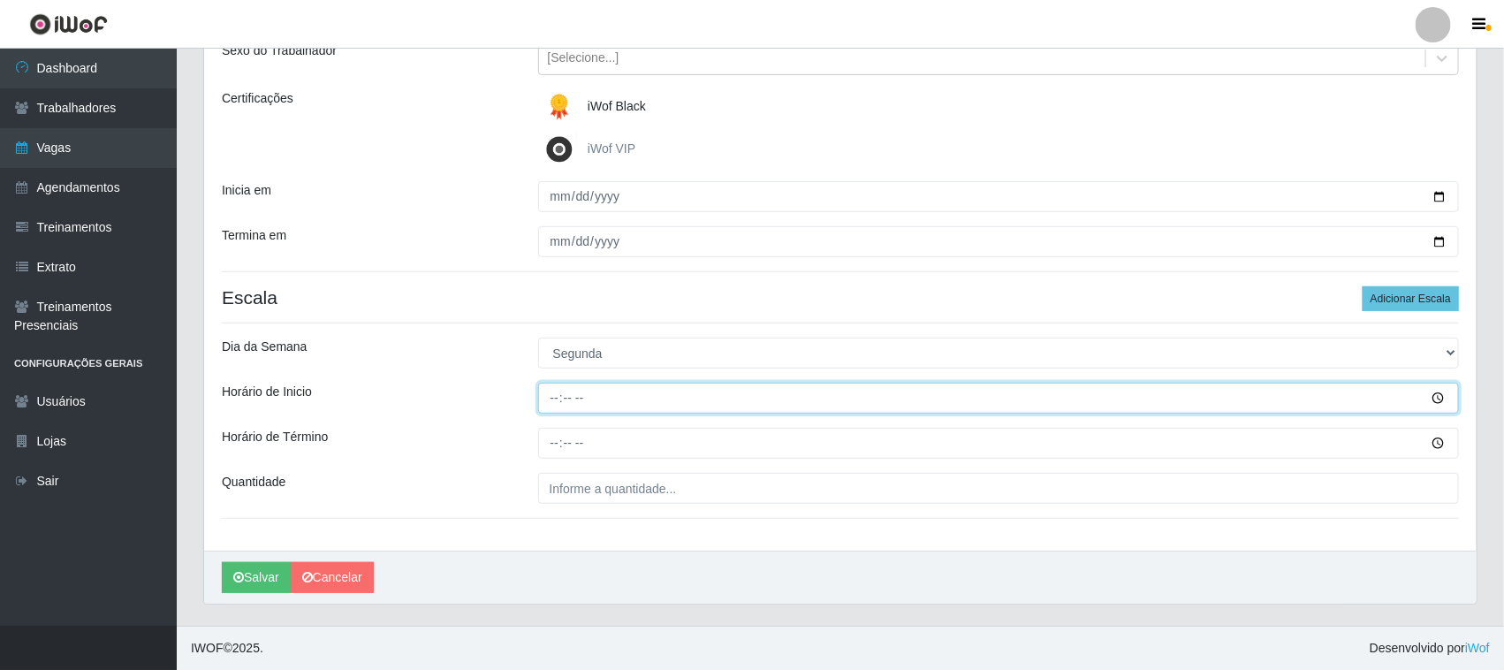
click at [553, 393] on input "Horário de Inicio" at bounding box center [999, 398] width 922 height 31
type input "10:00"
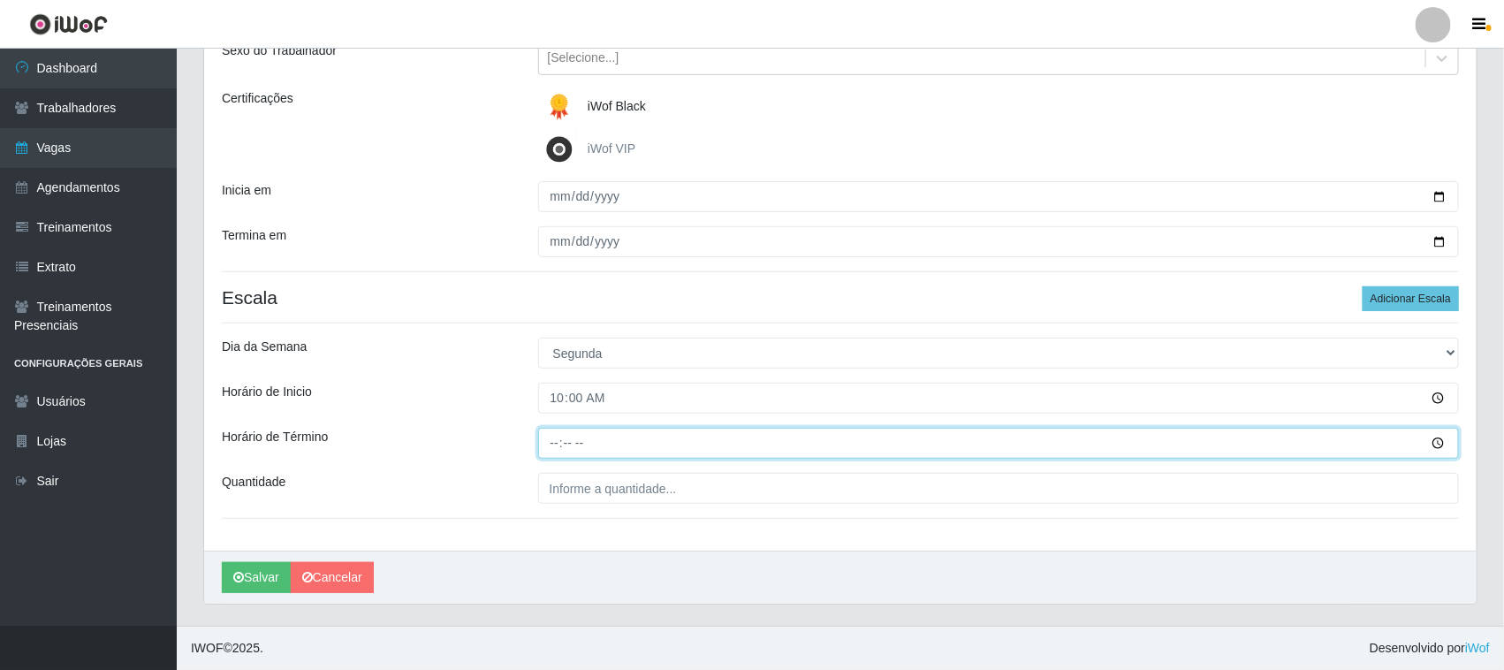
click at [554, 439] on input "Horário de Término" at bounding box center [999, 443] width 922 height 31
type input "16:00"
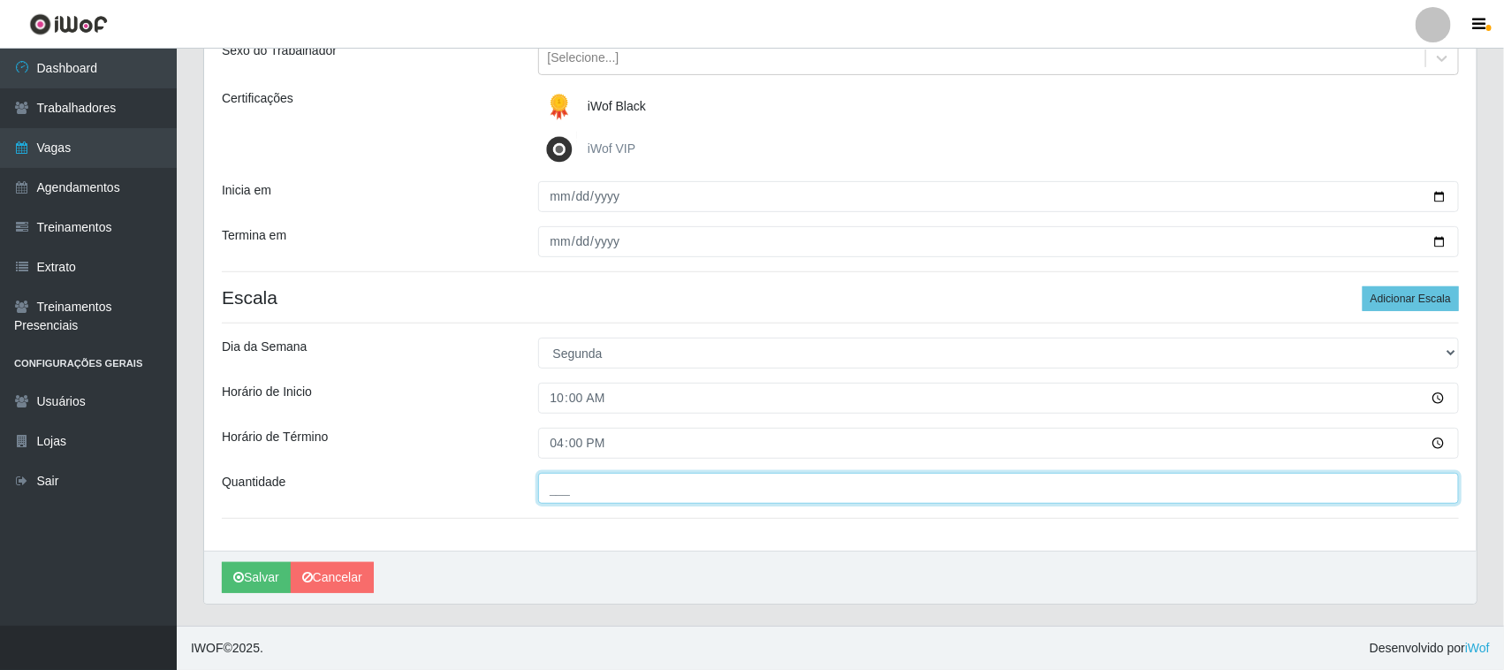
click at [579, 489] on input "___" at bounding box center [999, 488] width 922 height 31
type input "01_"
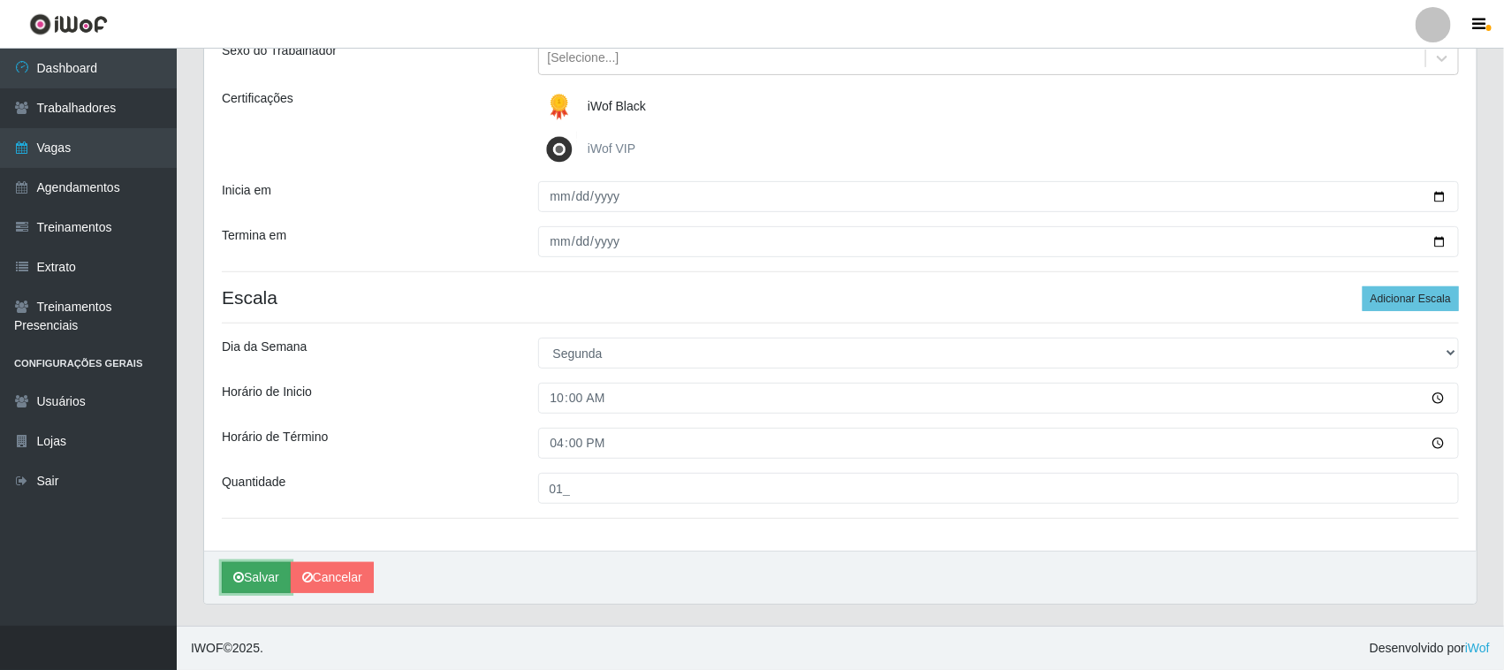
click at [254, 572] on button "Salvar" at bounding box center [256, 577] width 69 height 31
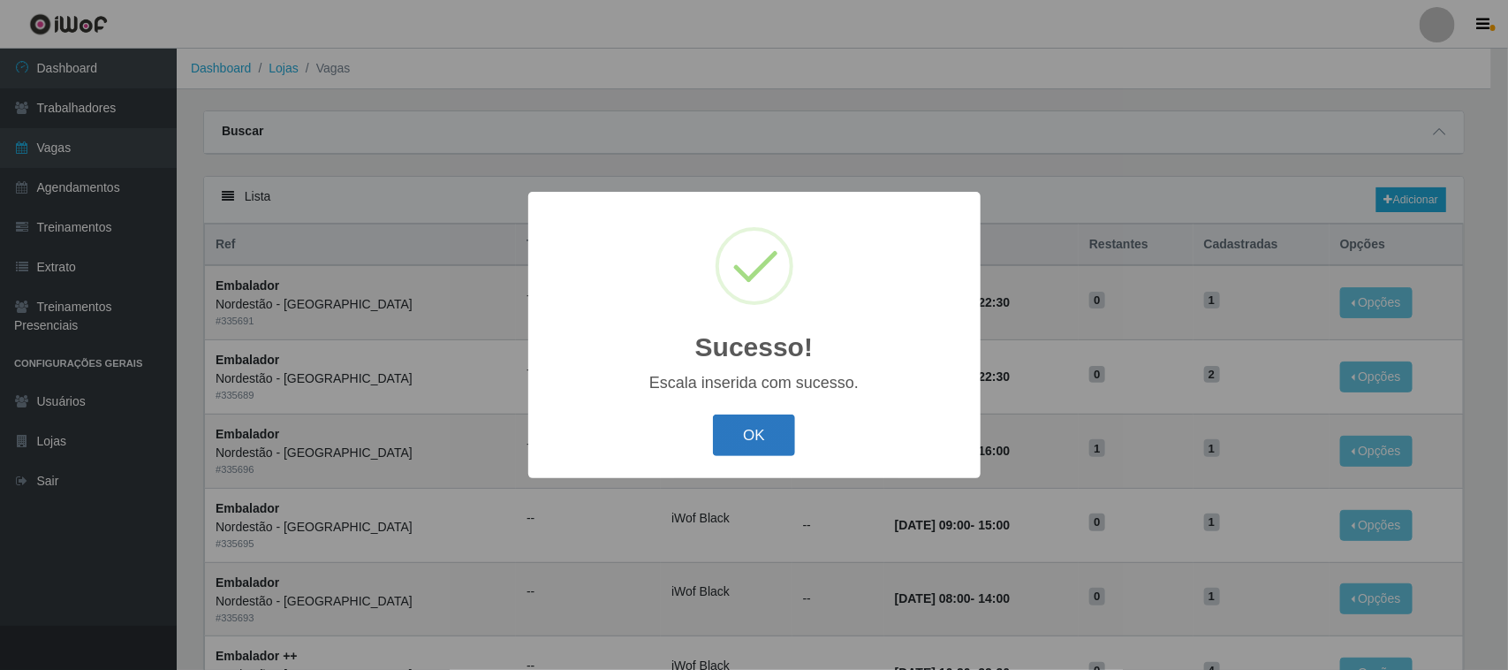
click at [748, 433] on button "OK" at bounding box center [754, 435] width 82 height 42
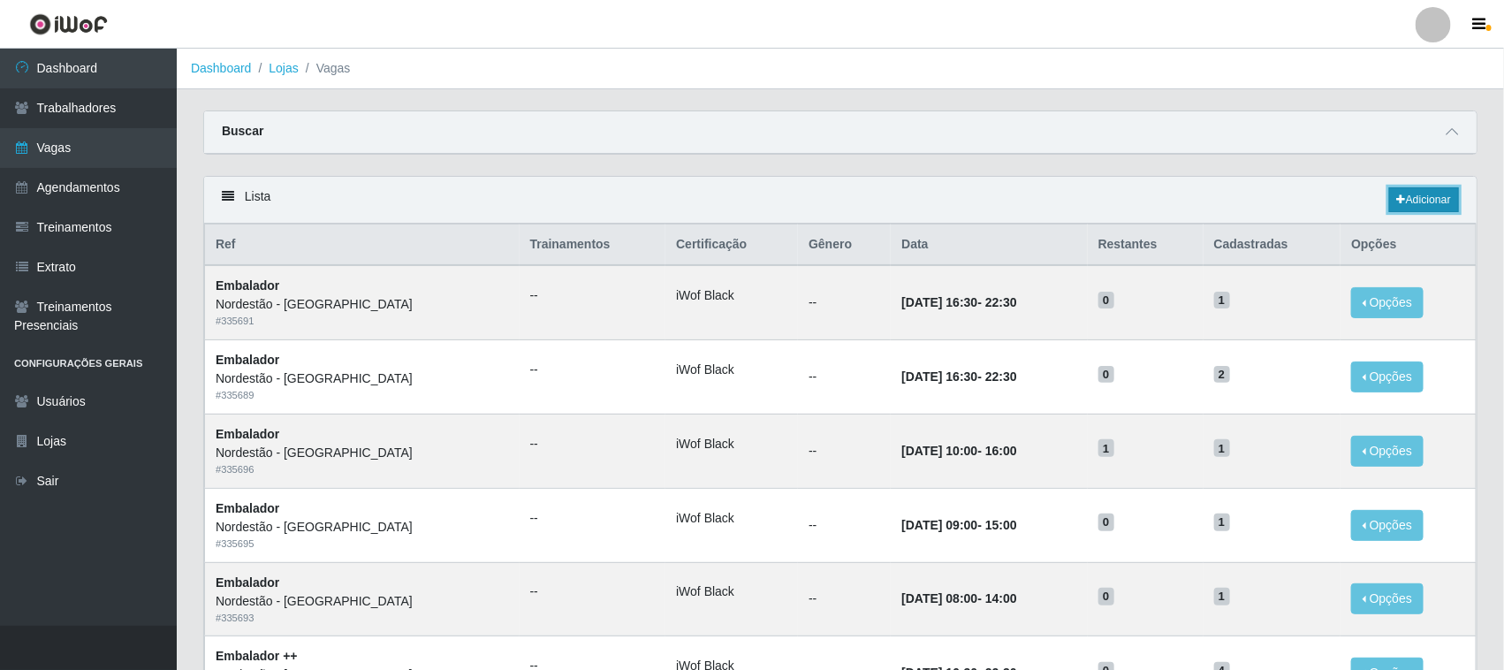
click at [1438, 194] on link "Adicionar" at bounding box center [1424, 199] width 70 height 25
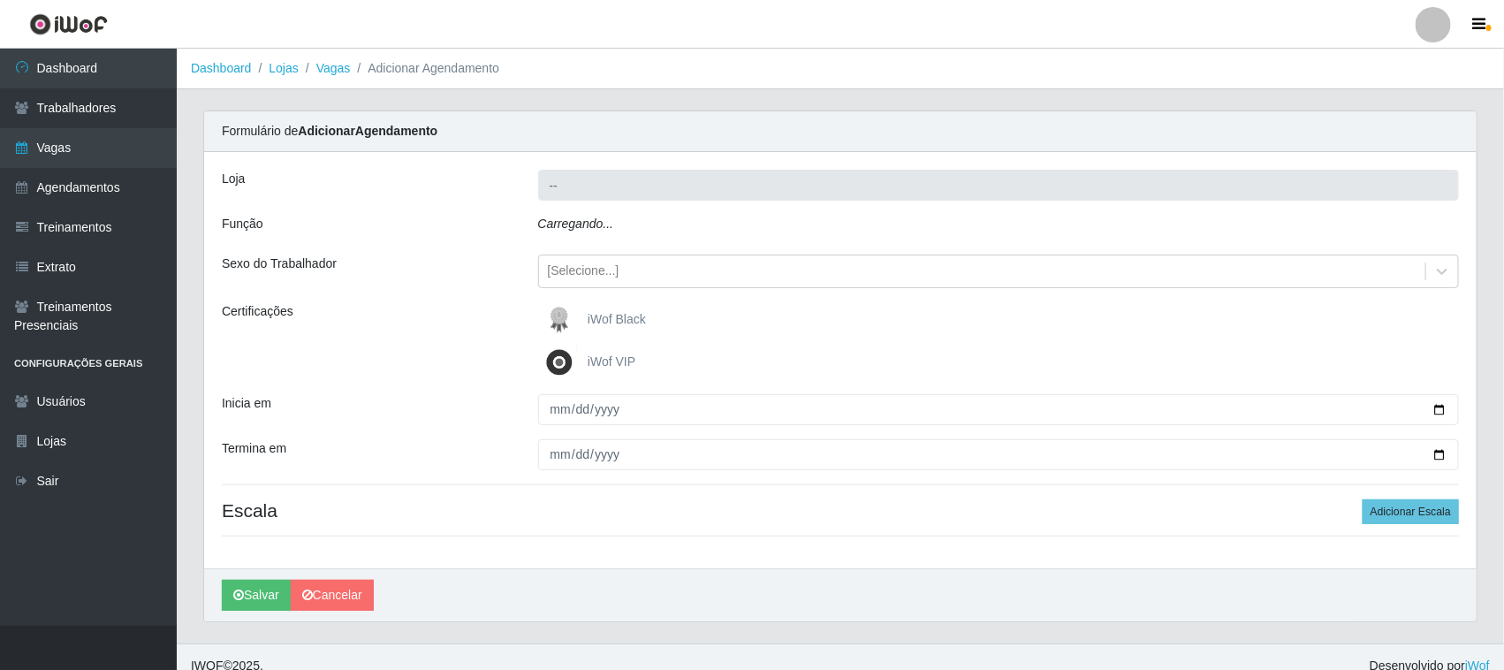
type input "Nordestão - [GEOGRAPHIC_DATA]"
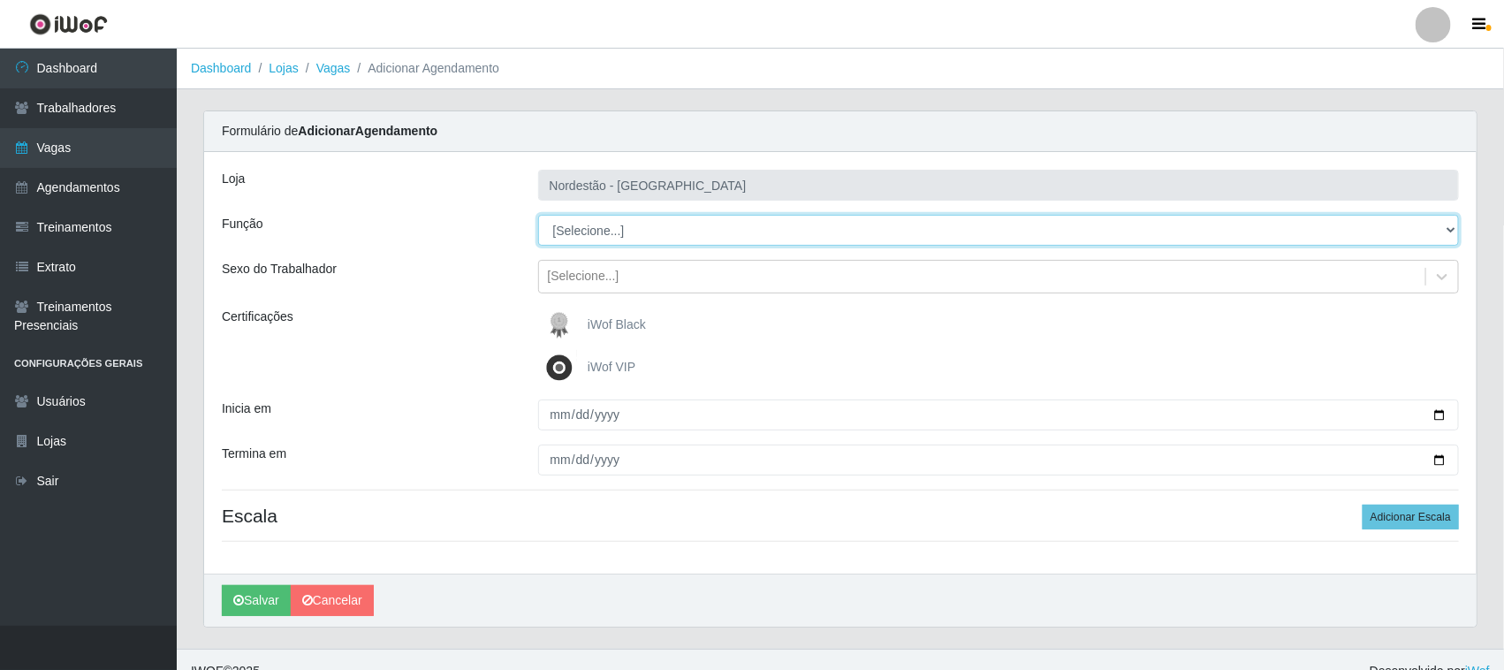
click at [585, 227] on select "[Selecione...] Embalador Embalador + Embalador ++ Operador de Caixa Operador de…" at bounding box center [999, 230] width 922 height 31
select select "1"
click at [538, 215] on select "[Selecione...] Embalador Embalador + Embalador ++ Operador de Caixa Operador de…" at bounding box center [999, 230] width 922 height 31
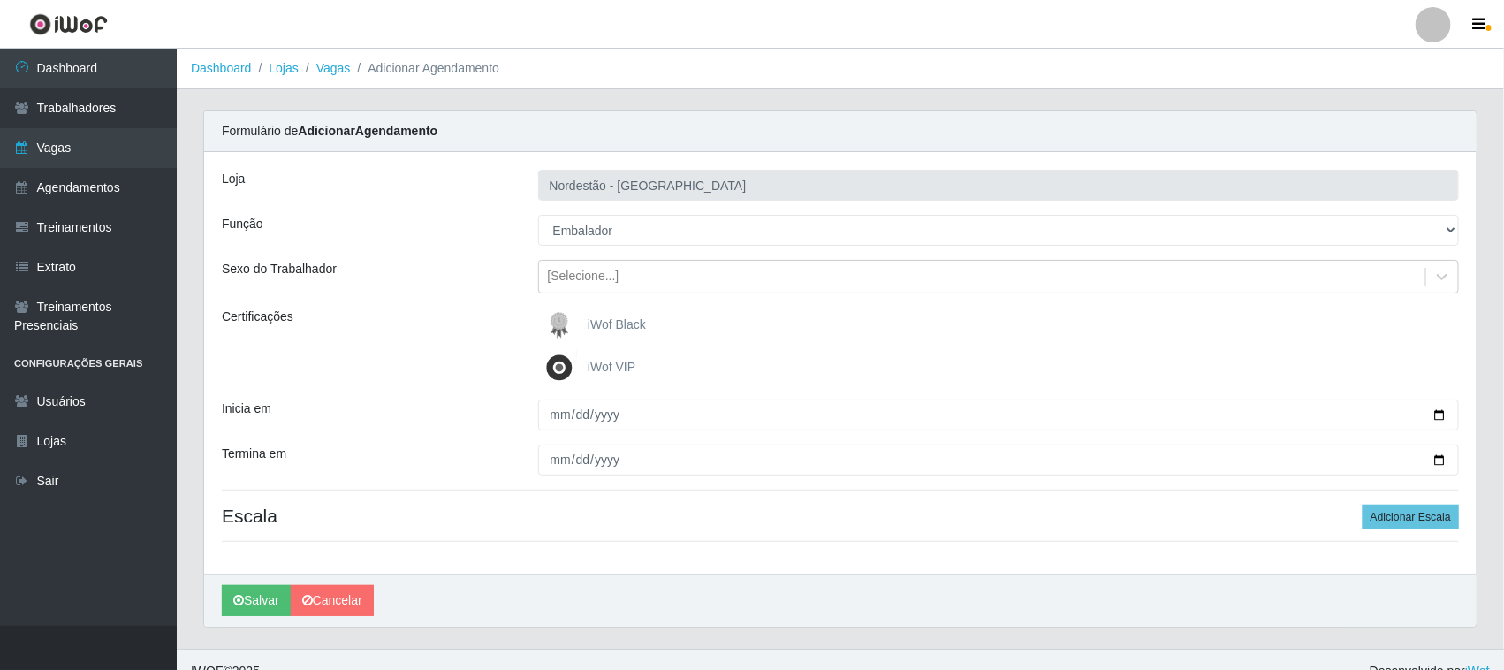
click at [596, 321] on span "iWof Black" at bounding box center [617, 324] width 58 height 14
click at [0, 0] on input "iWof Black" at bounding box center [0, 0] width 0 height 0
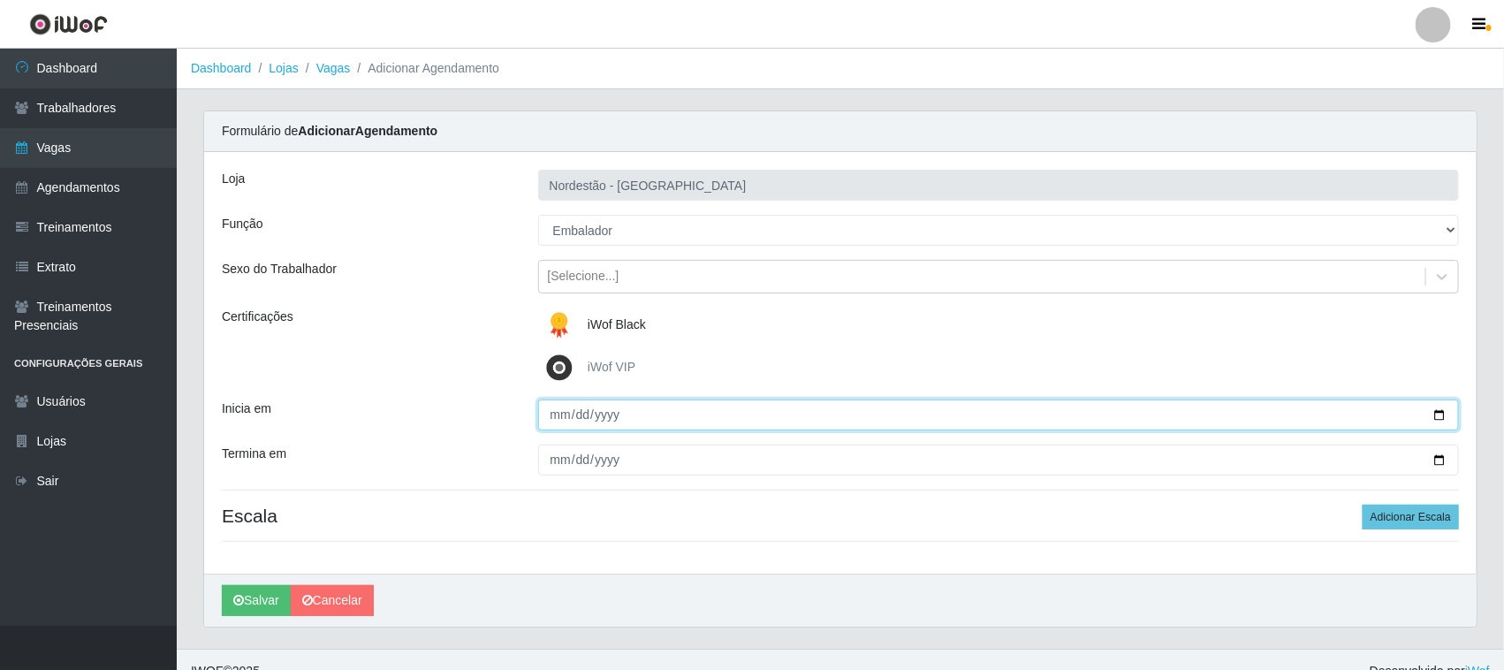
click at [1437, 414] on input "Inicia em" at bounding box center [999, 414] width 922 height 31
type input "[DATE]"
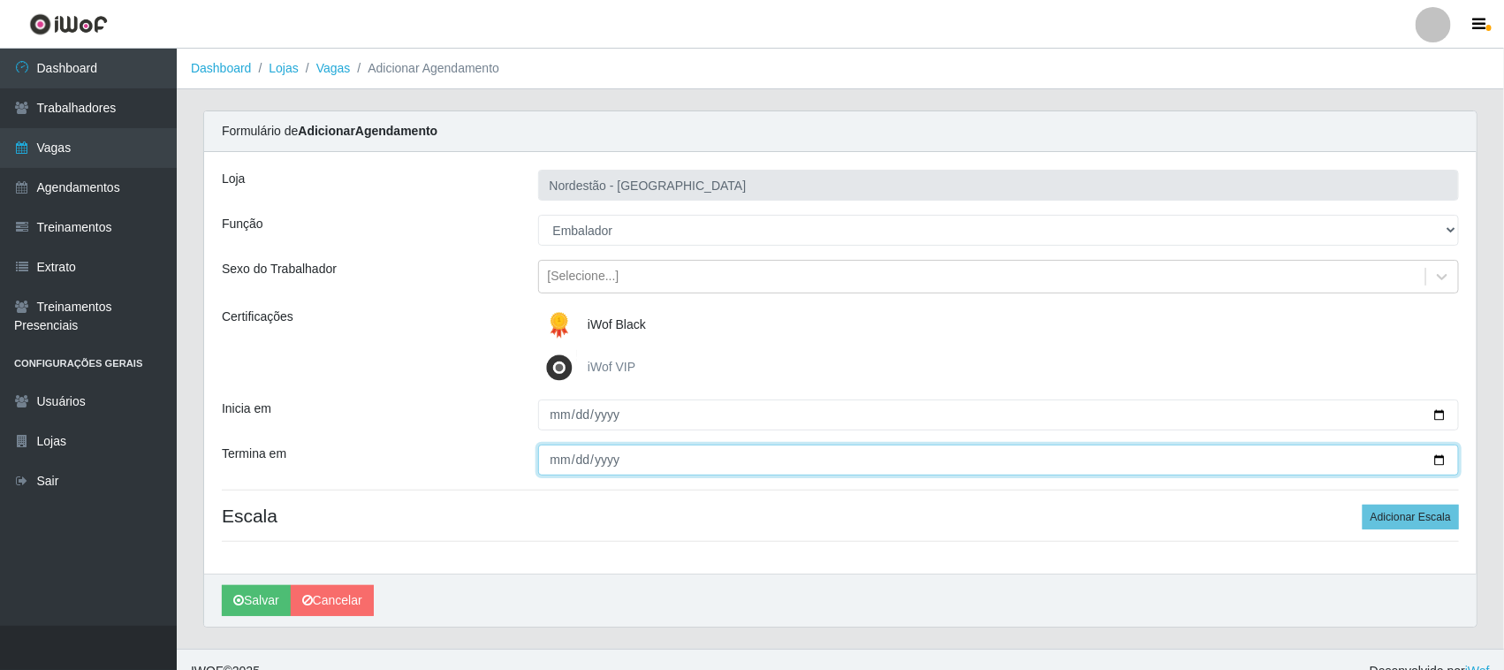
click at [1442, 456] on input "Termina em" at bounding box center [999, 459] width 922 height 31
type input "[DATE]"
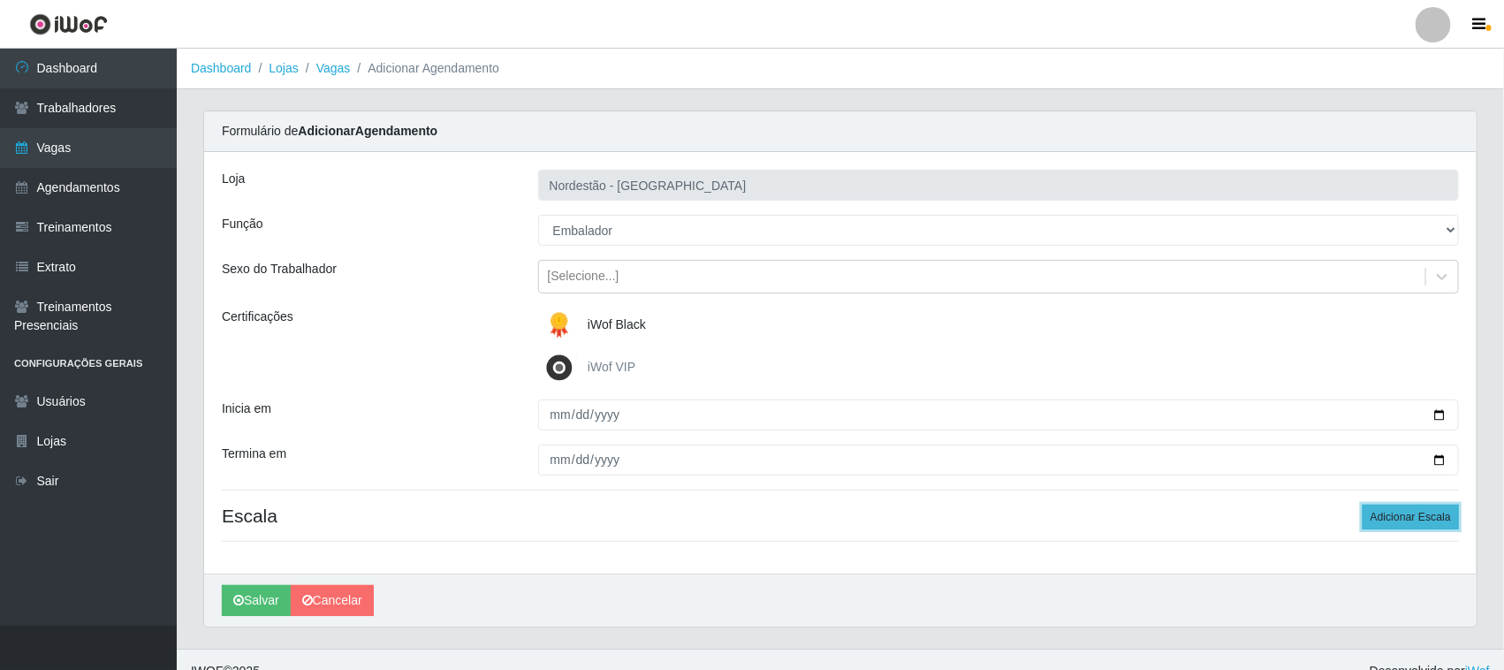
click at [1396, 515] on button "Adicionar Escala" at bounding box center [1411, 517] width 96 height 25
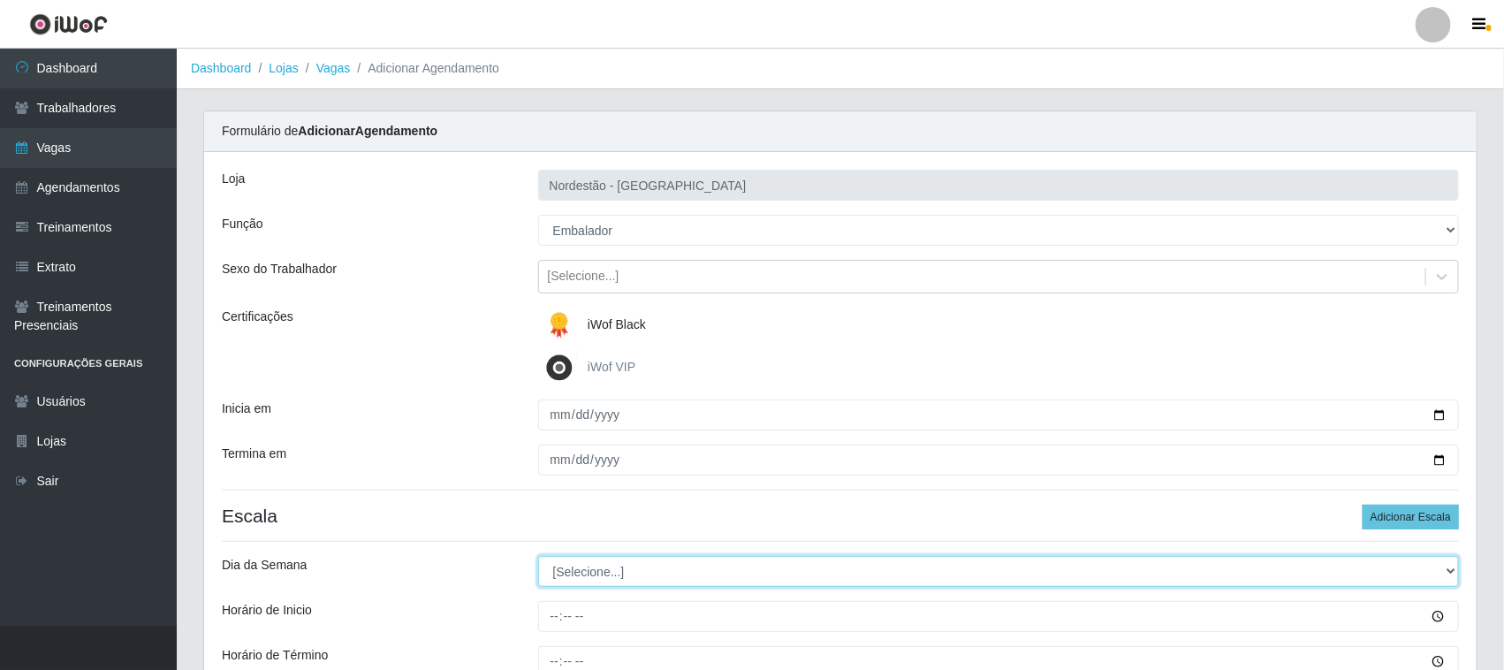
click at [581, 566] on select "[Selecione...] Segunda Terça Quarta Quinta Sexta Sábado Domingo" at bounding box center [999, 571] width 922 height 31
select select "1"
click at [538, 557] on select "[Selecione...] Segunda Terça Quarta Quinta Sexta Sábado Domingo" at bounding box center [999, 571] width 922 height 31
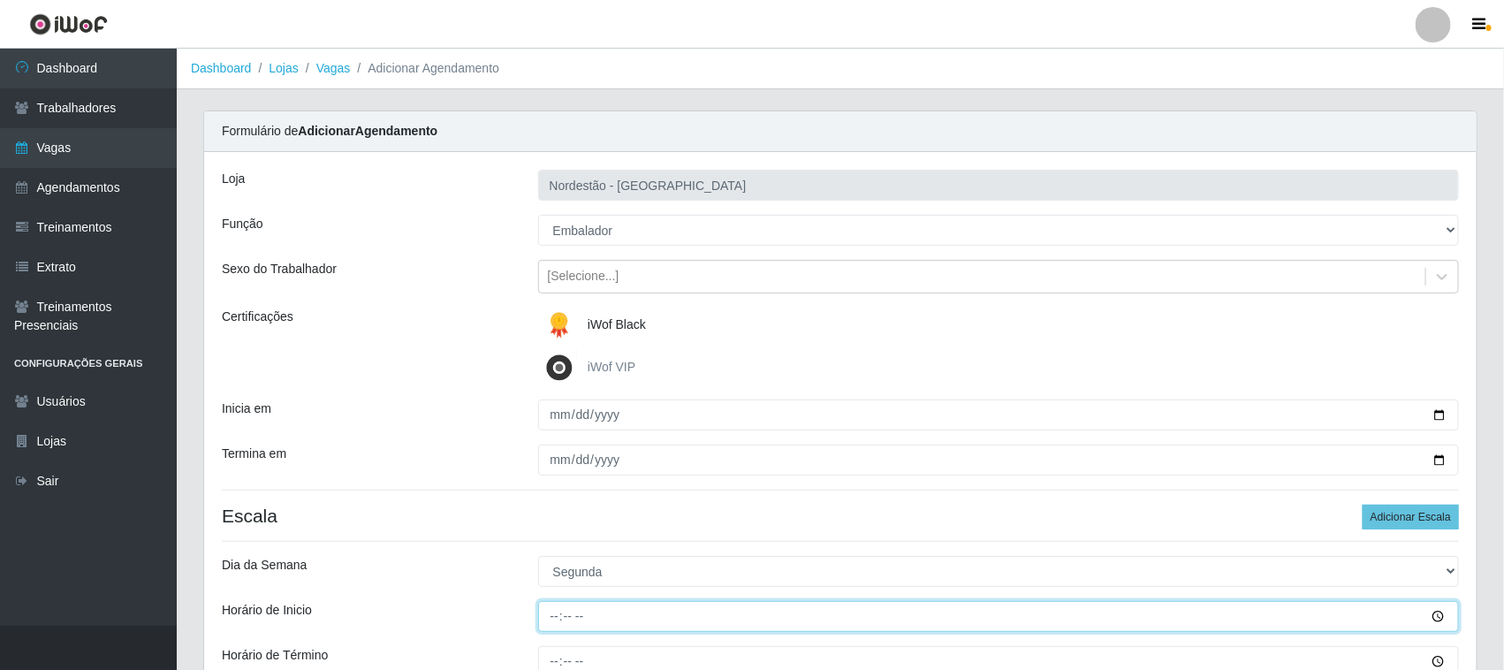
click at [554, 614] on input "Horário de Inicio" at bounding box center [999, 616] width 922 height 31
type input "12:20"
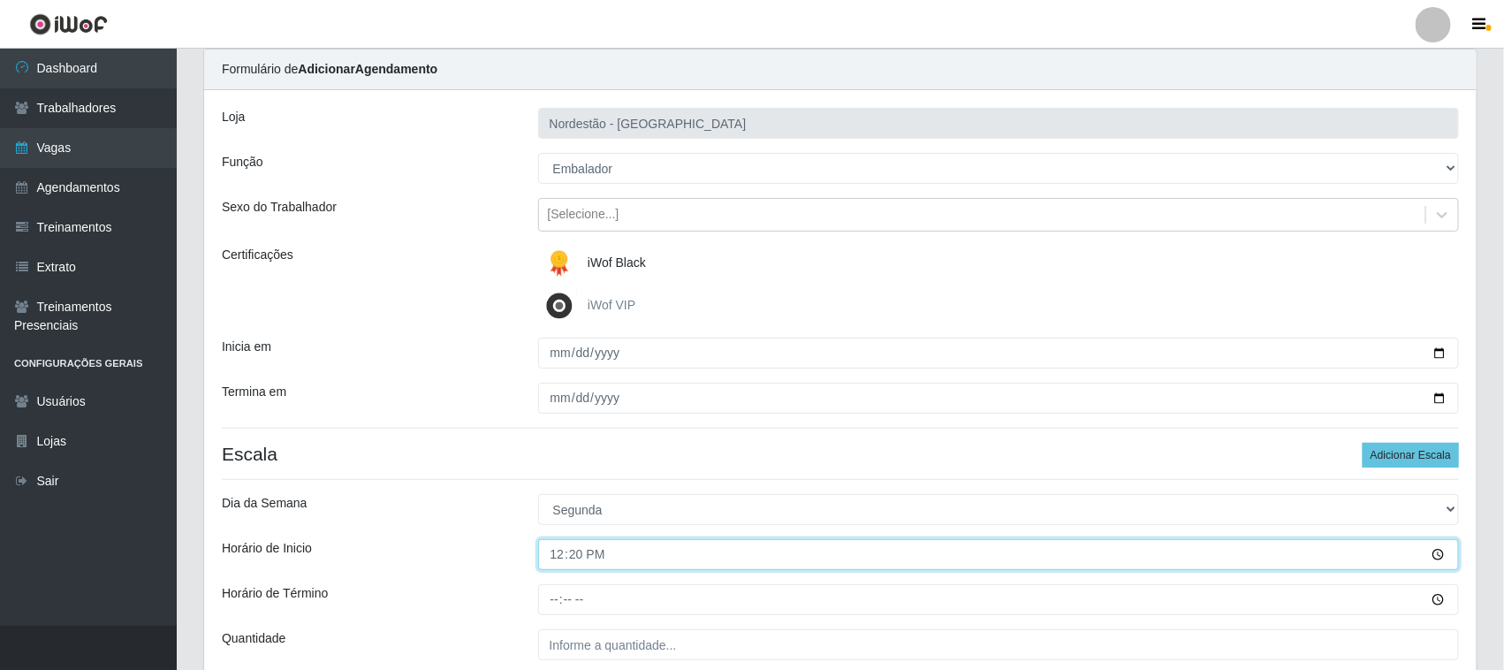
scroll to position [110, 0]
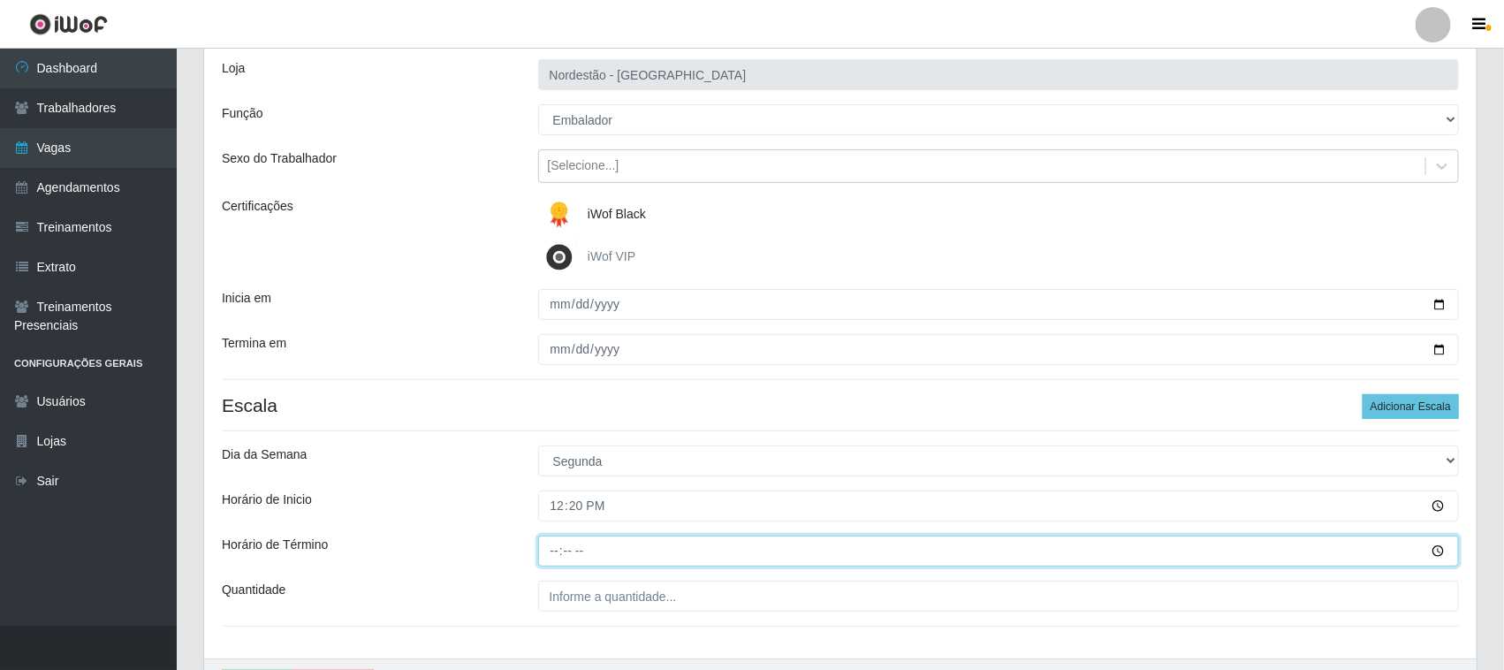
click at [549, 540] on input "Horário de Término" at bounding box center [999, 550] width 922 height 31
type input "18:20"
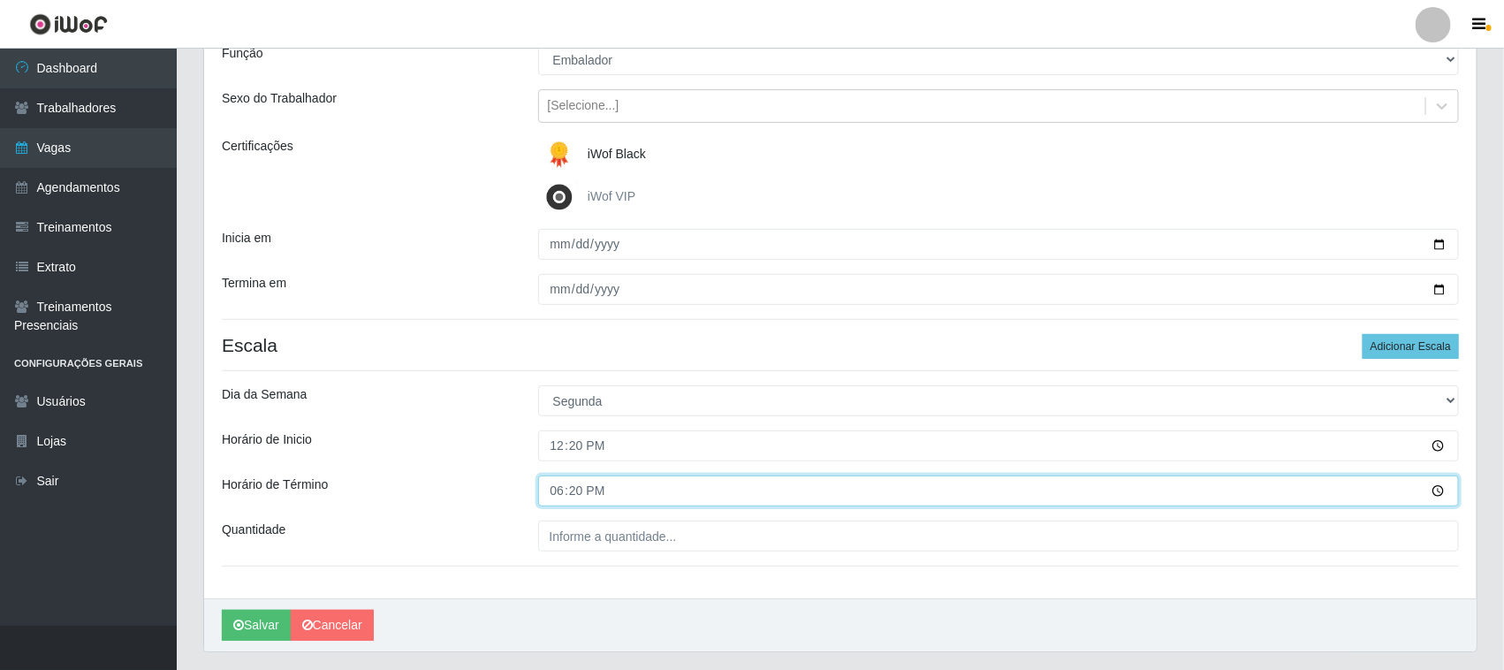
scroll to position [219, 0]
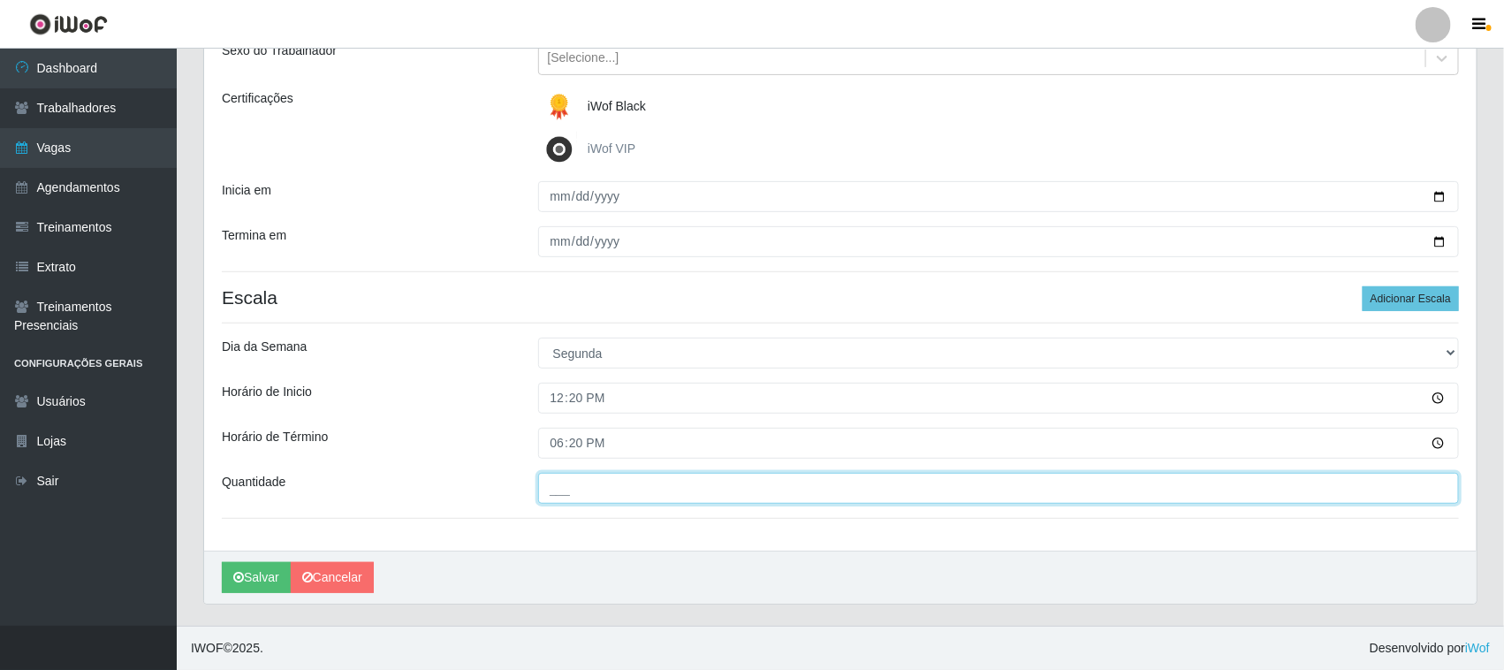
click at [592, 490] on input "___" at bounding box center [999, 488] width 922 height 31
type input "01_"
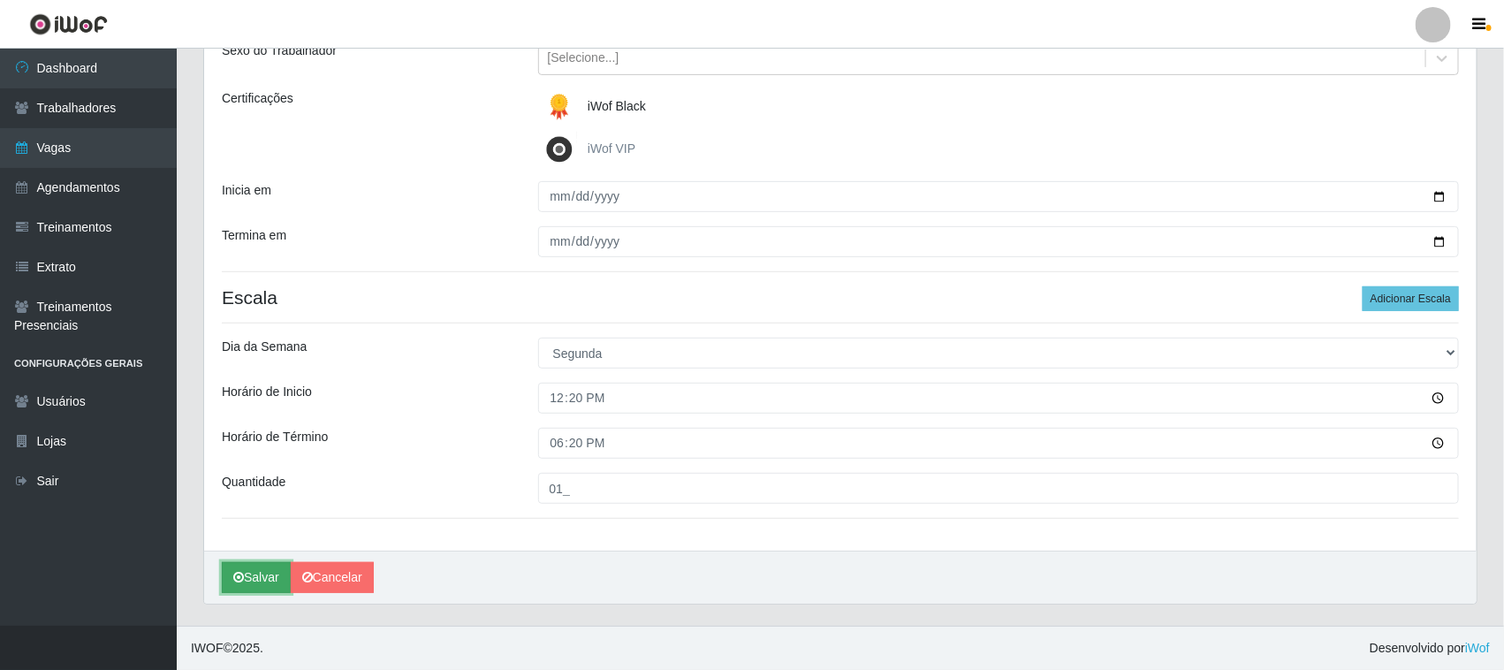
click at [268, 573] on button "Salvar" at bounding box center [256, 577] width 69 height 31
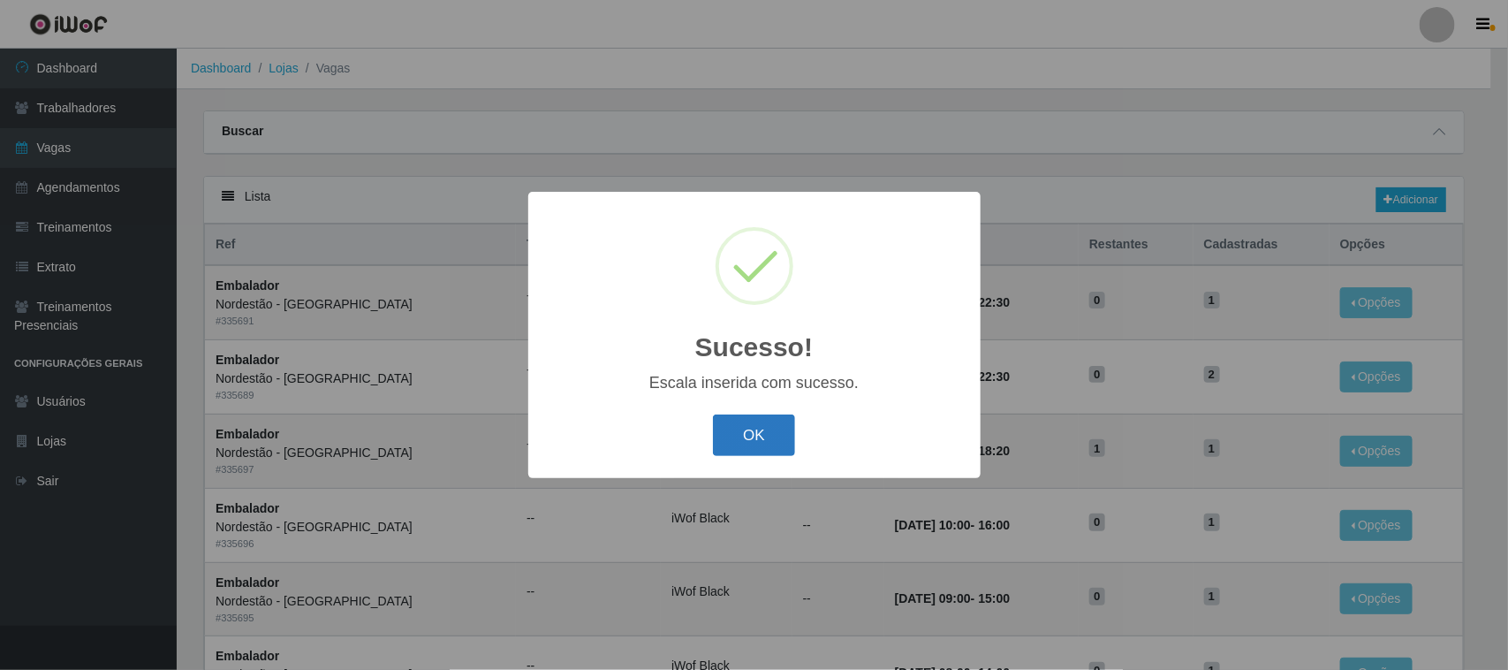
click at [747, 444] on button "OK" at bounding box center [754, 435] width 82 height 42
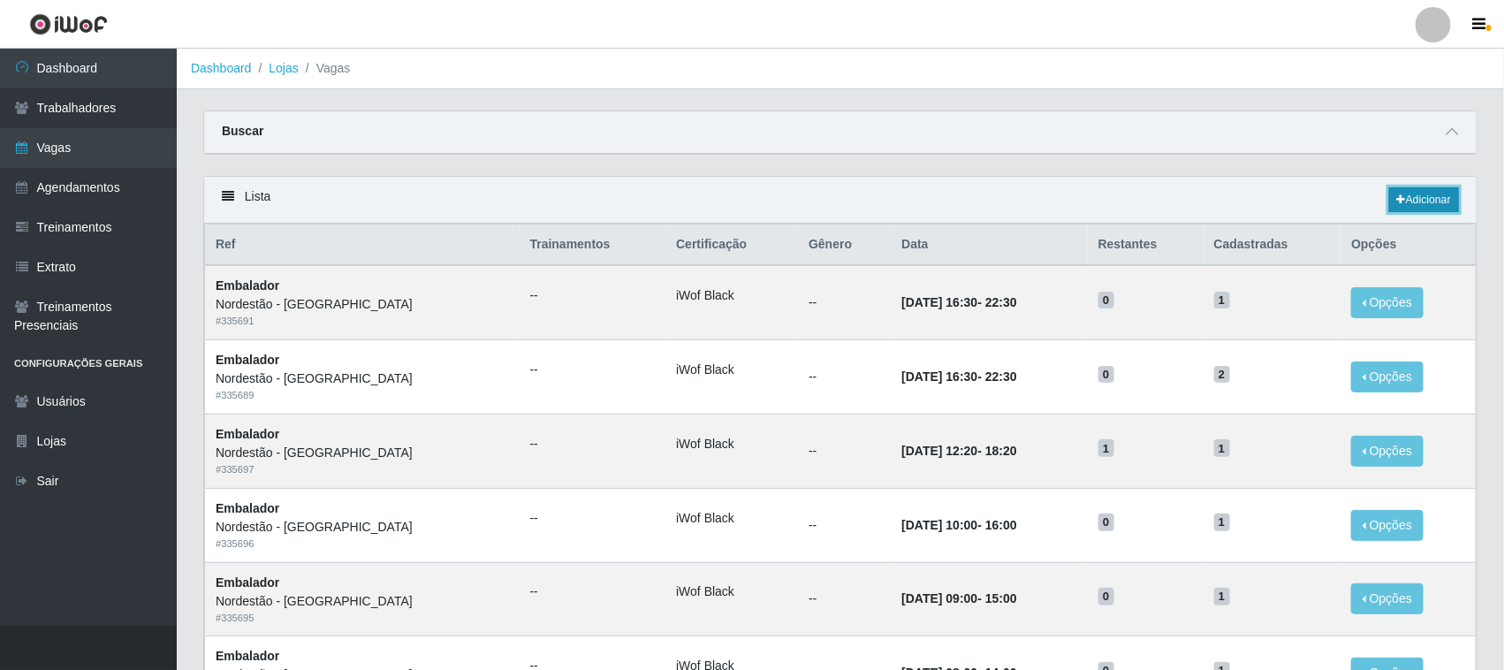
click at [1424, 197] on link "Adicionar" at bounding box center [1424, 199] width 70 height 25
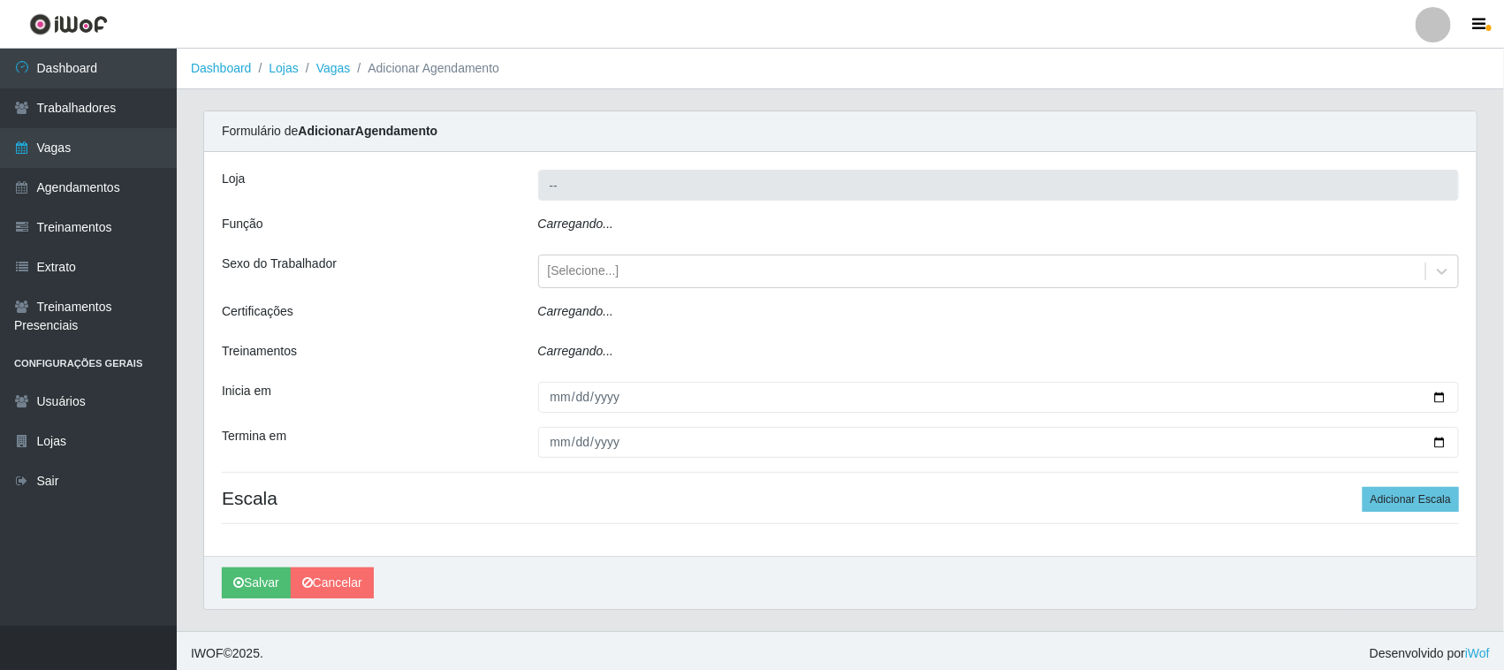
type input "Nordestão - [GEOGRAPHIC_DATA]"
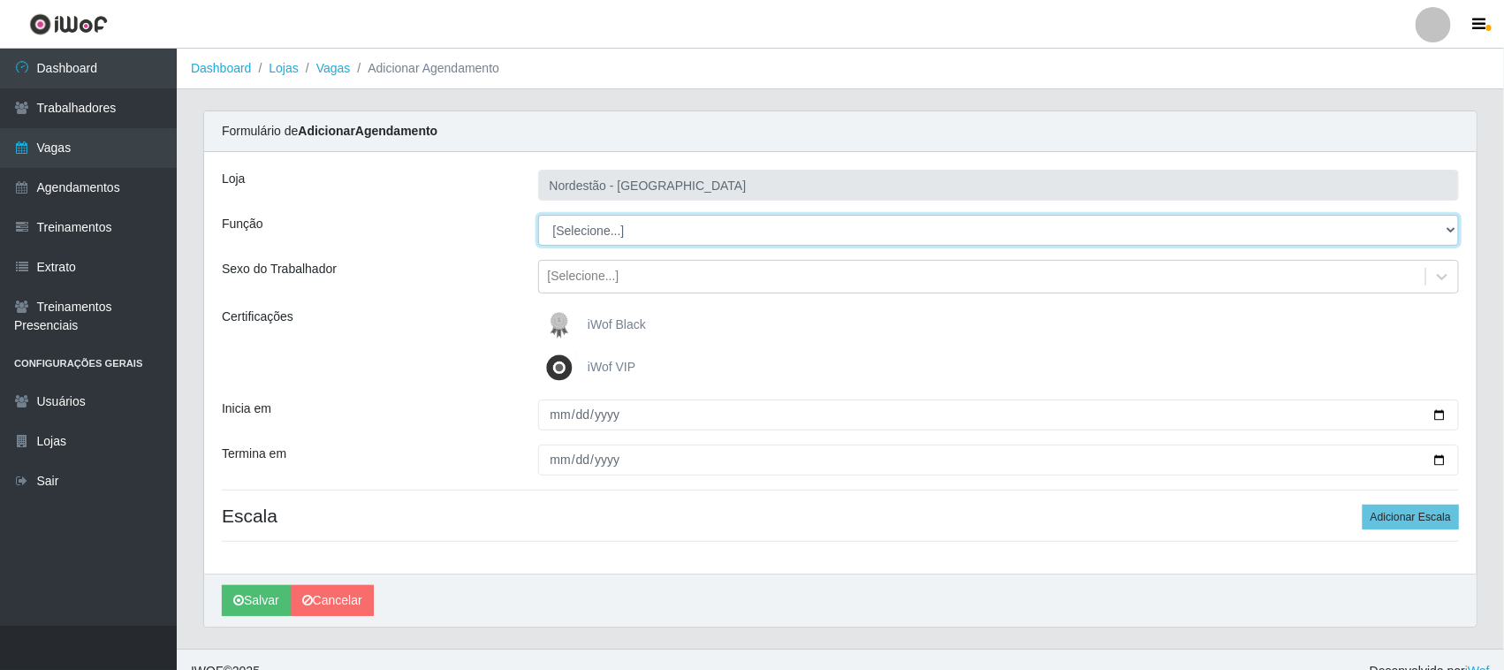
click at [605, 234] on select "[Selecione...] Embalador Embalador + Embalador ++ Operador de Caixa Operador de…" at bounding box center [999, 230] width 922 height 31
select select "1"
click at [538, 215] on select "[Selecione...] Embalador Embalador + Embalador ++ Operador de Caixa Operador de…" at bounding box center [999, 230] width 922 height 31
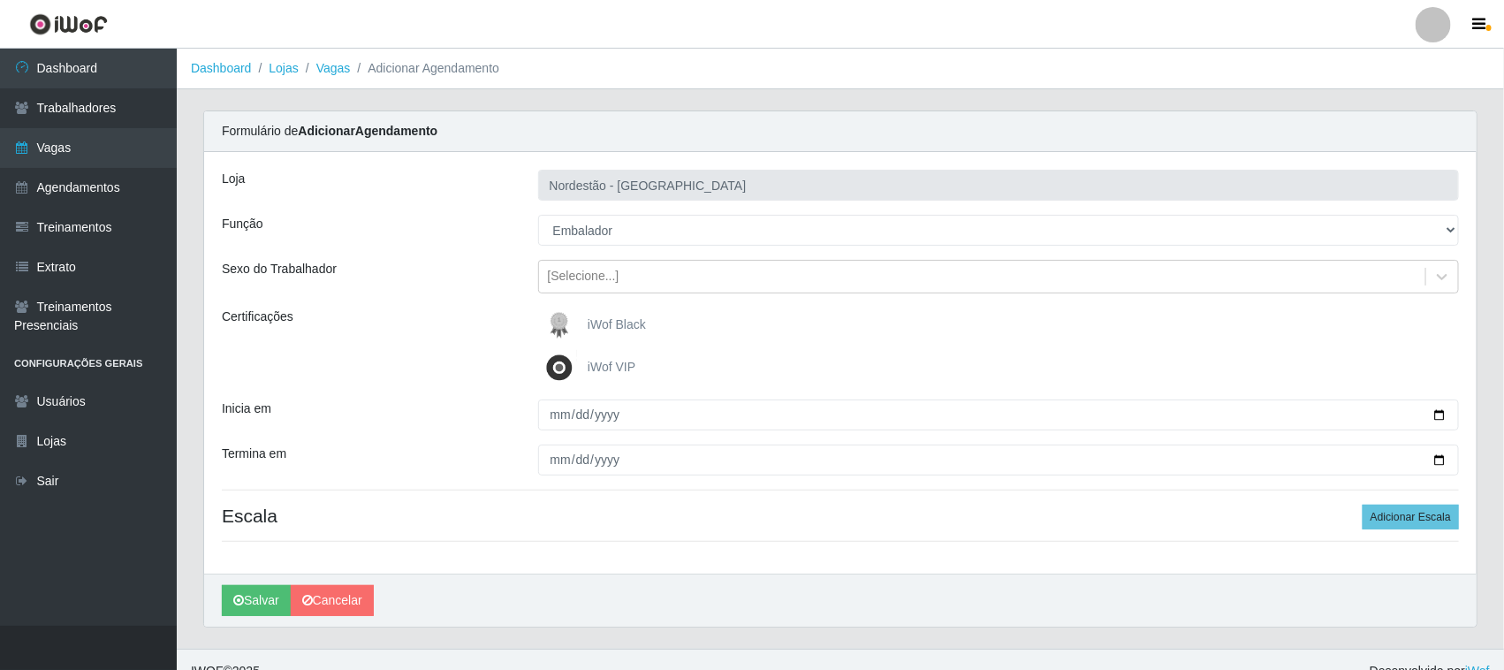
click at [573, 327] on img at bounding box center [563, 324] width 42 height 35
click at [0, 0] on input "iWof Black" at bounding box center [0, 0] width 0 height 0
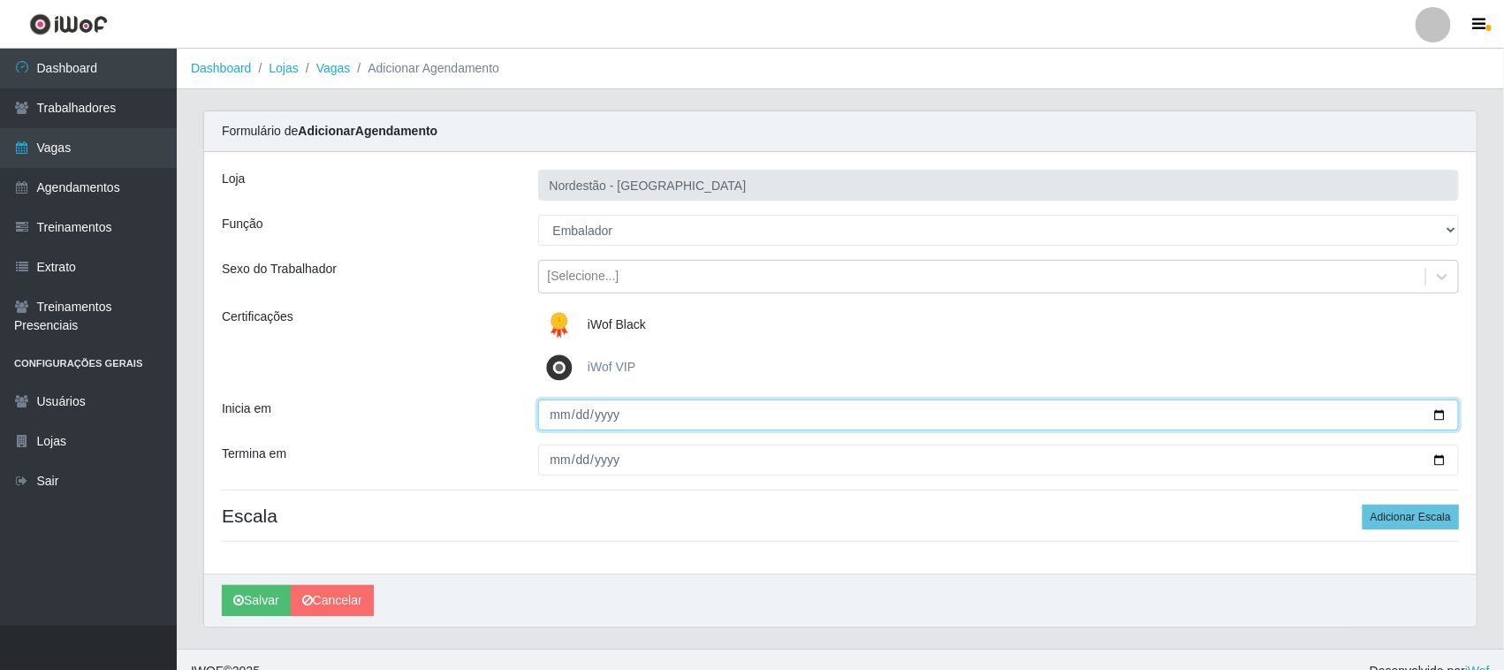
click at [1434, 415] on input "Inicia em" at bounding box center [999, 414] width 922 height 31
type input "[DATE]"
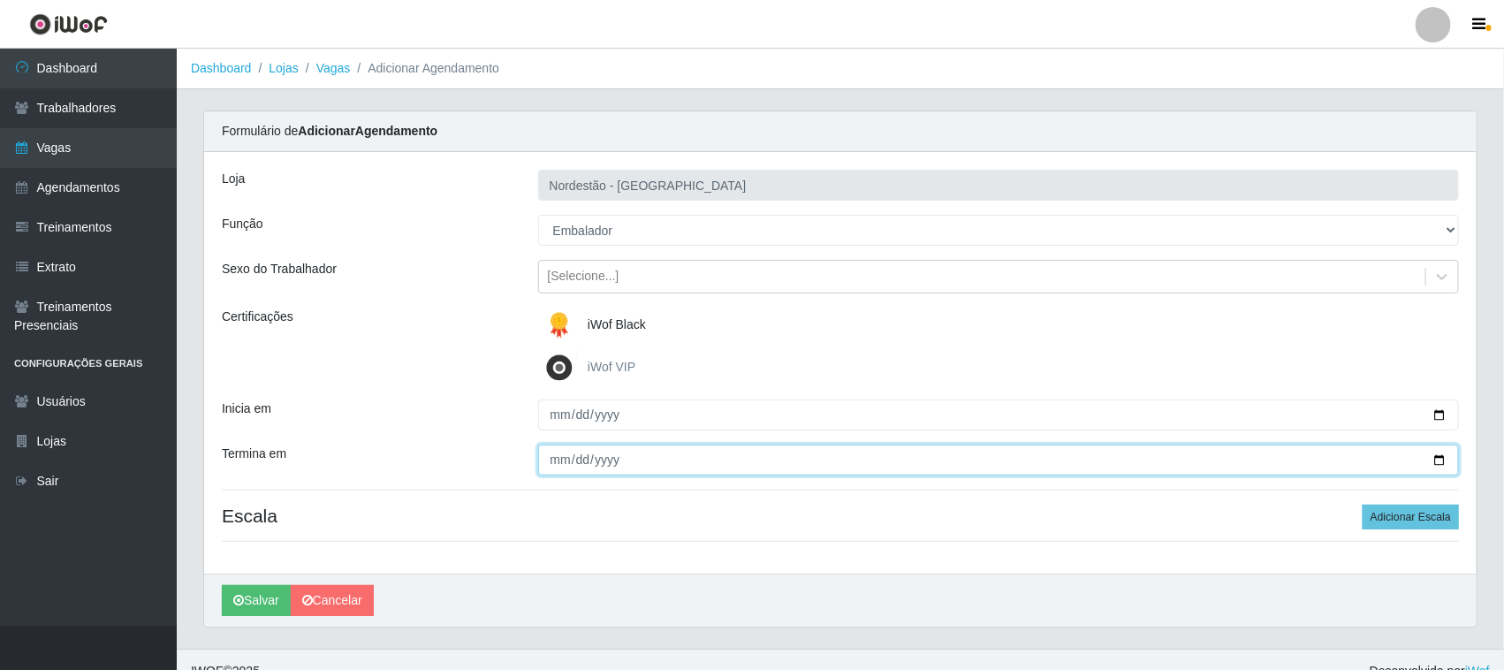
click at [1441, 456] on input "Termina em" at bounding box center [999, 459] width 922 height 31
click at [1433, 464] on input "[DATE]" at bounding box center [999, 459] width 922 height 31
type input "[DATE]"
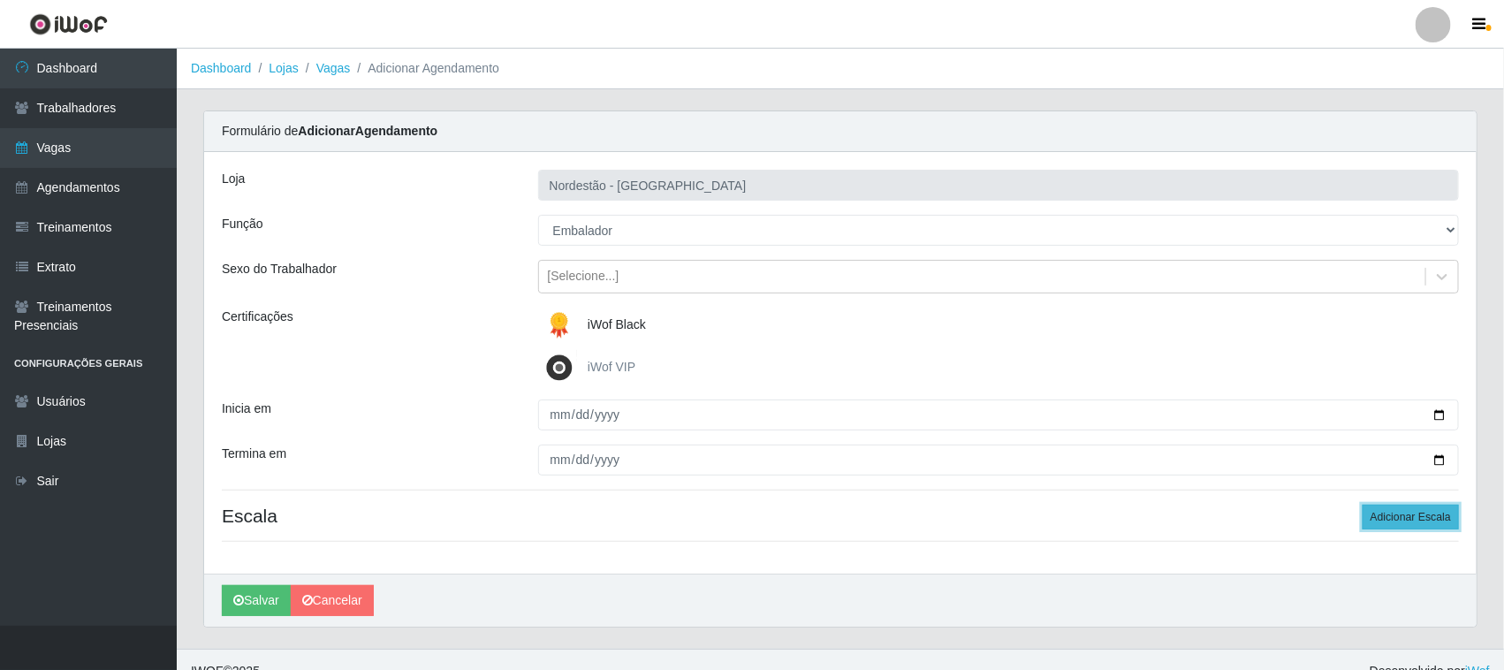
click at [1378, 513] on button "Adicionar Escala" at bounding box center [1411, 517] width 96 height 25
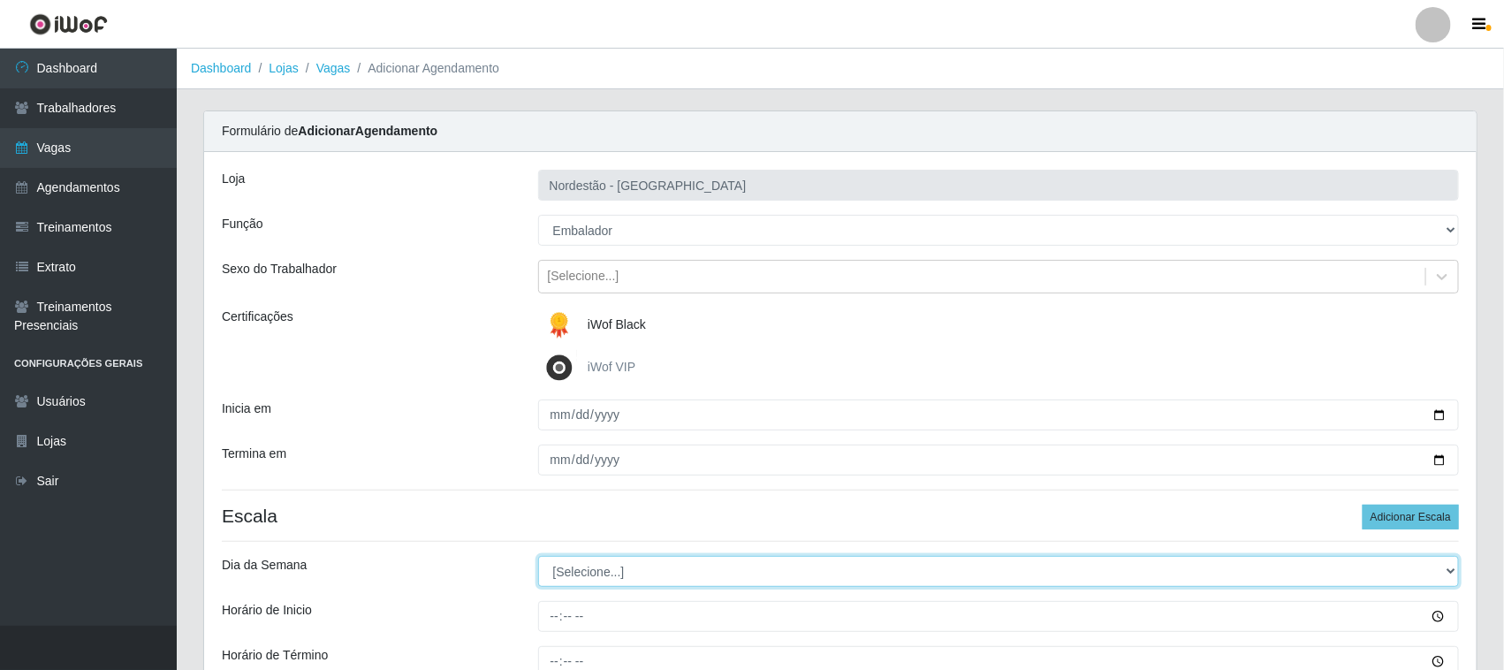
click at [581, 573] on select "[Selecione...] Segunda Terça Quarta Quinta Sexta Sábado Domingo" at bounding box center [999, 571] width 922 height 31
select select "2"
click at [538, 557] on select "[Selecione...] Segunda Terça Quarta Quinta Sexta Sábado Domingo" at bounding box center [999, 571] width 922 height 31
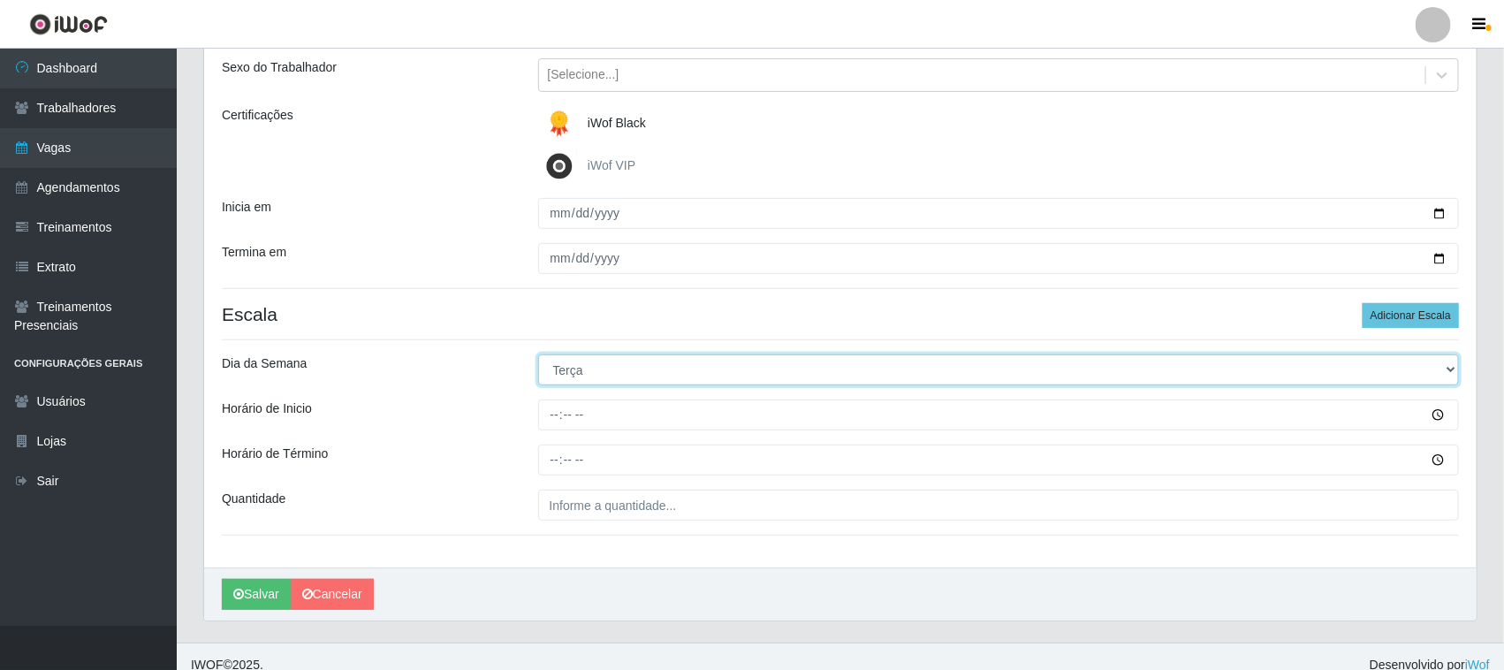
scroll to position [219, 0]
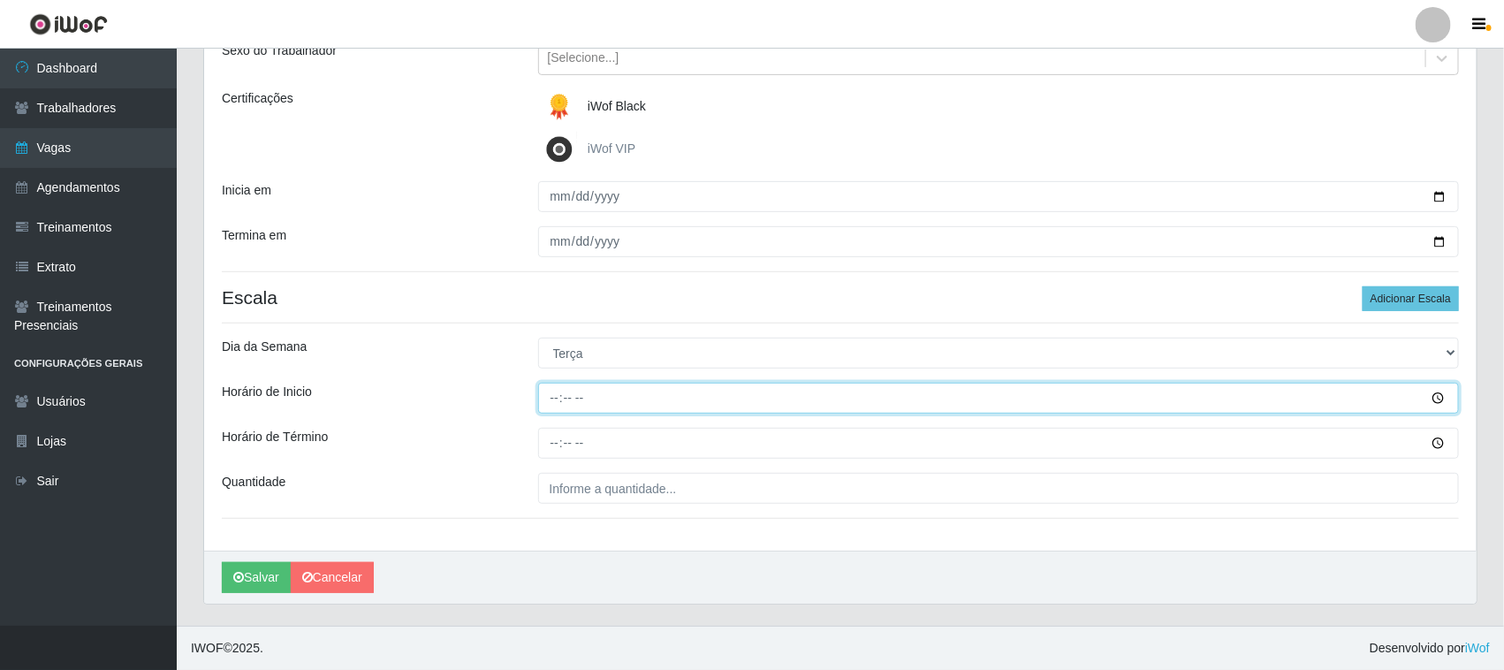
click at [550, 391] on input "Horário de Inicio" at bounding box center [999, 398] width 922 height 31
type input "16:30"
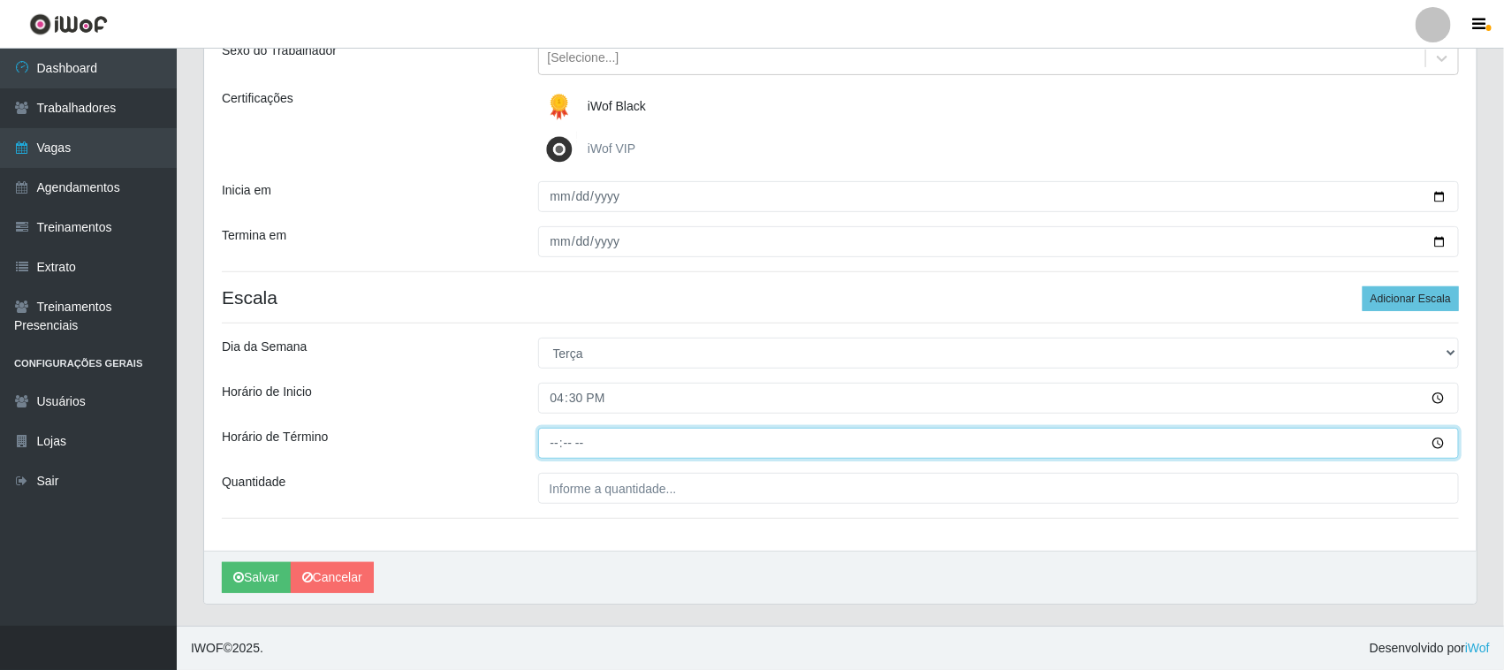
click at [550, 444] on input "Horário de Término" at bounding box center [999, 443] width 922 height 31
type input "22:30"
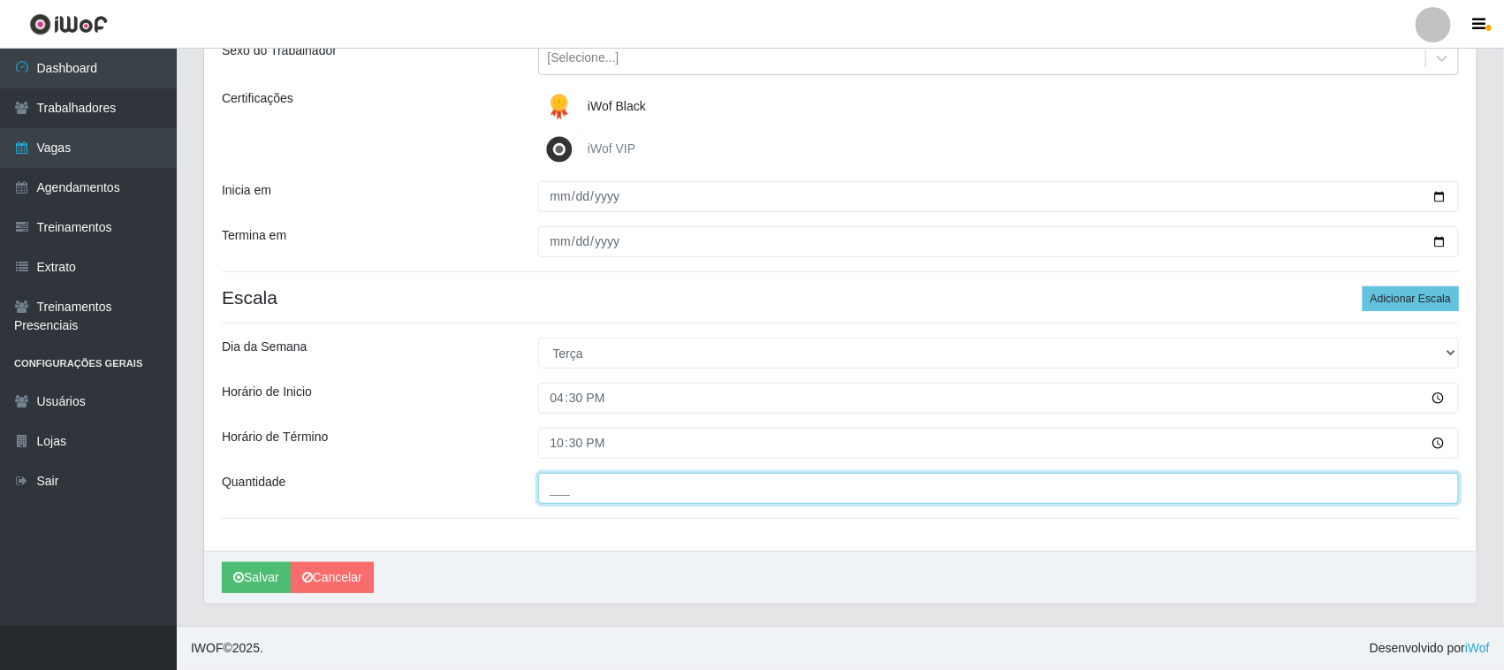
click at [574, 491] on input "___" at bounding box center [999, 488] width 922 height 31
type input "02_"
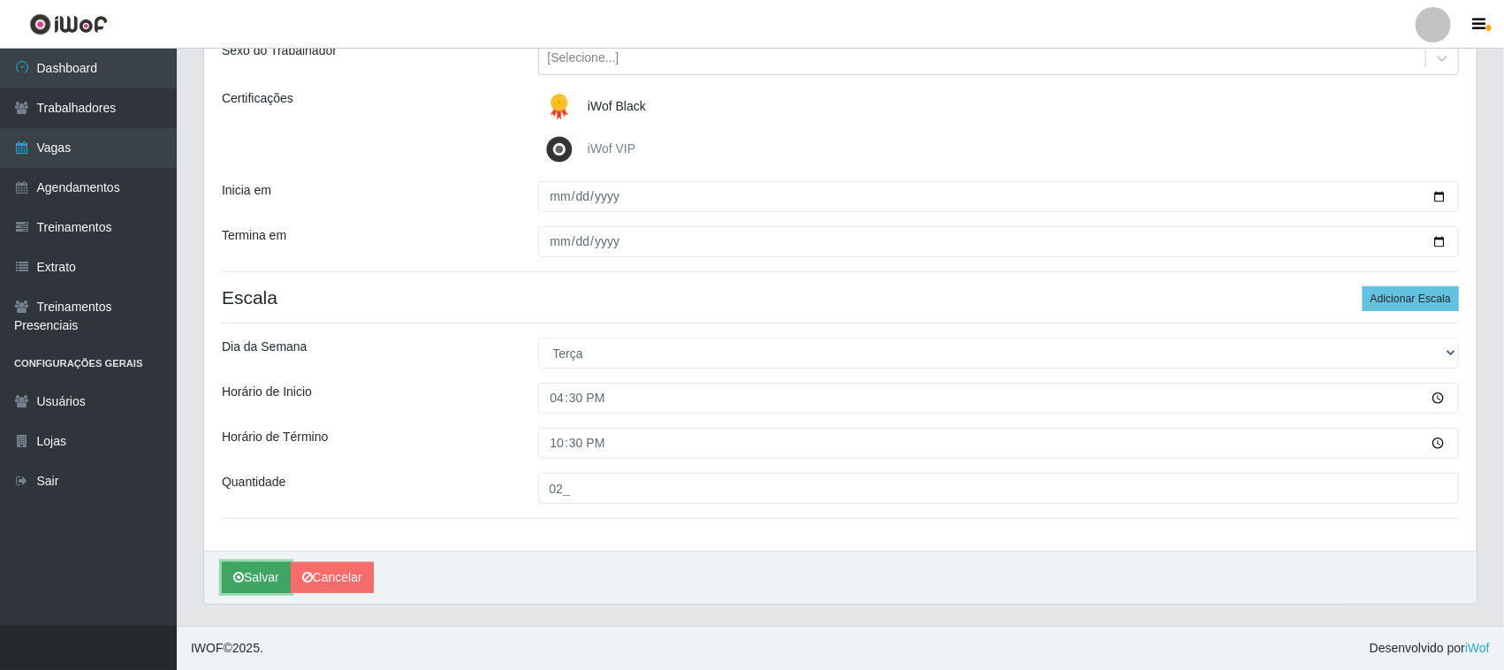
click at [253, 581] on button "Salvar" at bounding box center [256, 577] width 69 height 31
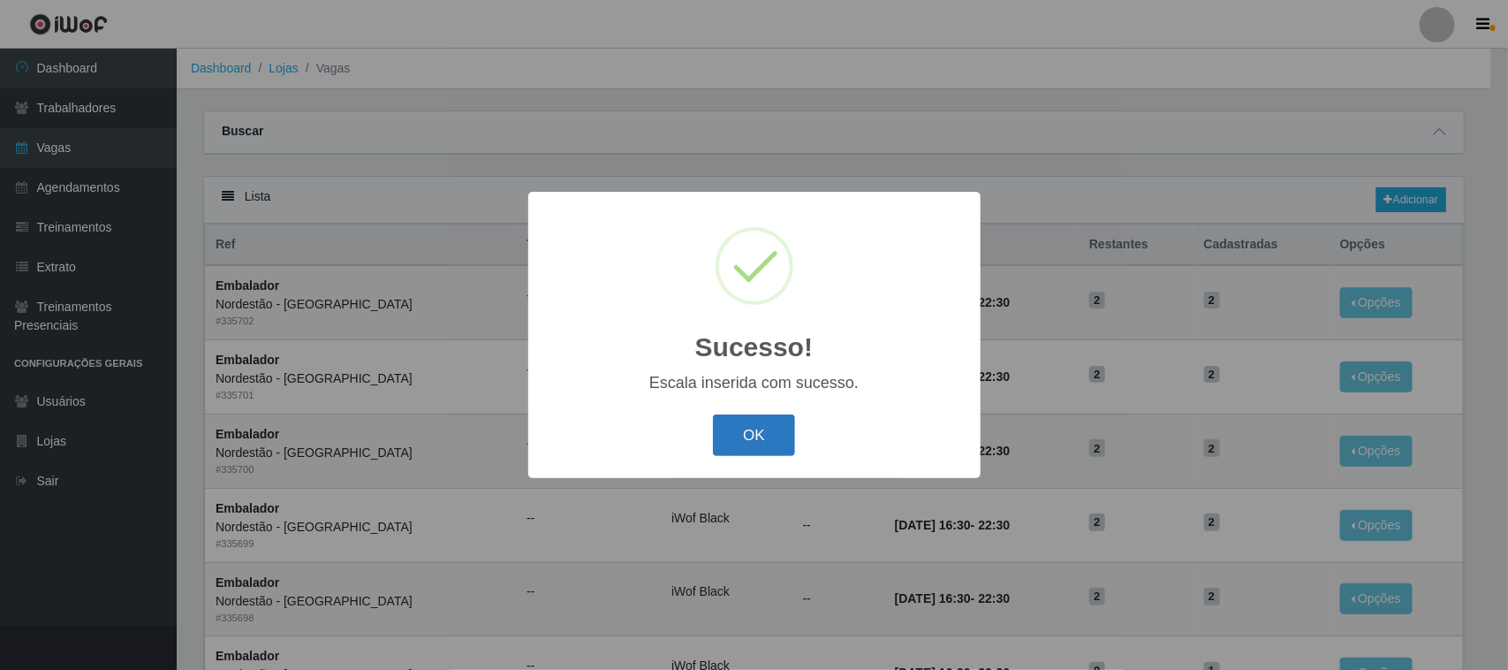
click at [748, 421] on button "OK" at bounding box center [754, 435] width 82 height 42
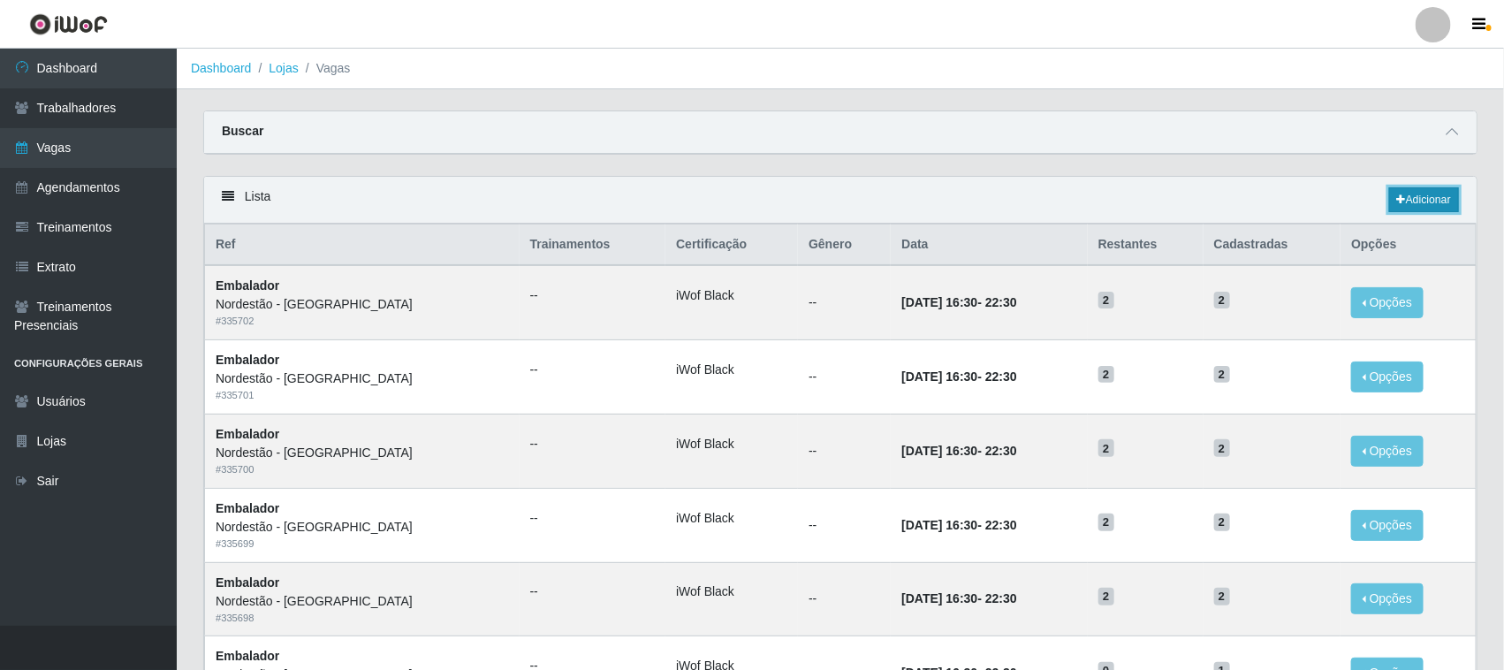
click at [1423, 200] on link "Adicionar" at bounding box center [1424, 199] width 70 height 25
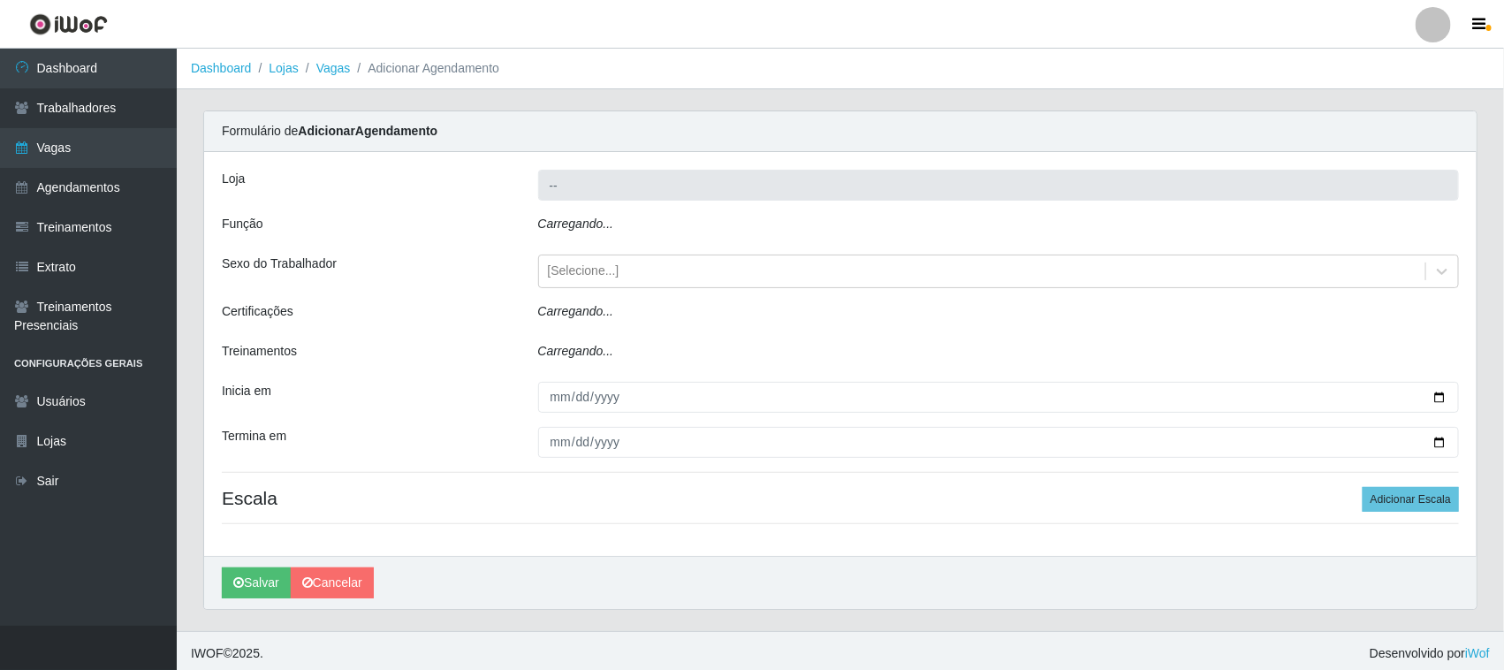
type input "Nordestão - [GEOGRAPHIC_DATA]"
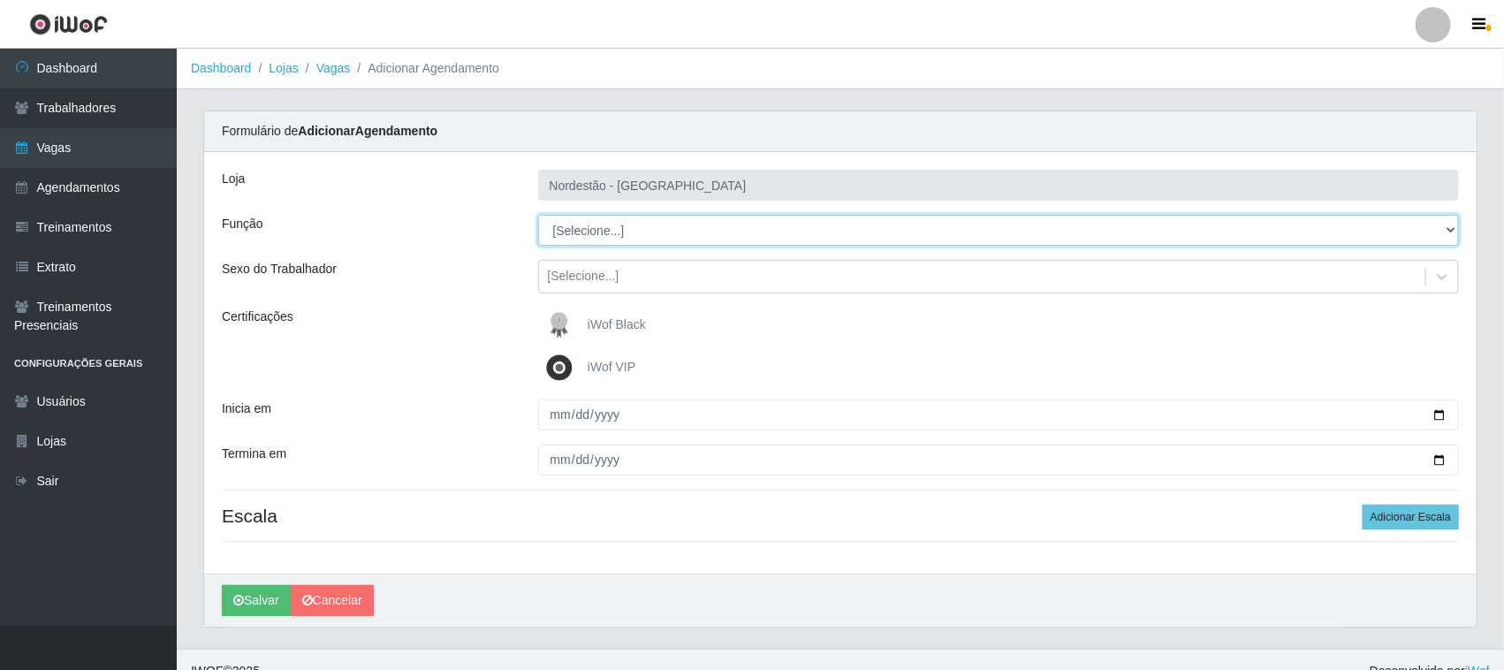
click at [603, 232] on select "[Selecione...] Embalador Embalador + Embalador ++ Operador de Caixa Operador de…" at bounding box center [999, 230] width 922 height 31
select select "1"
click at [538, 215] on select "[Selecione...] Embalador Embalador + Embalador ++ Operador de Caixa Operador de…" at bounding box center [999, 230] width 922 height 31
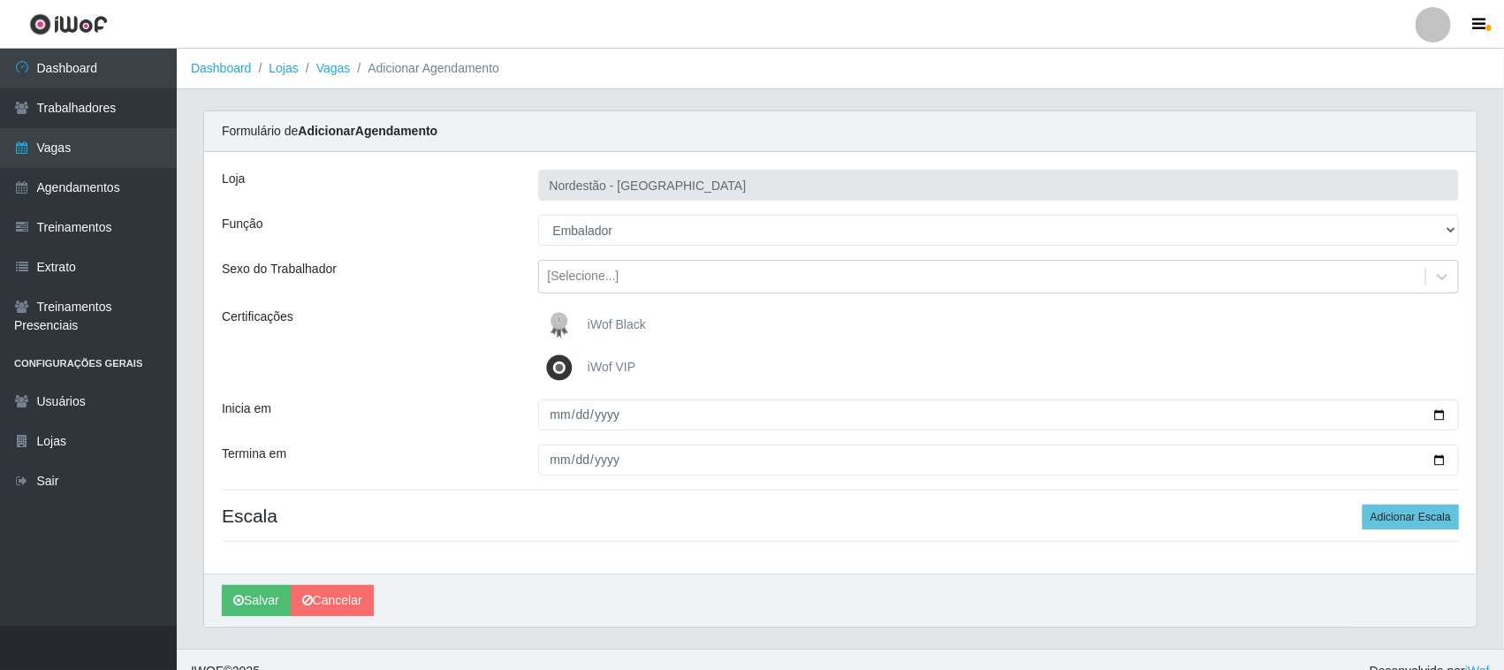
click at [557, 318] on img at bounding box center [563, 324] width 42 height 35
click at [0, 0] on input "iWof Black" at bounding box center [0, 0] width 0 height 0
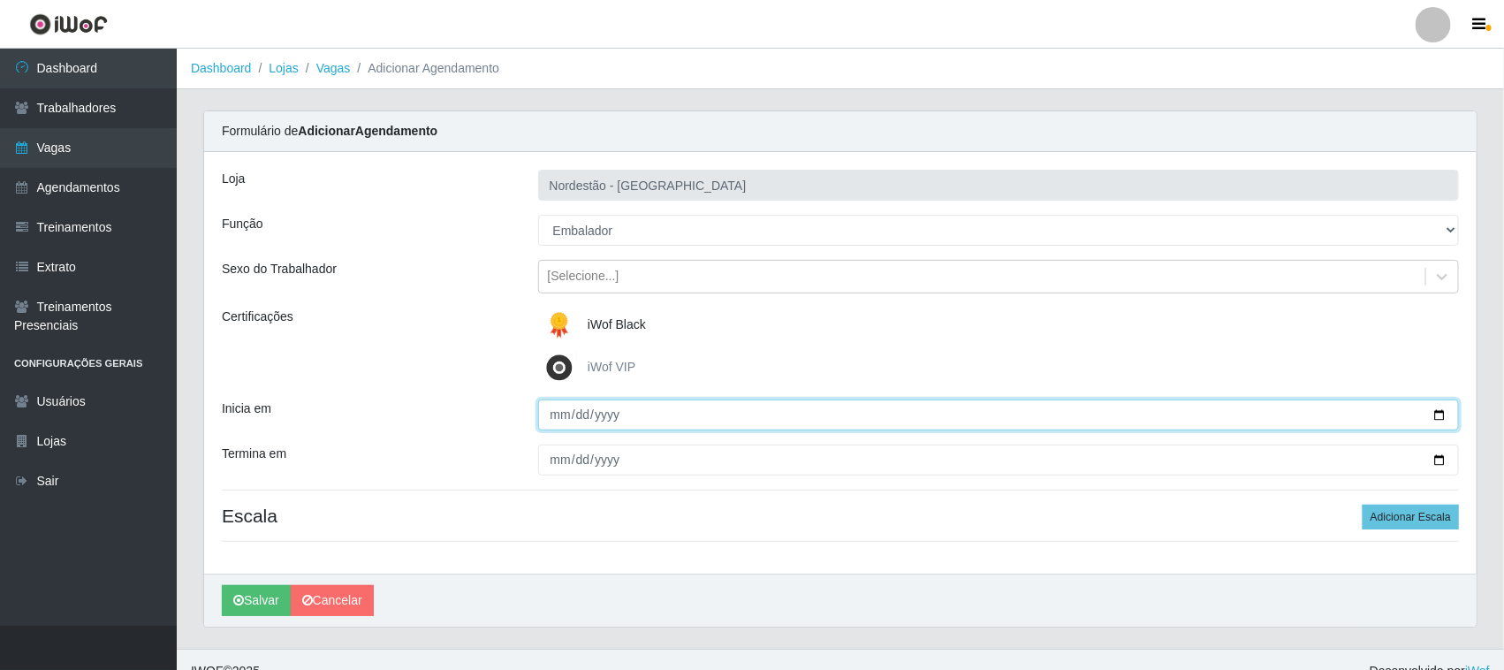
click at [1438, 416] on input "Inicia em" at bounding box center [999, 414] width 922 height 31
type input "[DATE]"
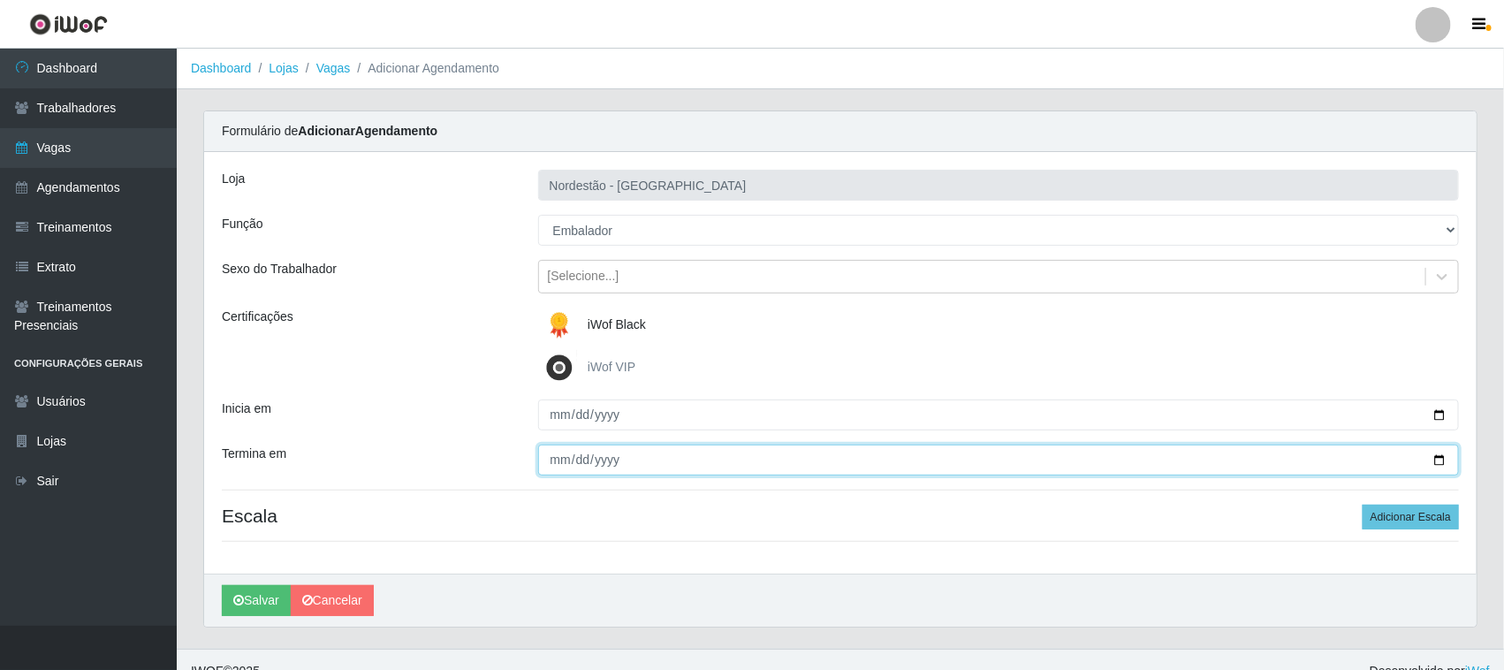
click at [1440, 457] on input "Termina em" at bounding box center [999, 459] width 922 height 31
type input "[DATE]"
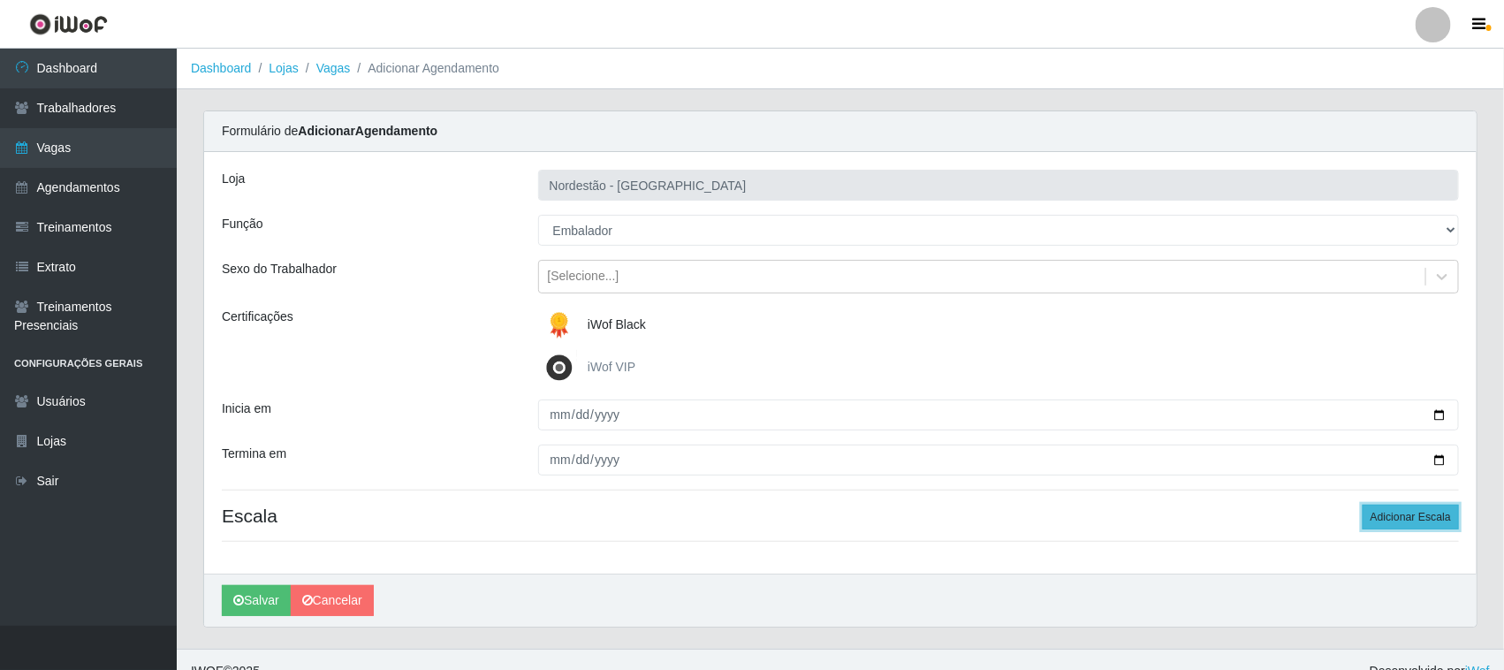
click at [1374, 506] on button "Adicionar Escala" at bounding box center [1411, 517] width 96 height 25
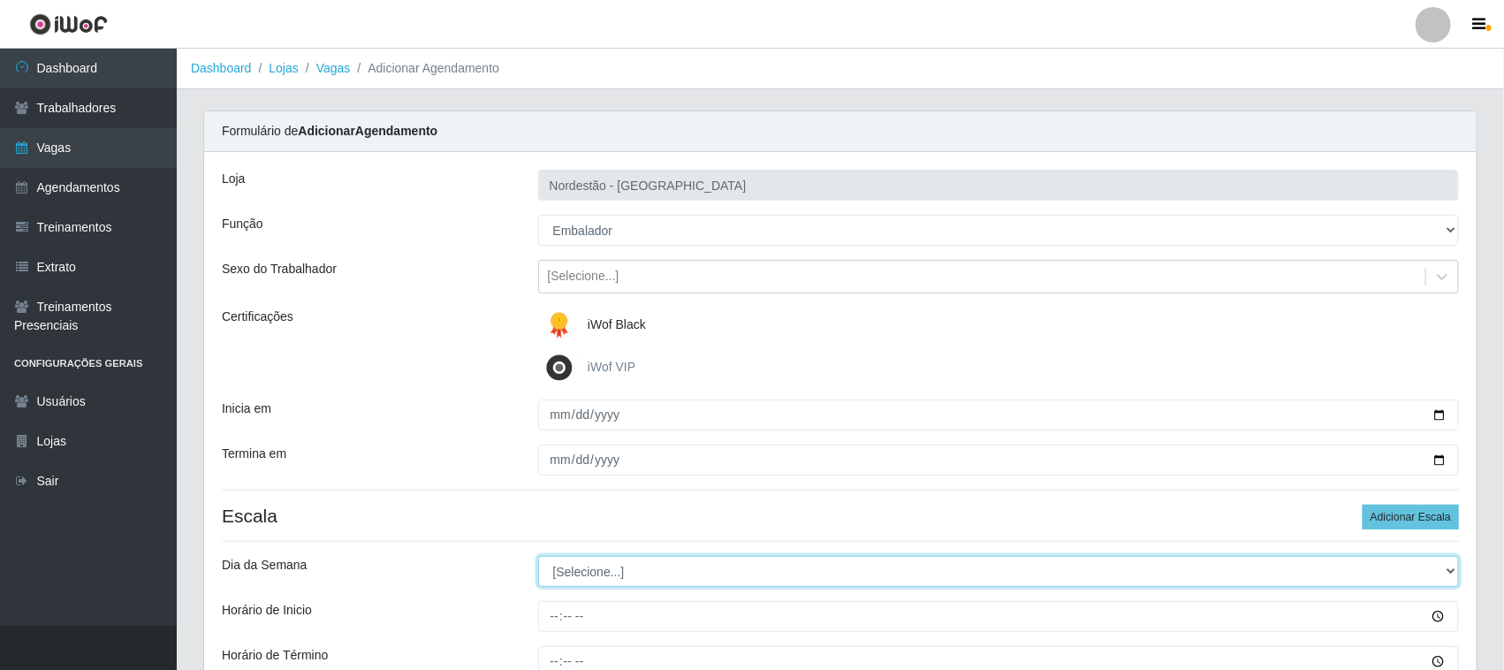
click at [632, 571] on select "[Selecione...] Segunda Terça Quarta Quinta Sexta Sábado Domingo" at bounding box center [999, 571] width 922 height 31
select select "2"
click at [538, 557] on select "[Selecione...] Segunda Terça Quarta Quinta Sexta Sábado Domingo" at bounding box center [999, 571] width 922 height 31
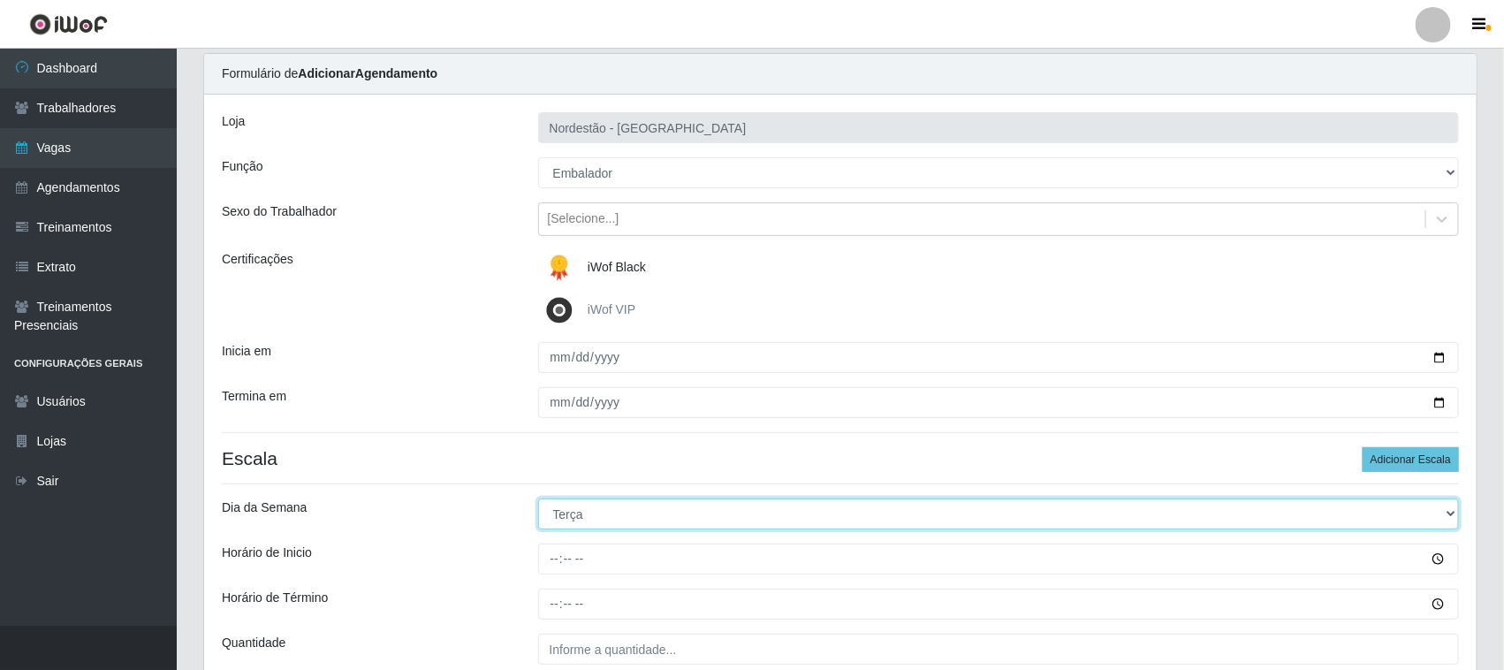
scroll to position [110, 0]
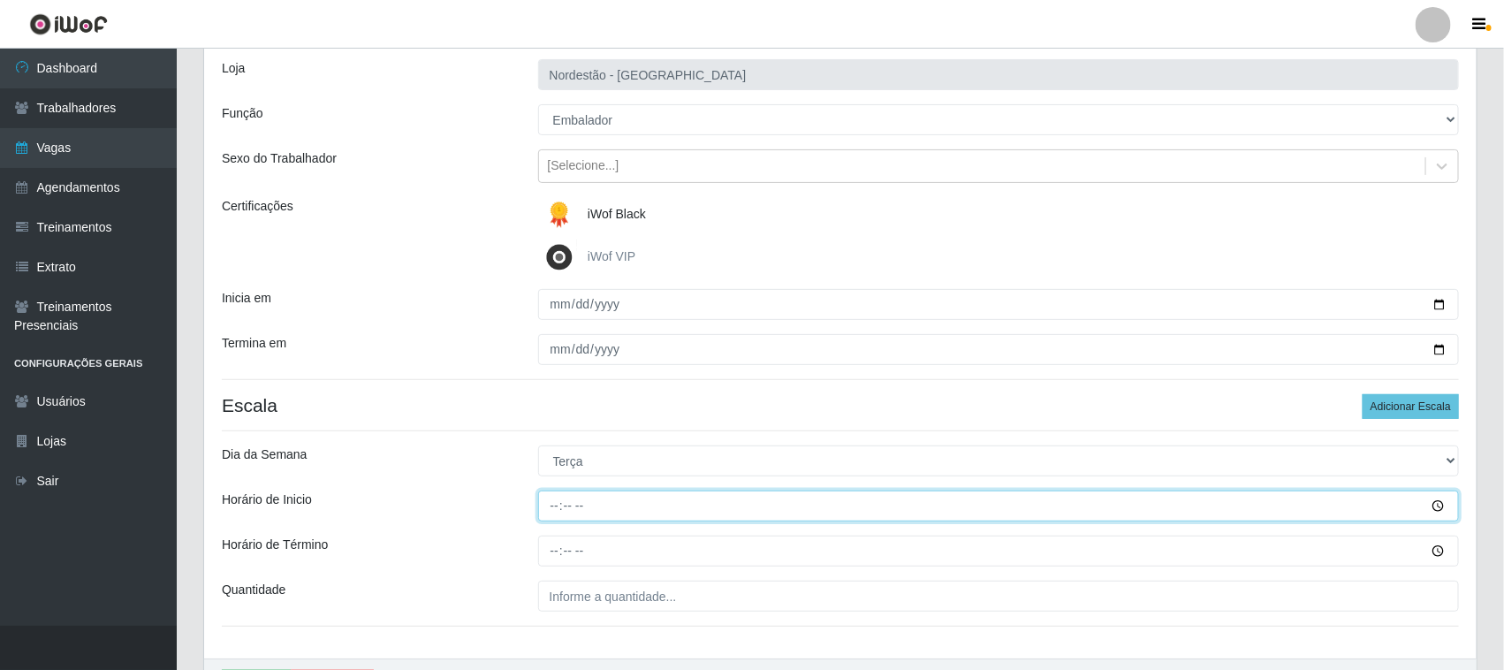
click at [552, 504] on input "Horário de Inicio" at bounding box center [999, 505] width 922 height 31
type input "12:20"
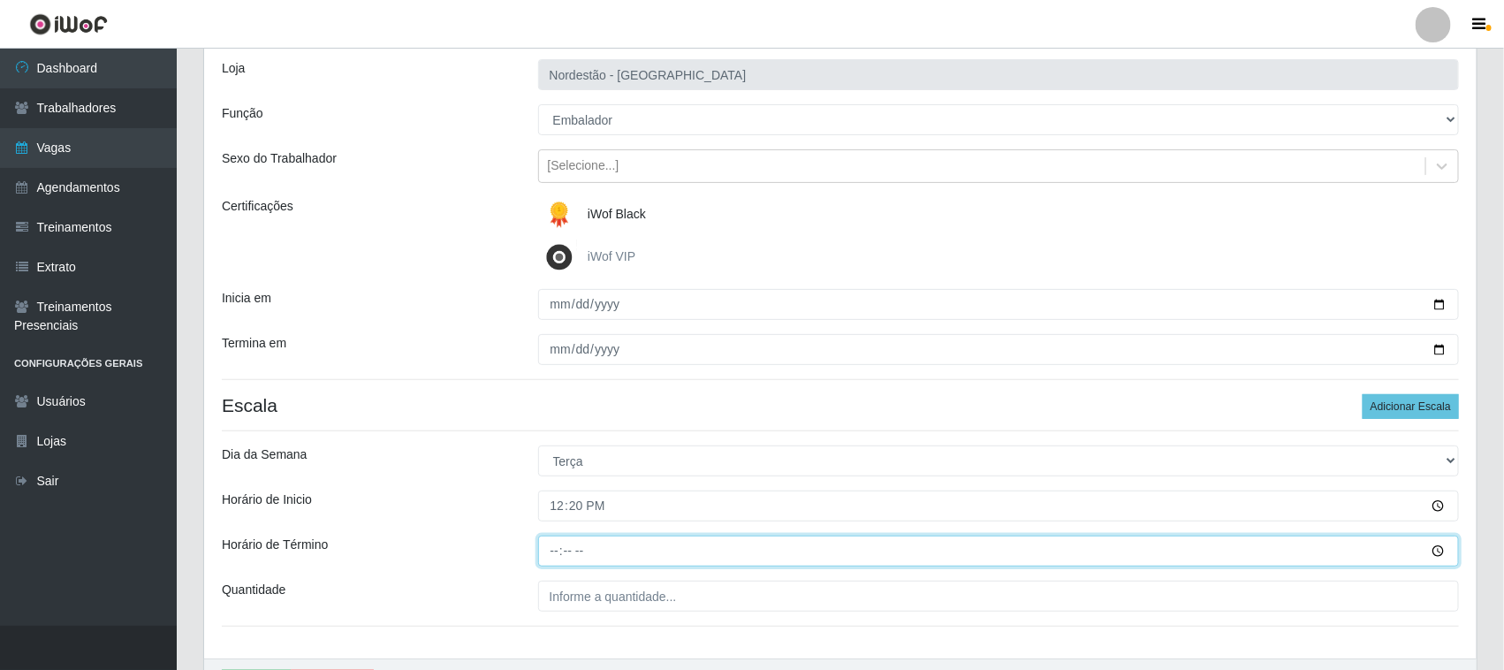
click at [563, 550] on input "Horário de Término" at bounding box center [999, 550] width 922 height 31
type input "18:20"
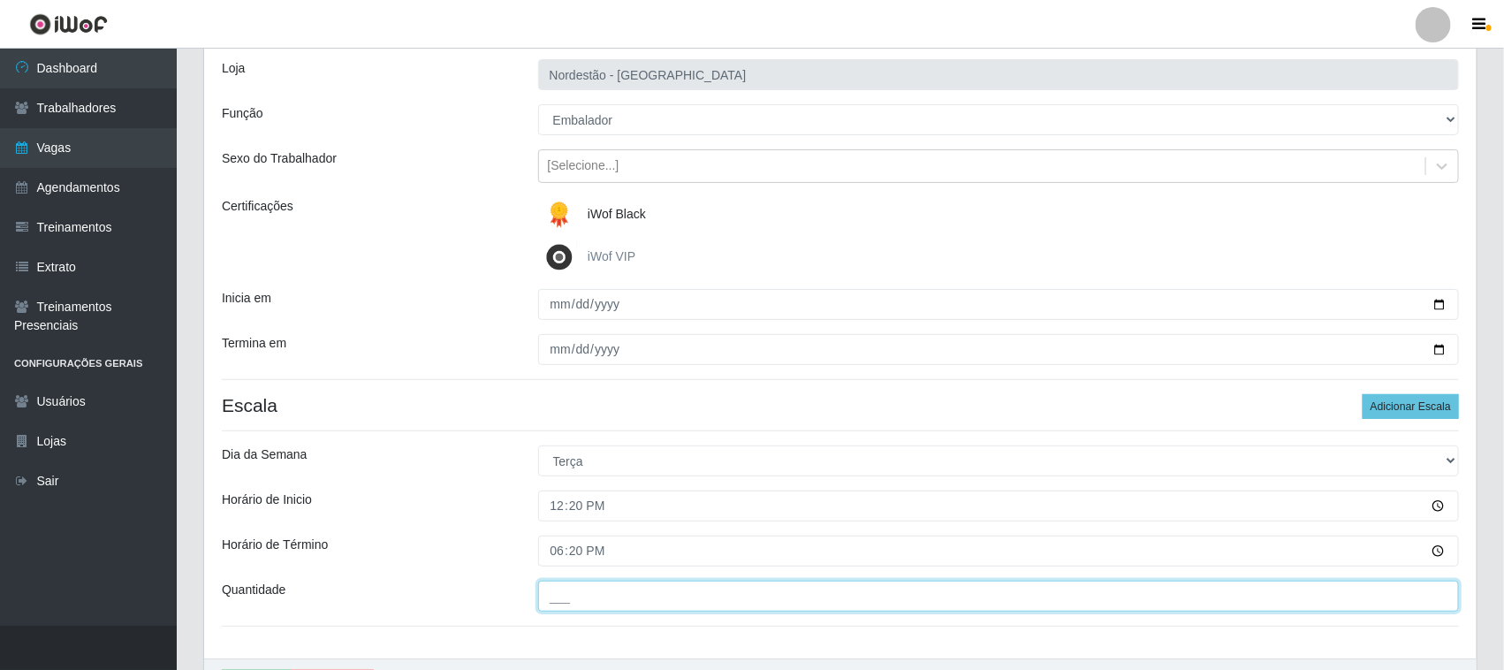
click at [595, 594] on input "___" at bounding box center [999, 596] width 922 height 31
type input "01_"
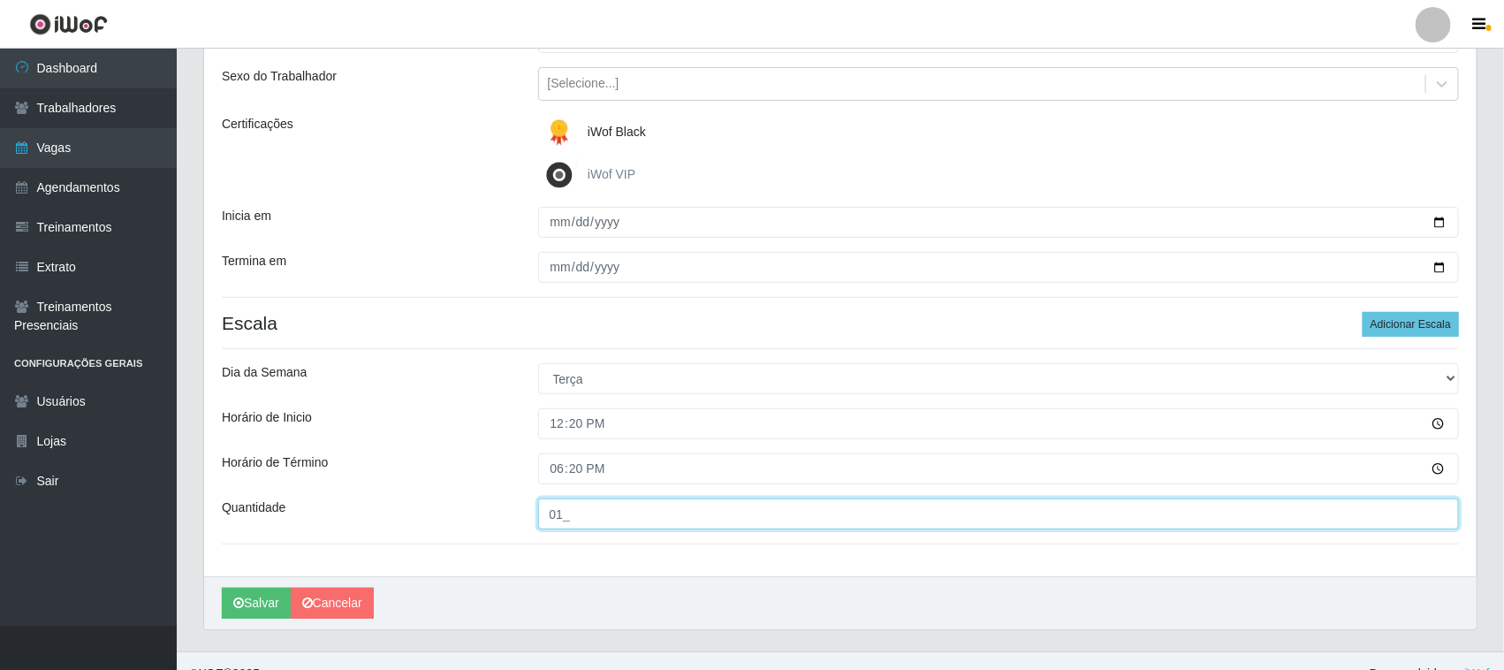
scroll to position [219, 0]
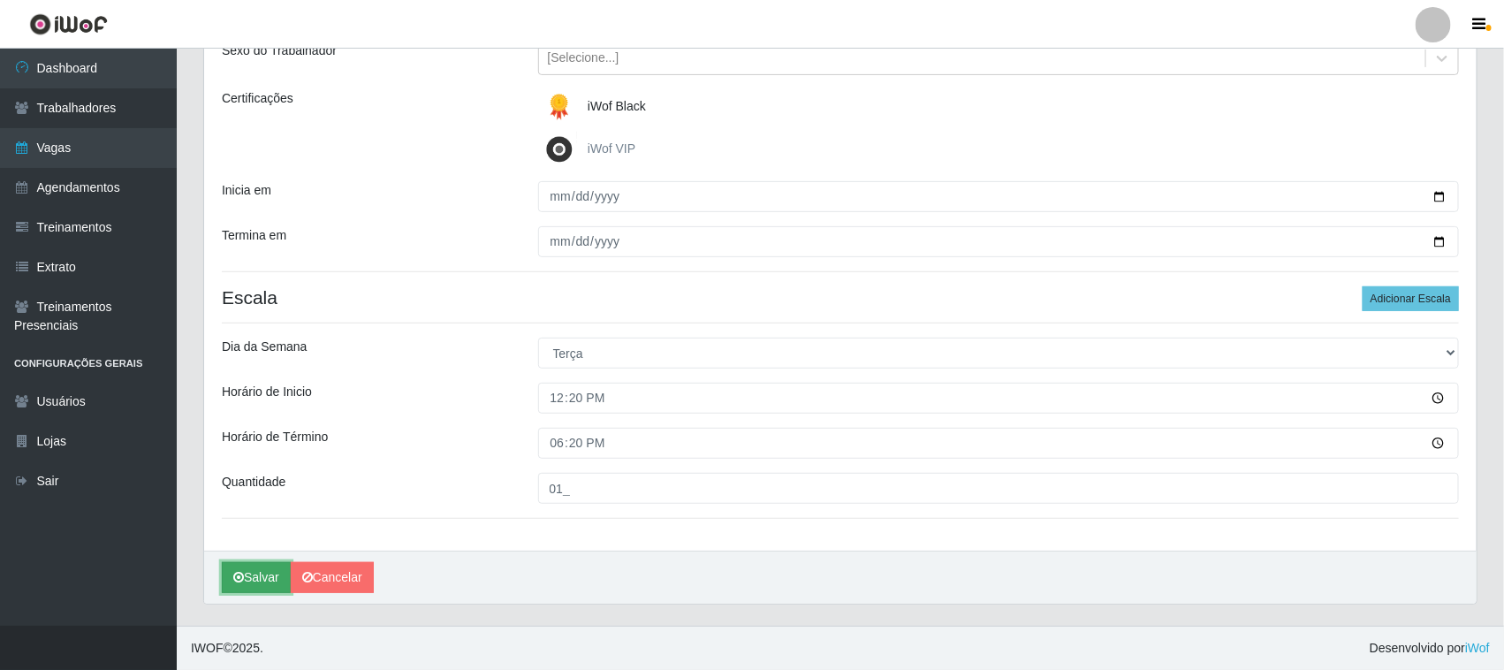
click at [274, 579] on button "Salvar" at bounding box center [256, 577] width 69 height 31
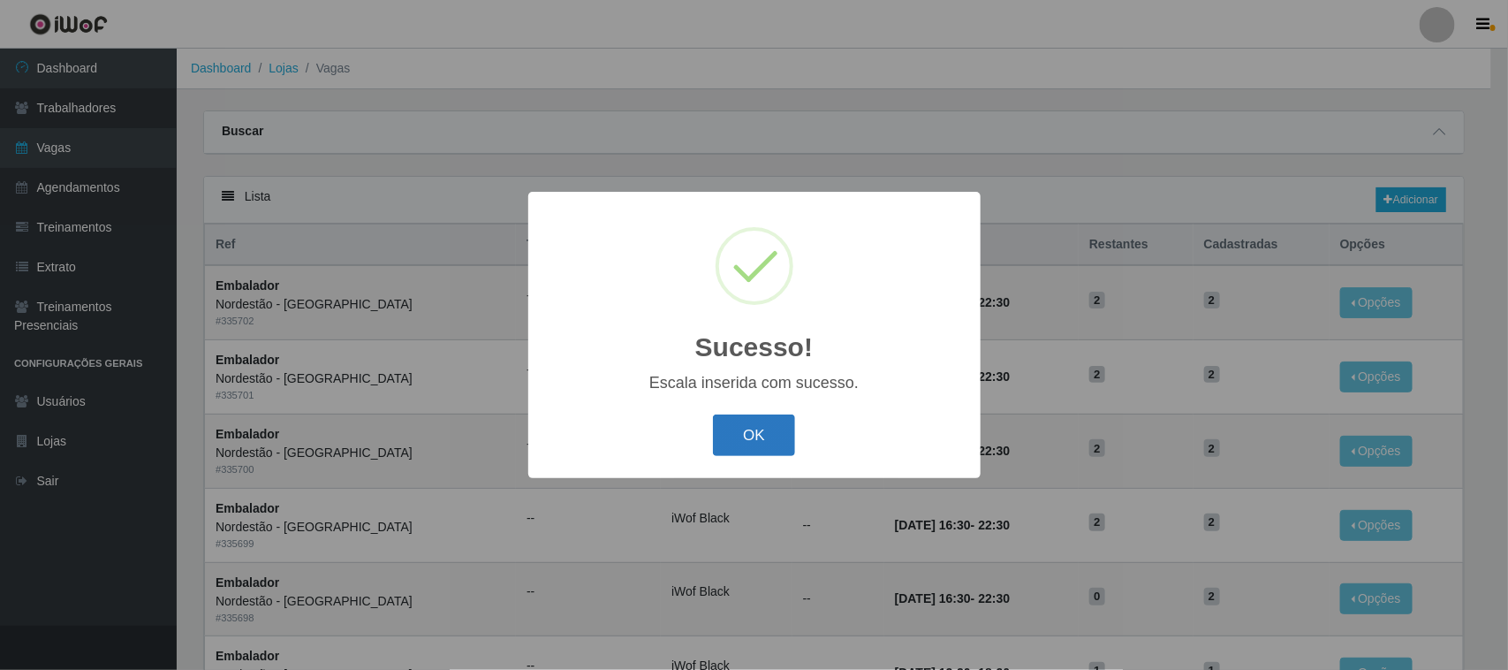
click at [761, 427] on button "OK" at bounding box center [754, 435] width 82 height 42
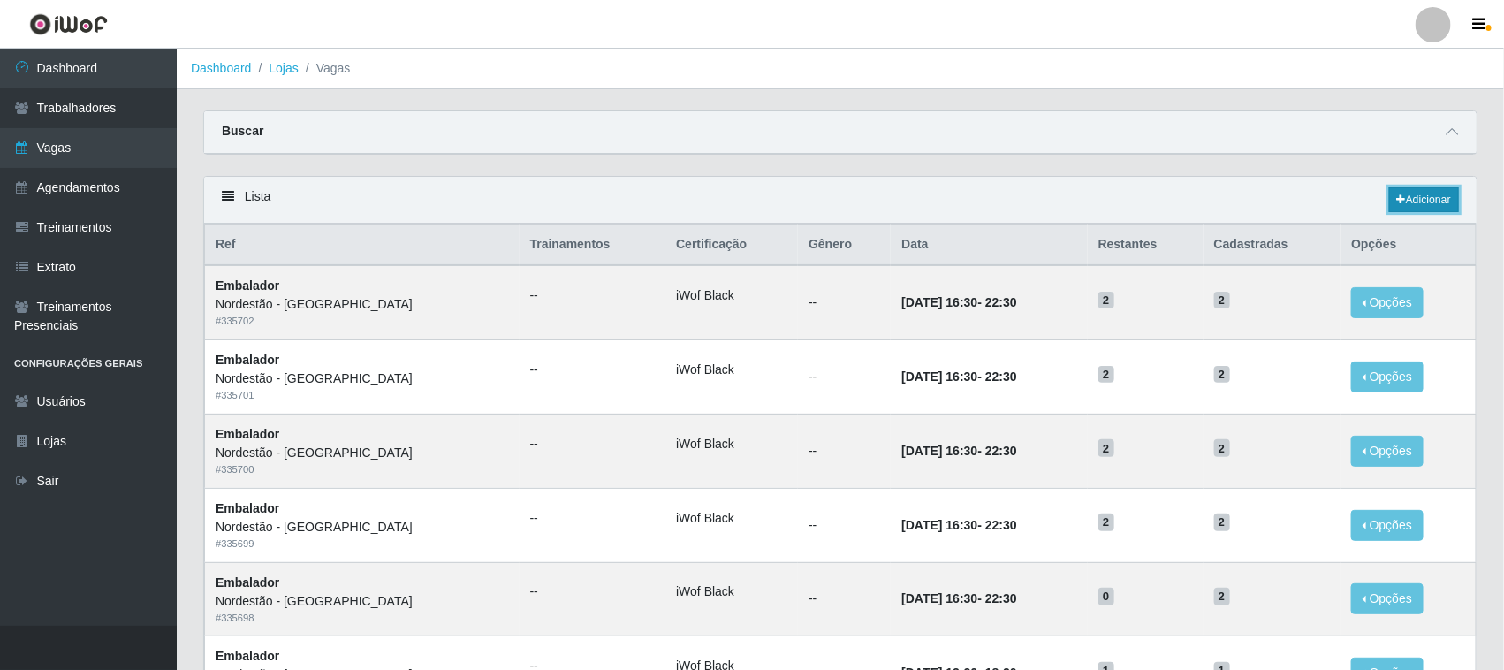
click at [1442, 201] on link "Adicionar" at bounding box center [1424, 199] width 70 height 25
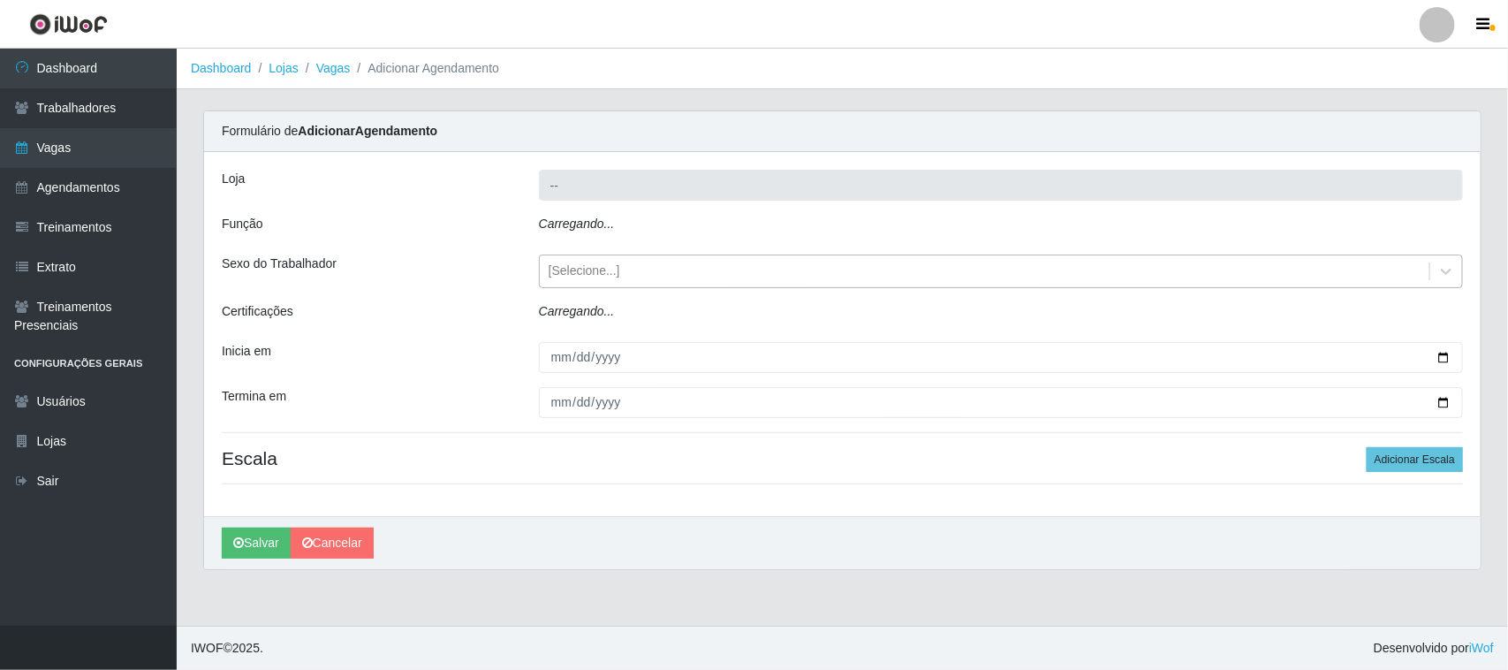
type input "Nordestão - [GEOGRAPHIC_DATA]"
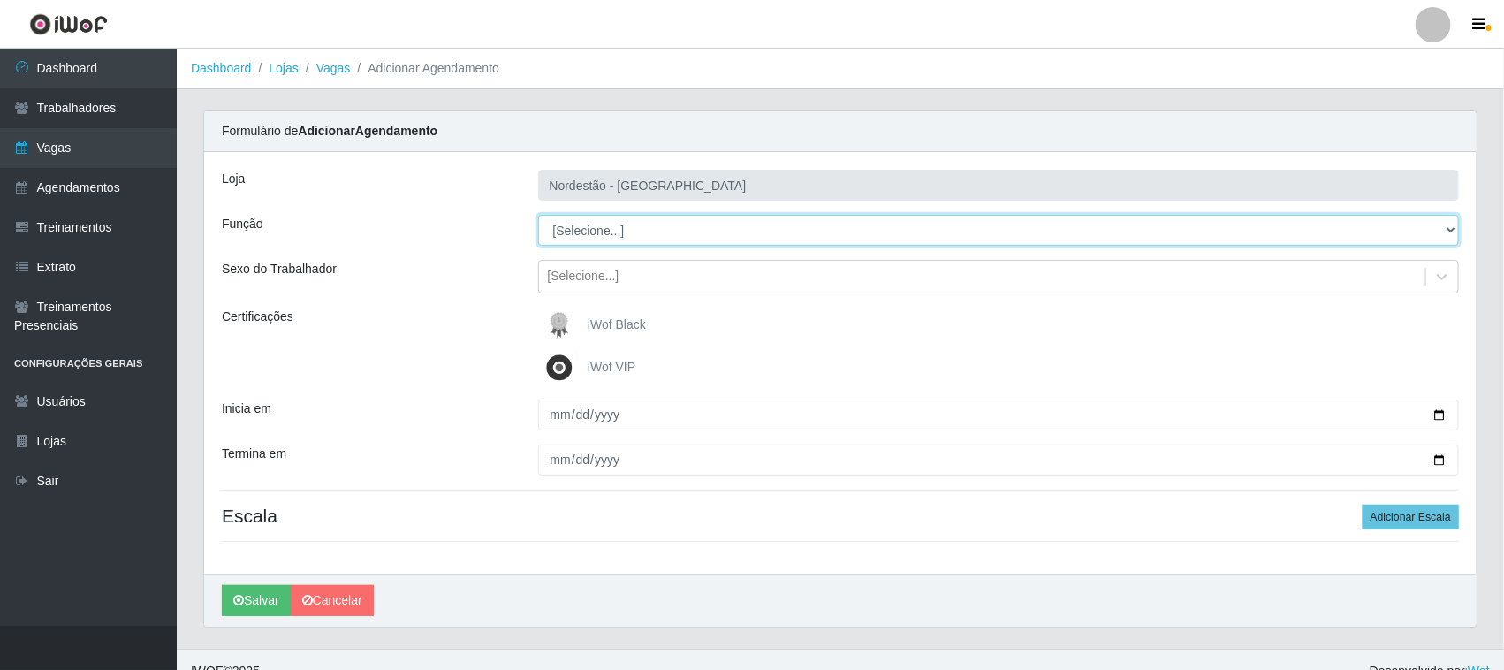
click at [621, 234] on select "[Selecione...] Embalador Embalador + Embalador ++ Operador de Caixa Operador de…" at bounding box center [999, 230] width 922 height 31
select select "1"
click at [538, 215] on select "[Selecione...] Embalador Embalador + Embalador ++ Operador de Caixa Operador de…" at bounding box center [999, 230] width 922 height 31
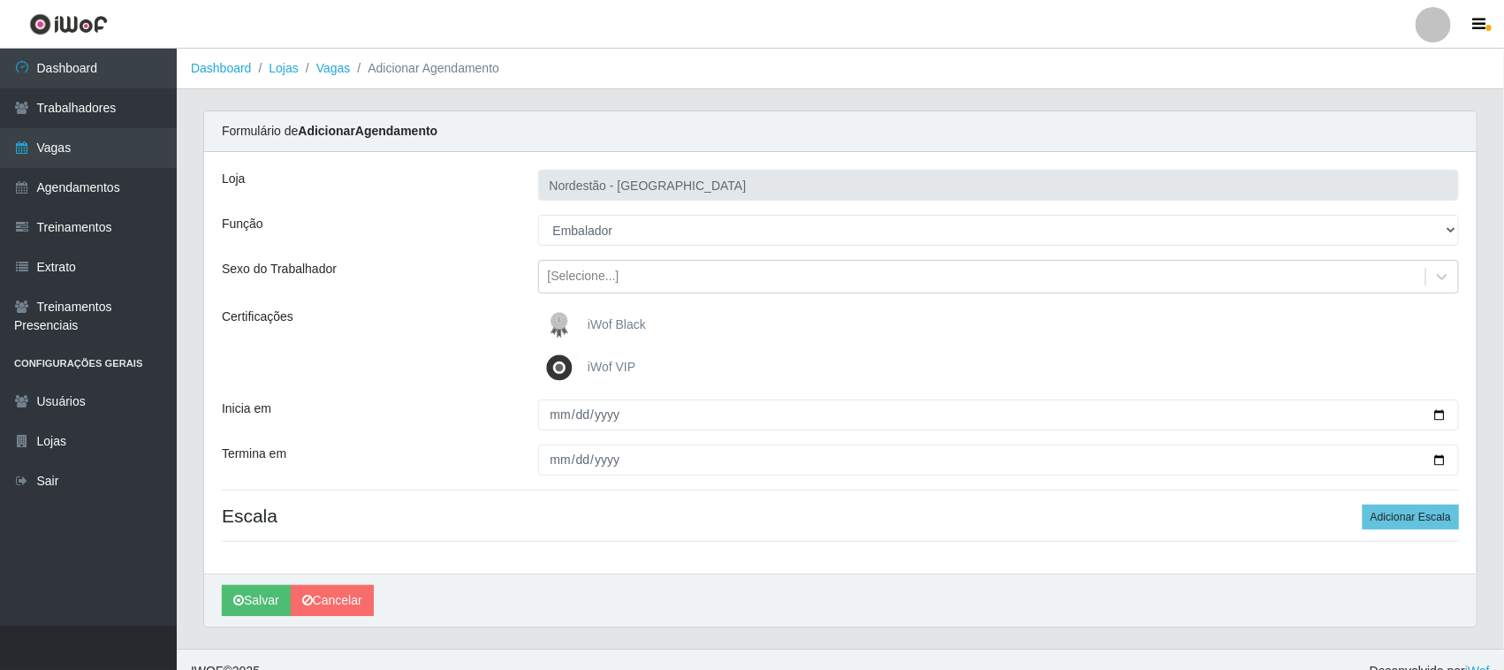
click at [595, 321] on span "iWof Black" at bounding box center [617, 324] width 58 height 14
click at [0, 0] on input "iWof Black" at bounding box center [0, 0] width 0 height 0
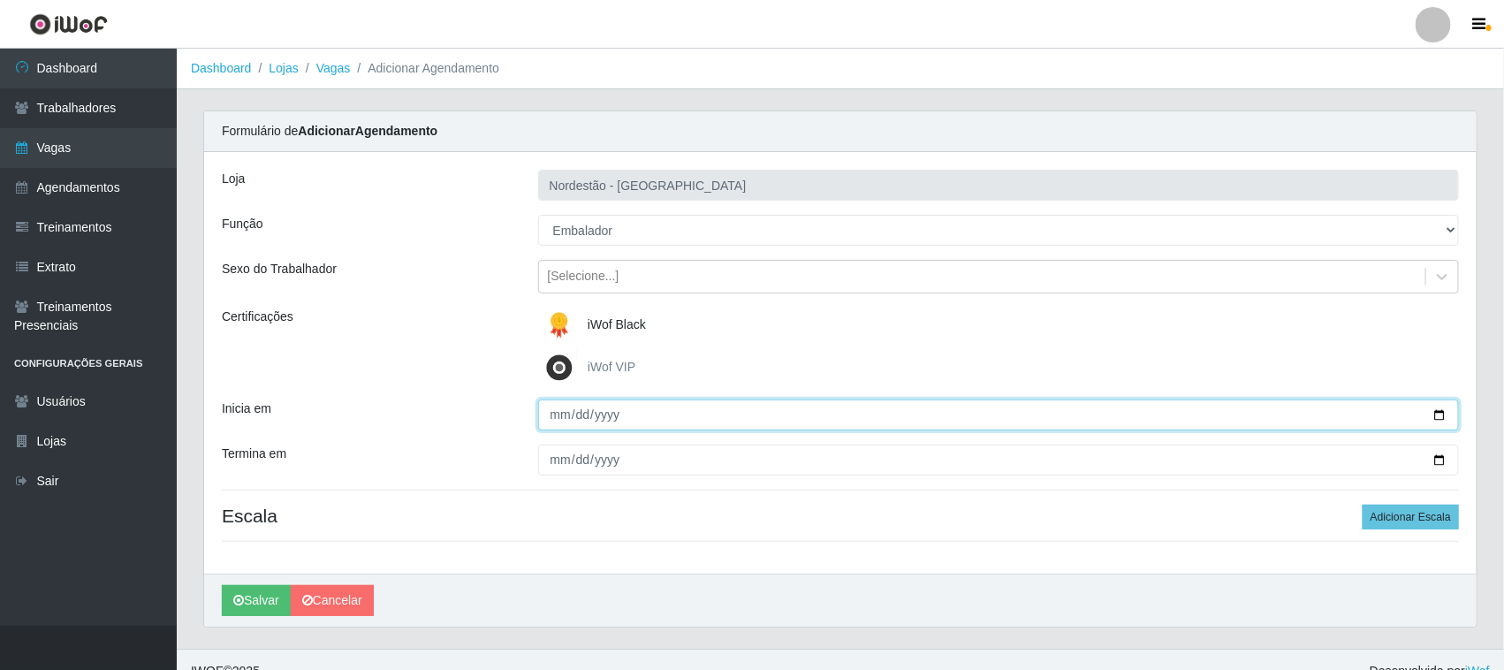
click at [1438, 414] on input "Inicia em" at bounding box center [999, 414] width 922 height 31
type input "[DATE]"
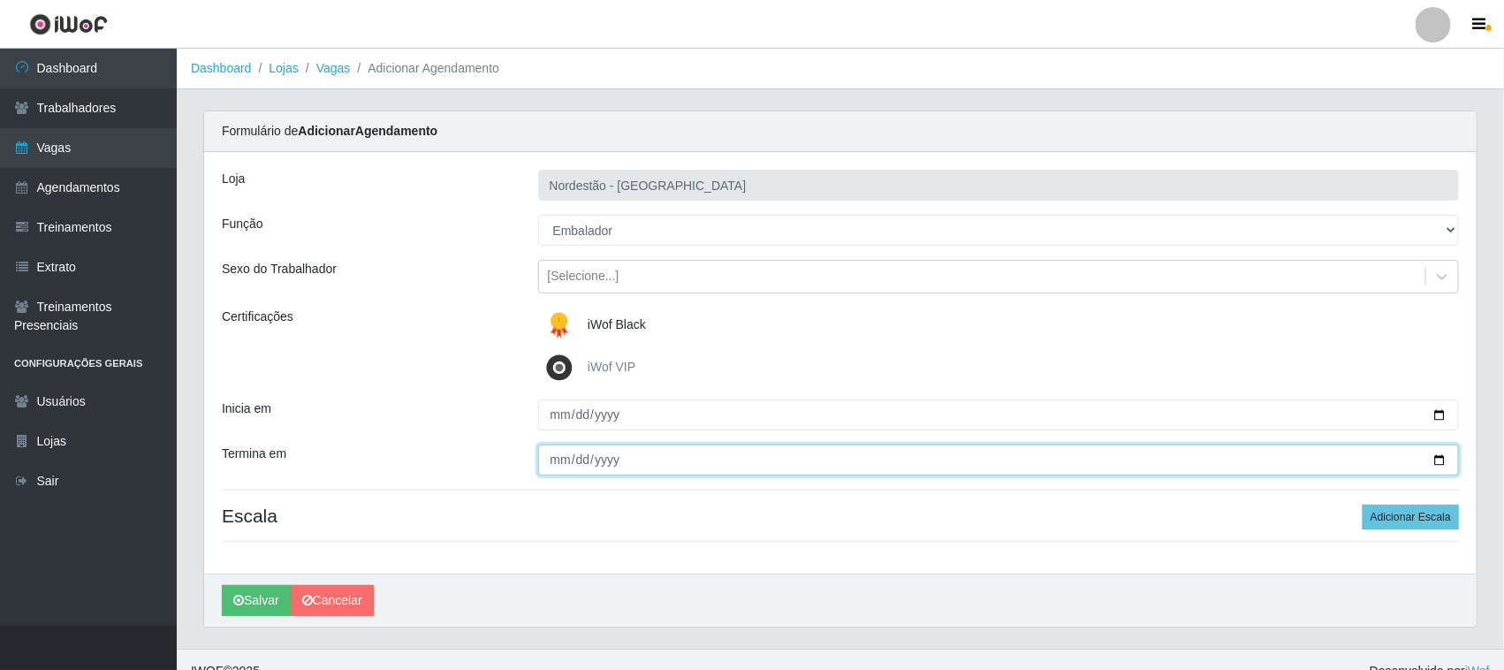
click at [1438, 458] on input "Termina em" at bounding box center [999, 459] width 922 height 31
type input "[DATE]"
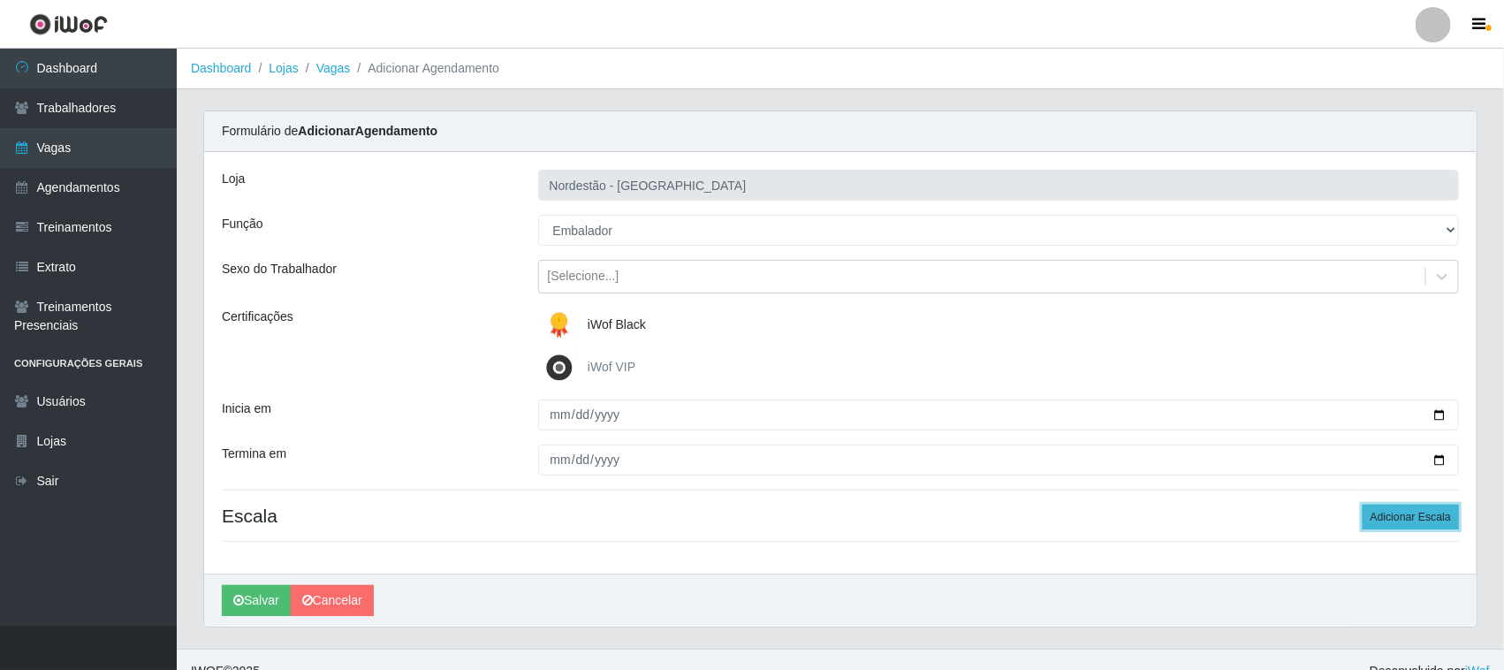
click at [1421, 517] on button "Adicionar Escala" at bounding box center [1411, 517] width 96 height 25
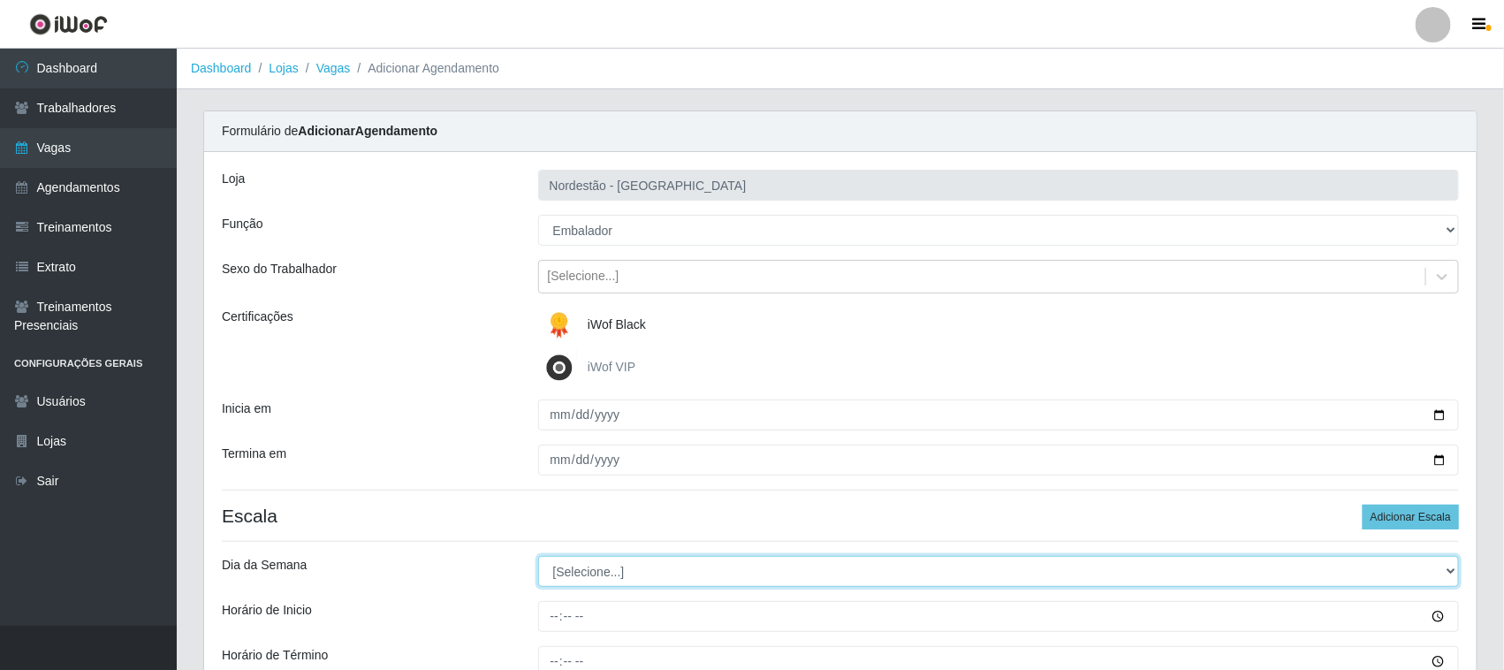
click at [686, 572] on select "[Selecione...] Segunda Terça Quarta Quinta Sexta Sábado Domingo" at bounding box center [999, 571] width 922 height 31
select select "2"
click at [538, 557] on select "[Selecione...] Segunda Terça Quarta Quinta Sexta Sábado Domingo" at bounding box center [999, 571] width 922 height 31
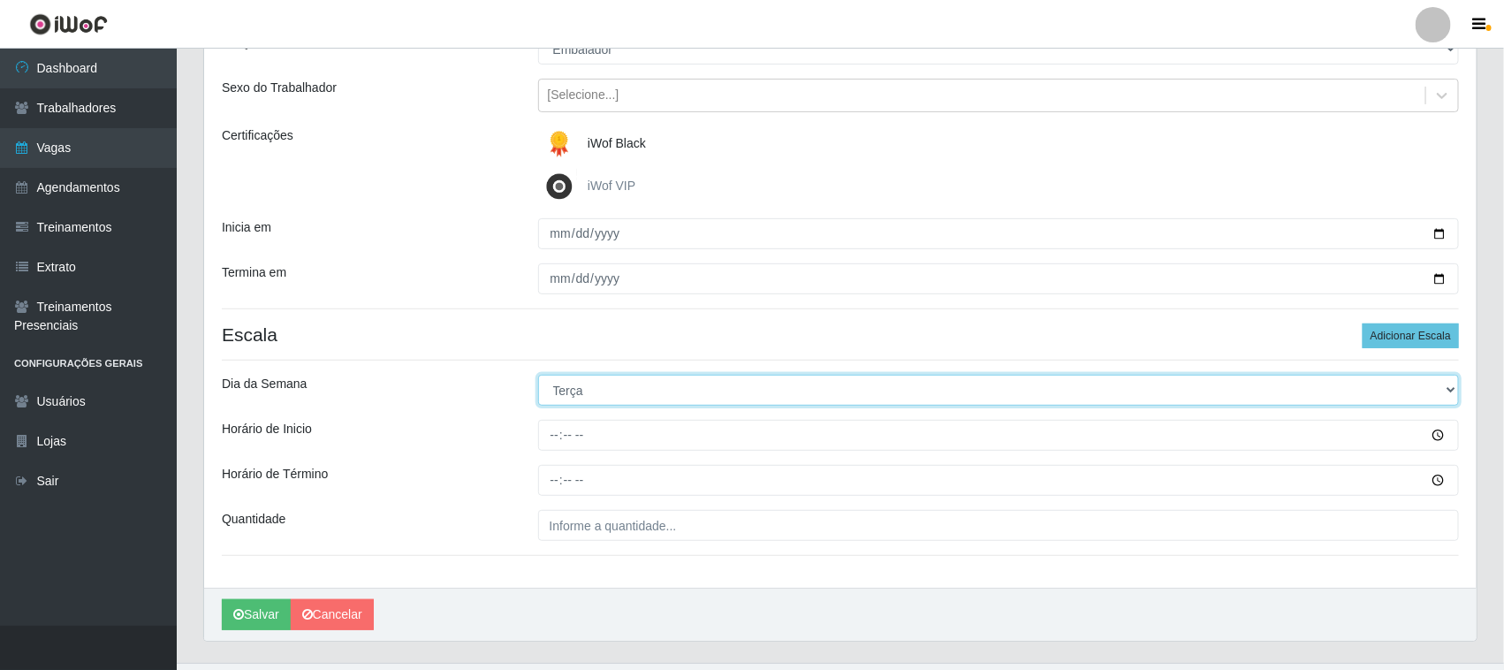
scroll to position [219, 0]
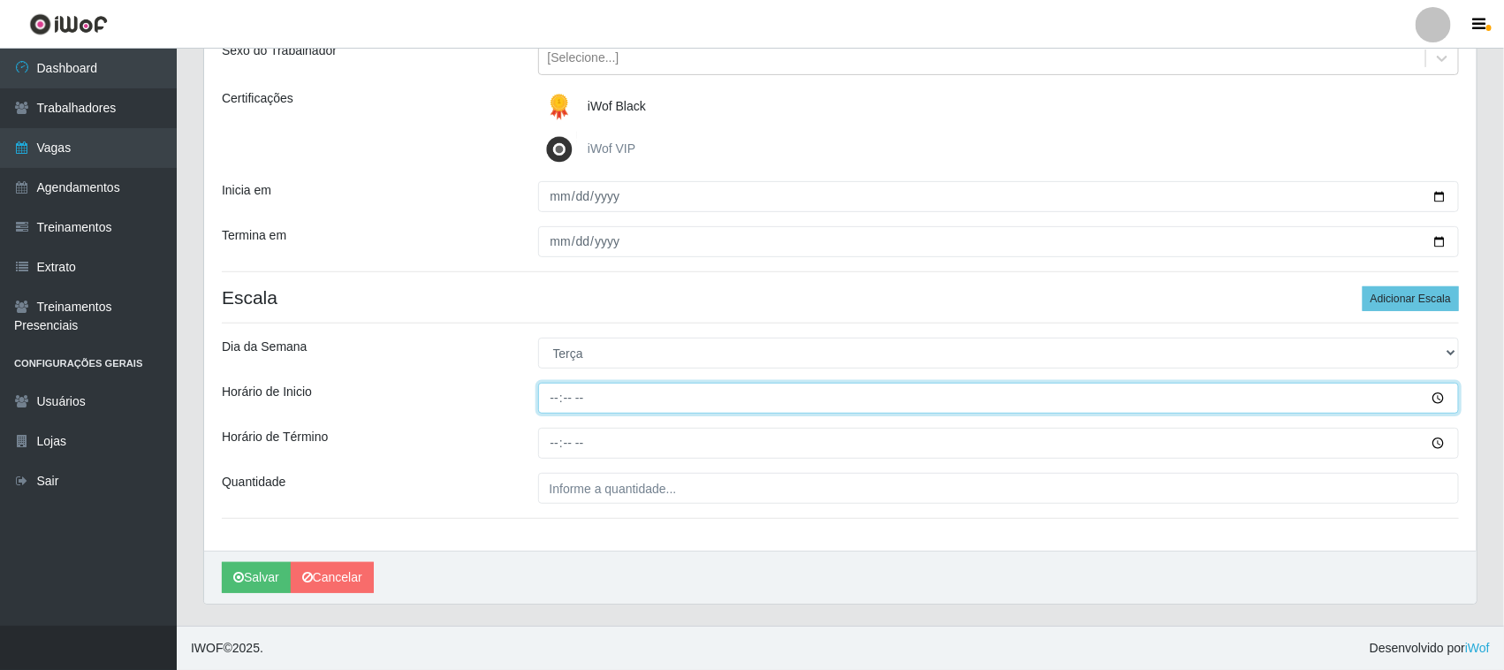
click at [552, 395] on input "Horário de Inicio" at bounding box center [999, 398] width 922 height 31
type input "10:00"
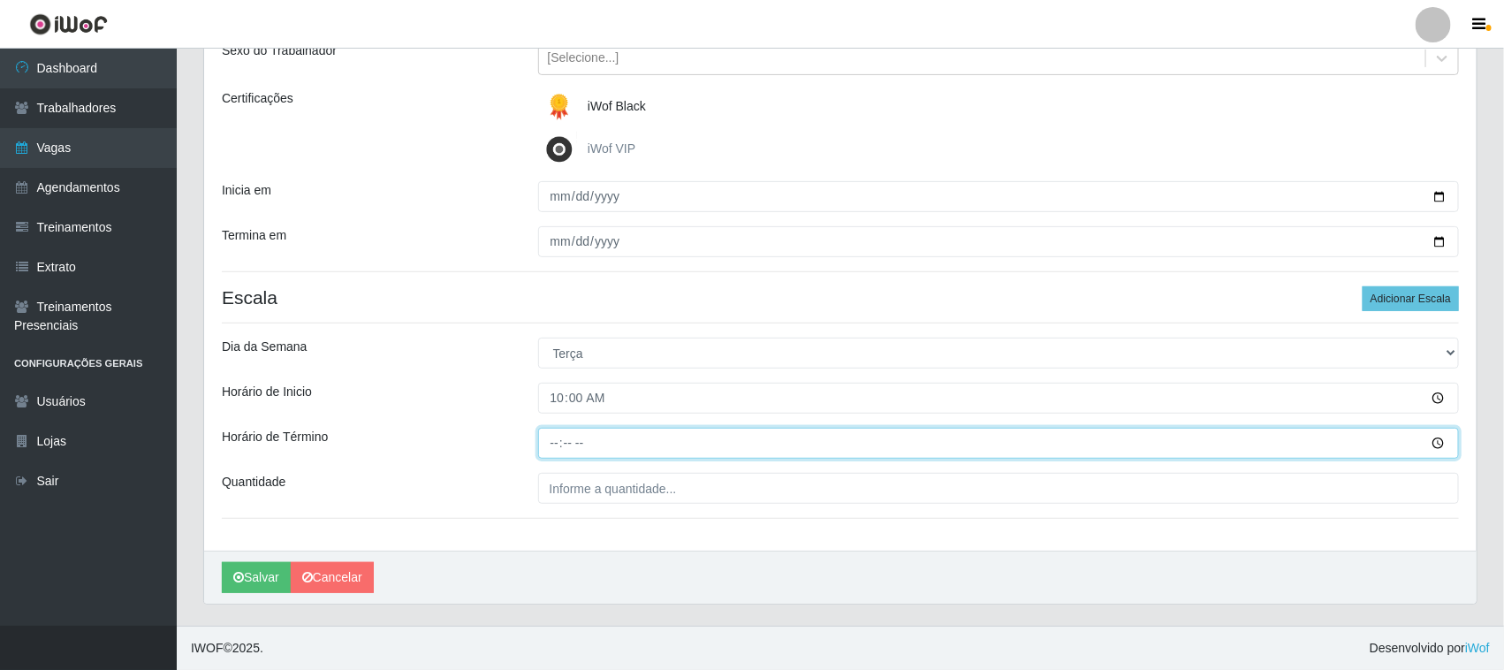
click at [550, 435] on input "Horário de Término" at bounding box center [999, 443] width 922 height 31
type input "16:00"
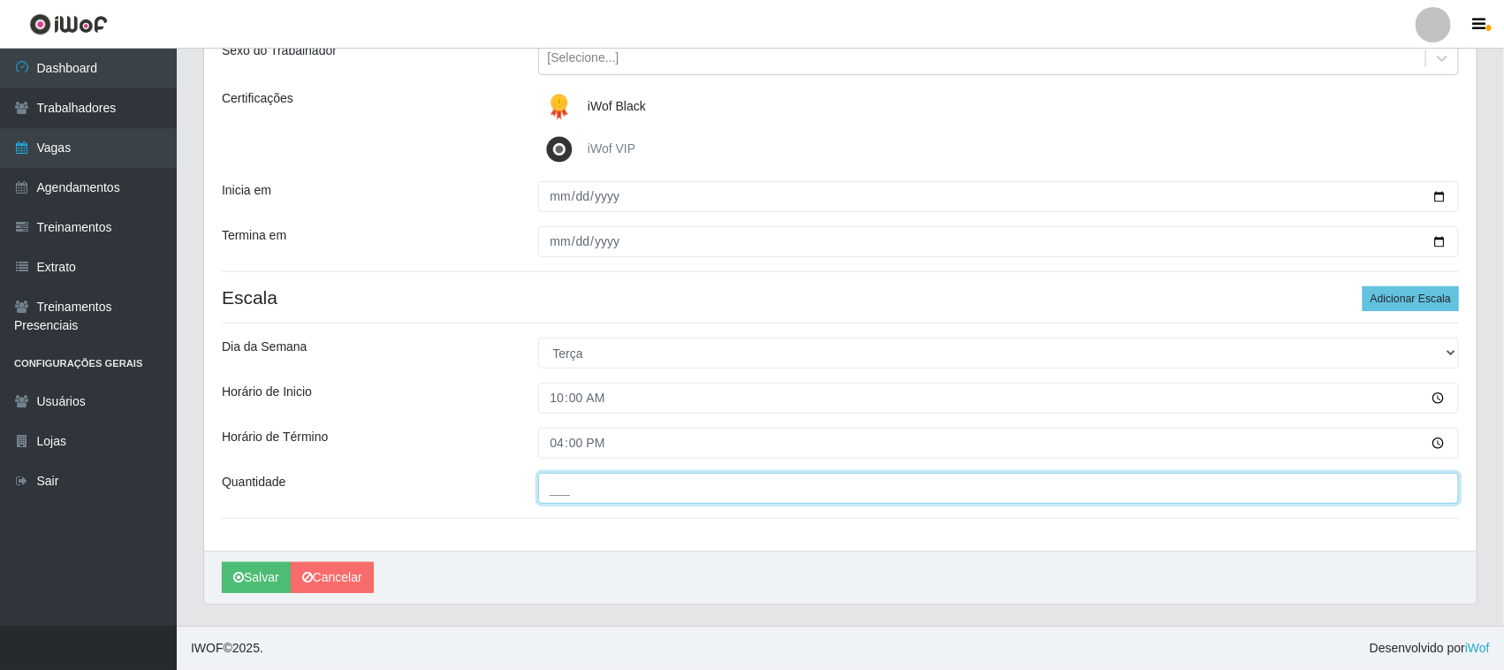
click at [617, 488] on input "___" at bounding box center [999, 488] width 922 height 31
type input "01_"
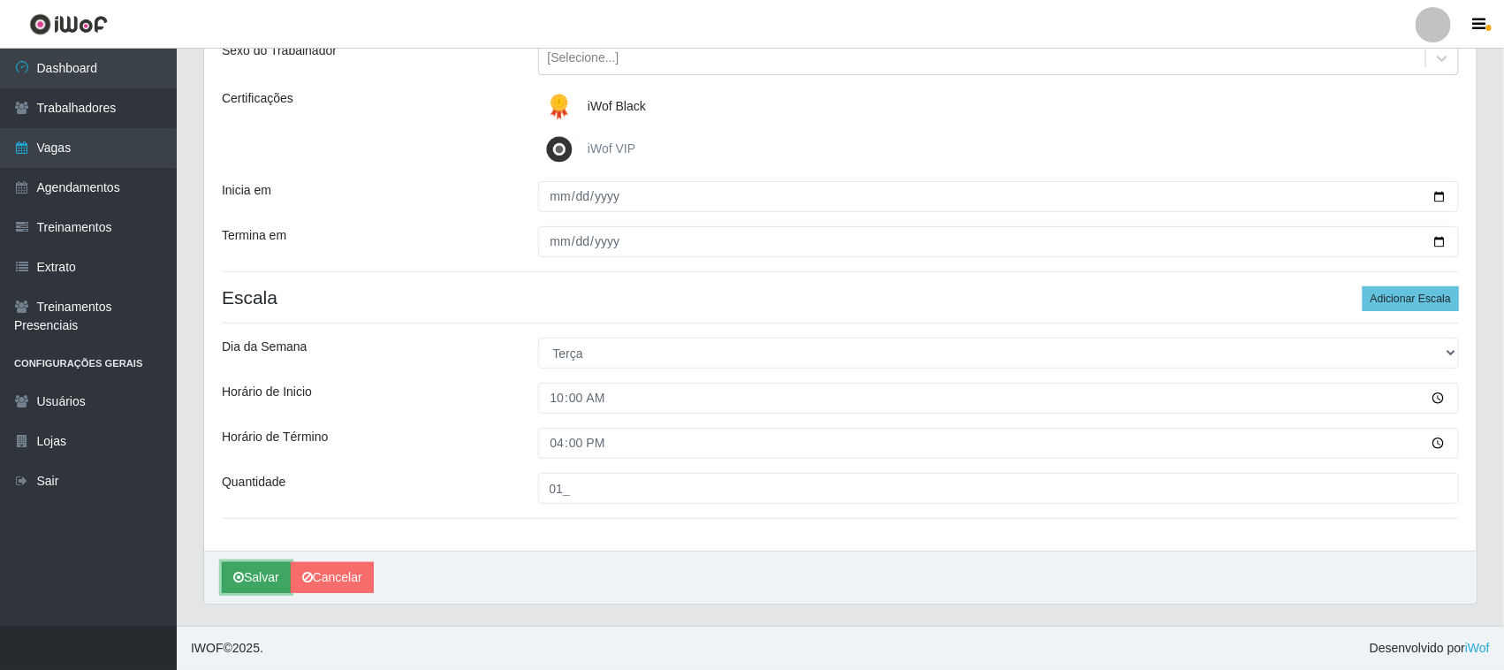
click at [275, 577] on button "Salvar" at bounding box center [256, 577] width 69 height 31
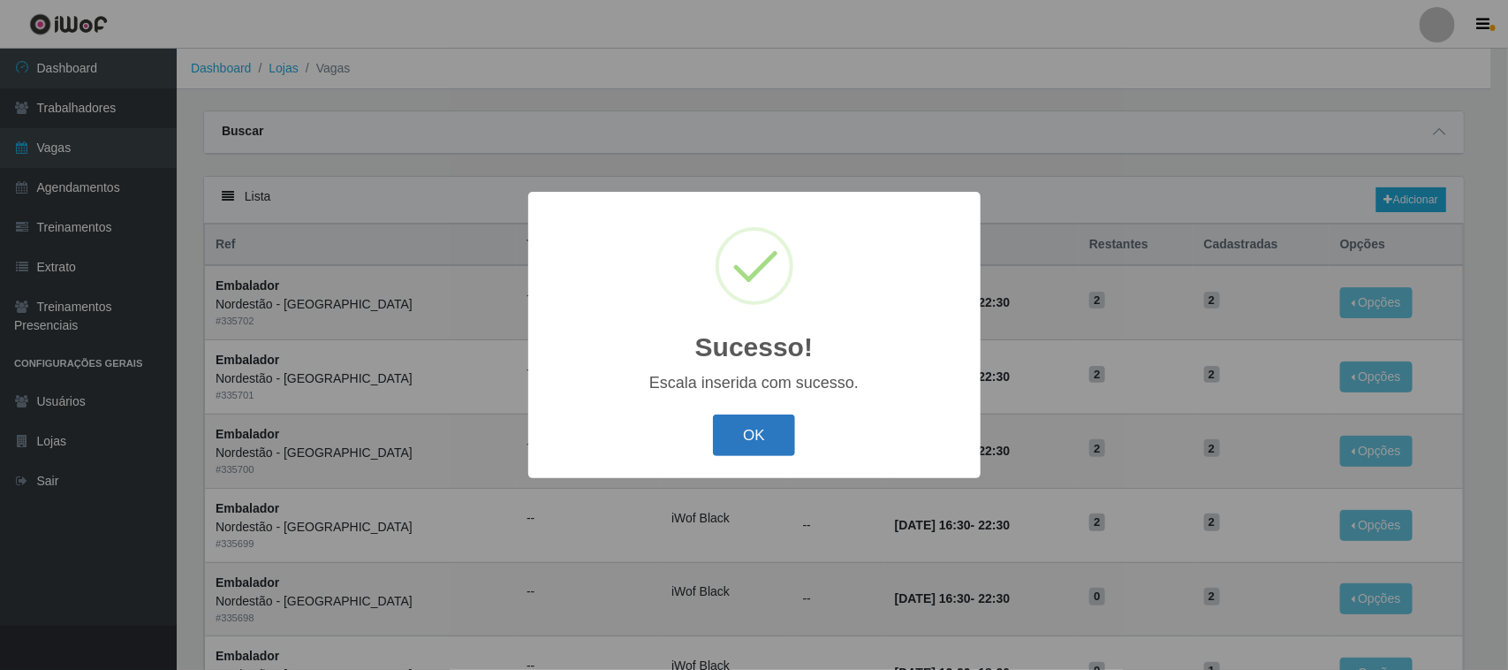
click at [727, 442] on button "OK" at bounding box center [754, 435] width 82 height 42
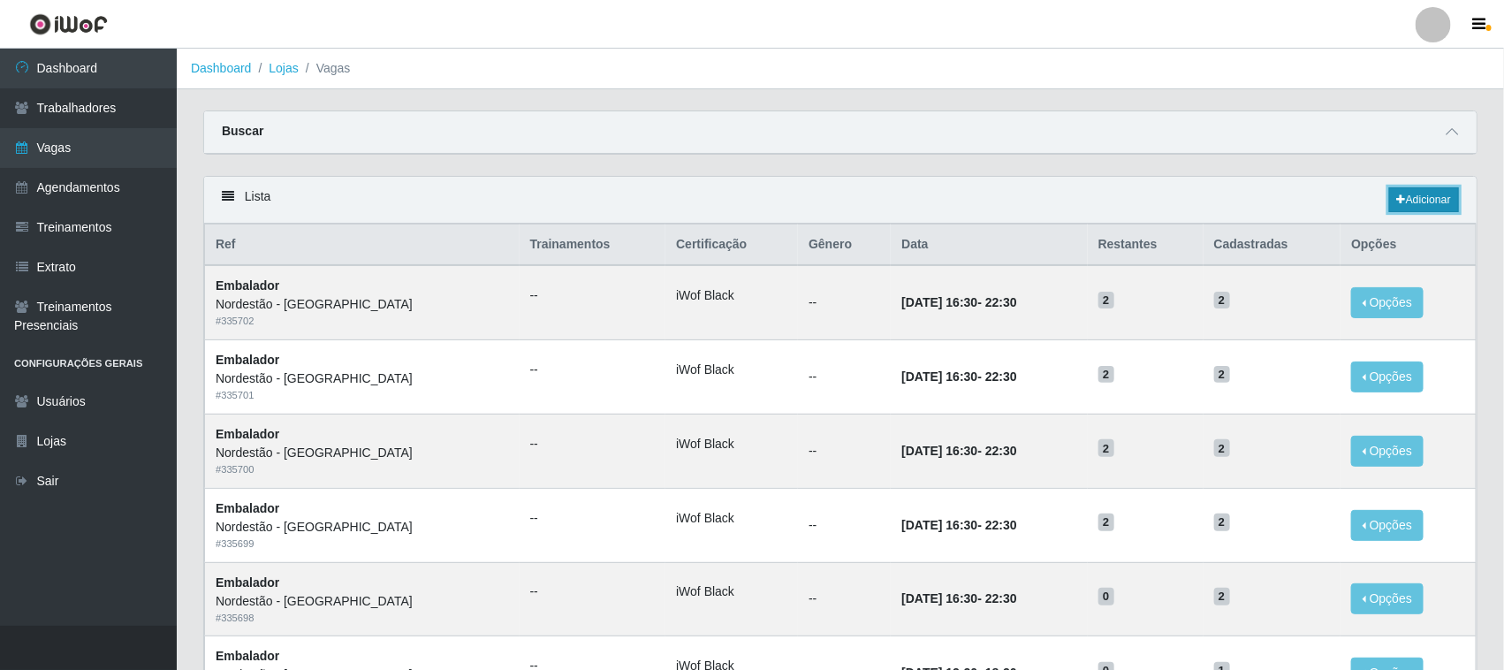
click at [1415, 199] on link "Adicionar" at bounding box center [1424, 199] width 70 height 25
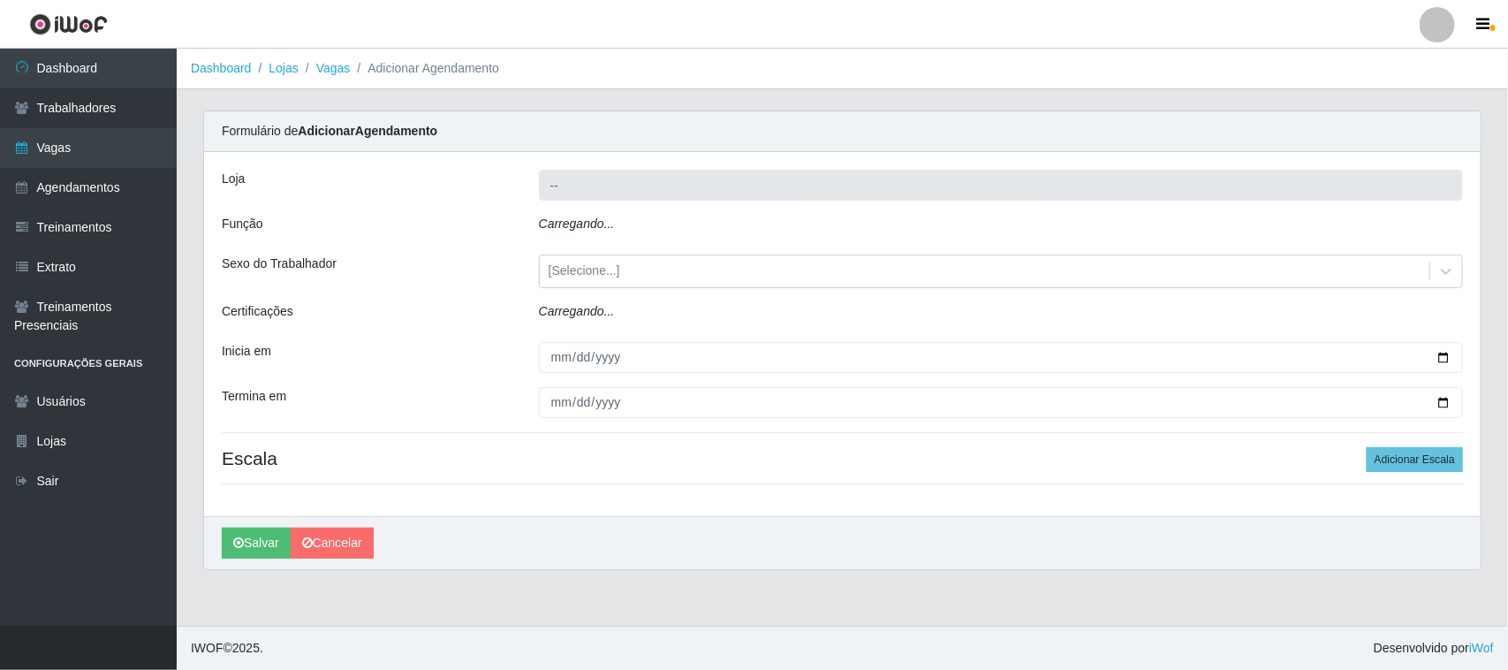
type input "Nordestão - [GEOGRAPHIC_DATA]"
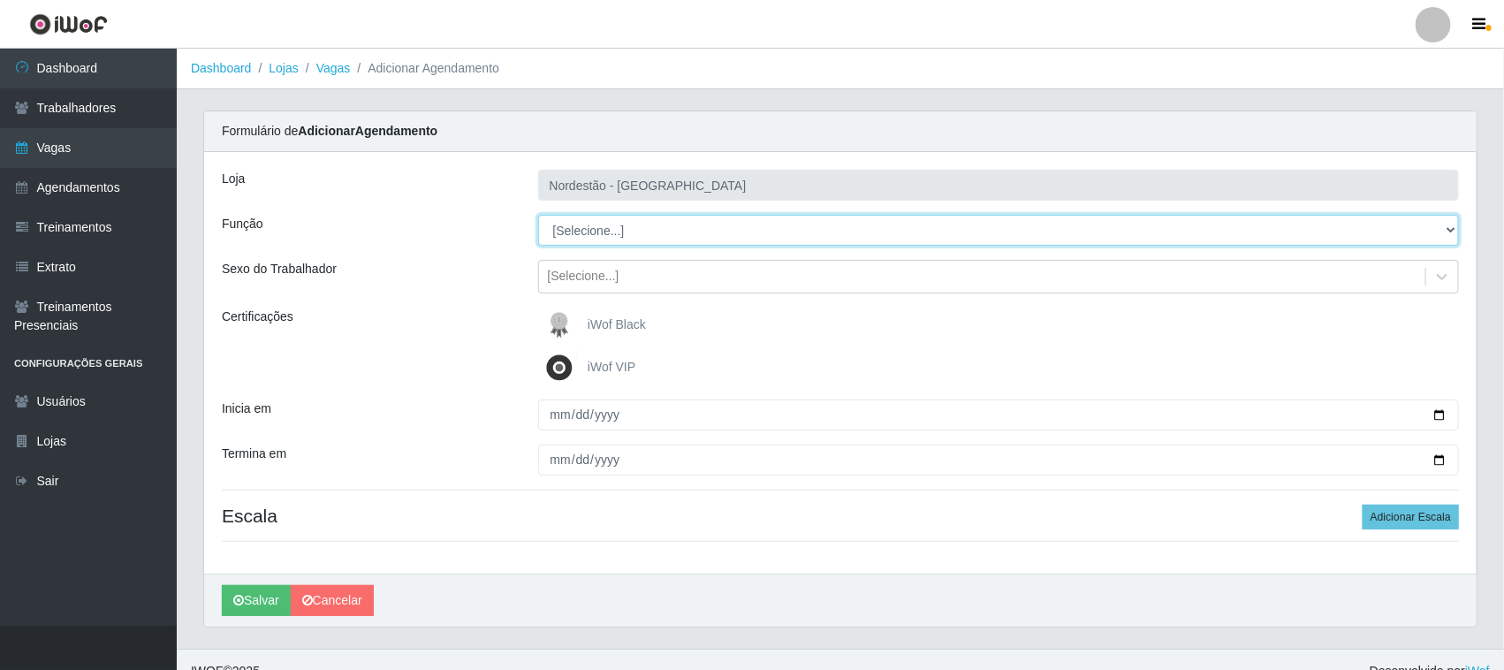
click at [695, 235] on select "[Selecione...] Embalador Embalador + Embalador ++ Operador de Caixa Operador de…" at bounding box center [999, 230] width 922 height 31
select select "1"
click at [538, 215] on select "[Selecione...] Embalador Embalador + Embalador ++ Operador de Caixa Operador de…" at bounding box center [999, 230] width 922 height 31
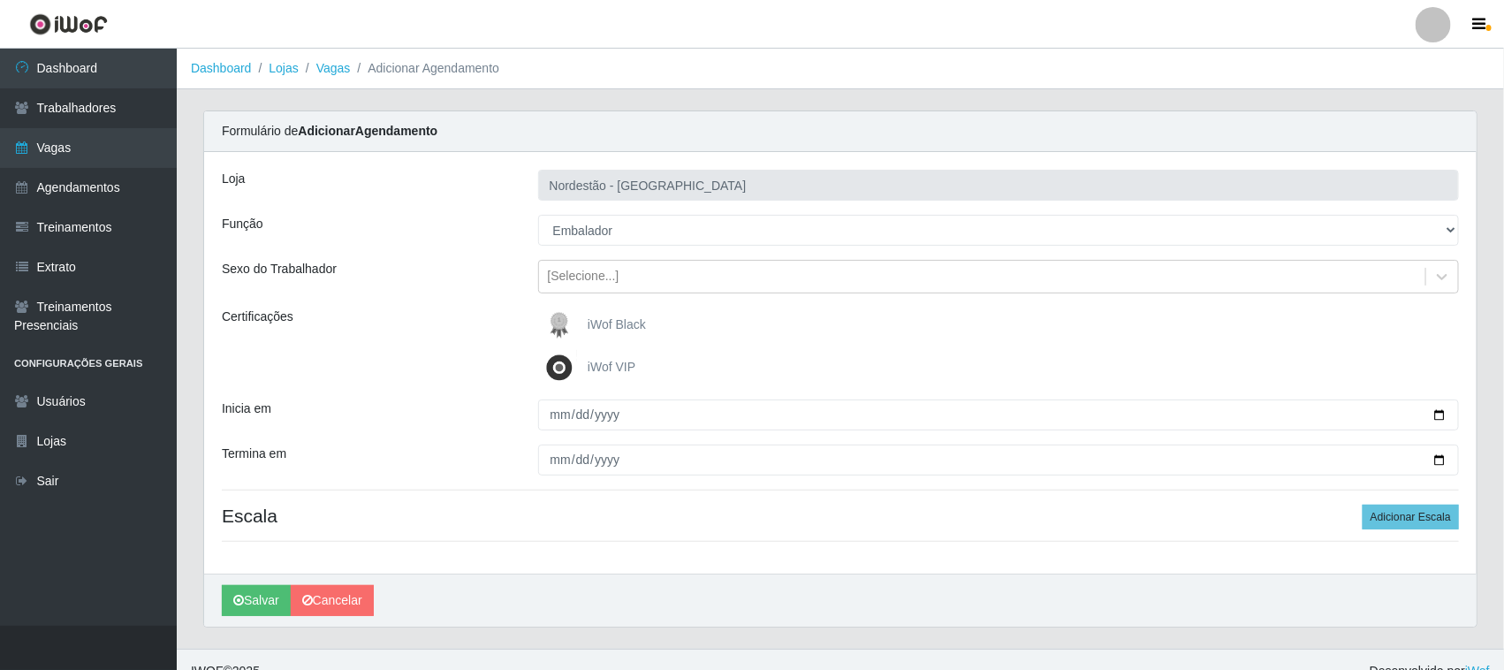
click at [610, 327] on span "iWof Black" at bounding box center [617, 324] width 58 height 14
click at [0, 0] on input "iWof Black" at bounding box center [0, 0] width 0 height 0
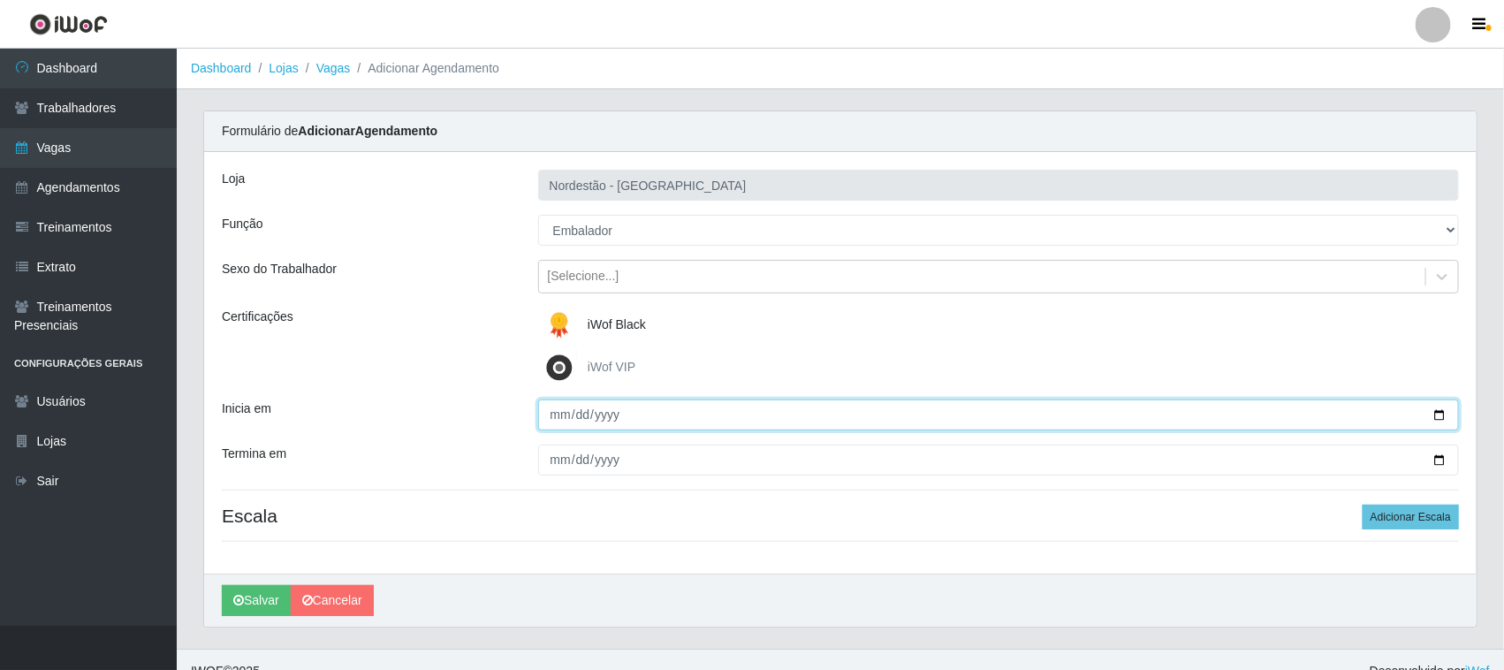
click at [1434, 413] on input "Inicia em" at bounding box center [999, 414] width 922 height 31
type input "[DATE]"
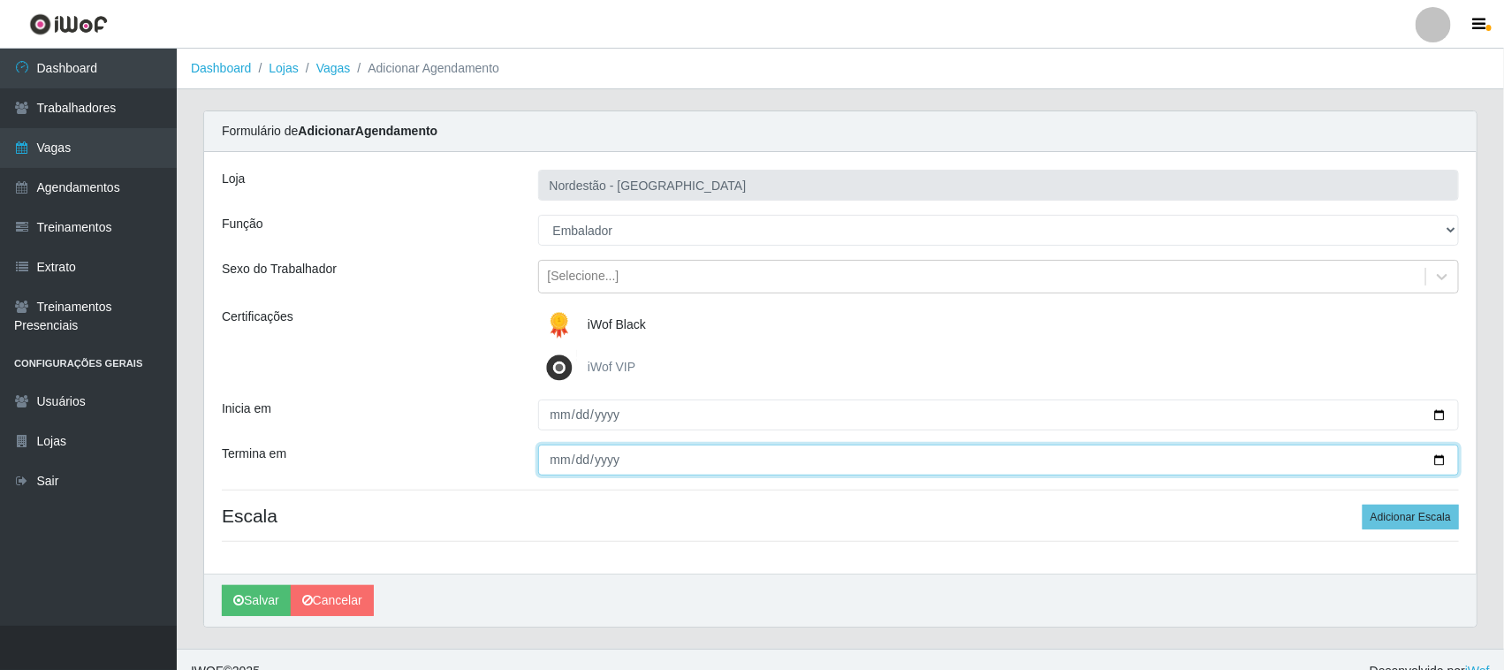
click at [1438, 455] on input "Termina em" at bounding box center [999, 459] width 922 height 31
type input "[DATE]"
click at [1429, 456] on input "[DATE]" at bounding box center [999, 459] width 922 height 31
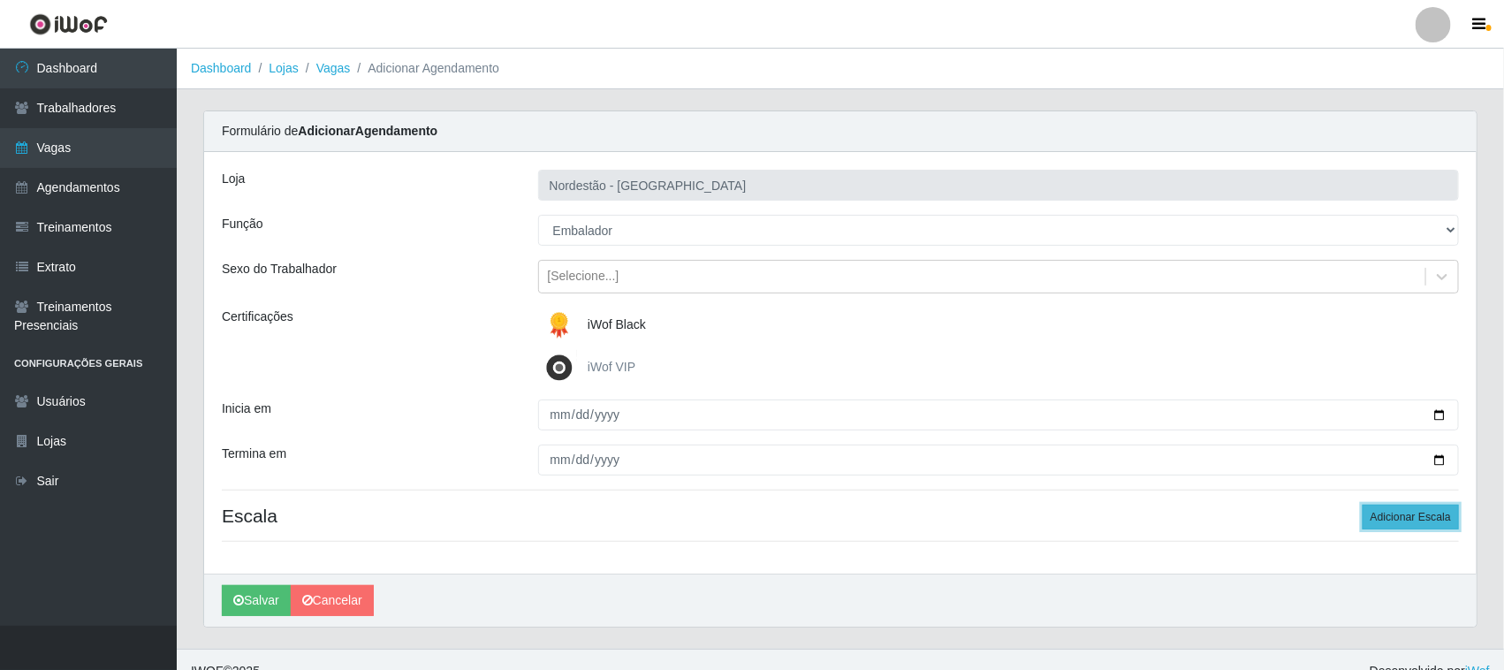
click at [1410, 515] on button "Adicionar Escala" at bounding box center [1411, 517] width 96 height 25
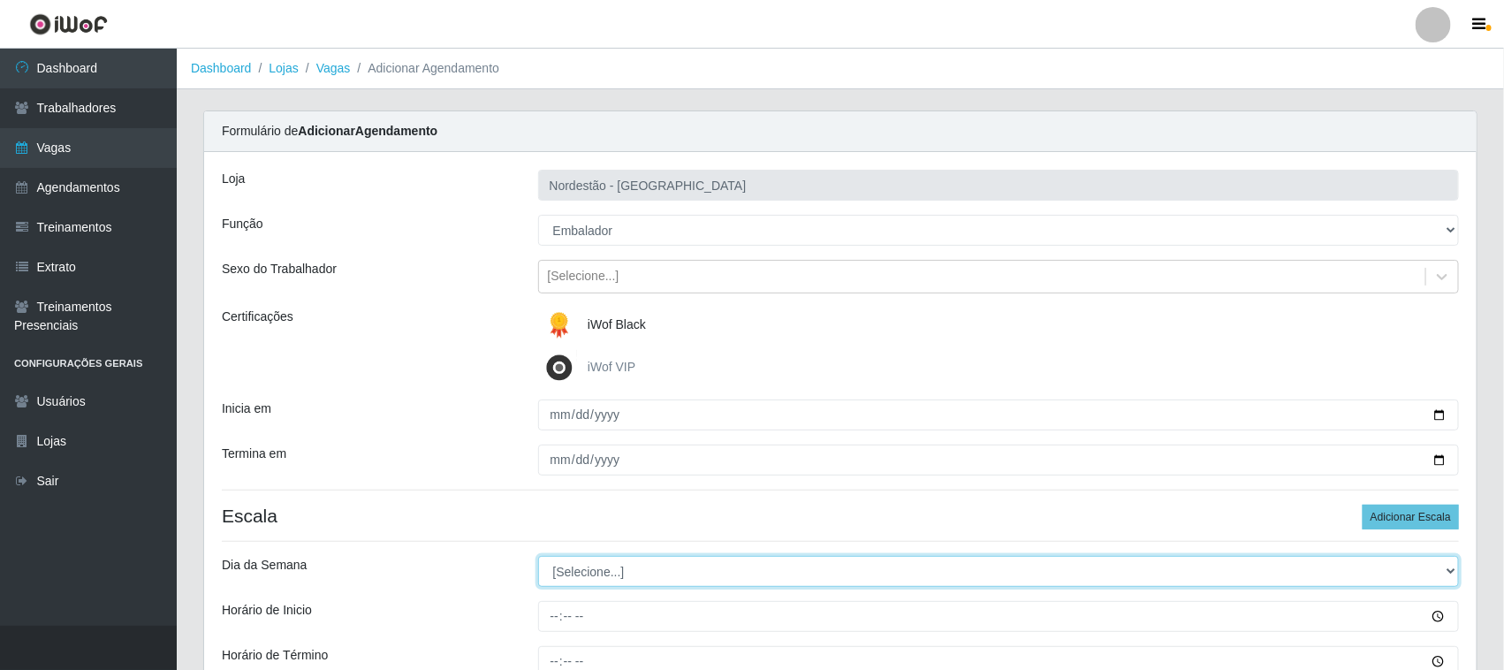
click at [611, 575] on select "[Selecione...] Segunda Terça Quarta Quinta Sexta Sábado Domingo" at bounding box center [999, 571] width 922 height 31
select select "3"
click at [538, 557] on select "[Selecione...] Segunda Terça Quarta Quinta Sexta Sábado Domingo" at bounding box center [999, 571] width 922 height 31
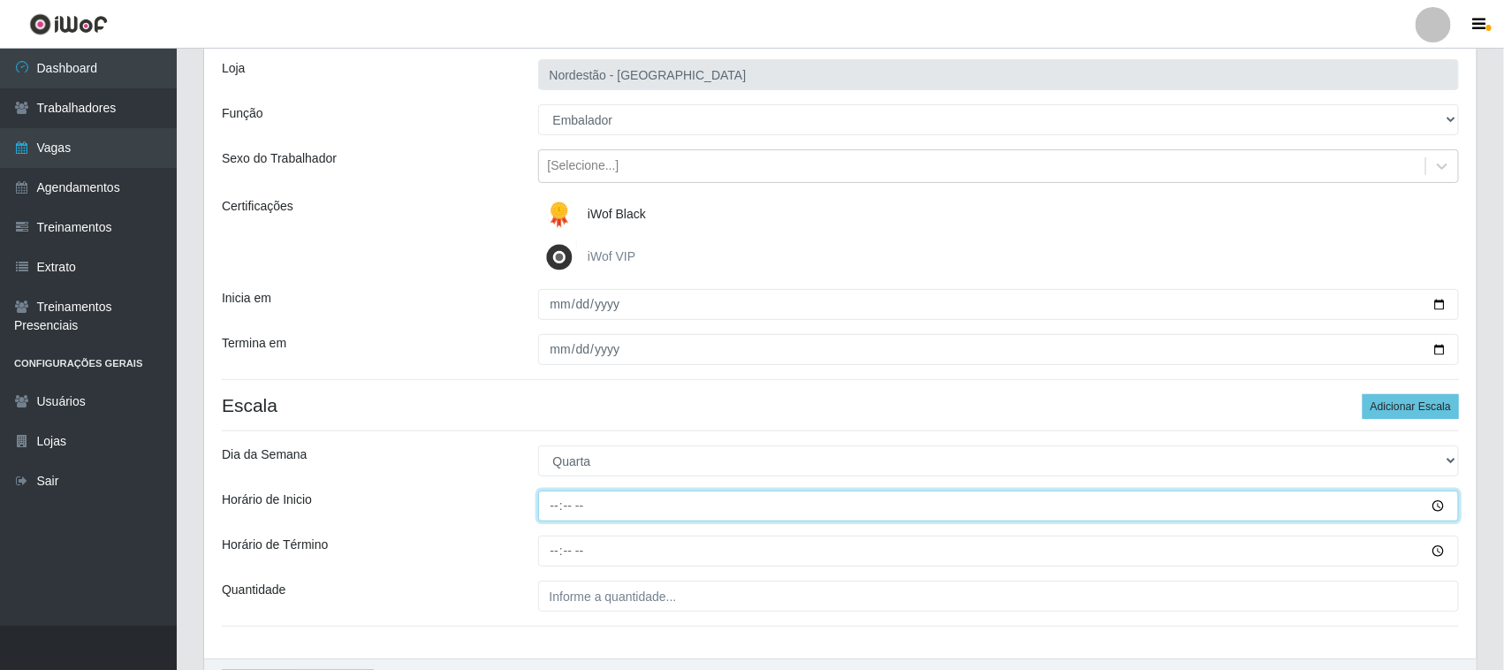
click at [549, 505] on input "Horário de Inicio" at bounding box center [999, 505] width 922 height 31
type input "16:30"
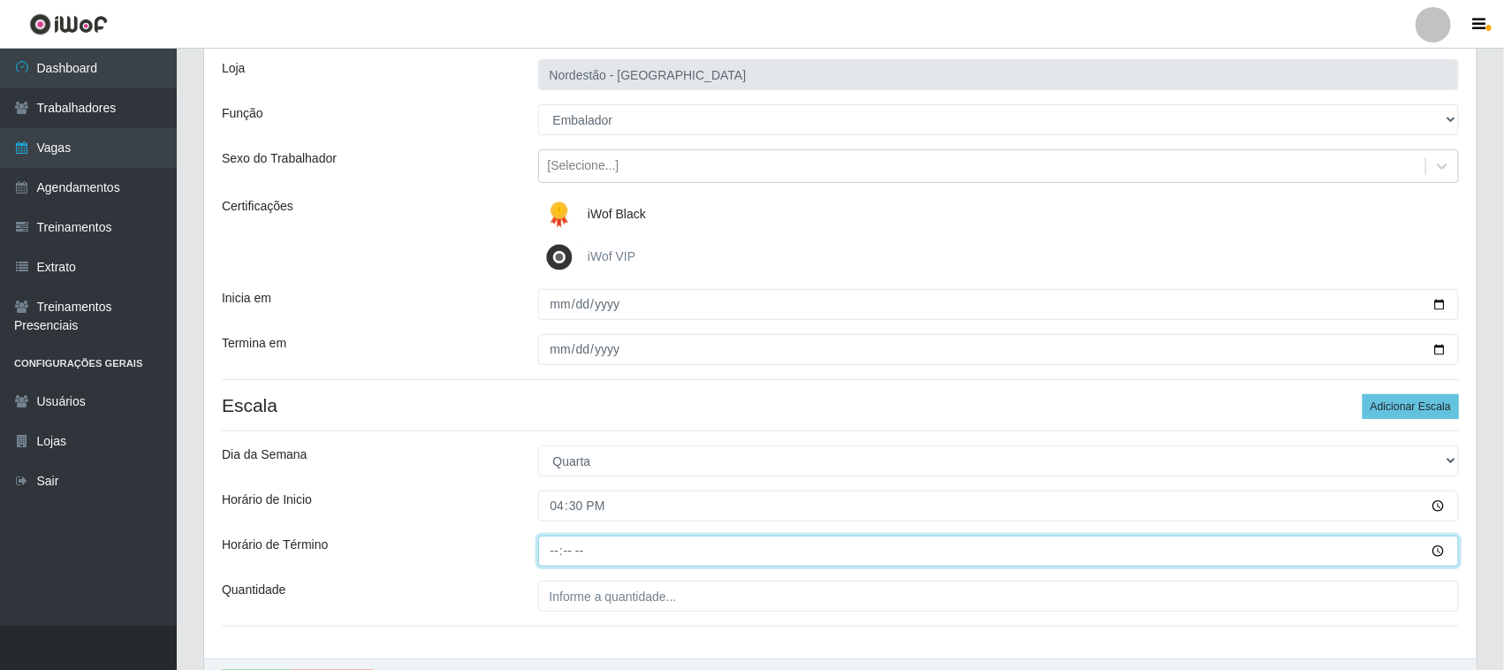
click at [548, 548] on input "Horário de Término" at bounding box center [999, 550] width 922 height 31
type input "22:30"
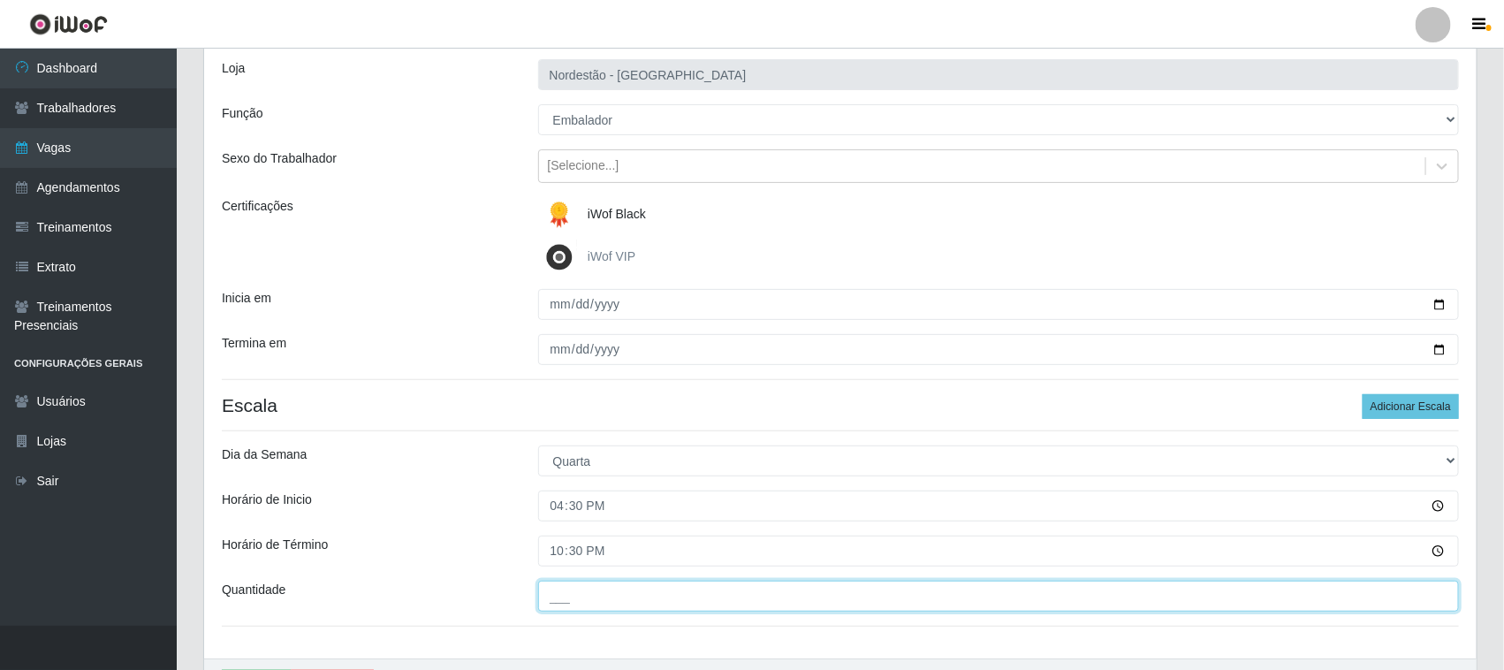
click at [561, 601] on input "___" at bounding box center [999, 596] width 922 height 31
type input "02_"
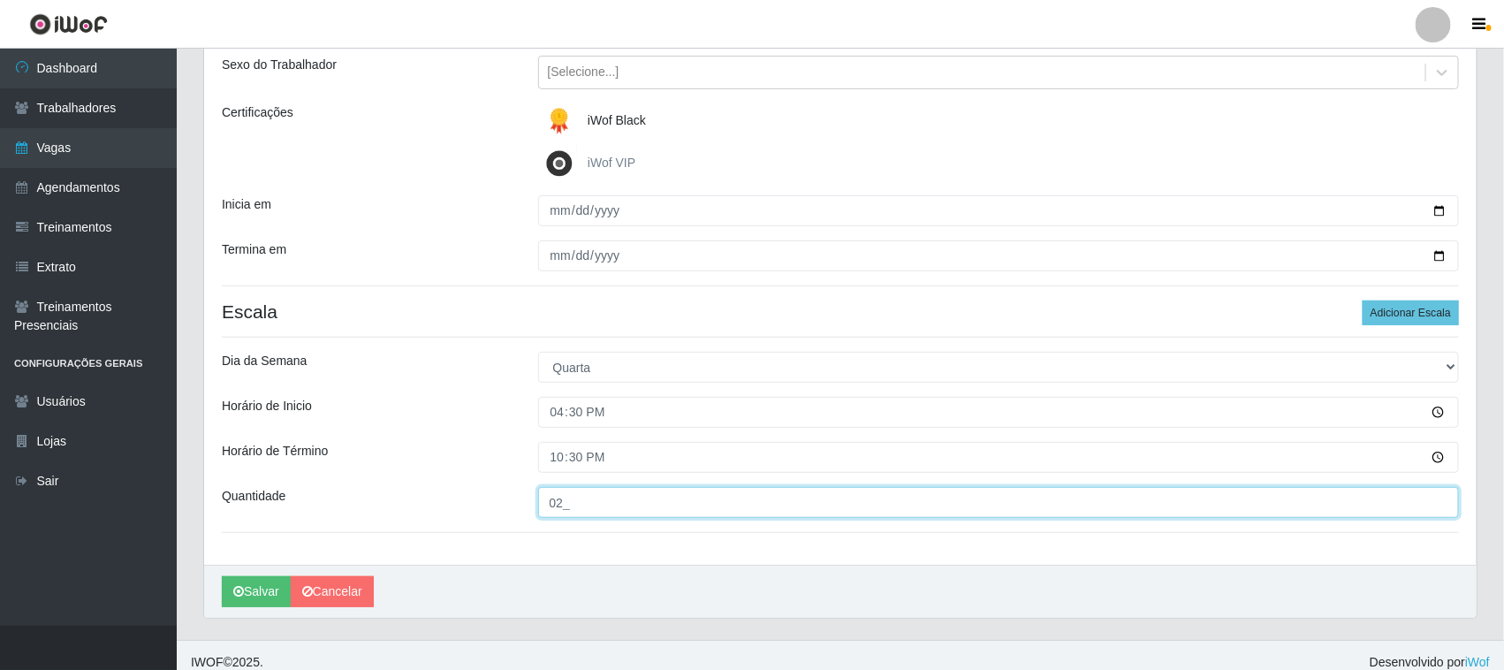
scroll to position [219, 0]
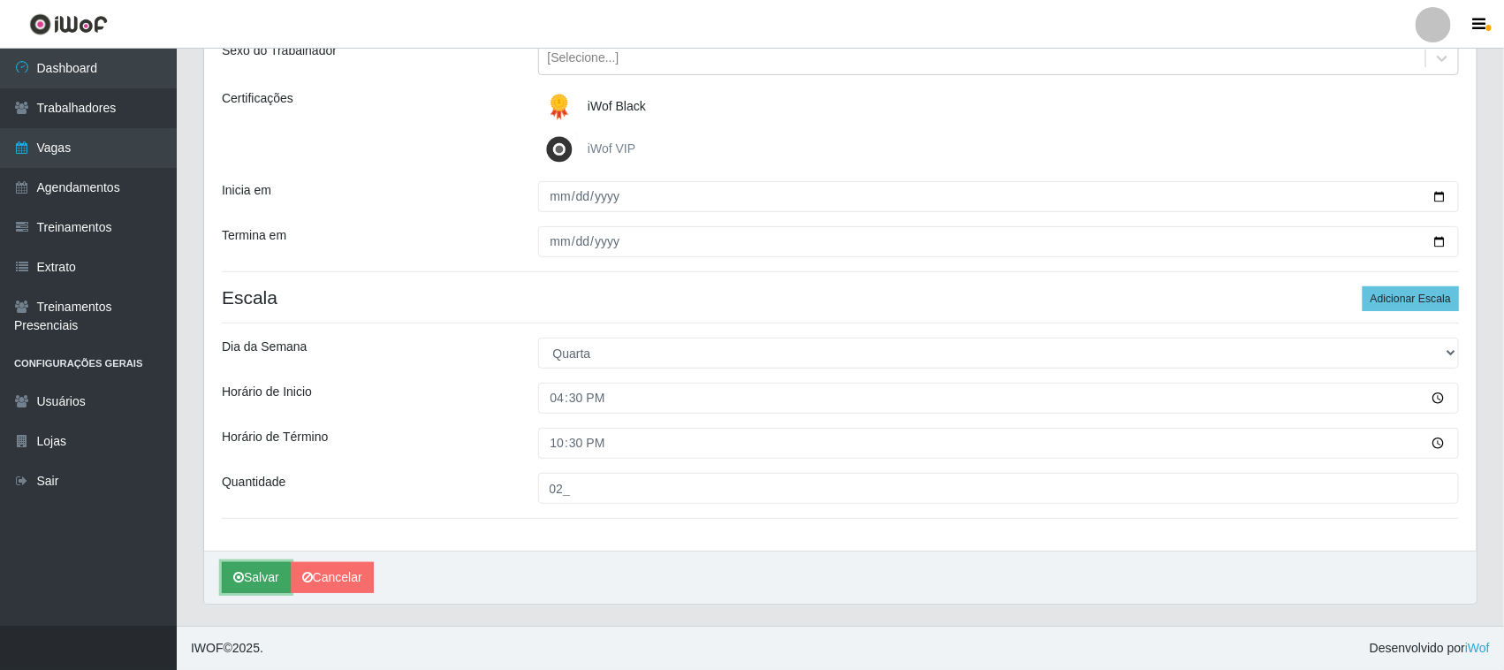
click at [259, 581] on button "Salvar" at bounding box center [256, 577] width 69 height 31
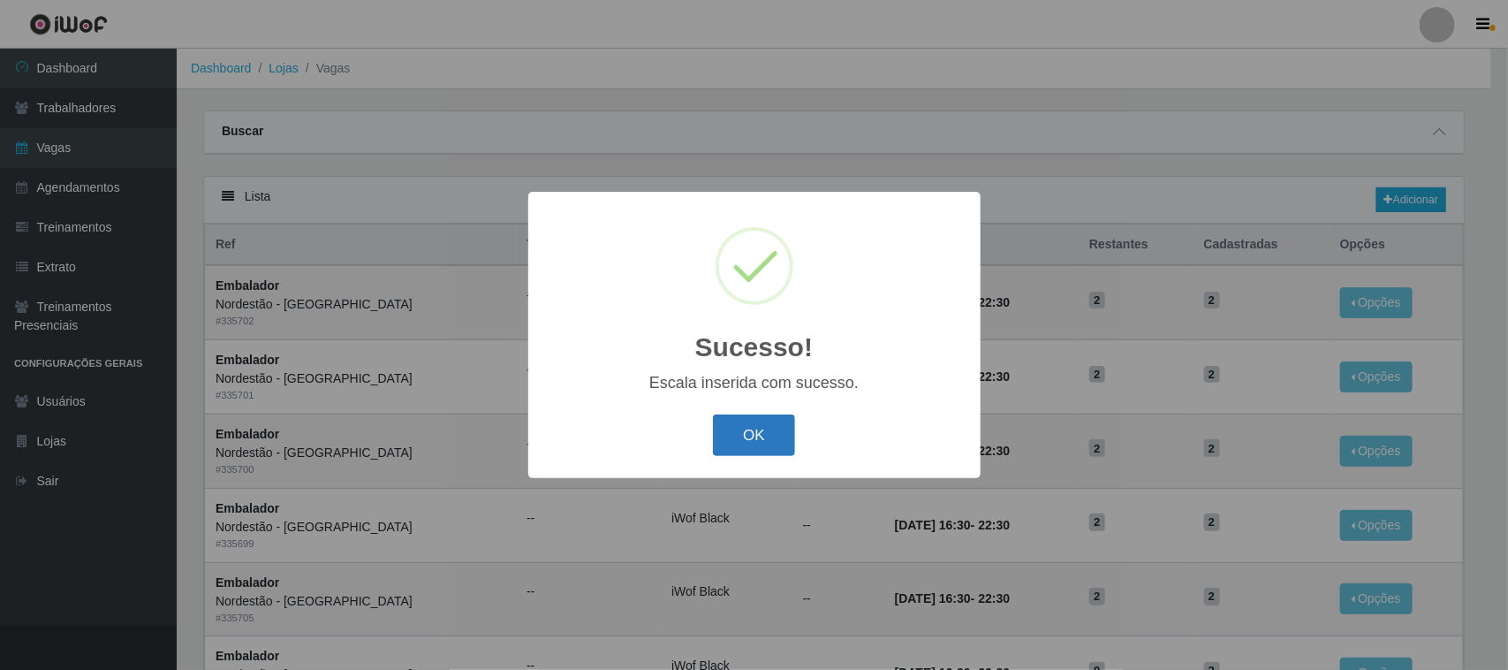
click at [753, 427] on button "OK" at bounding box center [754, 435] width 82 height 42
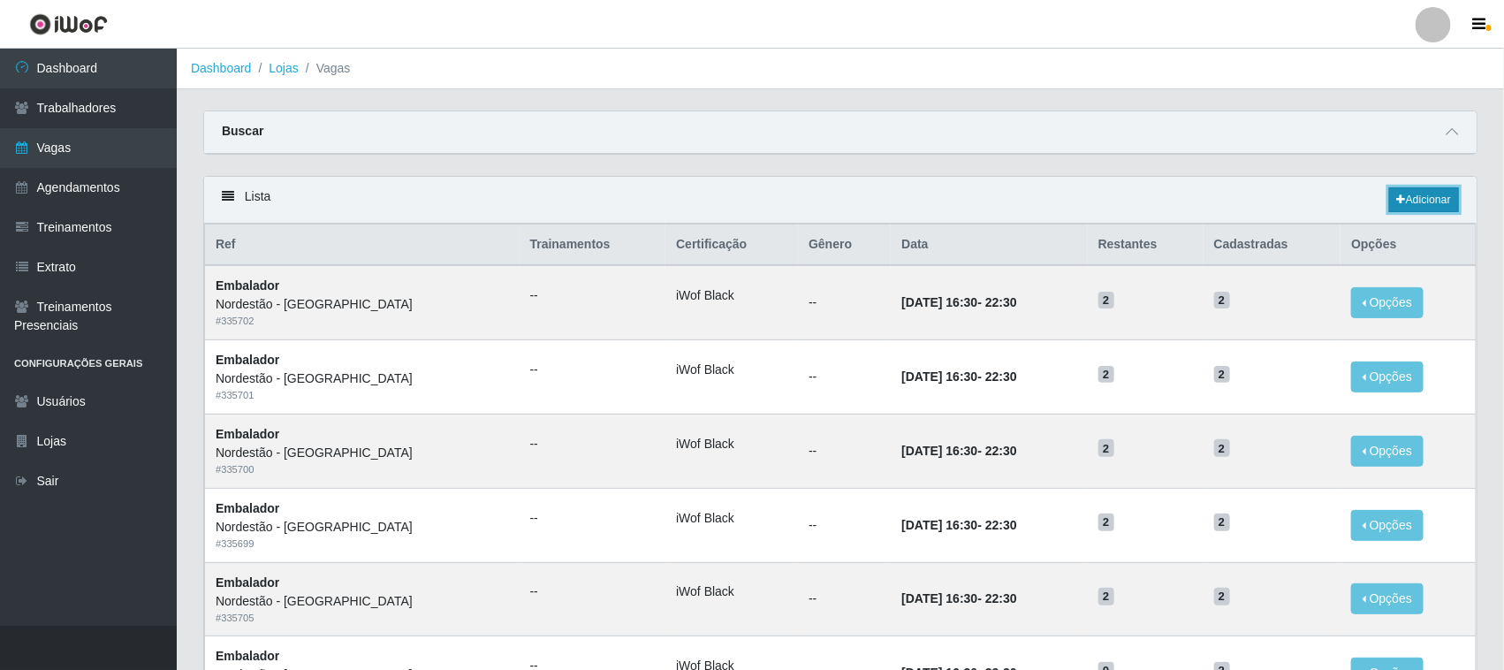
click at [1436, 206] on link "Adicionar" at bounding box center [1424, 199] width 70 height 25
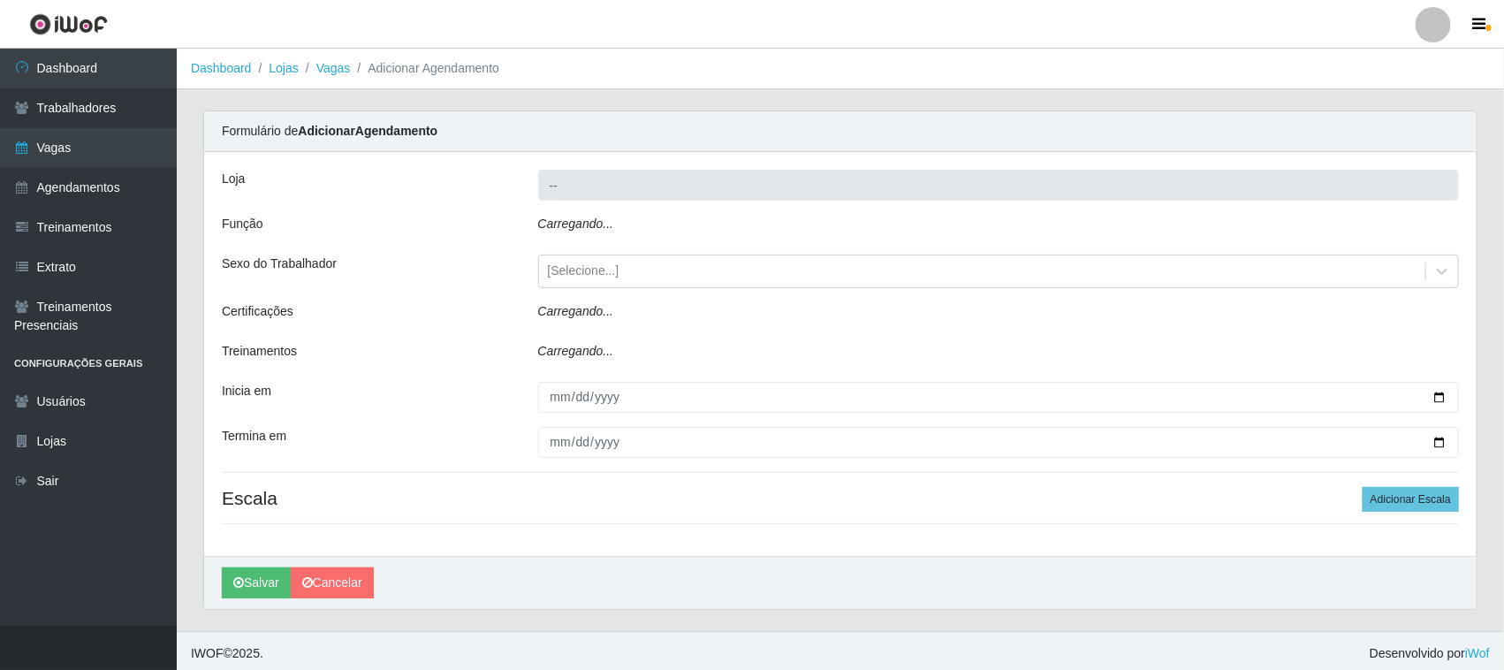
type input "Nordestão - [GEOGRAPHIC_DATA]"
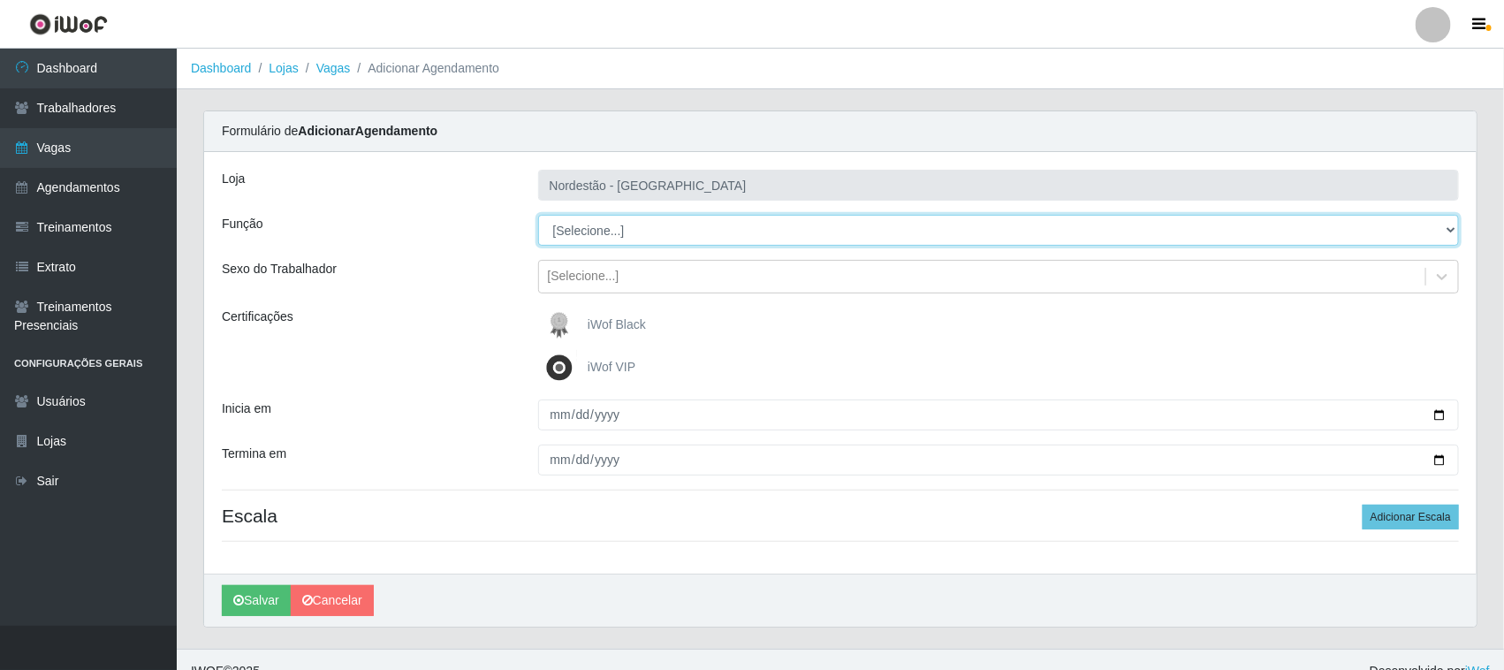
click at [624, 235] on select "[Selecione...] Embalador Embalador + Embalador ++ Operador de Caixa Operador de…" at bounding box center [999, 230] width 922 height 31
select select "1"
click at [538, 215] on select "[Selecione...] Embalador Embalador + Embalador ++ Operador de Caixa Operador de…" at bounding box center [999, 230] width 922 height 31
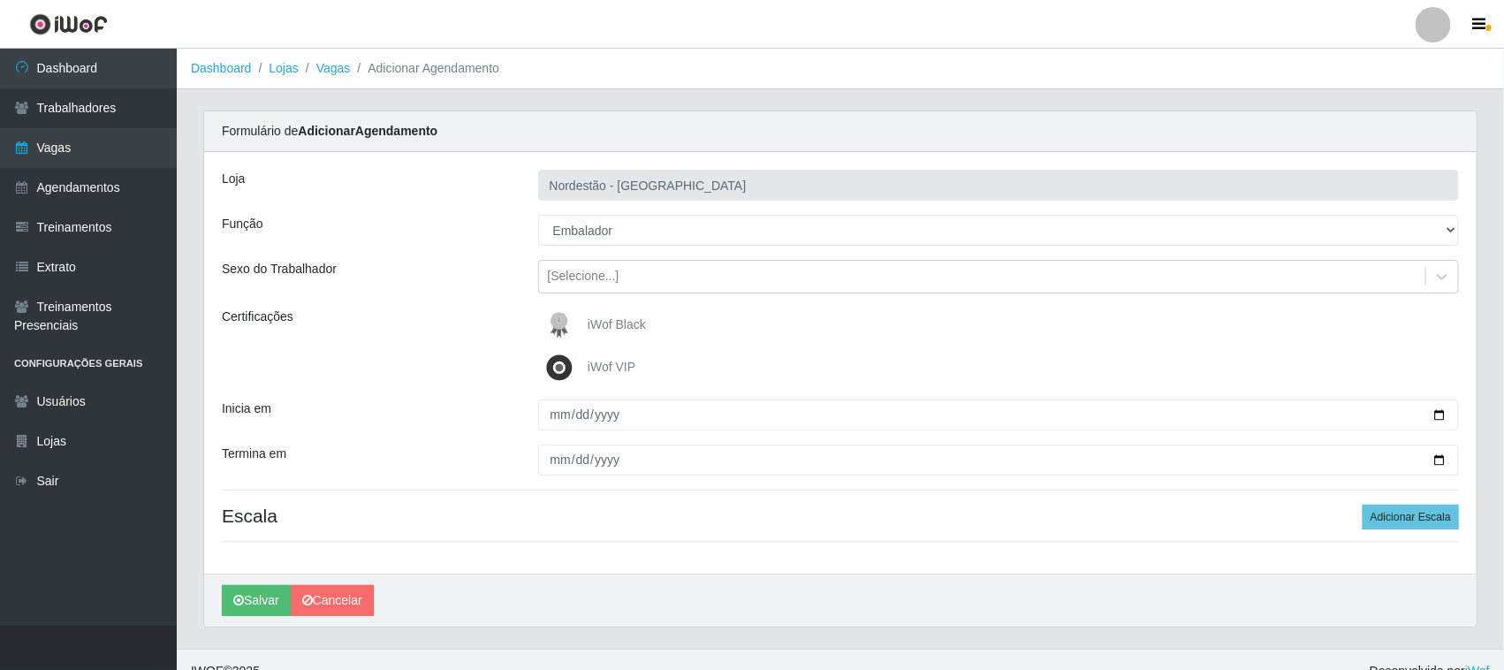
click at [592, 325] on span "iWof Black" at bounding box center [617, 324] width 58 height 14
click at [0, 0] on input "iWof Black" at bounding box center [0, 0] width 0 height 0
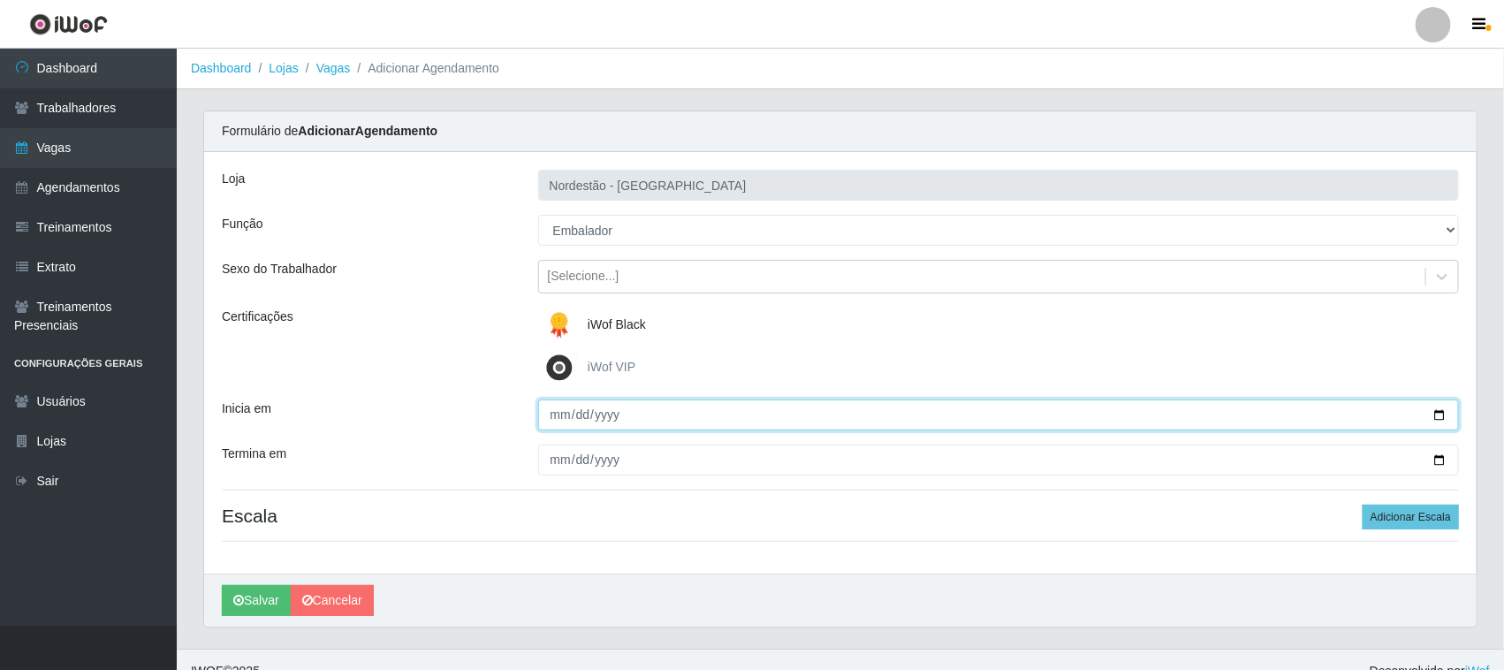
click at [1440, 424] on input "Inicia em" at bounding box center [999, 414] width 922 height 31
click at [1438, 415] on input "Inicia em" at bounding box center [999, 414] width 922 height 31
type input "[DATE]"
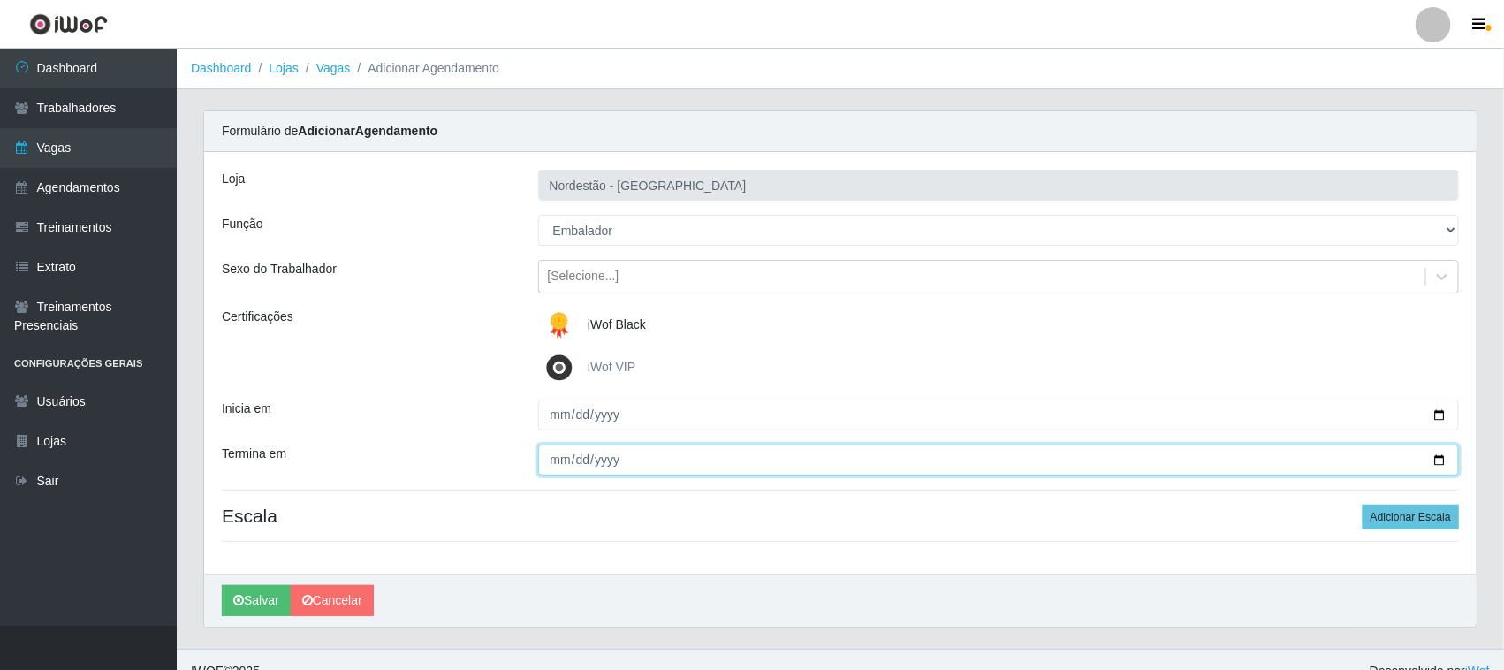
click at [1438, 459] on input "Termina em" at bounding box center [999, 459] width 922 height 31
type input "[DATE]"
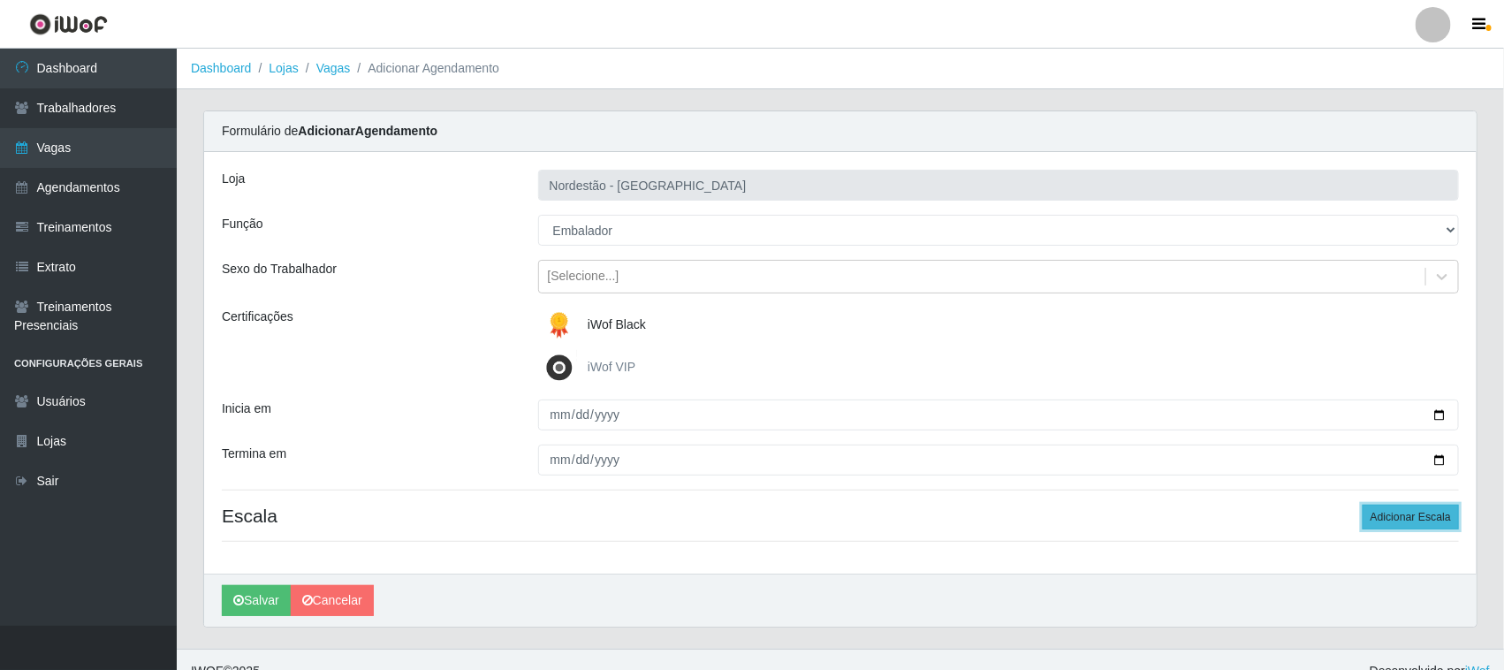
click at [1409, 511] on button "Adicionar Escala" at bounding box center [1411, 517] width 96 height 25
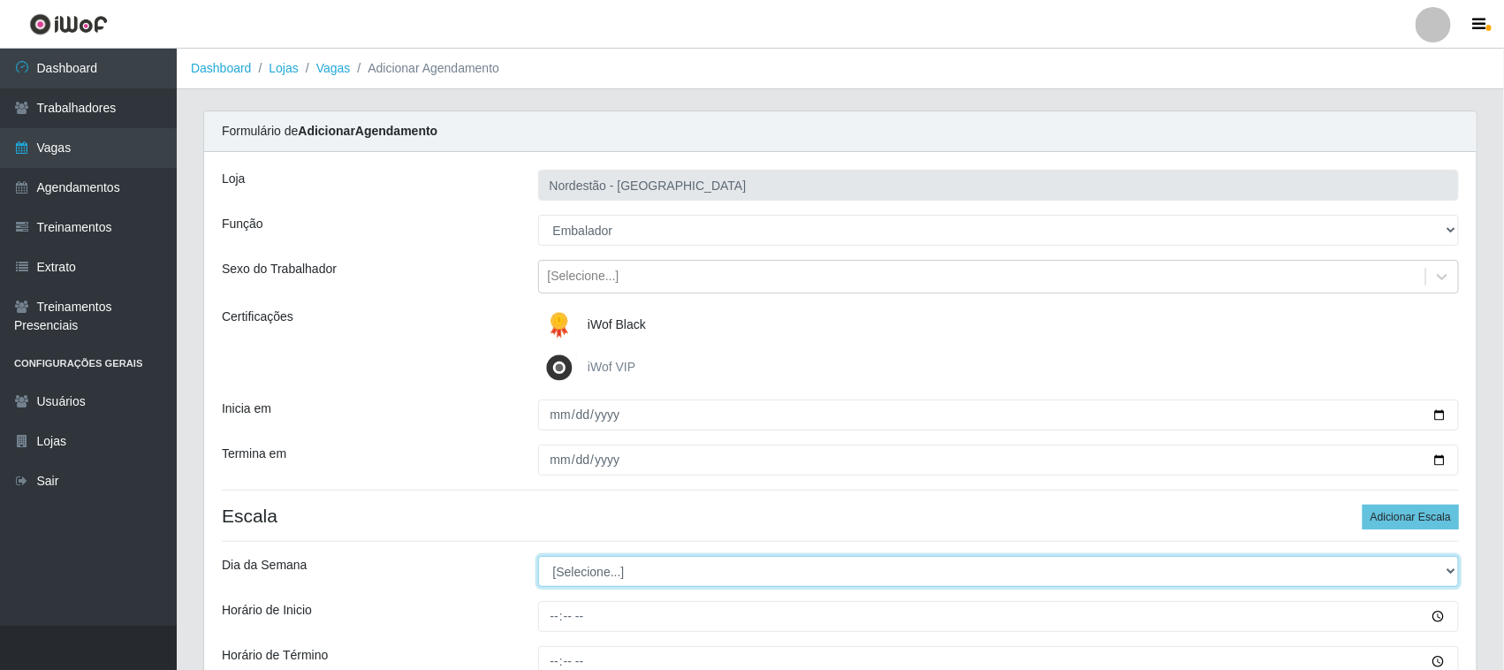
click at [616, 580] on select "[Selecione...] Segunda Terça Quarta Quinta Sexta Sábado Domingo" at bounding box center [999, 571] width 922 height 31
select select "3"
click at [538, 557] on select "[Selecione...] Segunda Terça Quarta Quinta Sexta Sábado Domingo" at bounding box center [999, 571] width 922 height 31
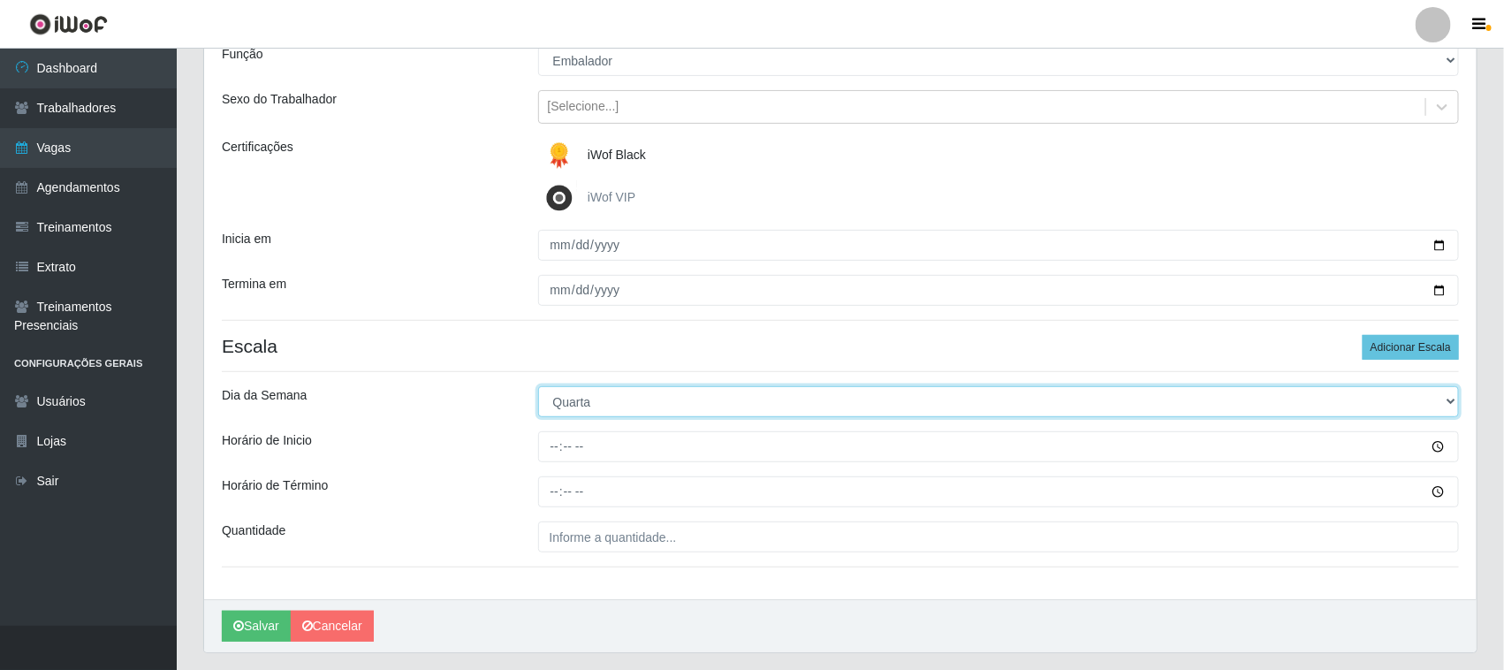
scroll to position [219, 0]
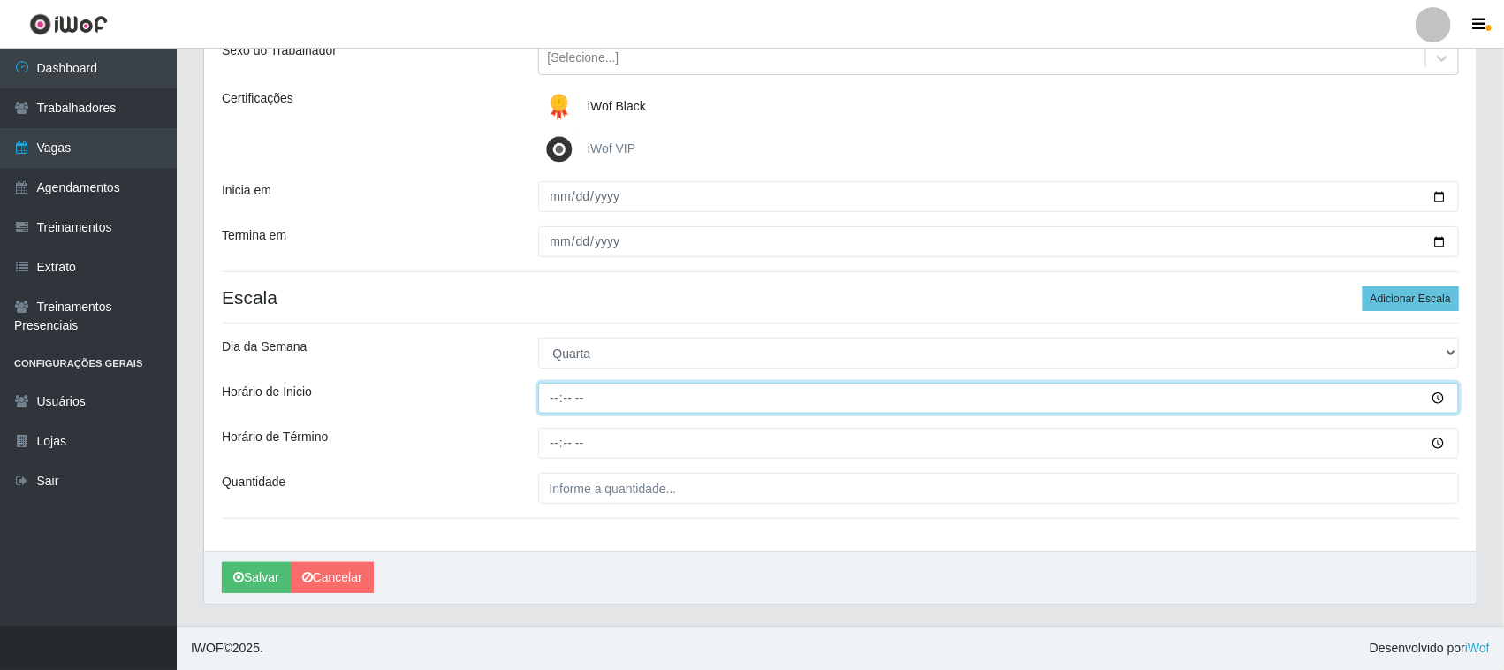
click at [549, 395] on input "Horário de Inicio" at bounding box center [999, 398] width 922 height 31
type input "09:00"
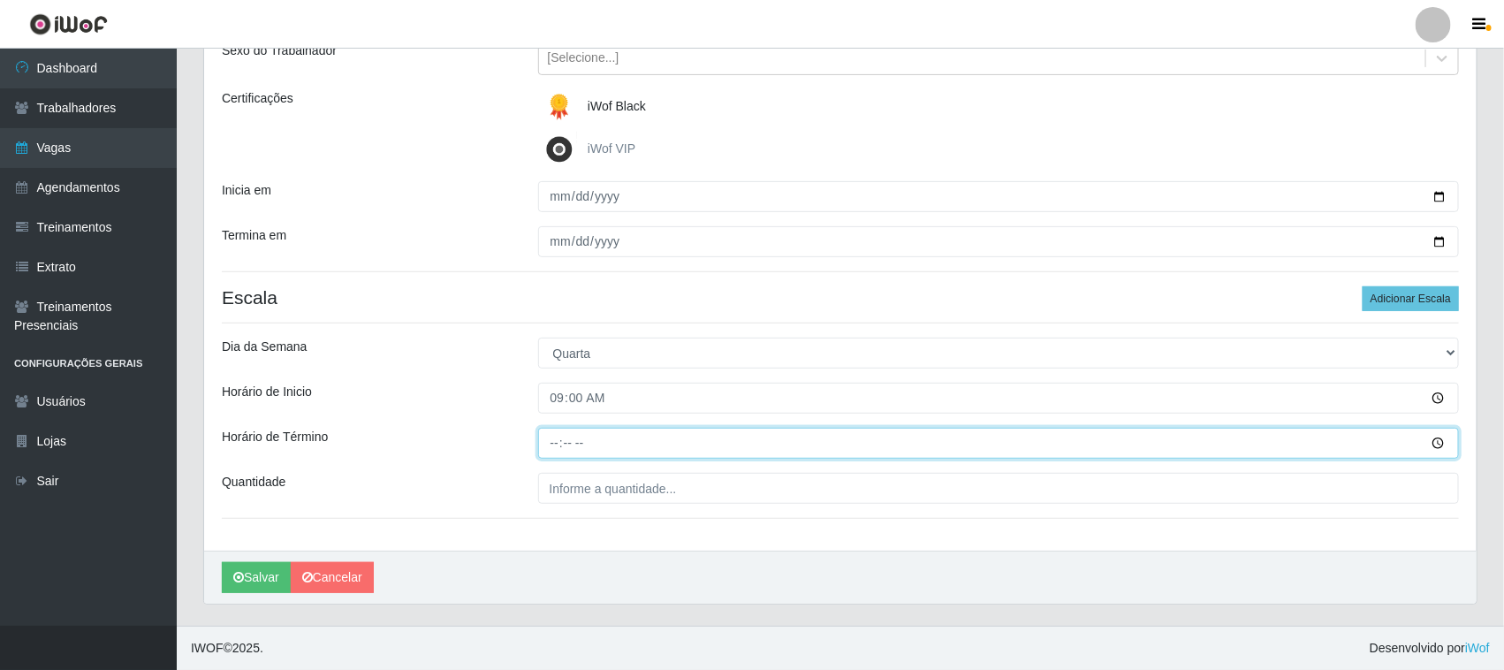
click at [553, 446] on input "Horário de Término" at bounding box center [999, 443] width 922 height 31
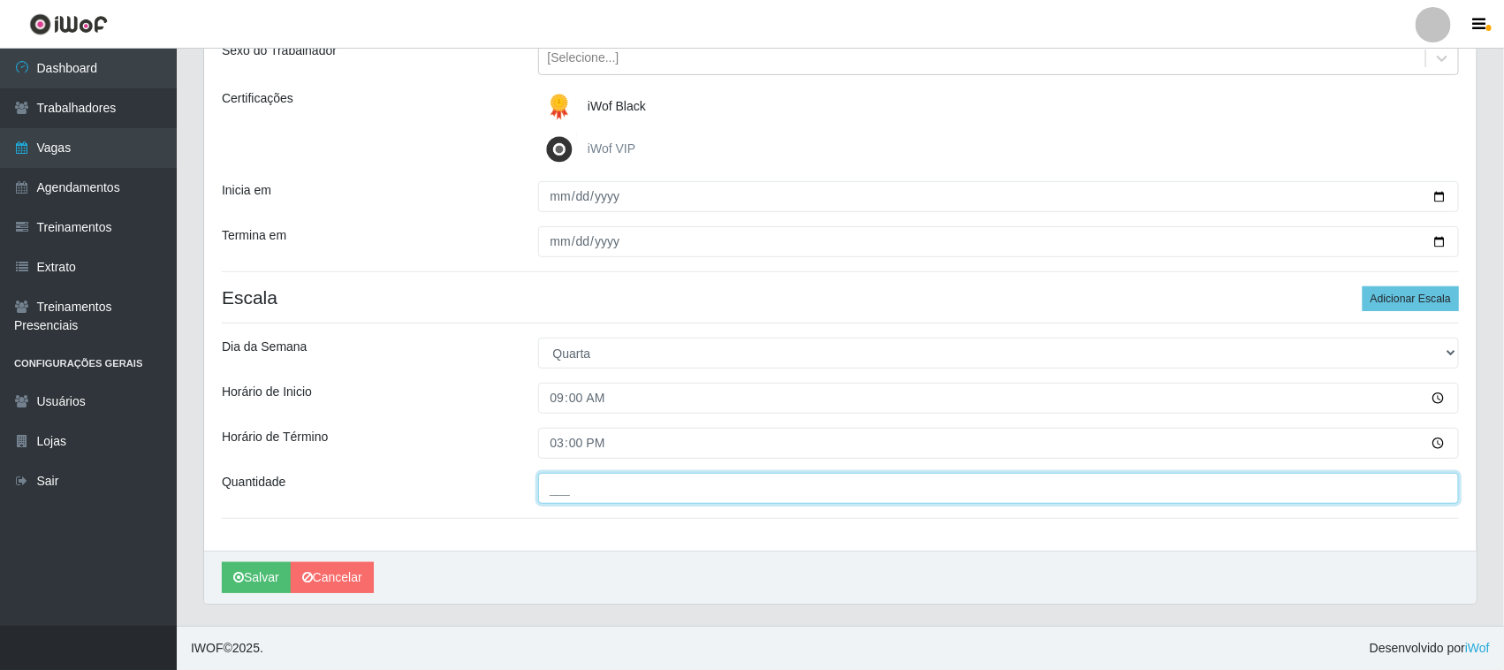
click at [648, 497] on input "___" at bounding box center [999, 488] width 922 height 31
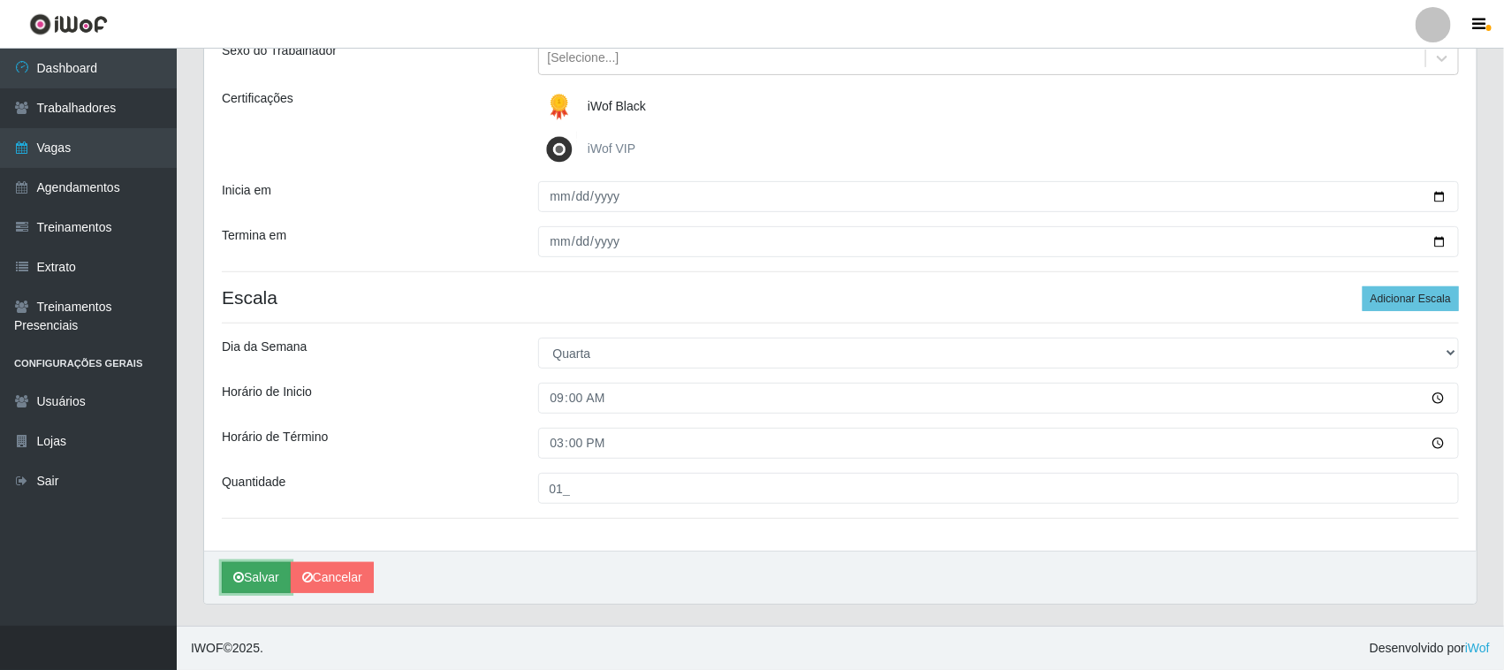
click at [270, 577] on button "Salvar" at bounding box center [256, 577] width 69 height 31
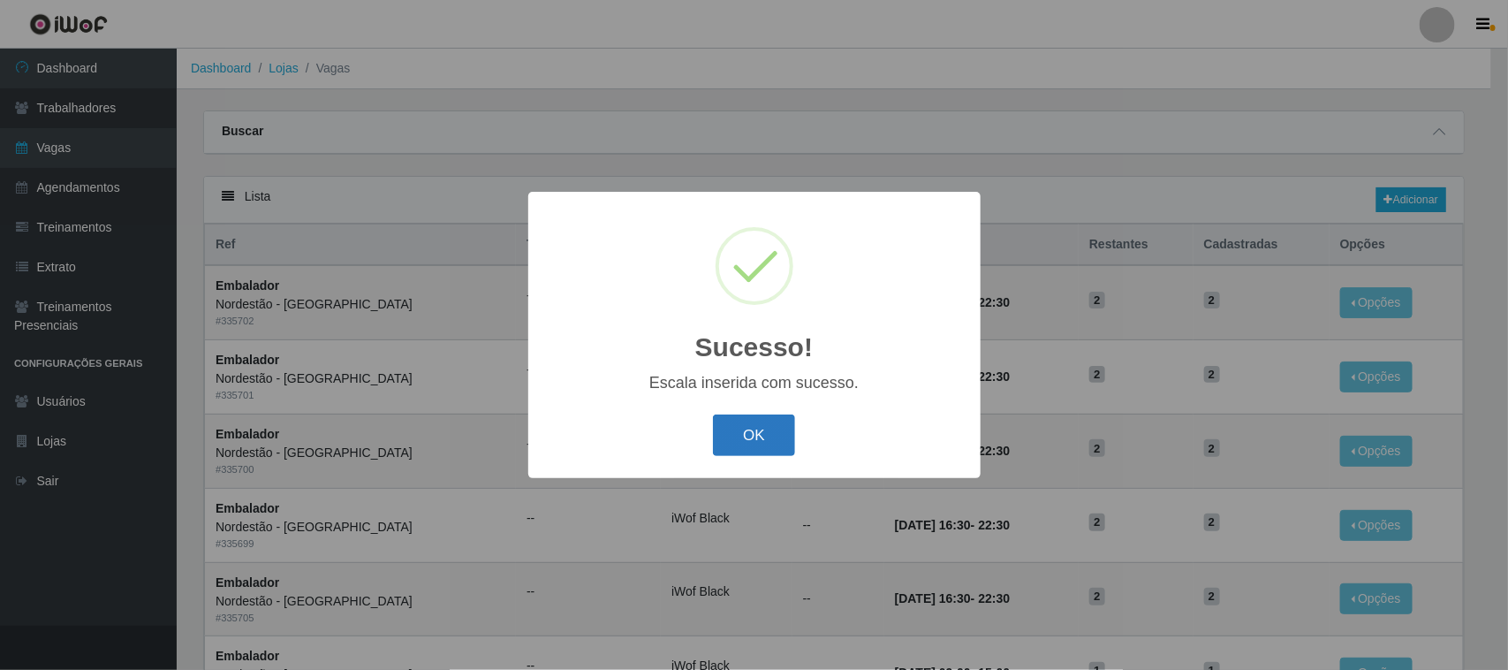
click at [765, 440] on button "OK" at bounding box center [754, 435] width 82 height 42
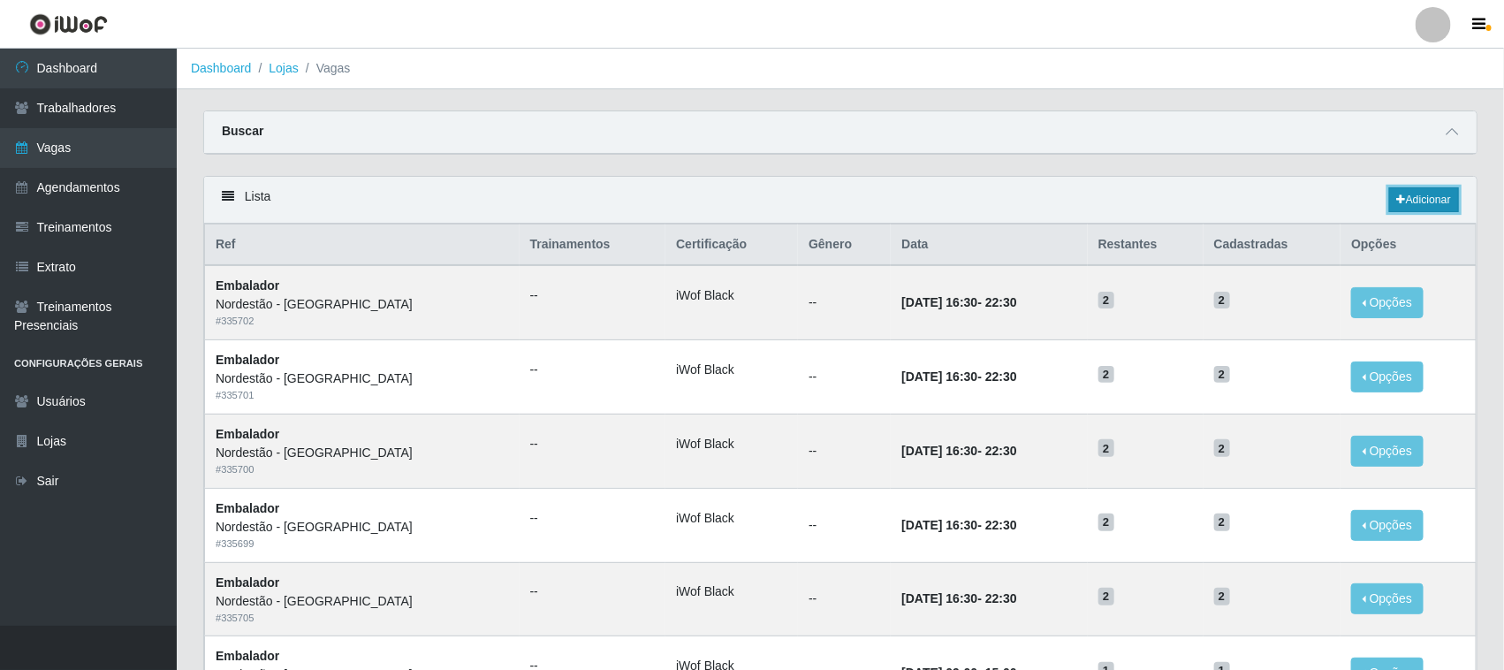
click at [1432, 199] on link "Adicionar" at bounding box center [1424, 199] width 70 height 25
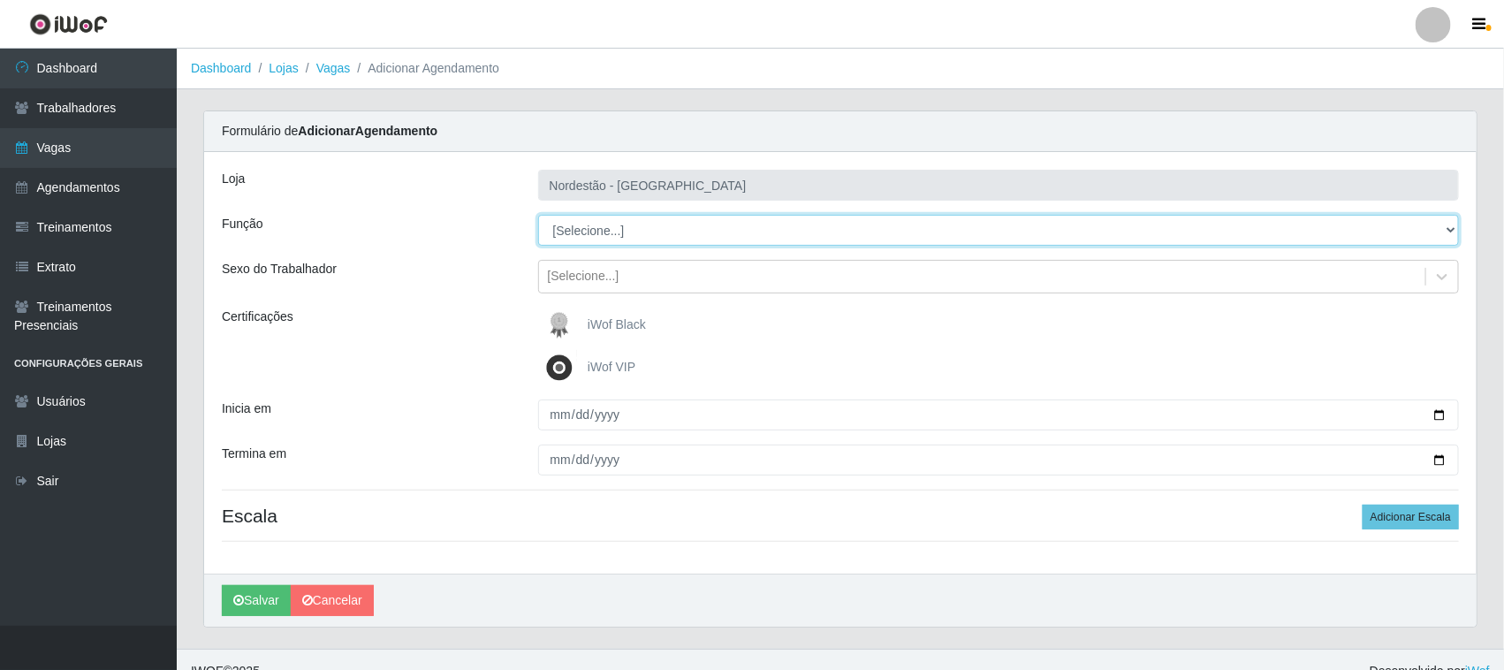
click at [580, 230] on select "[Selecione...] Embalador Embalador + Embalador ++ Operador de Caixa Operador de…" at bounding box center [999, 230] width 922 height 31
click at [538, 215] on select "[Selecione...] Embalador Embalador + Embalador ++ Operador de Caixa Operador de…" at bounding box center [999, 230] width 922 height 31
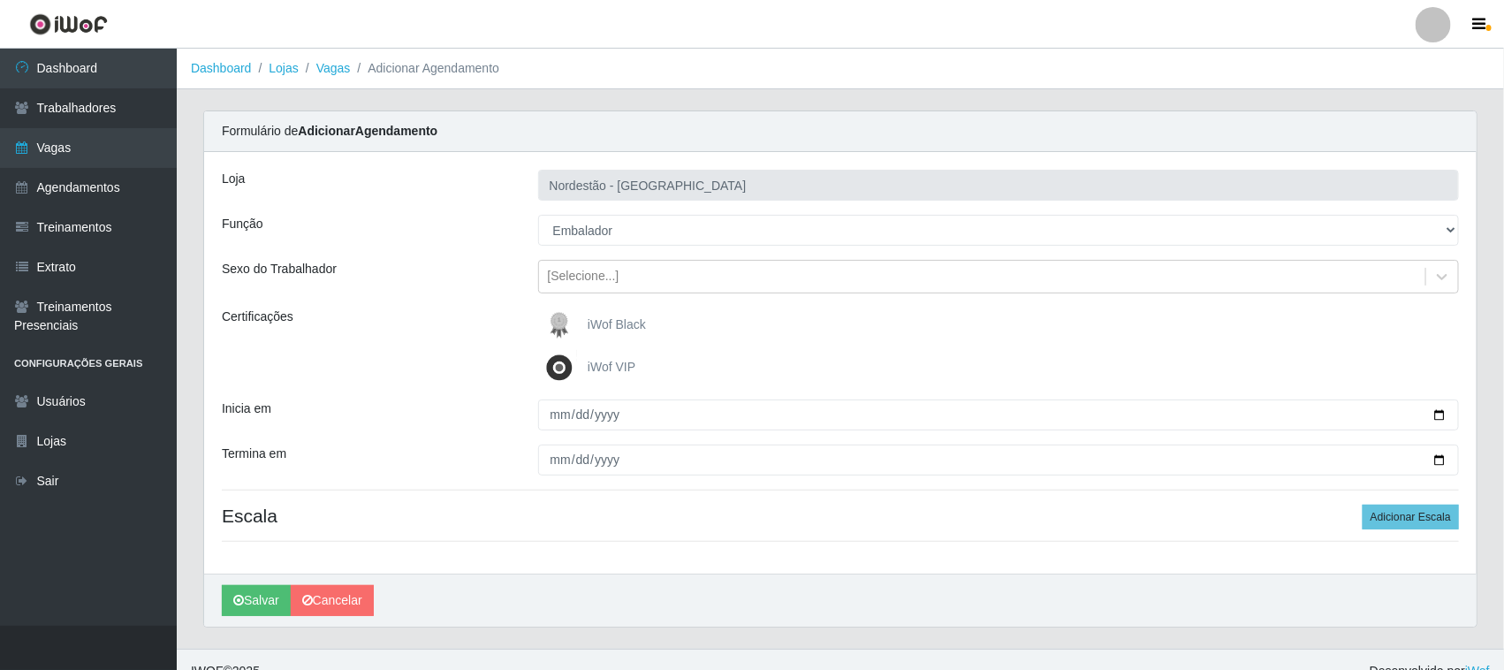
click at [584, 324] on img at bounding box center [563, 324] width 42 height 35
click at [0, 0] on input "iWof Black" at bounding box center [0, 0] width 0 height 0
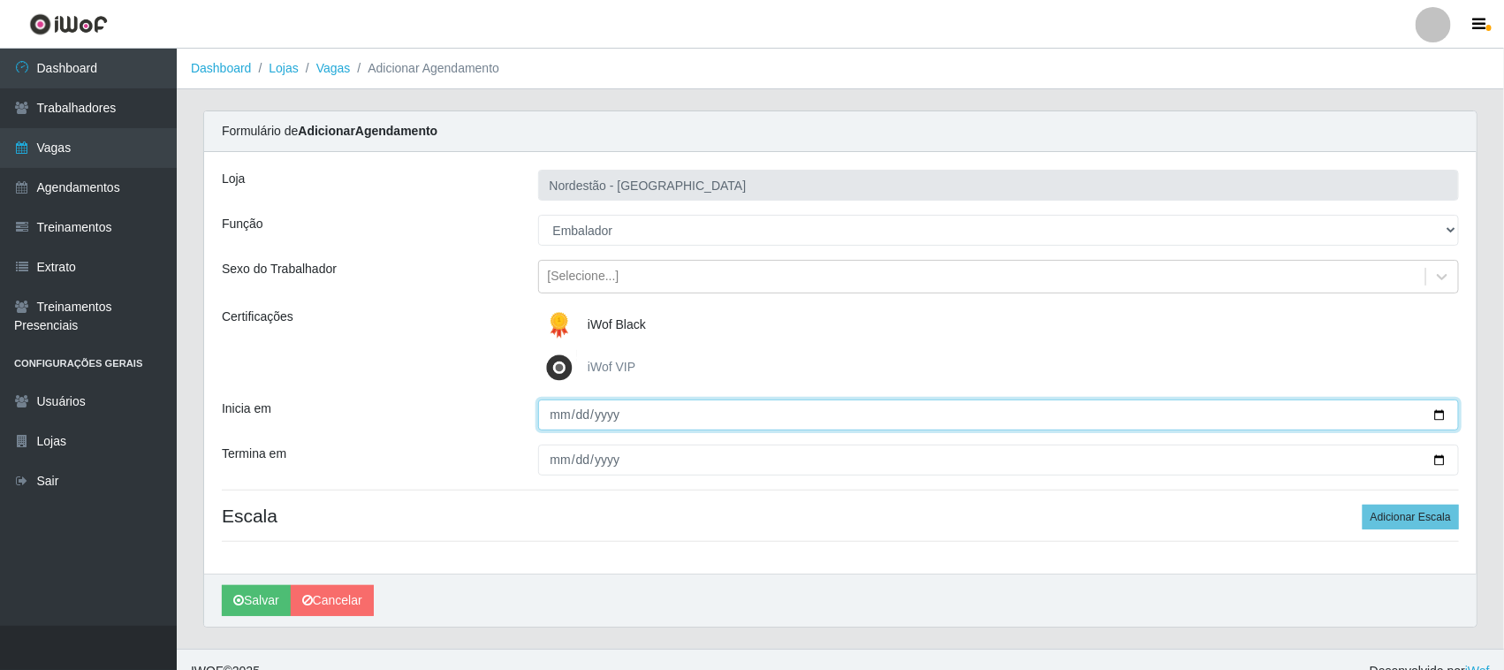
click at [1446, 413] on input "Inicia em" at bounding box center [999, 414] width 922 height 31
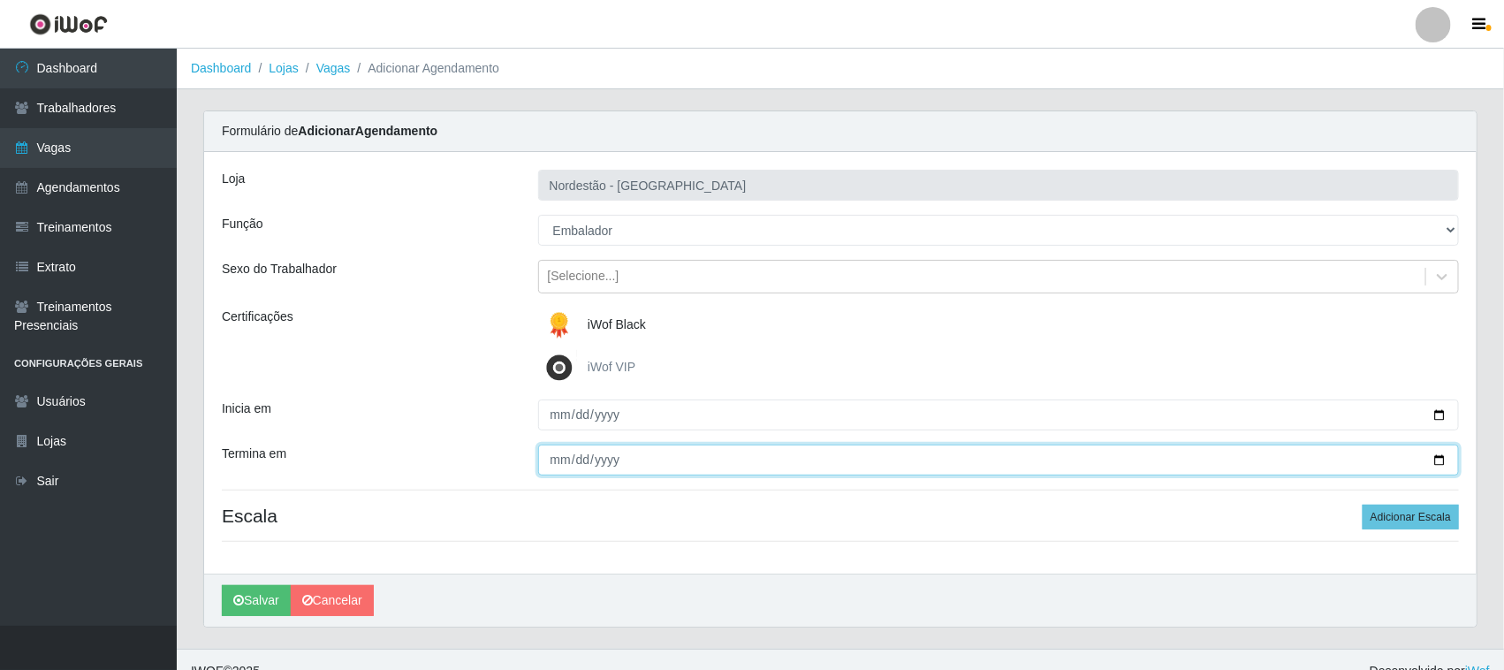
click at [1437, 459] on input "Termina em" at bounding box center [999, 459] width 922 height 31
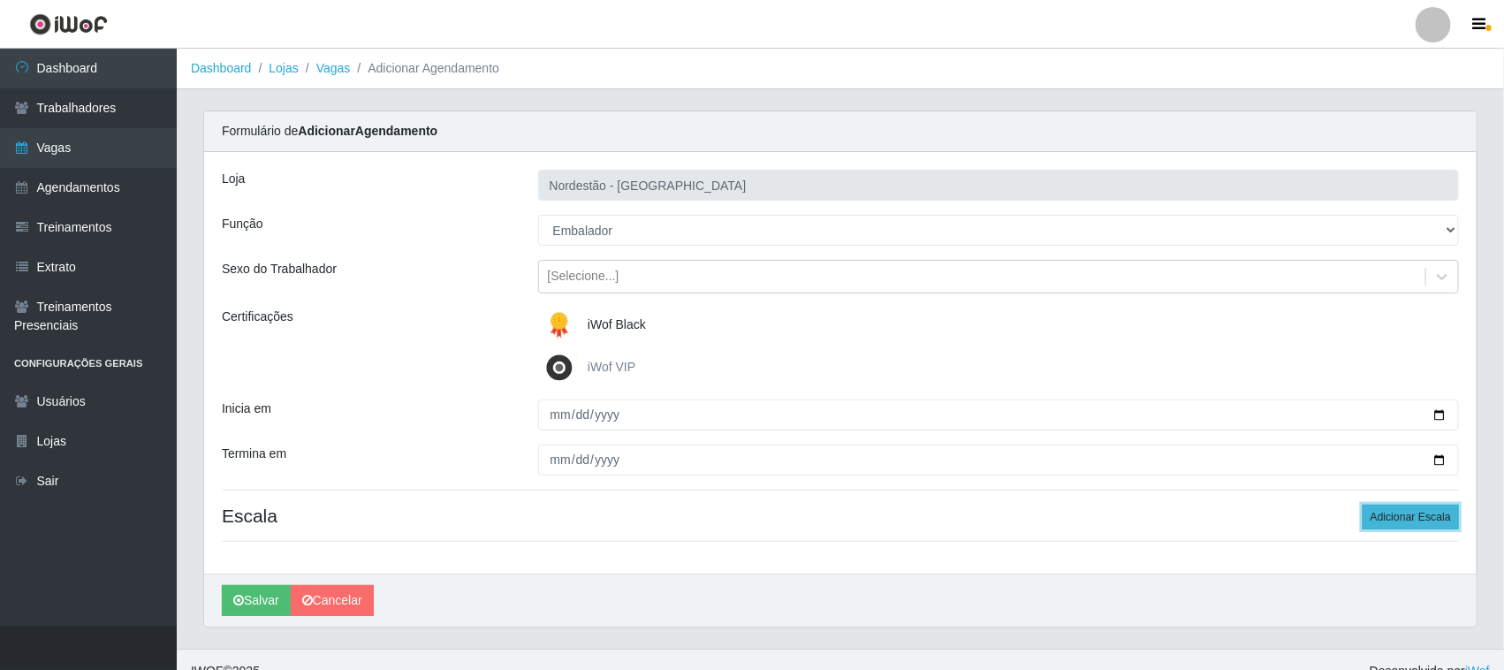
click at [1370, 520] on button "Adicionar Escala" at bounding box center [1411, 517] width 96 height 25
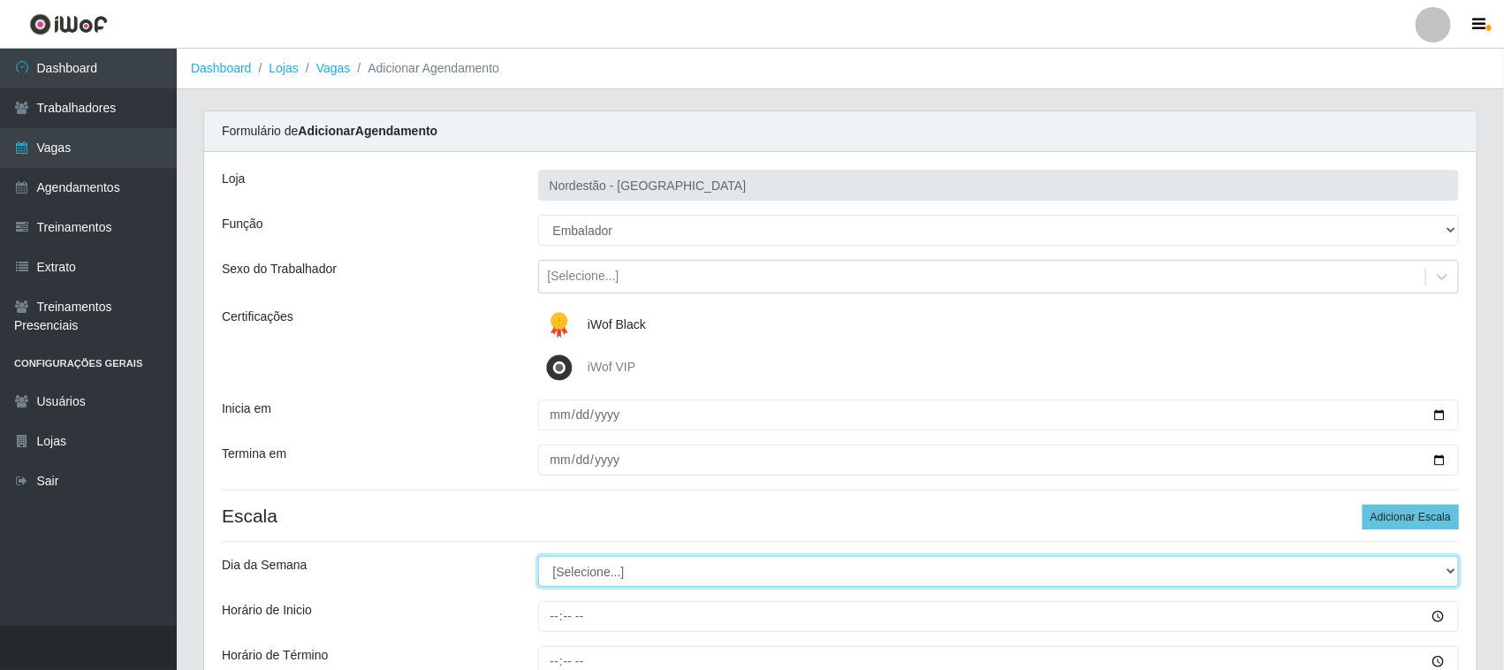
click at [592, 572] on select "[Selecione...] Segunda Terça Quarta Quinta Sexta Sábado Domingo" at bounding box center [999, 571] width 922 height 31
click at [538, 557] on select "[Selecione...] Segunda Terça Quarta Quinta Sexta Sábado Domingo" at bounding box center [999, 571] width 922 height 31
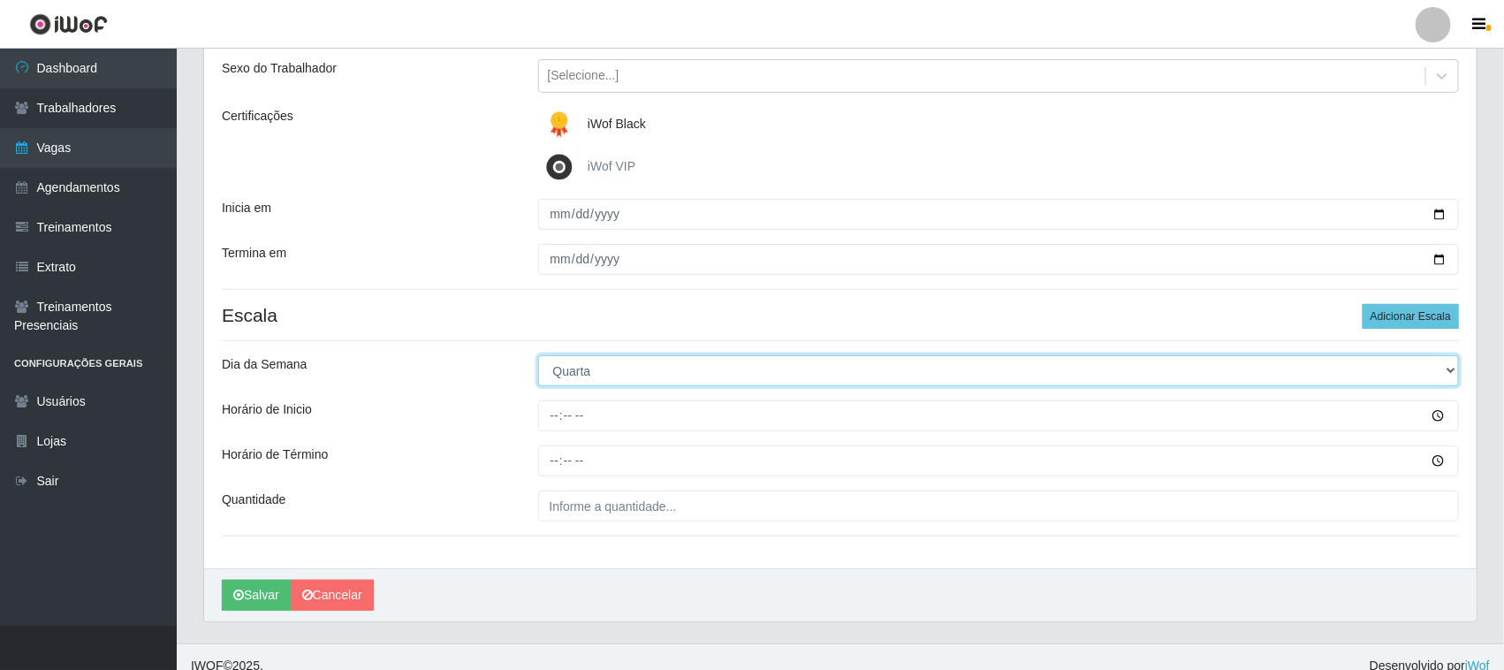
scroll to position [219, 0]
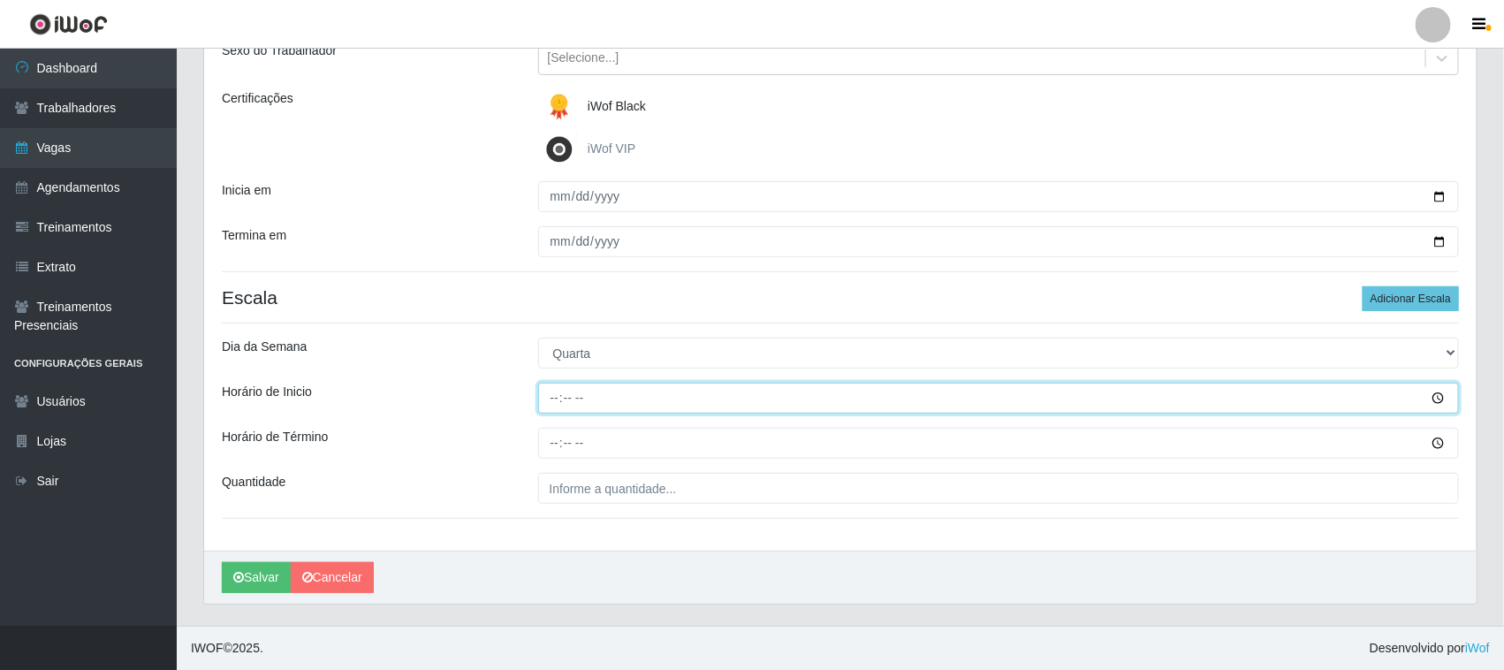
click at [552, 396] on input "Horário de Inicio" at bounding box center [999, 398] width 922 height 31
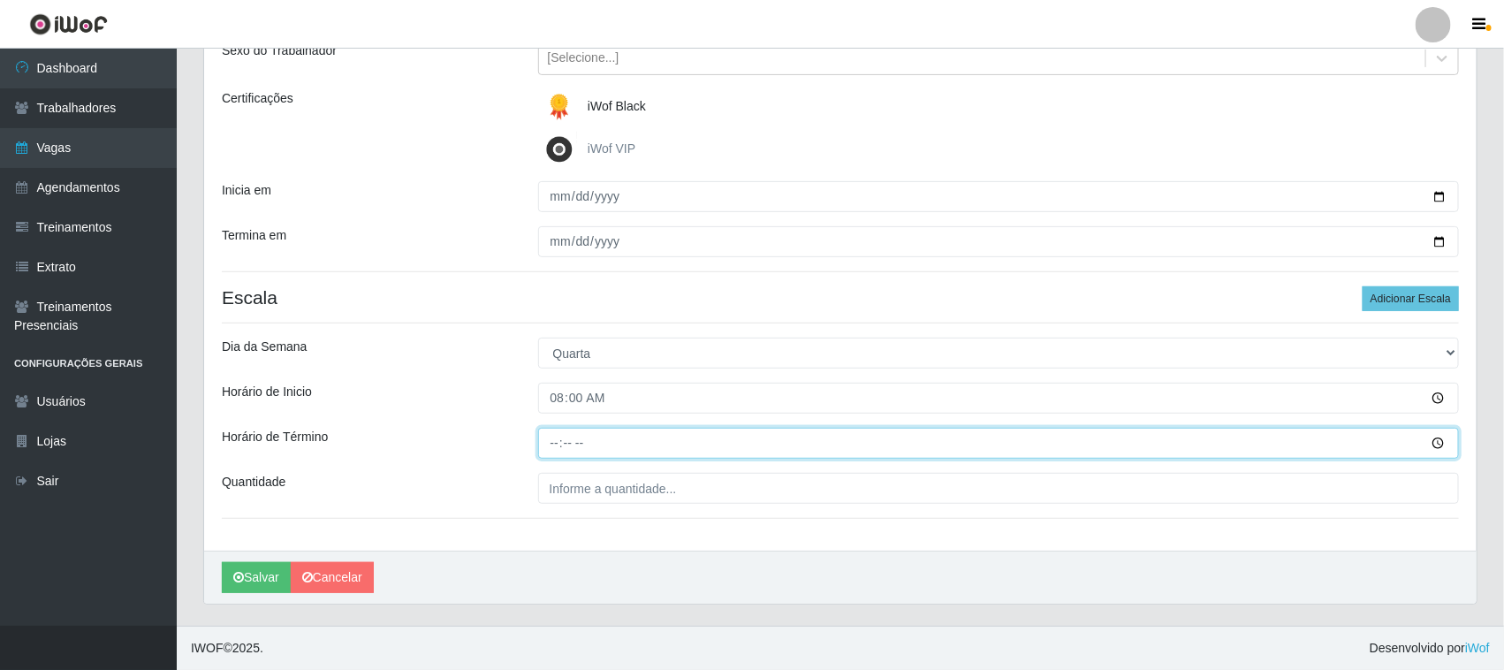
click at [557, 442] on input "Horário de Término" at bounding box center [999, 443] width 922 height 31
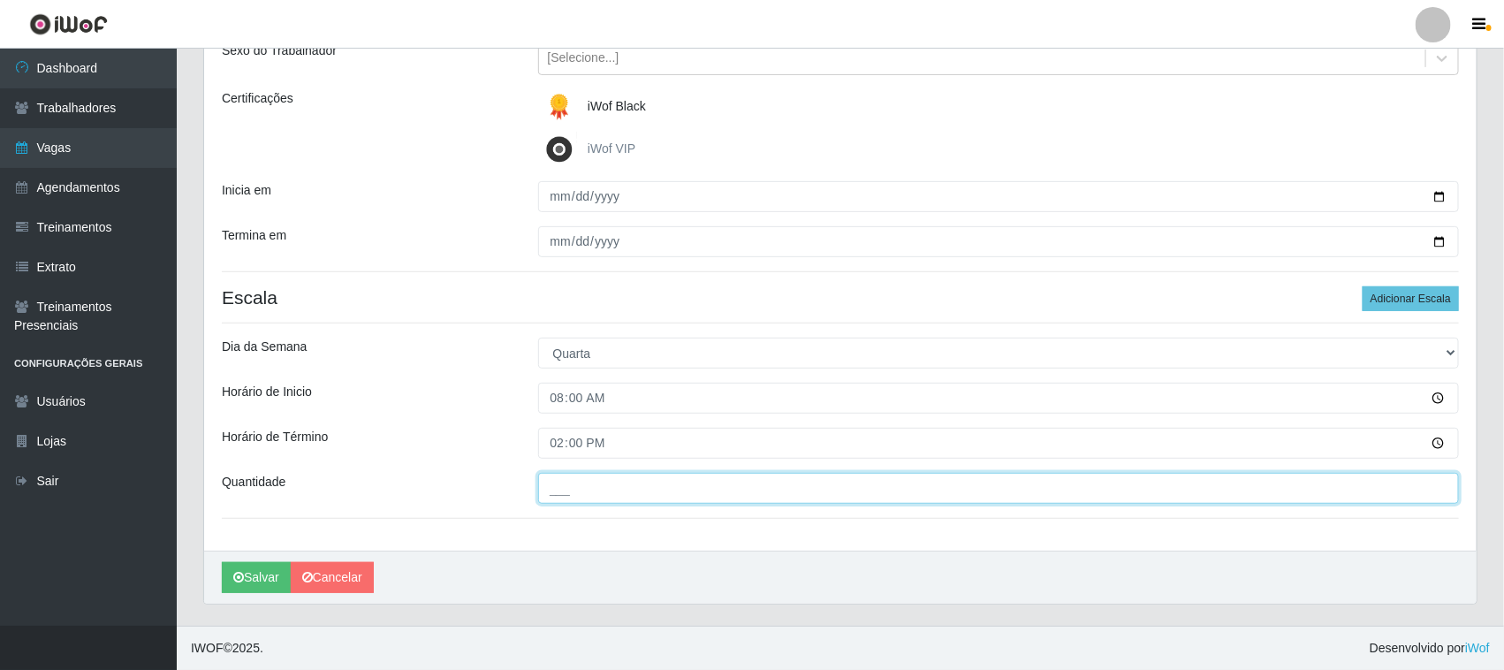
click at [581, 490] on input "___" at bounding box center [999, 488] width 922 height 31
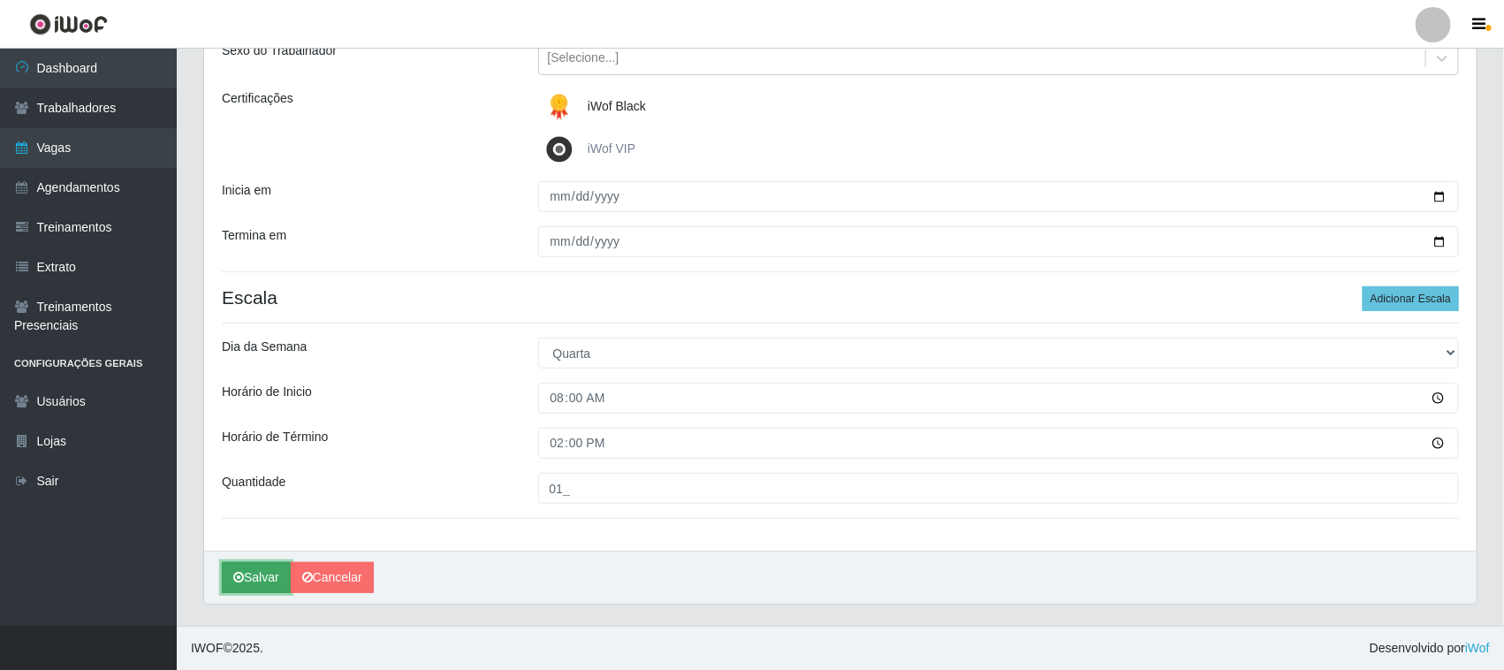
click at [267, 583] on button "Salvar" at bounding box center [256, 577] width 69 height 31
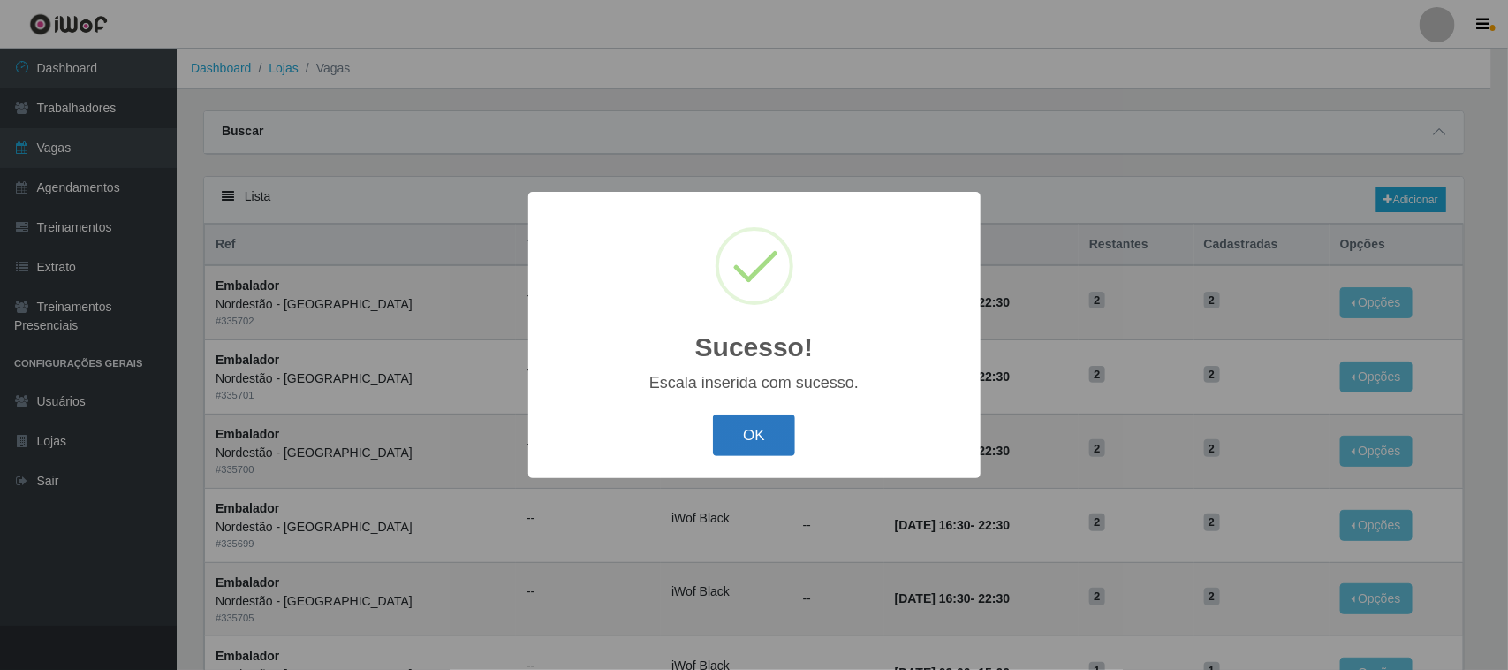
click at [735, 427] on button "OK" at bounding box center [754, 435] width 82 height 42
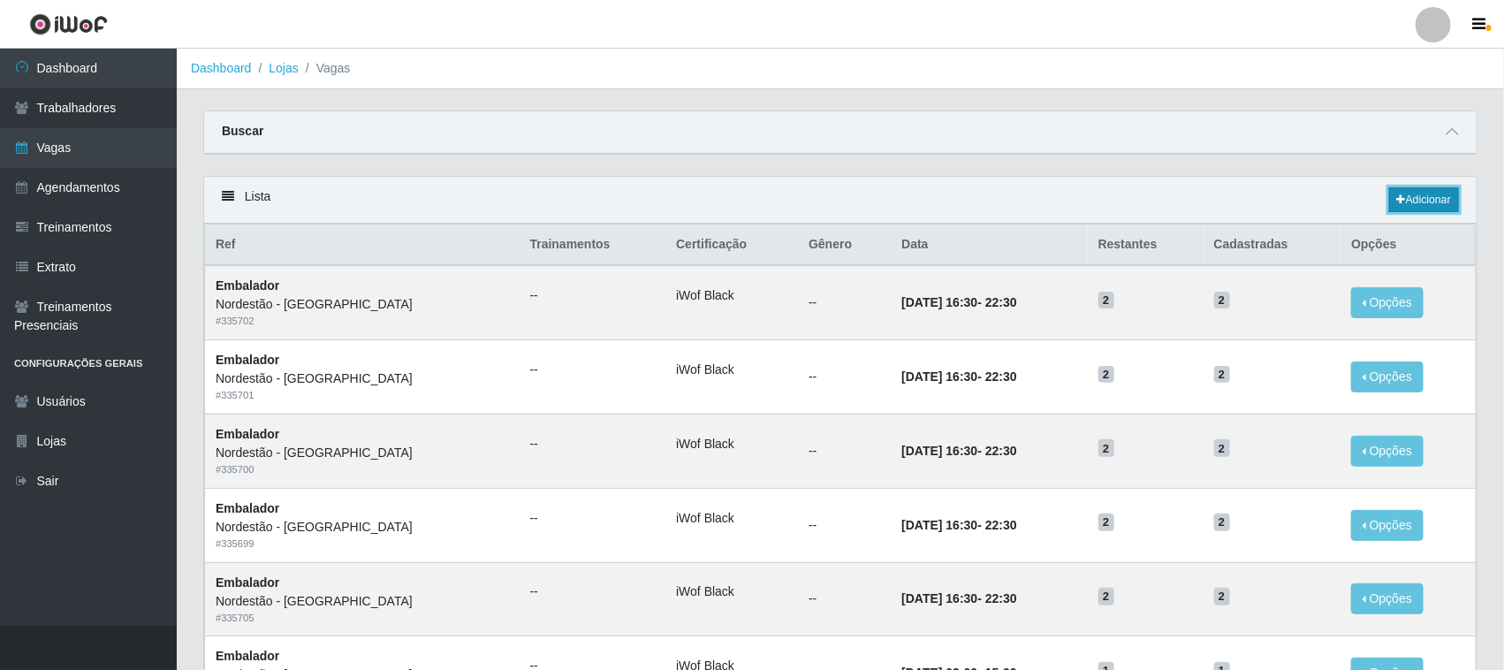
click at [1433, 209] on link "Adicionar" at bounding box center [1424, 199] width 70 height 25
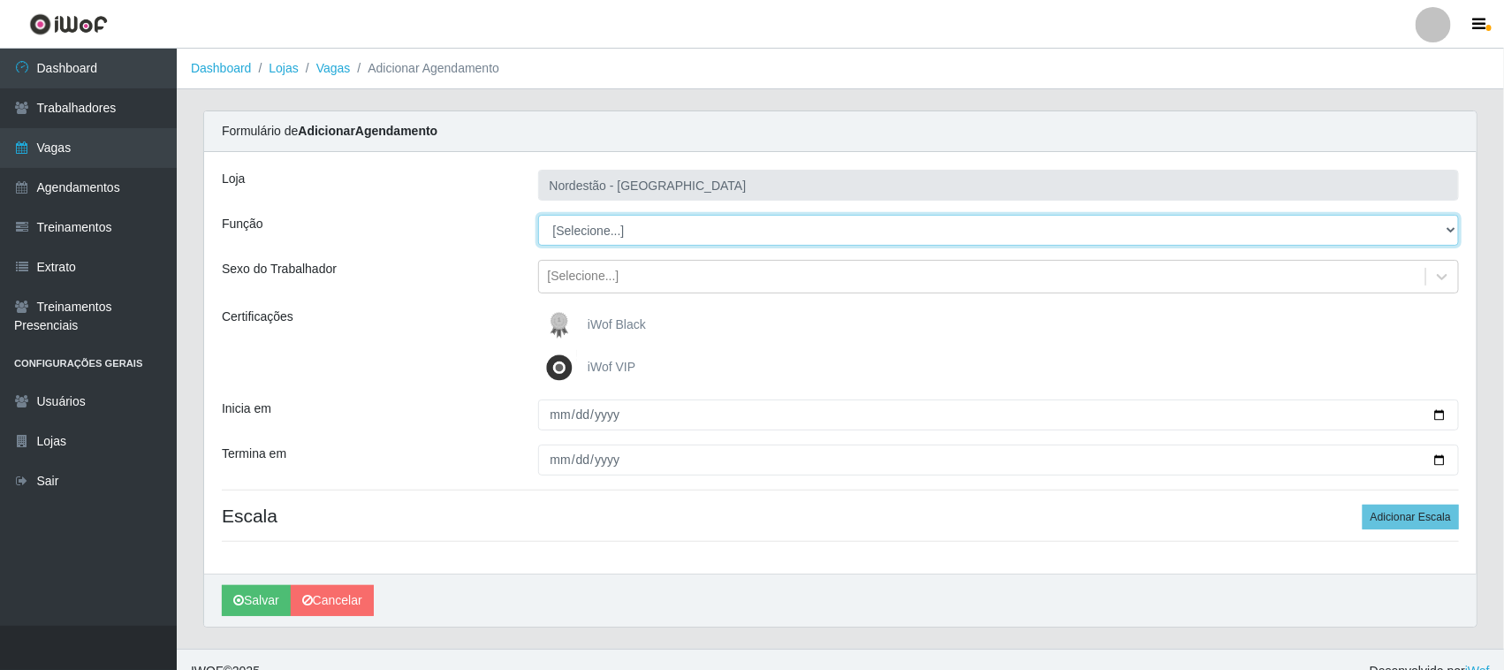
click at [606, 236] on select "[Selecione...] Embalador Embalador + Embalador ++ Operador de Caixa Operador de…" at bounding box center [999, 230] width 922 height 31
click at [538, 215] on select "[Selecione...] Embalador Embalador + Embalador ++ Operador de Caixa Operador de…" at bounding box center [999, 230] width 922 height 31
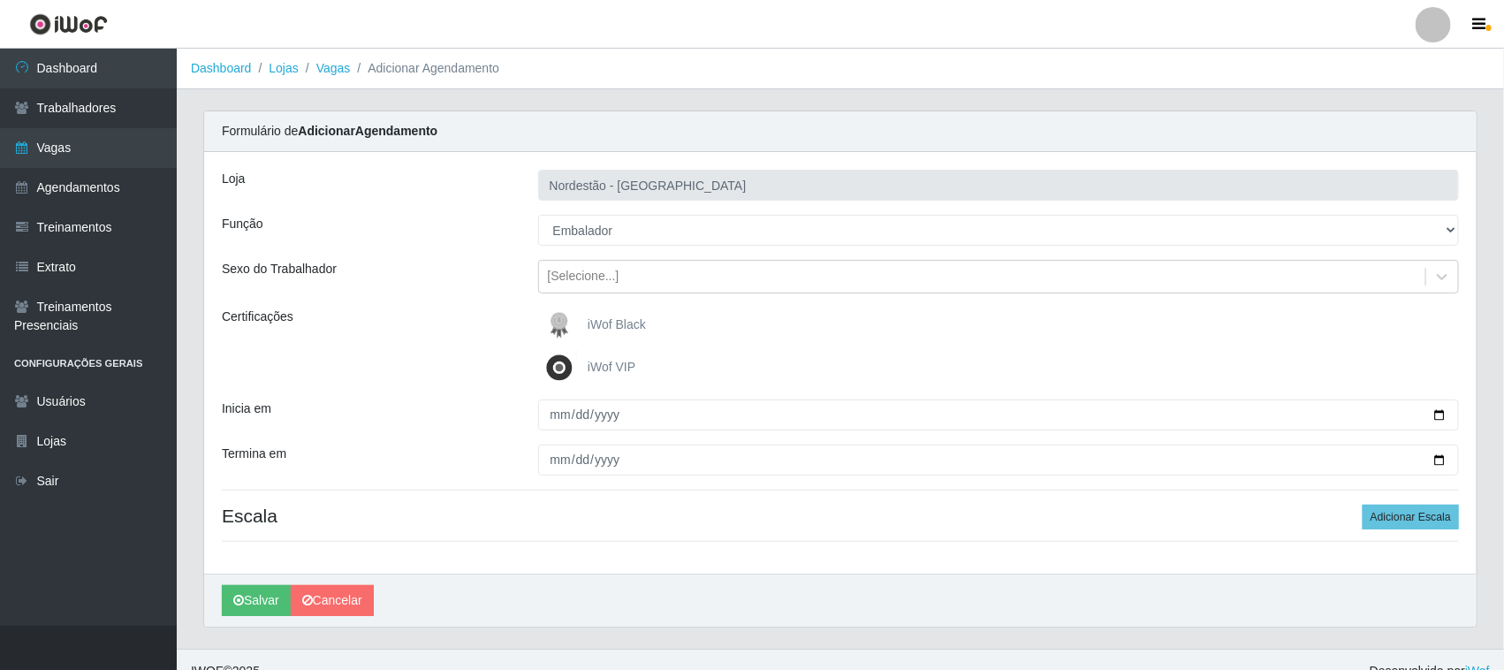
click at [584, 328] on img at bounding box center [563, 324] width 42 height 35
click at [0, 0] on input "iWof Black" at bounding box center [0, 0] width 0 height 0
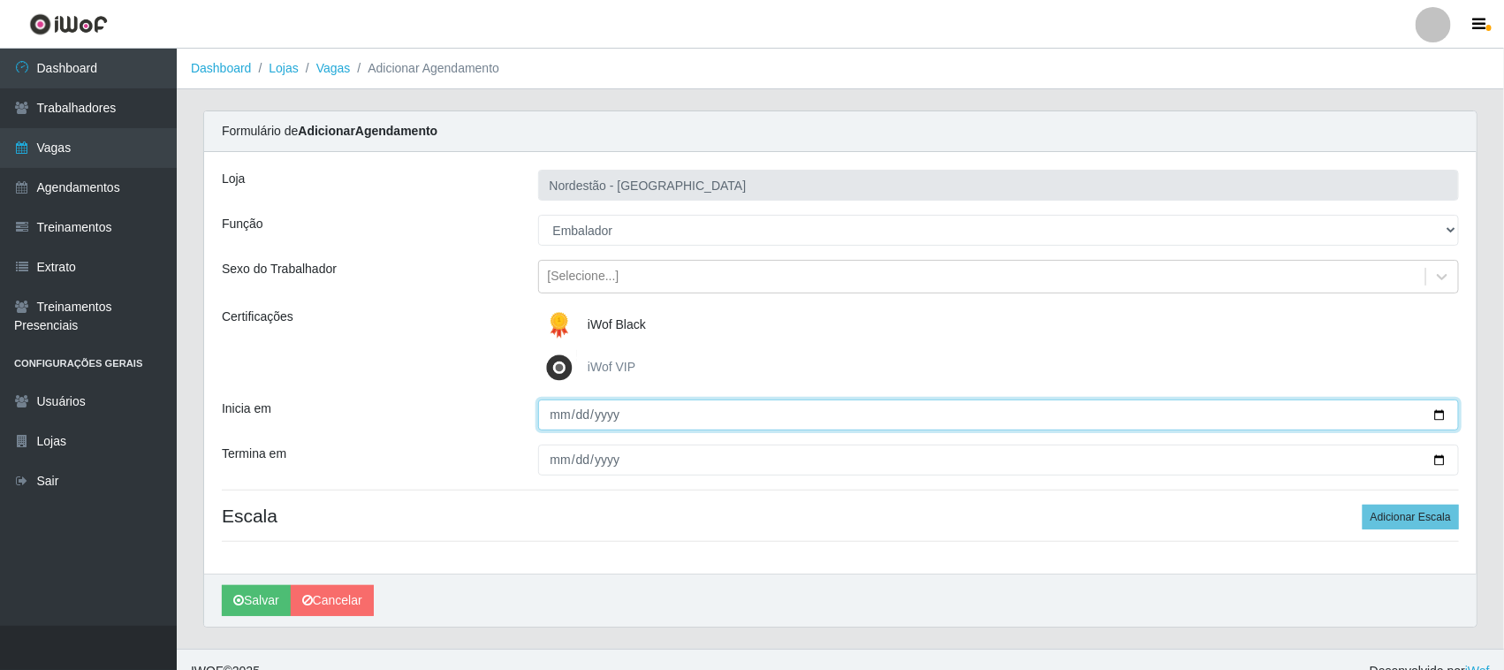
click at [1438, 411] on input "Inicia em" at bounding box center [999, 414] width 922 height 31
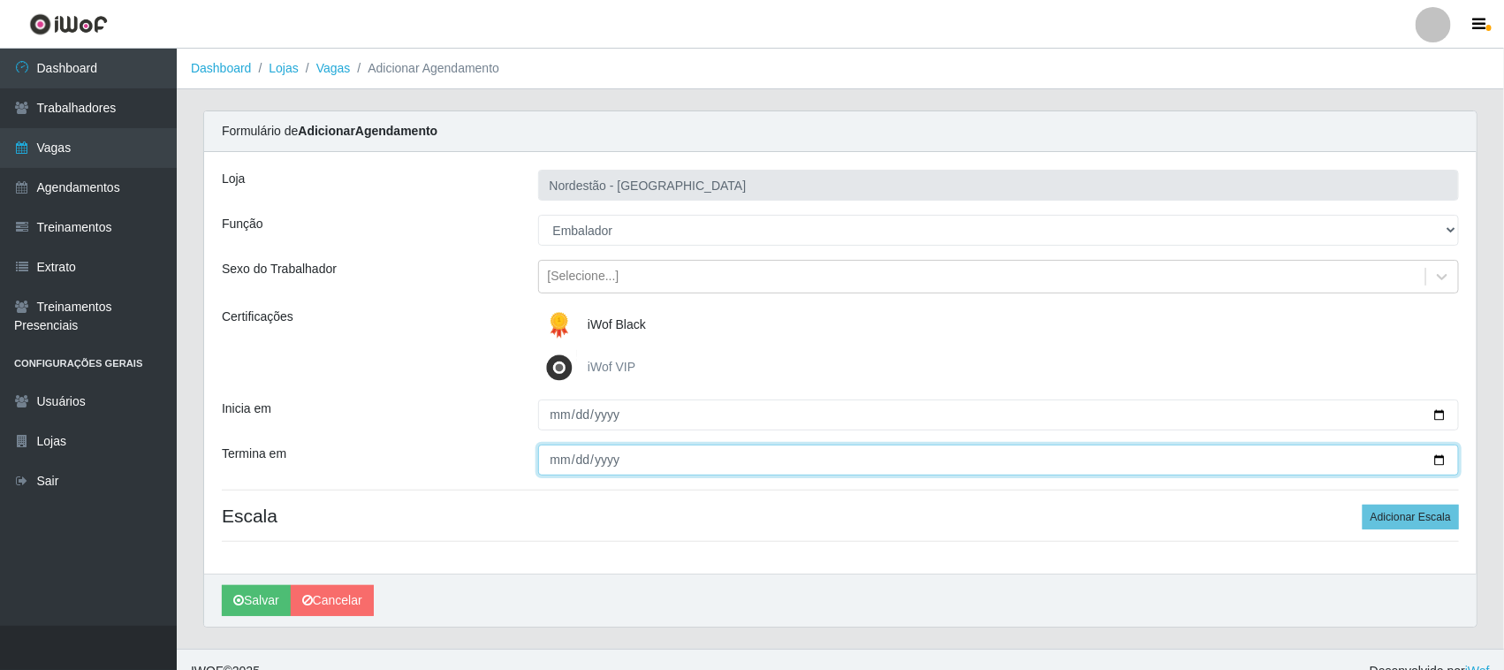
click at [1434, 456] on input "Termina em" at bounding box center [999, 459] width 922 height 31
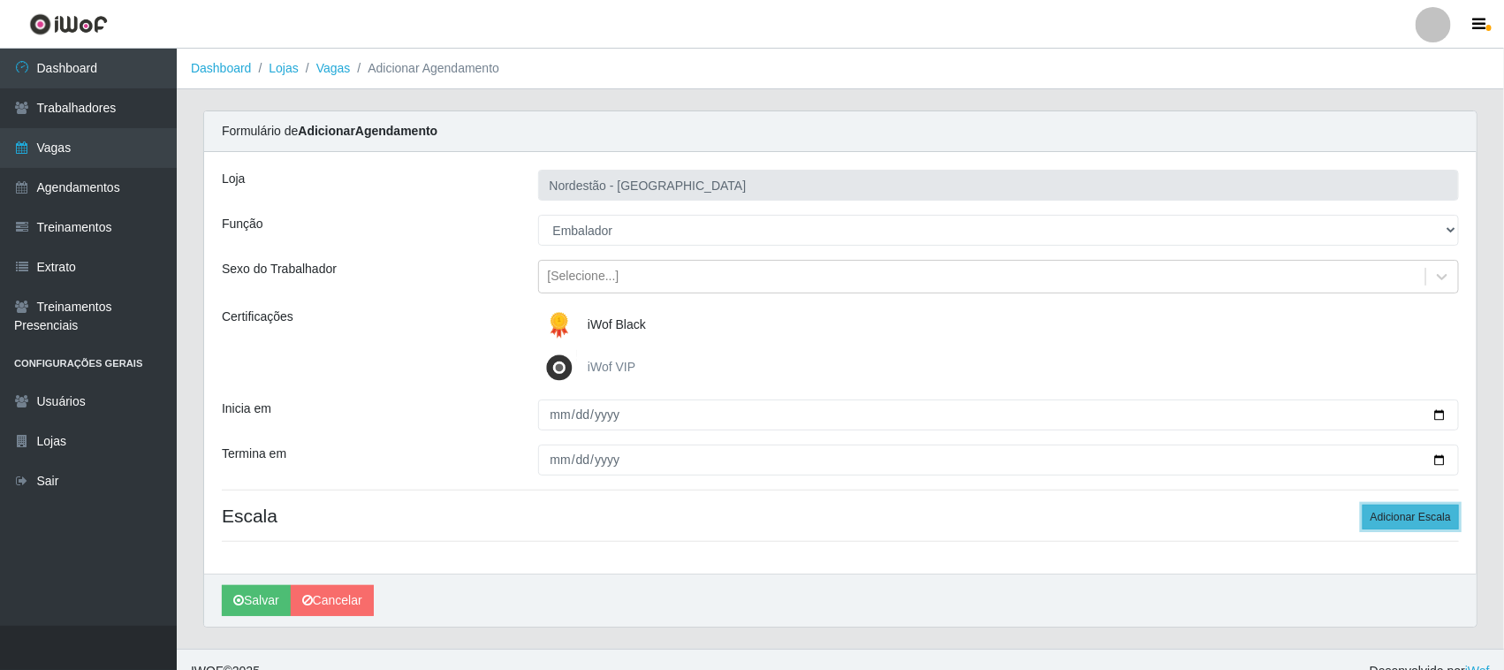
click at [1420, 513] on button "Adicionar Escala" at bounding box center [1411, 517] width 96 height 25
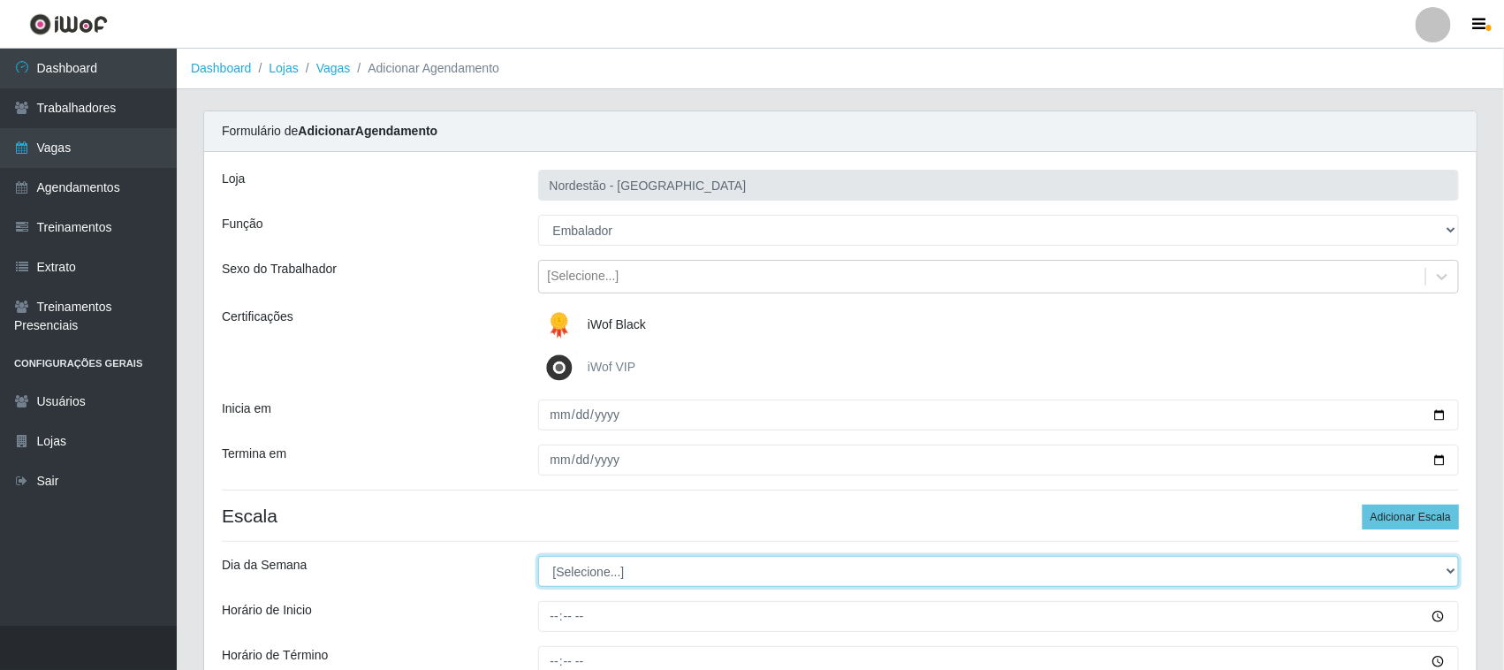
click at [566, 573] on select "[Selecione...] Segunda Terça Quarta Quinta Sexta Sábado Domingo" at bounding box center [999, 571] width 922 height 31
click at [538, 557] on select "[Selecione...] Segunda Terça Quarta Quinta Sexta Sábado Domingo" at bounding box center [999, 571] width 922 height 31
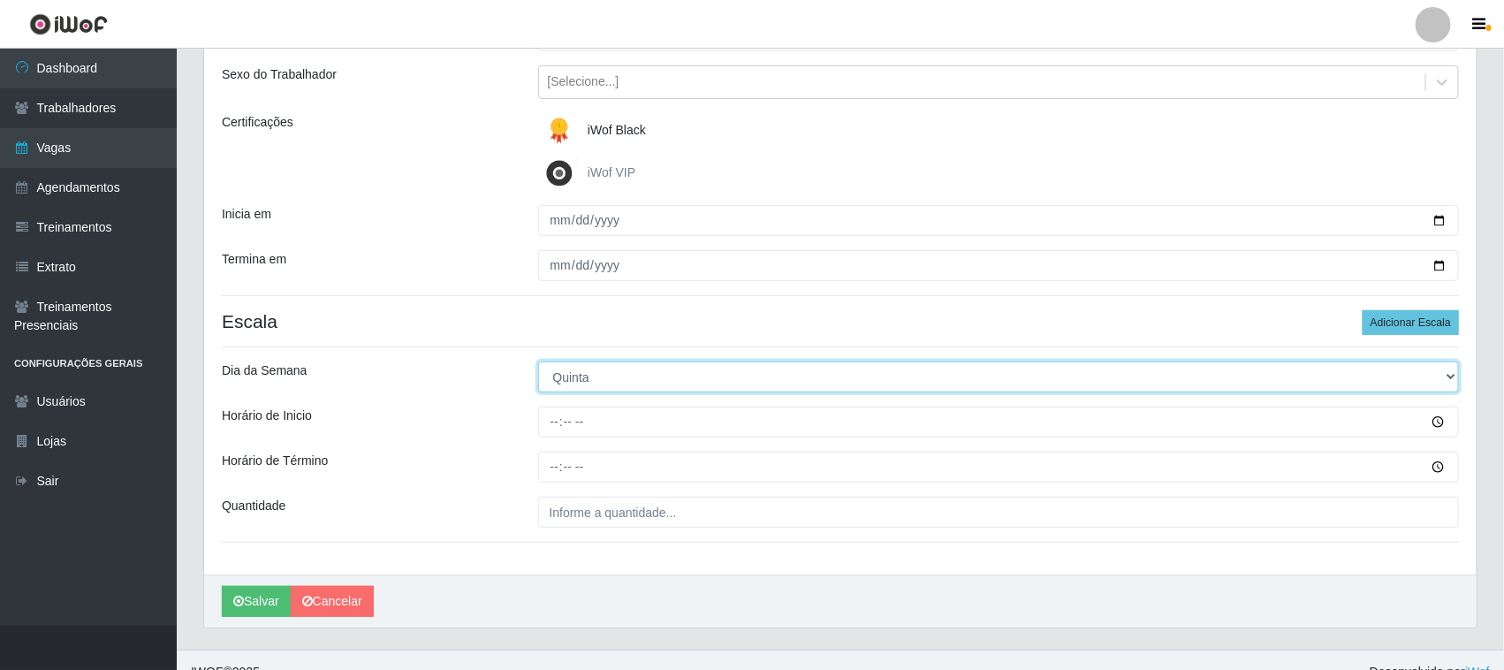
scroll to position [219, 0]
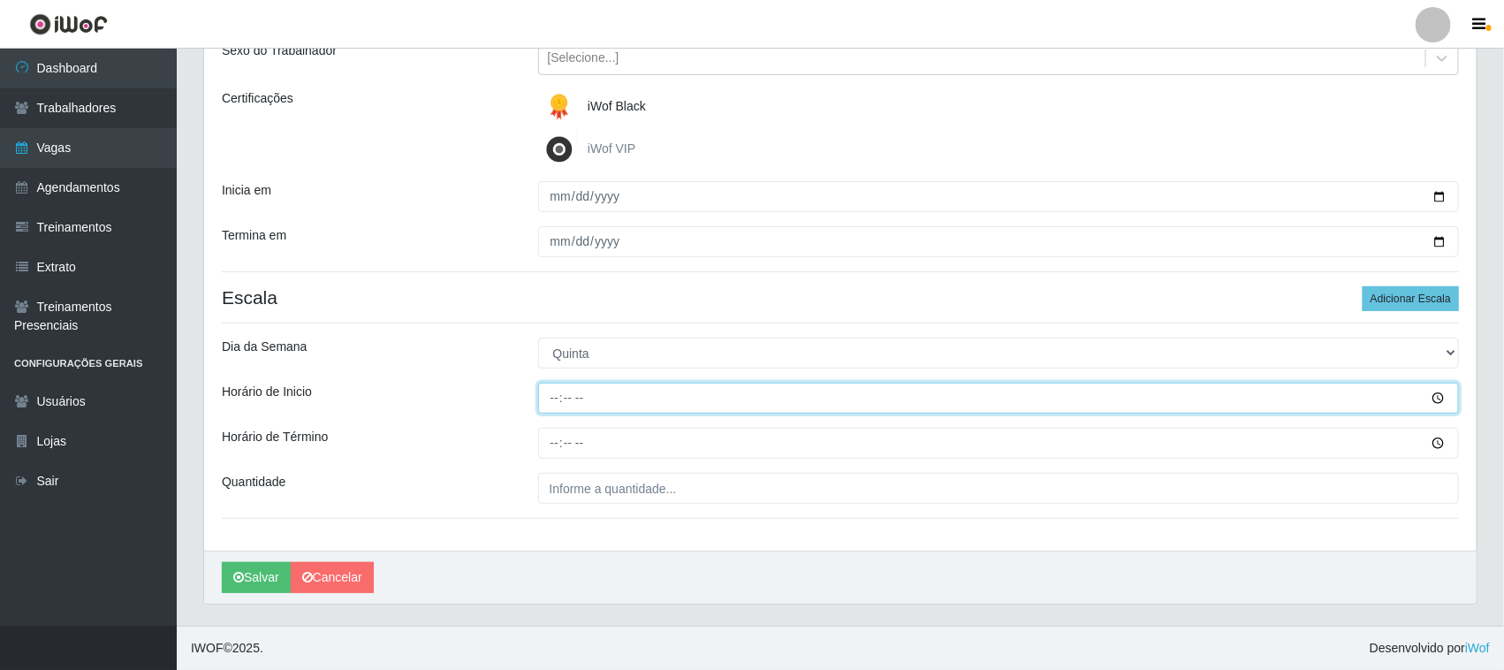
click at [558, 395] on input "Horário de Inicio" at bounding box center [999, 398] width 922 height 31
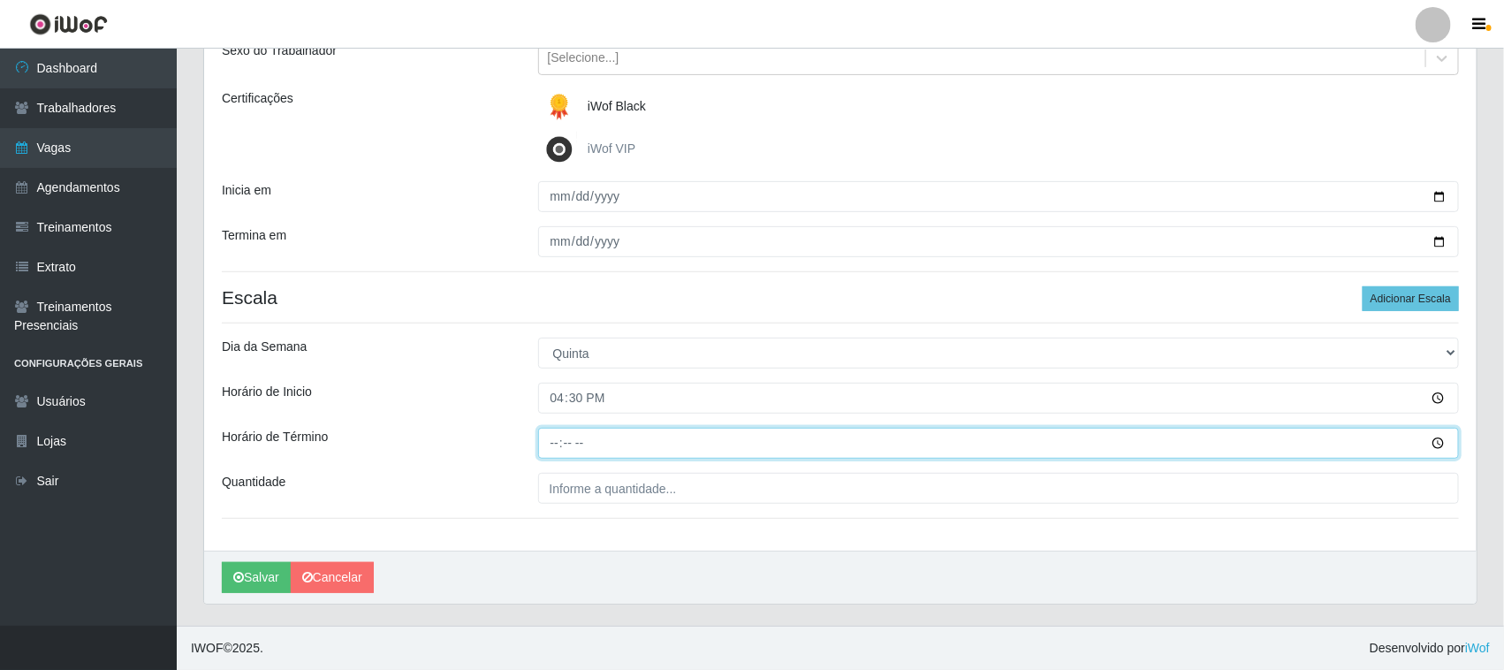
click at [555, 444] on input "Horário de Término" at bounding box center [999, 443] width 922 height 31
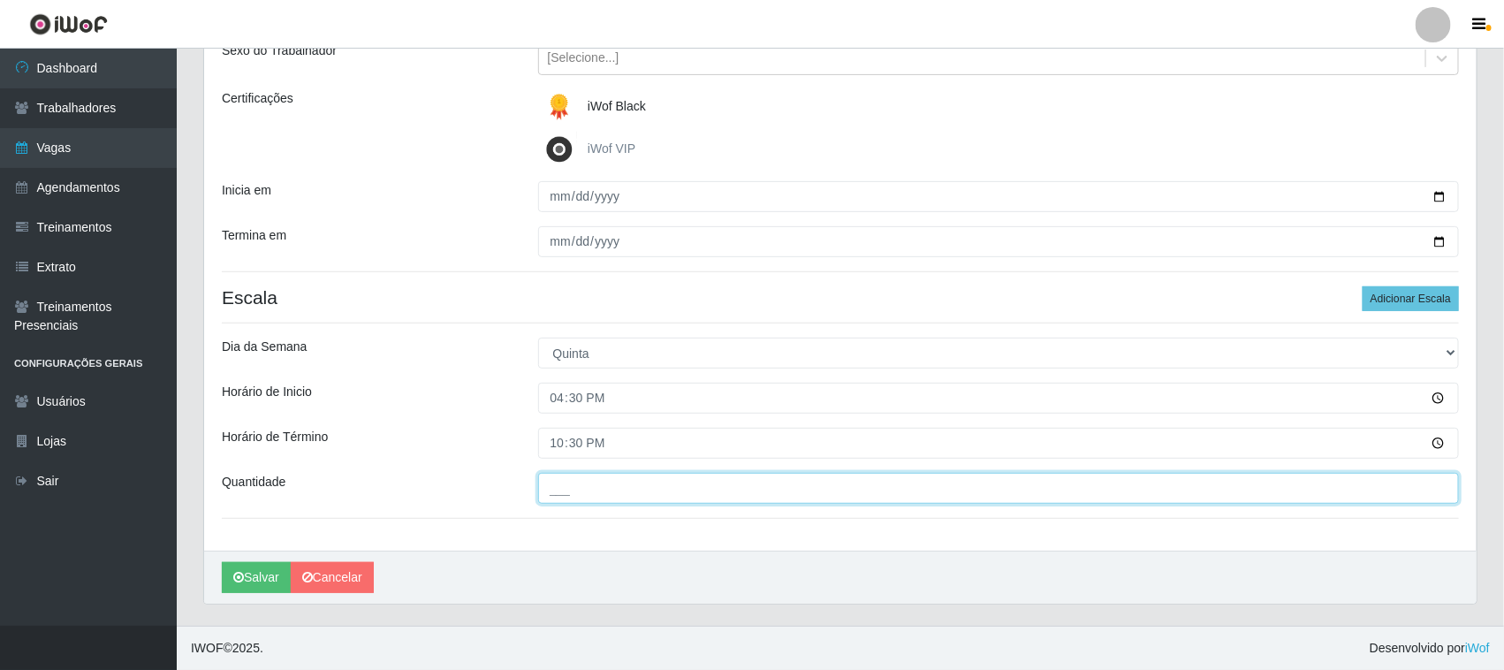
click at [557, 491] on input "___" at bounding box center [999, 488] width 922 height 31
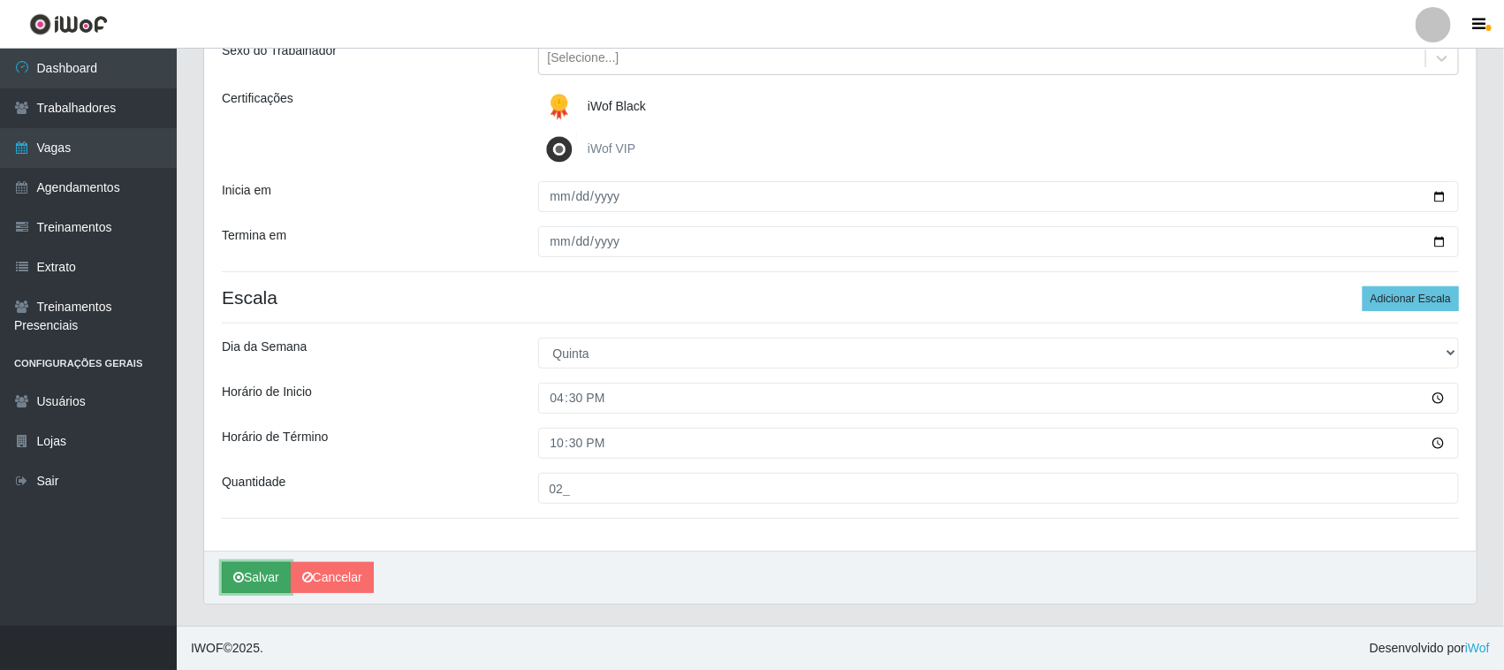
click at [256, 580] on button "Salvar" at bounding box center [256, 577] width 69 height 31
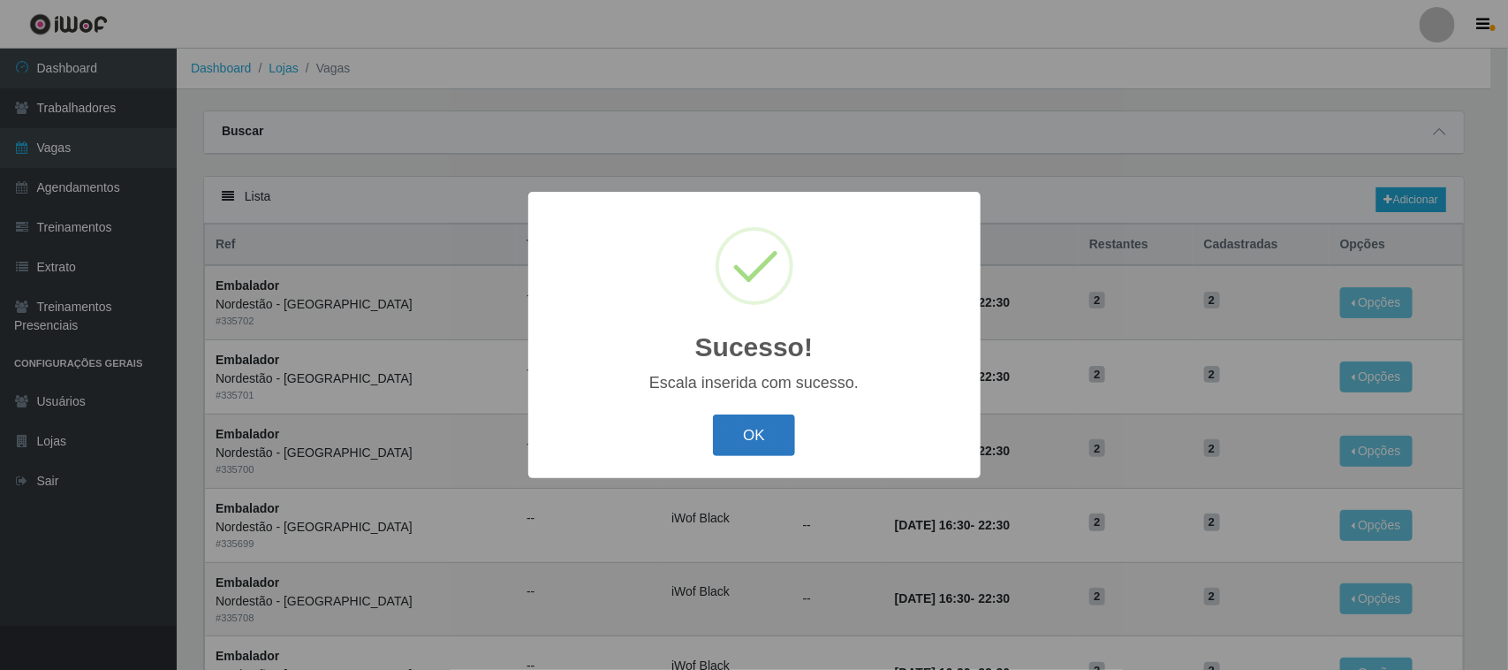
click at [757, 436] on button "OK" at bounding box center [754, 435] width 82 height 42
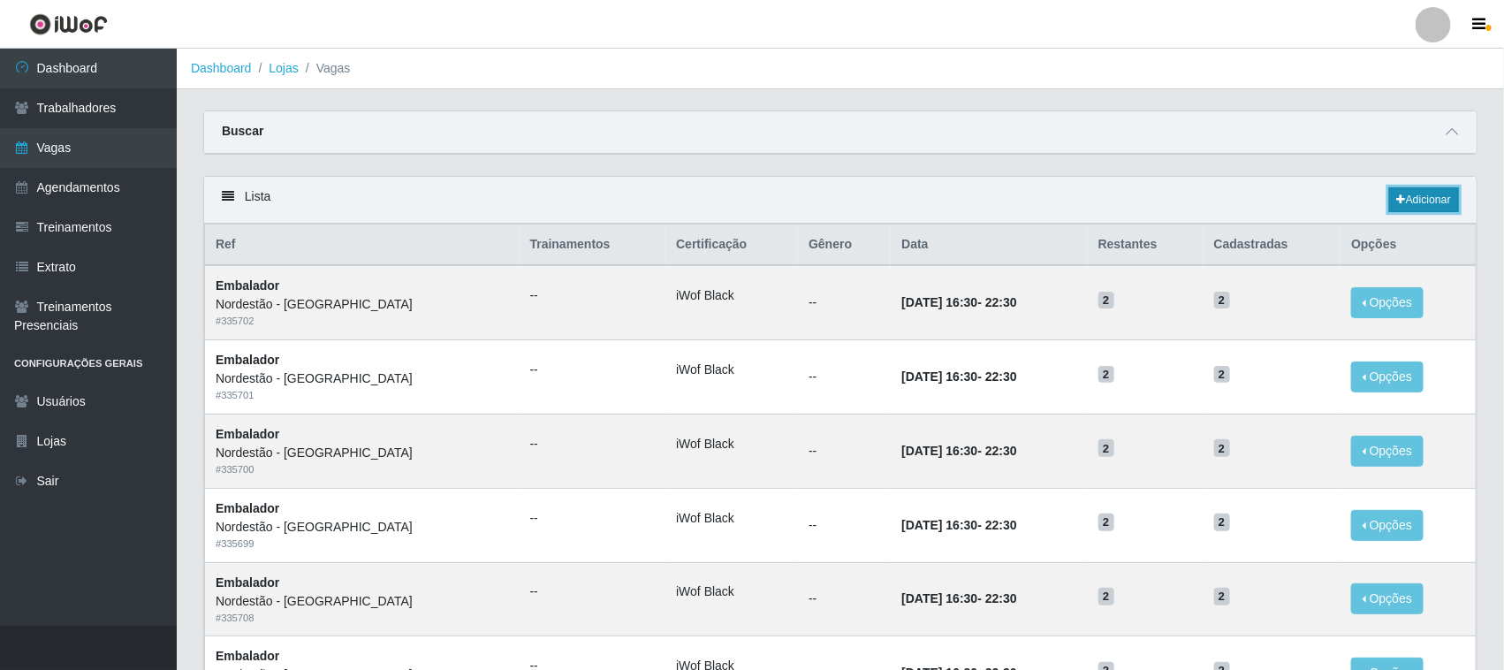
click at [1423, 203] on link "Adicionar" at bounding box center [1424, 199] width 70 height 25
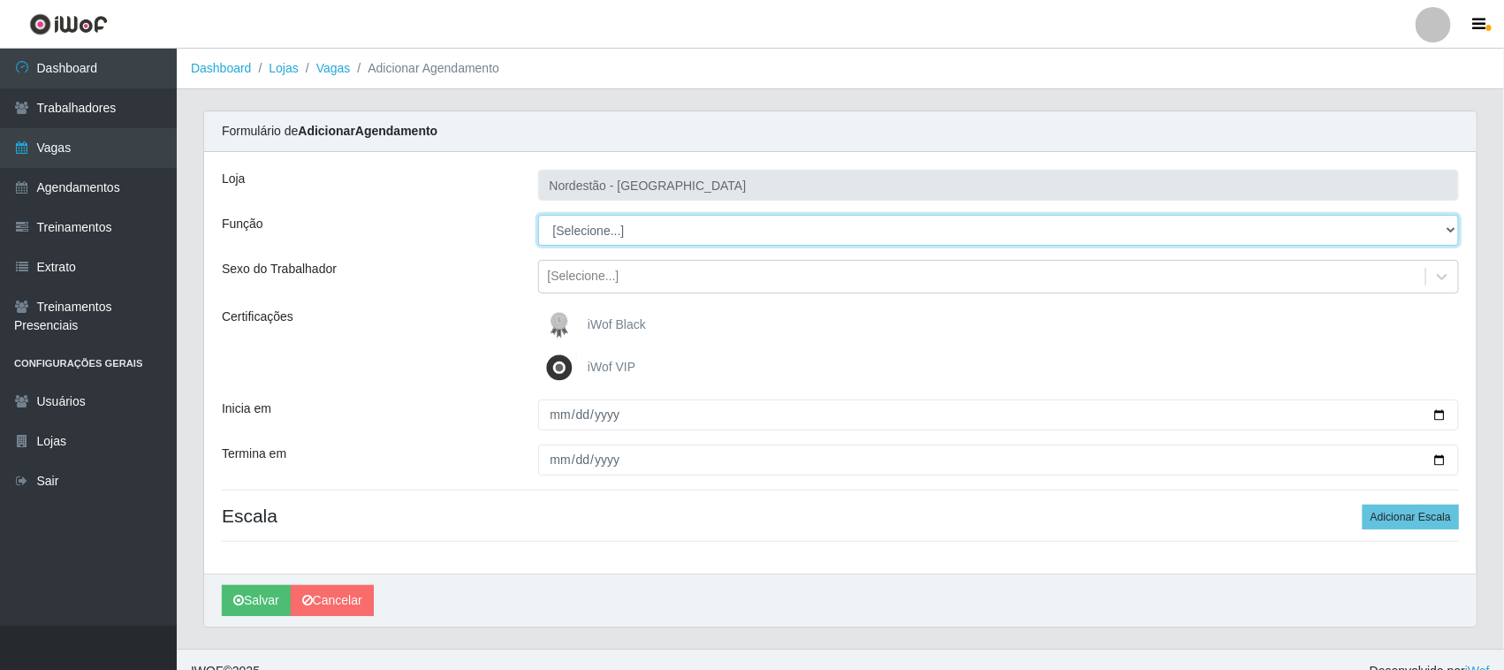
click at [581, 231] on select "[Selecione...] Embalador Embalador + Embalador ++ Operador de Caixa Operador de…" at bounding box center [999, 230] width 922 height 31
click at [538, 215] on select "[Selecione...] Embalador Embalador + Embalador ++ Operador de Caixa Operador de…" at bounding box center [999, 230] width 922 height 31
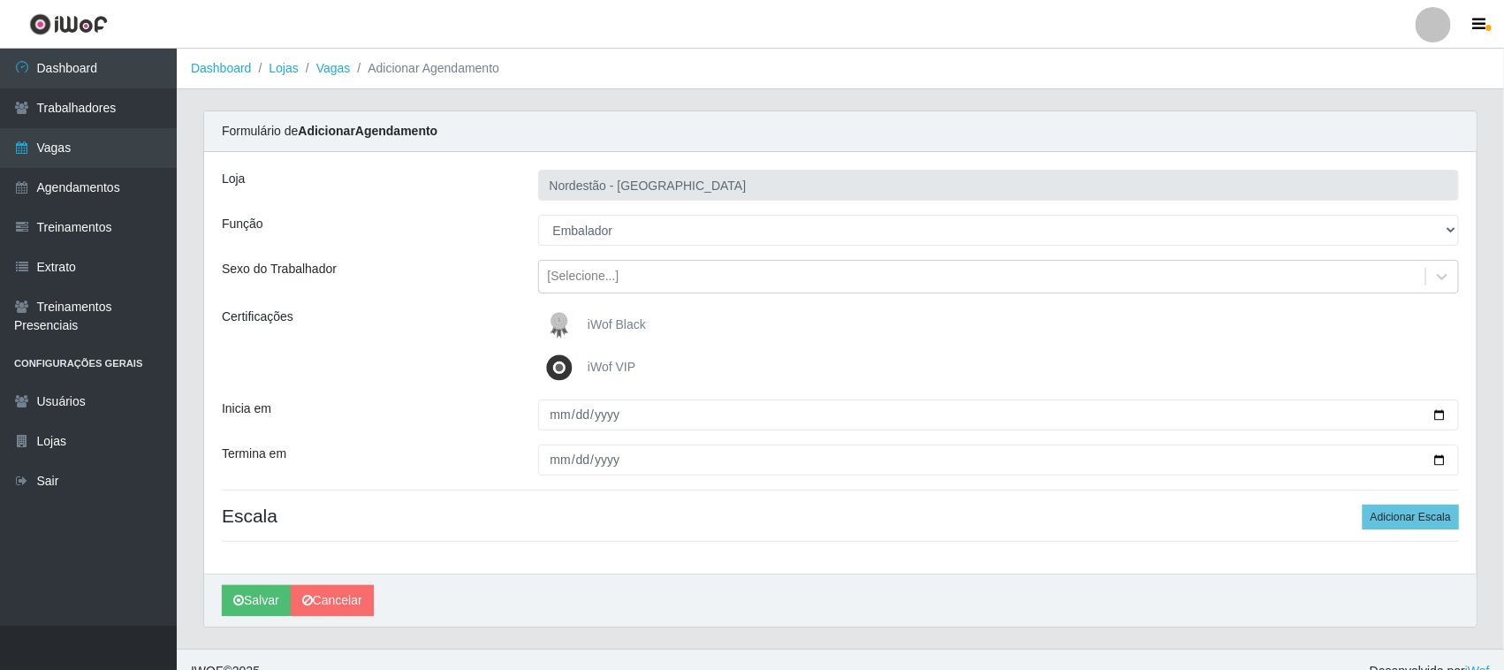
click at [590, 323] on span "iWof Black" at bounding box center [617, 324] width 58 height 14
click at [0, 0] on input "iWof Black" at bounding box center [0, 0] width 0 height 0
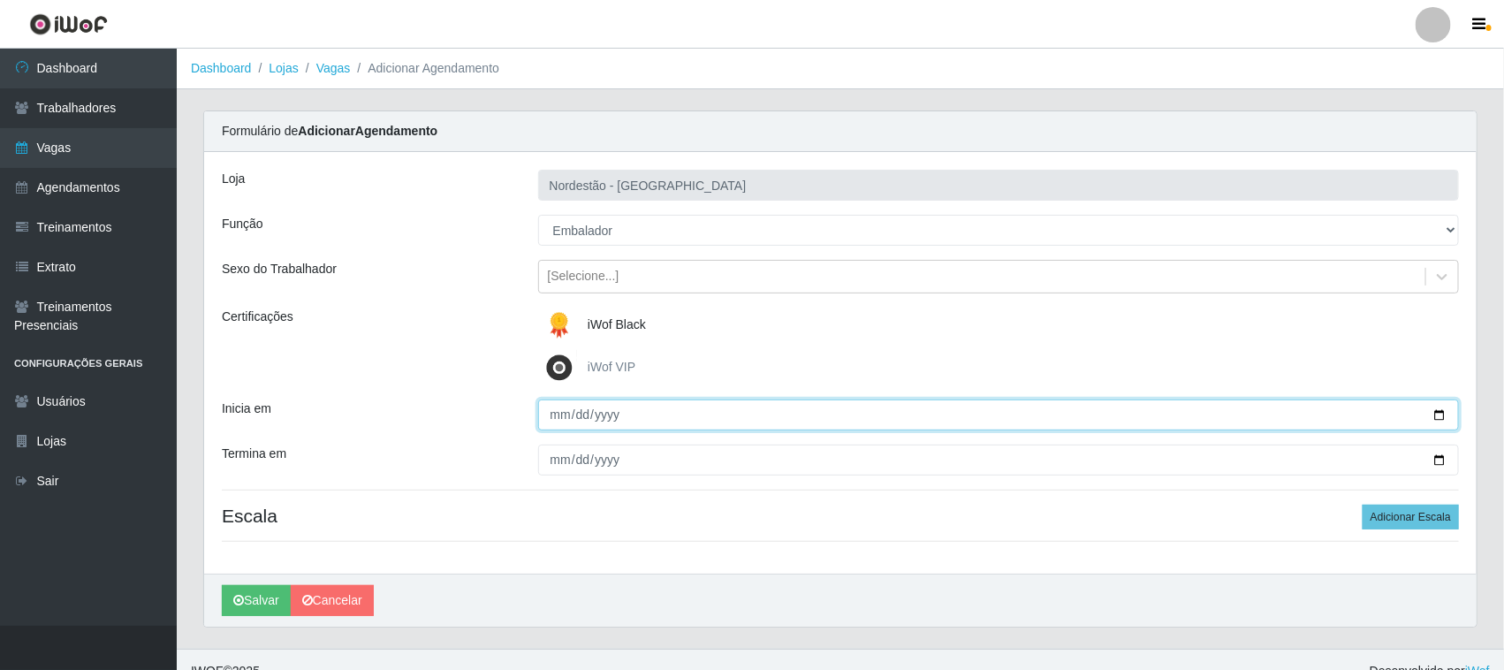
click at [1438, 413] on input "Inicia em" at bounding box center [999, 414] width 922 height 31
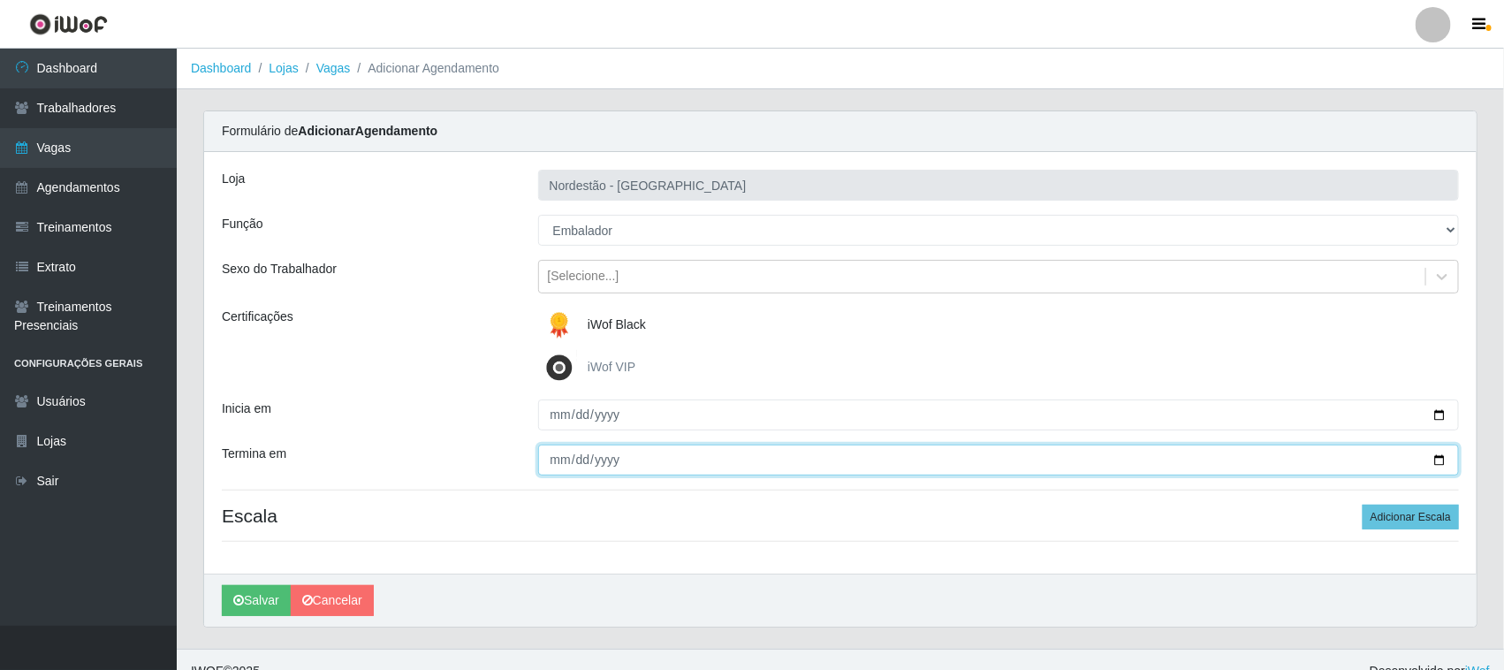
click at [1438, 452] on input "Termina em" at bounding box center [999, 459] width 922 height 31
click at [1446, 461] on input "Termina em" at bounding box center [999, 459] width 922 height 31
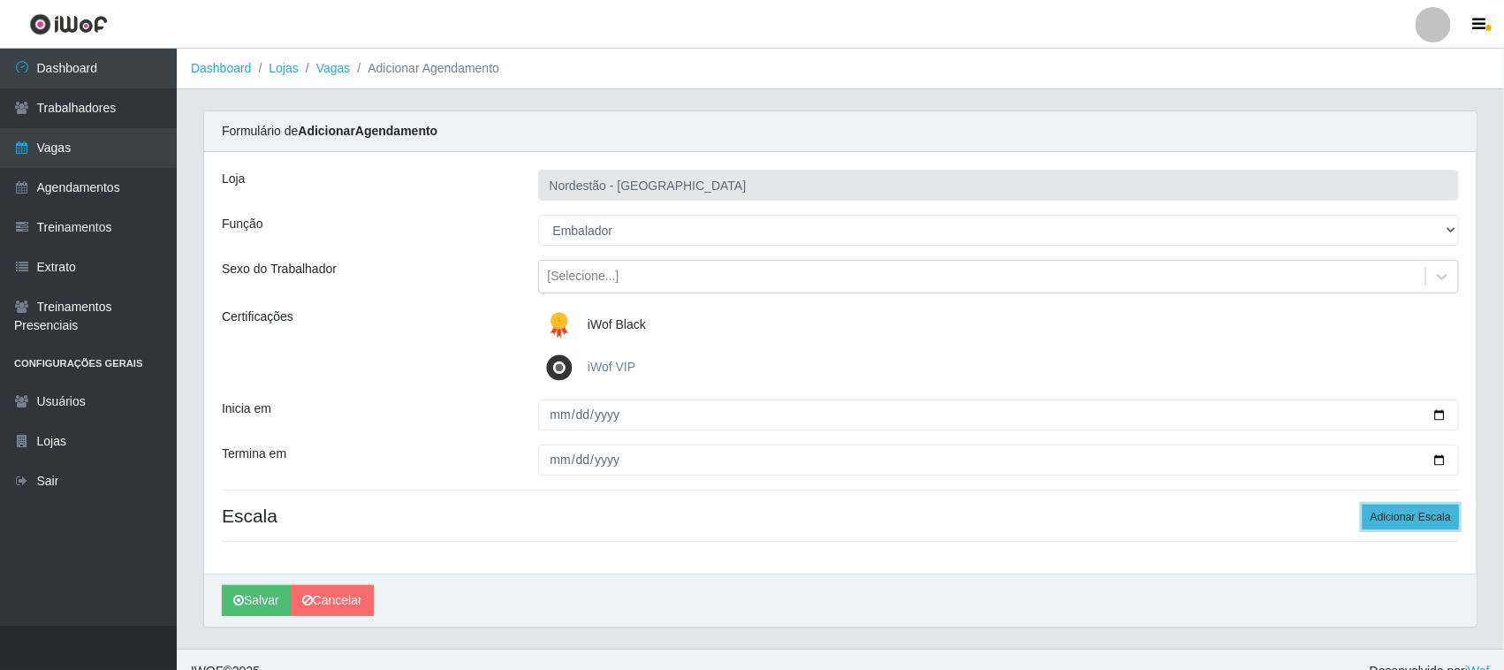
click at [1393, 521] on button "Adicionar Escala" at bounding box center [1411, 517] width 96 height 25
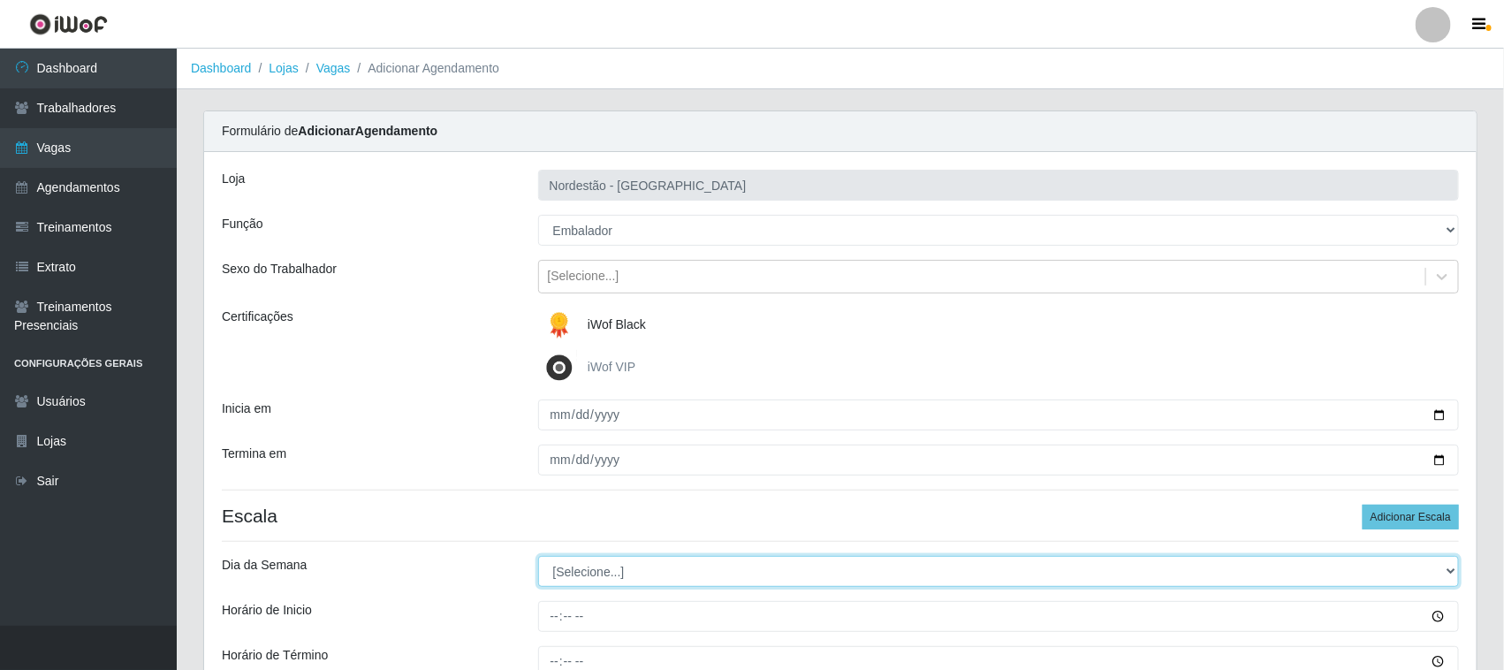
click at [568, 571] on select "[Selecione...] Segunda Terça Quarta Quinta Sexta Sábado Domingo" at bounding box center [999, 571] width 922 height 31
click at [538, 557] on select "[Selecione...] Segunda Terça Quarta Quinta Sexta Sábado Domingo" at bounding box center [999, 571] width 922 height 31
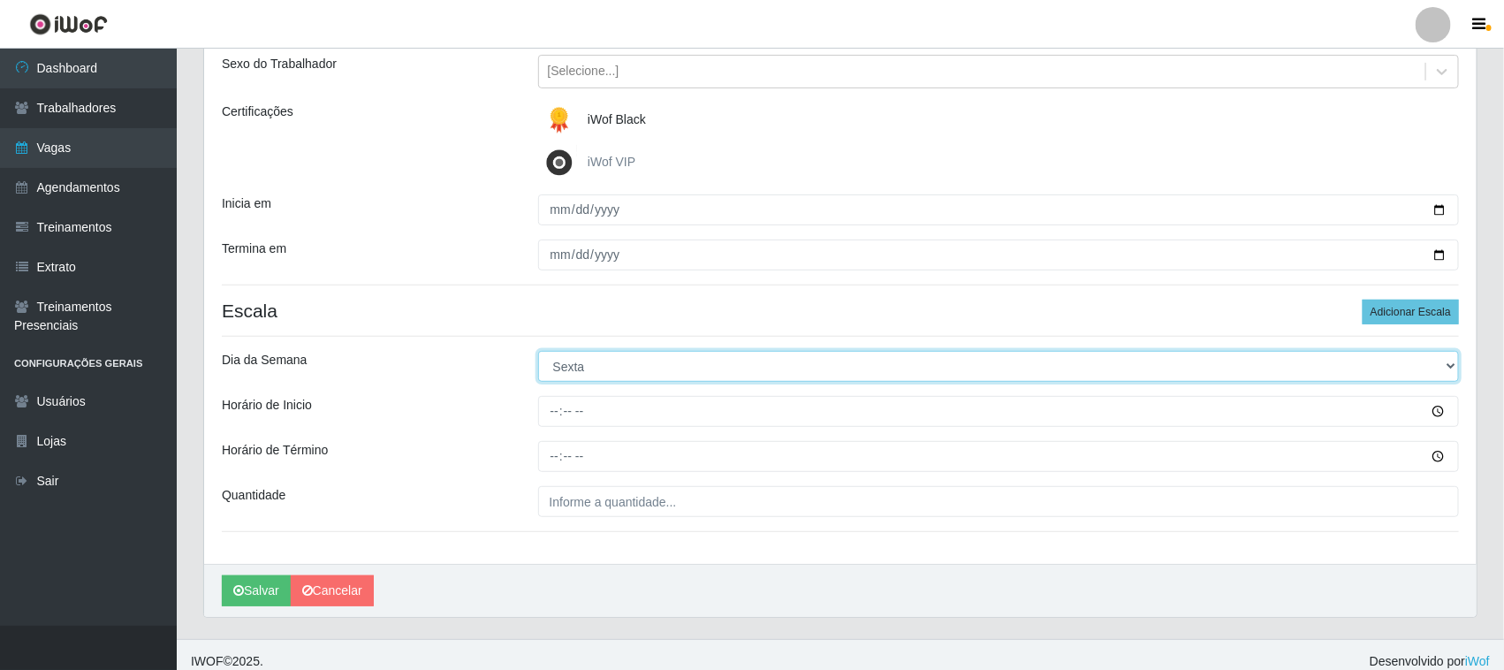
scroll to position [219, 0]
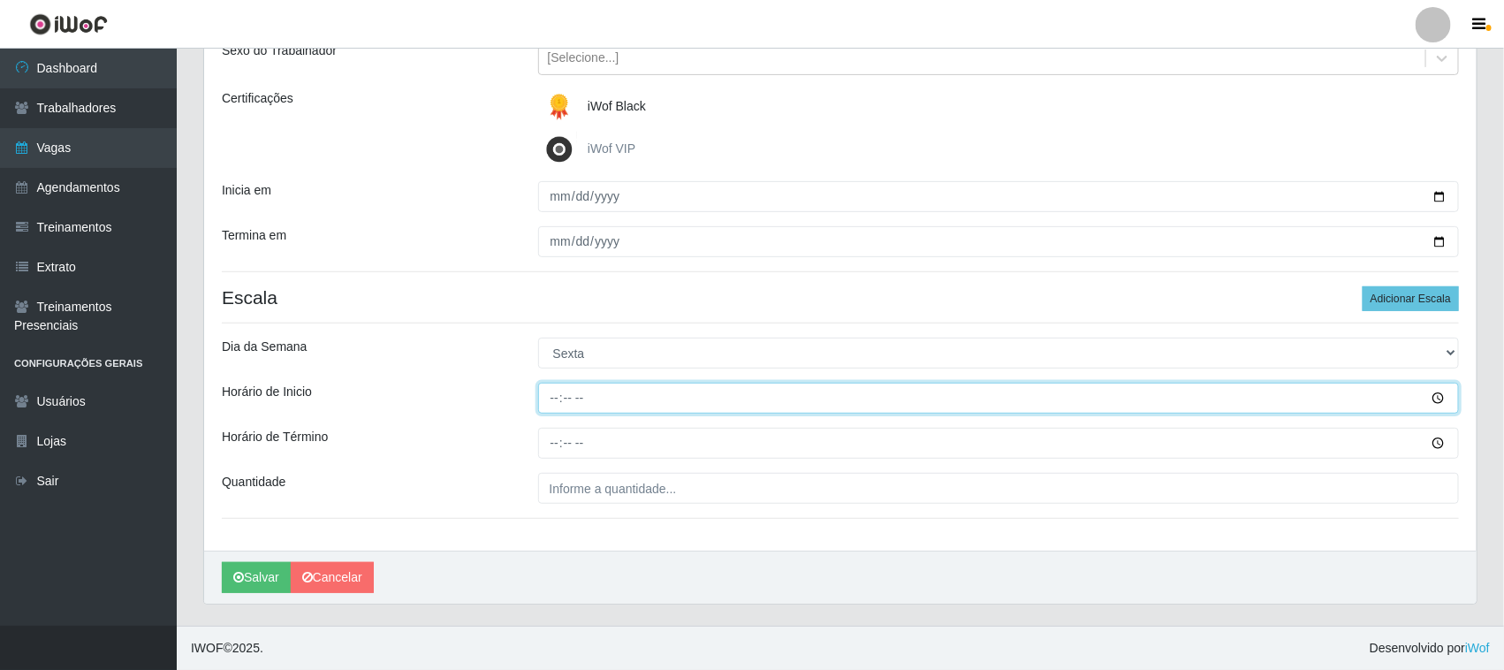
click at [541, 391] on input "Horário de Inicio" at bounding box center [999, 398] width 922 height 31
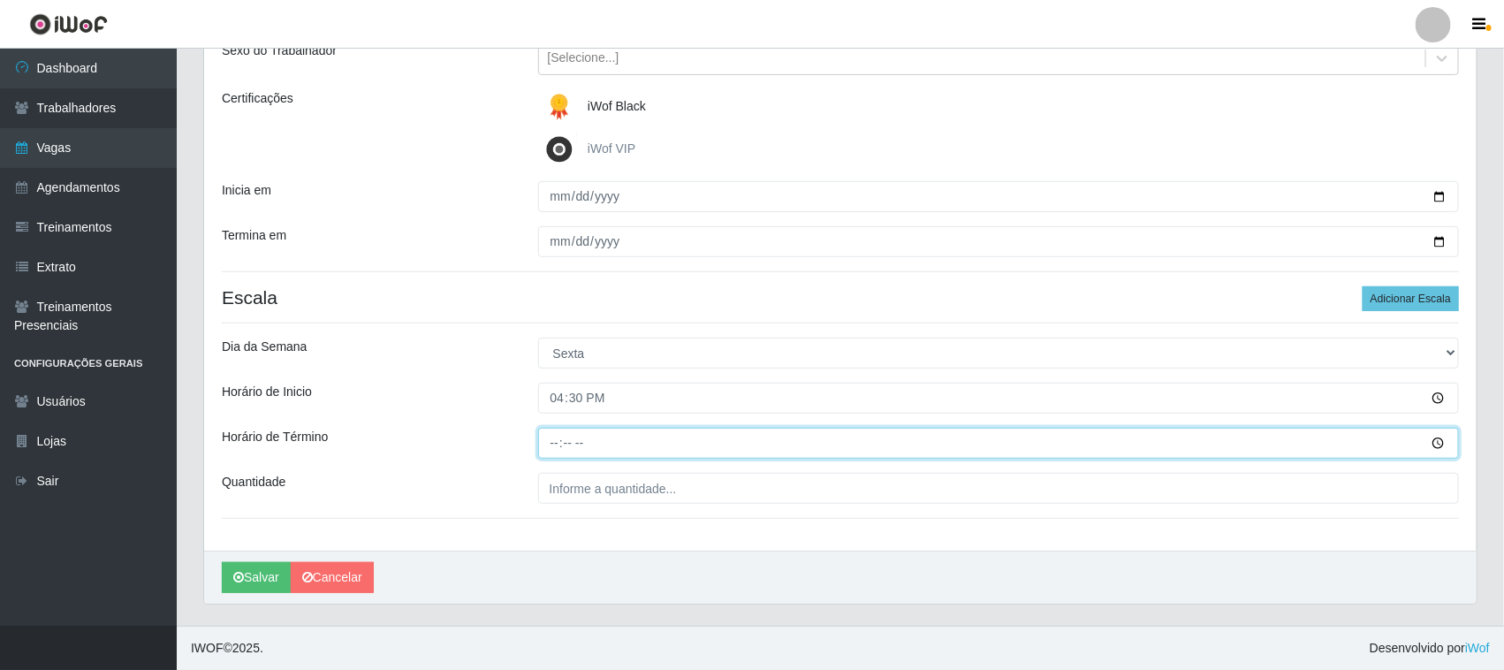
click at [550, 437] on input "Horário de Término" at bounding box center [999, 443] width 922 height 31
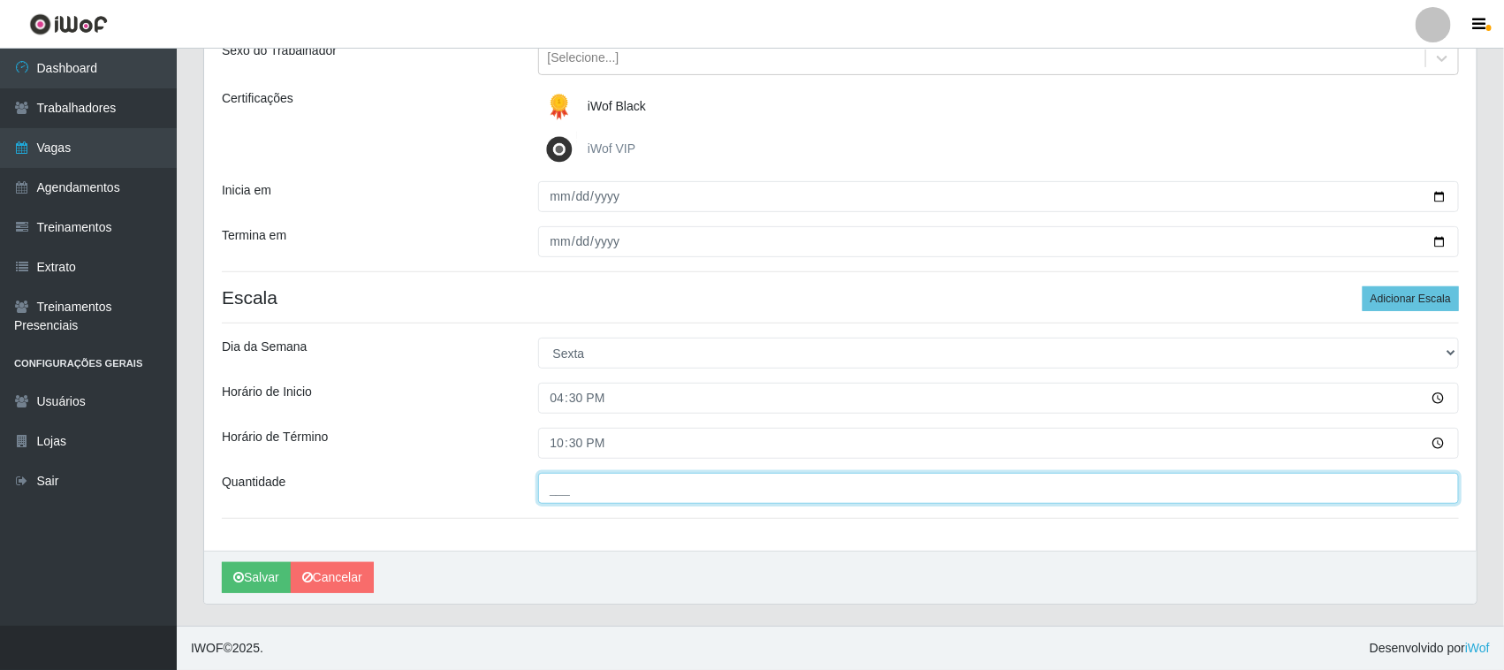
click at [588, 500] on input "___" at bounding box center [999, 488] width 922 height 31
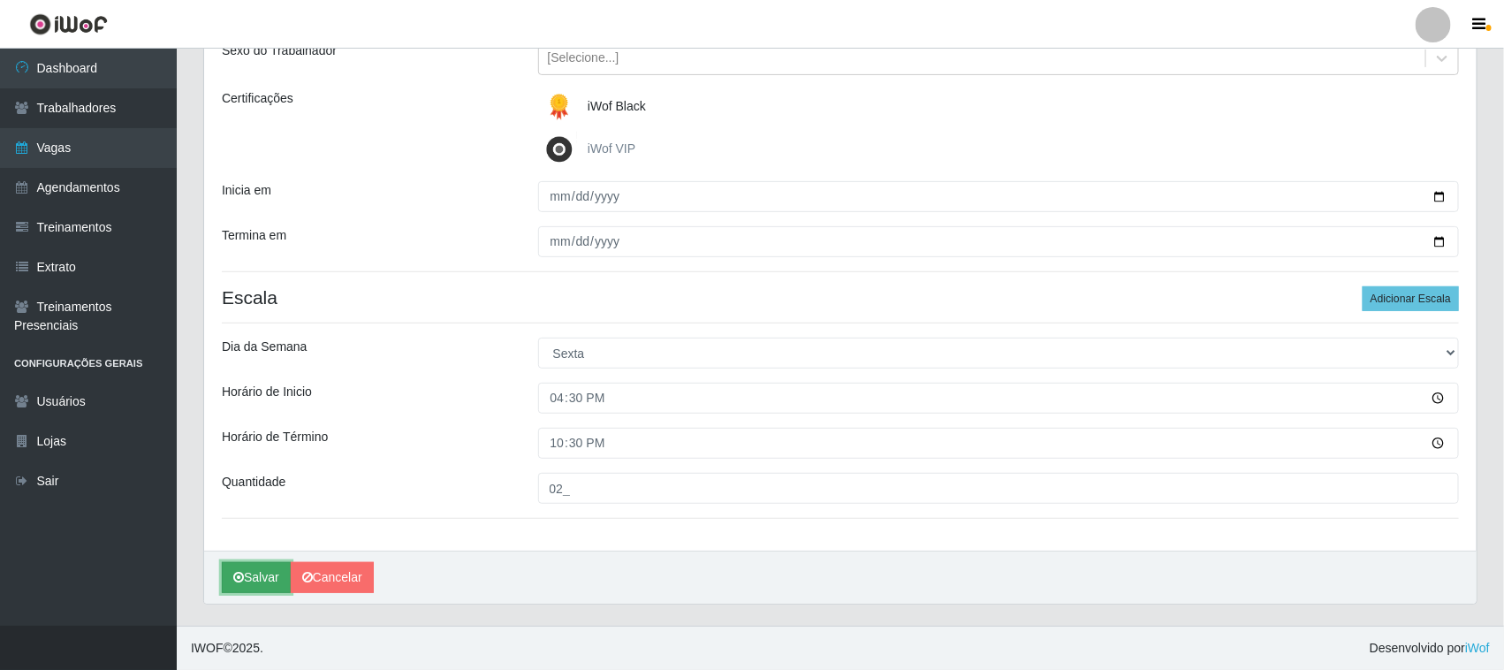
click at [265, 574] on button "Salvar" at bounding box center [256, 577] width 69 height 31
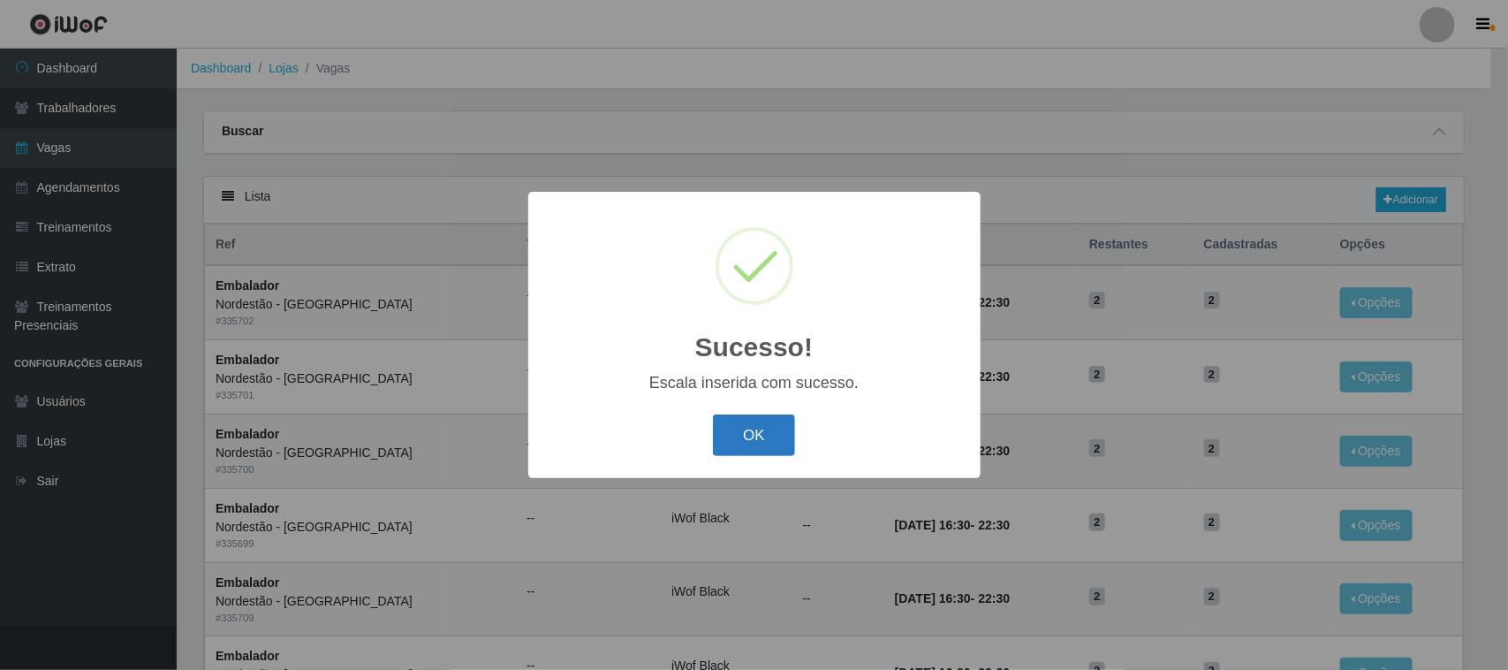
click at [749, 442] on button "OK" at bounding box center [754, 435] width 82 height 42
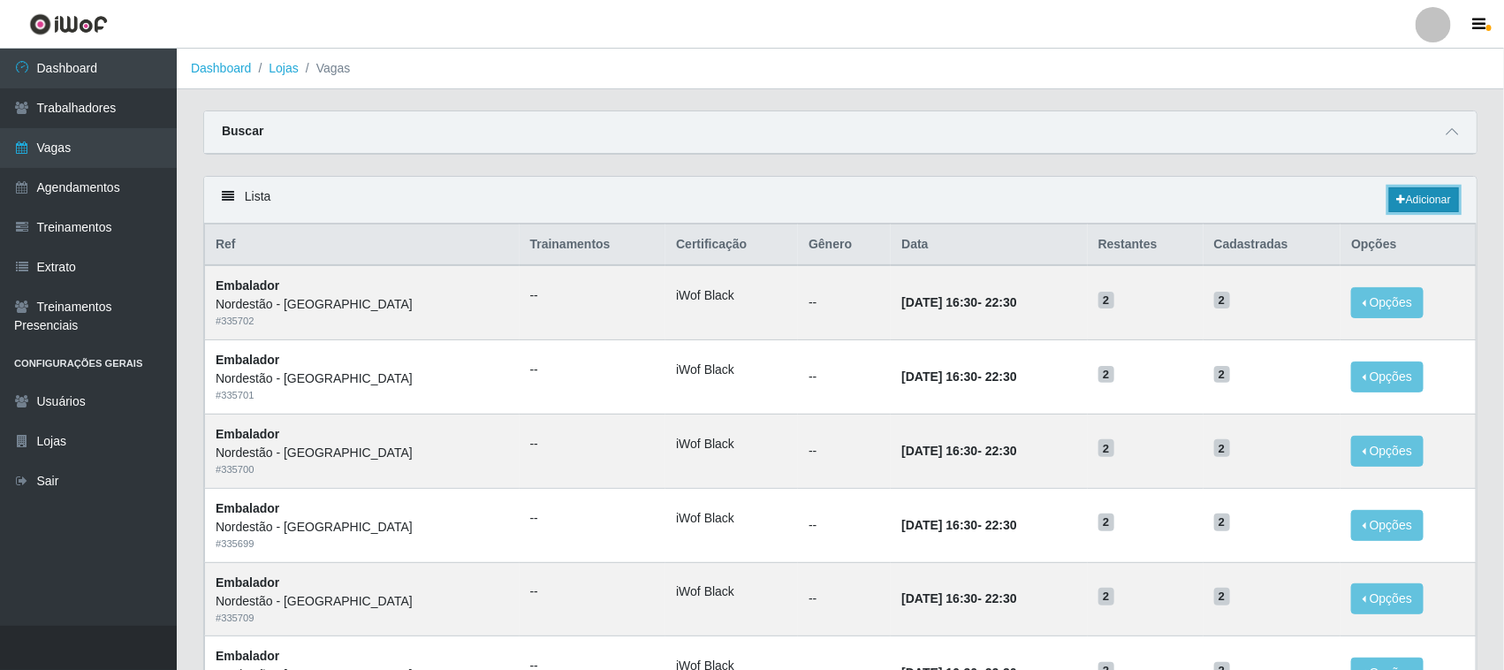
click at [1408, 201] on link "Adicionar" at bounding box center [1424, 199] width 70 height 25
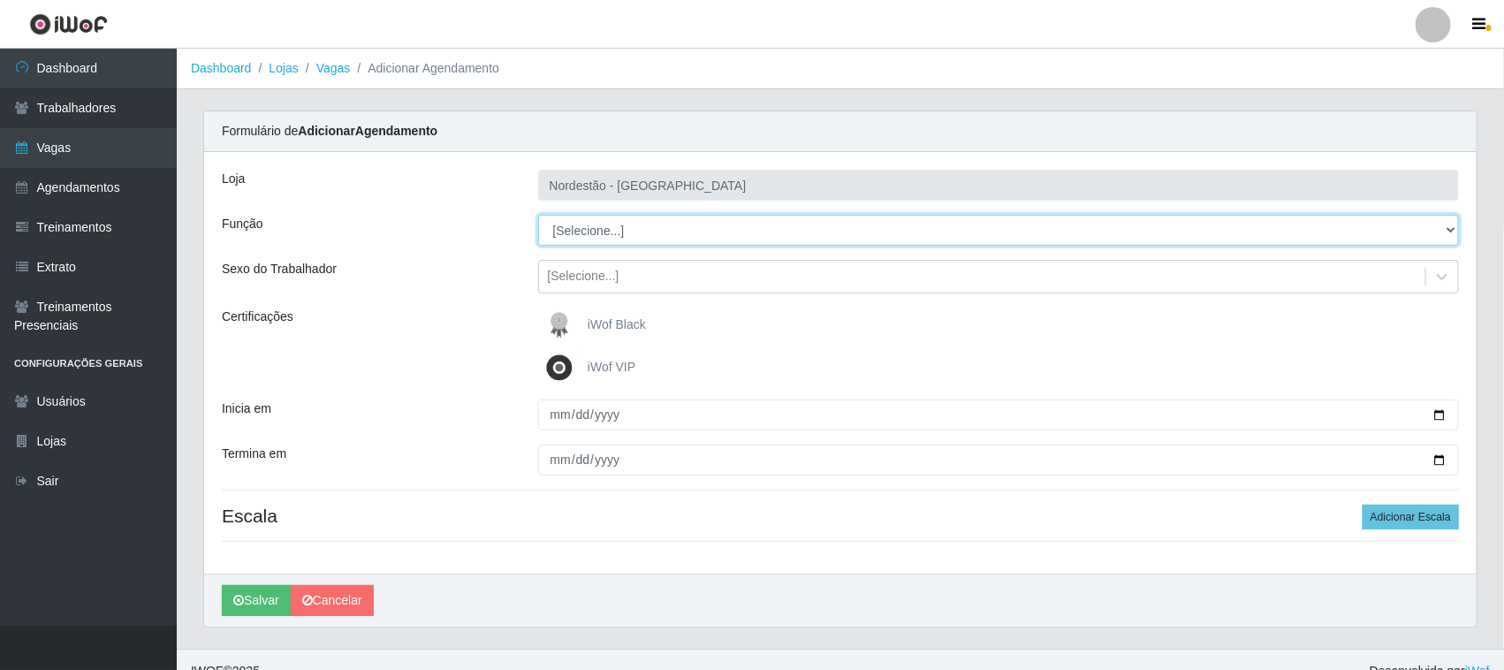
click at [606, 235] on select "[Selecione...] Embalador Embalador + Embalador ++ Operador de Caixa Operador de…" at bounding box center [999, 230] width 922 height 31
click at [538, 215] on select "[Selecione...] Embalador Embalador + Embalador ++ Operador de Caixa Operador de…" at bounding box center [999, 230] width 922 height 31
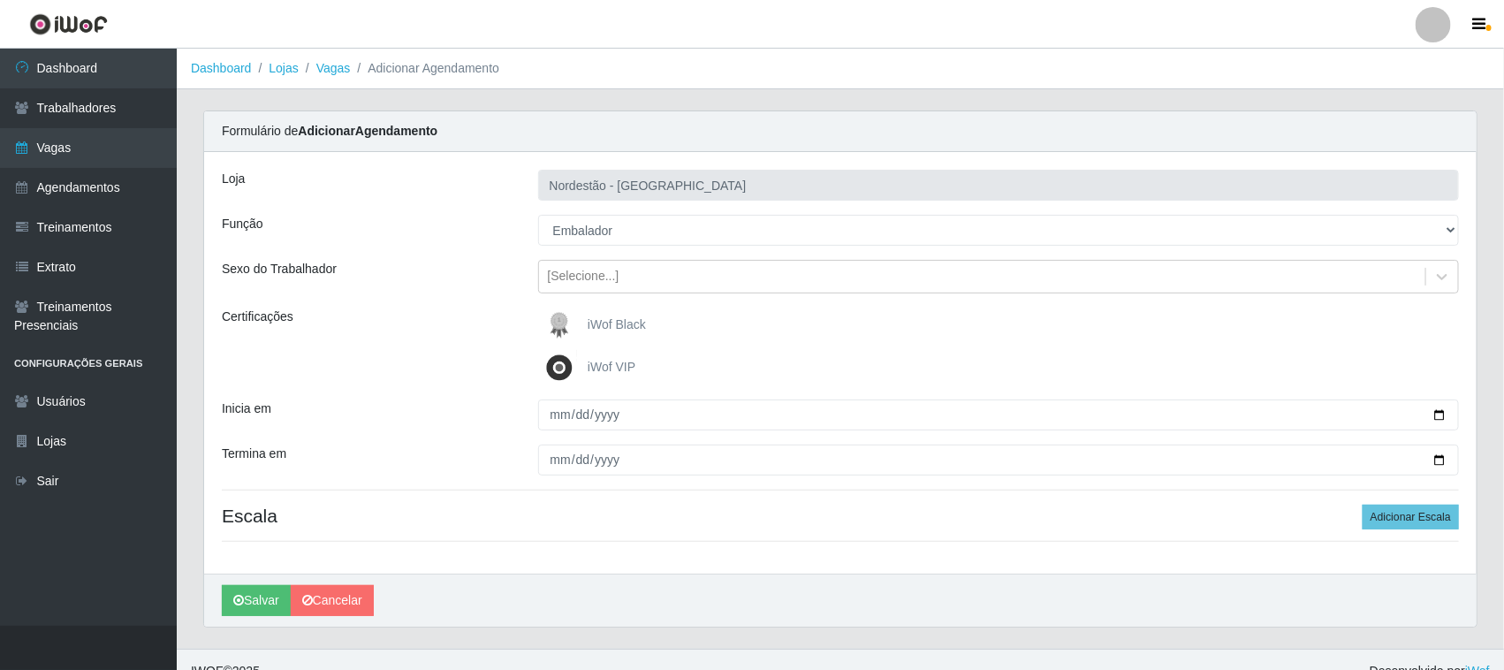
click at [615, 324] on span "iWof Black" at bounding box center [617, 324] width 58 height 14
click at [0, 0] on input "iWof Black" at bounding box center [0, 0] width 0 height 0
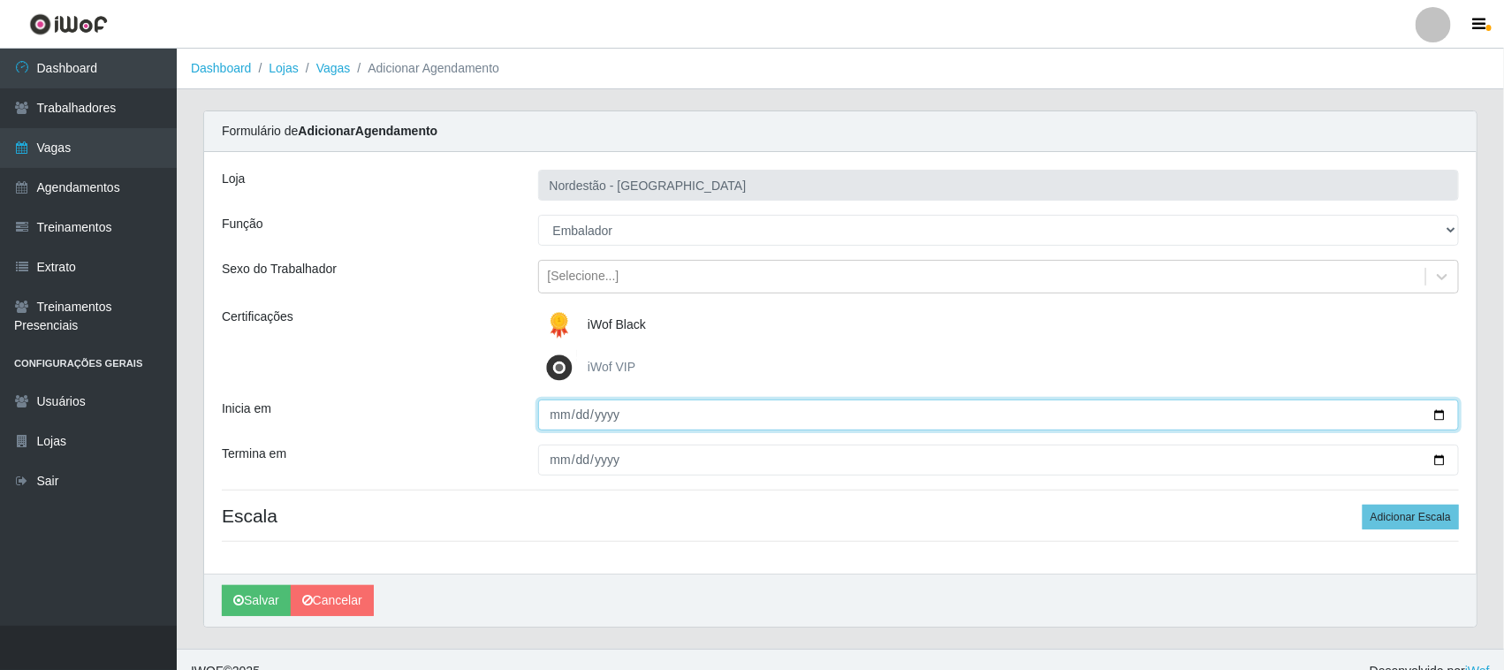
click at [1438, 416] on input "Inicia em" at bounding box center [999, 414] width 922 height 31
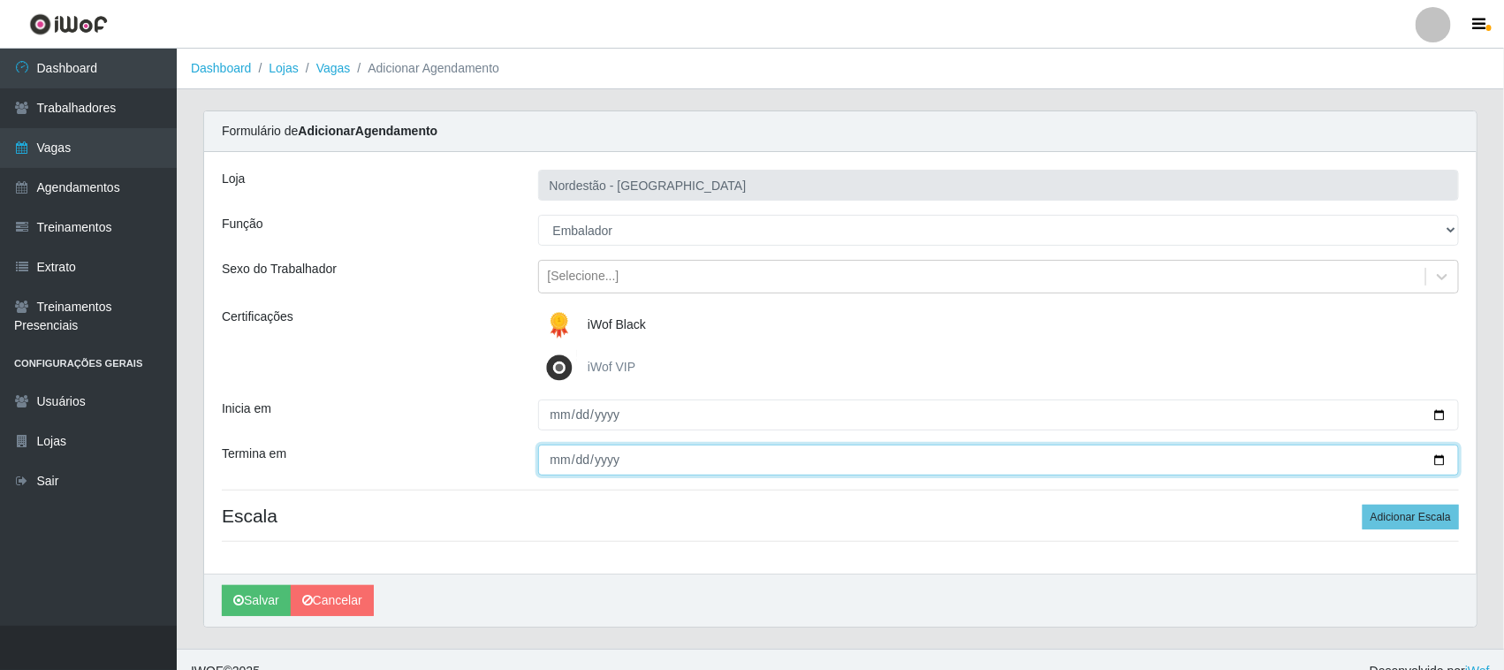
click at [1438, 452] on input "Termina em" at bounding box center [999, 459] width 922 height 31
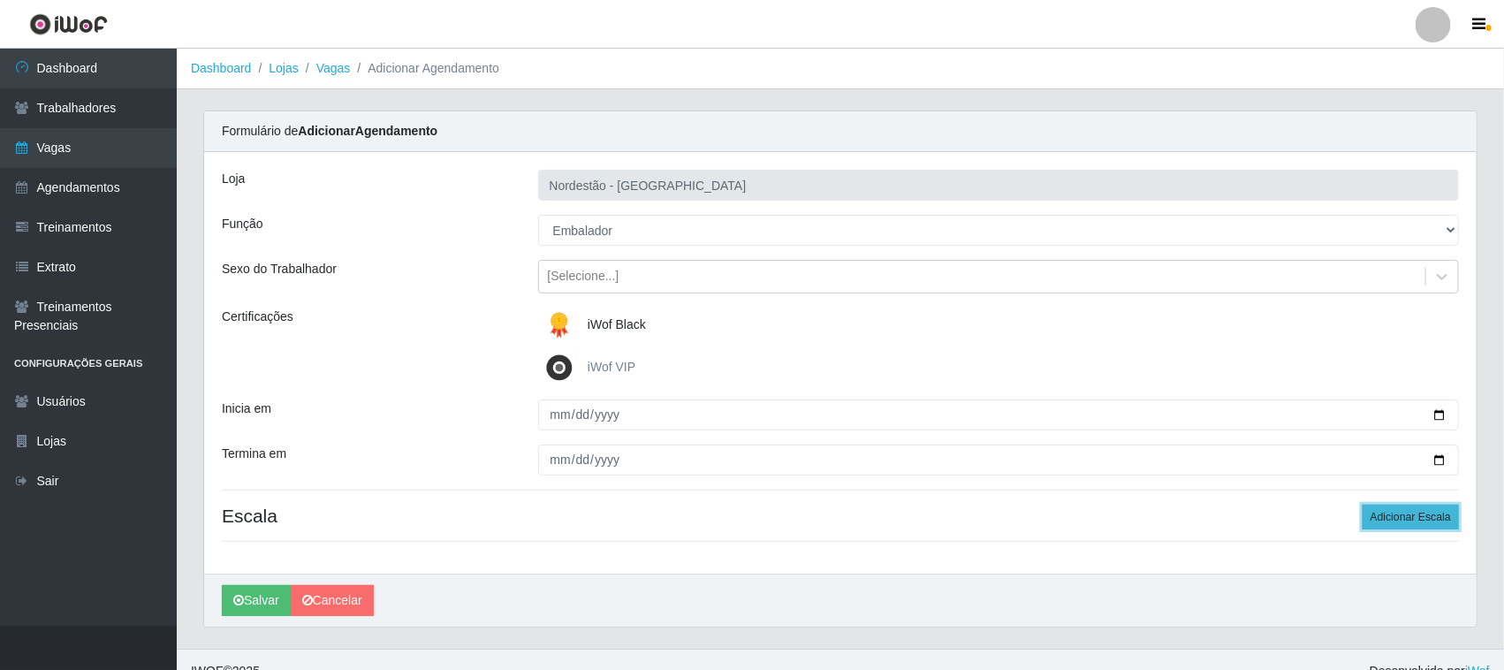
click at [1376, 512] on button "Adicionar Escala" at bounding box center [1411, 517] width 96 height 25
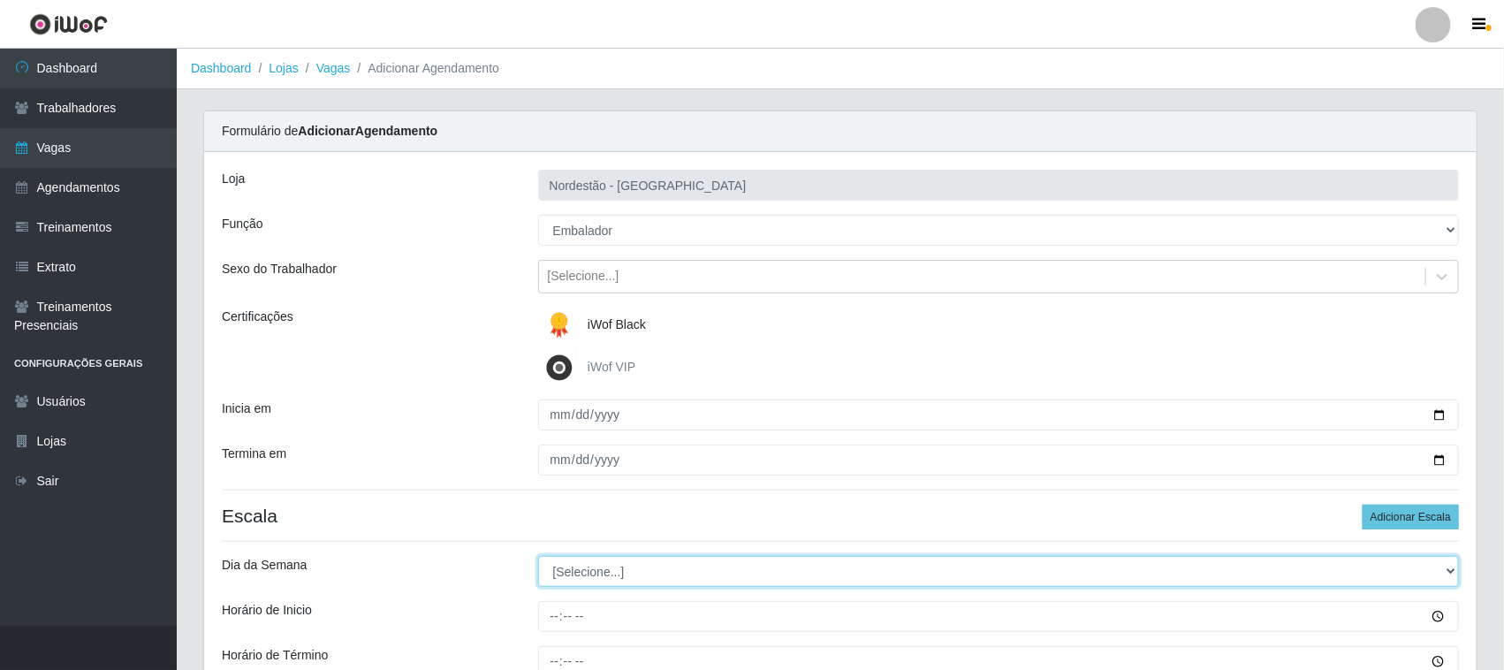
click at [570, 577] on select "[Selecione...] Segunda Terça Quarta Quinta Sexta Sábado Domingo" at bounding box center [999, 571] width 922 height 31
click at [538, 557] on select "[Selecione...] Segunda Terça Quarta Quinta Sexta Sábado Domingo" at bounding box center [999, 571] width 922 height 31
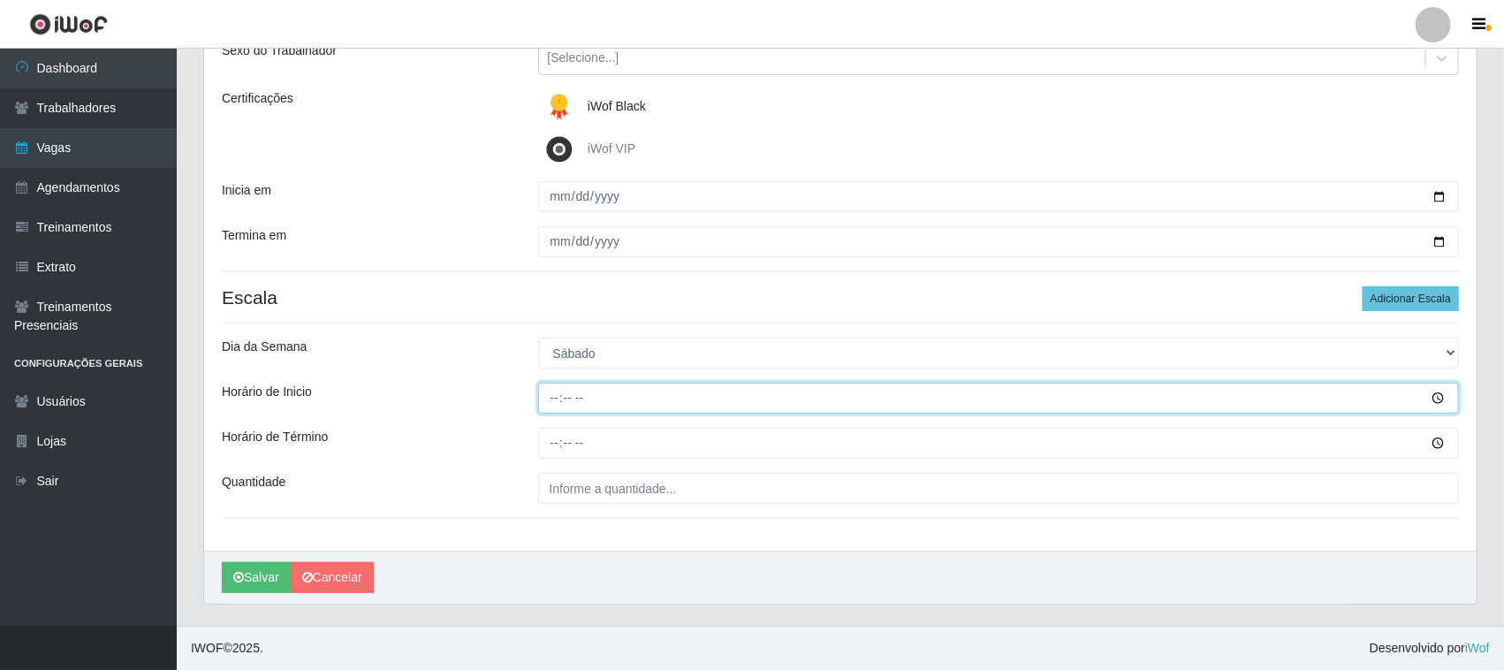
click at [552, 396] on input "Horário de Inicio" at bounding box center [999, 398] width 922 height 31
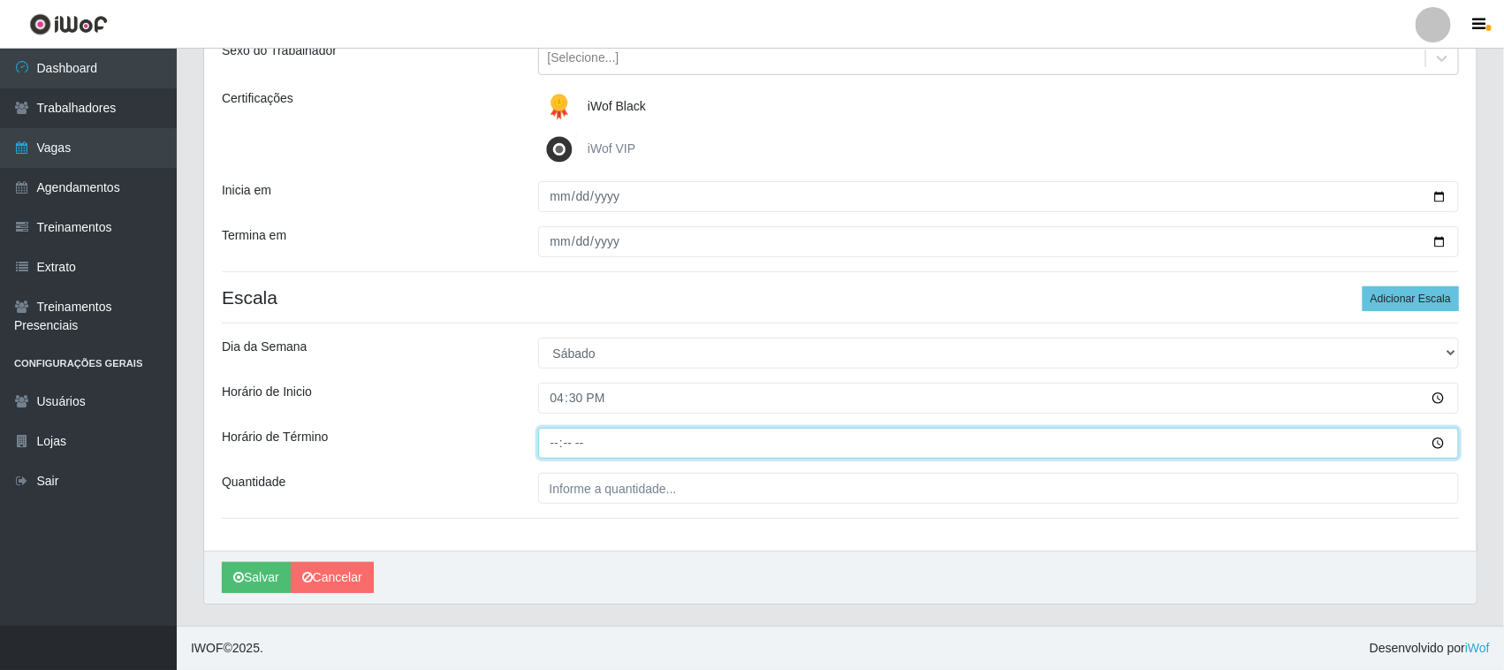
click at [543, 440] on input "Horário de Término" at bounding box center [999, 443] width 922 height 31
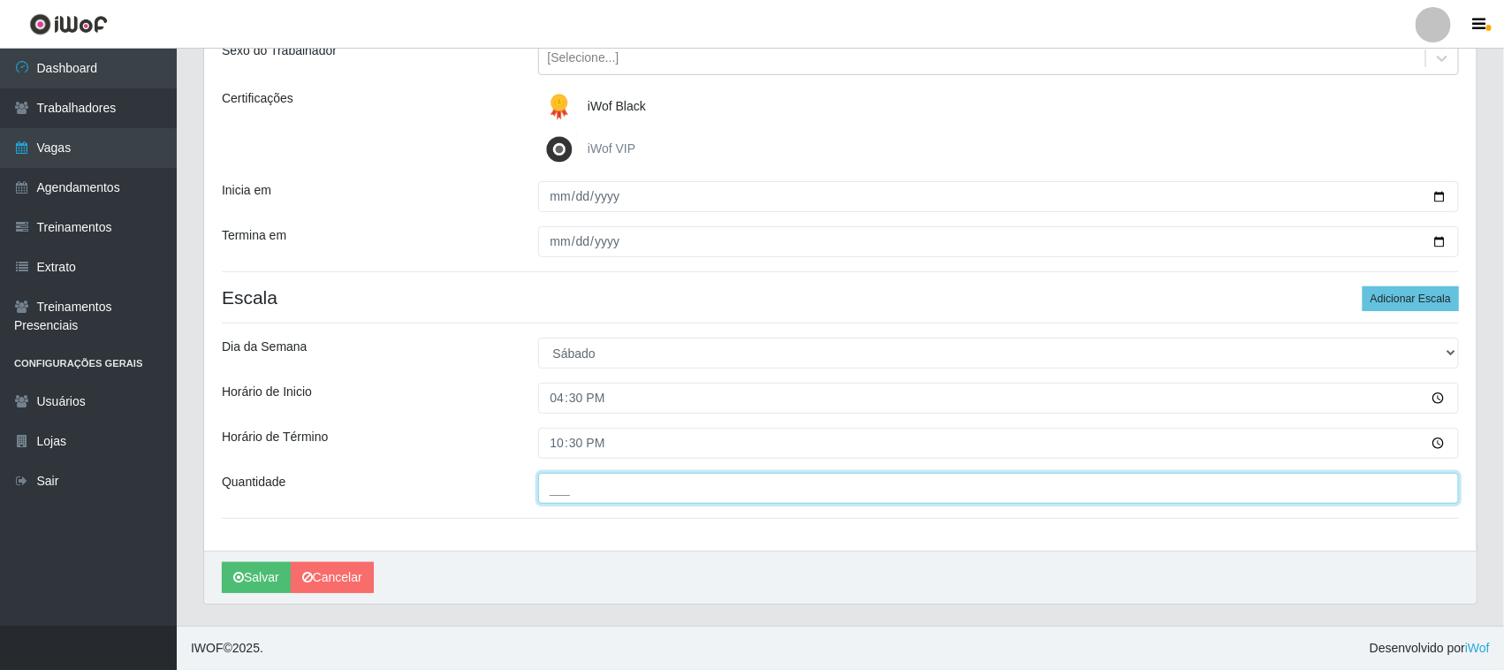
click at [592, 487] on input "___" at bounding box center [999, 488] width 922 height 31
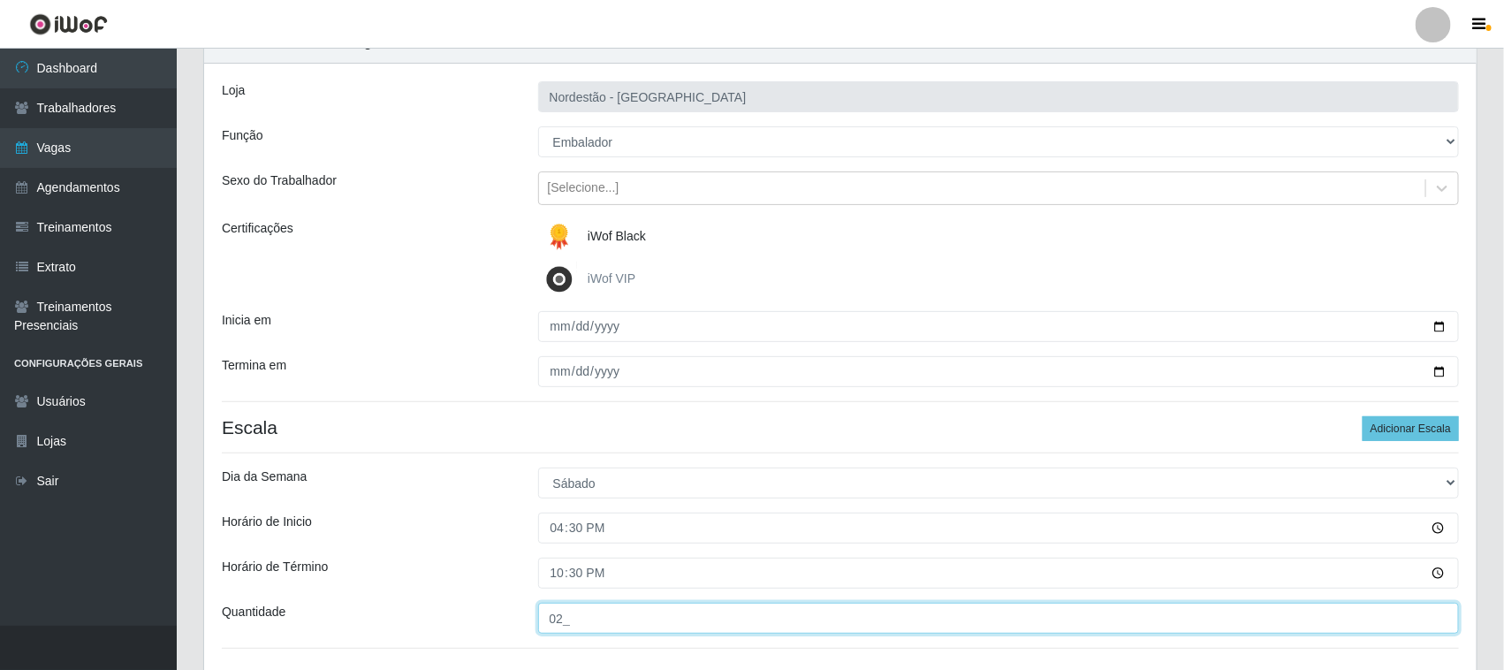
scroll to position [0, 0]
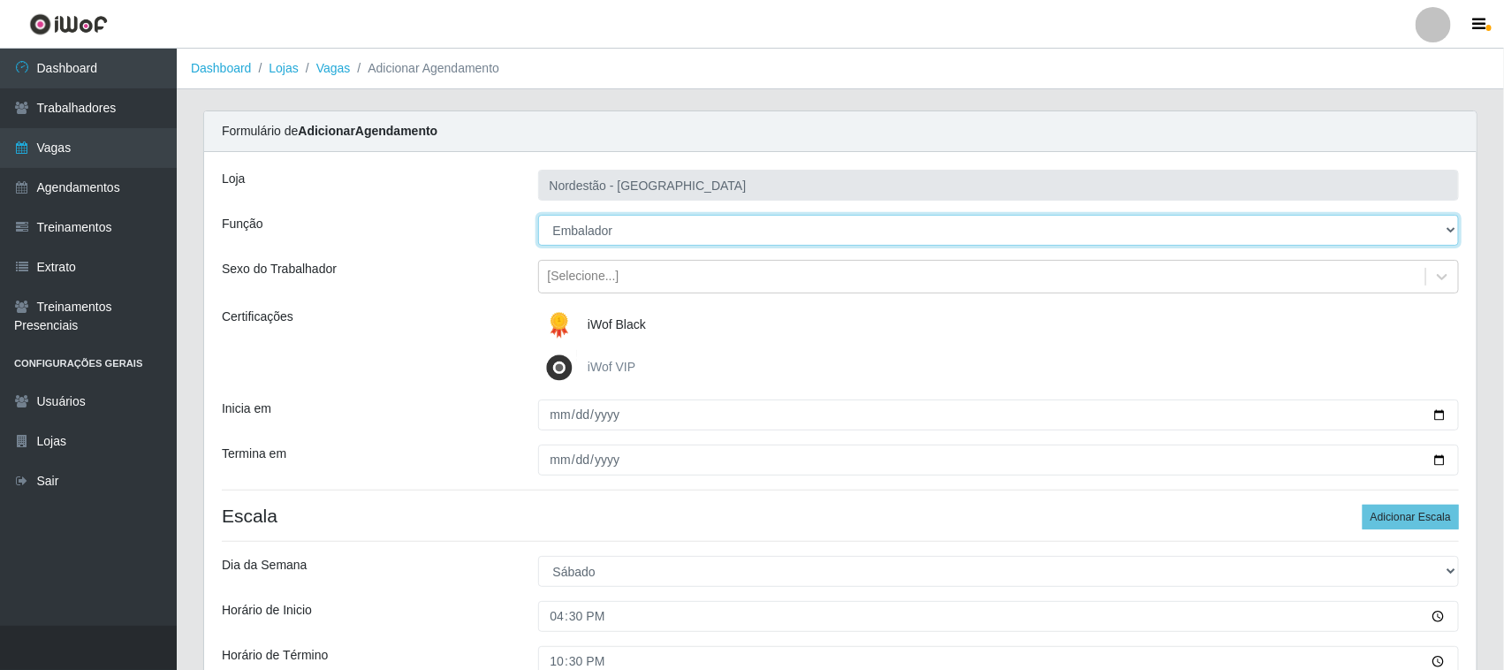
click at [641, 237] on select "[Selecione...] Embalador Embalador + Embalador ++ Operador de Caixa Operador de…" at bounding box center [999, 230] width 922 height 31
click at [538, 215] on select "[Selecione...] Embalador Embalador + Embalador ++ Operador de Caixa Operador de…" at bounding box center [999, 230] width 922 height 31
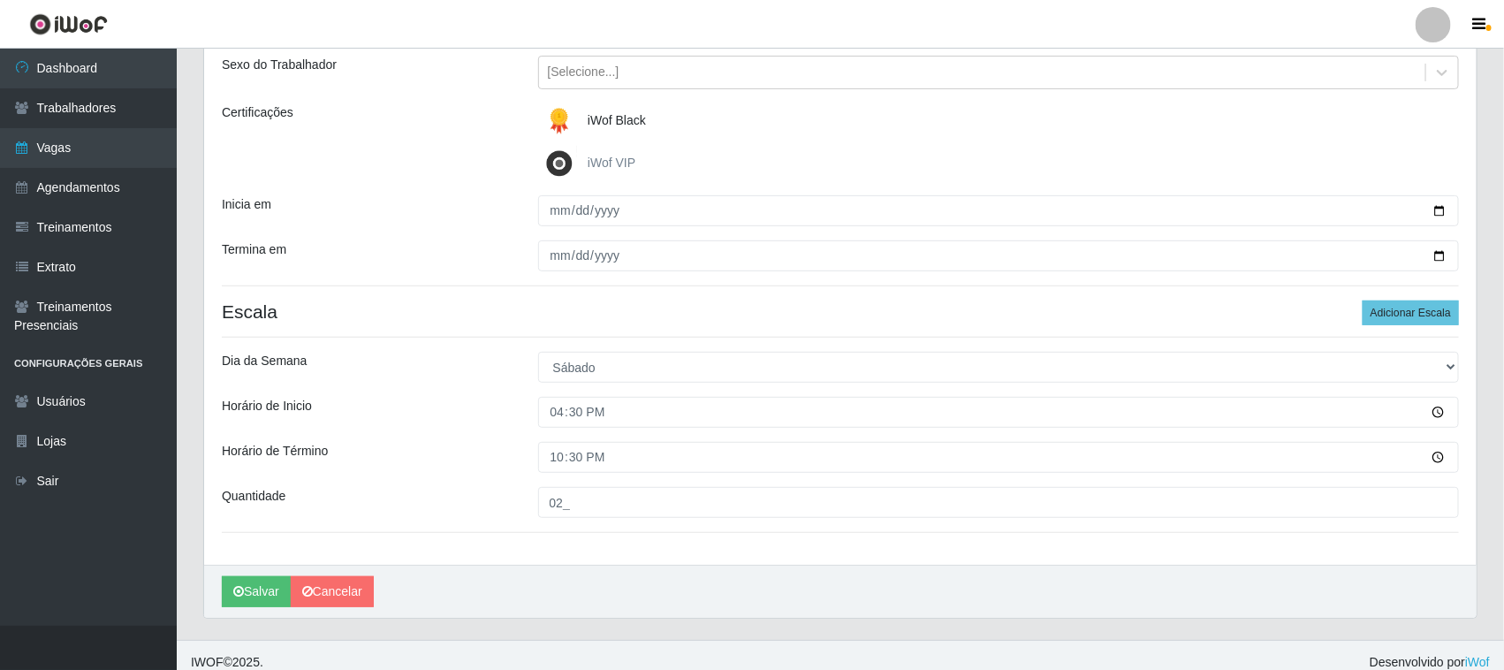
scroll to position [219, 0]
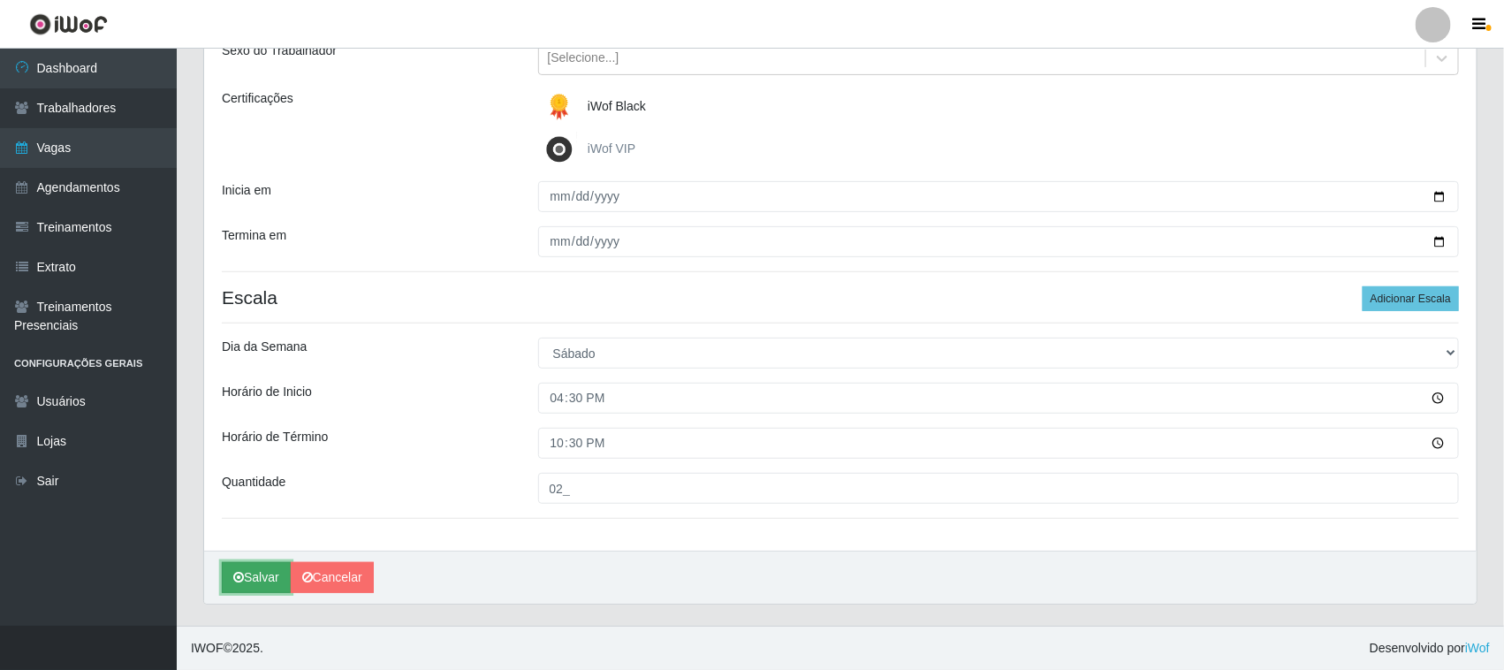
click at [263, 568] on button "Salvar" at bounding box center [256, 577] width 69 height 31
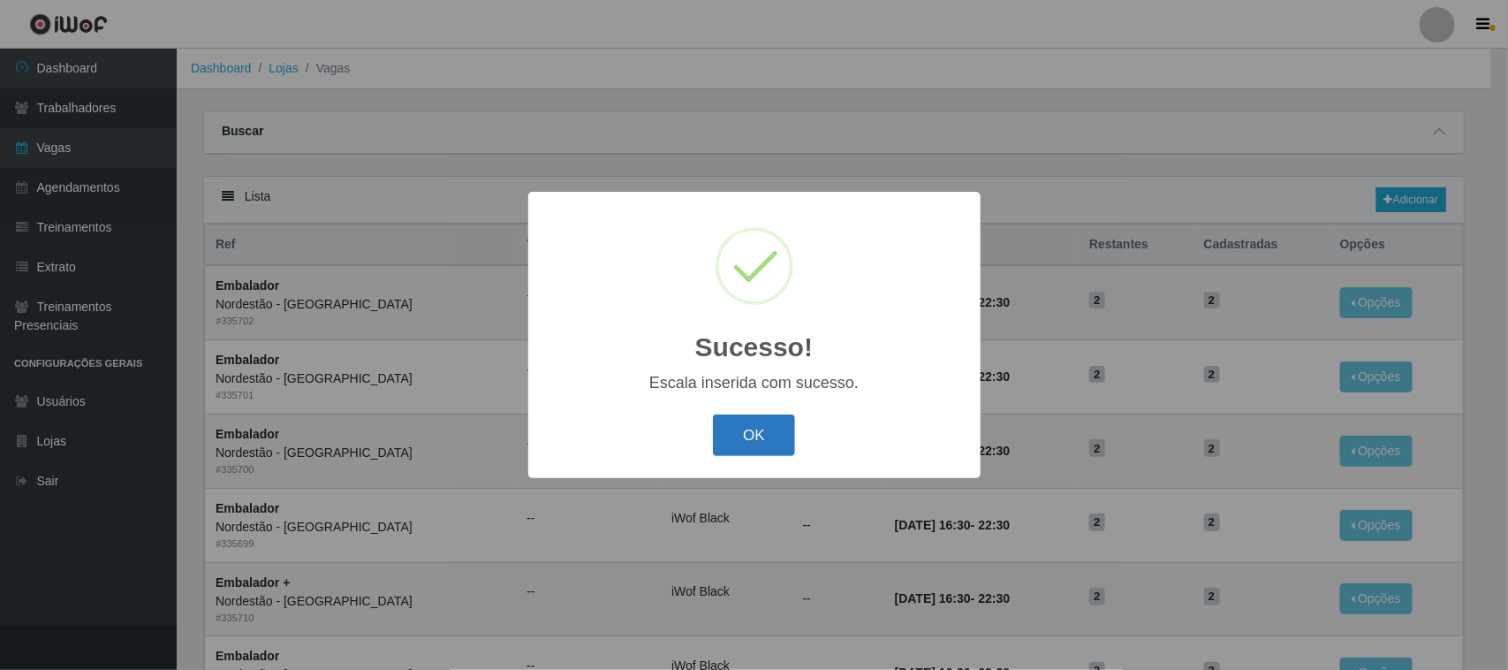
click at [740, 438] on button "OK" at bounding box center [754, 435] width 82 height 42
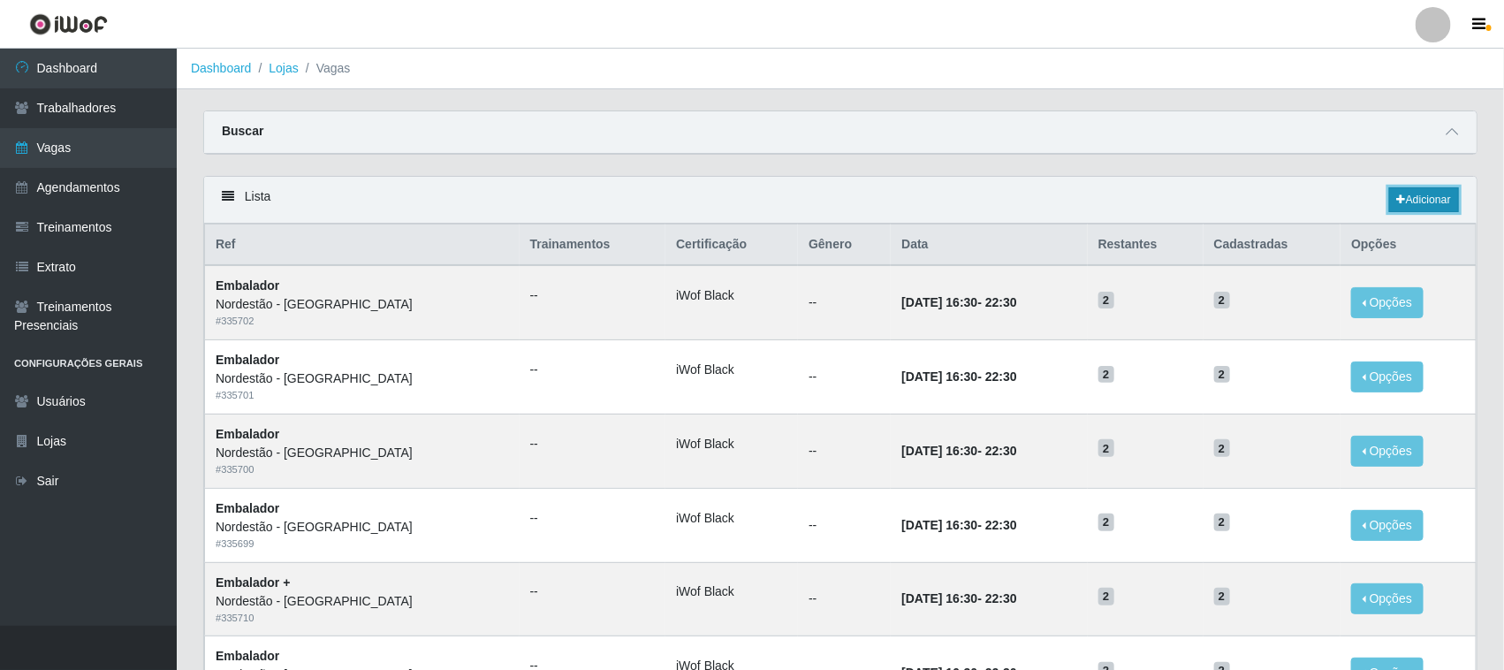
click at [1409, 195] on link "Adicionar" at bounding box center [1424, 199] width 70 height 25
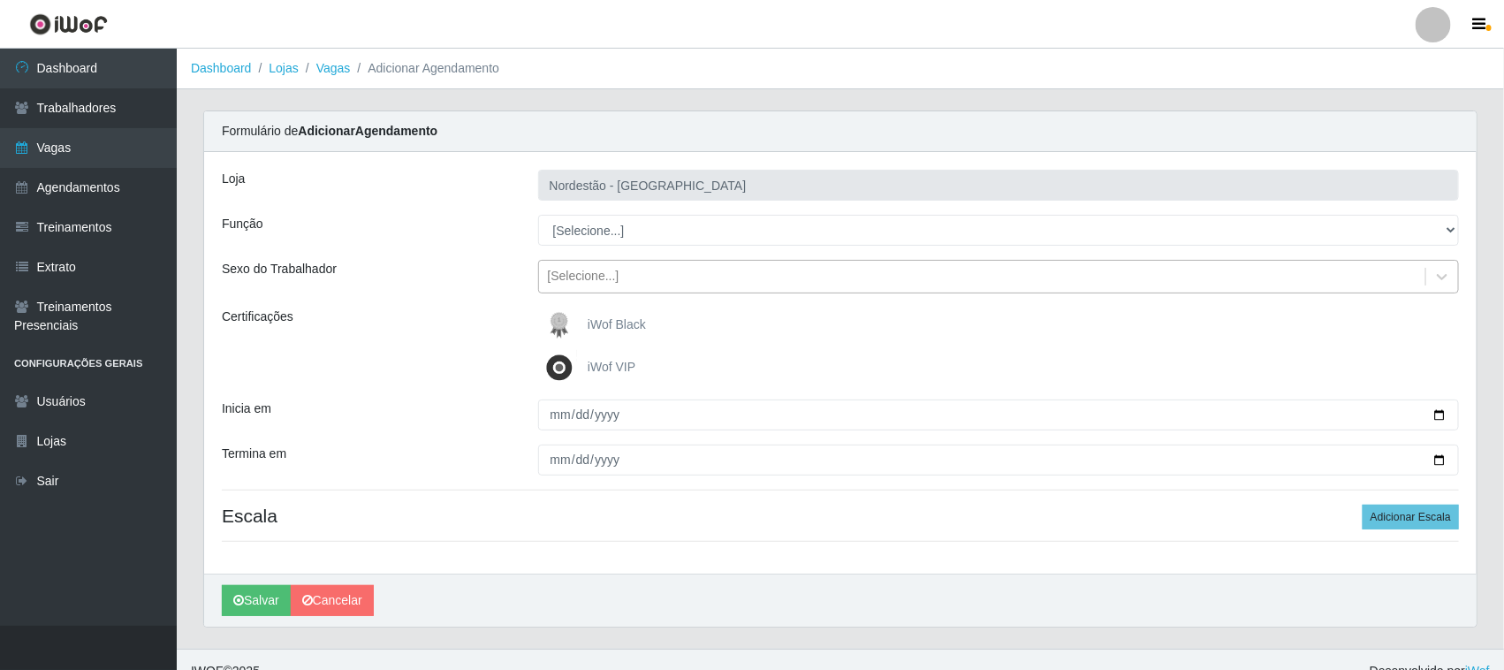
click at [611, 274] on div "[Selecione...]" at bounding box center [584, 277] width 72 height 19
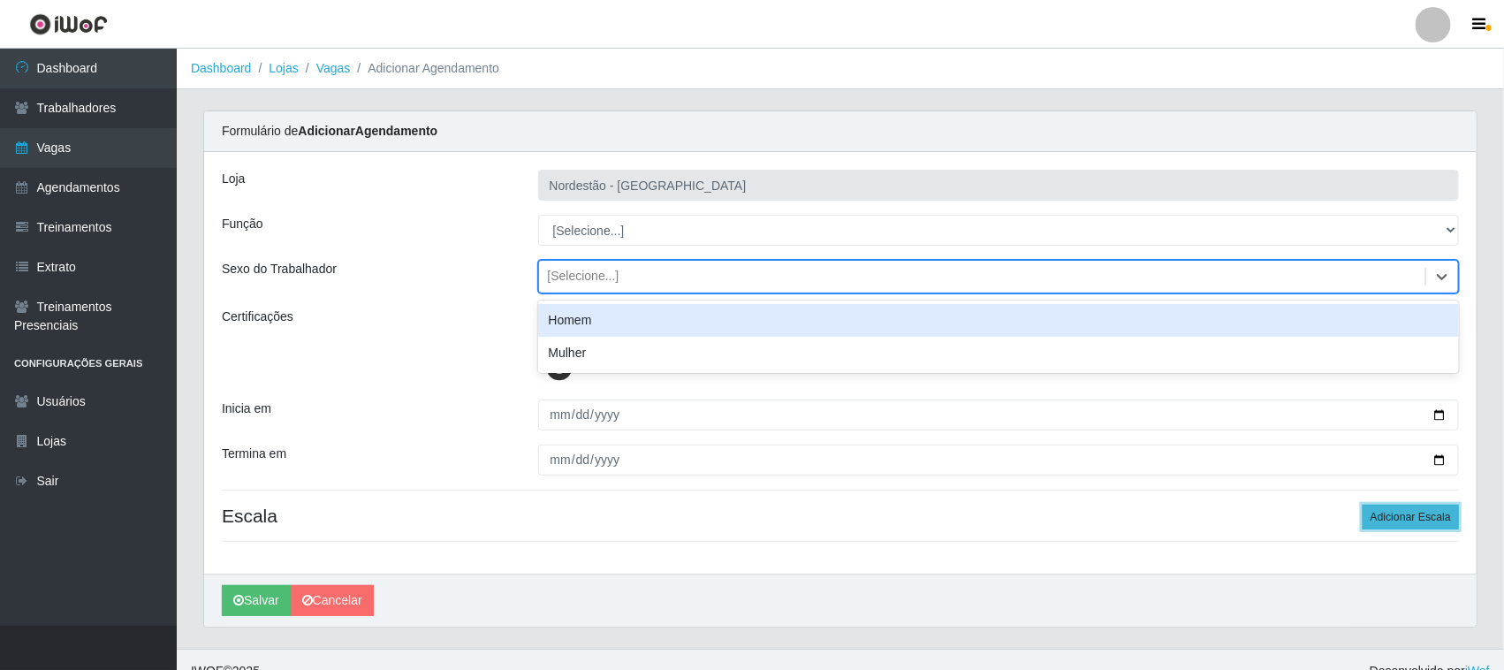
click at [1396, 508] on button "Adicionar Escala" at bounding box center [1411, 517] width 96 height 25
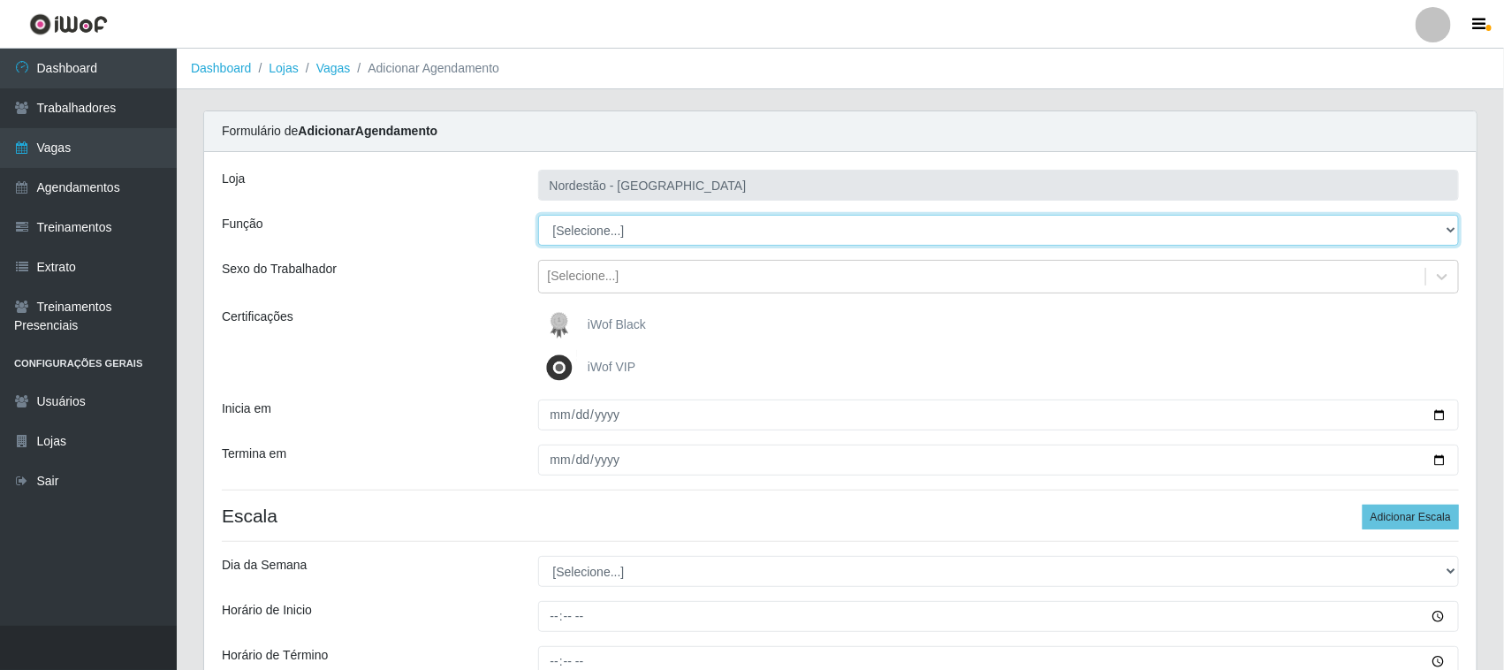
click at [601, 227] on select "[Selecione...] Embalador Embalador + Embalador ++ Operador de Caixa Operador de…" at bounding box center [999, 230] width 922 height 31
click at [538, 215] on select "[Selecione...] Embalador Embalador + Embalador ++ Operador de Caixa Operador de…" at bounding box center [999, 230] width 922 height 31
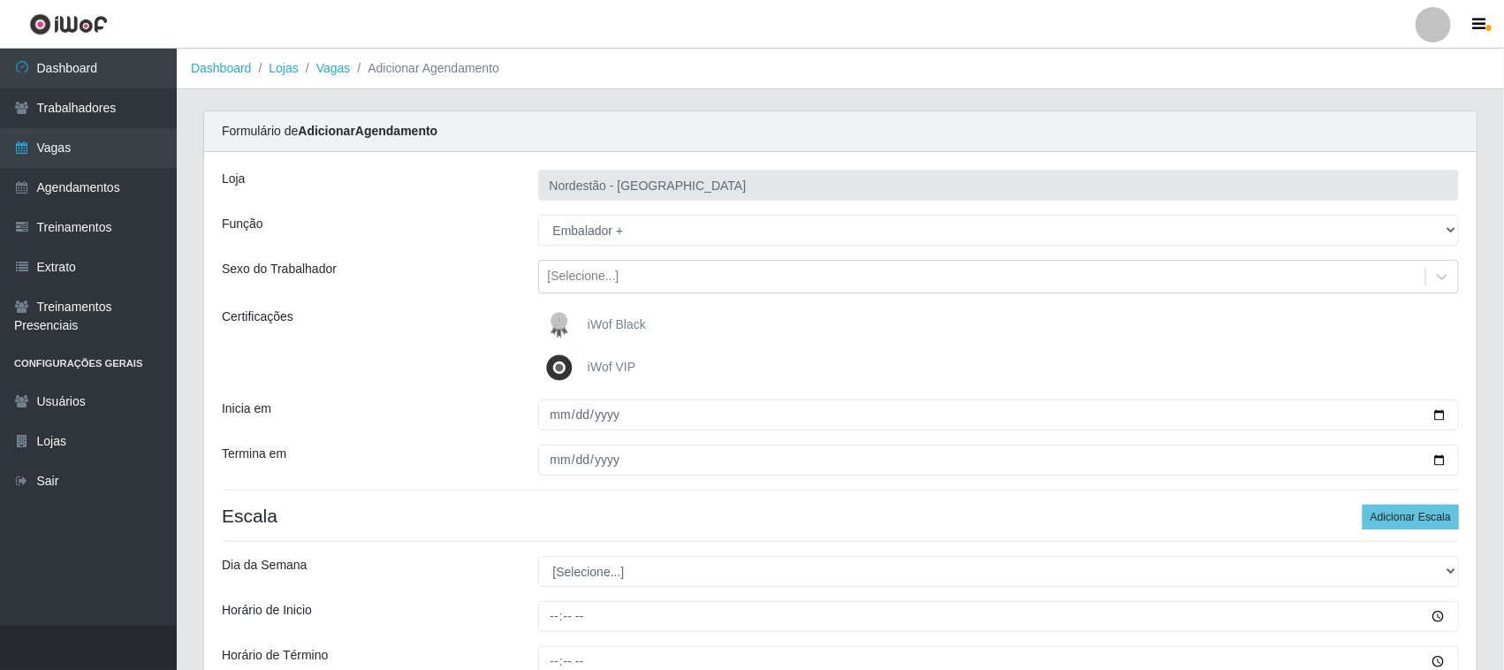
click at [629, 327] on span "iWof Black" at bounding box center [617, 324] width 58 height 14
click at [0, 0] on input "iWof Black" at bounding box center [0, 0] width 0 height 0
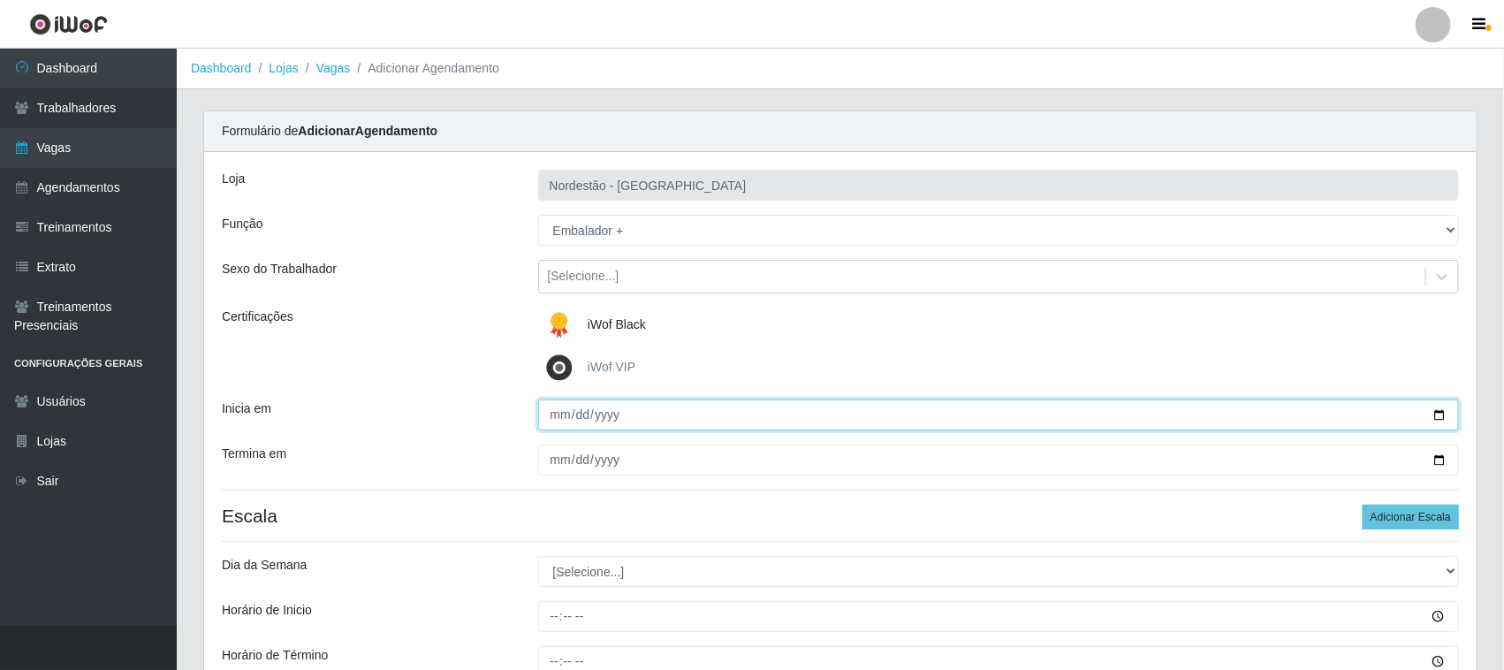
click at [1436, 411] on input "Inicia em" at bounding box center [999, 414] width 922 height 31
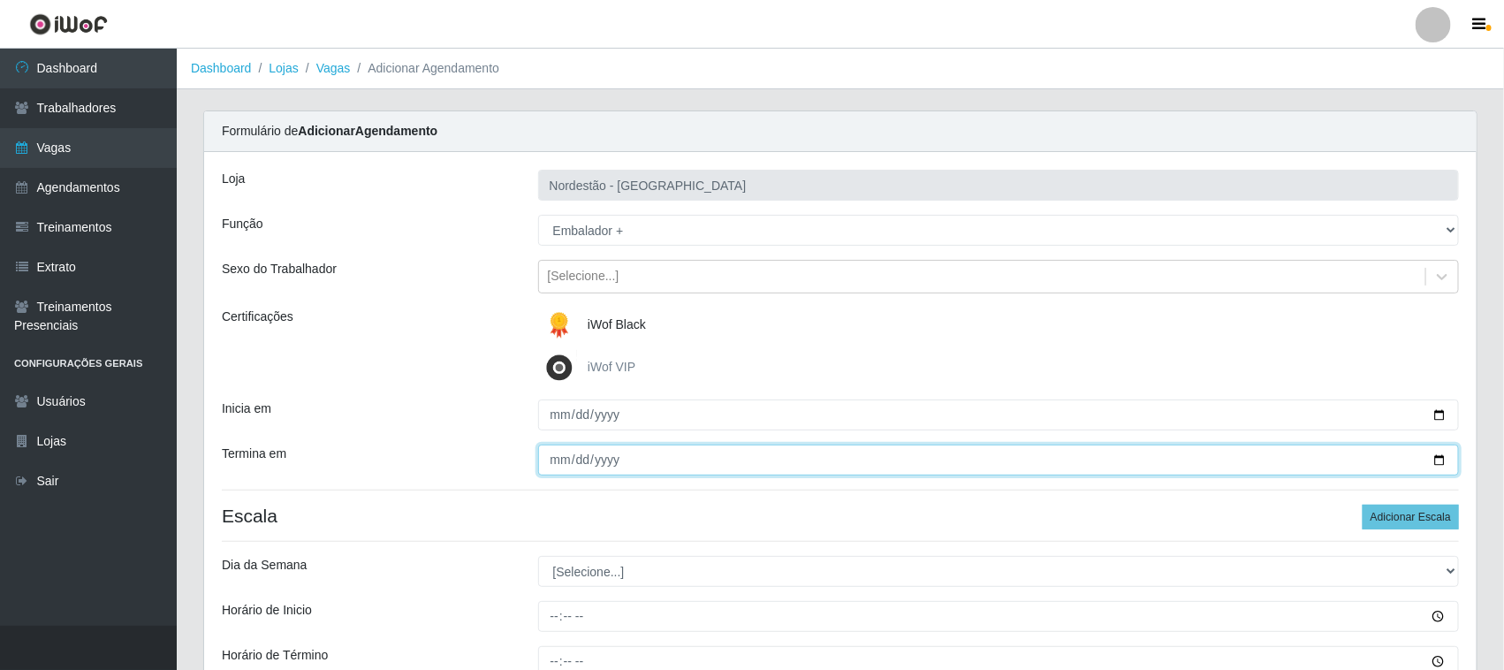
click at [1433, 458] on input "Termina em" at bounding box center [999, 459] width 922 height 31
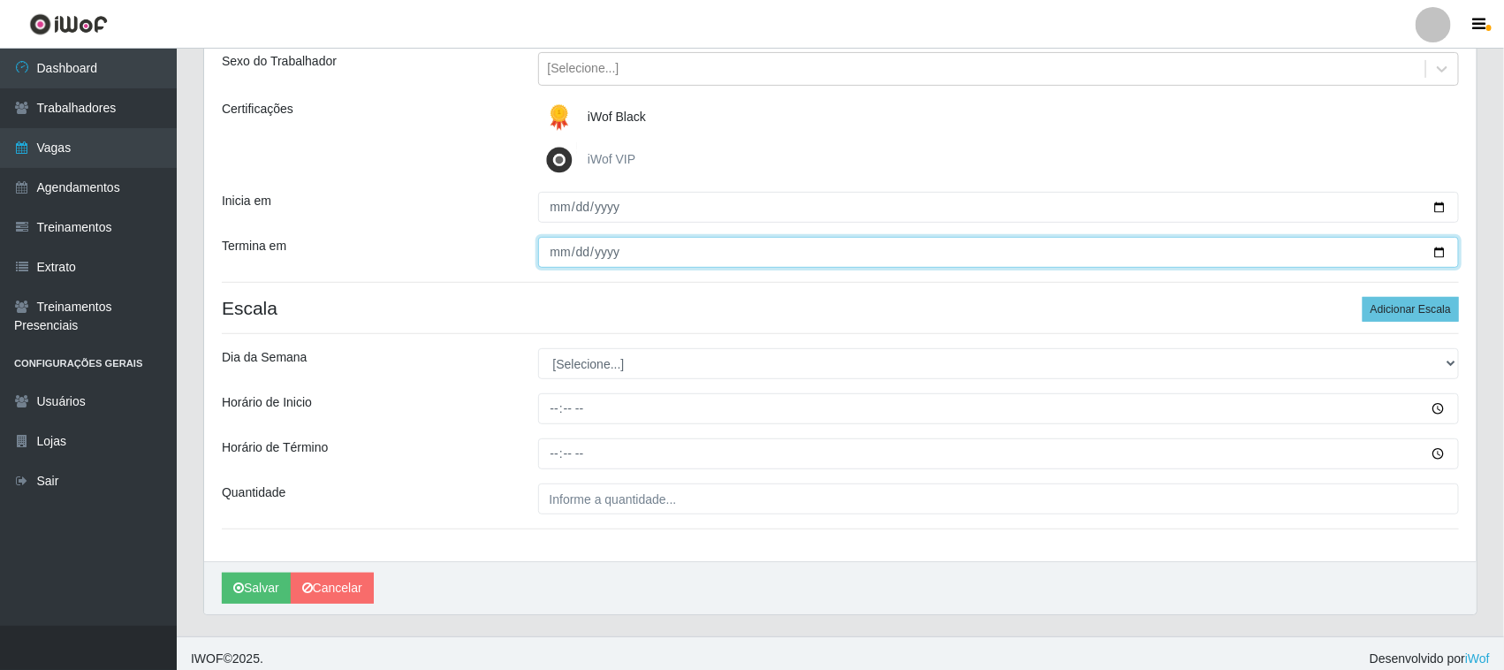
scroll to position [219, 0]
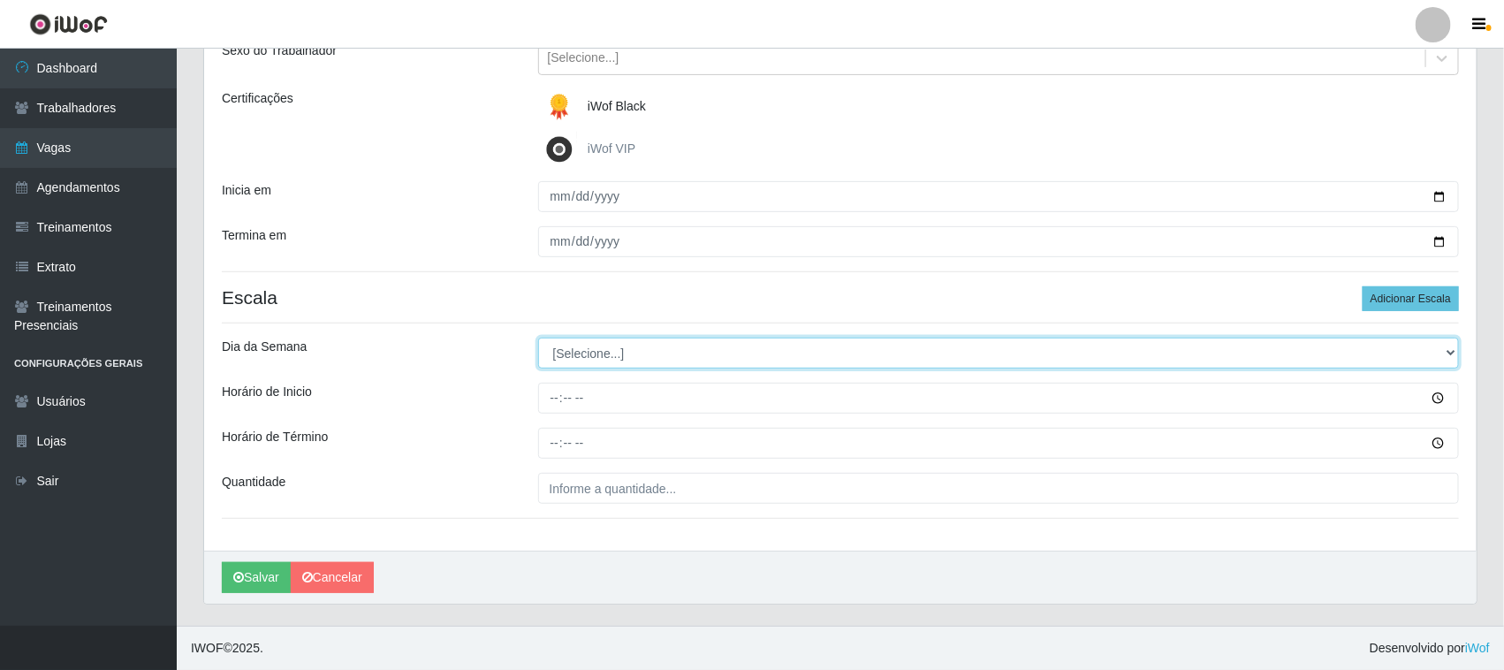
click at [592, 354] on select "[Selecione...] Segunda Terça Quarta Quinta Sexta Sábado Domingo" at bounding box center [999, 353] width 922 height 31
click at [538, 338] on select "[Selecione...] Segunda Terça Quarta Quinta Sexta Sábado Domingo" at bounding box center [999, 353] width 922 height 31
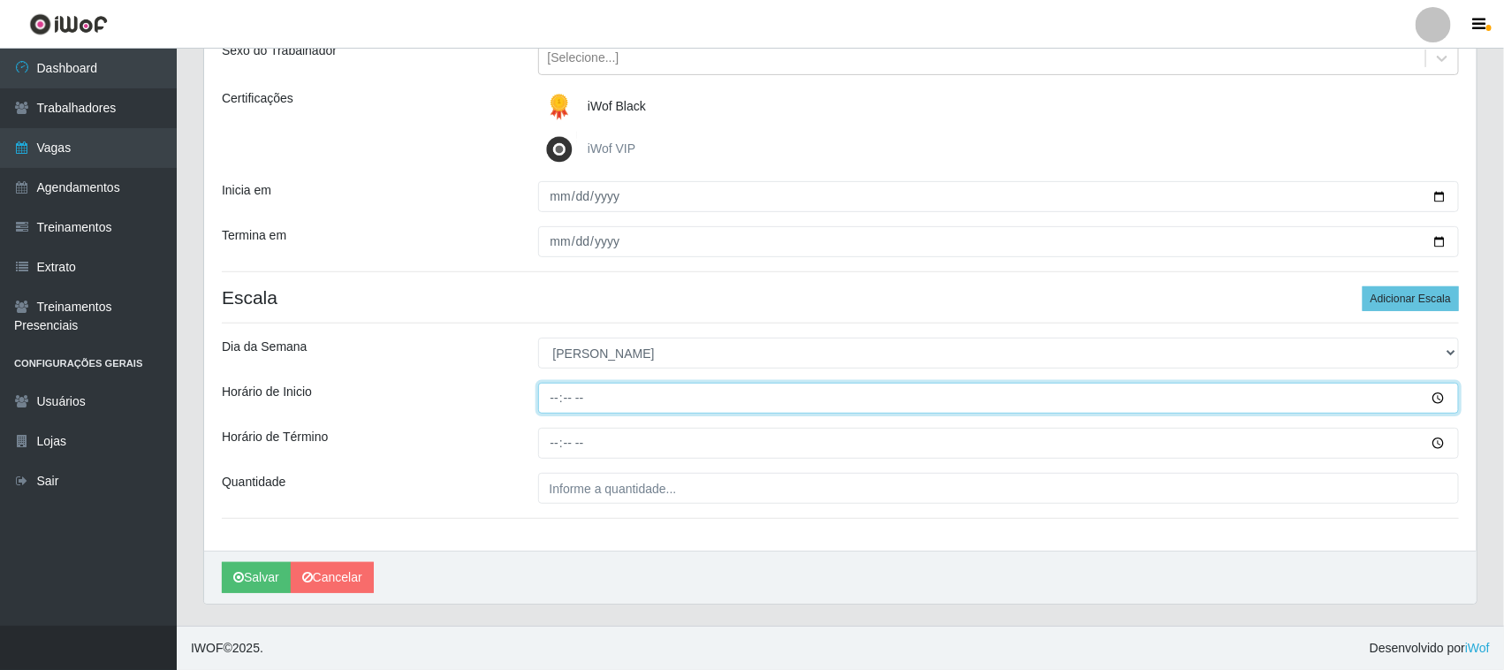
click at [555, 398] on input "Horário de Inicio" at bounding box center [999, 398] width 922 height 31
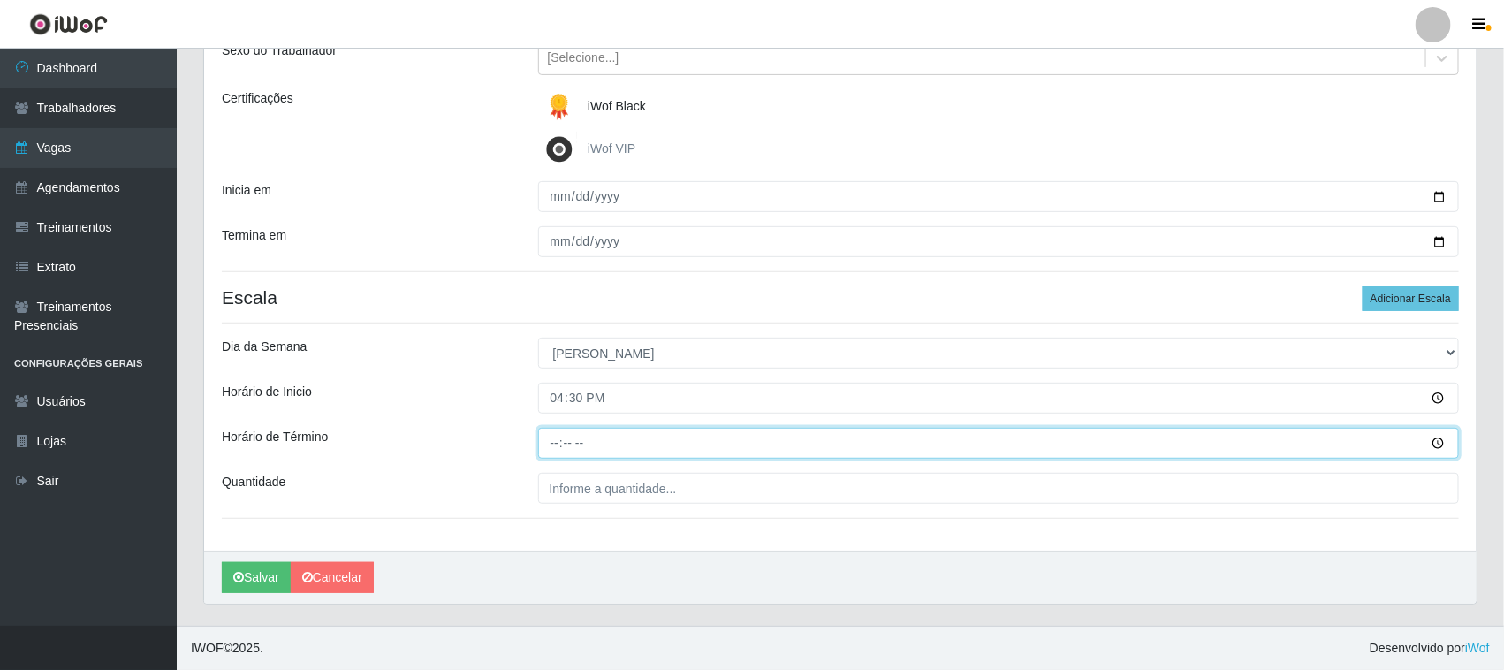
click at [544, 444] on input "Horário de Término" at bounding box center [999, 443] width 922 height 31
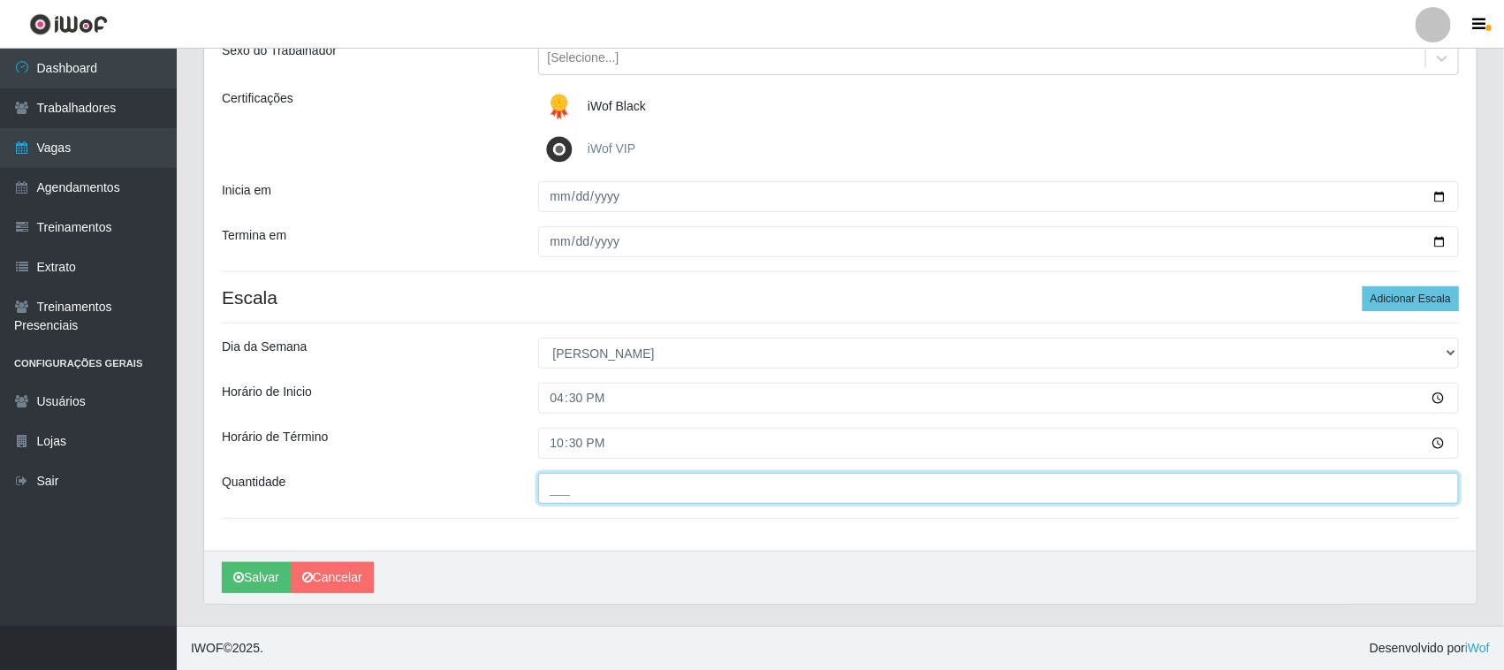
click at [575, 489] on input "___" at bounding box center [999, 488] width 922 height 31
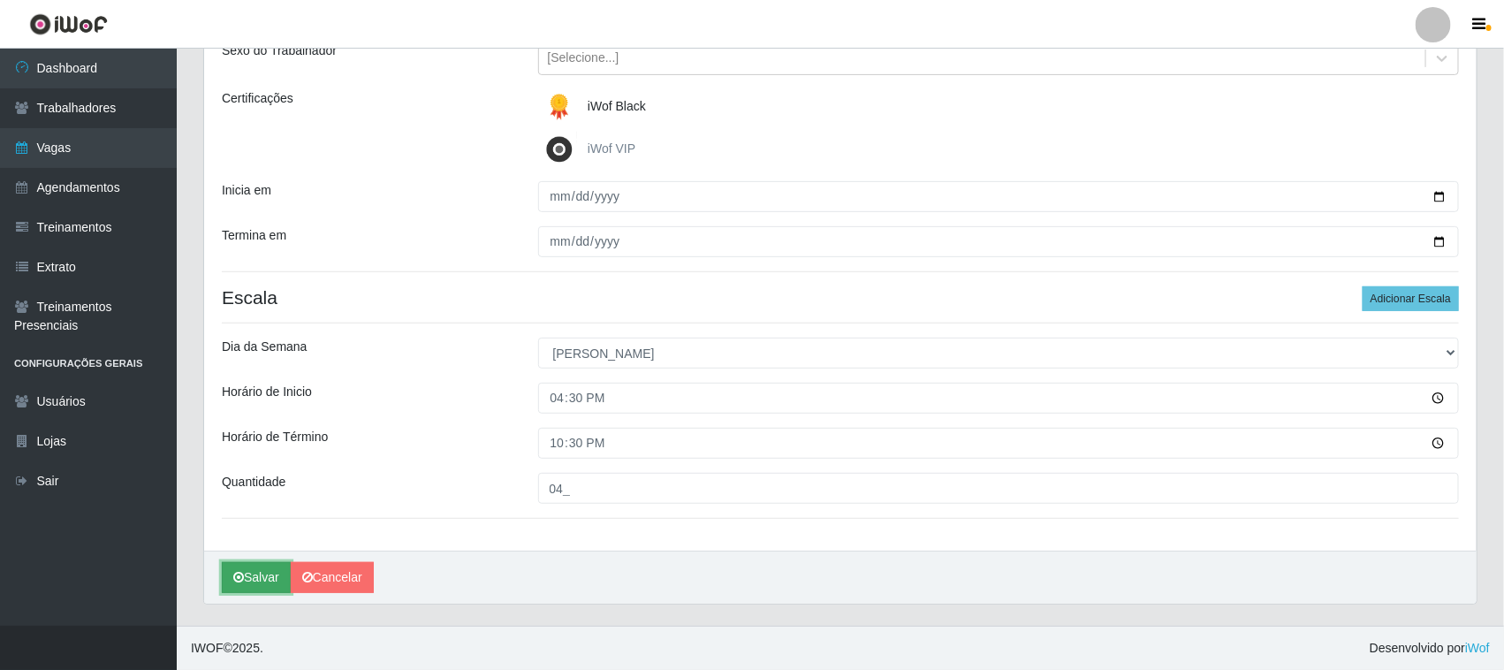
click at [262, 579] on button "Salvar" at bounding box center [256, 577] width 69 height 31
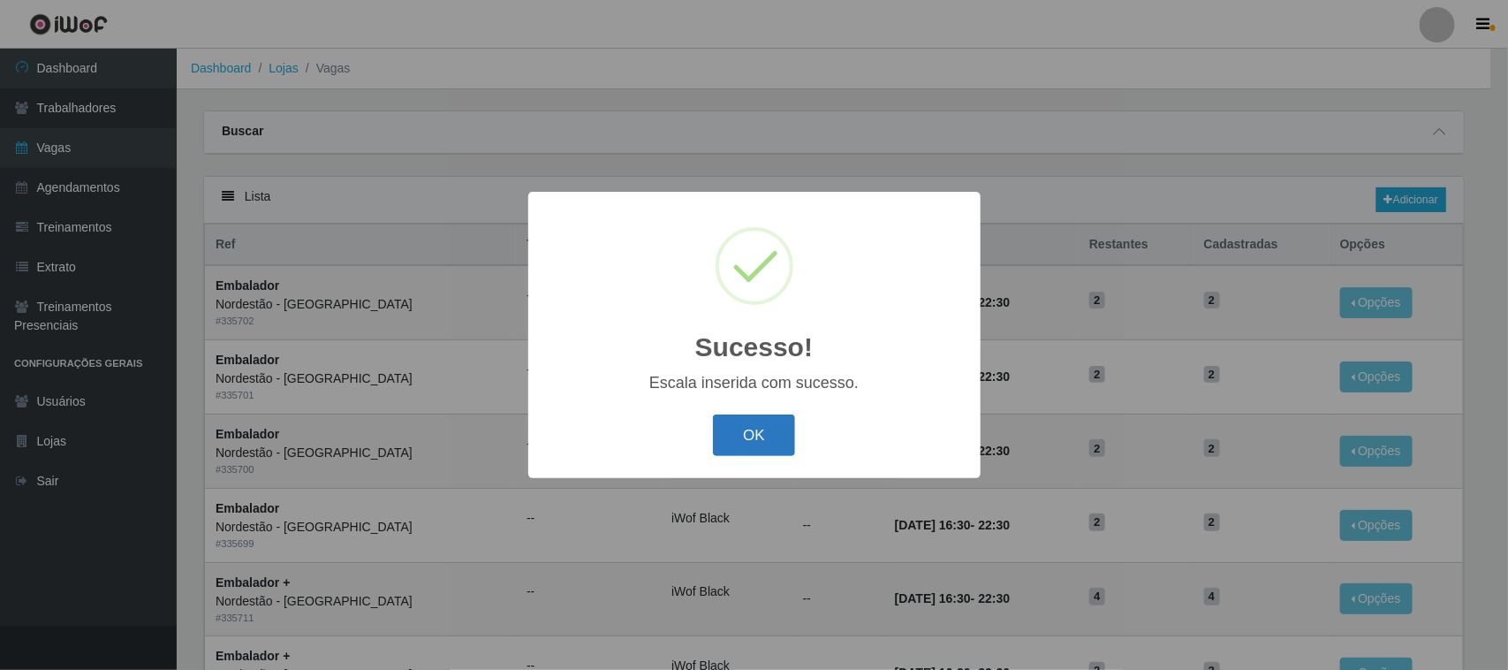
click at [749, 430] on button "OK" at bounding box center [754, 435] width 82 height 42
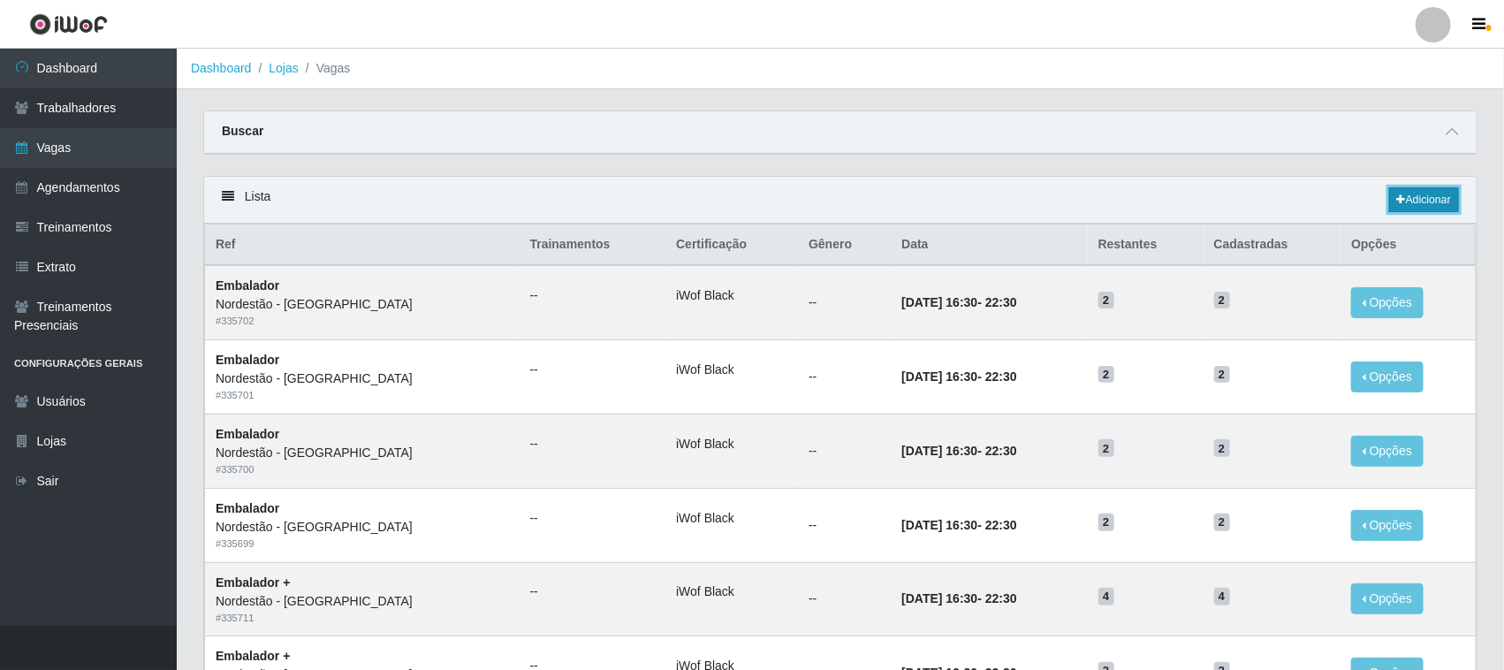
click at [1403, 200] on link "Adicionar" at bounding box center [1424, 199] width 70 height 25
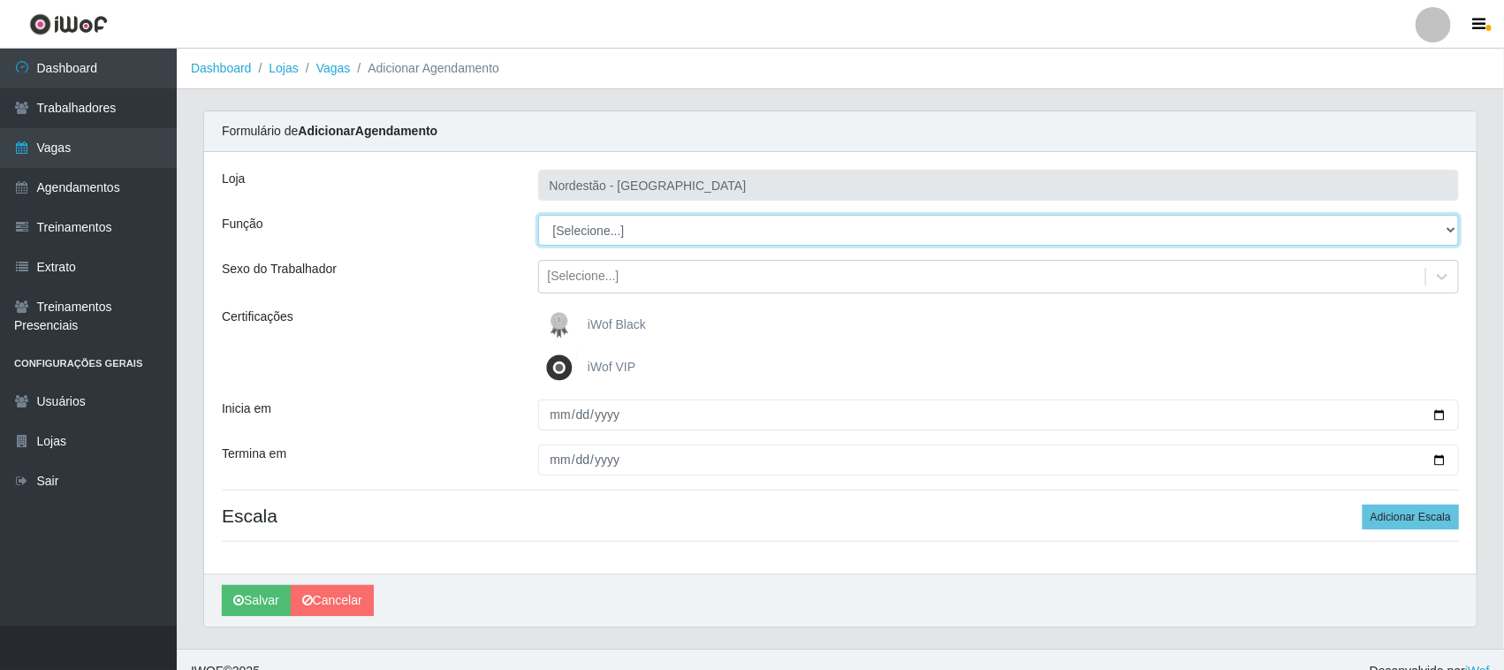
click at [557, 239] on select "[Selecione...] Embalador Embalador + Embalador ++ Operador de Caixa Operador de…" at bounding box center [999, 230] width 922 height 31
click at [538, 215] on select "[Selecione...] Embalador Embalador + Embalador ++ Operador de Caixa Operador de…" at bounding box center [999, 230] width 922 height 31
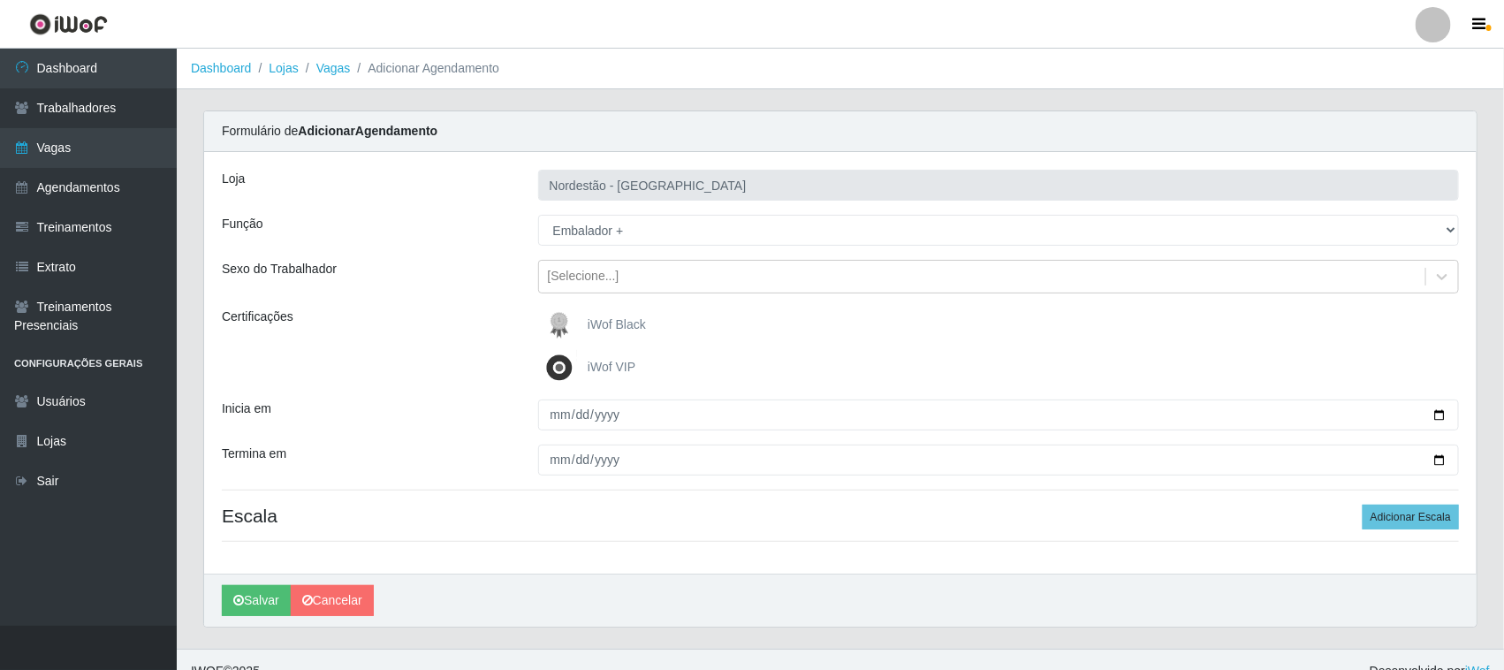
click at [588, 323] on span "iWof Black" at bounding box center [617, 324] width 58 height 14
click at [0, 0] on input "iWof Black" at bounding box center [0, 0] width 0 height 0
click at [1405, 519] on button "Adicionar Escala" at bounding box center [1411, 517] width 96 height 25
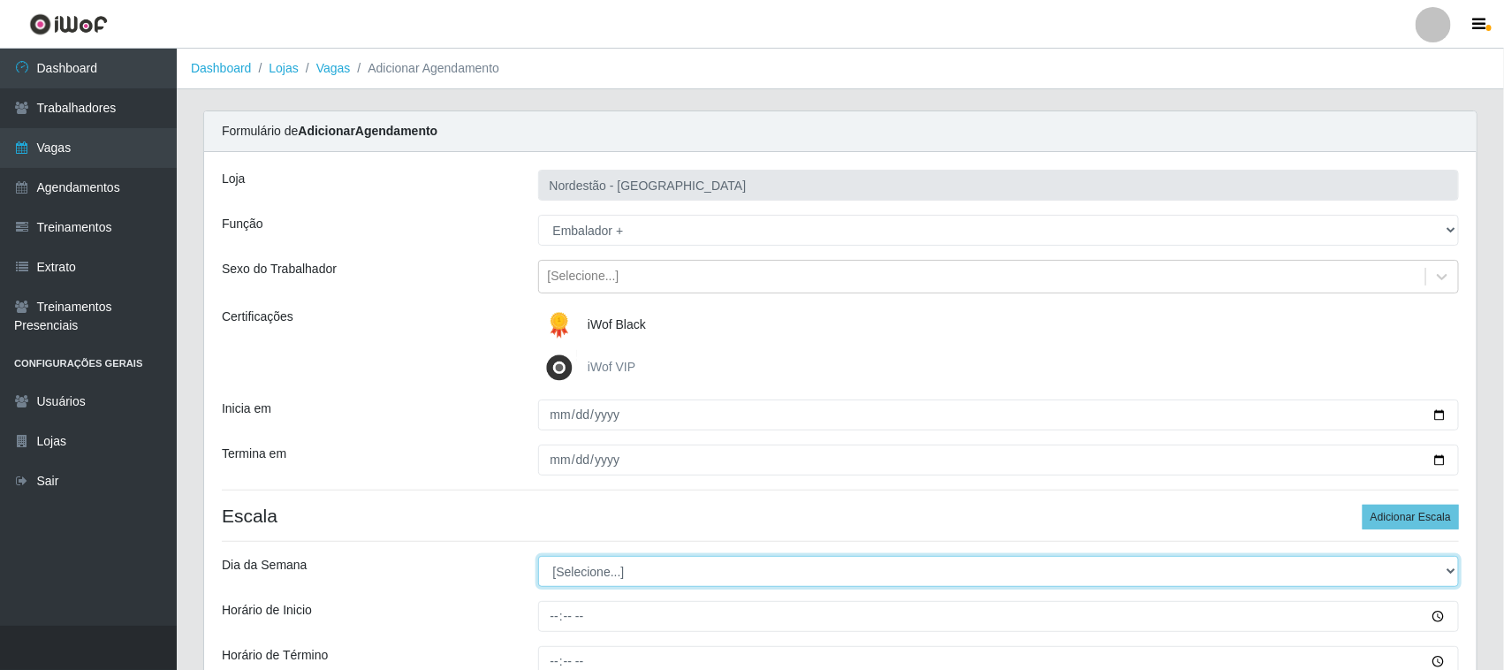
click at [632, 570] on select "[Selecione...] Segunda Terça Quarta Quinta Sexta Sábado Domingo" at bounding box center [999, 571] width 922 height 31
click at [538, 557] on select "[Selecione...] Segunda Terça Quarta Quinta Sexta Sábado Domingo" at bounding box center [999, 571] width 922 height 31
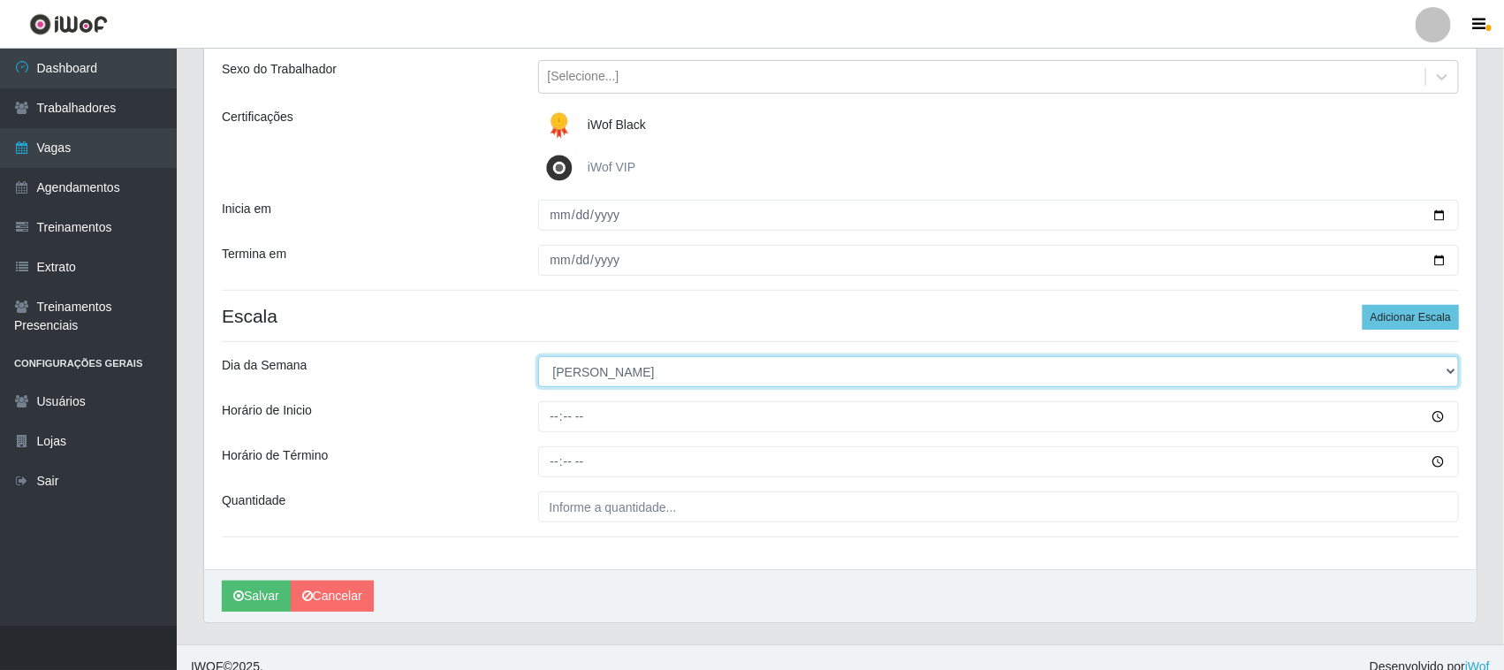
scroll to position [219, 0]
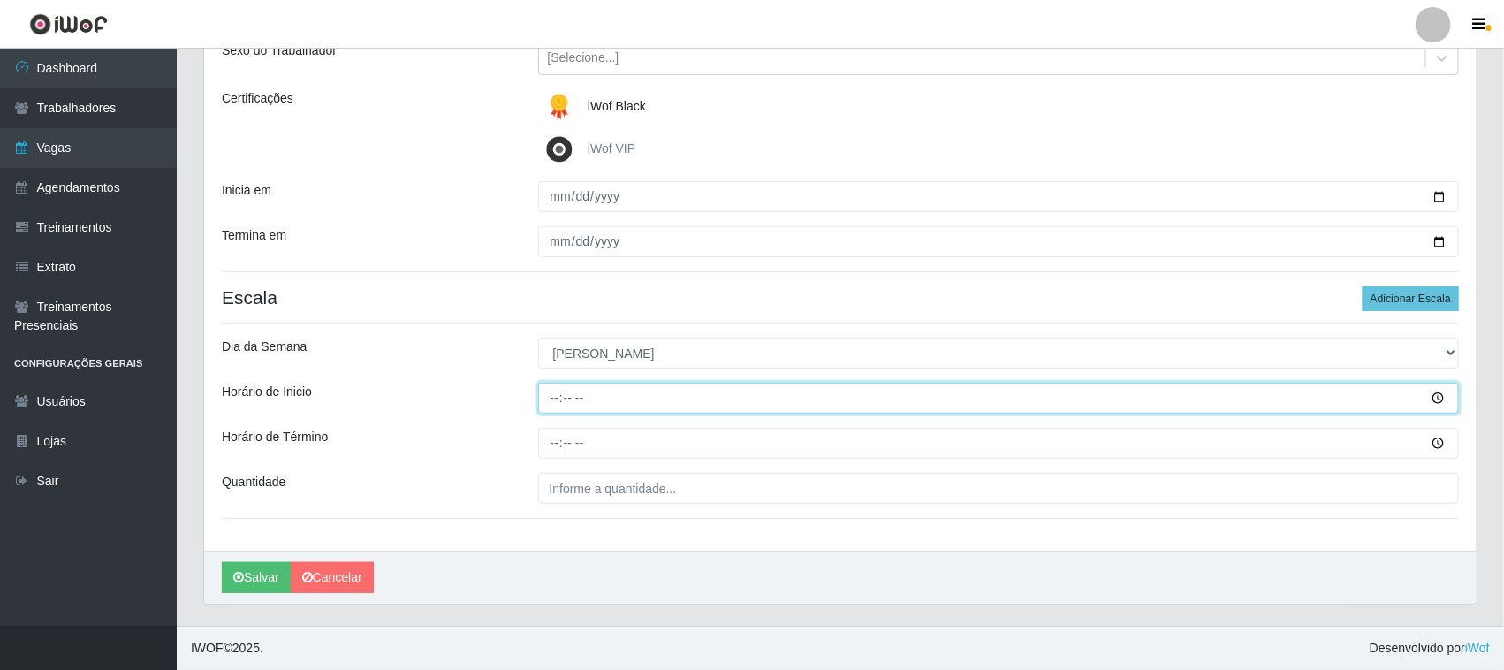
click at [555, 399] on input "Horário de Inicio" at bounding box center [999, 398] width 922 height 31
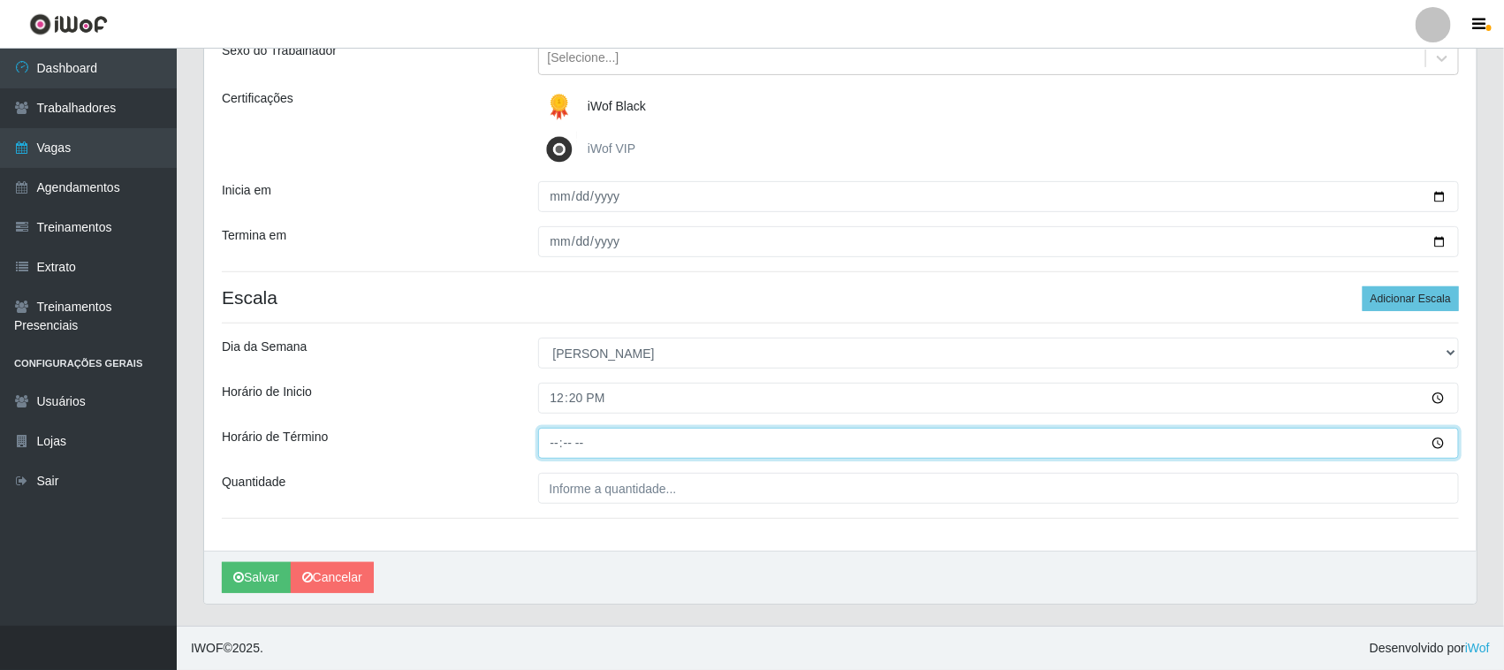
click at [542, 444] on input "Horário de Término" at bounding box center [999, 443] width 922 height 31
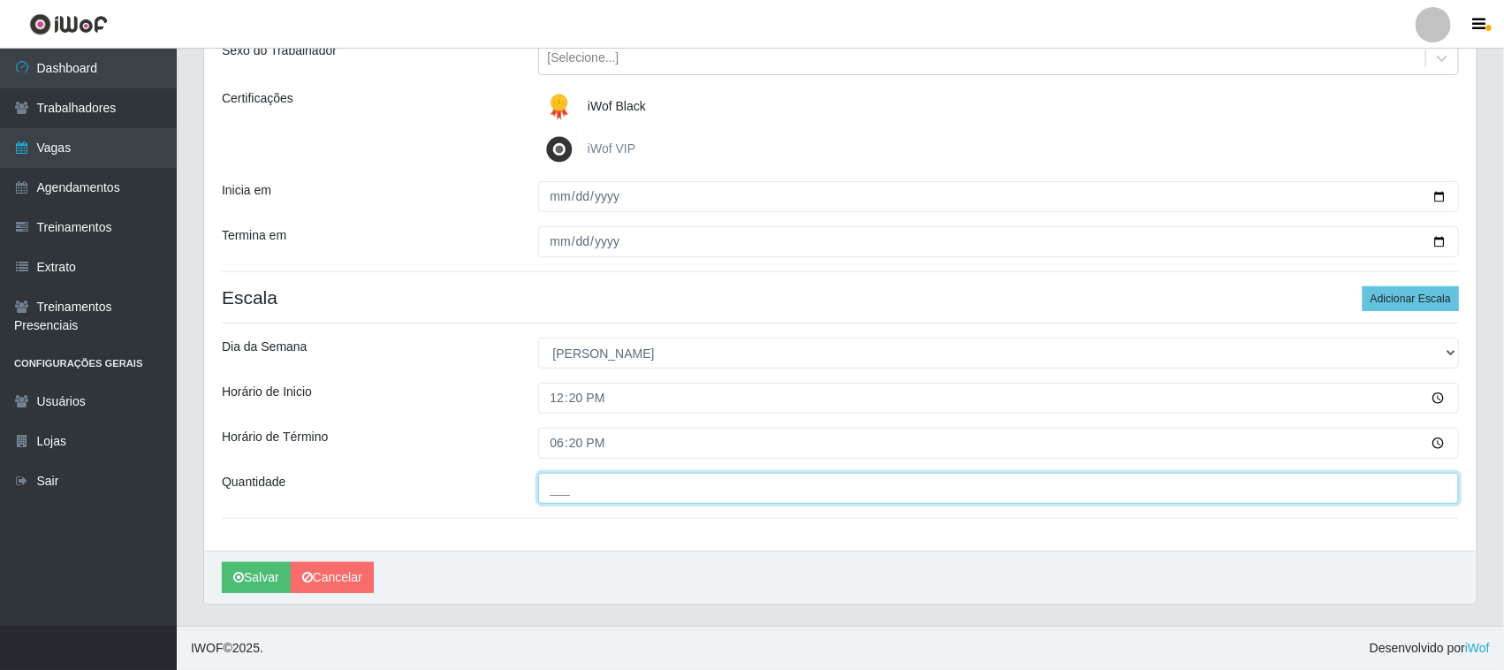
click at [574, 492] on input "___" at bounding box center [999, 488] width 922 height 31
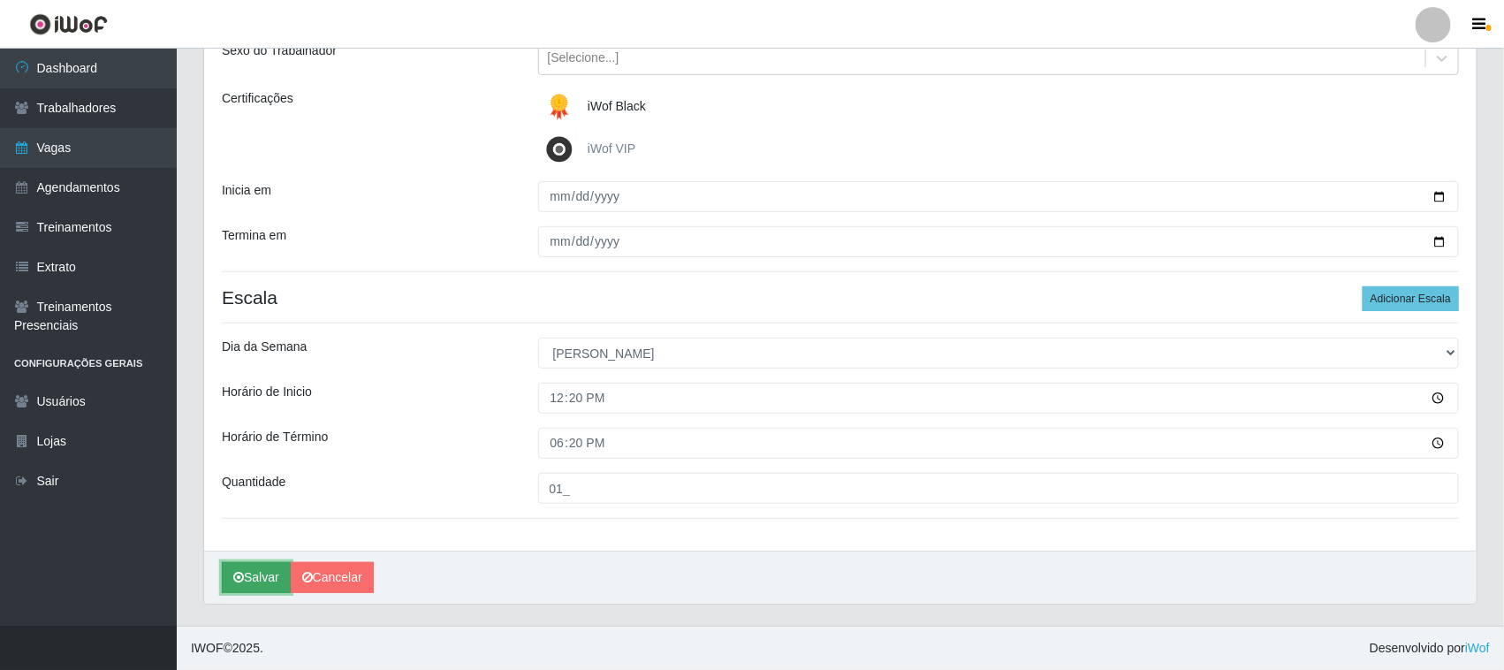
click at [254, 584] on button "Salvar" at bounding box center [256, 577] width 69 height 31
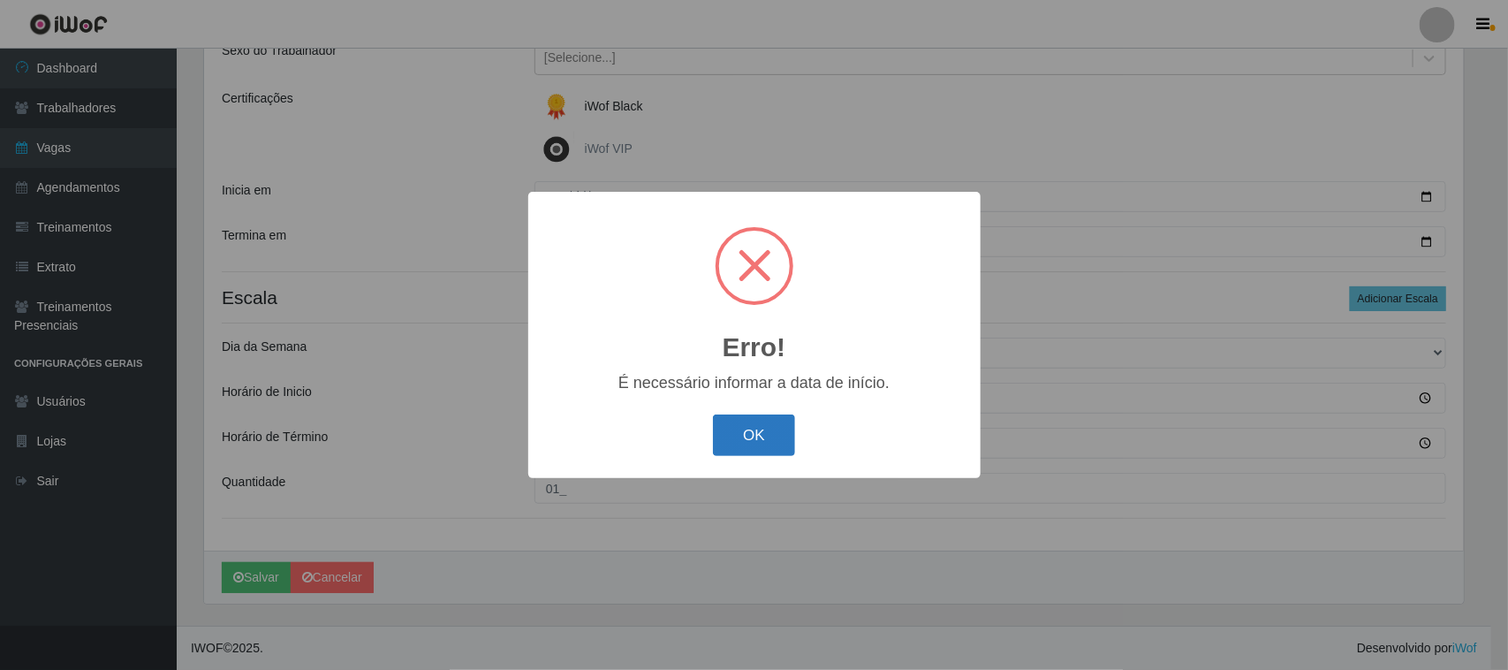
click at [769, 433] on button "OK" at bounding box center [754, 435] width 82 height 42
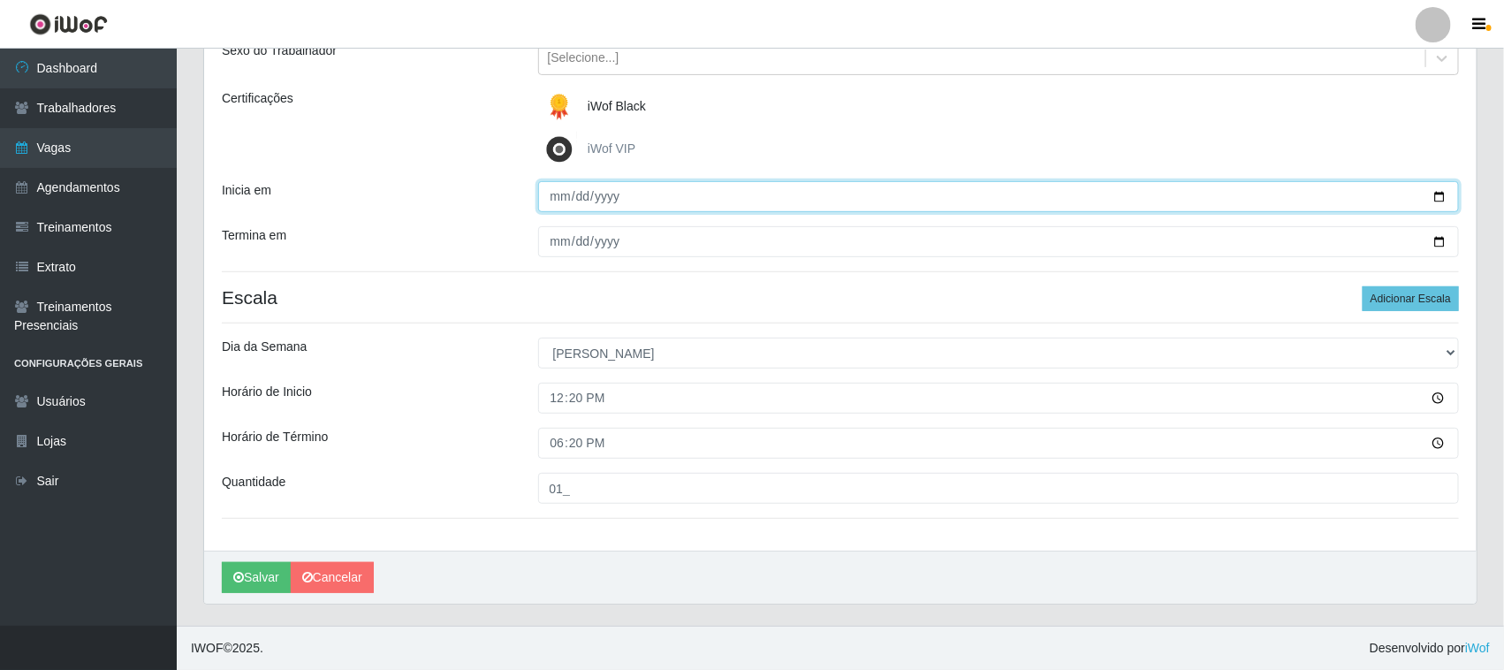
click at [1436, 197] on input "Inicia em" at bounding box center [999, 196] width 922 height 31
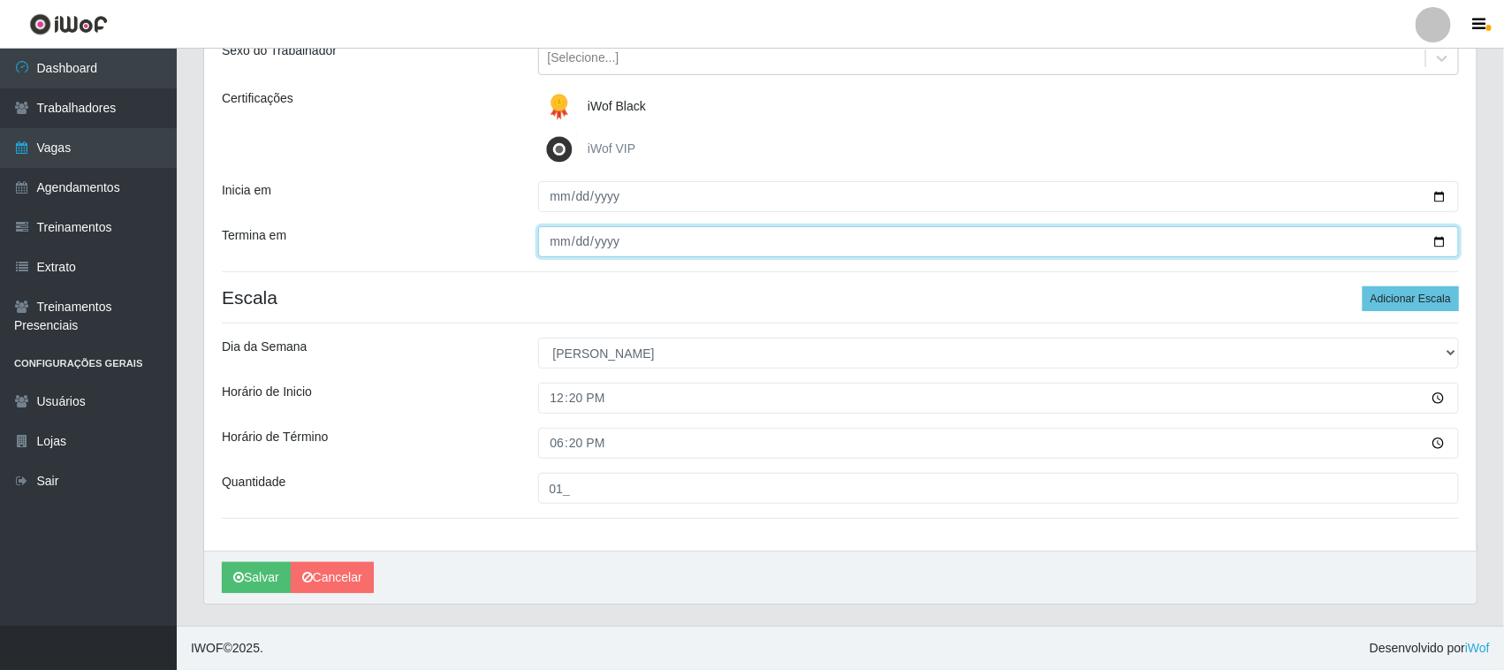
click at [1443, 240] on input "Termina em" at bounding box center [999, 241] width 922 height 31
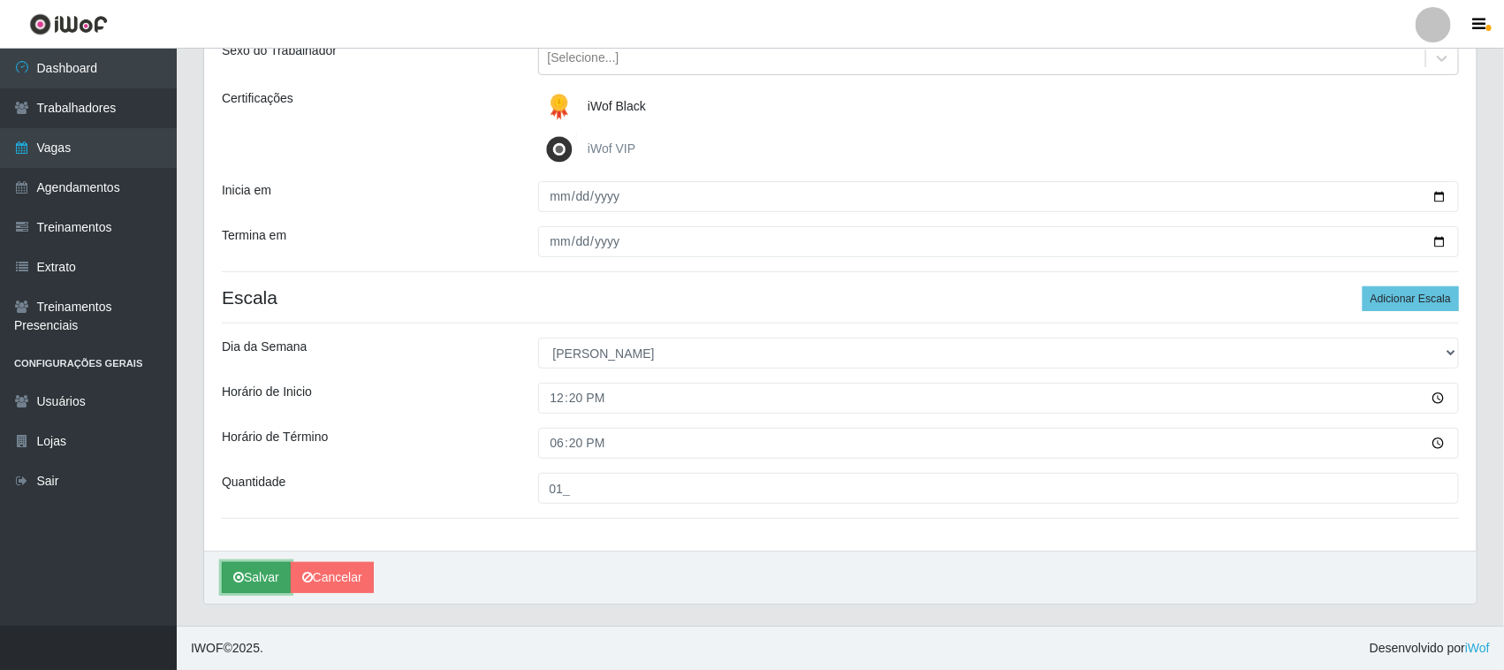
click at [263, 580] on button "Salvar" at bounding box center [256, 577] width 69 height 31
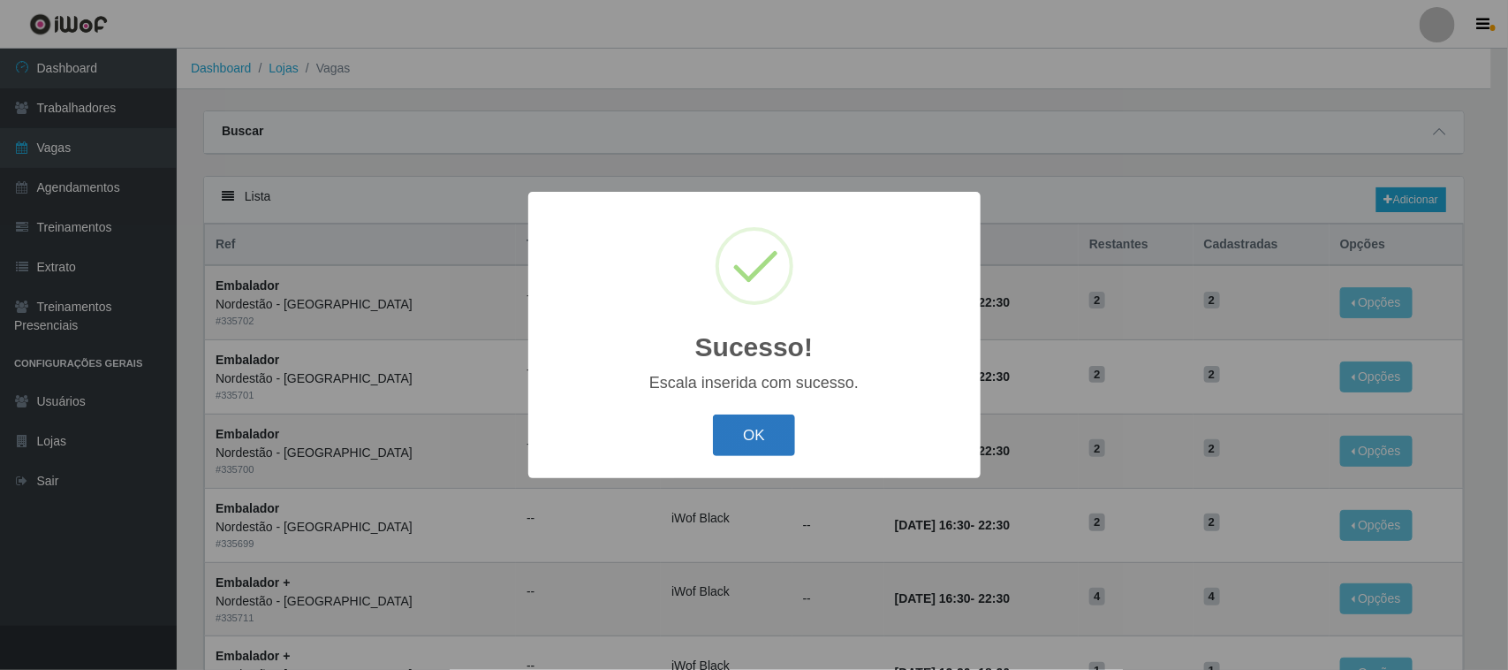
click at [739, 439] on button "OK" at bounding box center [754, 435] width 82 height 42
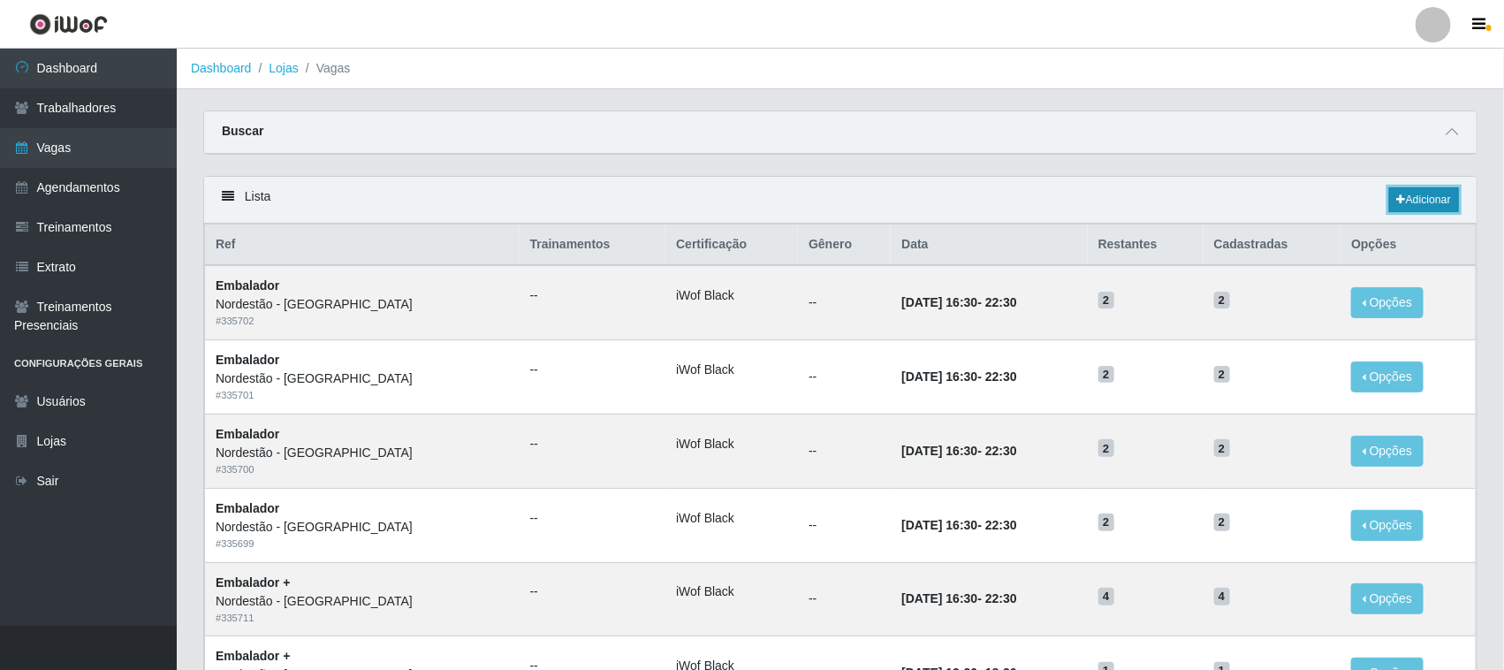
click at [1430, 201] on link "Adicionar" at bounding box center [1424, 199] width 70 height 25
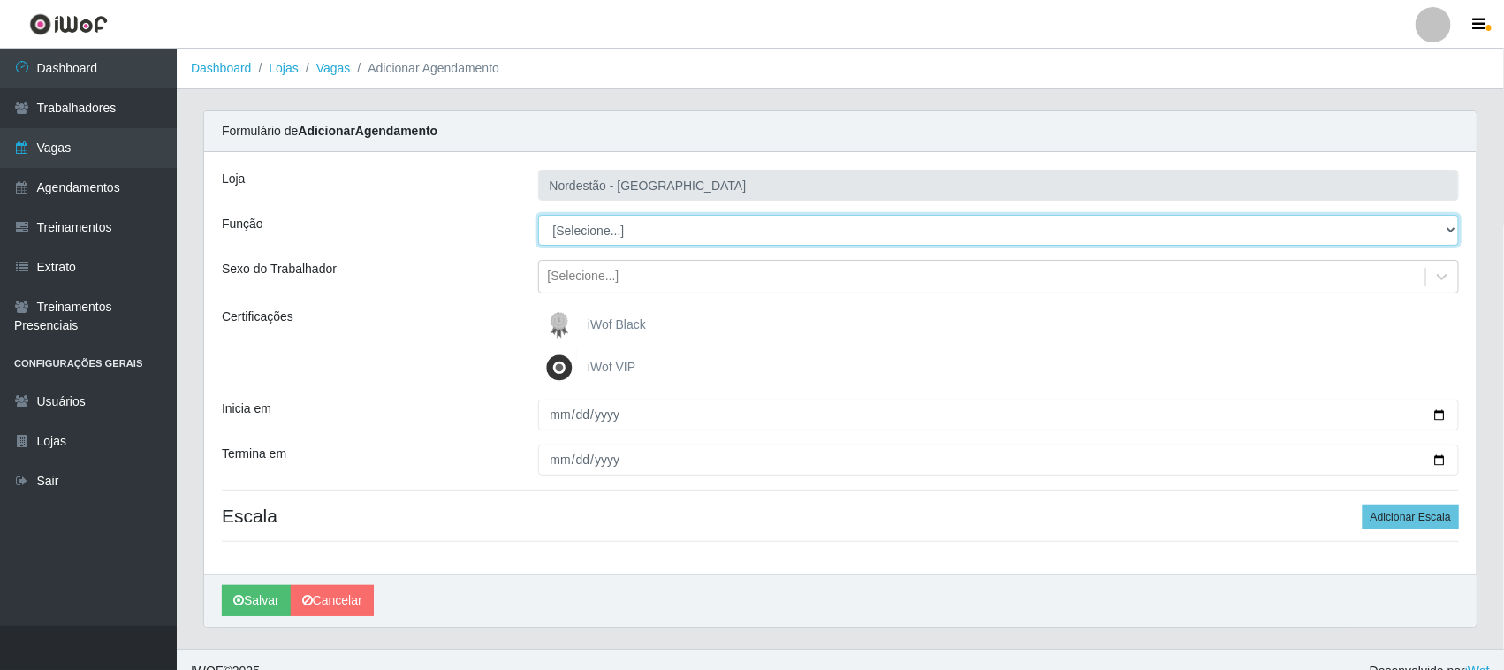
click at [595, 230] on select "[Selecione...] Embalador Embalador + Embalador ++ Operador de Caixa Operador de…" at bounding box center [999, 230] width 922 height 31
click at [538, 215] on select "[Selecione...] Embalador Embalador + Embalador ++ Operador de Caixa Operador de…" at bounding box center [999, 230] width 922 height 31
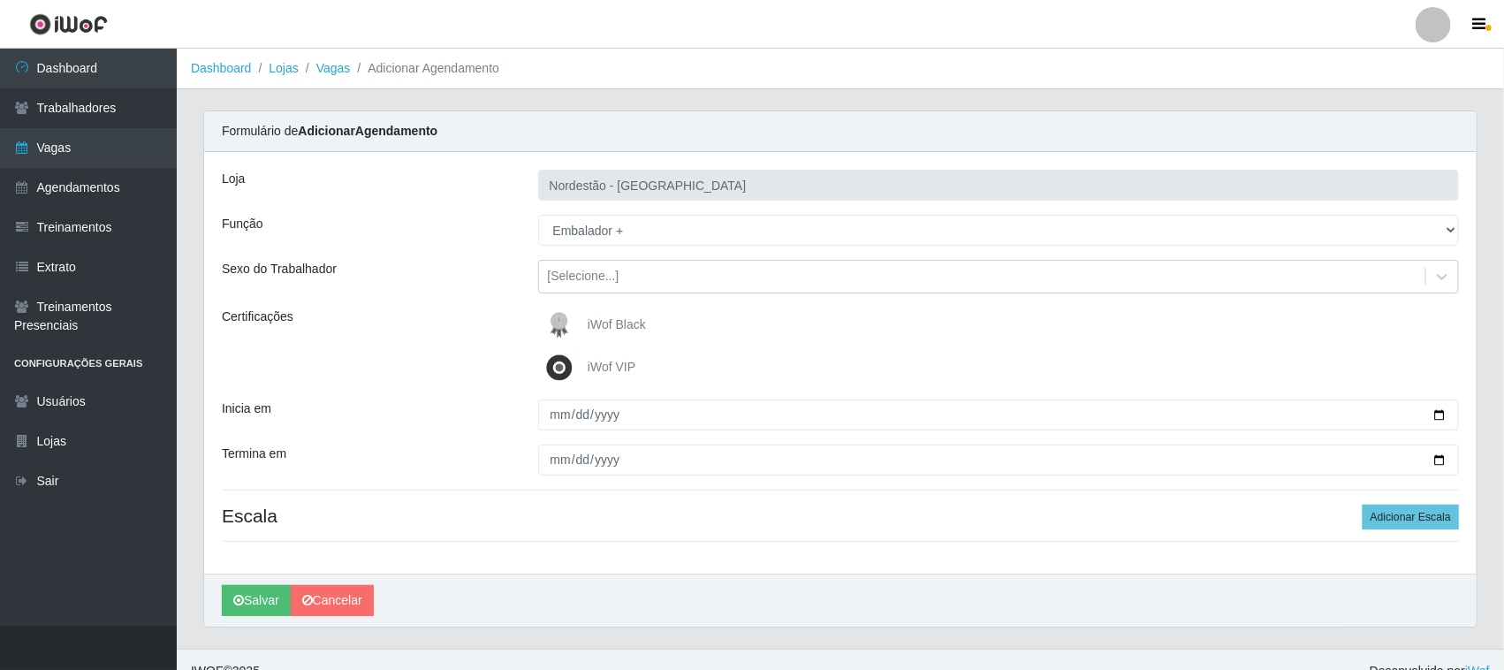
click at [612, 329] on span "iWof Black" at bounding box center [617, 324] width 58 height 14
click at [0, 0] on input "iWof Black" at bounding box center [0, 0] width 0 height 0
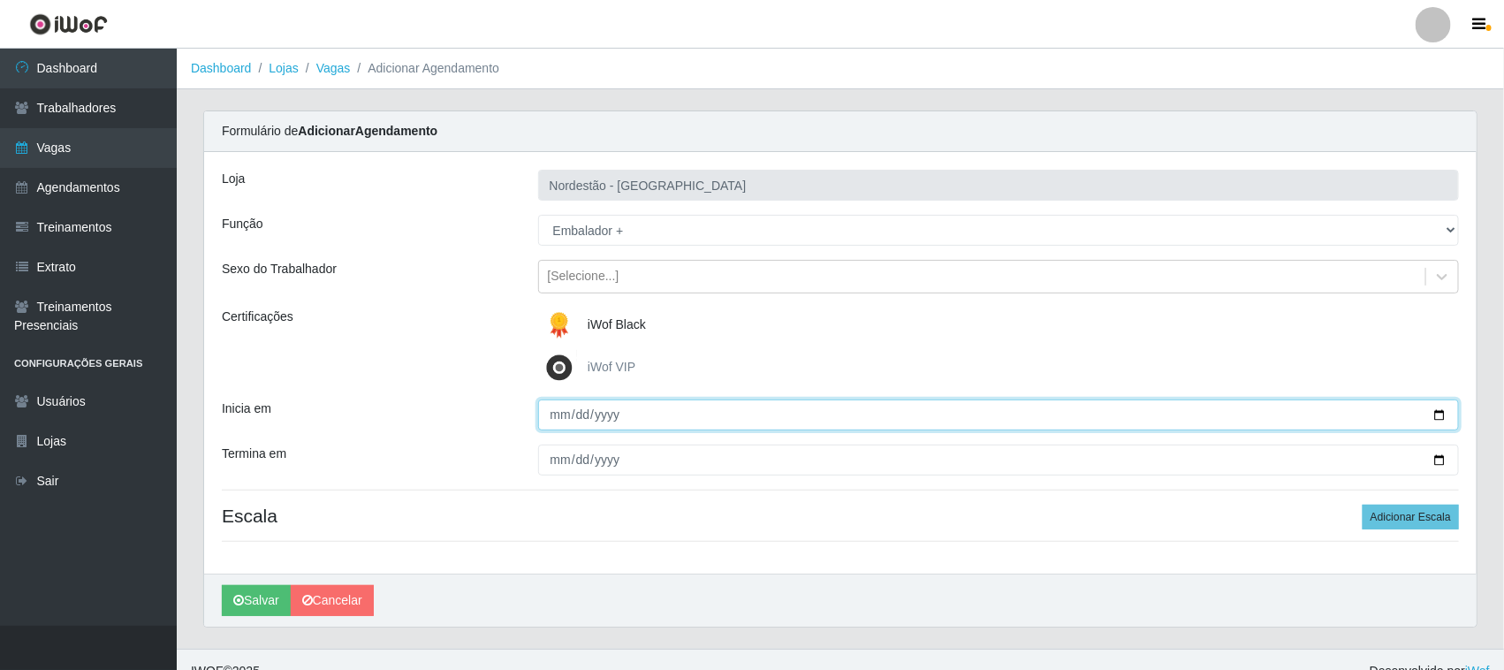
click at [1438, 407] on input "Inicia em" at bounding box center [999, 414] width 922 height 31
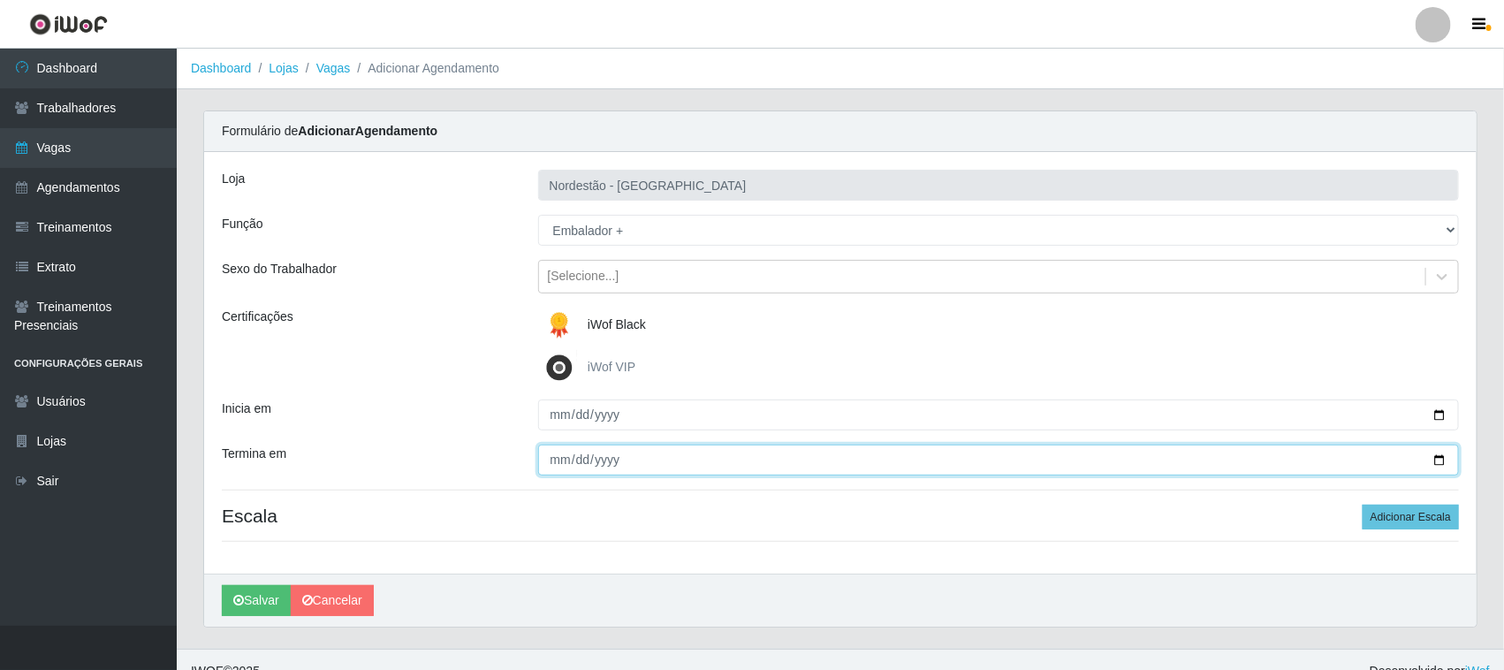
click at [1437, 460] on input "Termina em" at bounding box center [999, 459] width 922 height 31
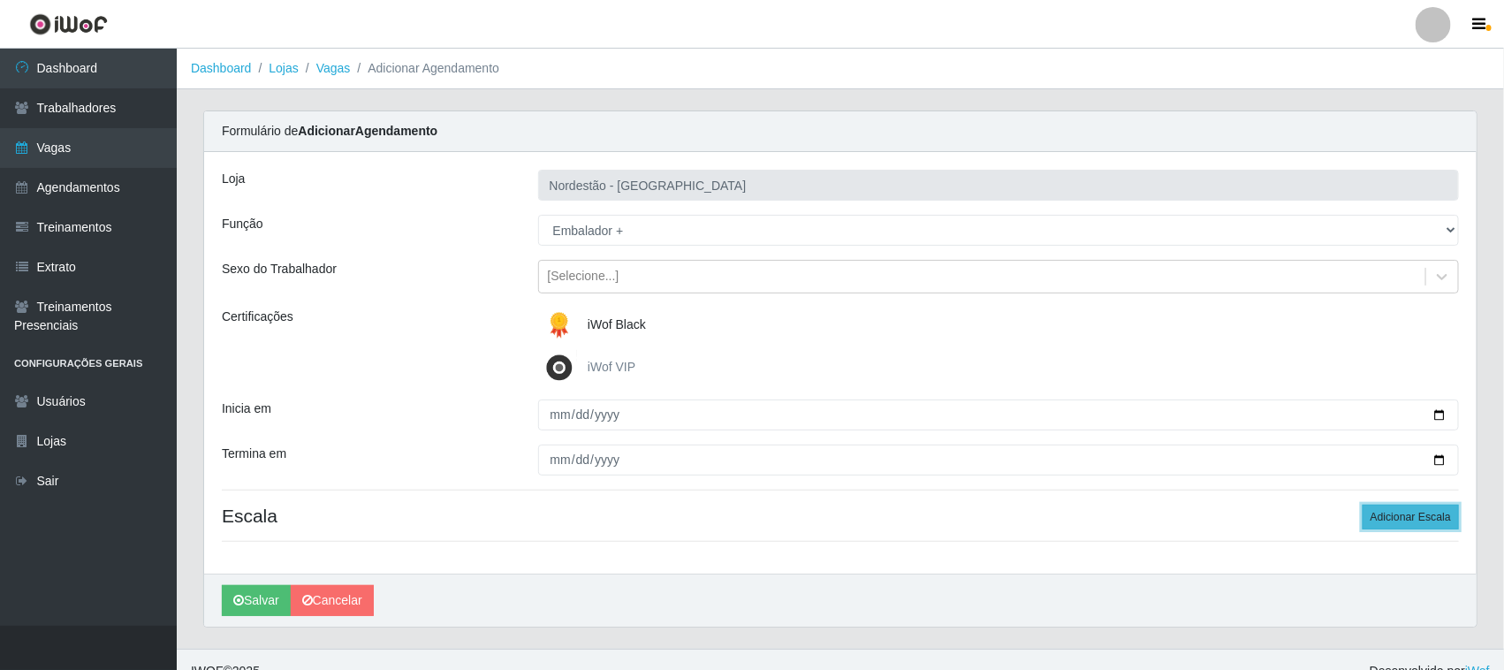
click at [1420, 514] on button "Adicionar Escala" at bounding box center [1411, 517] width 96 height 25
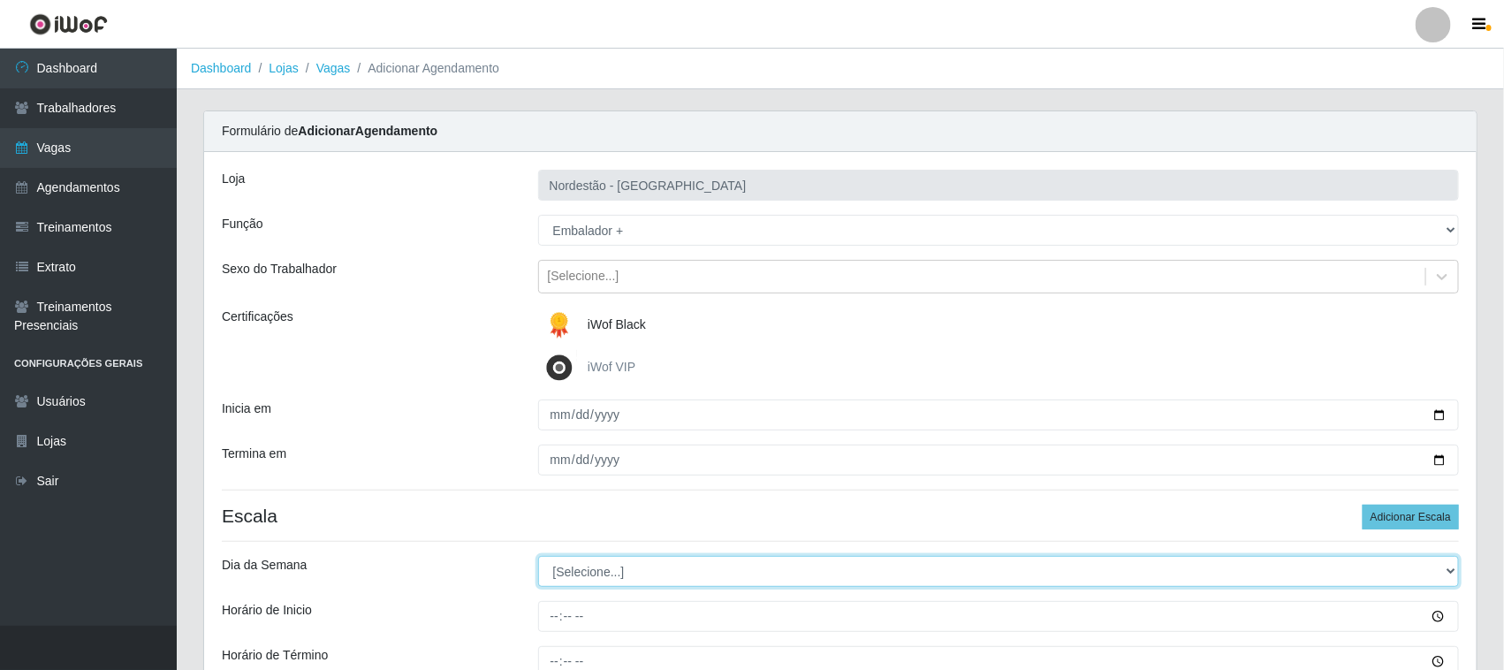
click at [598, 568] on select "[Selecione...] Segunda Terça Quarta Quinta Sexta Sábado Domingo" at bounding box center [999, 571] width 922 height 31
click at [538, 557] on select "[Selecione...] Segunda Terça Quarta Quinta Sexta Sábado Domingo" at bounding box center [999, 571] width 922 height 31
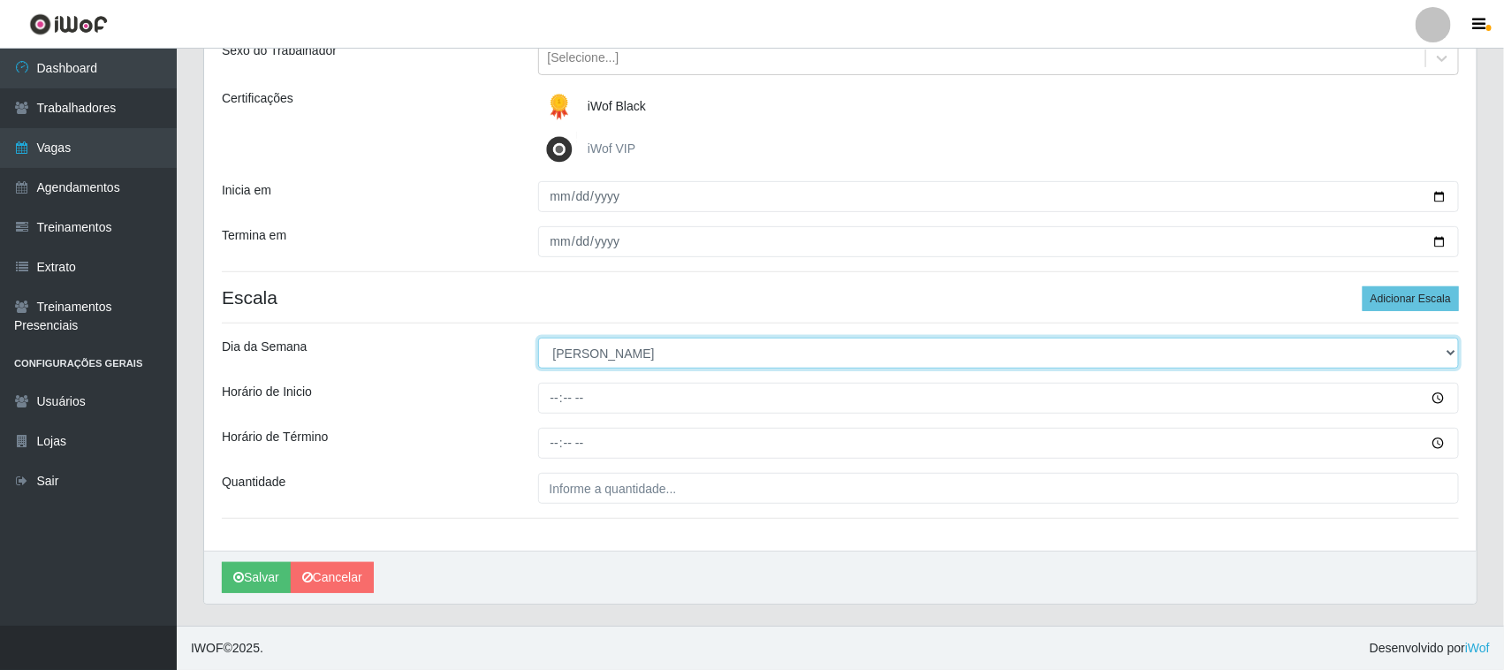
scroll to position [219, 0]
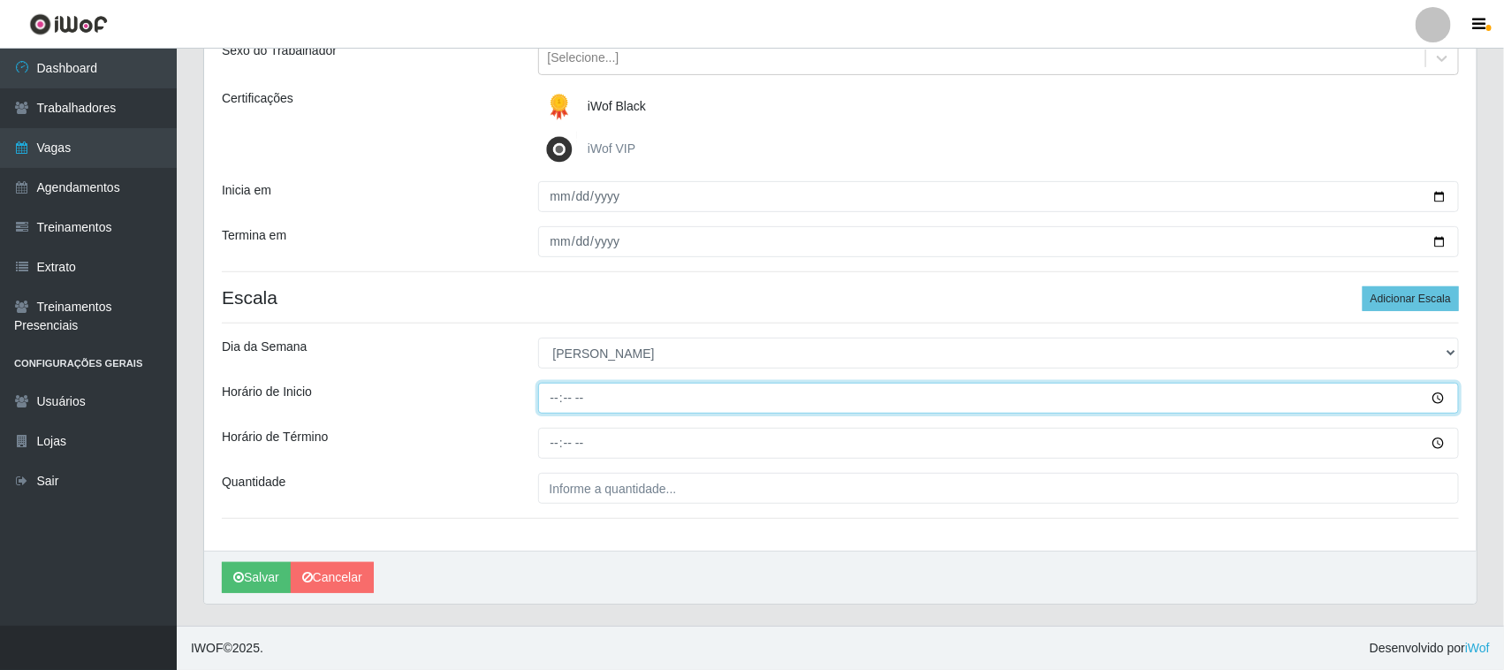
click at [550, 395] on input "Horário de Inicio" at bounding box center [999, 398] width 922 height 31
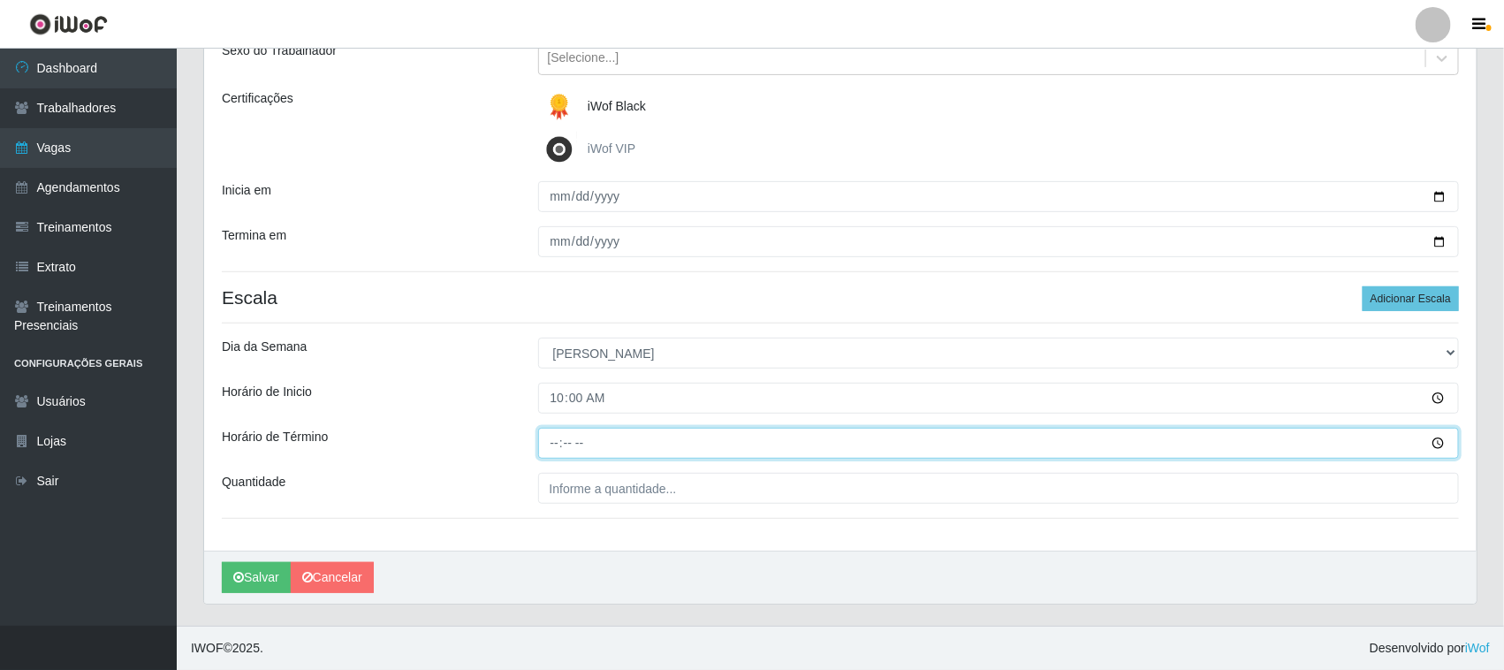
click at [550, 448] on input "Horário de Término" at bounding box center [999, 443] width 922 height 31
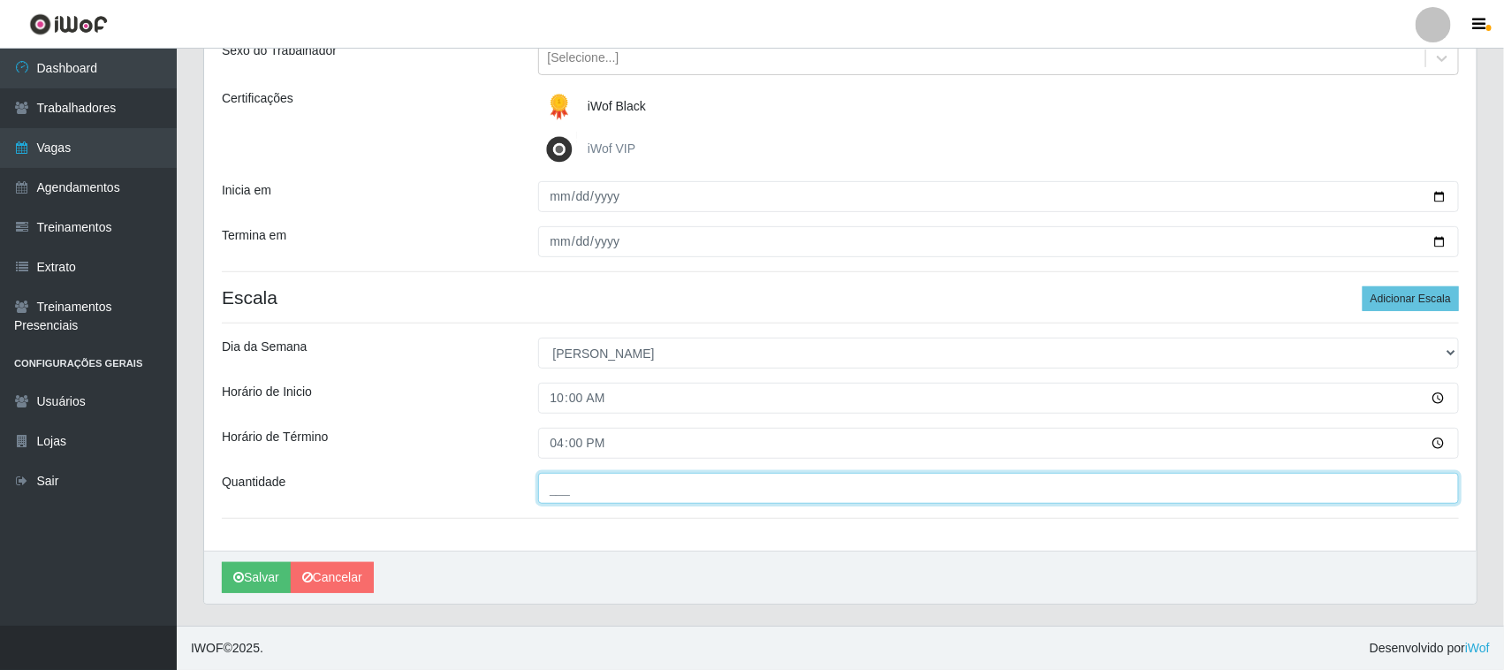
click at [566, 495] on input "___" at bounding box center [999, 488] width 922 height 31
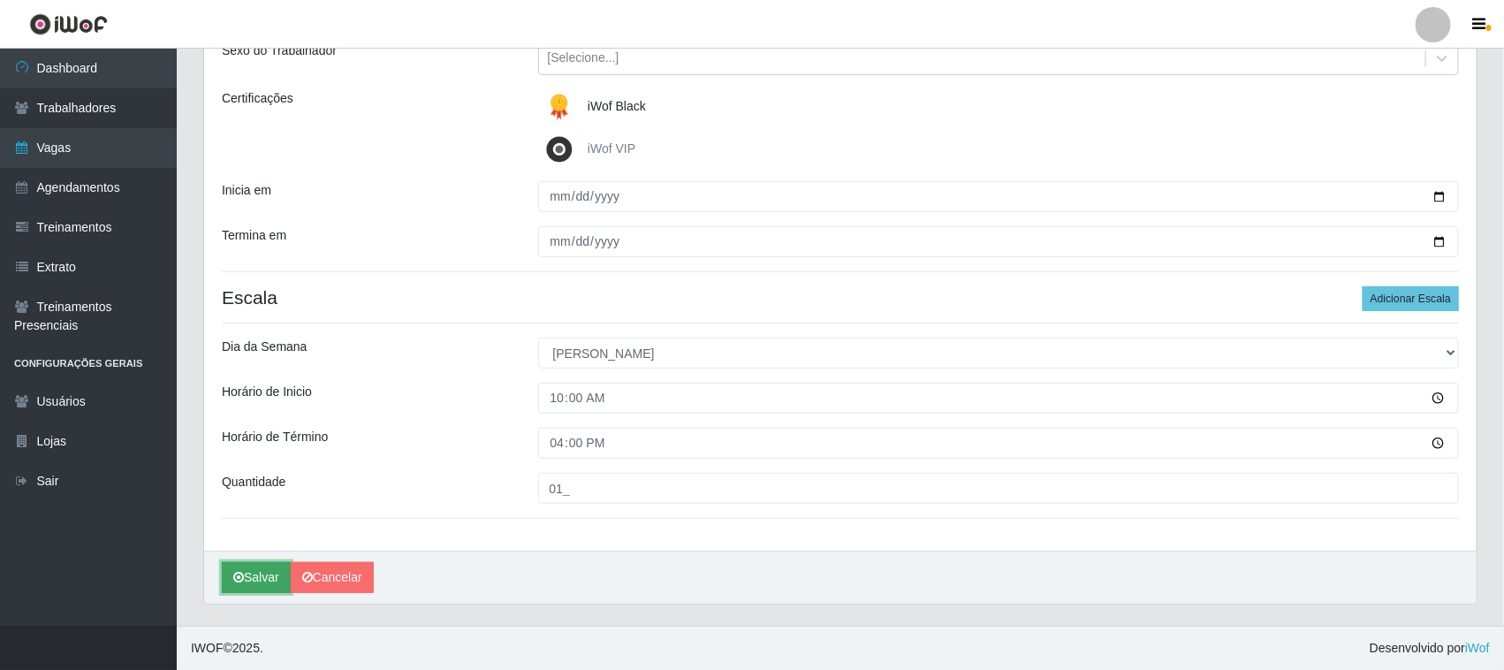
click at [261, 581] on button "Salvar" at bounding box center [256, 577] width 69 height 31
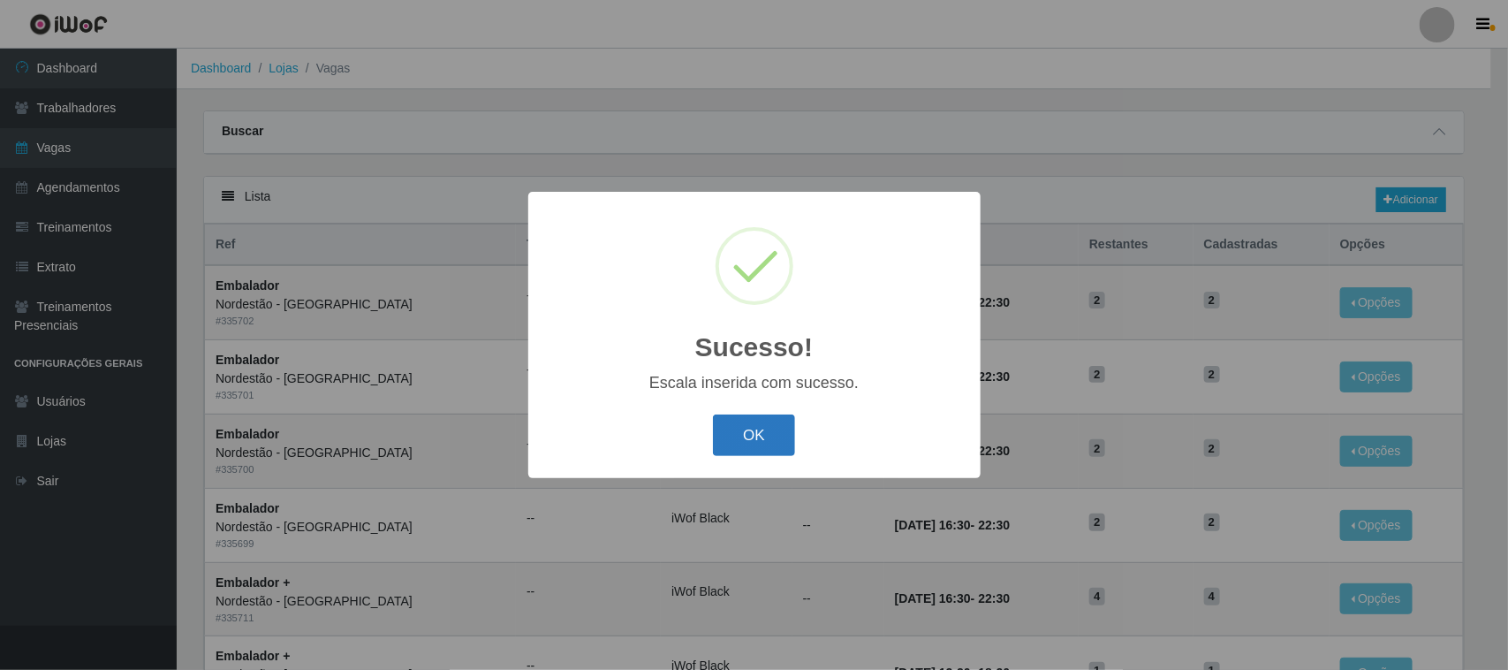
click at [755, 437] on button "OK" at bounding box center [754, 435] width 82 height 42
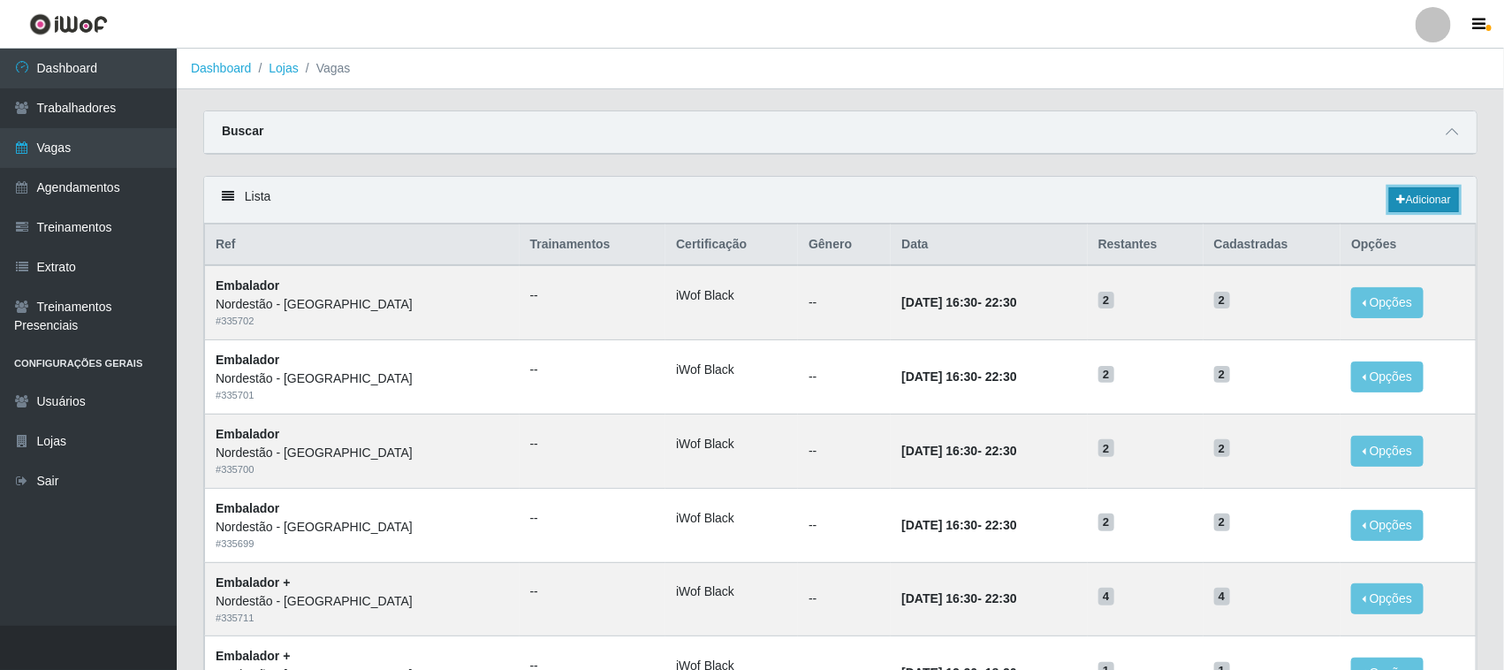
click at [1431, 192] on link "Adicionar" at bounding box center [1424, 199] width 70 height 25
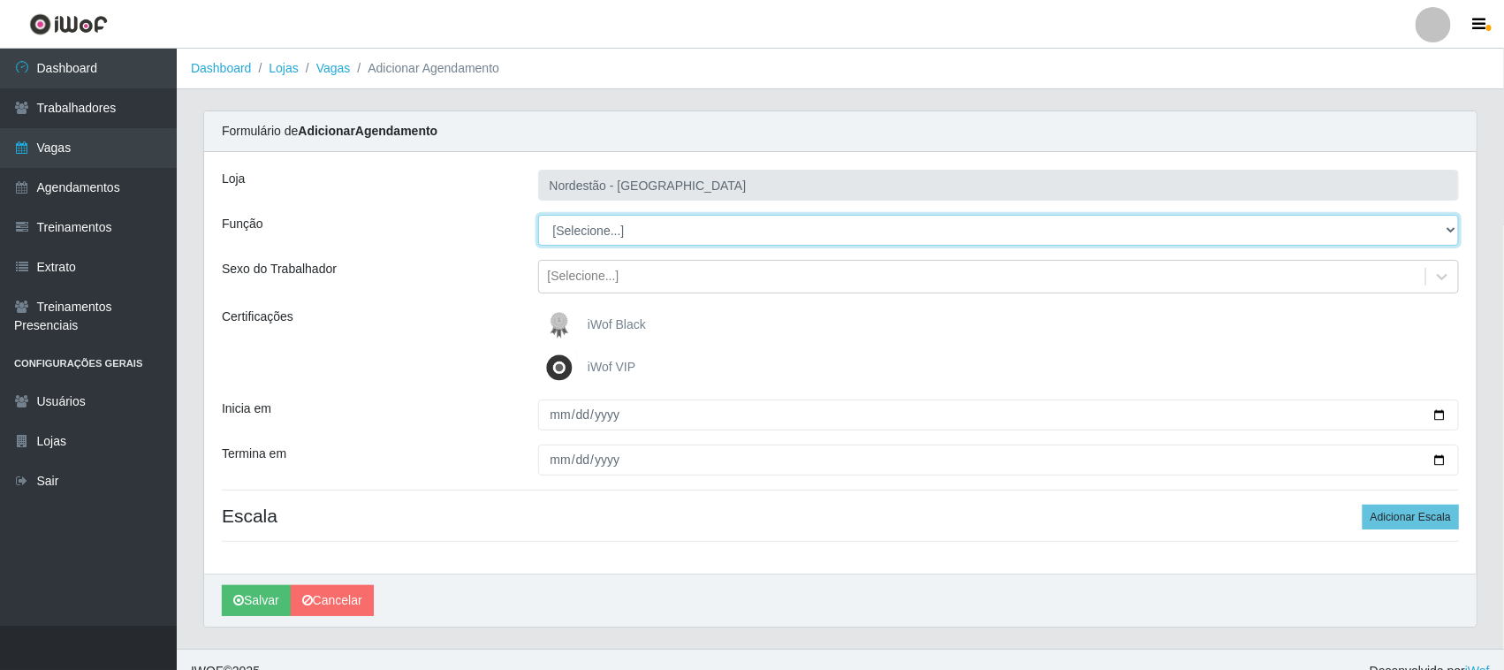
drag, startPoint x: 633, startPoint y: 248, endPoint x: 616, endPoint y: 236, distance: 20.9
click at [616, 236] on select "[Selecione...] Embalador Embalador + Embalador ++ Operador de Caixa Operador de…" at bounding box center [999, 230] width 922 height 31
click at [538, 215] on select "[Selecione...] Embalador Embalador + Embalador ++ Operador de Caixa Operador de…" at bounding box center [999, 230] width 922 height 31
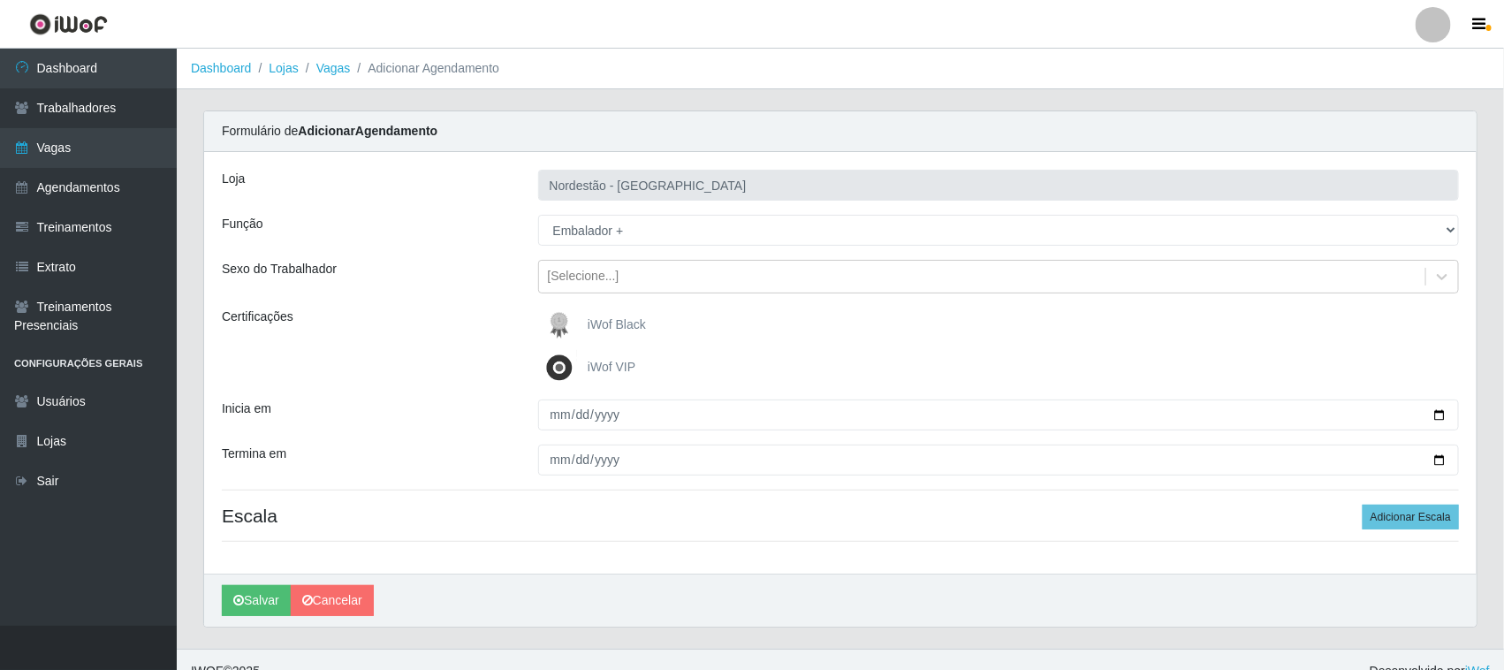
click at [611, 323] on span "iWof Black" at bounding box center [617, 324] width 58 height 14
click at [0, 0] on input "iWof Black" at bounding box center [0, 0] width 0 height 0
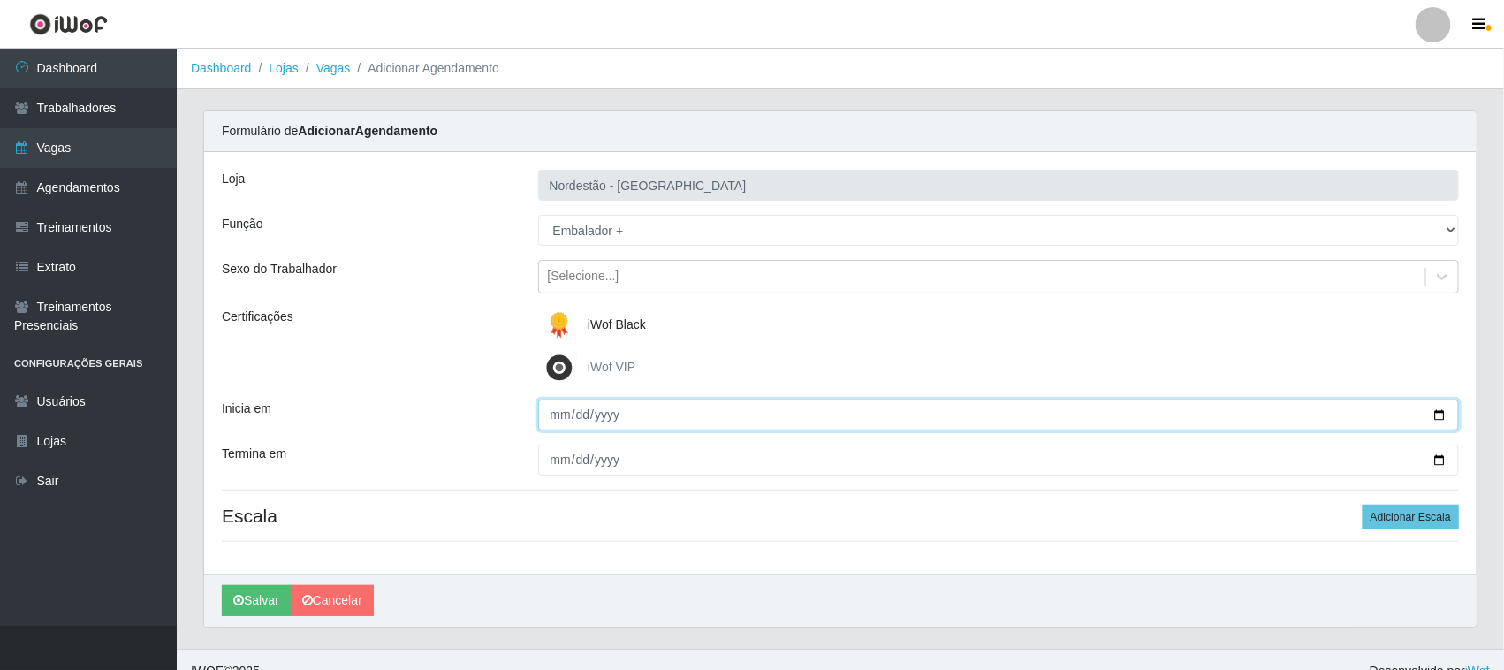
click at [1438, 409] on input "Inicia em" at bounding box center [999, 414] width 922 height 31
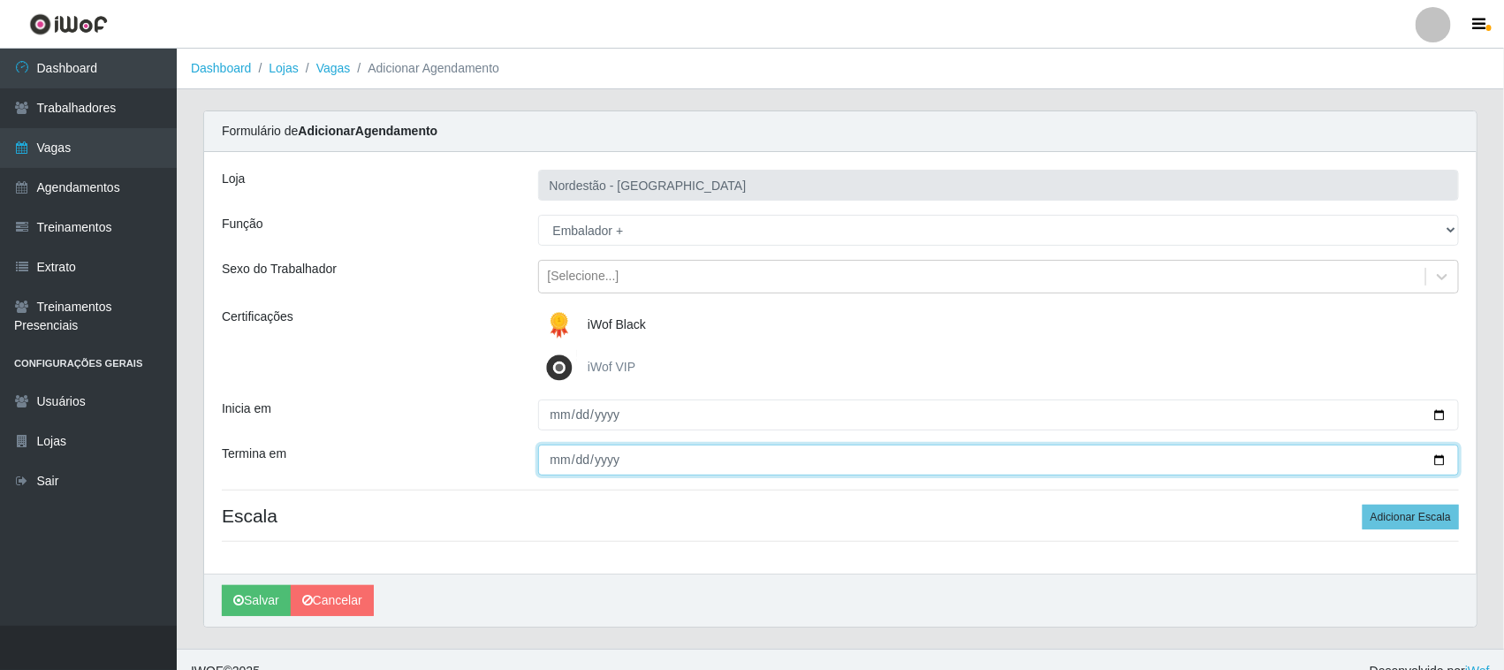
click at [1440, 459] on input "Termina em" at bounding box center [999, 459] width 922 height 31
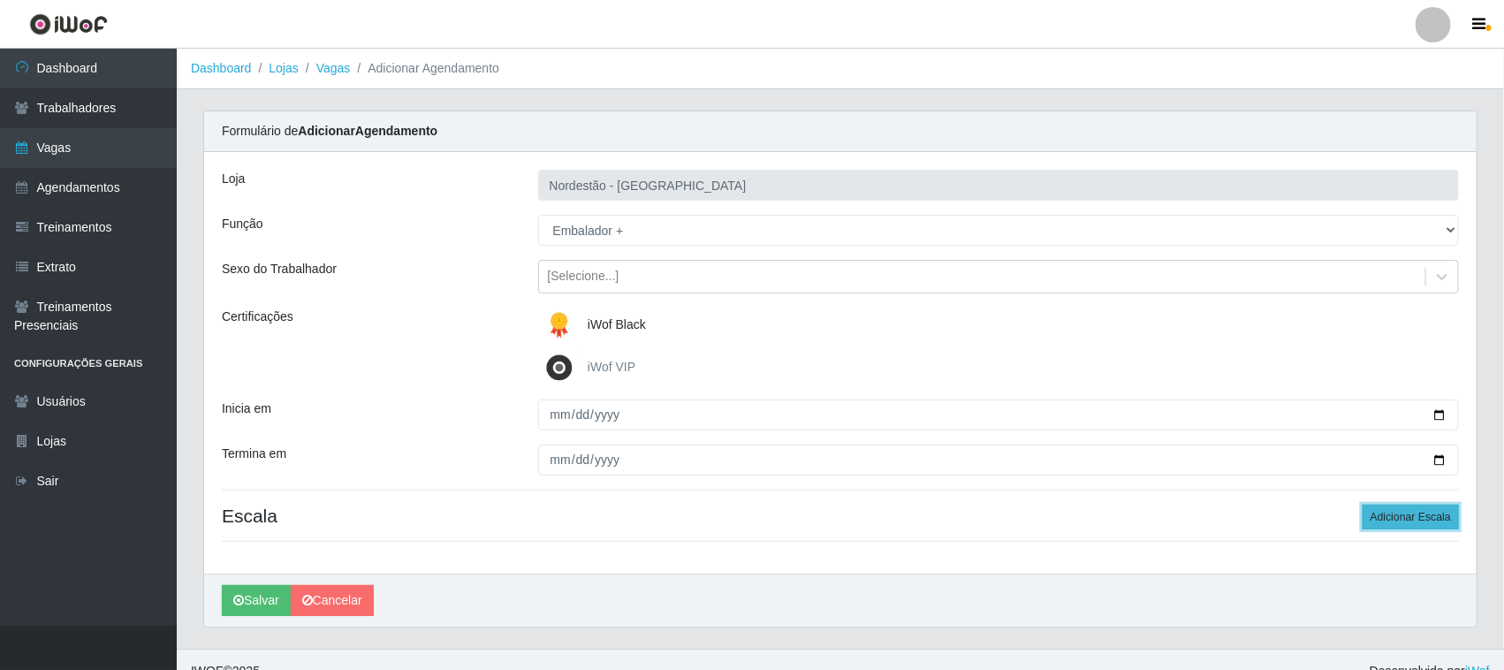
click at [1398, 514] on button "Adicionar Escala" at bounding box center [1411, 517] width 96 height 25
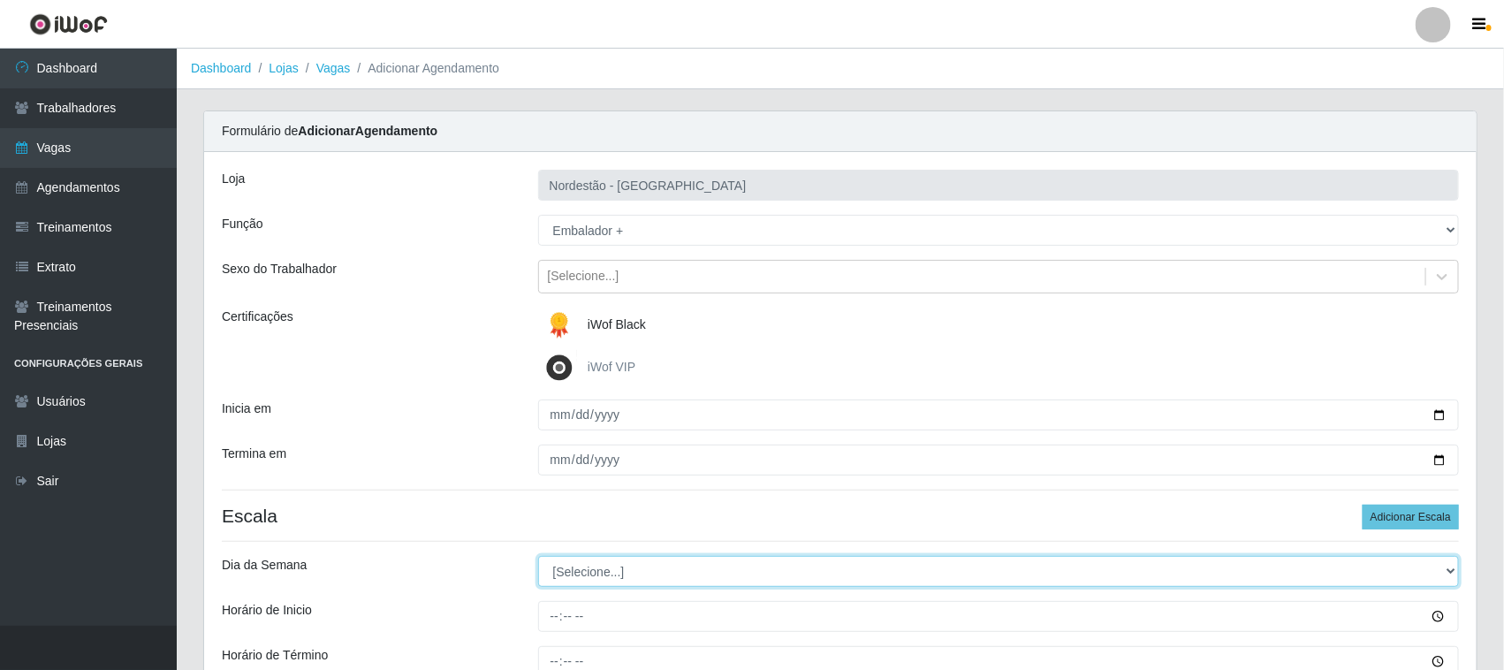
click at [599, 572] on select "[Selecione...] Segunda Terça Quarta Quinta Sexta Sábado Domingo" at bounding box center [999, 571] width 922 height 31
click at [538, 557] on select "[Selecione...] Segunda Terça Quarta Quinta Sexta Sábado Domingo" at bounding box center [999, 571] width 922 height 31
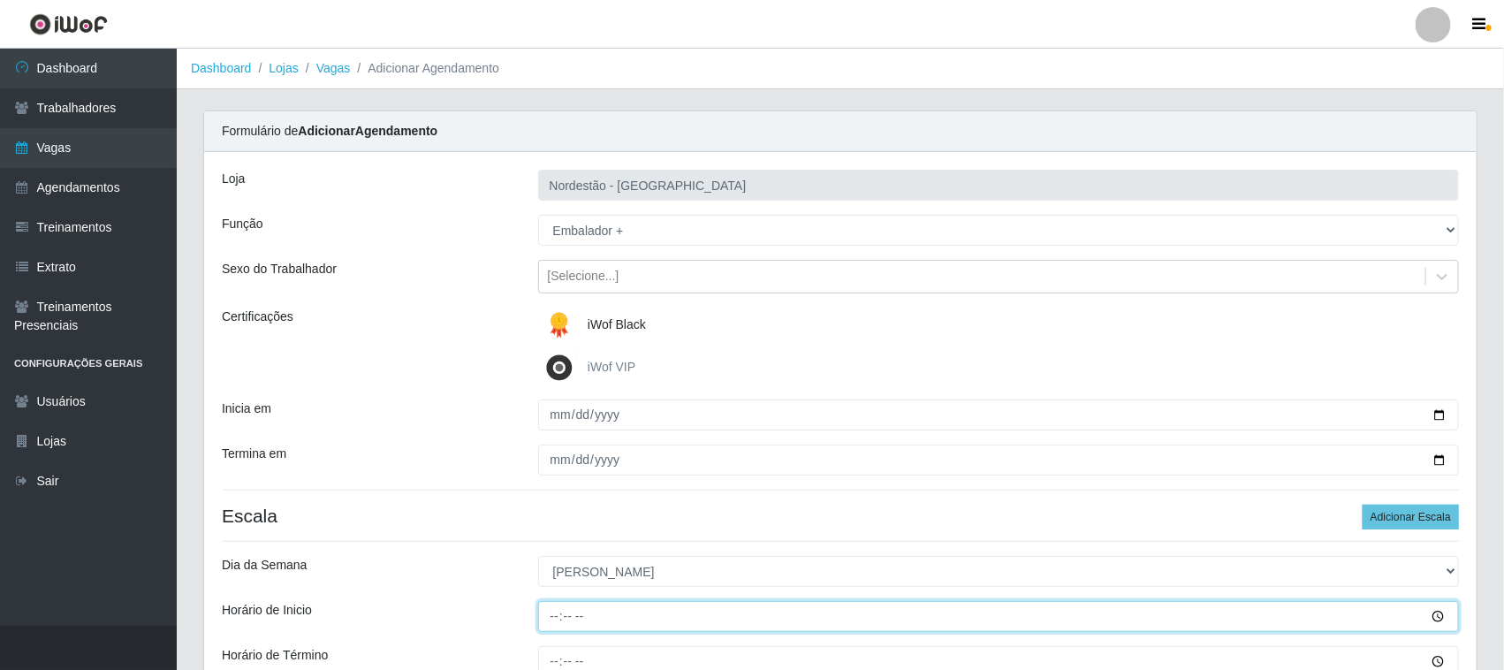
click at [554, 614] on input "Horário de Inicio" at bounding box center [999, 616] width 922 height 31
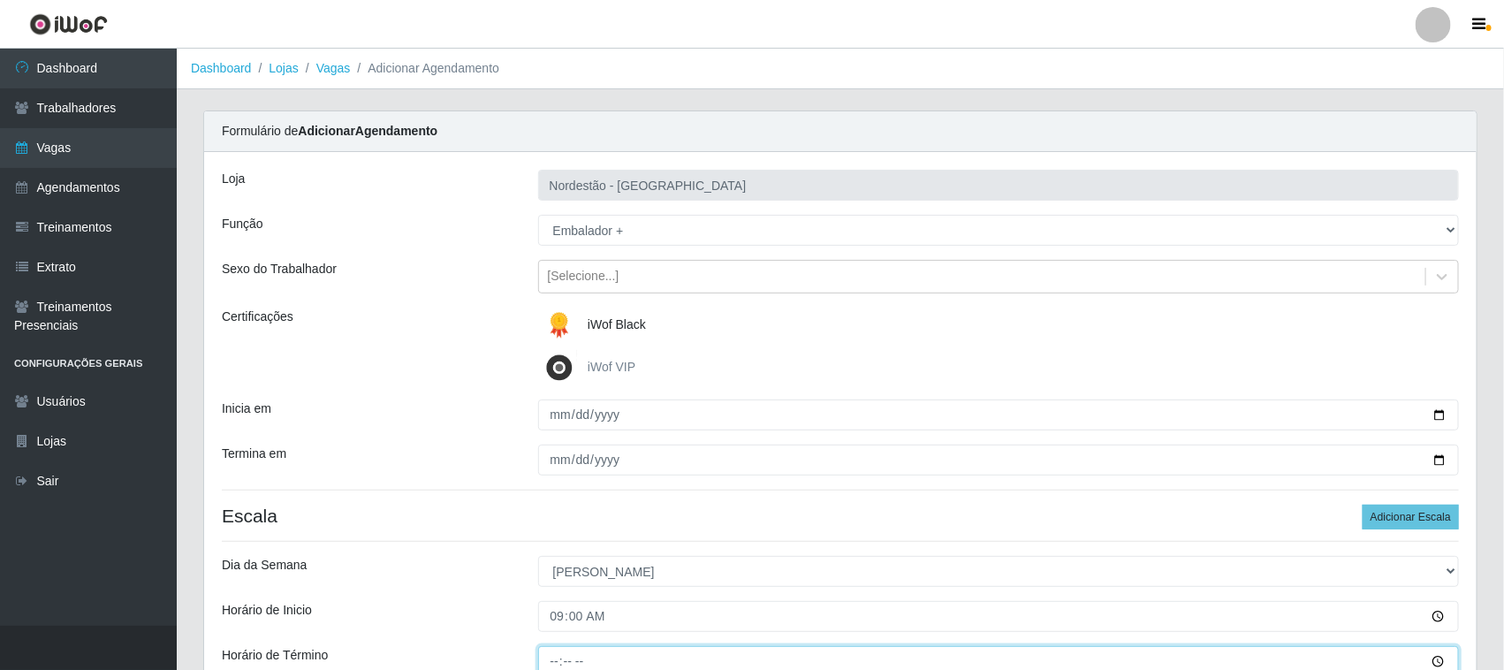
click at [546, 664] on input "Horário de Término" at bounding box center [999, 661] width 922 height 31
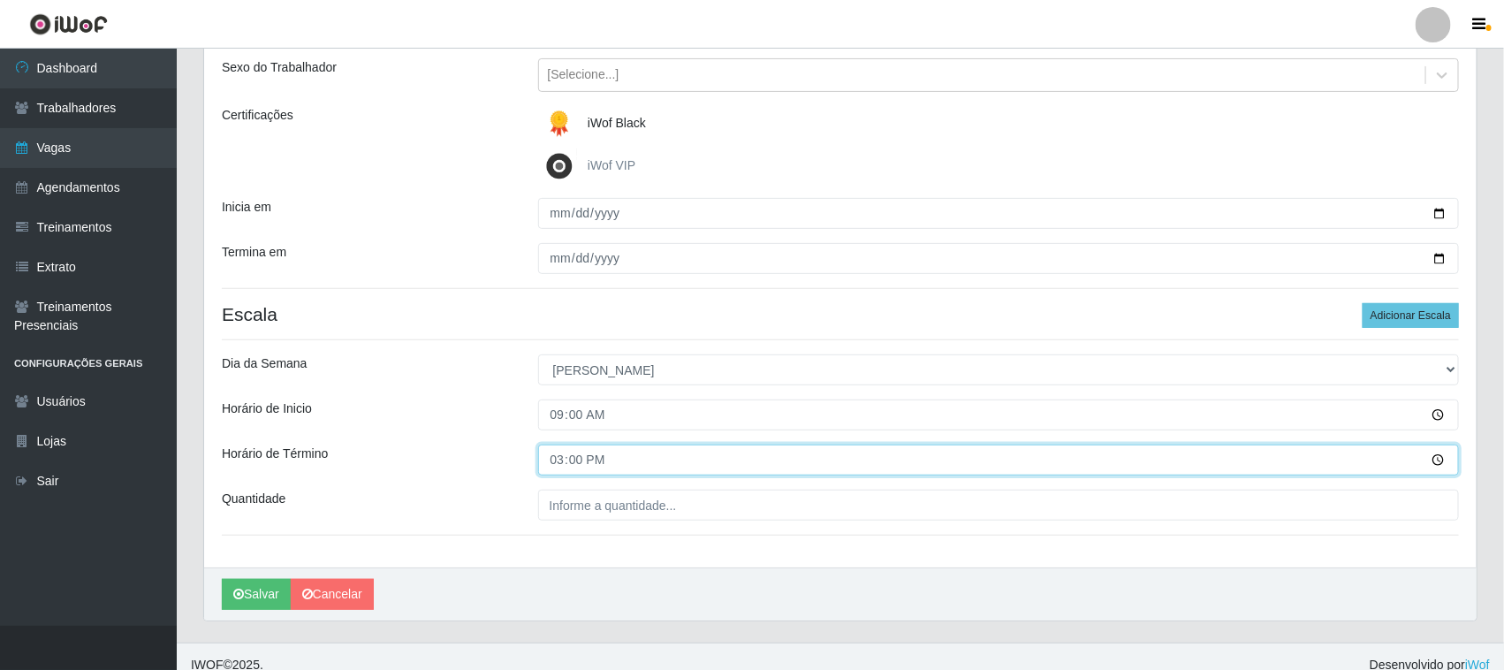
scroll to position [219, 0]
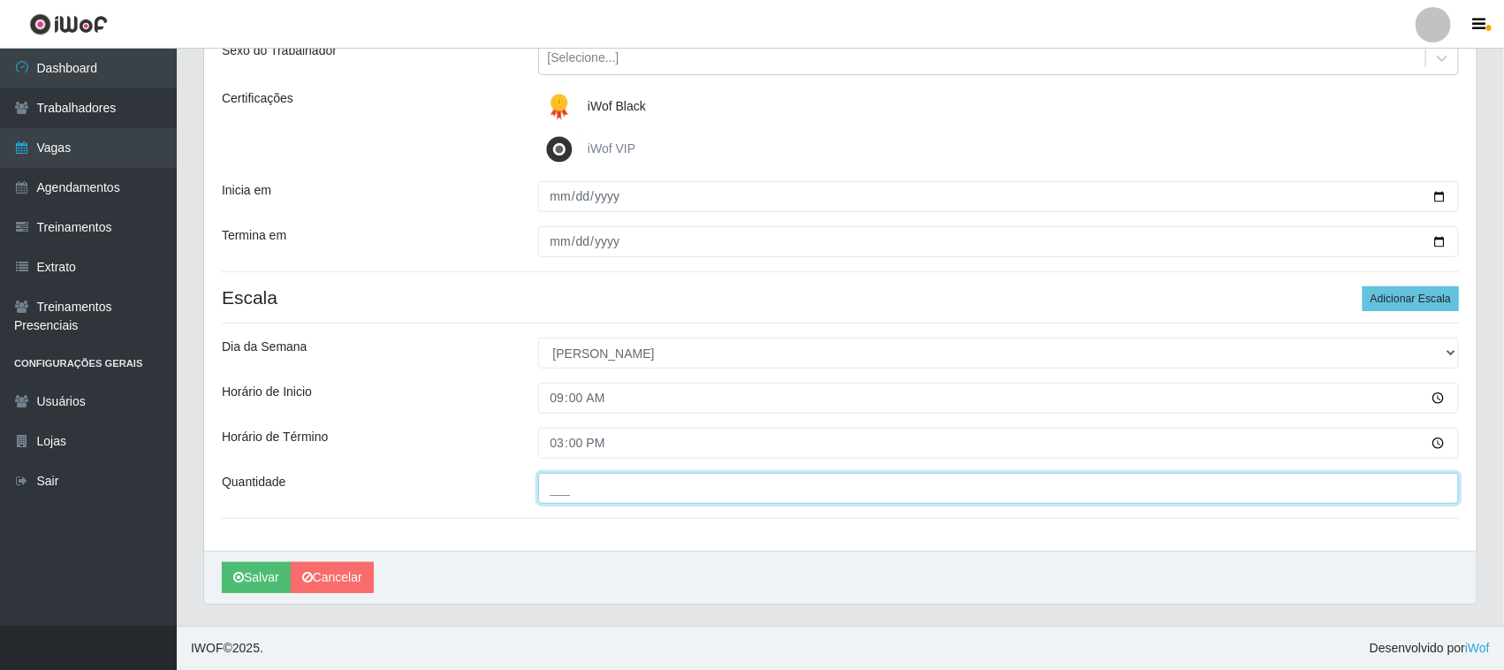
click at [563, 487] on input "___" at bounding box center [999, 488] width 922 height 31
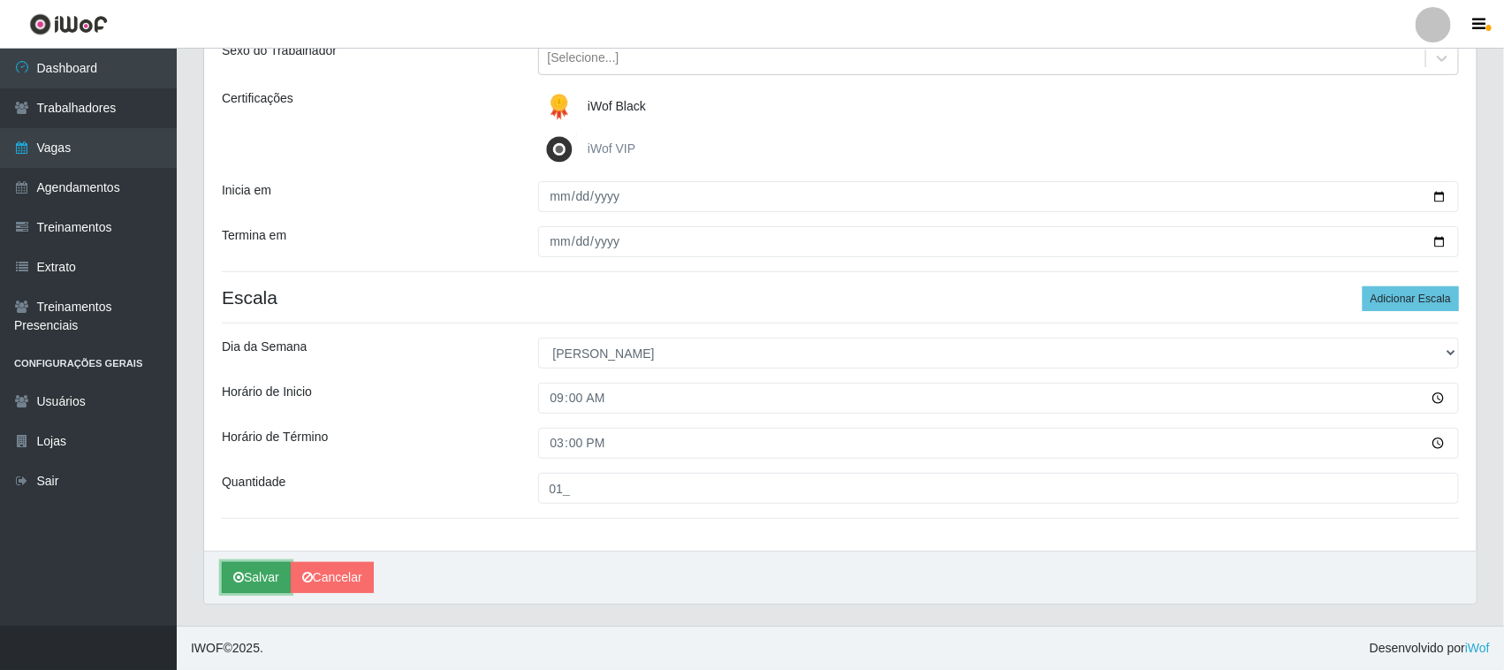
click at [265, 577] on button "Salvar" at bounding box center [256, 577] width 69 height 31
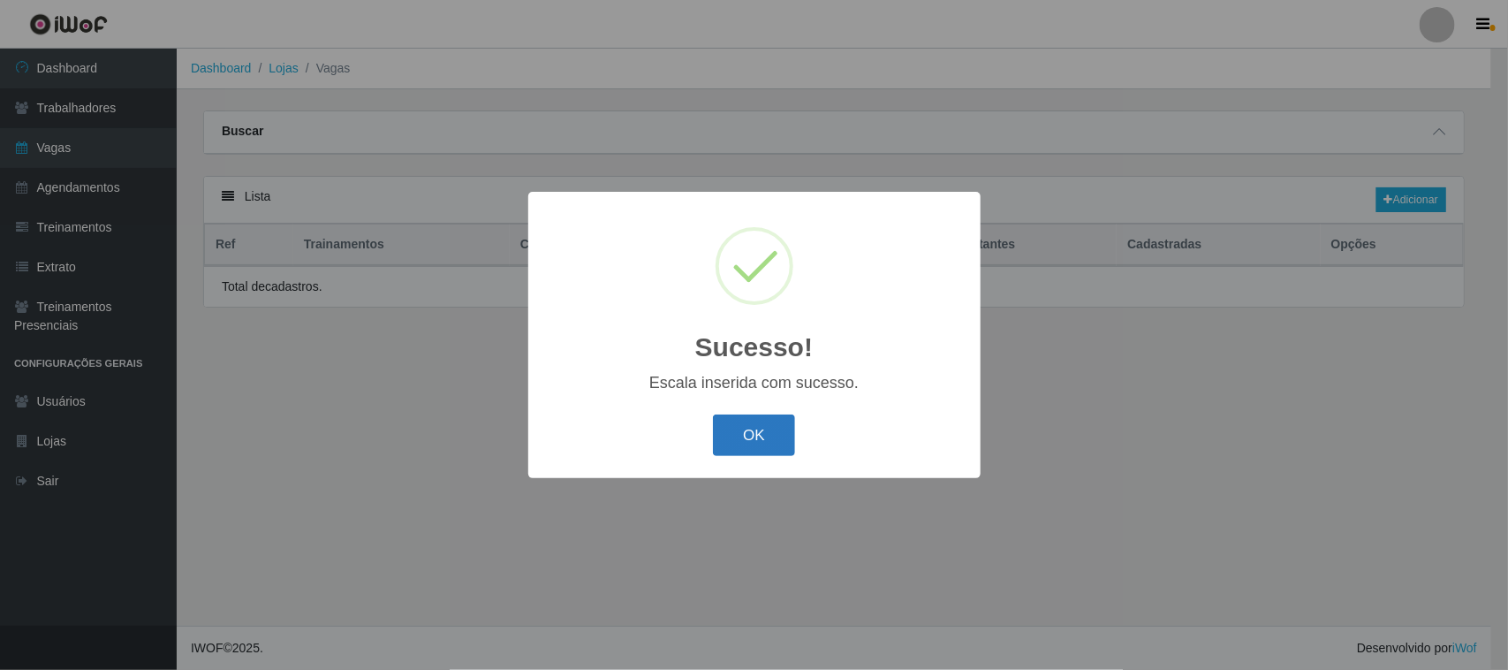
click at [766, 434] on button "OK" at bounding box center [754, 435] width 82 height 42
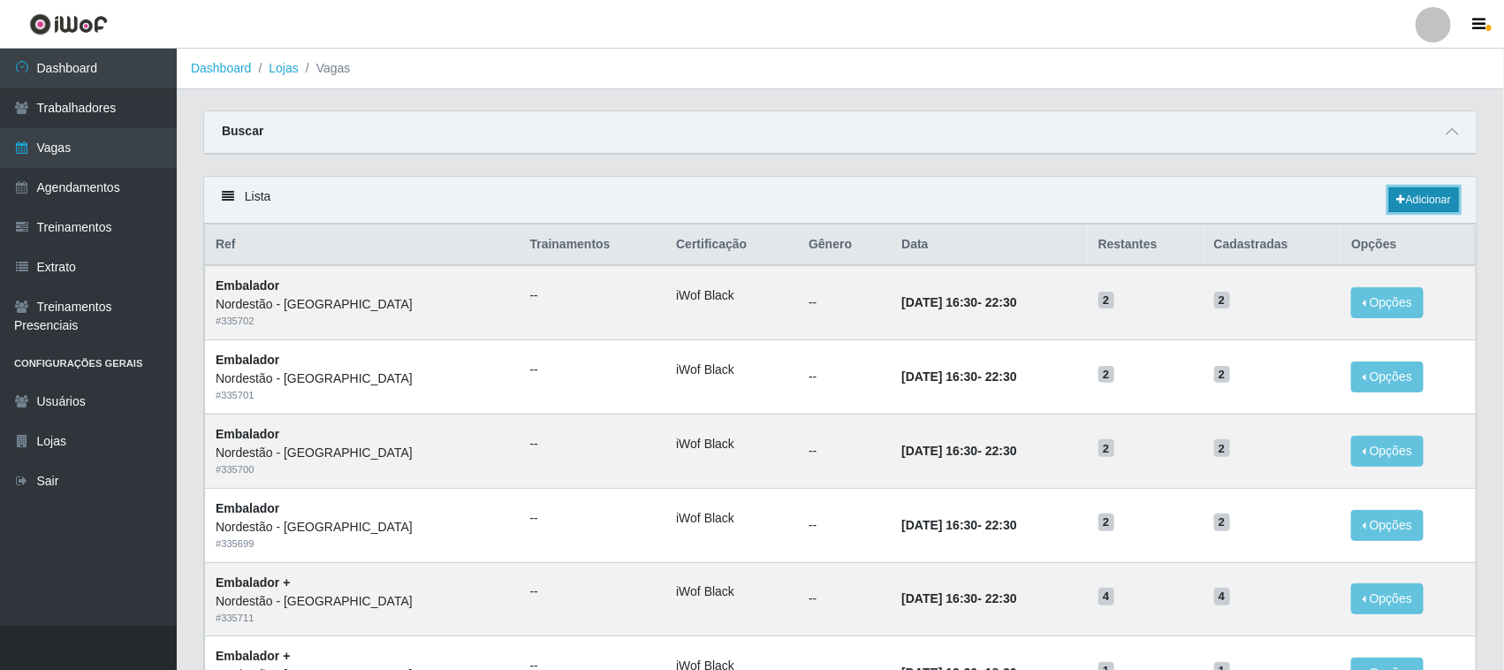
click at [1442, 199] on link "Adicionar" at bounding box center [1424, 199] width 70 height 25
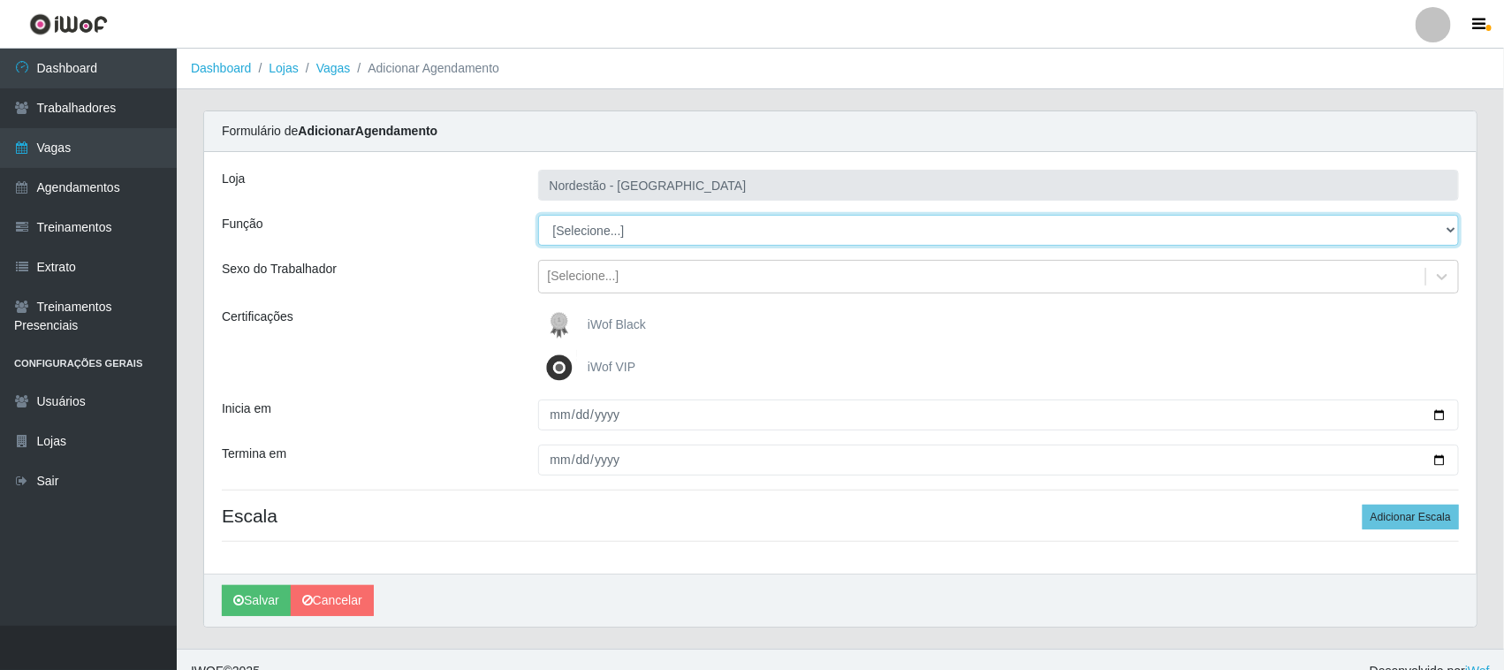
click at [634, 235] on select "[Selecione...] Embalador Embalador + Embalador ++ Operador de Caixa Operador de…" at bounding box center [999, 230] width 922 height 31
click at [538, 215] on select "[Selecione...] Embalador Embalador + Embalador ++ Operador de Caixa Operador de…" at bounding box center [999, 230] width 922 height 31
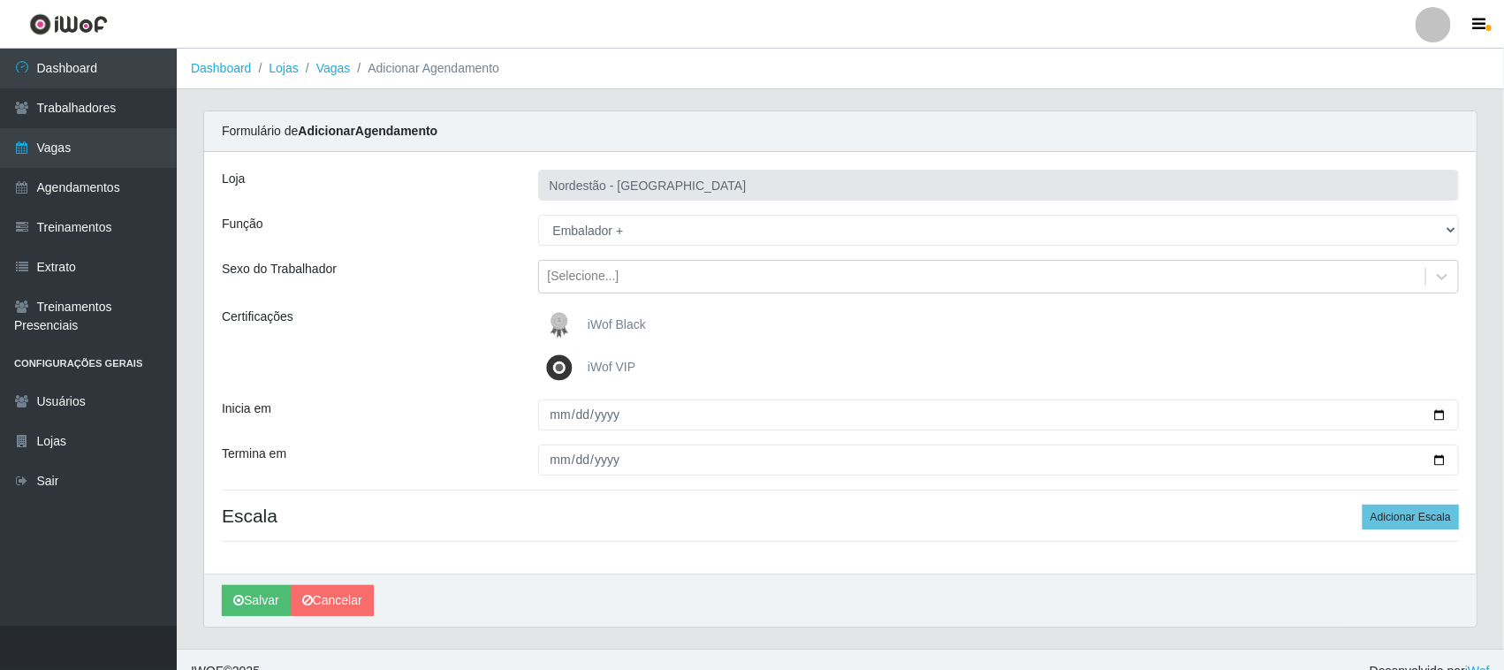
click at [584, 321] on img at bounding box center [563, 324] width 42 height 35
click at [0, 0] on input "iWof Black" at bounding box center [0, 0] width 0 height 0
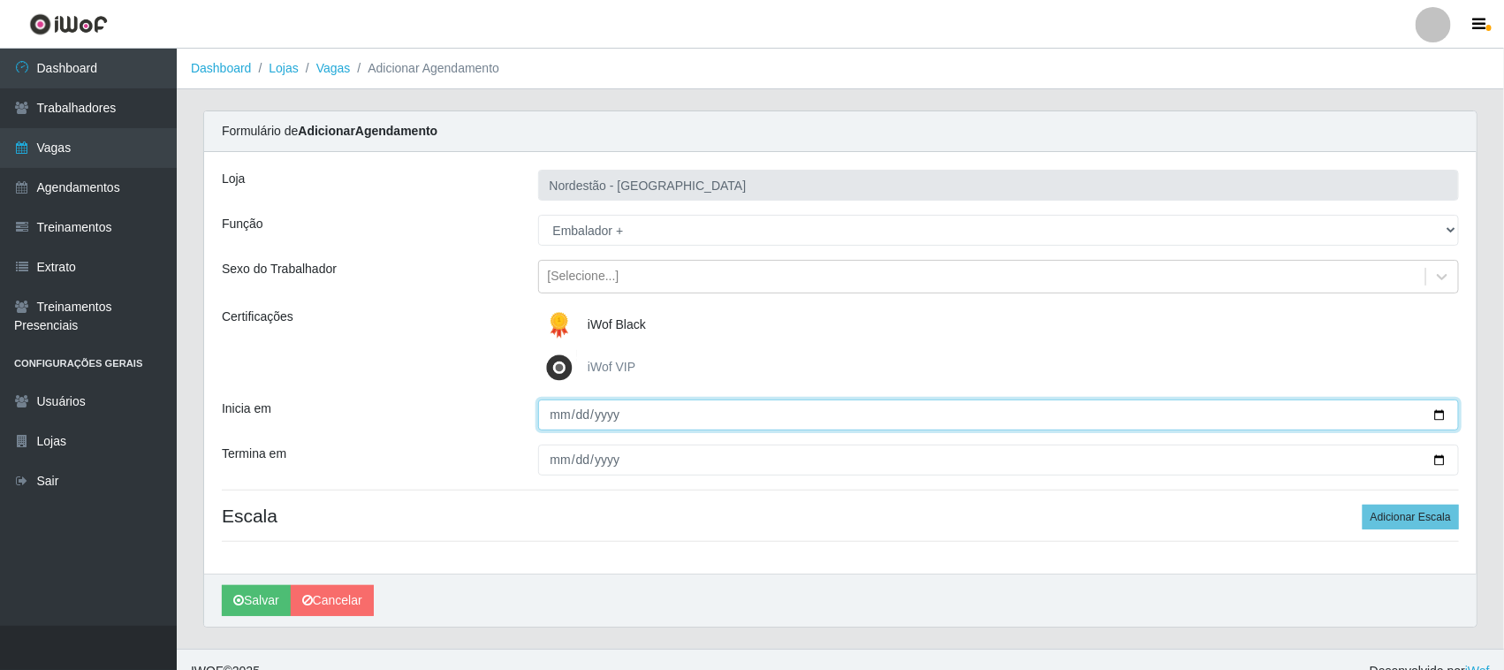
click at [1437, 411] on input "Inicia em" at bounding box center [999, 414] width 922 height 31
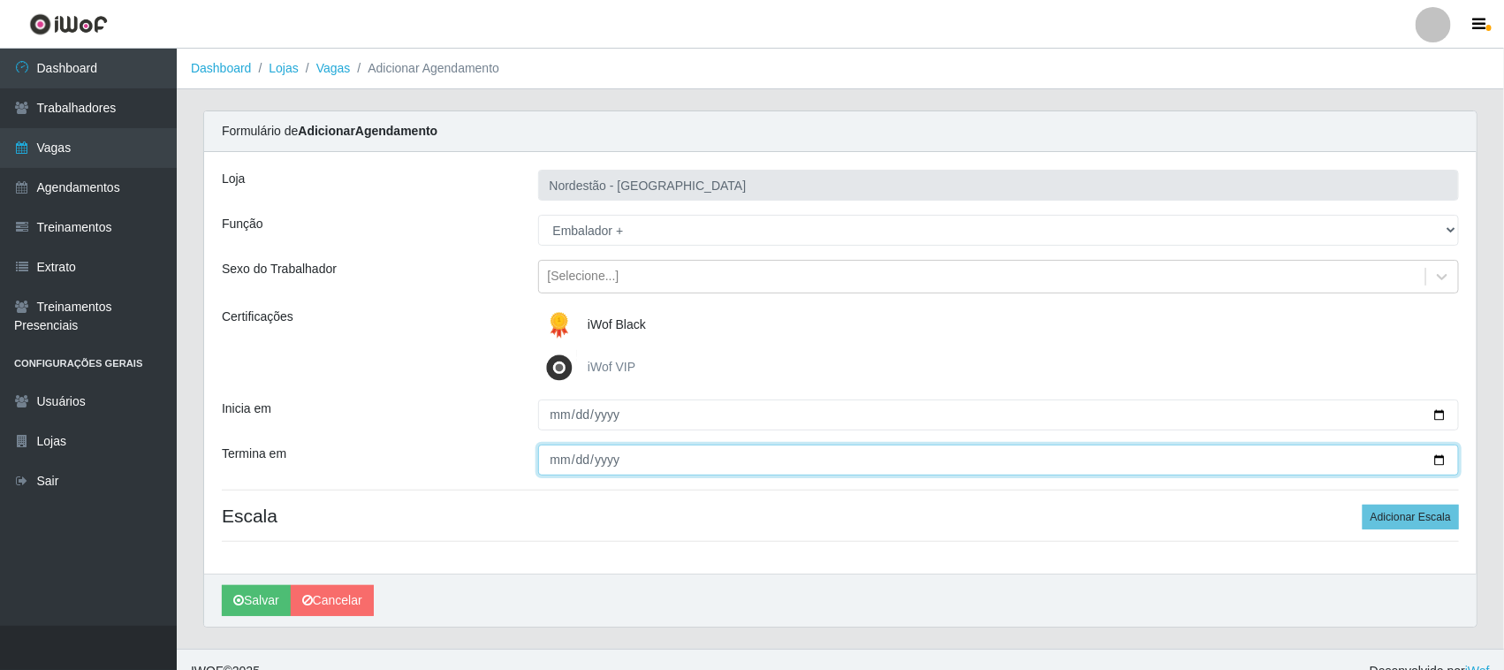
click at [1441, 461] on input "Termina em" at bounding box center [999, 459] width 922 height 31
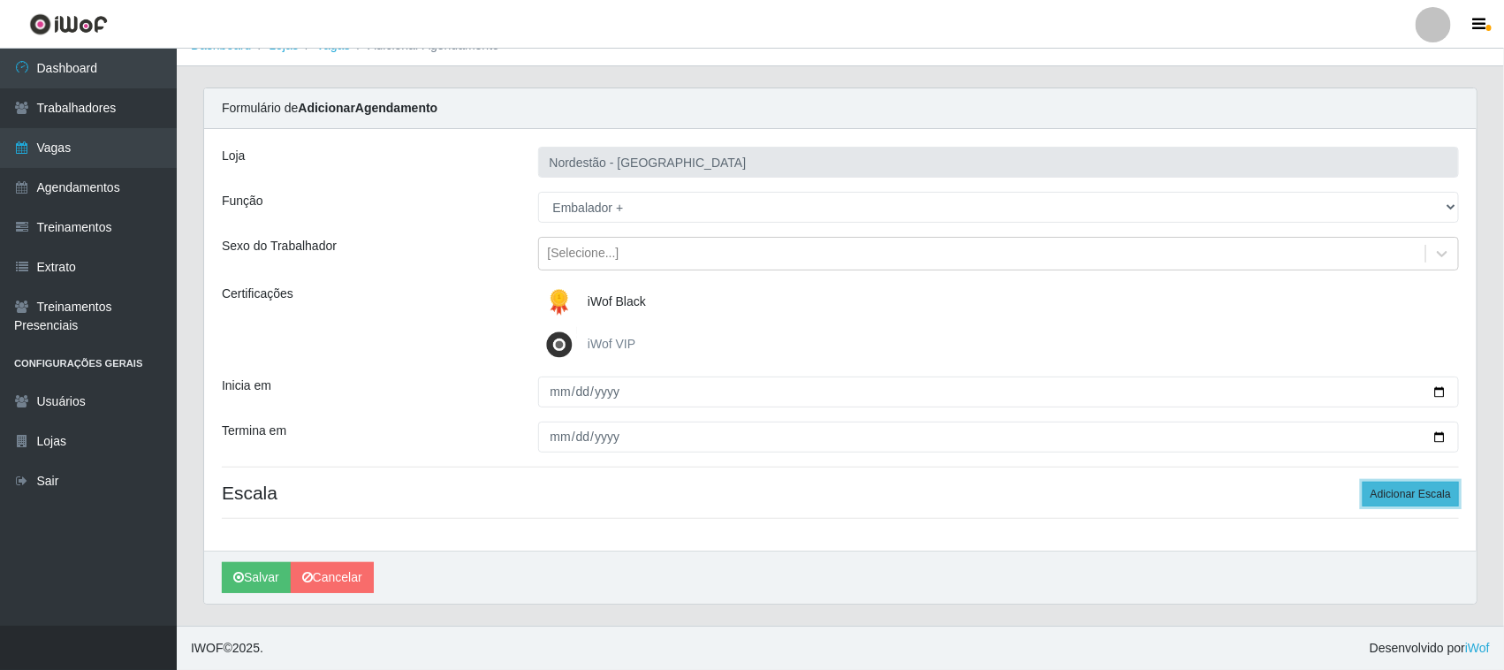
click at [1418, 488] on button "Adicionar Escala" at bounding box center [1411, 494] width 96 height 25
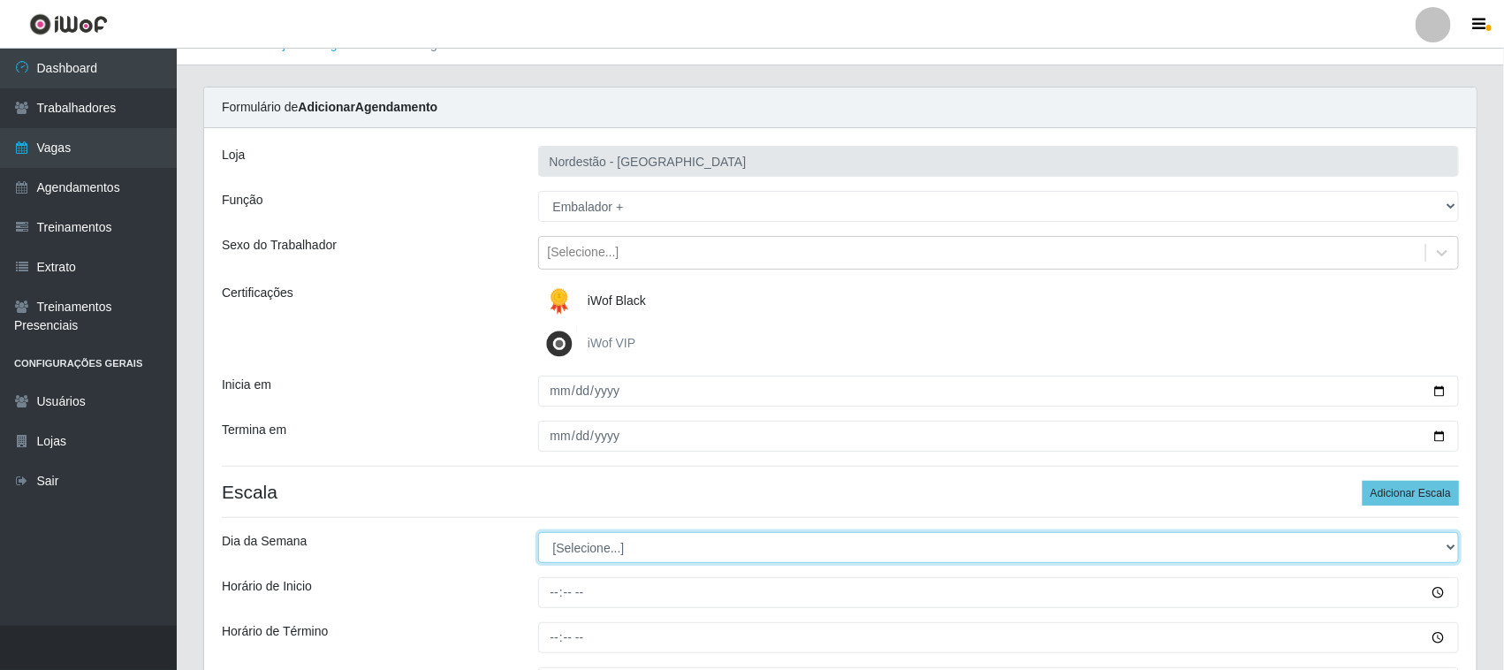
click at [592, 550] on select "[Selecione...] Segunda Terça Quarta Quinta Sexta Sábado Domingo" at bounding box center [999, 547] width 922 height 31
click at [538, 533] on select "[Selecione...] Segunda Terça Quarta Quinta Sexta Sábado Domingo" at bounding box center [999, 547] width 922 height 31
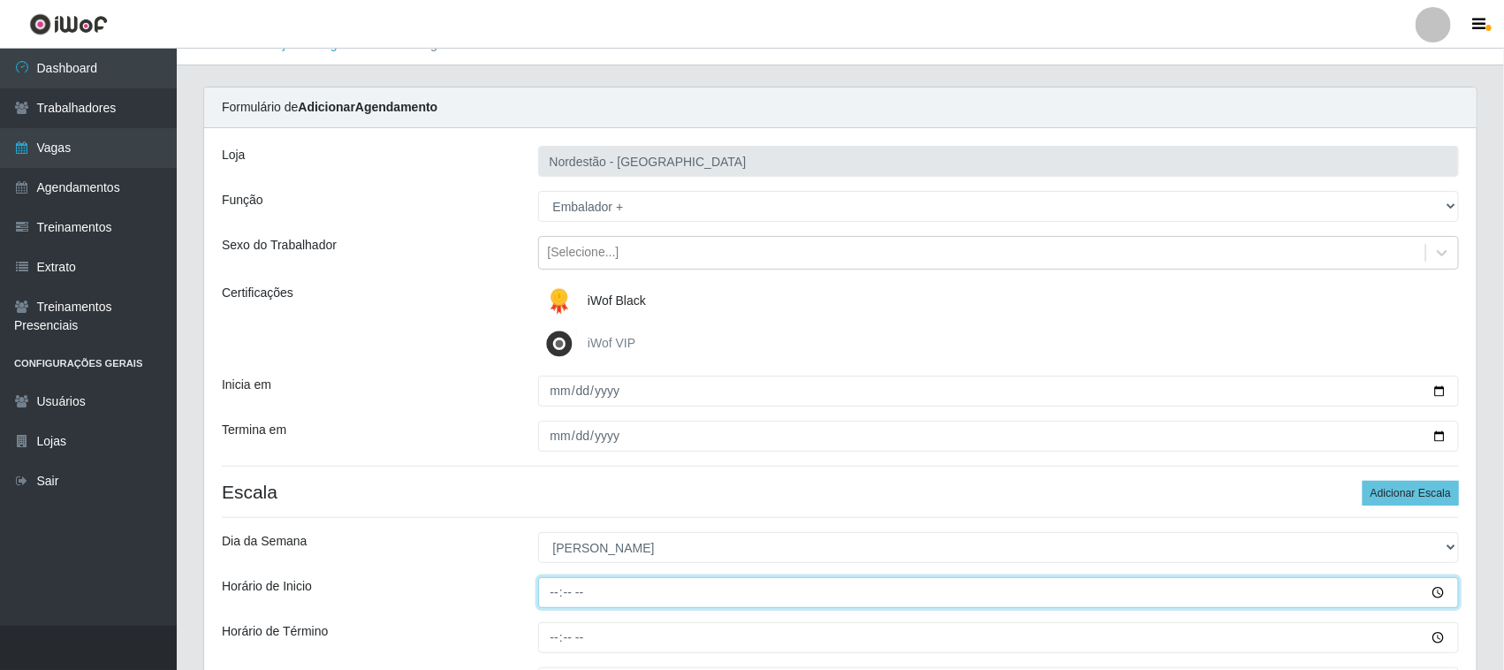
click at [553, 593] on input "Horário de Inicio" at bounding box center [999, 592] width 922 height 31
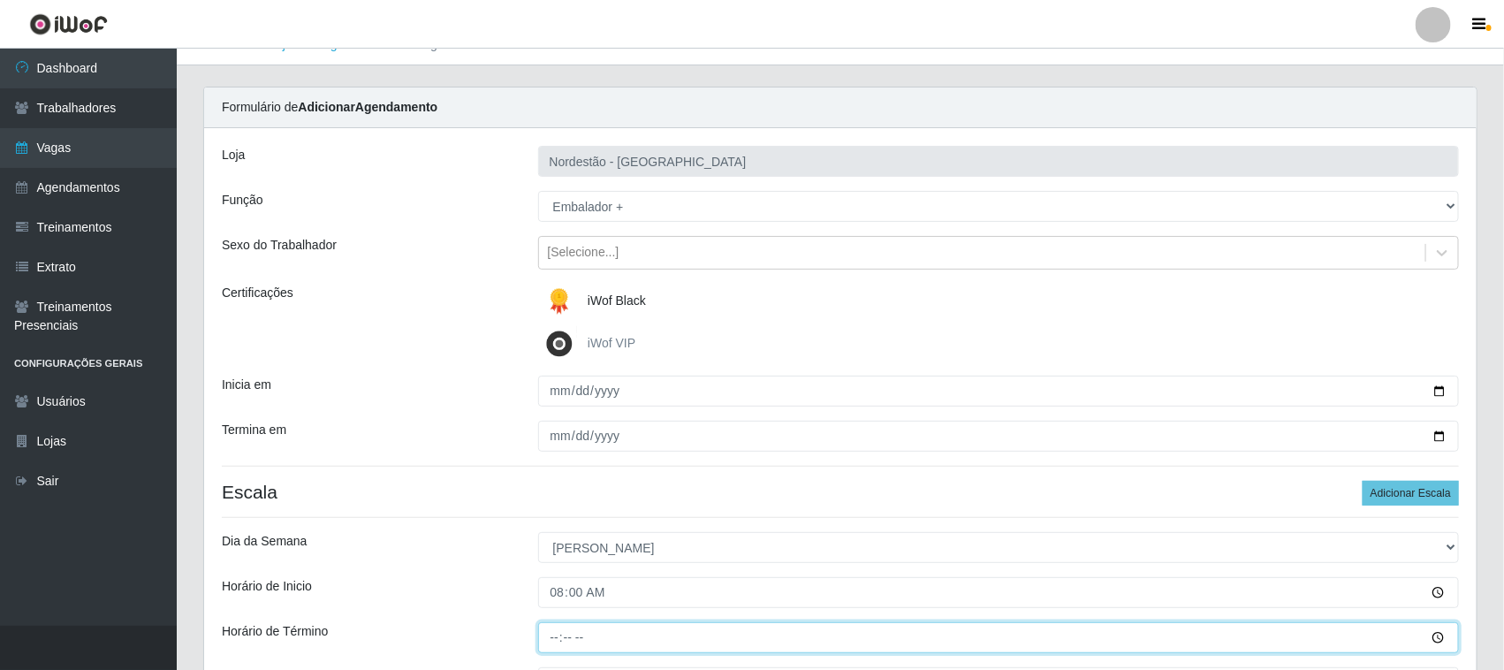
click at [554, 639] on input "Horário de Término" at bounding box center [999, 637] width 922 height 31
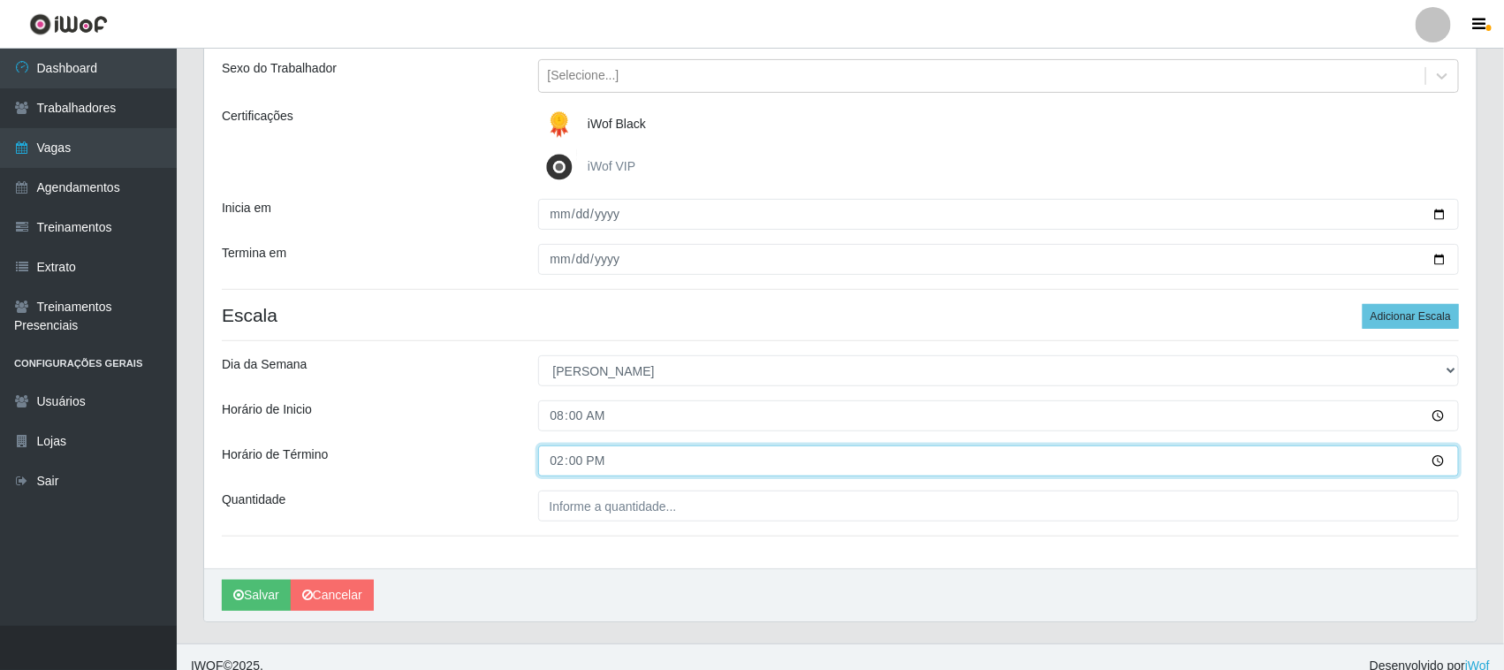
scroll to position [219, 0]
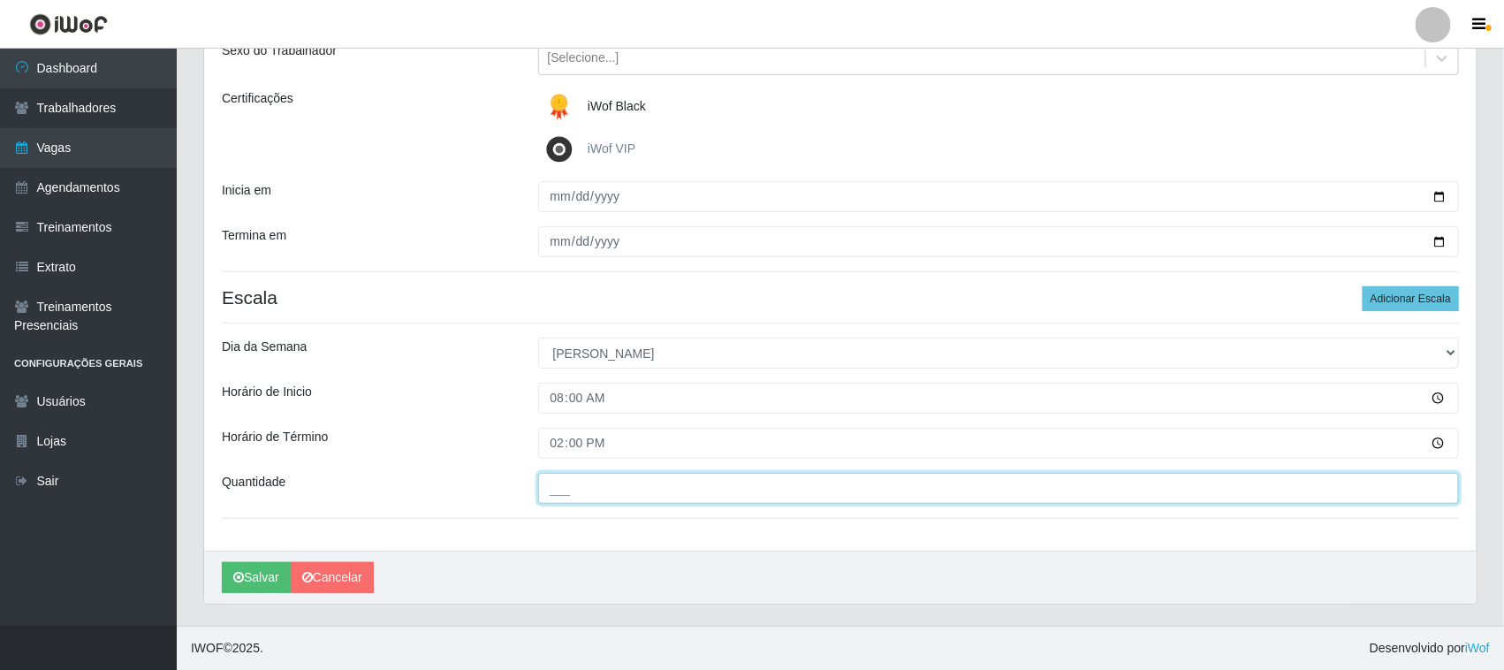
click at [597, 484] on input "___" at bounding box center [999, 488] width 922 height 31
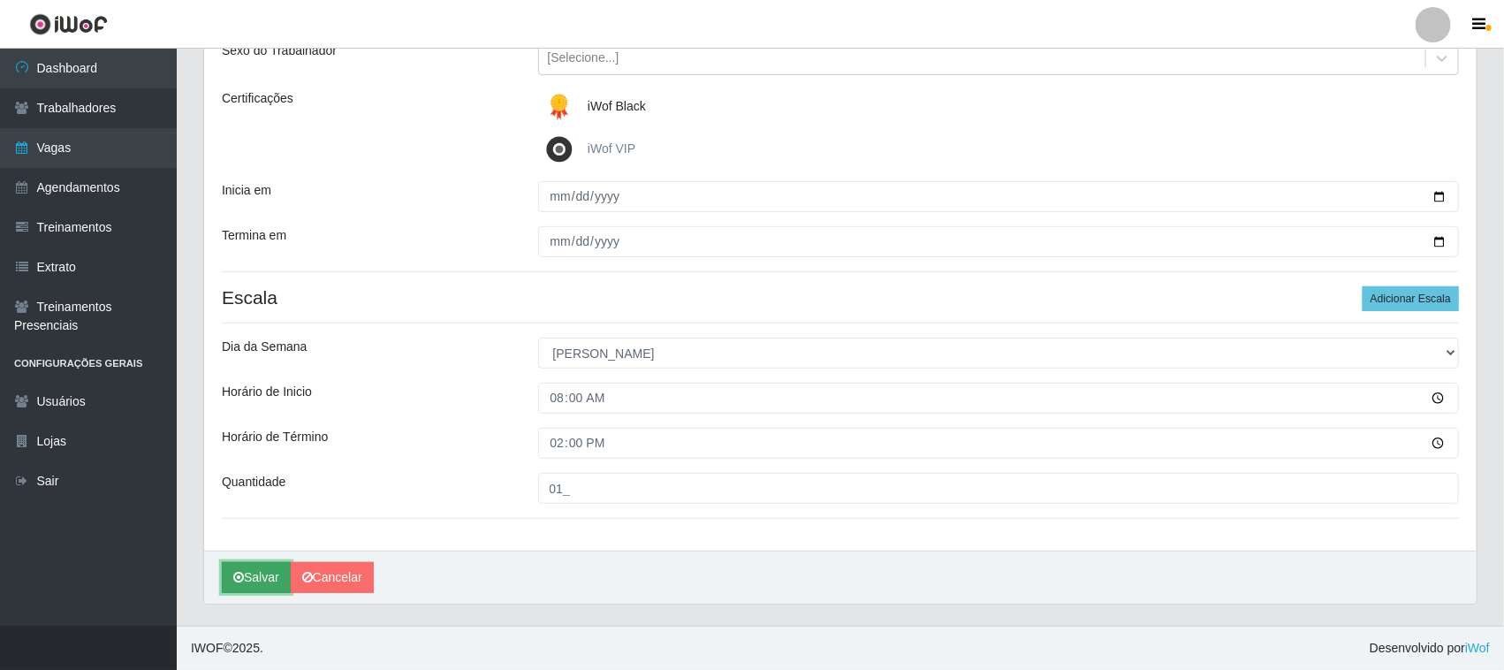
click at [263, 581] on button "Salvar" at bounding box center [256, 577] width 69 height 31
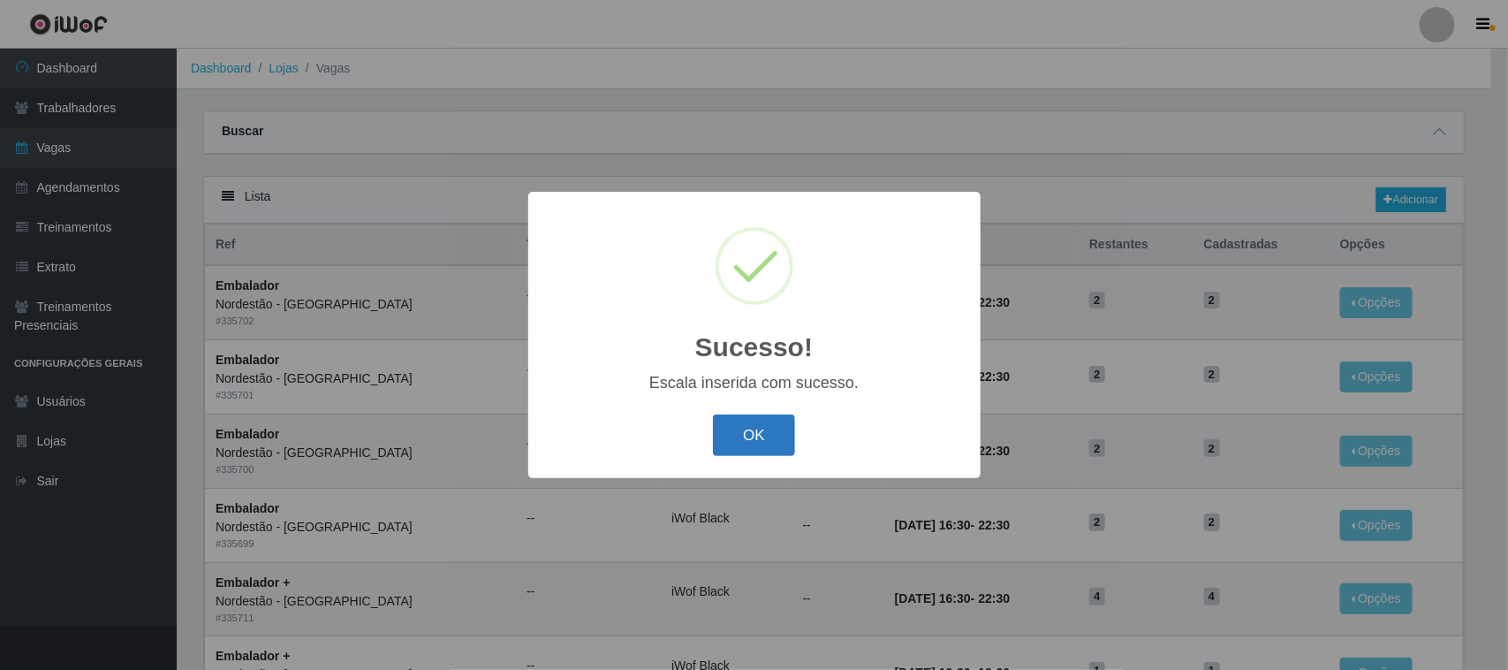
click at [766, 425] on button "OK" at bounding box center [754, 435] width 82 height 42
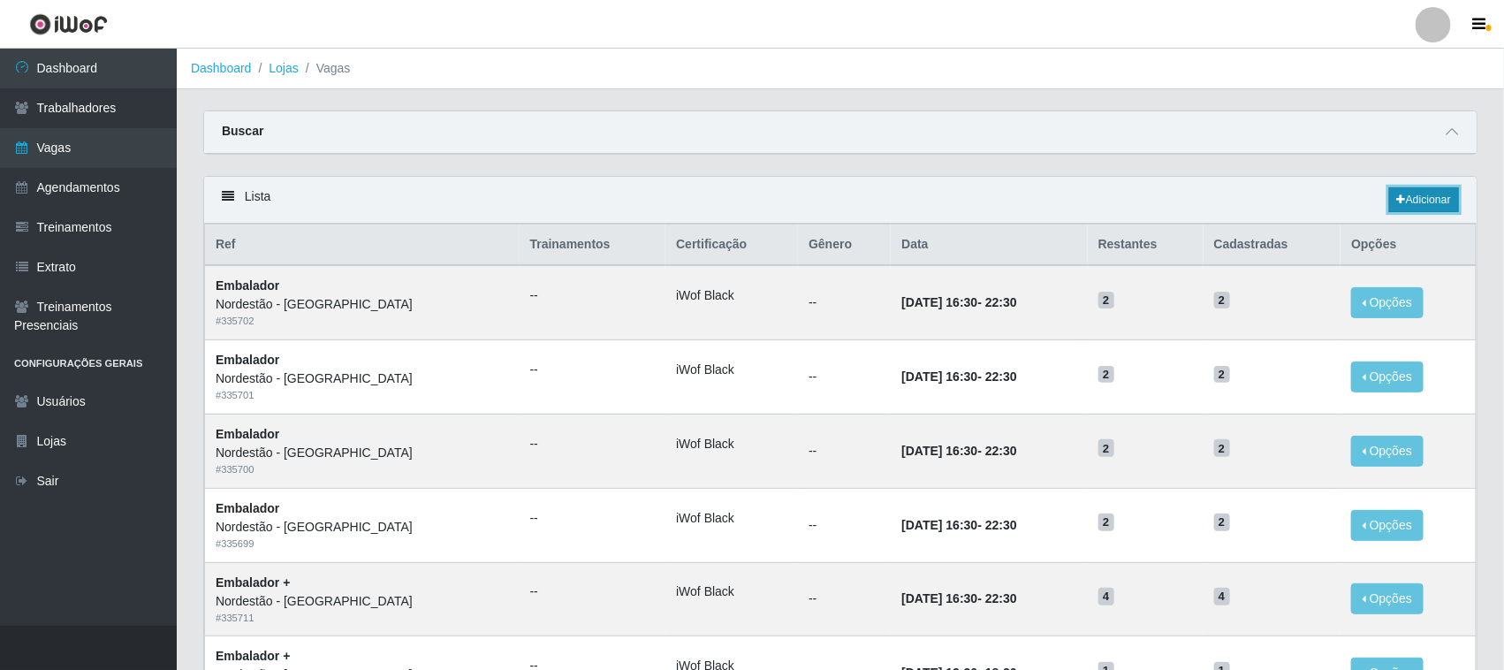
click at [1423, 195] on link "Adicionar" at bounding box center [1424, 199] width 70 height 25
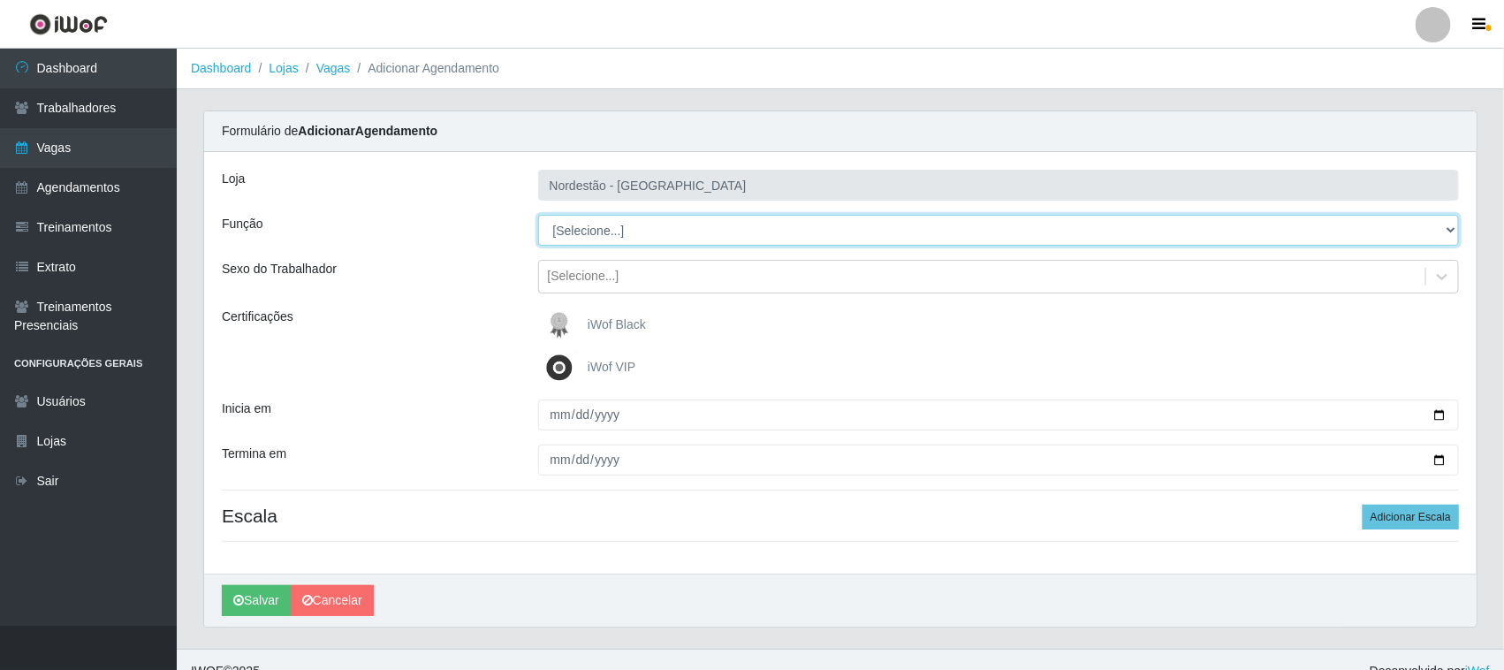
click at [577, 228] on select "[Selecione...] Embalador Embalador + Embalador ++ Operador de Caixa Operador de…" at bounding box center [999, 230] width 922 height 31
click at [538, 215] on select "[Selecione...] Embalador Embalador + Embalador ++ Operador de Caixa Operador de…" at bounding box center [999, 230] width 922 height 31
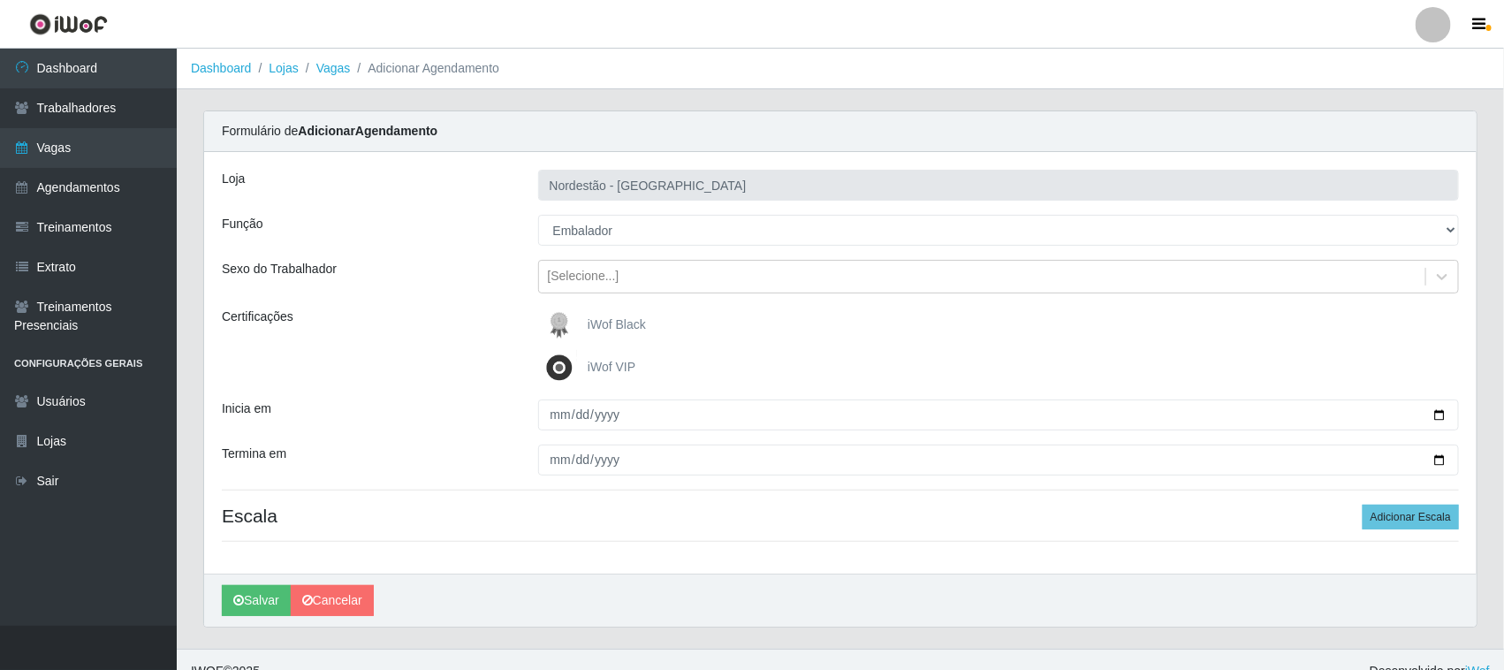
click at [594, 320] on span "iWof Black" at bounding box center [617, 324] width 58 height 14
click at [0, 0] on input "iWof Black" at bounding box center [0, 0] width 0 height 0
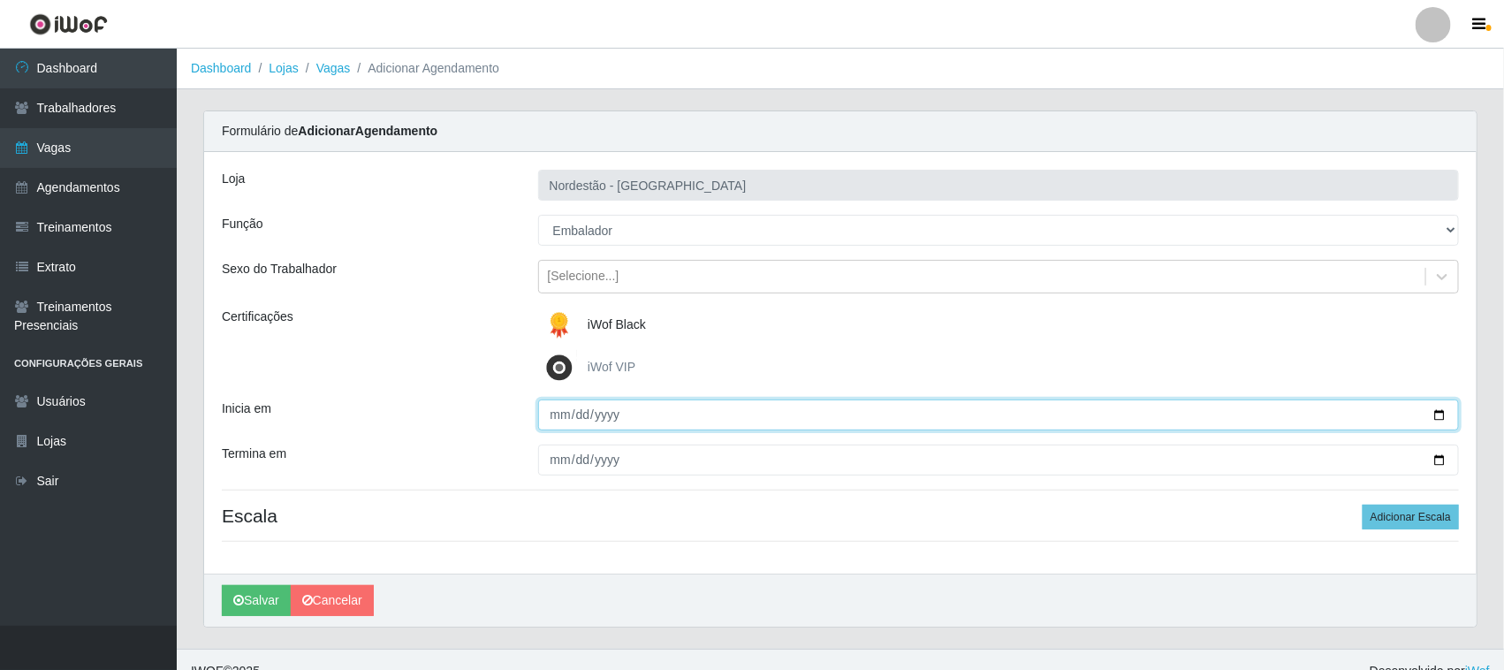
click at [1446, 409] on input "Inicia em" at bounding box center [999, 414] width 922 height 31
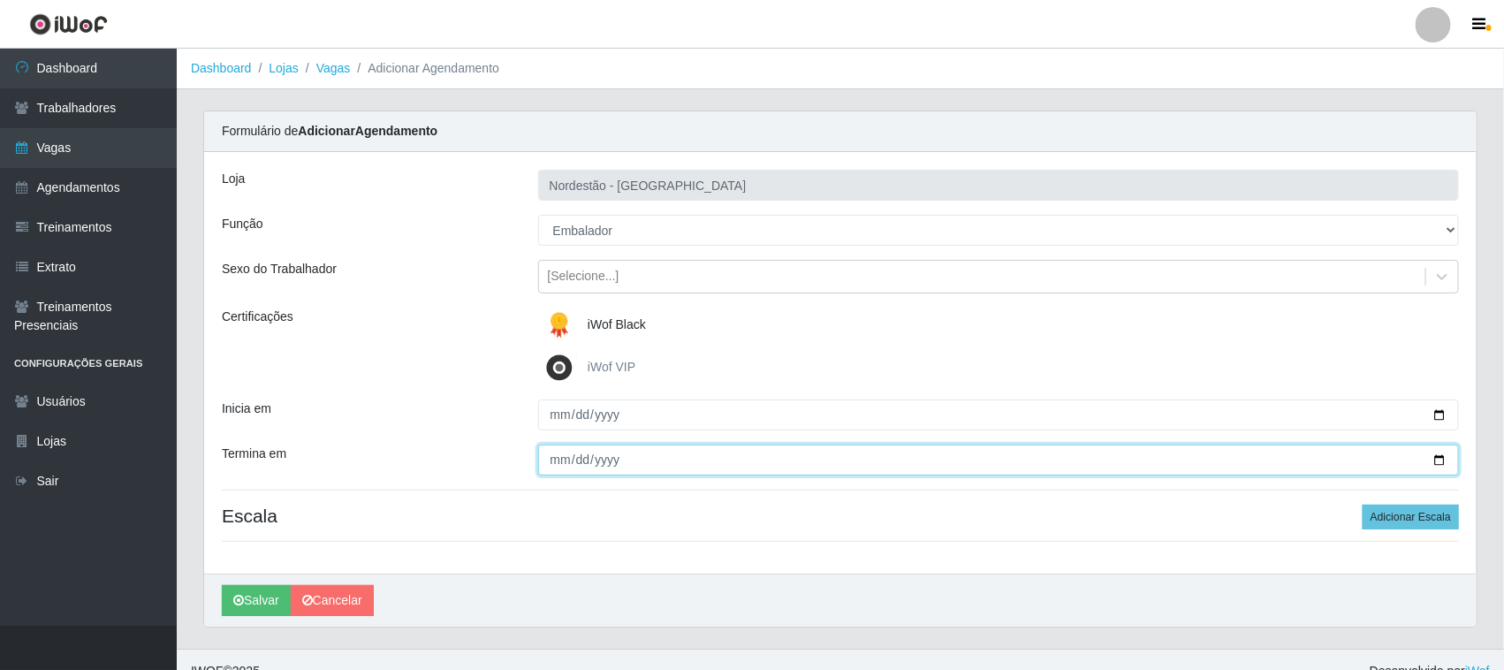
click at [1436, 460] on input "Termina em" at bounding box center [999, 459] width 922 height 31
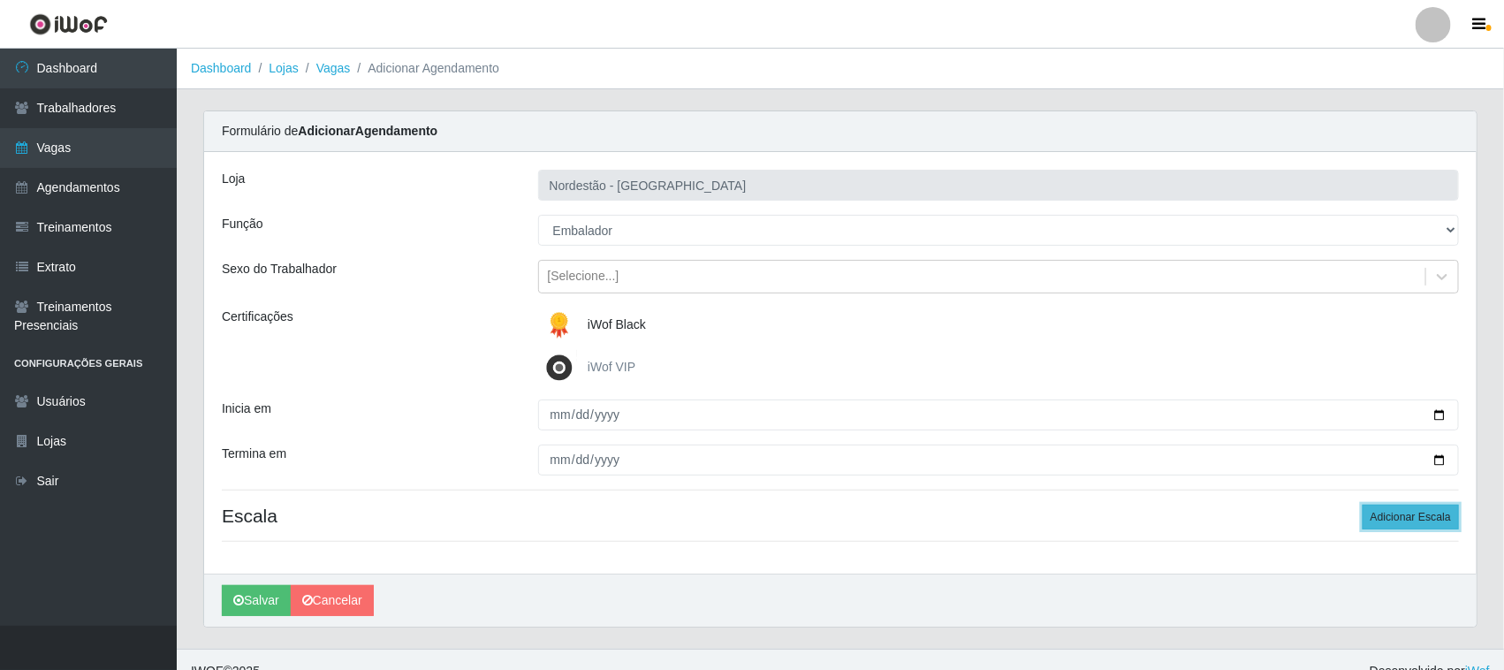
click at [1393, 515] on button "Adicionar Escala" at bounding box center [1411, 517] width 96 height 25
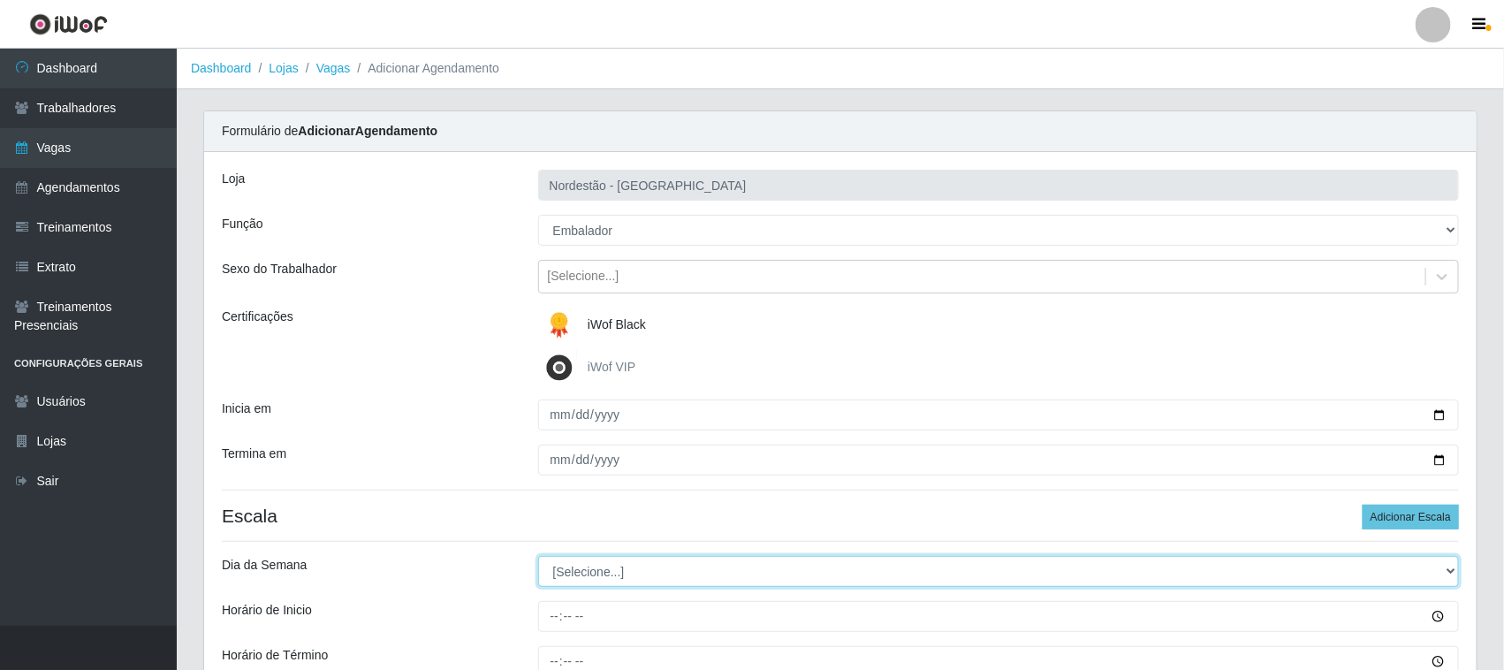
click at [617, 566] on select "[Selecione...] Segunda Terça Quarta Quinta Sexta Sábado Domingo" at bounding box center [999, 571] width 922 height 31
click at [538, 557] on select "[Selecione...] Segunda Terça Quarta Quinta Sexta Sábado Domingo" at bounding box center [999, 571] width 922 height 31
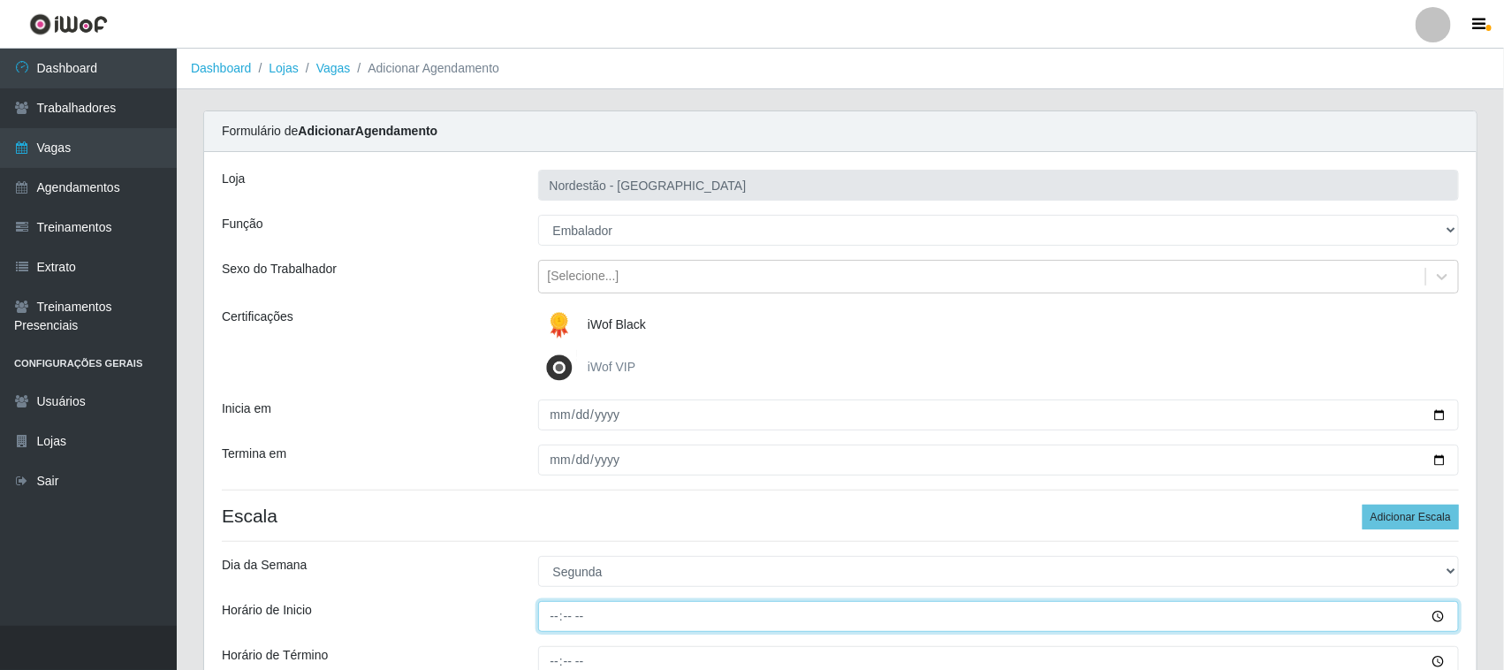
click at [549, 616] on input "Horário de Inicio" at bounding box center [999, 616] width 922 height 31
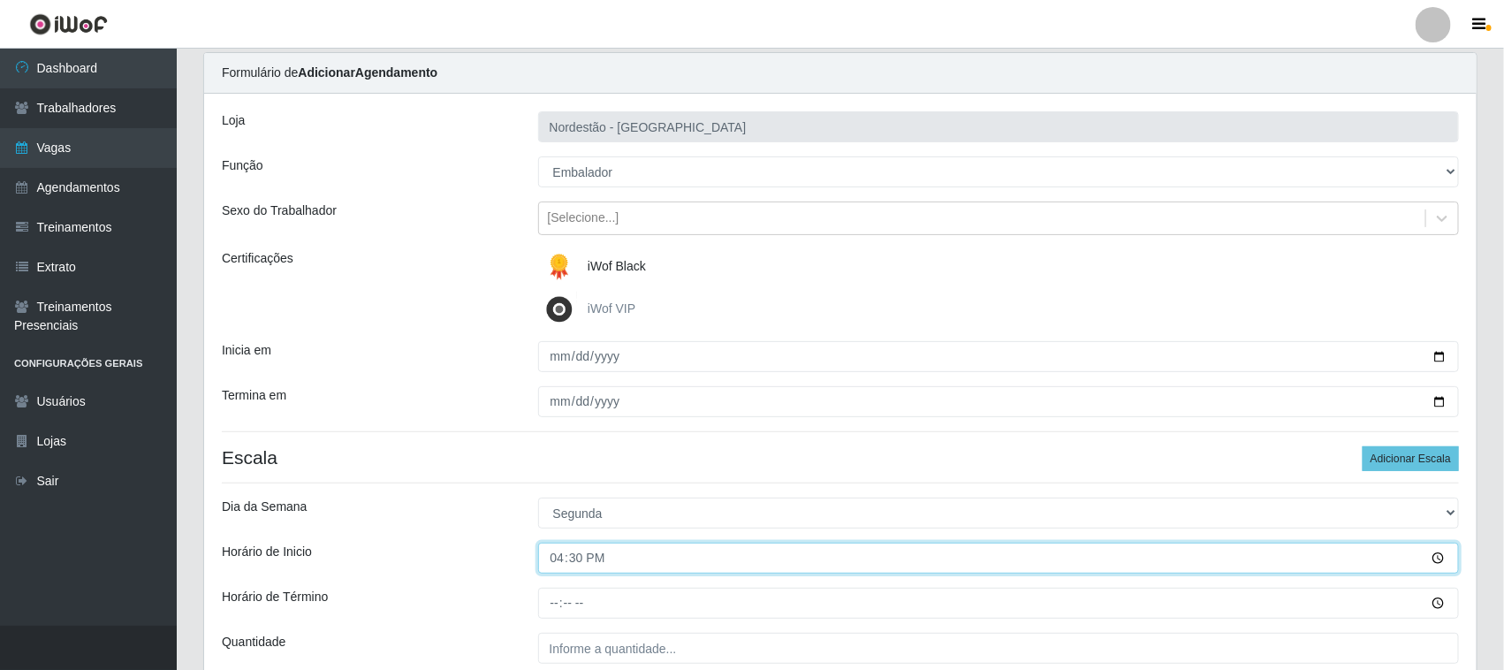
scroll to position [110, 0]
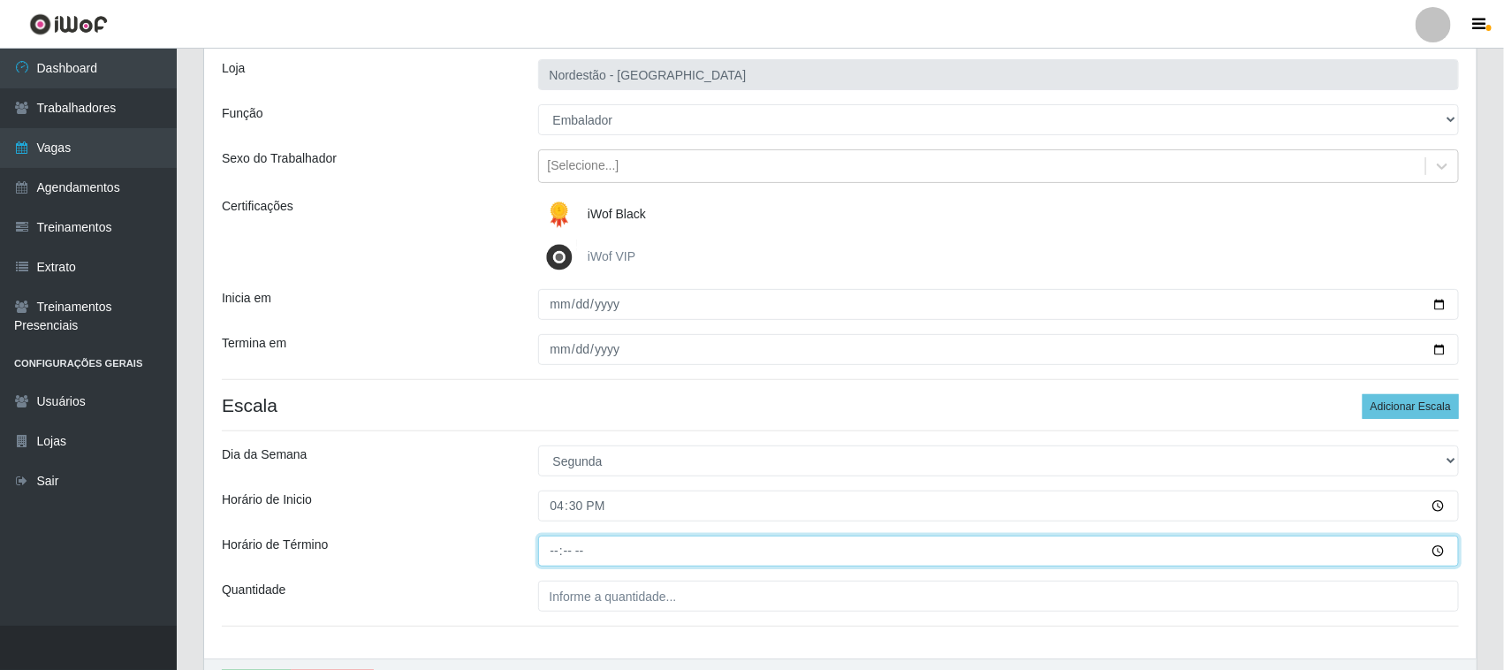
click at [544, 555] on input "Horário de Término" at bounding box center [999, 550] width 922 height 31
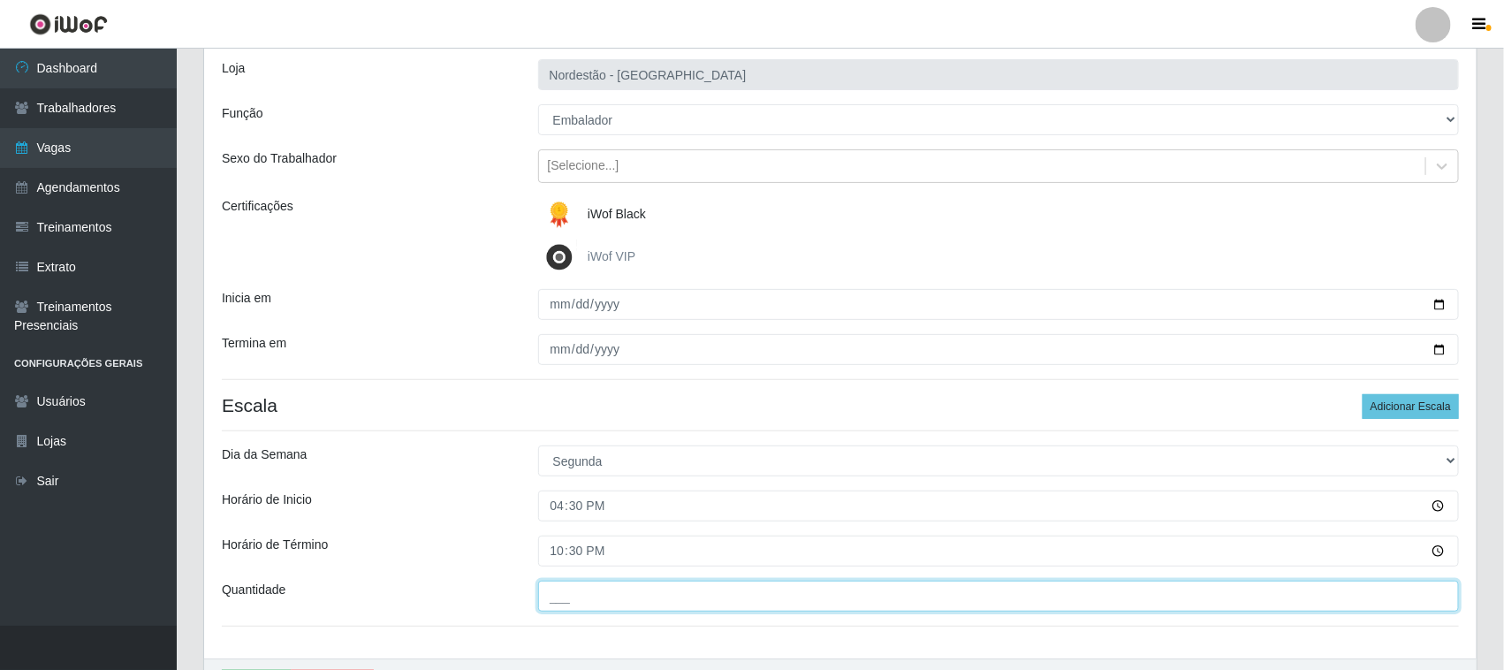
click at [577, 607] on input "___" at bounding box center [999, 596] width 922 height 31
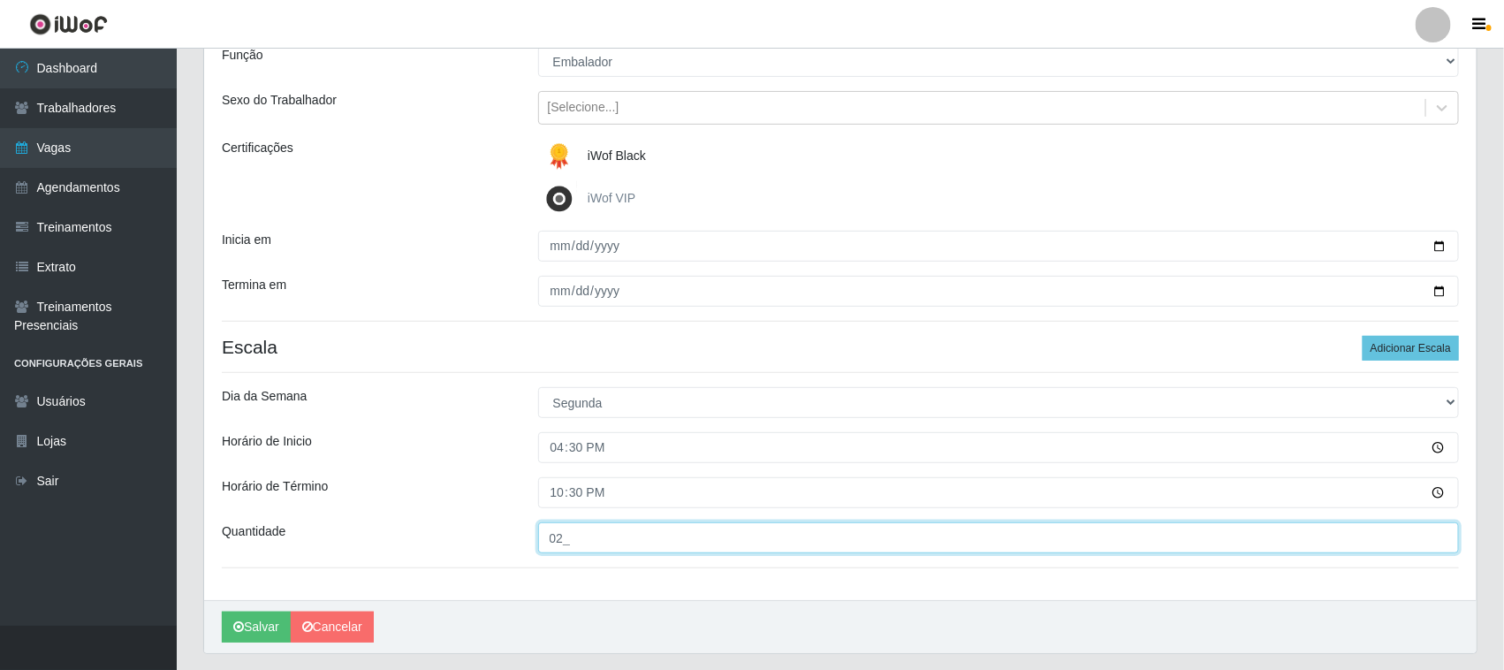
scroll to position [219, 0]
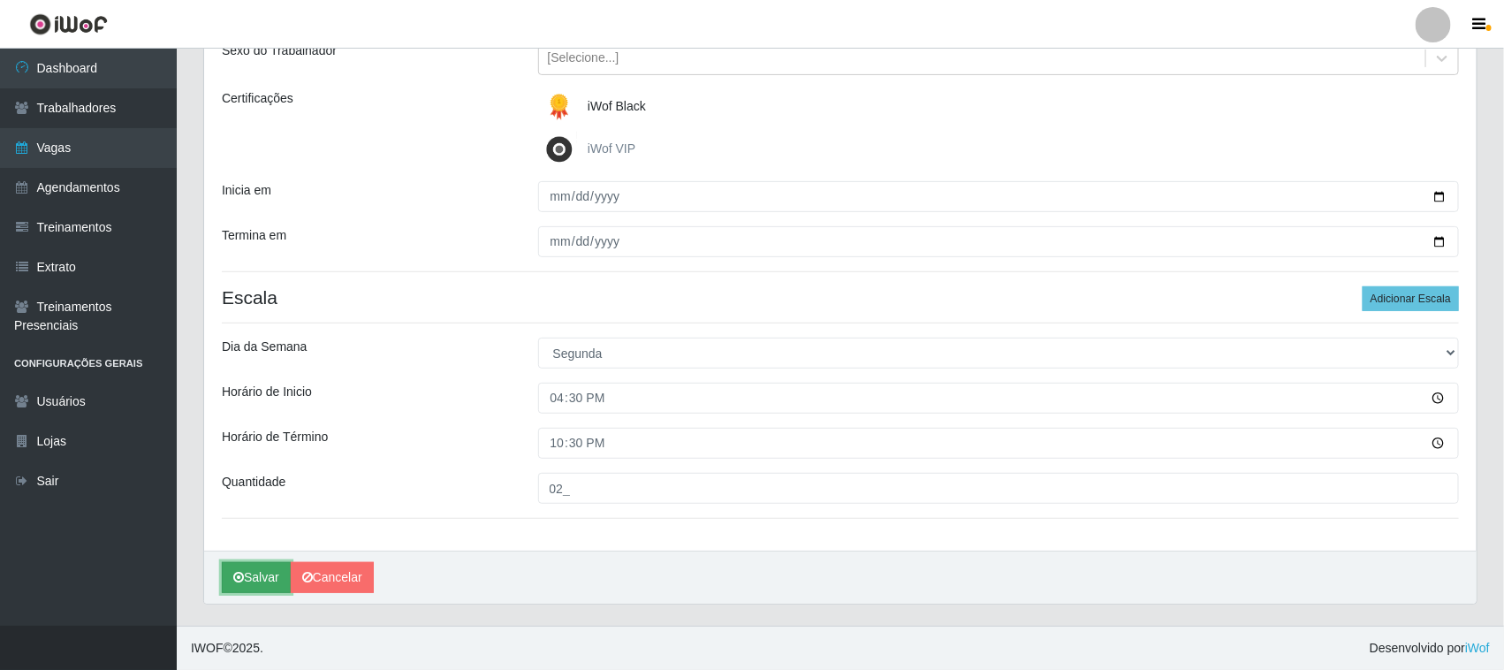
click at [256, 585] on button "Salvar" at bounding box center [256, 577] width 69 height 31
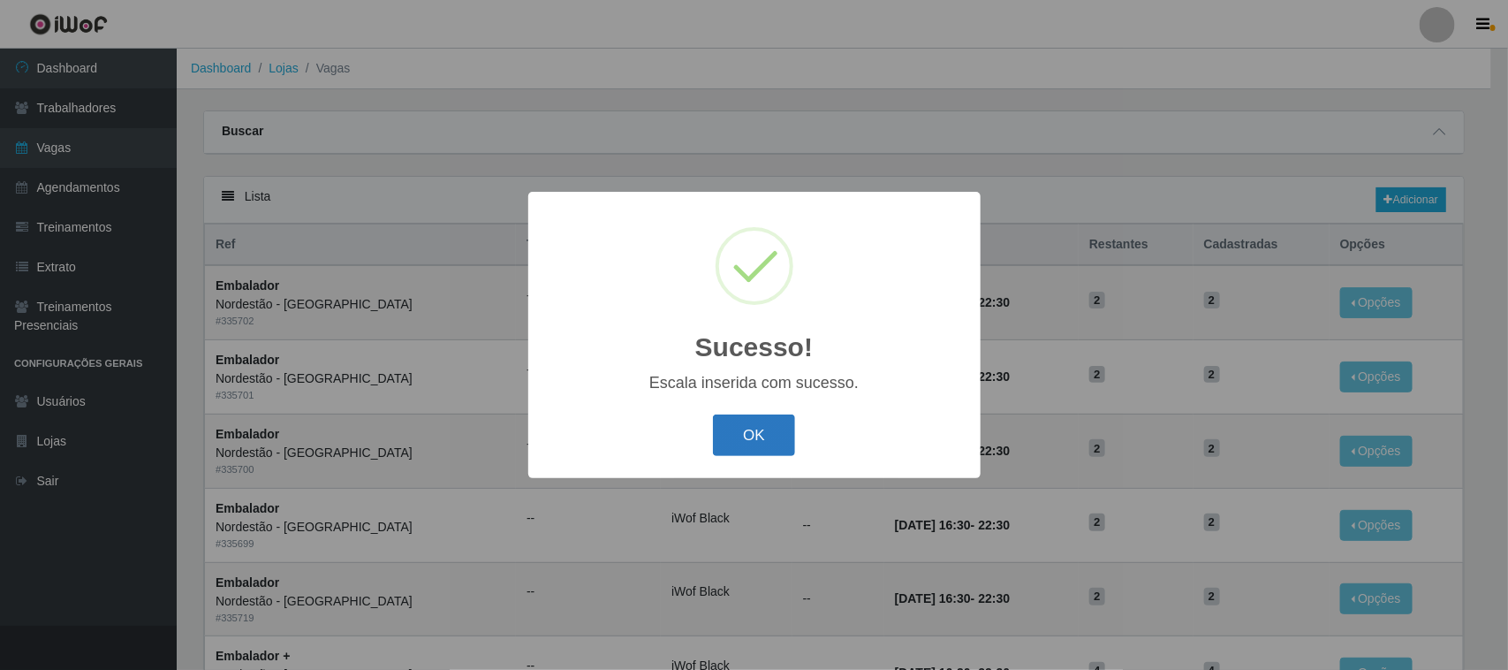
click at [751, 440] on button "OK" at bounding box center [754, 435] width 82 height 42
